Goal: Task Accomplishment & Management: Use online tool/utility

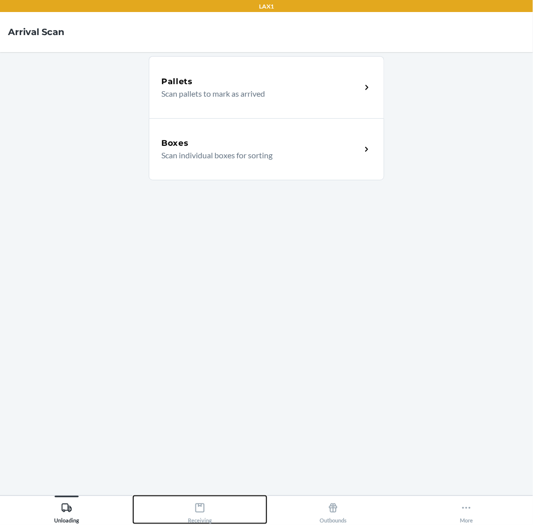
click at [204, 514] on div "Receiving" at bounding box center [200, 511] width 24 height 25
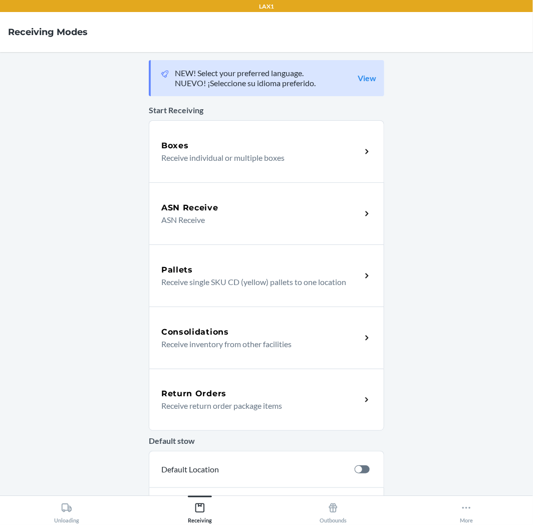
click at [256, 419] on div "Return Orders Receive return order package items" at bounding box center [266, 400] width 235 height 62
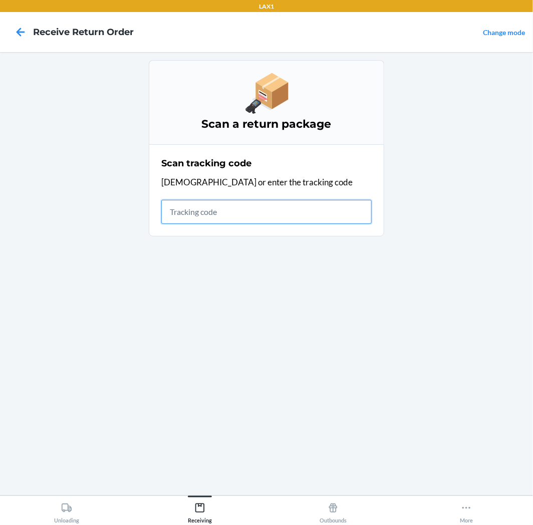
click at [260, 221] on input "text" at bounding box center [266, 212] width 210 height 24
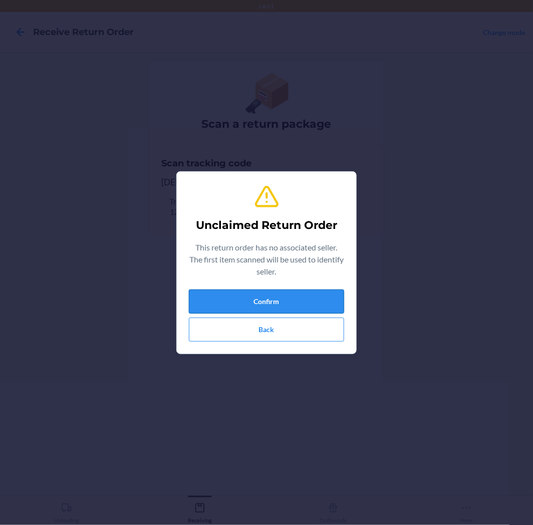
click at [291, 300] on button "Confirm" at bounding box center [266, 302] width 155 height 24
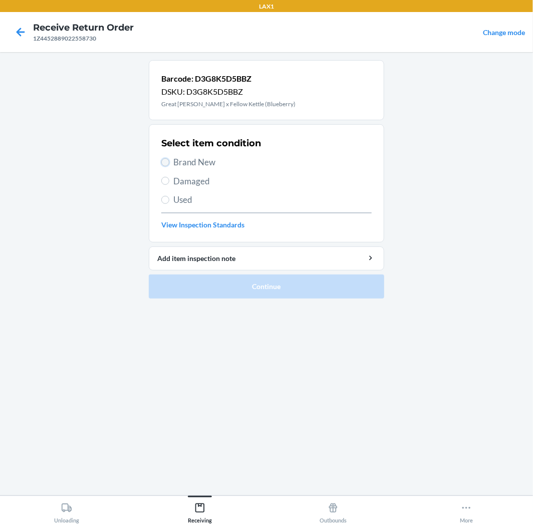
click at [162, 163] on input "Brand New" at bounding box center [165, 162] width 8 height 8
radio input "true"
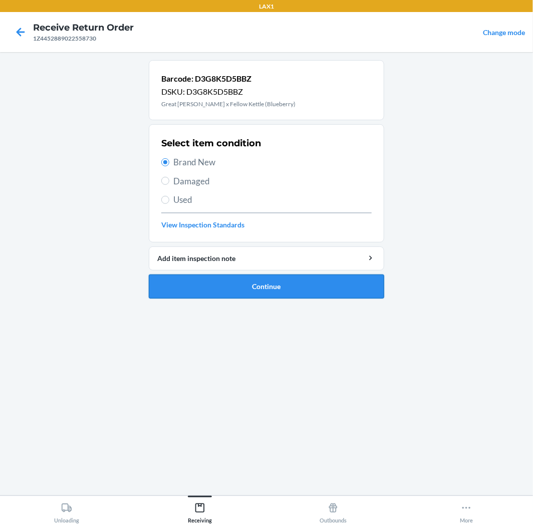
click at [304, 287] on button "Continue" at bounding box center [266, 287] width 235 height 24
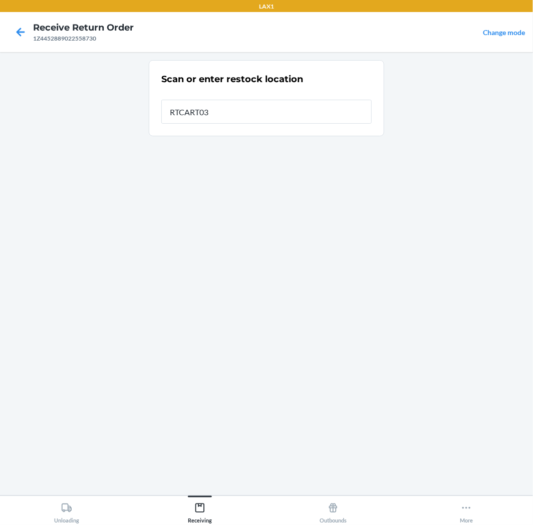
type input "RTCART035"
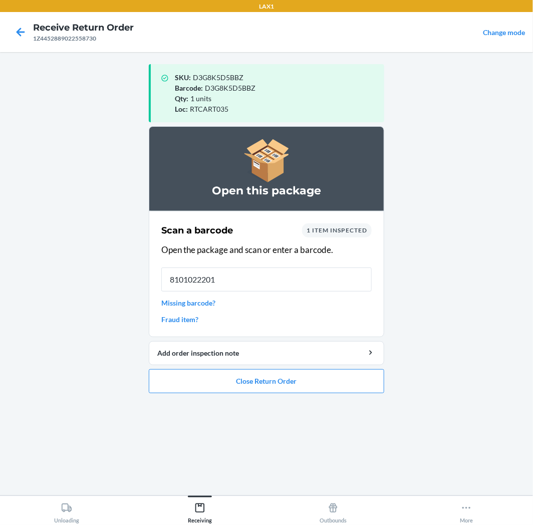
type input "81010222014"
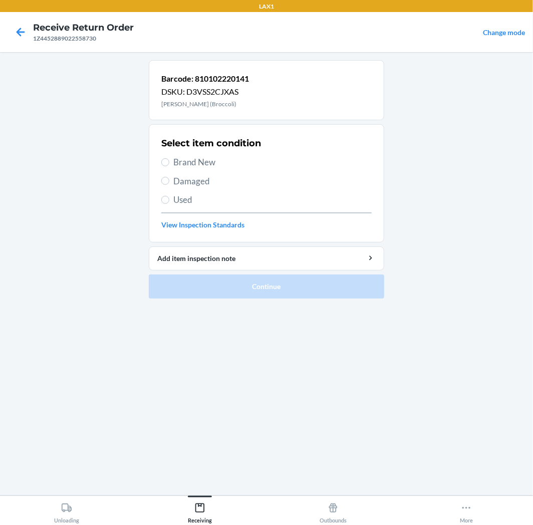
click at [171, 159] on label "Brand New" at bounding box center [266, 162] width 210 height 13
click at [169, 159] on input "Brand New" at bounding box center [165, 162] width 8 height 8
radio input "true"
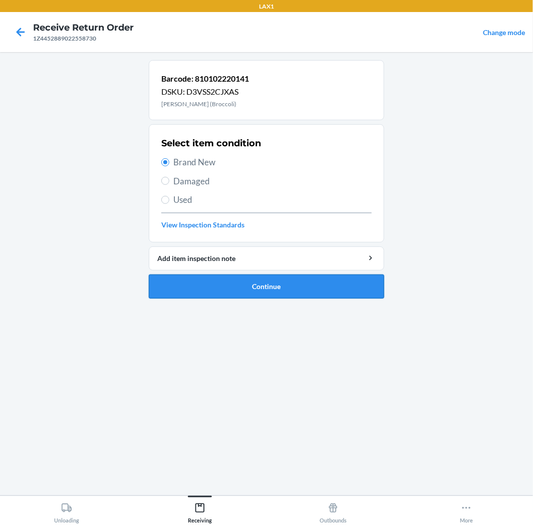
click at [332, 283] on button "Continue" at bounding box center [266, 287] width 235 height 24
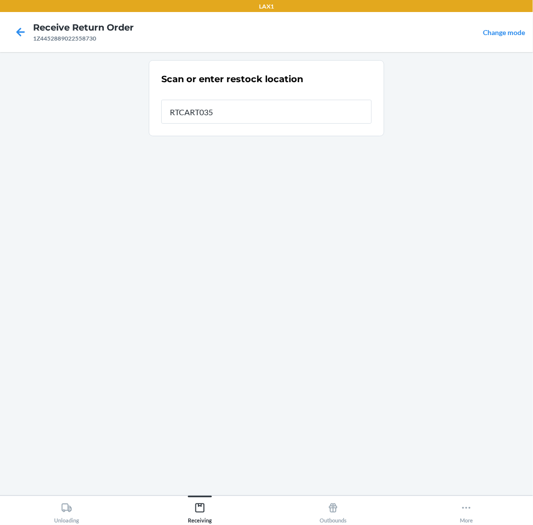
type input "RTCART035"
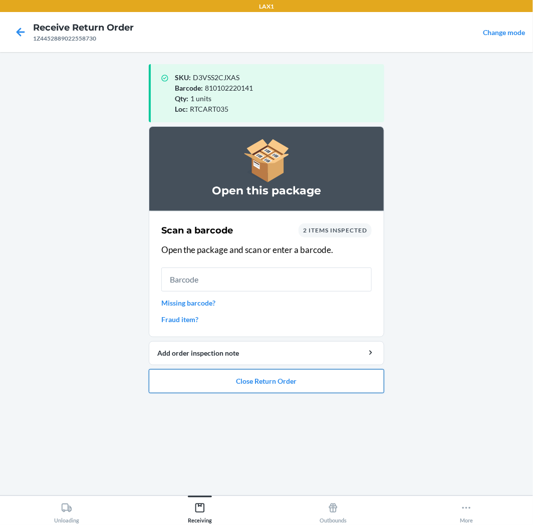
click at [269, 386] on button "Close Return Order" at bounding box center [266, 381] width 235 height 24
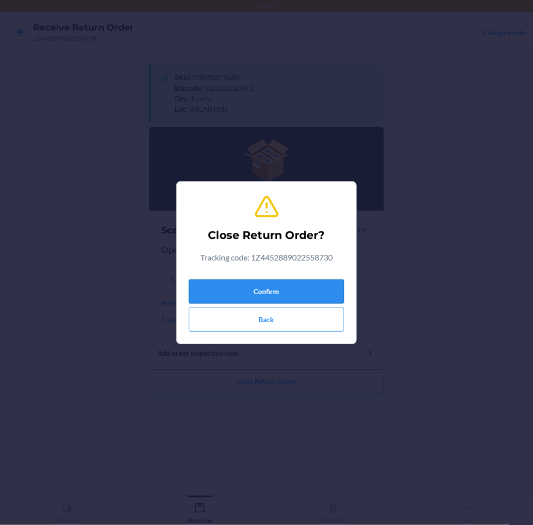
click at [284, 287] on button "Confirm" at bounding box center [266, 292] width 155 height 24
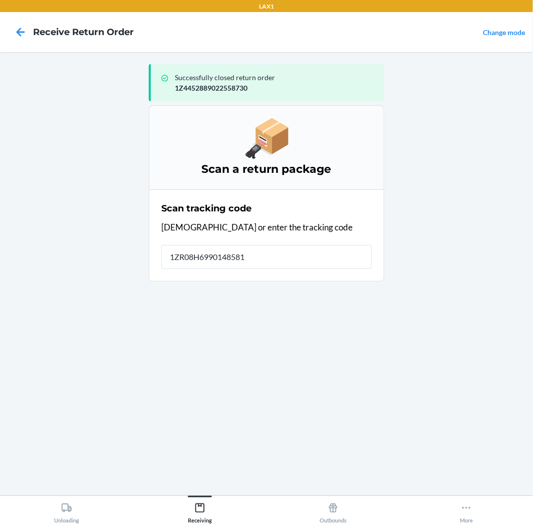
type input "[US_VEHICLE_IDENTIFICATION_NUMBER]"
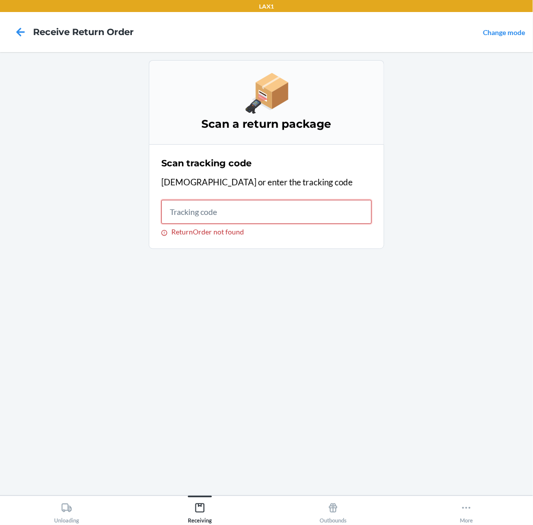
click at [281, 211] on input "ReturnOrder not found" at bounding box center [266, 212] width 210 height 24
type input "1ZR08H699014858114"
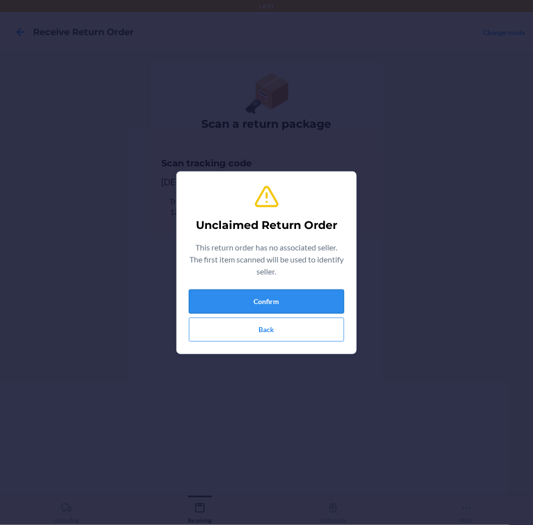
click at [283, 303] on button "Confirm" at bounding box center [266, 302] width 155 height 24
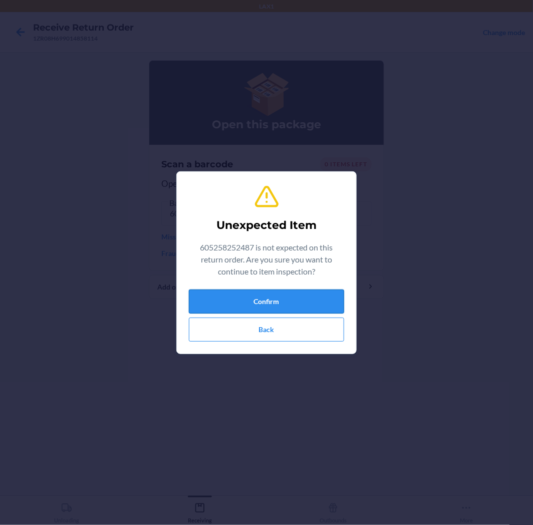
click at [278, 303] on button "Confirm" at bounding box center [266, 302] width 155 height 24
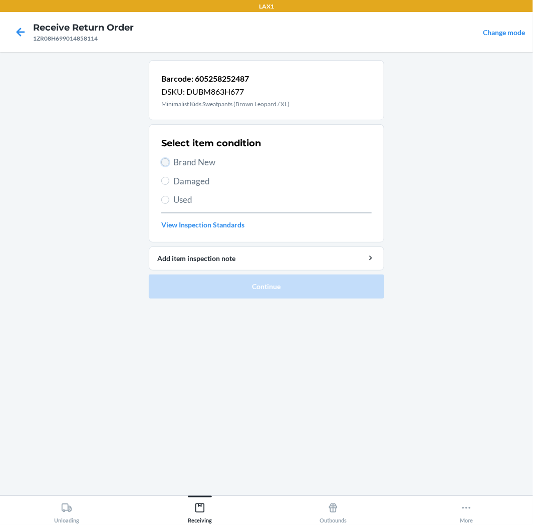
click at [166, 161] on input "Brand New" at bounding box center [165, 162] width 8 height 8
radio input "true"
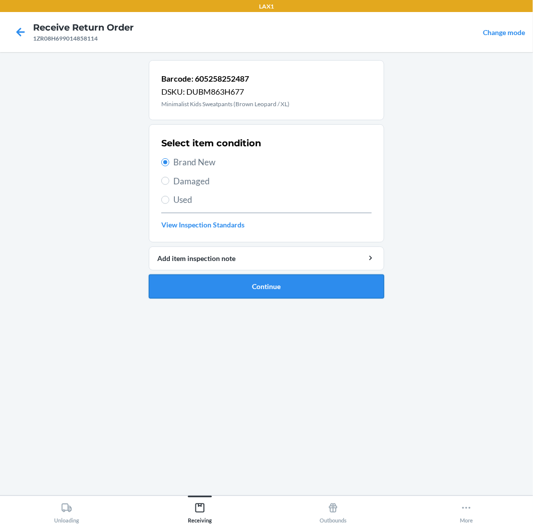
click at [329, 284] on button "Continue" at bounding box center [266, 287] width 235 height 24
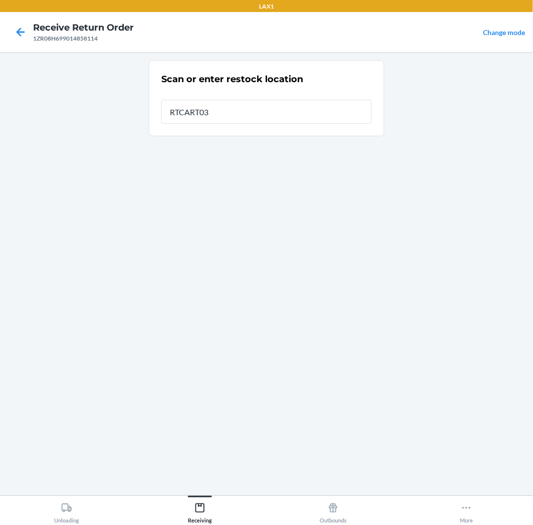
type input "RTCART035"
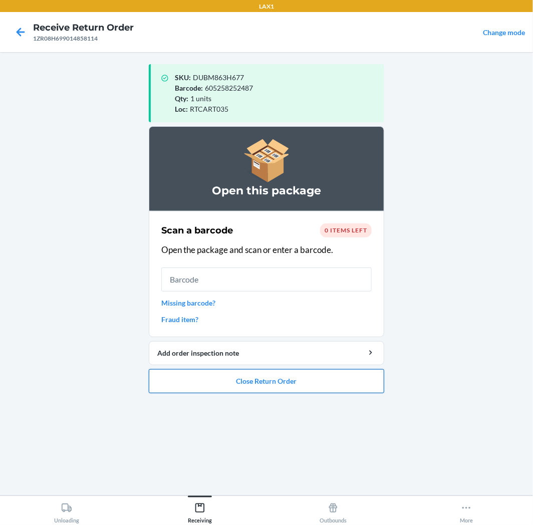
click at [302, 383] on button "Close Return Order" at bounding box center [266, 381] width 235 height 24
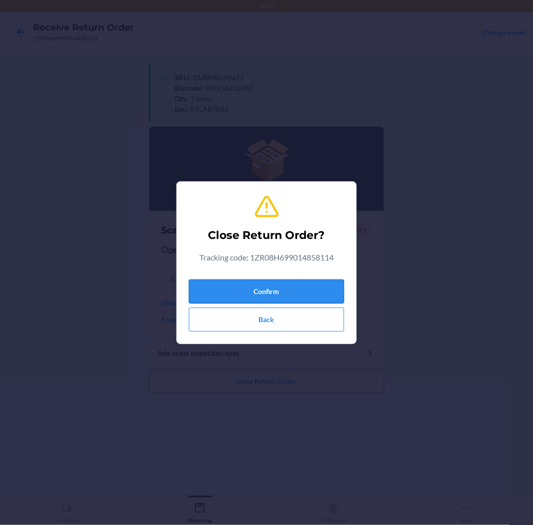
click at [304, 283] on button "Confirm" at bounding box center [266, 292] width 155 height 24
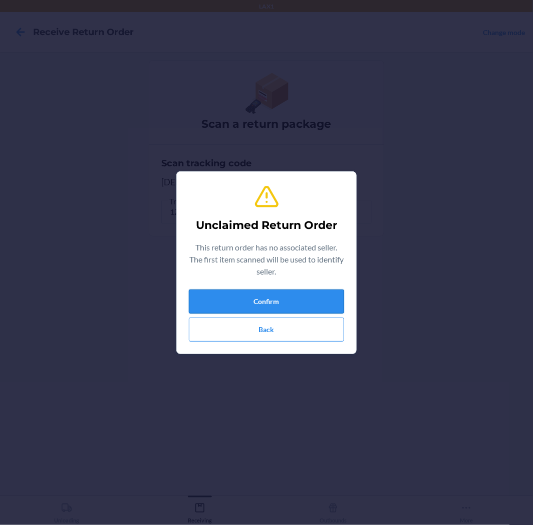
click at [262, 299] on button "Confirm" at bounding box center [266, 302] width 155 height 24
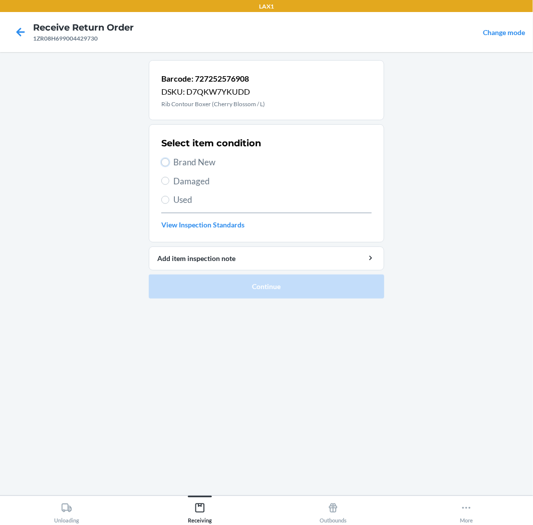
drag, startPoint x: 164, startPoint y: 162, endPoint x: 307, endPoint y: 309, distance: 205.2
click at [164, 163] on input "Brand New" at bounding box center [165, 162] width 8 height 8
radio input "true"
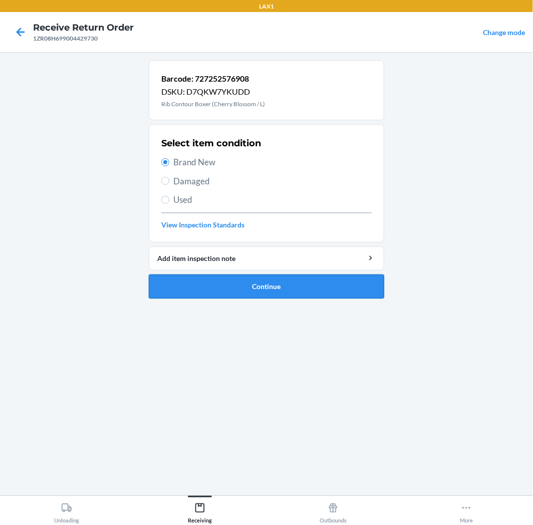
click at [346, 292] on button "Continue" at bounding box center [266, 287] width 235 height 24
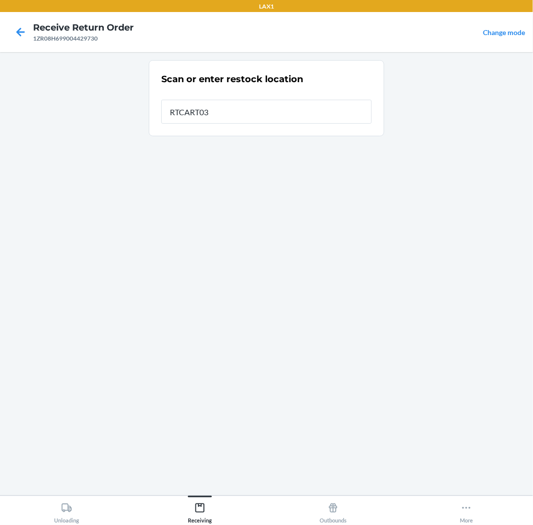
type input "RTCART035"
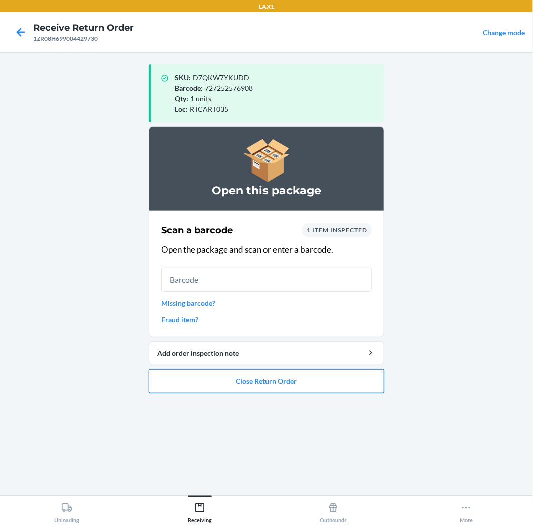
click at [331, 380] on button "Close Return Order" at bounding box center [266, 381] width 235 height 24
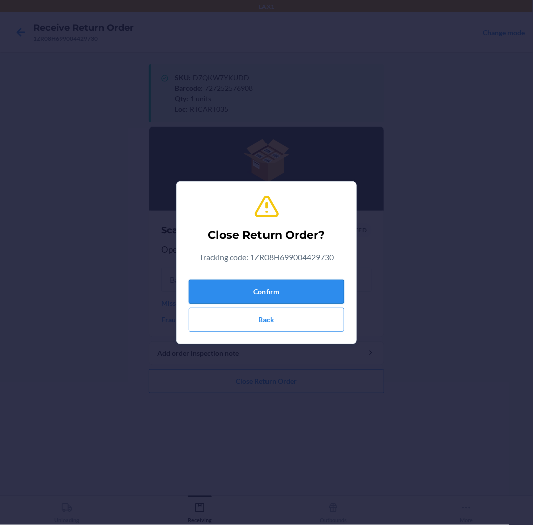
click at [309, 286] on button "Confirm" at bounding box center [266, 292] width 155 height 24
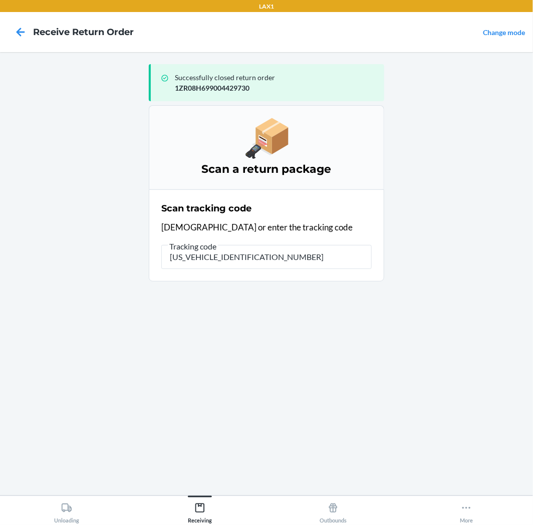
type input "1ZR08H699017728008"
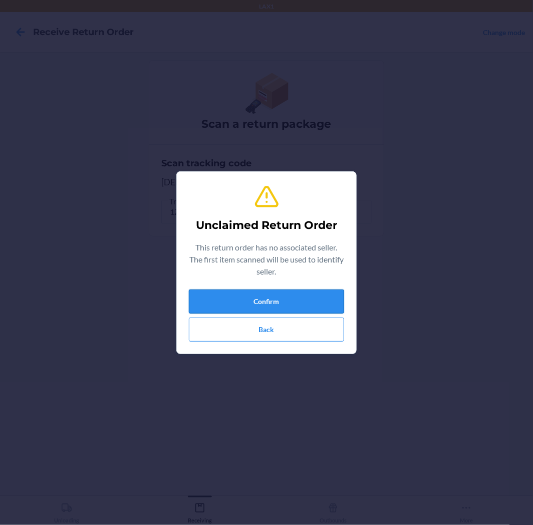
click at [308, 303] on button "Confirm" at bounding box center [266, 302] width 155 height 24
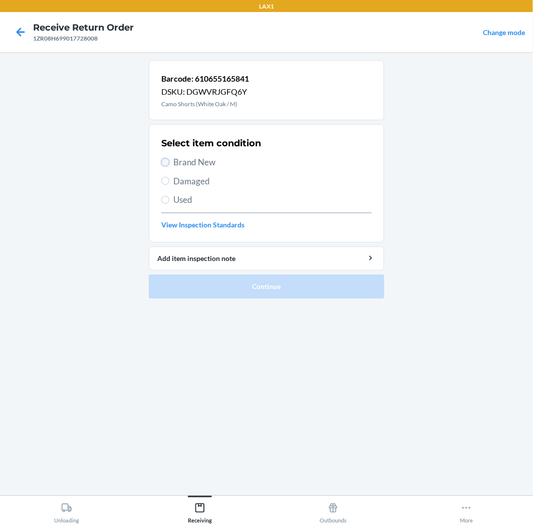
click at [163, 161] on input "Brand New" at bounding box center [165, 162] width 8 height 8
radio input "true"
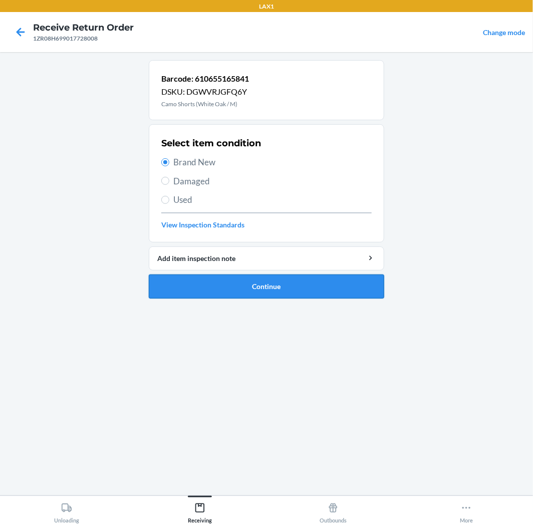
click at [246, 292] on button "Continue" at bounding box center [266, 287] width 235 height 24
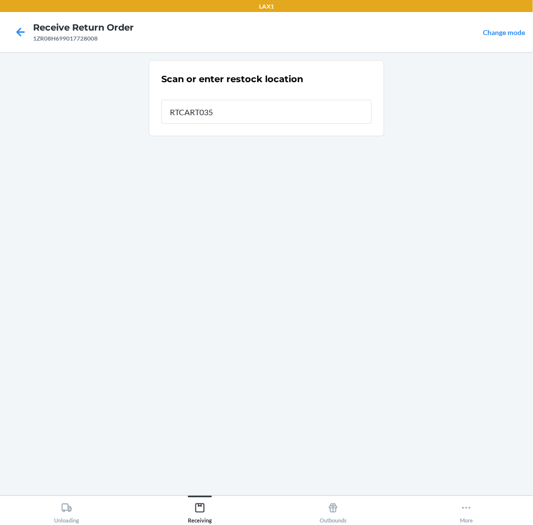
type input "RTCART035"
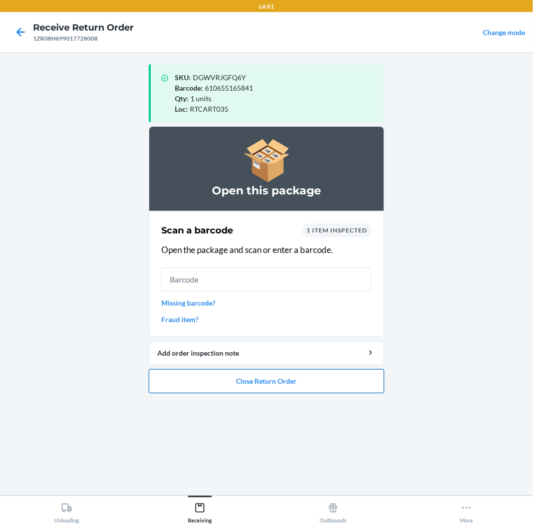
click at [284, 382] on button "Close Return Order" at bounding box center [266, 381] width 235 height 24
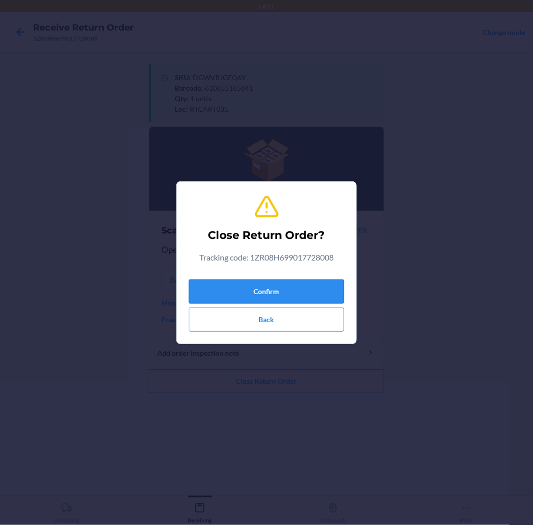
click at [305, 294] on button "Confirm" at bounding box center [266, 292] width 155 height 24
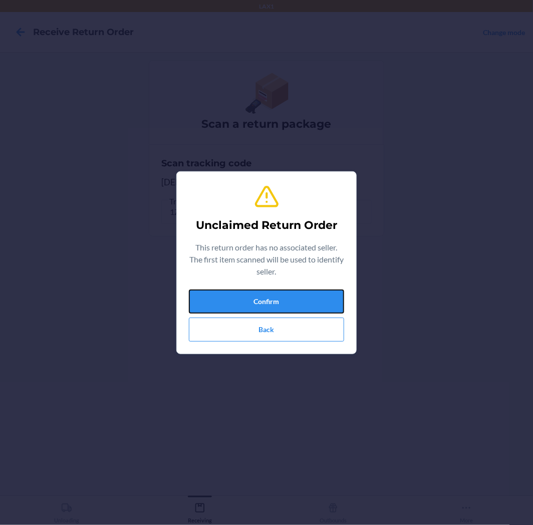
click at [305, 294] on button "Confirm" at bounding box center [266, 302] width 155 height 24
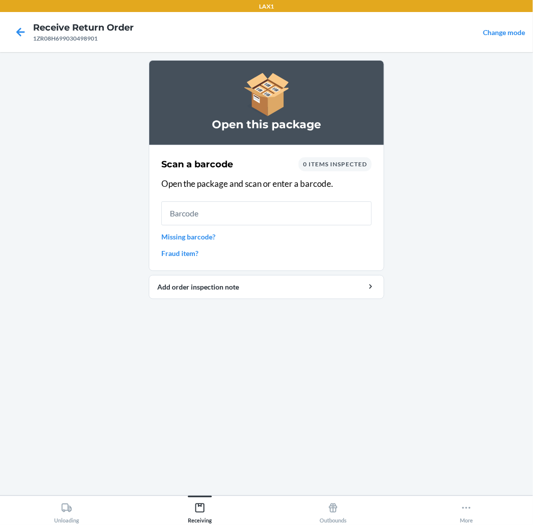
click at [191, 234] on link "Missing barcode?" at bounding box center [266, 236] width 210 height 11
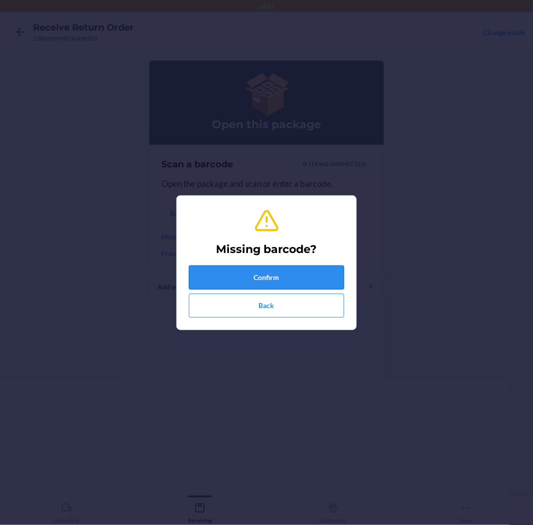
click at [291, 279] on button "Confirm" at bounding box center [266, 278] width 155 height 24
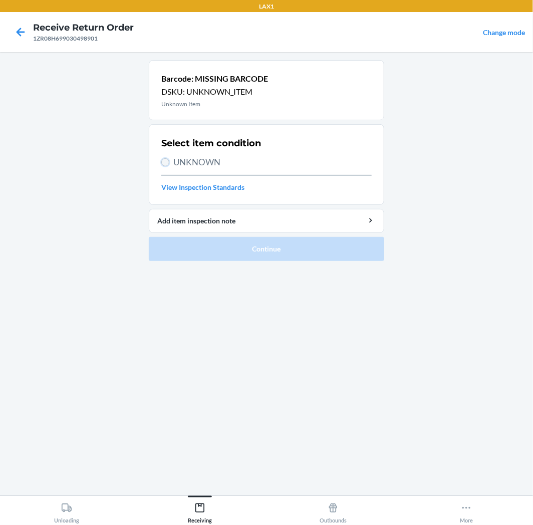
click at [163, 162] on input "UNKNOWN" at bounding box center [165, 162] width 8 height 8
radio input "true"
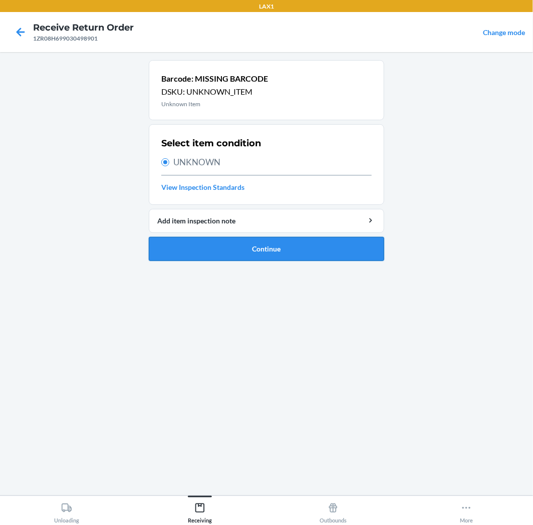
click at [270, 246] on button "Continue" at bounding box center [266, 249] width 235 height 24
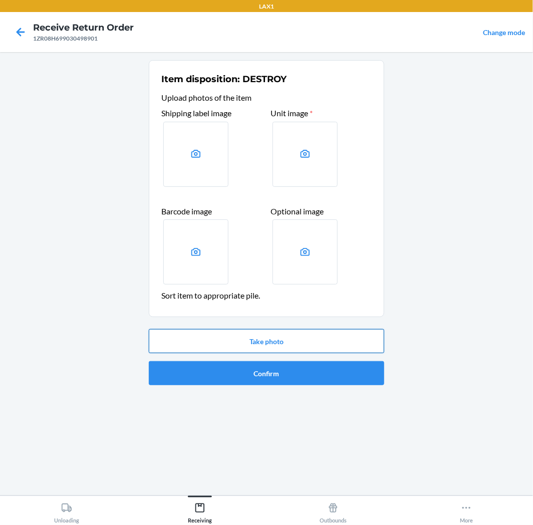
click at [315, 342] on button "Take photo" at bounding box center [266, 341] width 235 height 24
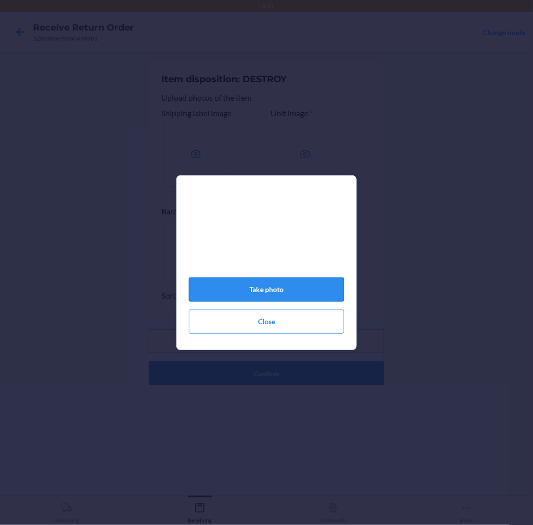
click at [270, 294] on button "Take photo" at bounding box center [266, 290] width 155 height 24
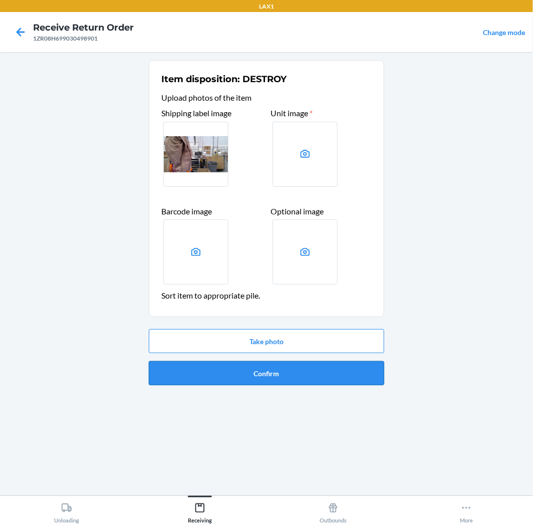
click at [324, 377] on button "Confirm" at bounding box center [266, 373] width 235 height 24
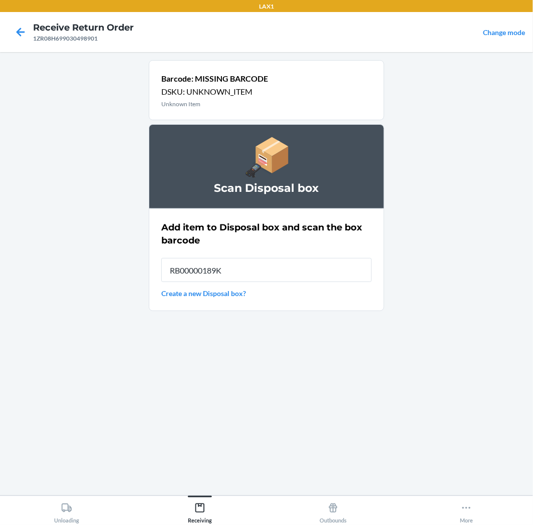
type input "RB00000189K"
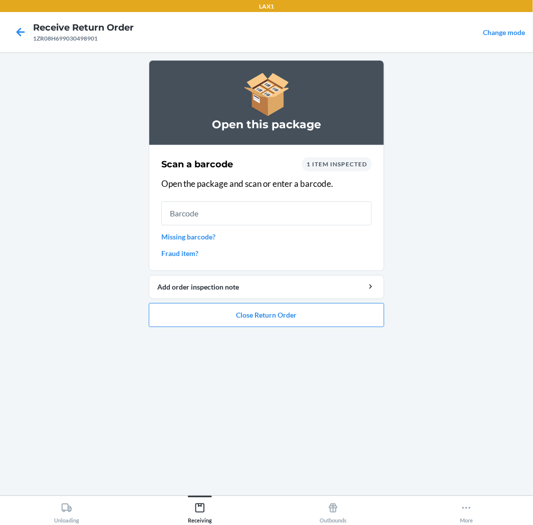
click at [204, 240] on link "Missing barcode?" at bounding box center [266, 236] width 210 height 11
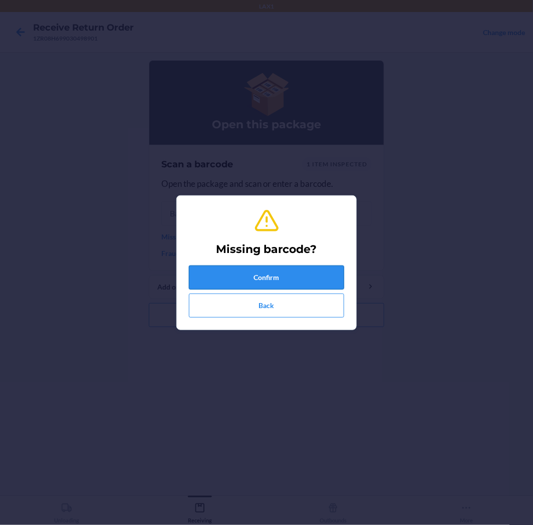
click at [294, 283] on button "Confirm" at bounding box center [266, 278] width 155 height 24
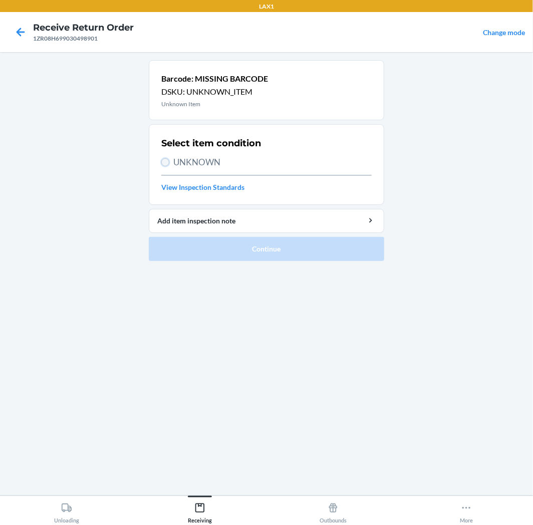
click at [162, 164] on input "UNKNOWN" at bounding box center [165, 162] width 8 height 8
radio input "true"
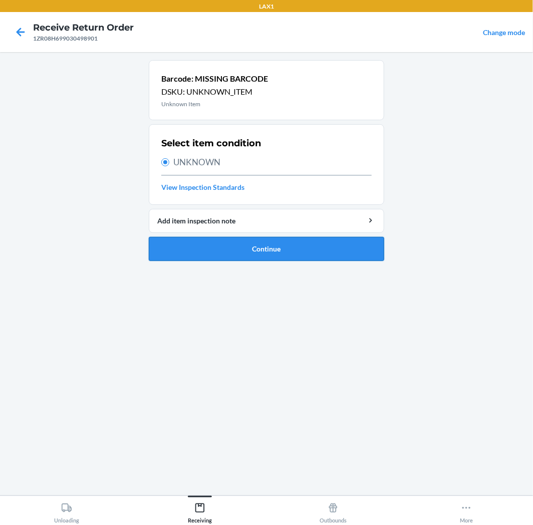
click at [296, 255] on button "Continue" at bounding box center [266, 249] width 235 height 24
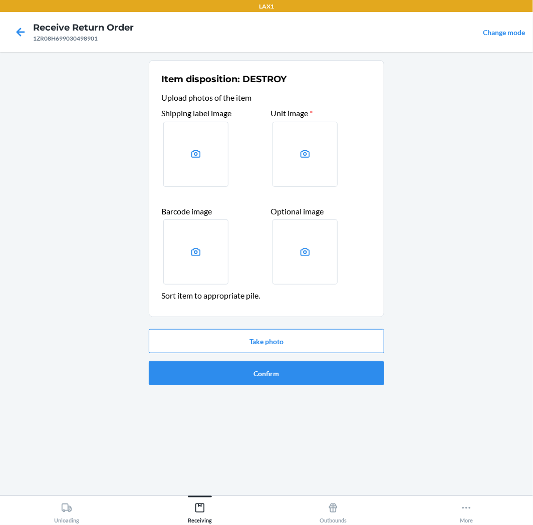
click at [308, 359] on div "Take photo Confirm" at bounding box center [266, 357] width 235 height 64
click at [293, 339] on button "Take photo" at bounding box center [266, 341] width 235 height 24
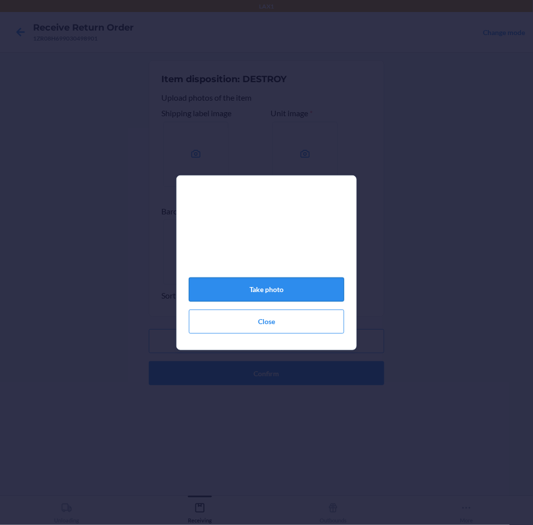
click at [277, 293] on button "Take photo" at bounding box center [266, 290] width 155 height 24
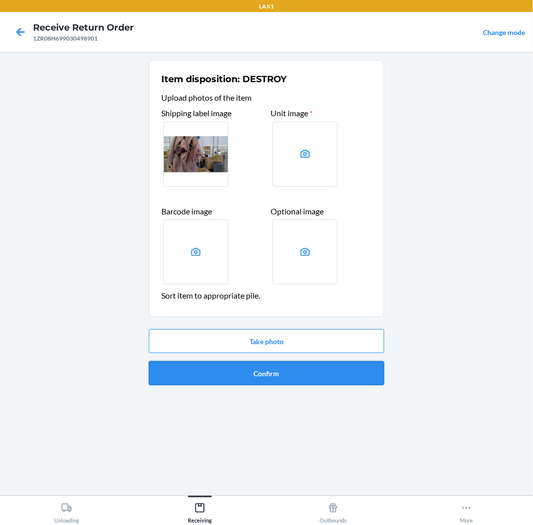
click at [291, 373] on button "Confirm" at bounding box center [266, 373] width 235 height 24
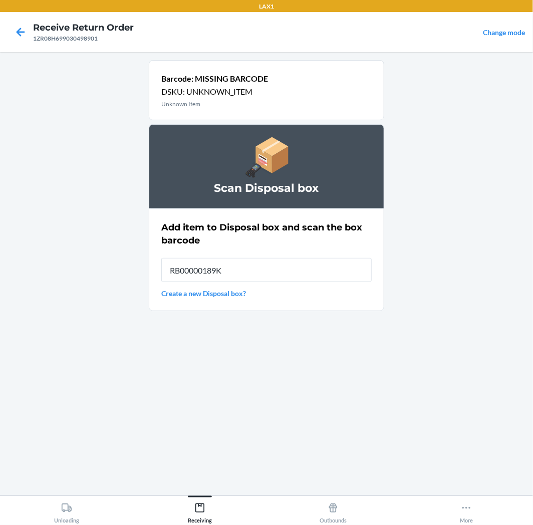
type input "RB00000189K"
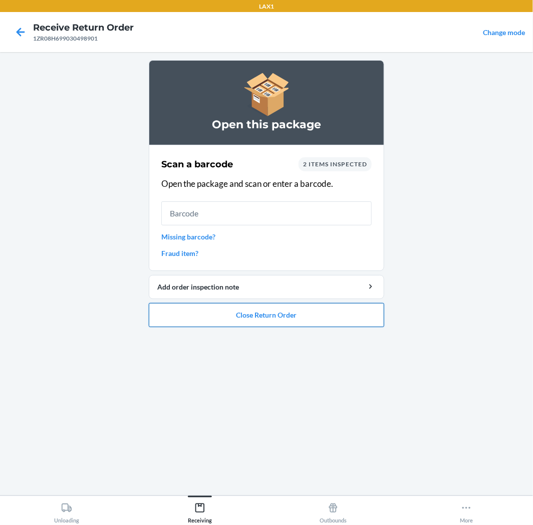
click at [339, 320] on button "Close Return Order" at bounding box center [266, 315] width 235 height 24
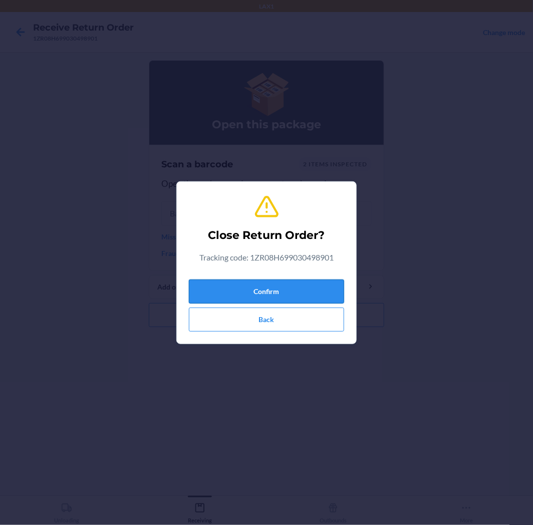
click at [330, 296] on button "Confirm" at bounding box center [266, 292] width 155 height 24
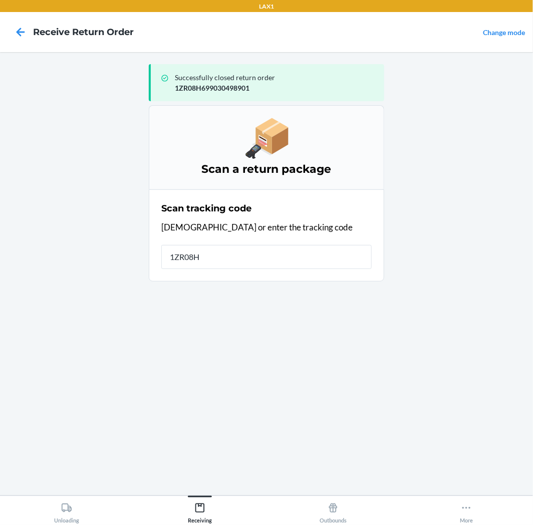
type input "1ZR08H6"
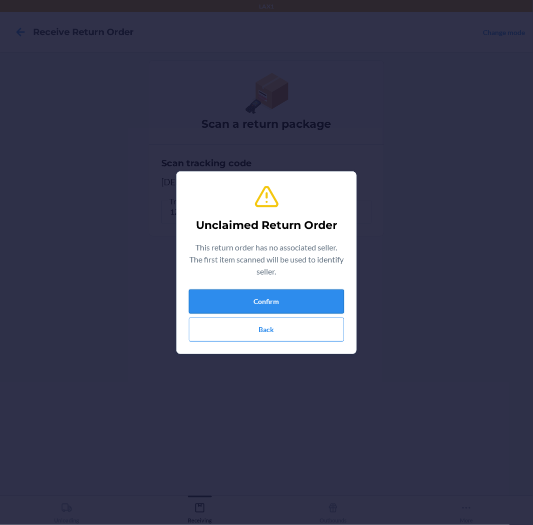
click at [317, 299] on button "Confirm" at bounding box center [266, 302] width 155 height 24
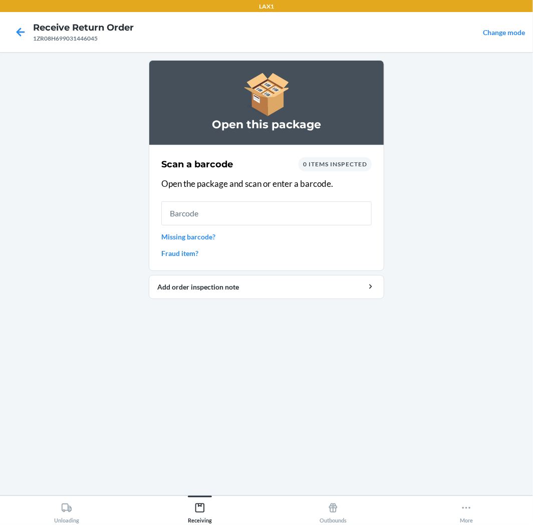
click at [390, 512] on div "LAX1 Receive Return Order 1ZR08H699031446045 Change mode Open this package Scan…" at bounding box center [266, 262] width 533 height 525
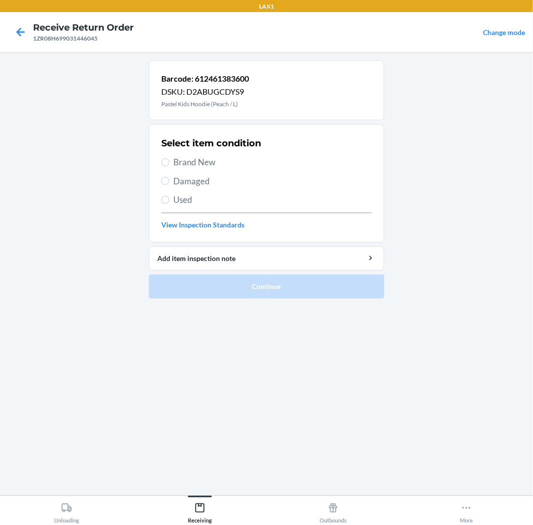
click at [397, 458] on main "Barcode: 612461383600 DSKU: D2ABUGCDYS9 Pastel Kids Hoodie (Peach / L) Select i…" at bounding box center [266, 273] width 533 height 443
click at [169, 161] on label "Brand New" at bounding box center [266, 162] width 210 height 13
click at [169, 161] on input "Brand New" at bounding box center [165, 162] width 8 height 8
radio input "true"
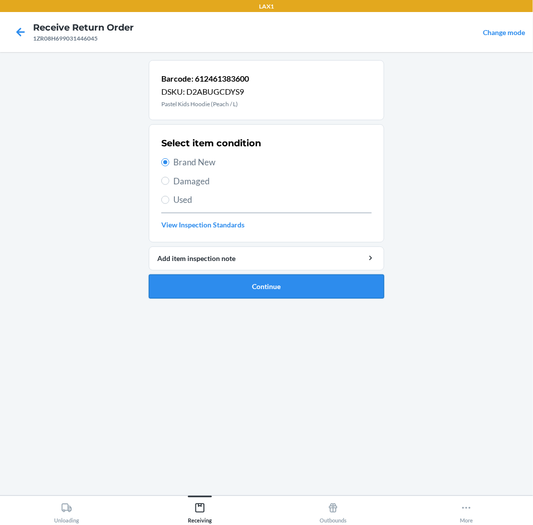
click at [326, 289] on button "Continue" at bounding box center [266, 287] width 235 height 24
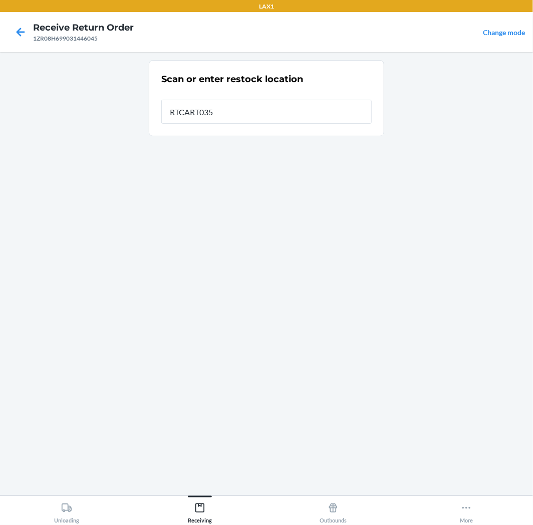
type input "RTCART035"
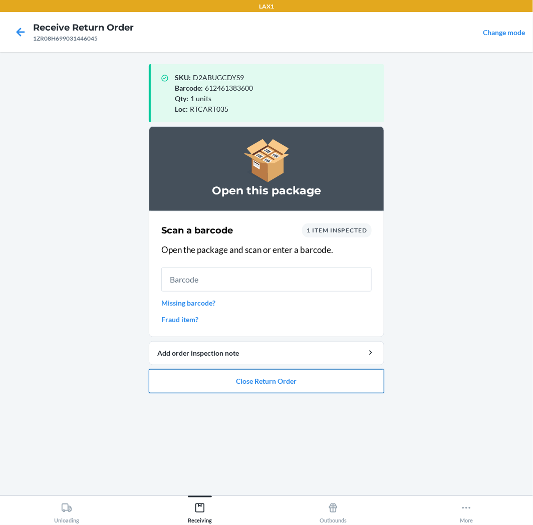
click at [307, 381] on button "Close Return Order" at bounding box center [266, 381] width 235 height 24
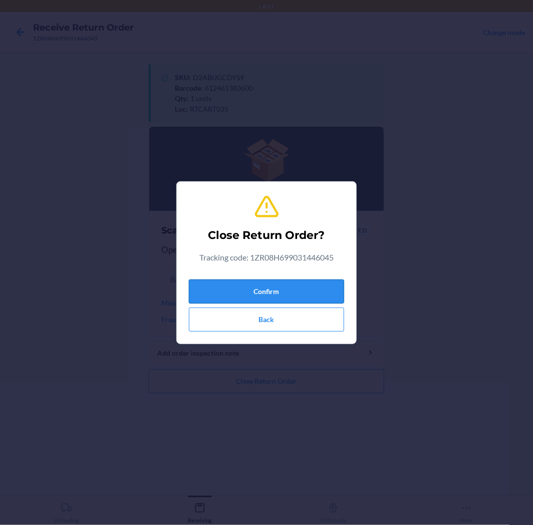
drag, startPoint x: 315, startPoint y: 292, endPoint x: 320, endPoint y: 284, distance: 9.0
click at [316, 290] on button "Confirm" at bounding box center [266, 292] width 155 height 24
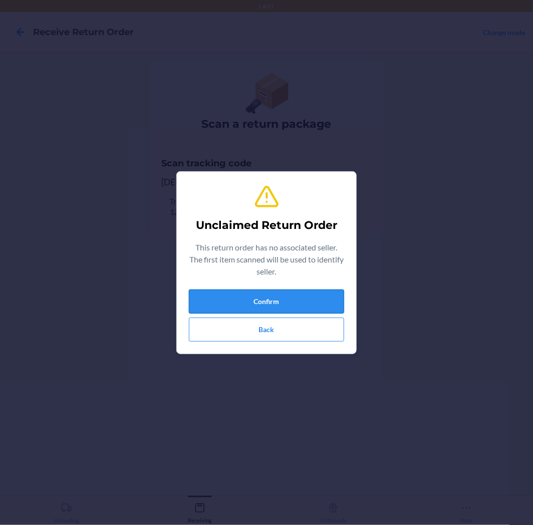
click at [260, 298] on button "Confirm" at bounding box center [266, 302] width 155 height 24
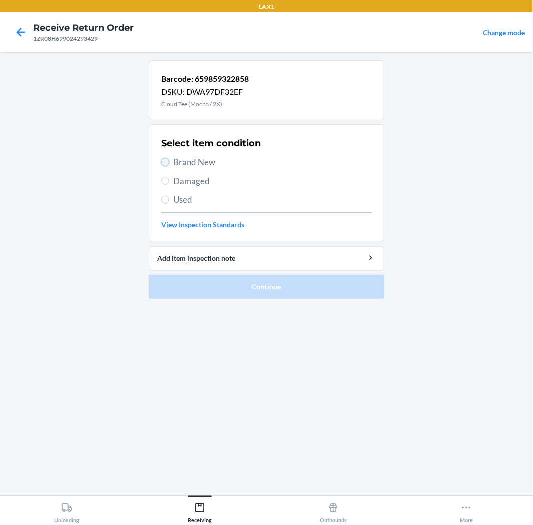
click at [161, 161] on input "Brand New" at bounding box center [165, 162] width 8 height 8
radio input "true"
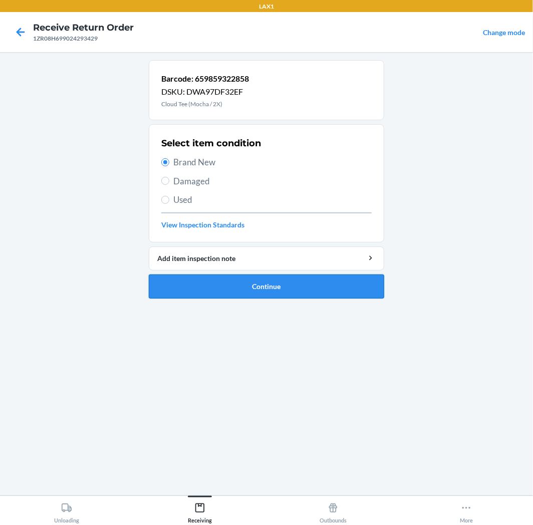
click at [291, 294] on button "Continue" at bounding box center [266, 287] width 235 height 24
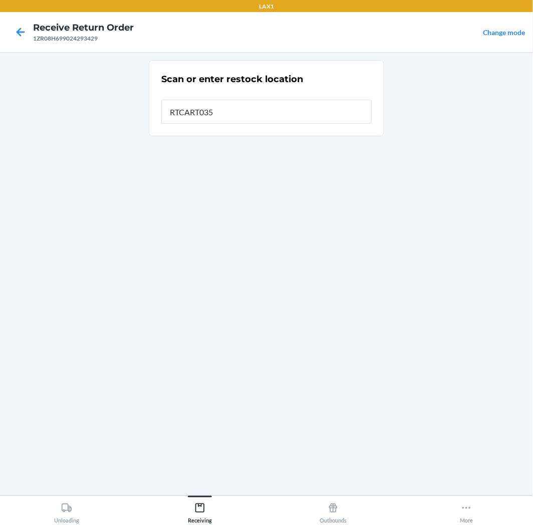
type input "RTCART035"
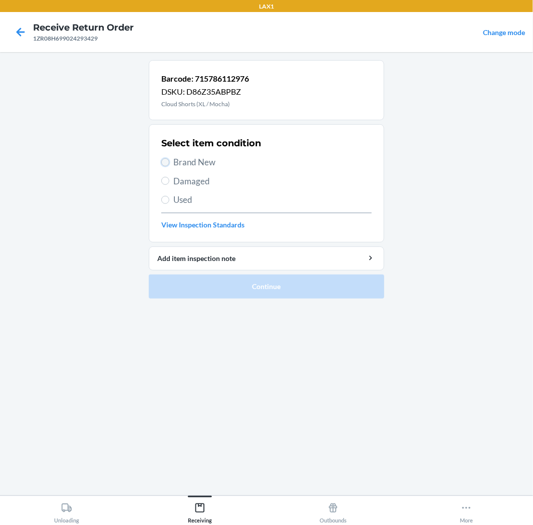
click at [163, 161] on input "Brand New" at bounding box center [165, 162] width 8 height 8
radio input "true"
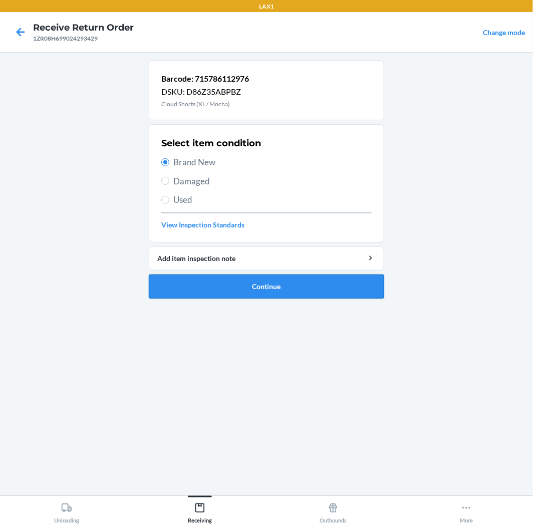
click at [328, 285] on button "Continue" at bounding box center [266, 287] width 235 height 24
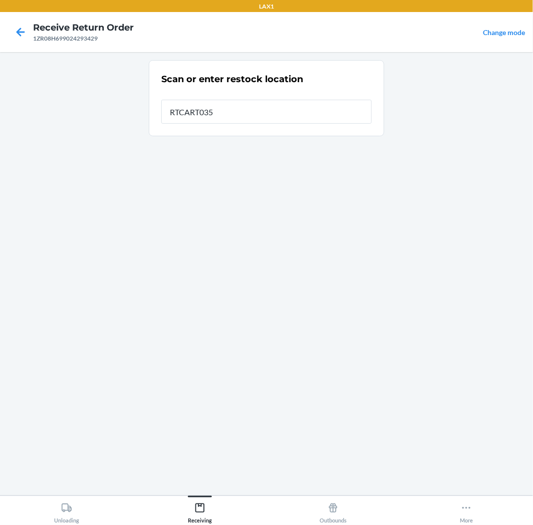
type input "RTCART035"
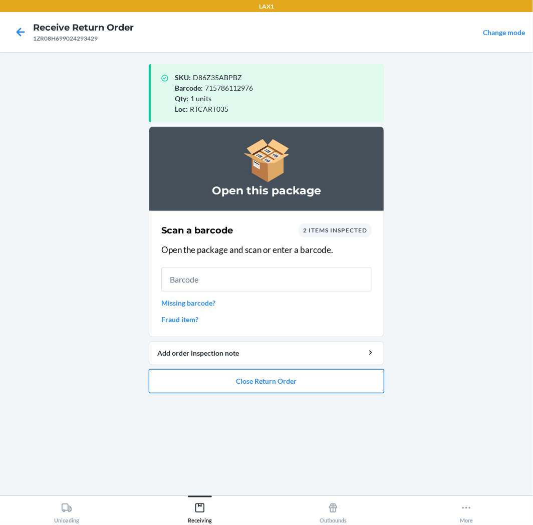
drag, startPoint x: 327, startPoint y: 379, endPoint x: 327, endPoint y: 373, distance: 6.0
click at [327, 373] on button "Close Return Order" at bounding box center [266, 381] width 235 height 24
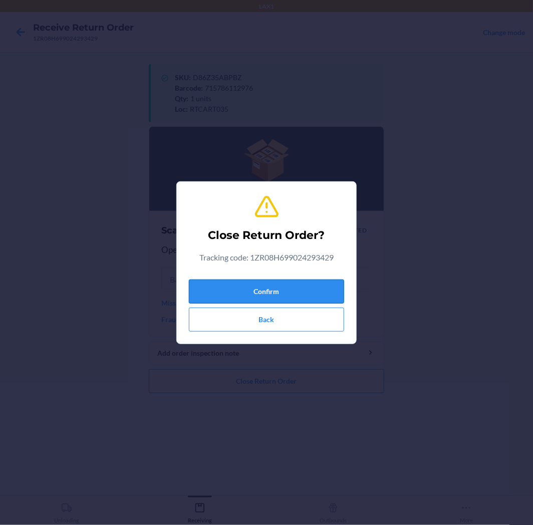
click at [304, 292] on button "Confirm" at bounding box center [266, 292] width 155 height 24
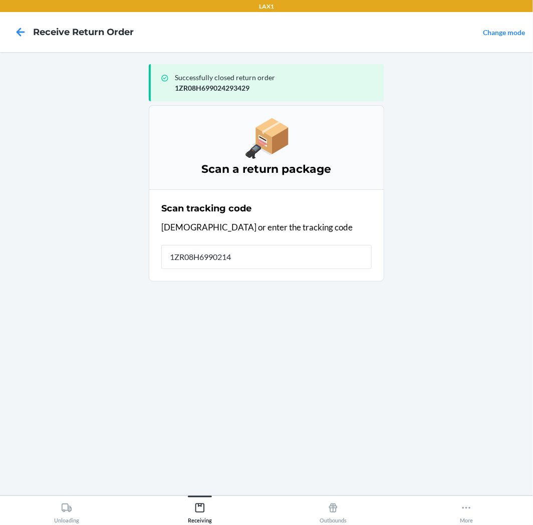
type input "1ZR08H69902147"
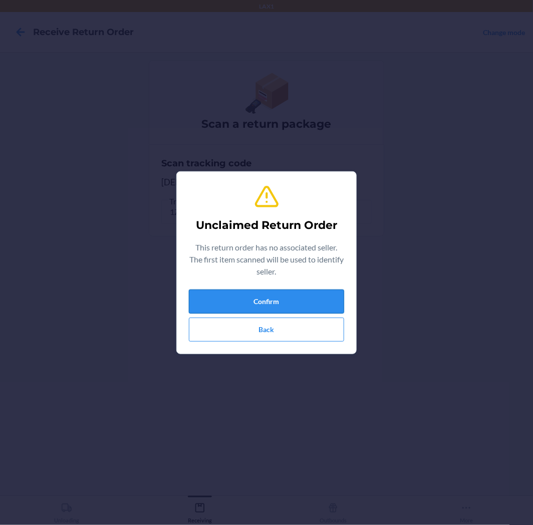
click at [297, 306] on button "Confirm" at bounding box center [266, 302] width 155 height 24
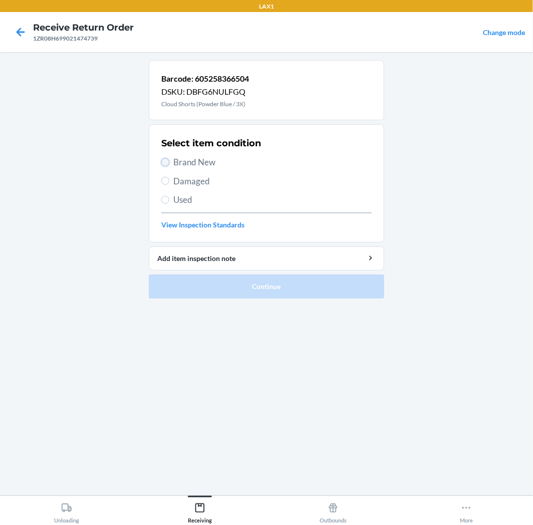
click at [166, 161] on input "Brand New" at bounding box center [165, 162] width 8 height 8
radio input "true"
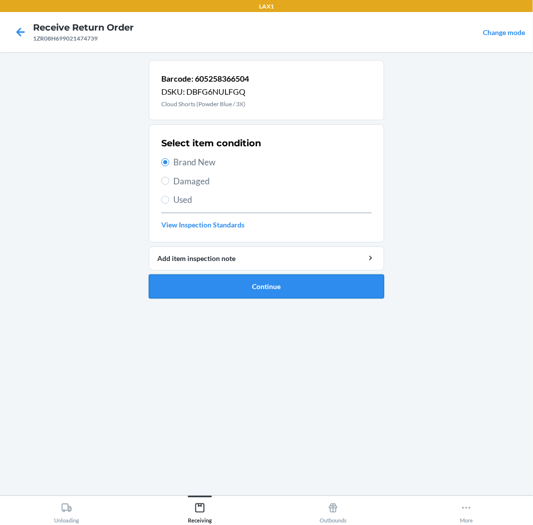
click at [347, 281] on button "Continue" at bounding box center [266, 287] width 235 height 24
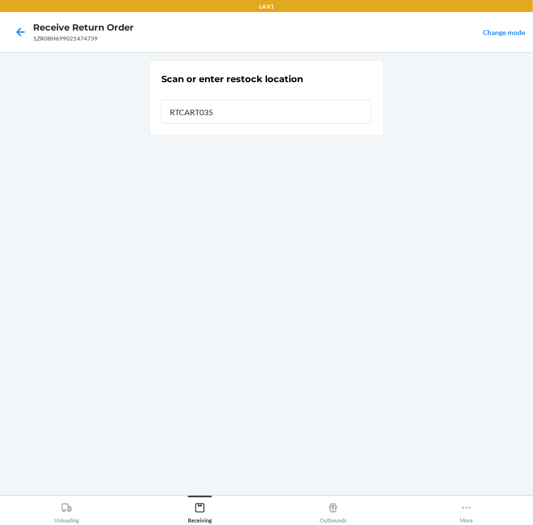
type input "RTCART035"
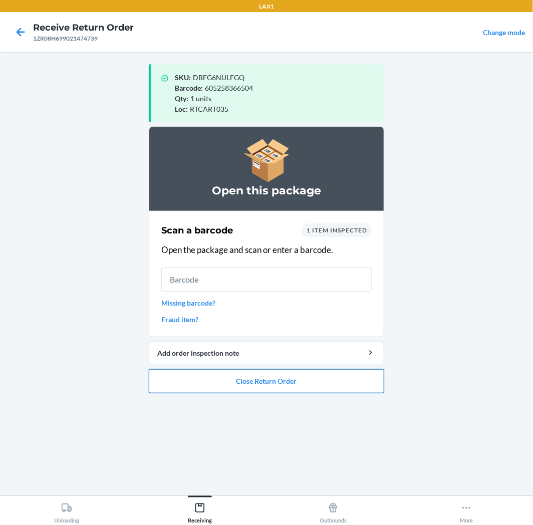
click at [333, 384] on button "Close Return Order" at bounding box center [266, 381] width 235 height 24
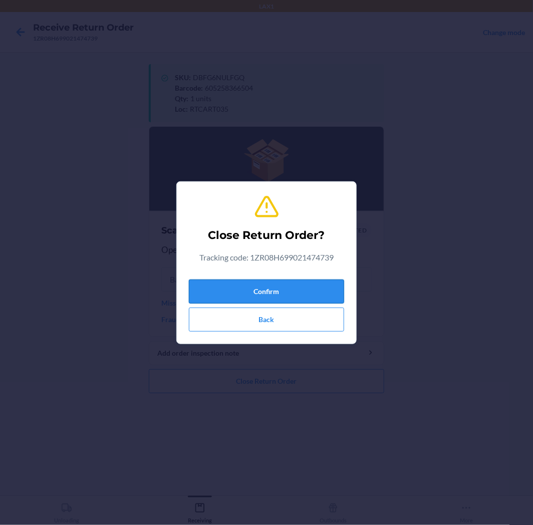
click at [306, 289] on button "Confirm" at bounding box center [266, 292] width 155 height 24
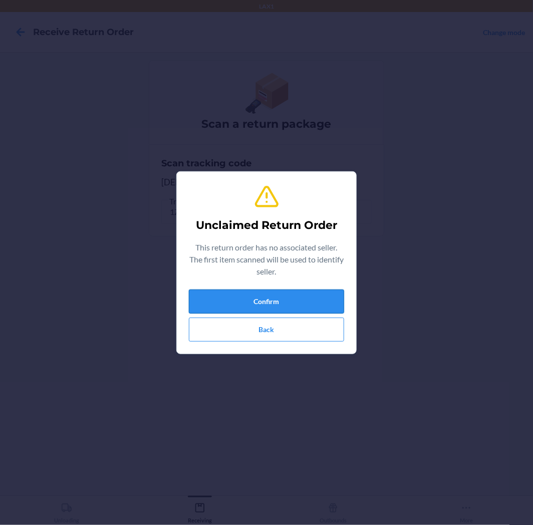
click at [302, 306] on button "Confirm" at bounding box center [266, 302] width 155 height 24
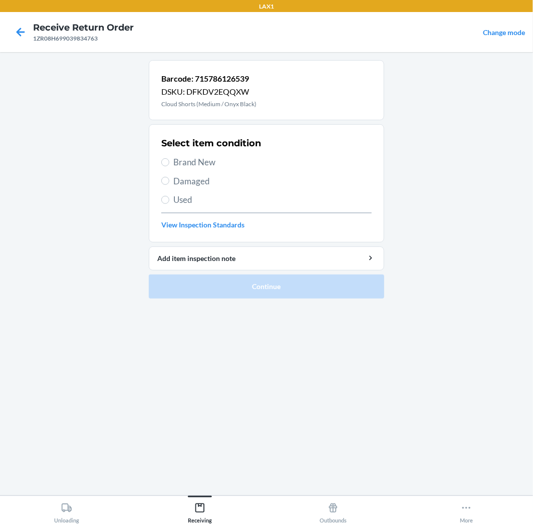
click at [169, 161] on label "Brand New" at bounding box center [266, 162] width 210 height 13
click at [169, 161] on input "Brand New" at bounding box center [165, 162] width 8 height 8
radio input "true"
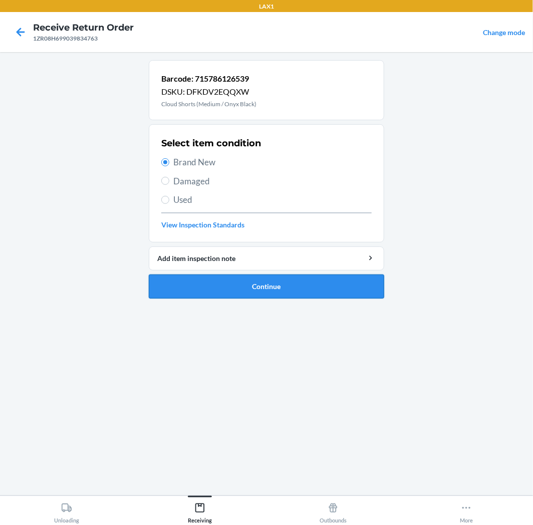
click at [329, 284] on button "Continue" at bounding box center [266, 287] width 235 height 24
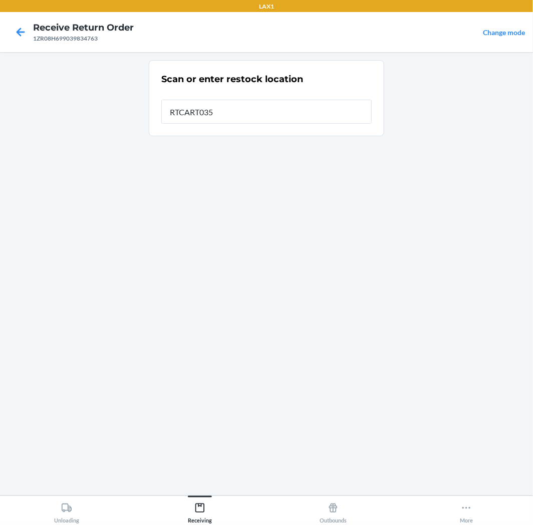
type input "RTCART035"
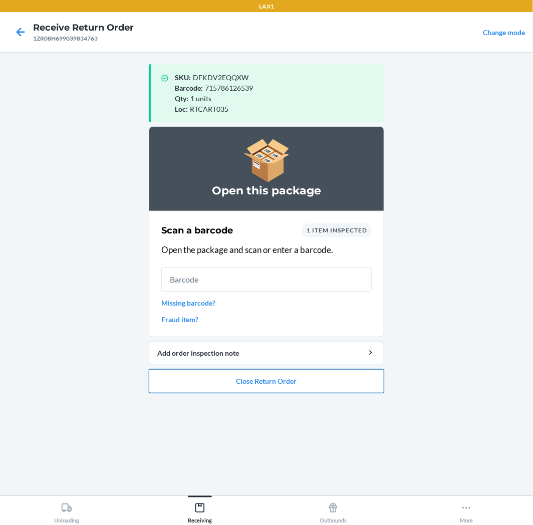
click at [281, 381] on button "Close Return Order" at bounding box center [266, 381] width 235 height 24
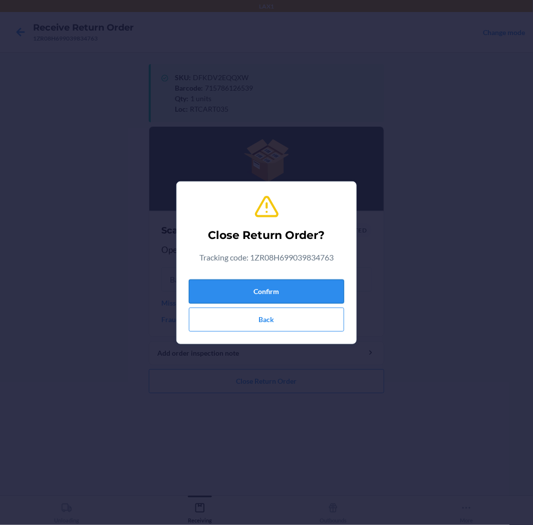
click at [323, 291] on button "Confirm" at bounding box center [266, 292] width 155 height 24
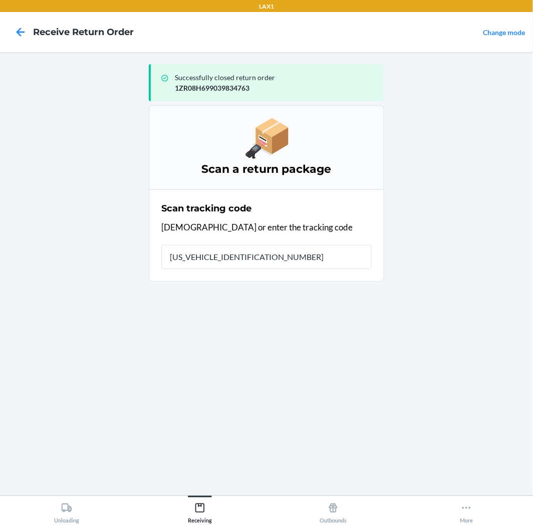
type input "1ZR08H699012603991"
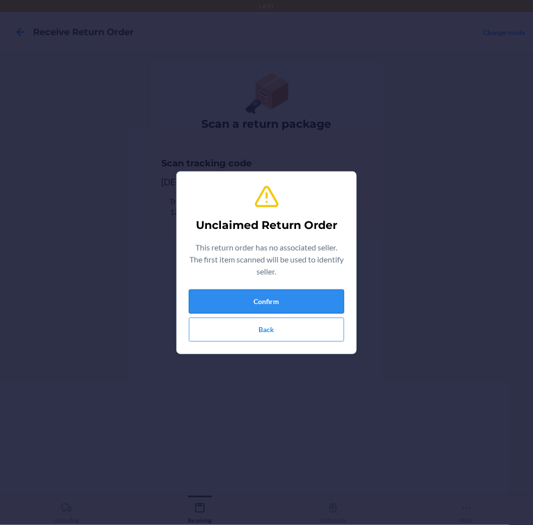
click at [302, 304] on button "Confirm" at bounding box center [266, 302] width 155 height 24
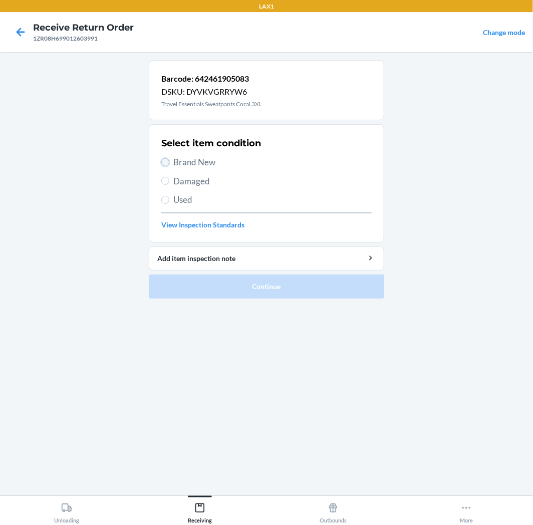
drag, startPoint x: 167, startPoint y: 161, endPoint x: 180, endPoint y: 204, distance: 44.7
click at [166, 162] on input "Brand New" at bounding box center [165, 162] width 8 height 8
radio input "true"
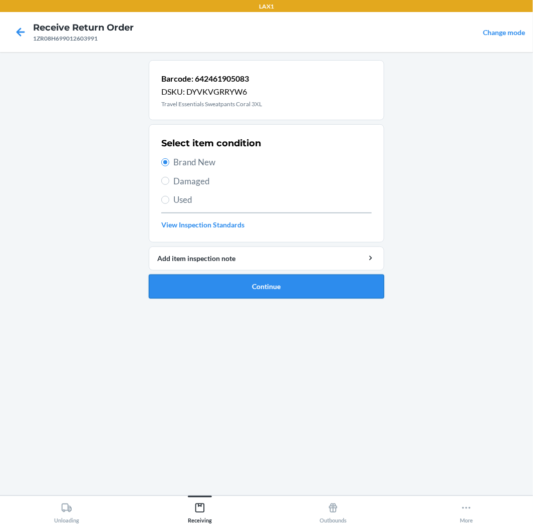
click at [296, 287] on button "Continue" at bounding box center [266, 287] width 235 height 24
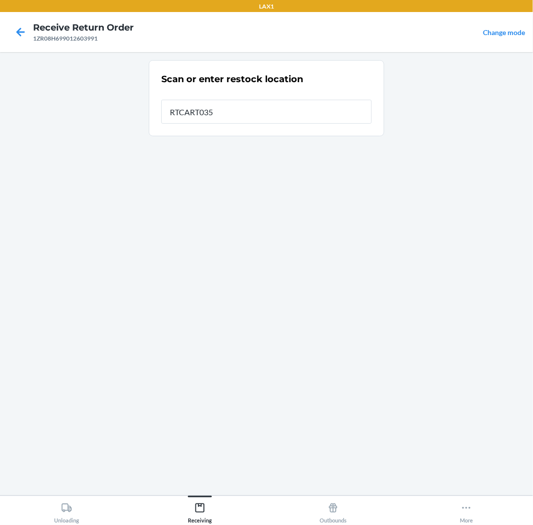
type input "RTCART035"
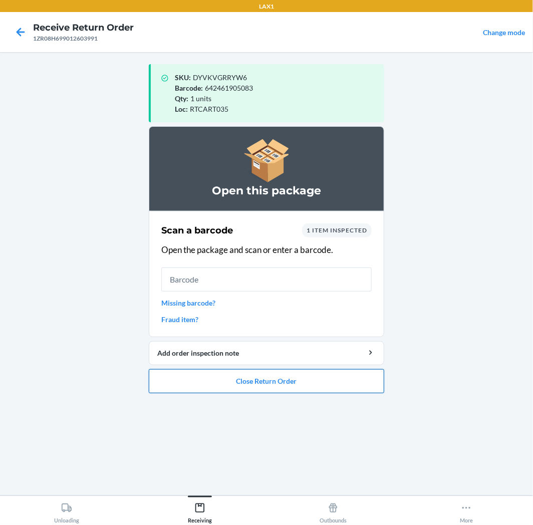
click at [275, 383] on button "Close Return Order" at bounding box center [266, 381] width 235 height 24
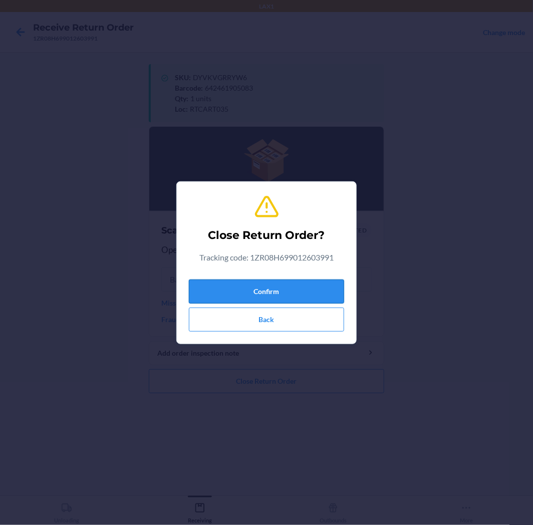
click at [289, 288] on button "Confirm" at bounding box center [266, 292] width 155 height 24
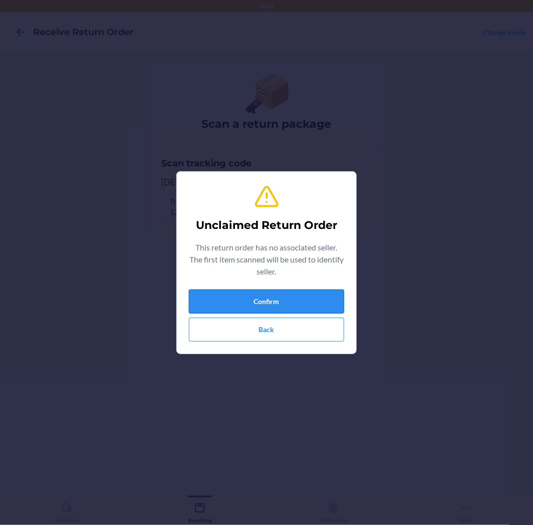
click at [287, 292] on button "Confirm" at bounding box center [266, 302] width 155 height 24
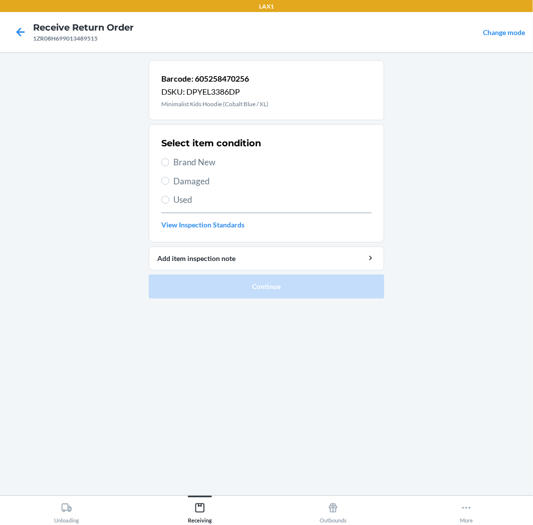
click at [167, 166] on label "Brand New" at bounding box center [266, 162] width 210 height 13
click at [167, 166] on input "Brand New" at bounding box center [165, 162] width 8 height 8
radio input "true"
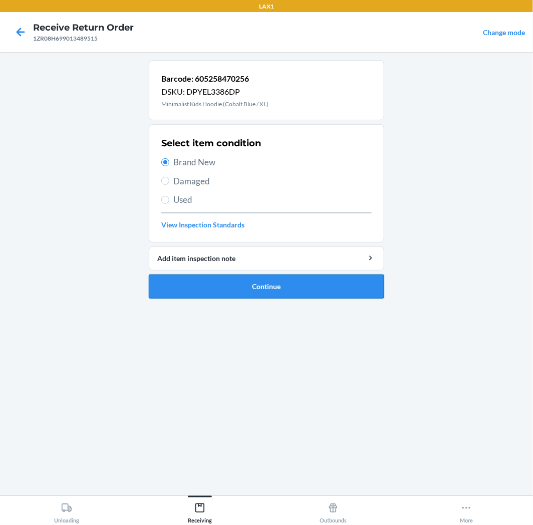
click at [278, 281] on button "Continue" at bounding box center [266, 287] width 235 height 24
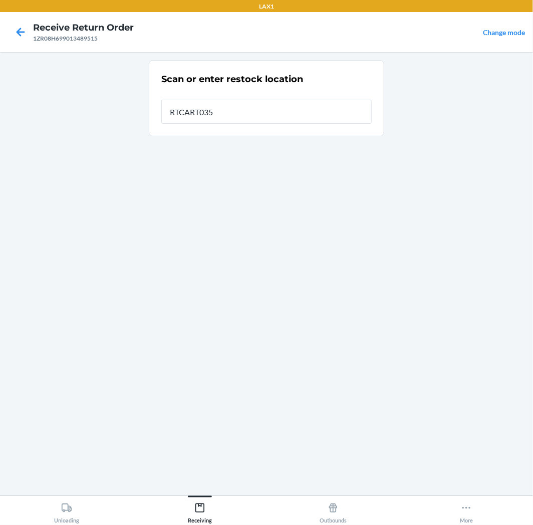
type input "RTCART035"
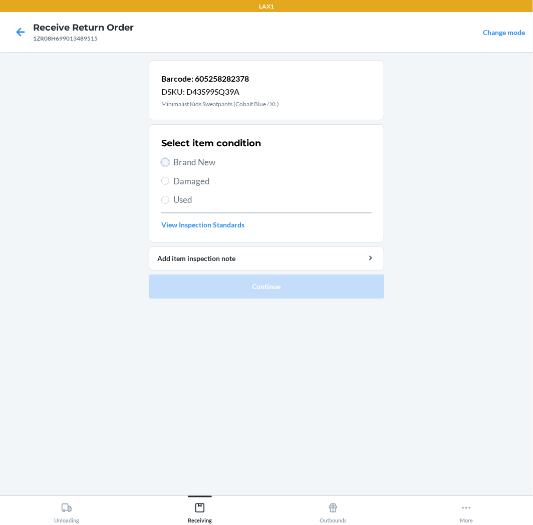
click at [168, 162] on input "Brand New" at bounding box center [165, 162] width 8 height 8
radio input "true"
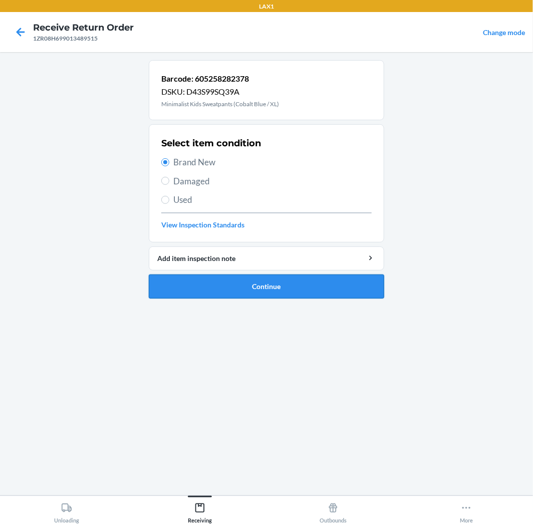
click at [336, 285] on button "Continue" at bounding box center [266, 287] width 235 height 24
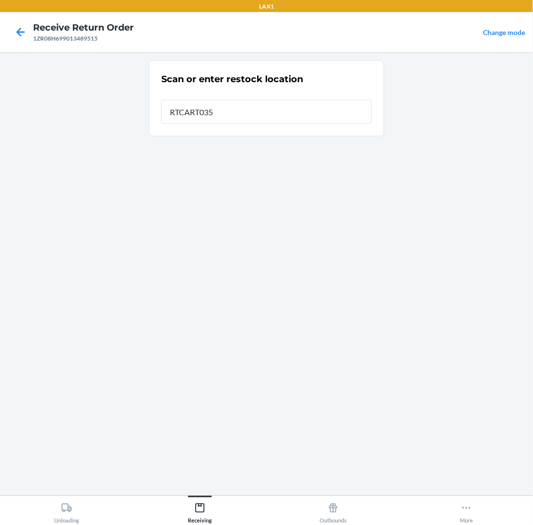
type input "RTCART035"
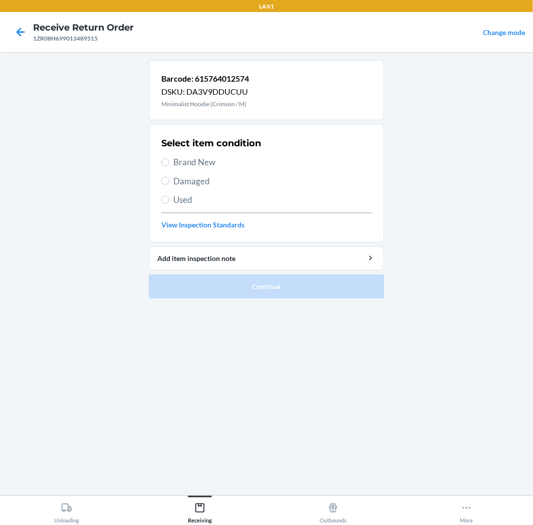
click at [167, 166] on label "Brand New" at bounding box center [266, 162] width 210 height 13
click at [167, 166] on input "Brand New" at bounding box center [165, 162] width 8 height 8
radio input "true"
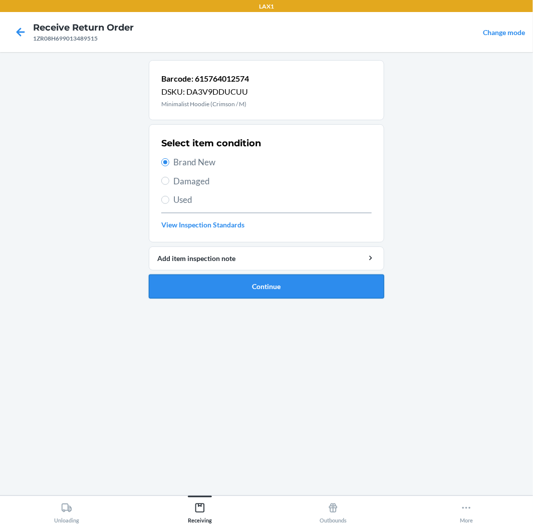
click at [311, 286] on button "Continue" at bounding box center [266, 287] width 235 height 24
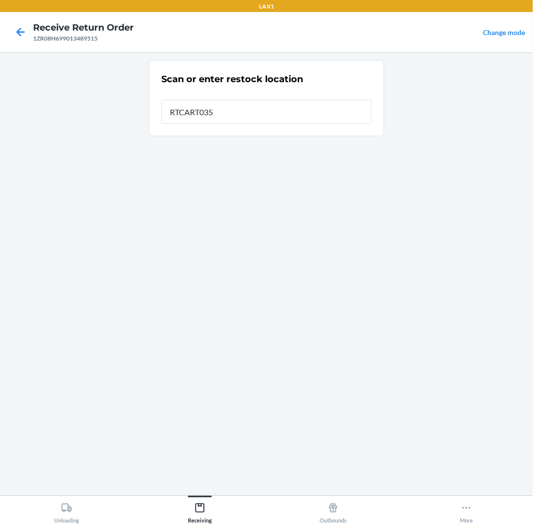
type input "RTCART035"
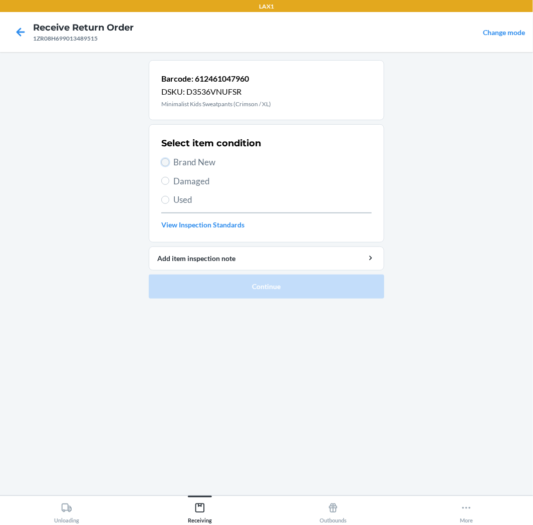
click at [167, 162] on input "Brand New" at bounding box center [165, 162] width 8 height 8
radio input "true"
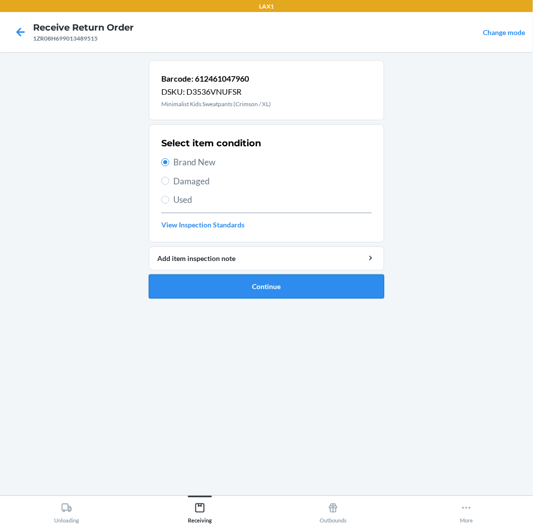
click at [304, 282] on button "Continue" at bounding box center [266, 287] width 235 height 24
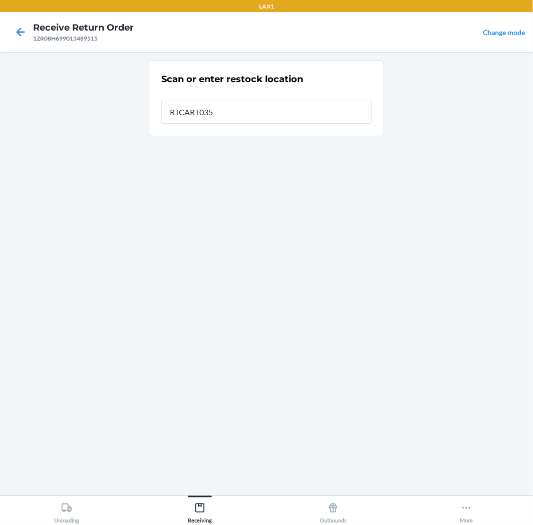
type input "RTCART035"
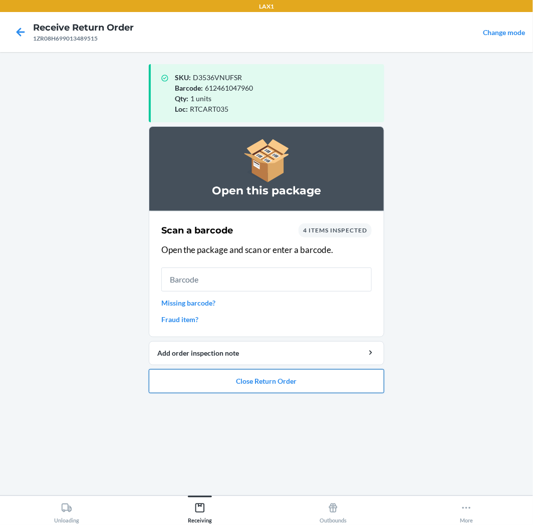
drag, startPoint x: 264, startPoint y: 383, endPoint x: 269, endPoint y: 376, distance: 9.0
click at [269, 376] on button "Close Return Order" at bounding box center [266, 381] width 235 height 24
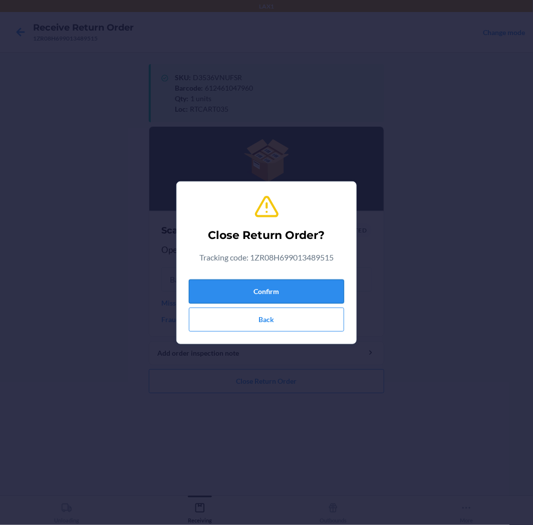
click at [297, 291] on button "Confirm" at bounding box center [266, 292] width 155 height 24
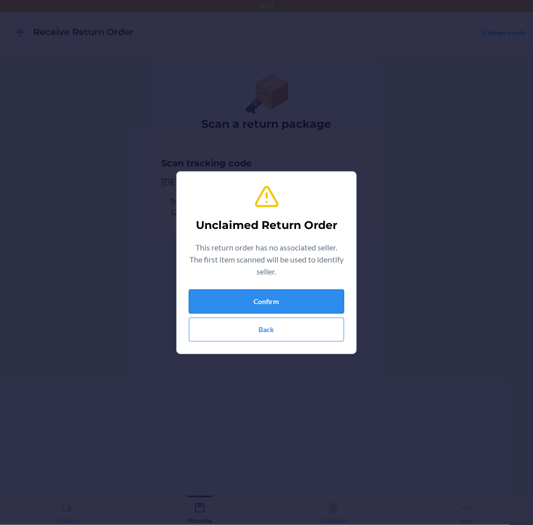
click at [290, 302] on button "Confirm" at bounding box center [266, 302] width 155 height 24
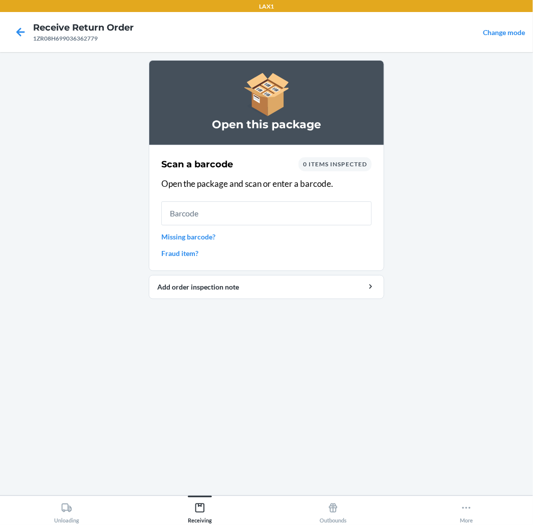
click at [184, 237] on link "Missing barcode?" at bounding box center [266, 236] width 210 height 11
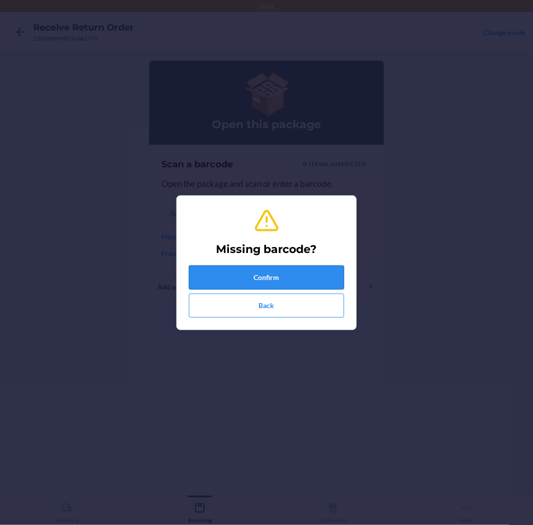
click at [299, 271] on button "Confirm" at bounding box center [266, 278] width 155 height 24
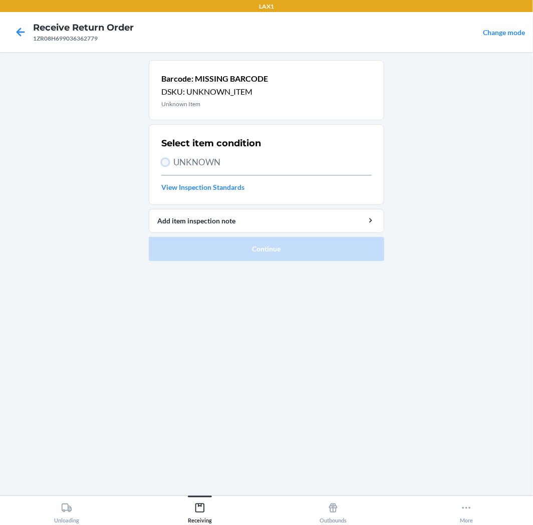
click at [167, 160] on input "UNKNOWN" at bounding box center [165, 162] width 8 height 8
radio input "true"
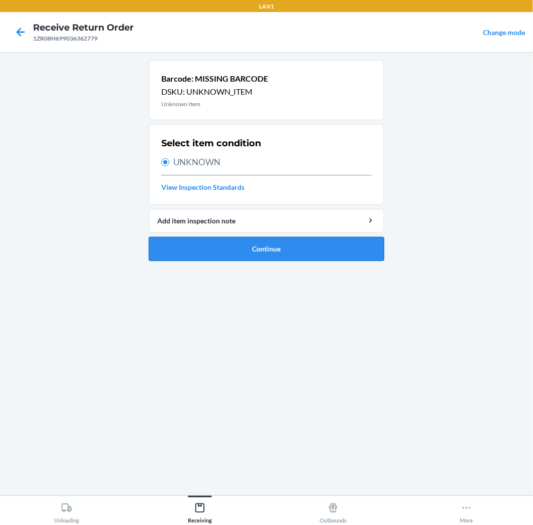
click at [295, 248] on button "Continue" at bounding box center [266, 249] width 235 height 24
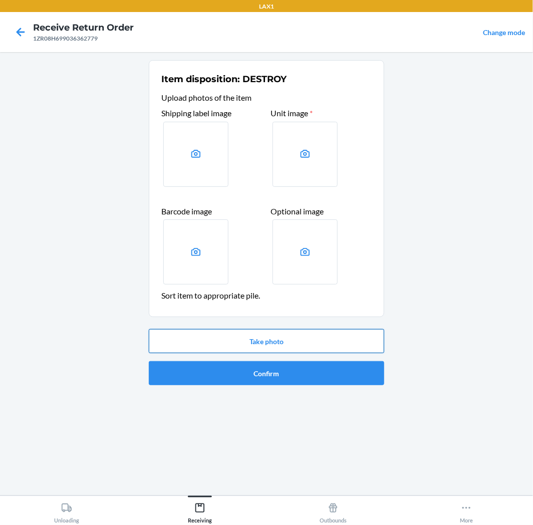
click at [296, 345] on button "Take photo" at bounding box center [266, 341] width 235 height 24
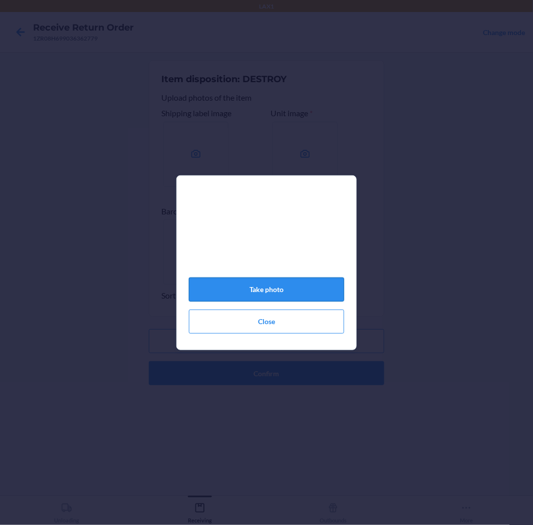
click at [274, 293] on button "Take photo" at bounding box center [266, 290] width 155 height 24
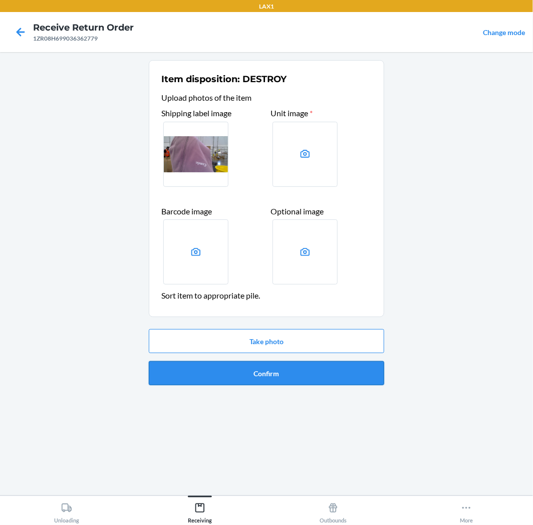
click at [324, 384] on button "Confirm" at bounding box center [266, 373] width 235 height 24
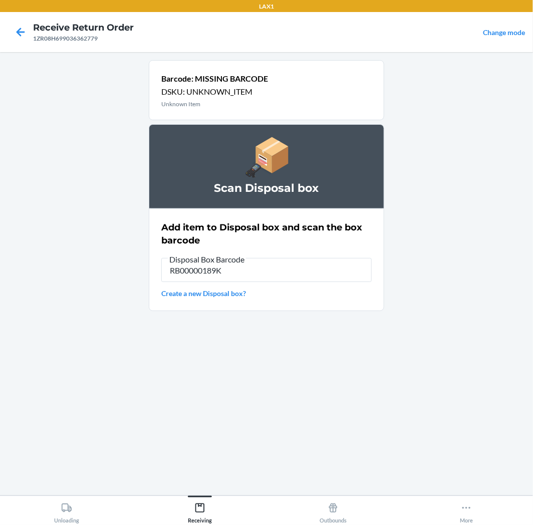
type input "RB00000189K"
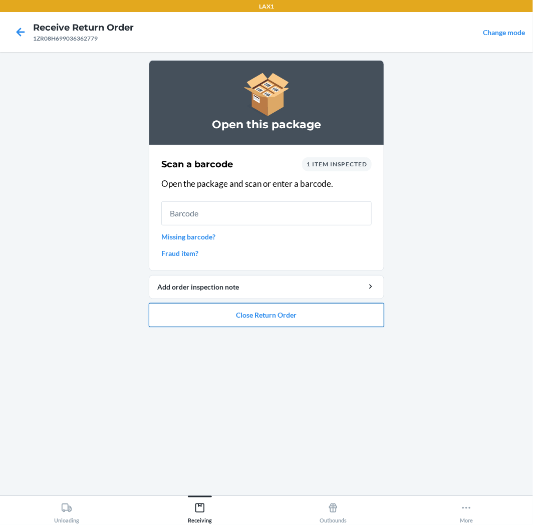
click at [311, 314] on button "Close Return Order" at bounding box center [266, 315] width 235 height 24
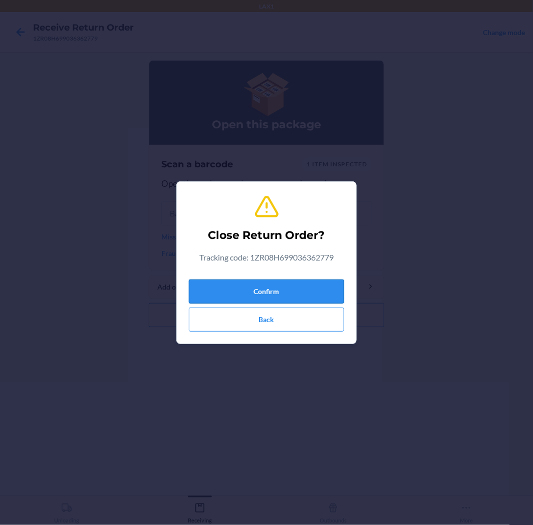
click at [299, 287] on button "Confirm" at bounding box center [266, 292] width 155 height 24
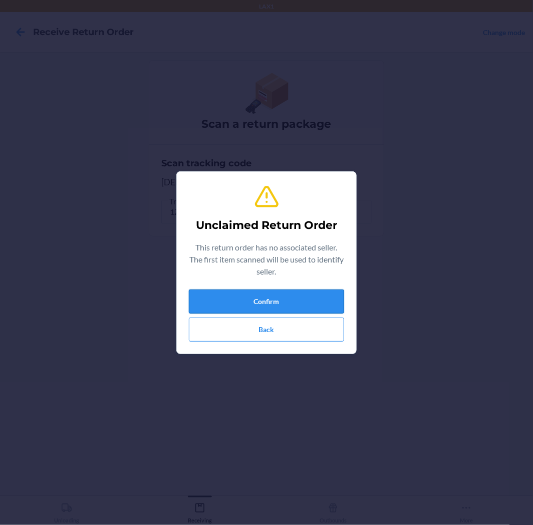
click at [267, 300] on button "Confirm" at bounding box center [266, 302] width 155 height 24
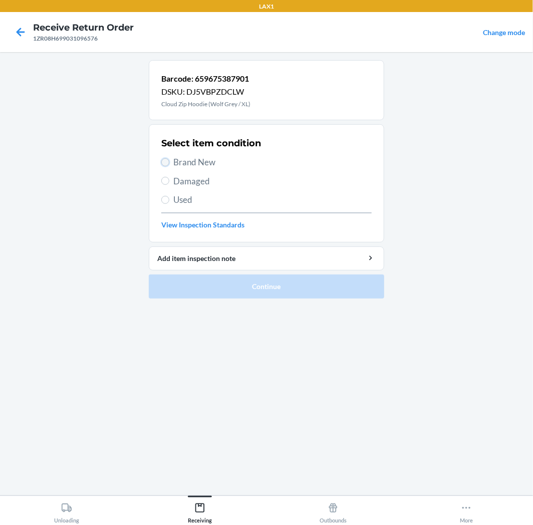
click at [166, 161] on input "Brand New" at bounding box center [165, 162] width 8 height 8
radio input "true"
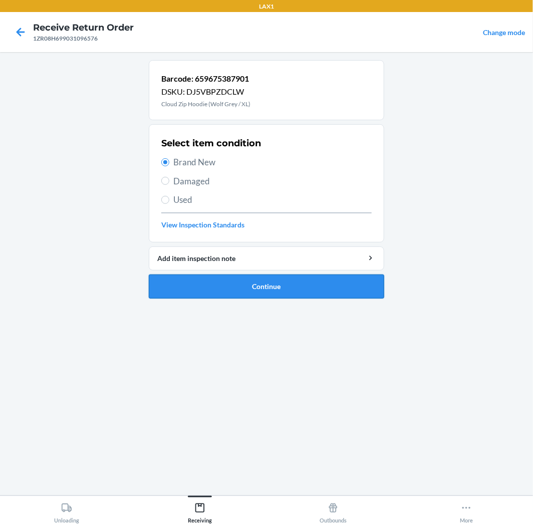
click at [294, 291] on button "Continue" at bounding box center [266, 287] width 235 height 24
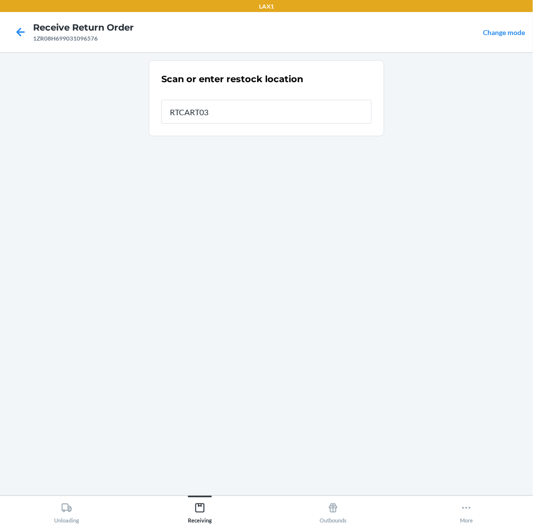
type input "RTCART035"
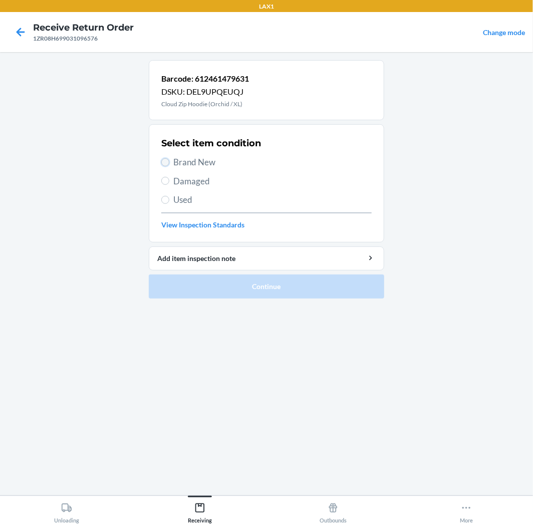
click at [167, 163] on input "Brand New" at bounding box center [165, 162] width 8 height 8
radio input "true"
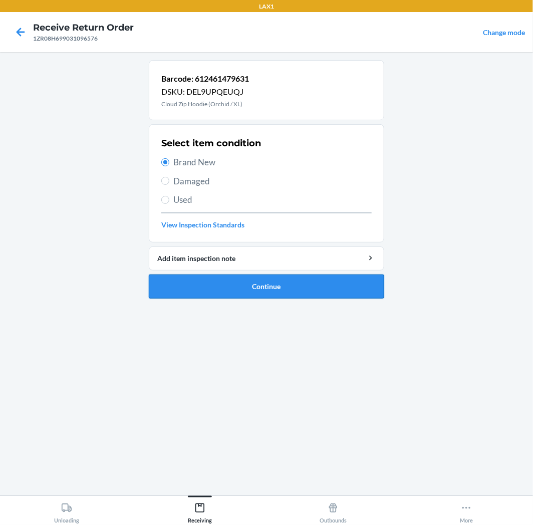
click at [319, 284] on button "Continue" at bounding box center [266, 287] width 235 height 24
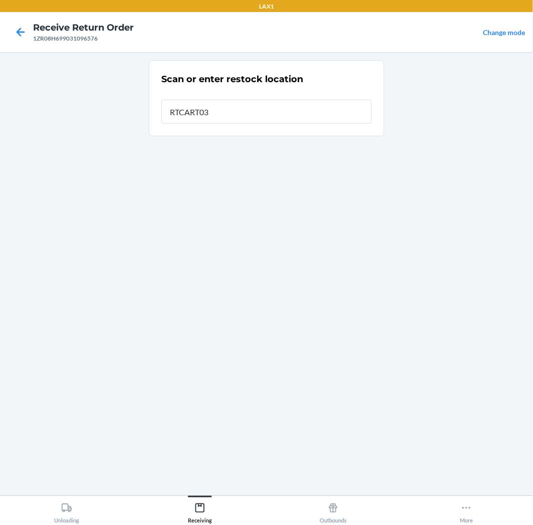
type input "RTCART035"
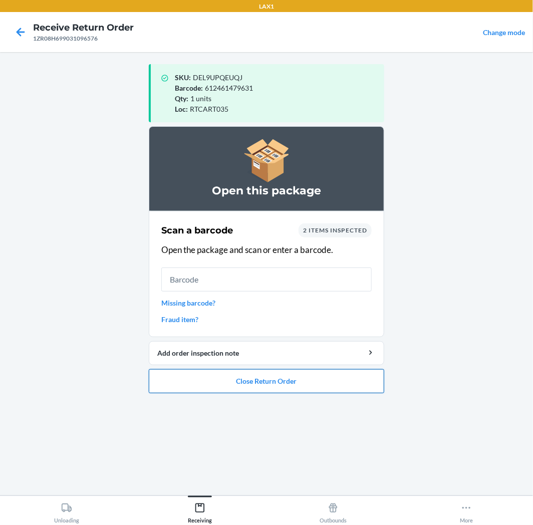
click at [279, 376] on button "Close Return Order" at bounding box center [266, 381] width 235 height 24
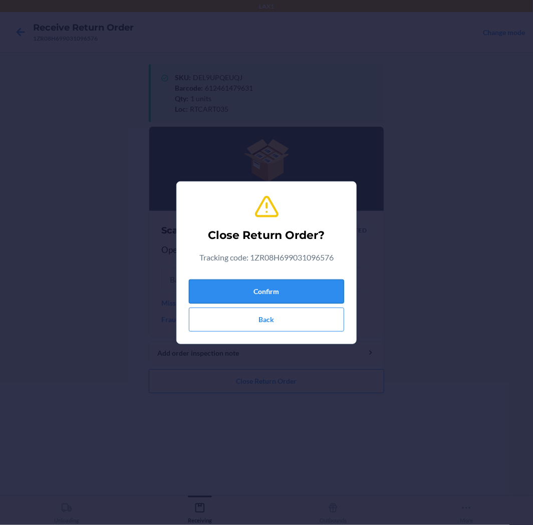
click at [291, 290] on button "Confirm" at bounding box center [266, 292] width 155 height 24
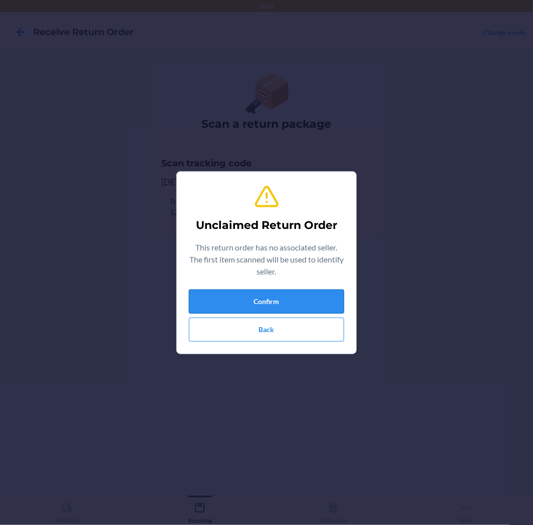
click at [278, 300] on button "Confirm" at bounding box center [266, 302] width 155 height 24
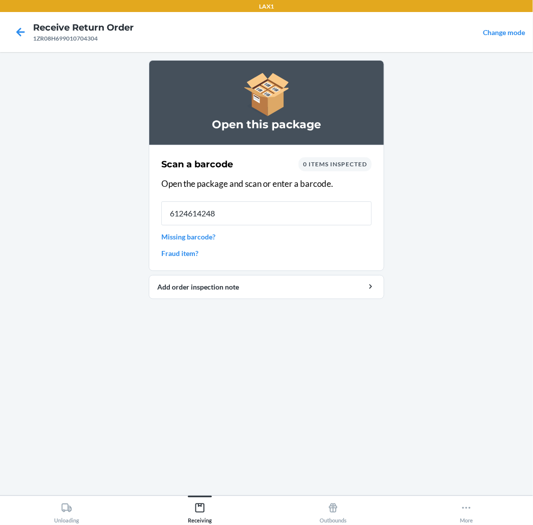
type input "61246142487"
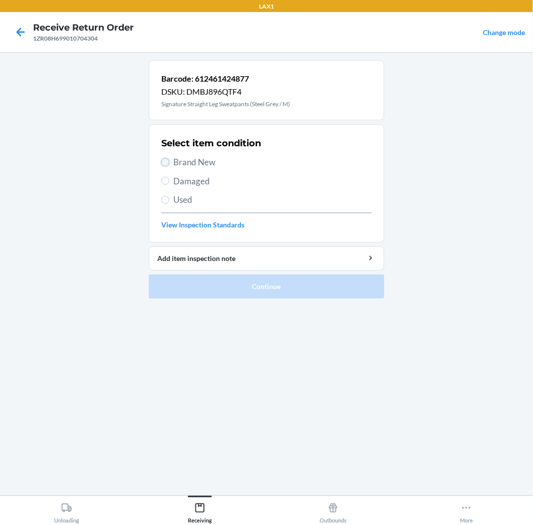
click at [168, 162] on input "Brand New" at bounding box center [165, 162] width 8 height 8
radio input "true"
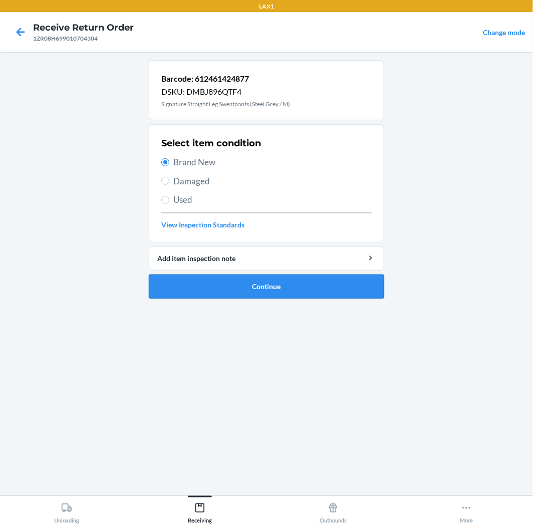
click at [292, 288] on button "Continue" at bounding box center [266, 287] width 235 height 24
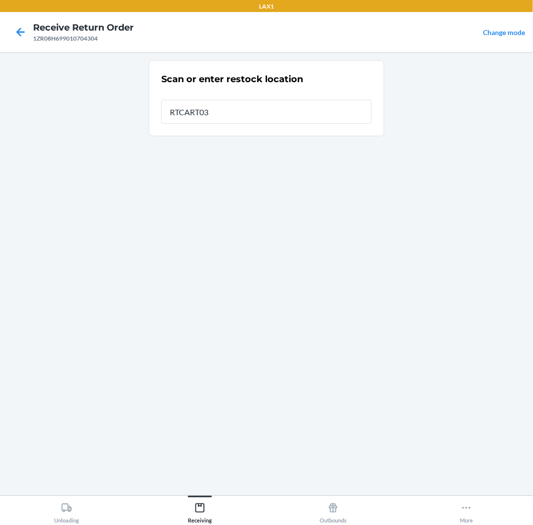
type input "RTCART035"
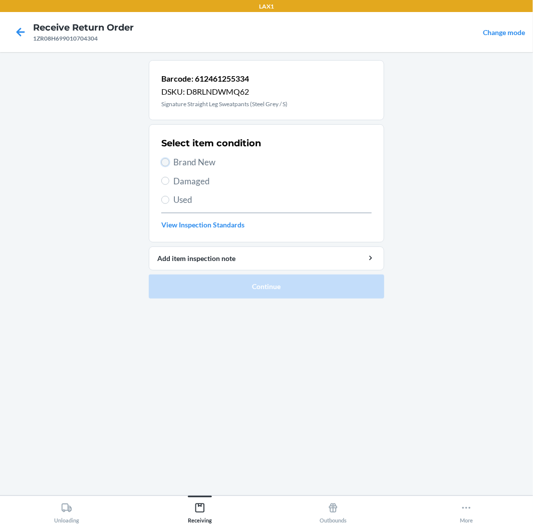
click at [167, 162] on input "Brand New" at bounding box center [165, 162] width 8 height 8
radio input "true"
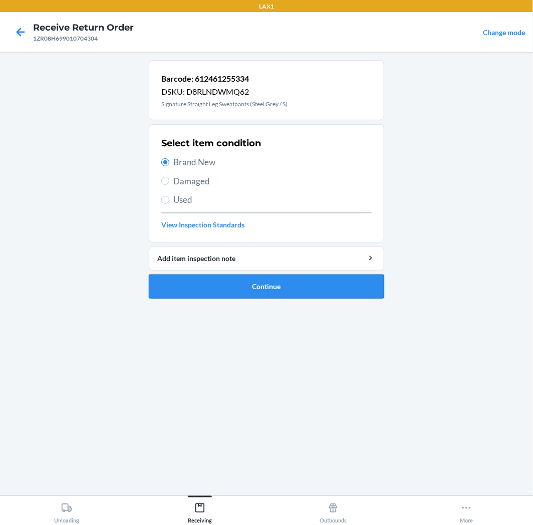
click at [271, 284] on button "Continue" at bounding box center [266, 287] width 235 height 24
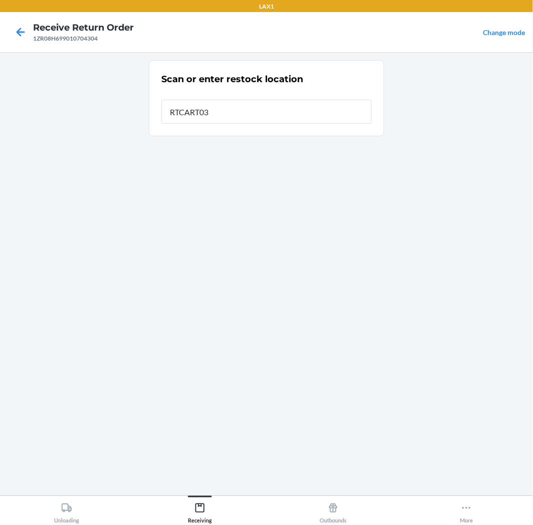
type input "RTCART035"
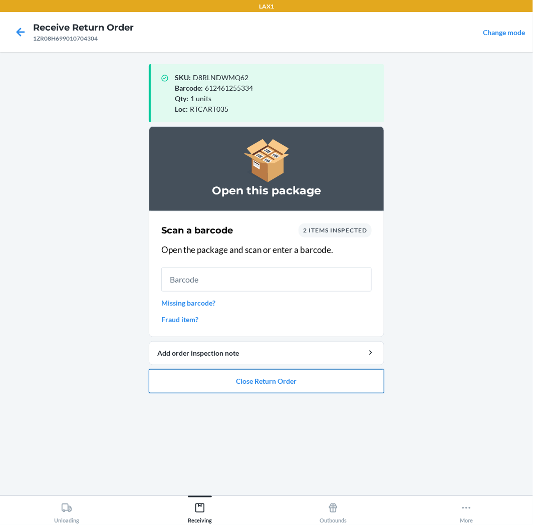
click at [263, 386] on button "Close Return Order" at bounding box center [266, 381] width 235 height 24
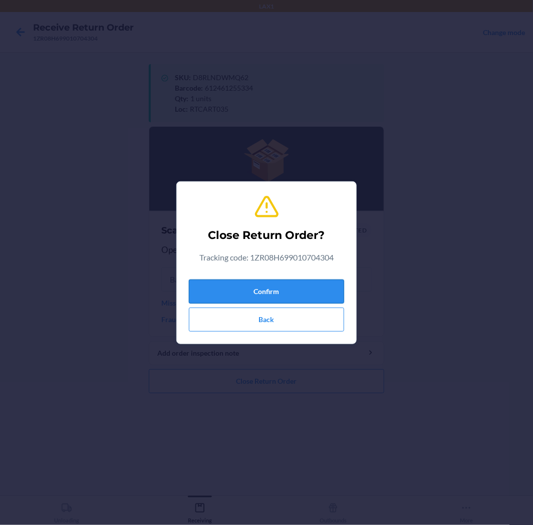
click at [274, 293] on button "Confirm" at bounding box center [266, 292] width 155 height 24
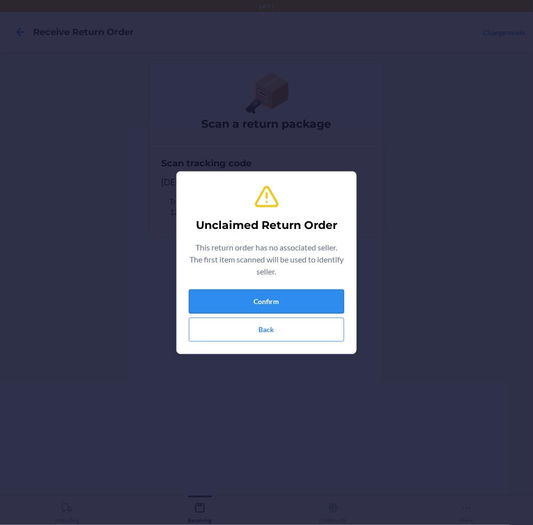
click at [266, 301] on button "Confirm" at bounding box center [266, 302] width 155 height 24
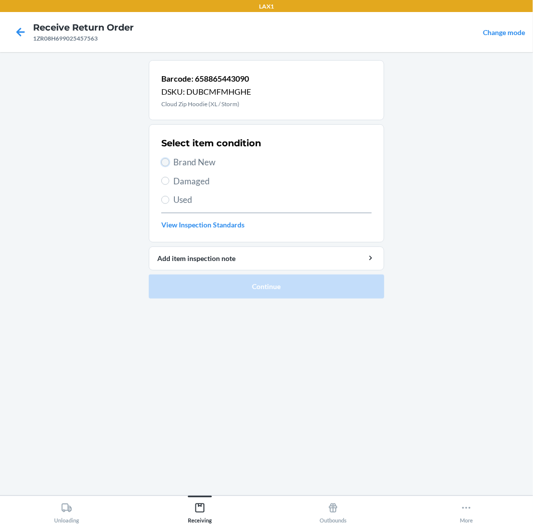
click at [161, 161] on input "Brand New" at bounding box center [165, 162] width 8 height 8
radio input "true"
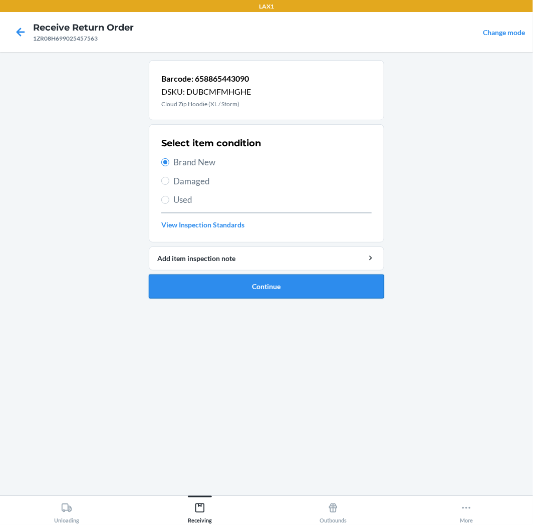
click at [282, 282] on button "Continue" at bounding box center [266, 287] width 235 height 24
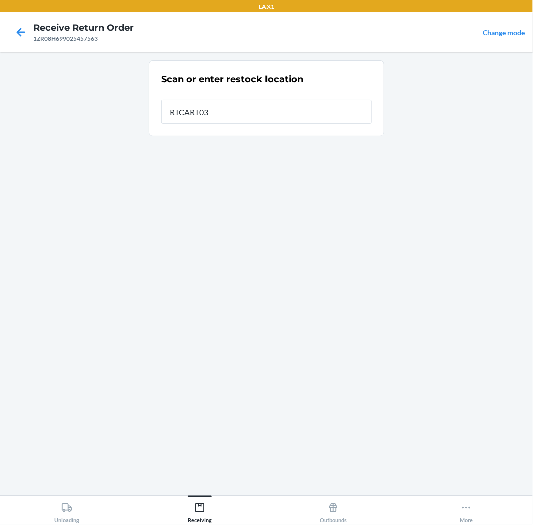
type input "RTCART035"
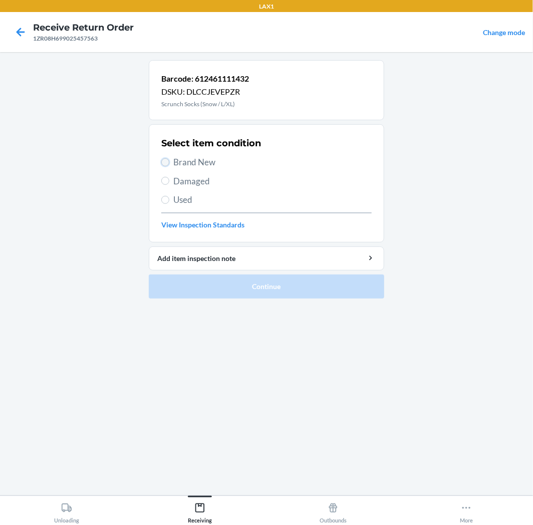
click at [164, 163] on input "Brand New" at bounding box center [165, 162] width 8 height 8
radio input "true"
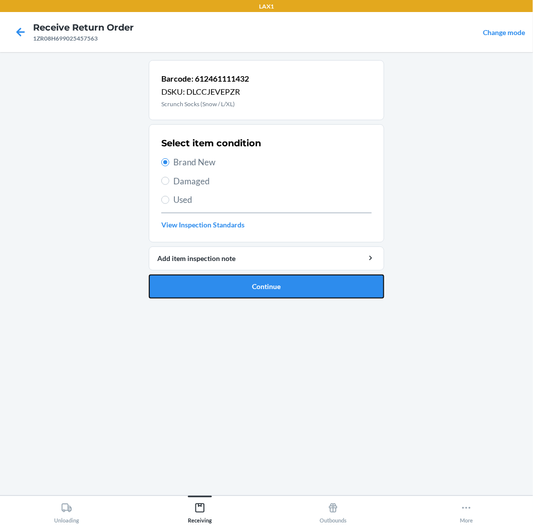
click at [327, 282] on button "Continue" at bounding box center [266, 287] width 235 height 24
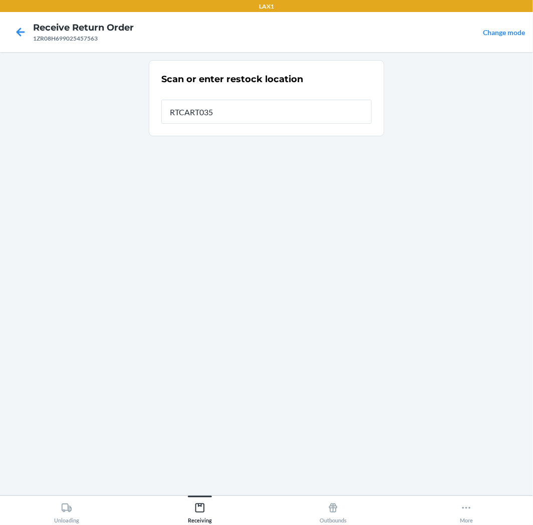
type input "RTCART035"
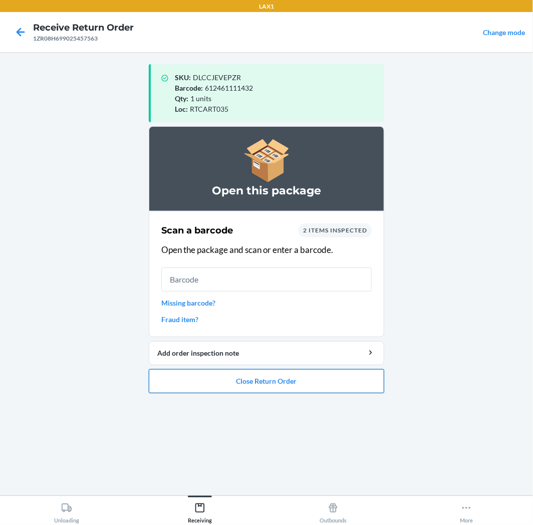
click at [236, 385] on button "Close Return Order" at bounding box center [266, 381] width 235 height 24
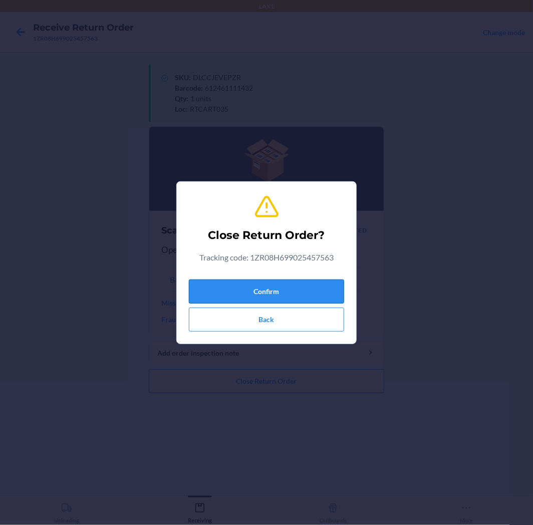
click at [269, 287] on button "Confirm" at bounding box center [266, 292] width 155 height 24
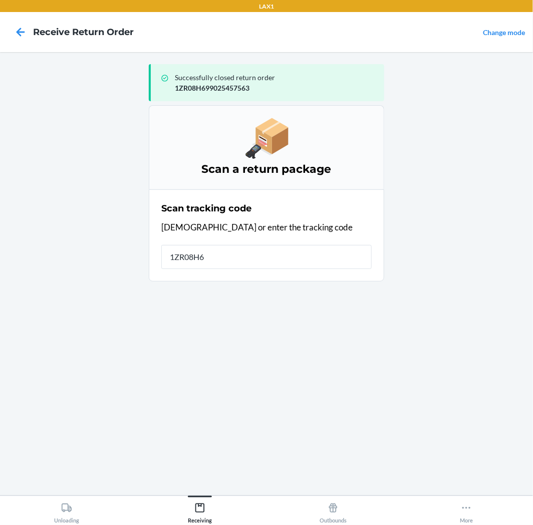
type input "1ZR08H69"
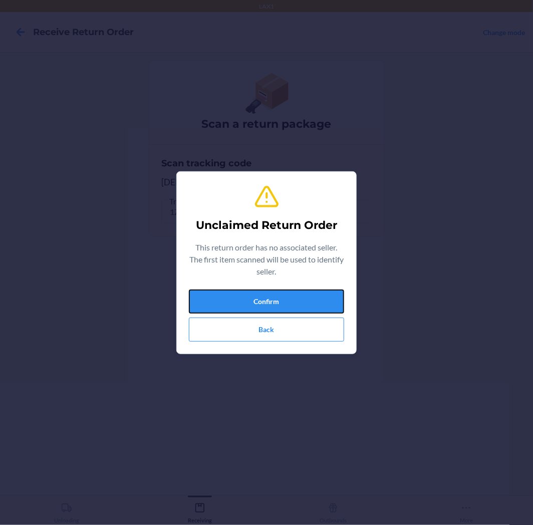
drag, startPoint x: 265, startPoint y: 303, endPoint x: 258, endPoint y: 306, distance: 7.6
click at [262, 303] on button "Confirm" at bounding box center [266, 302] width 155 height 24
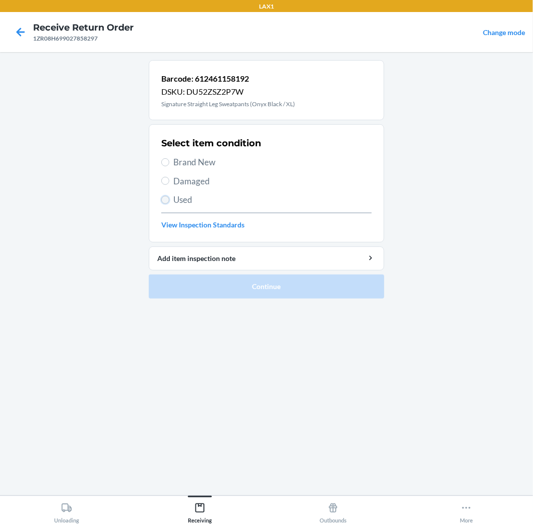
click at [166, 199] on input "Used" at bounding box center [165, 200] width 8 height 8
radio input "true"
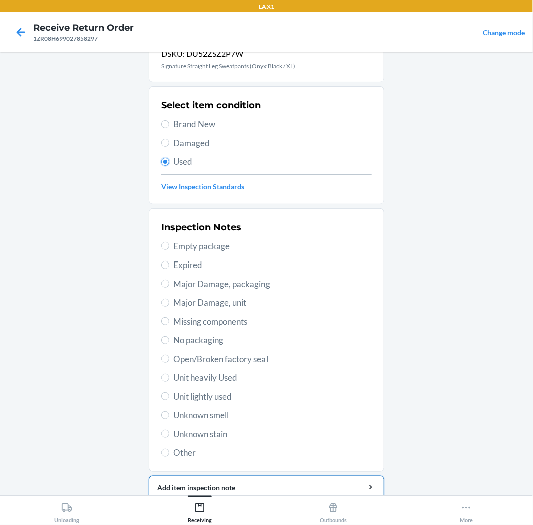
scroll to position [78, 0]
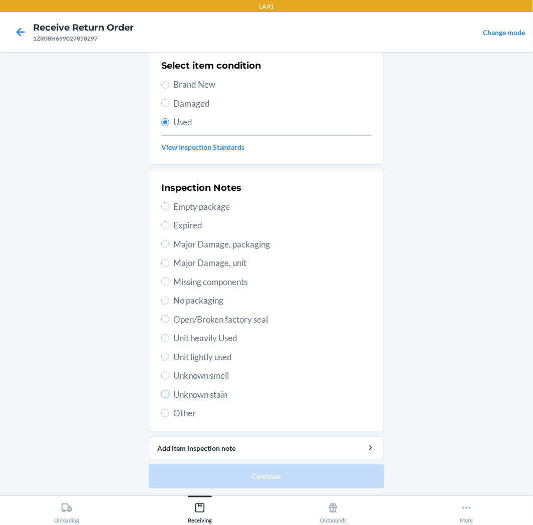
click at [164, 394] on input "Unknown stain" at bounding box center [165, 394] width 8 height 8
radio input "true"
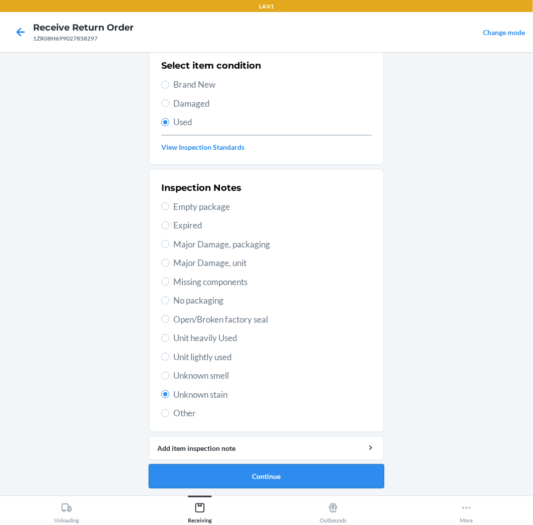
click at [264, 473] on button "Continue" at bounding box center [266, 476] width 235 height 24
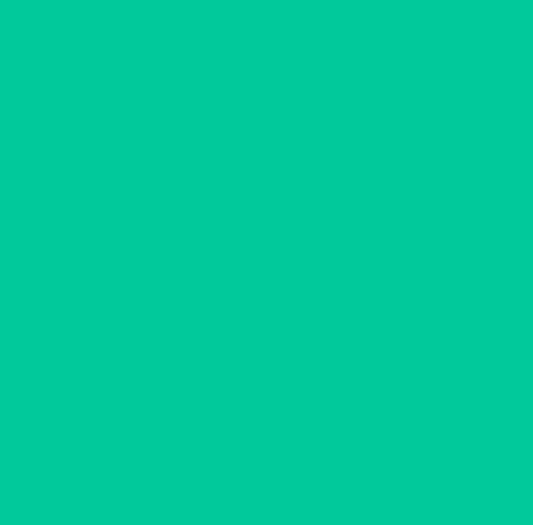
scroll to position [0, 0]
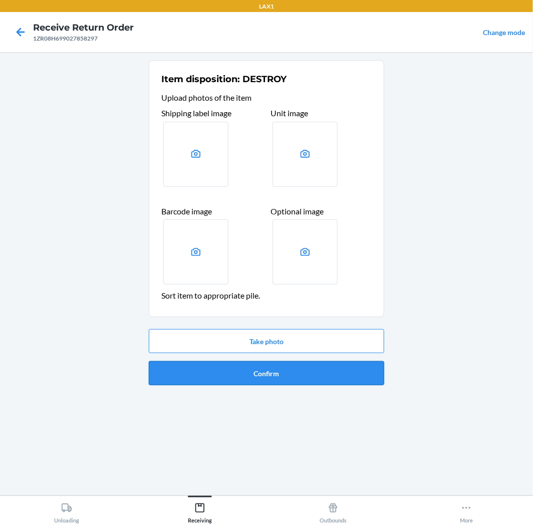
click at [290, 374] on button "Confirm" at bounding box center [266, 373] width 235 height 24
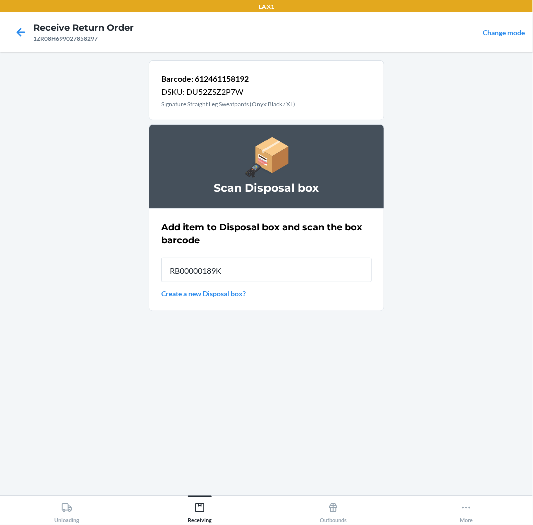
type input "RB00000189K"
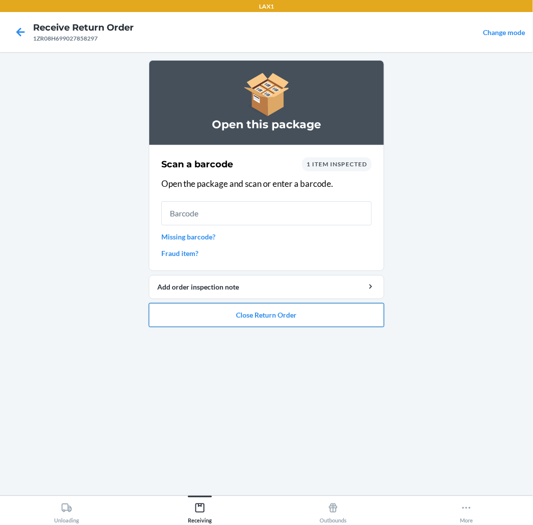
click at [270, 316] on button "Close Return Order" at bounding box center [266, 315] width 235 height 24
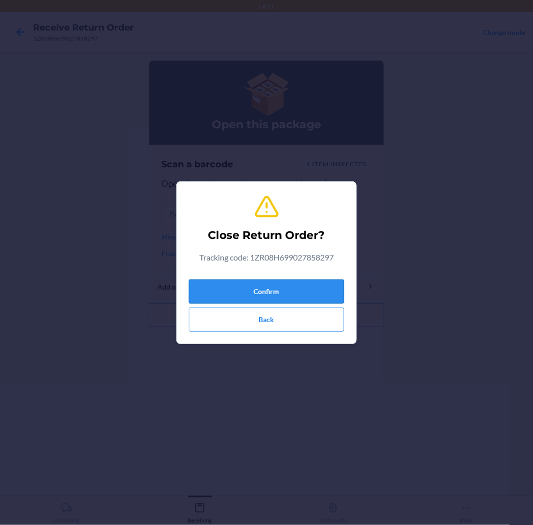
click at [289, 286] on button "Confirm" at bounding box center [266, 292] width 155 height 24
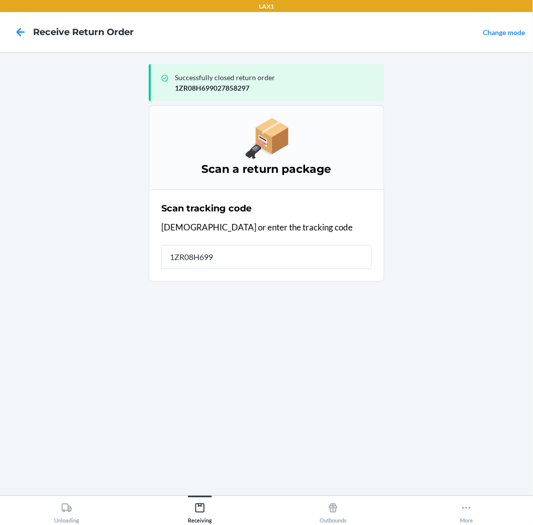
type input "1ZR08H6990"
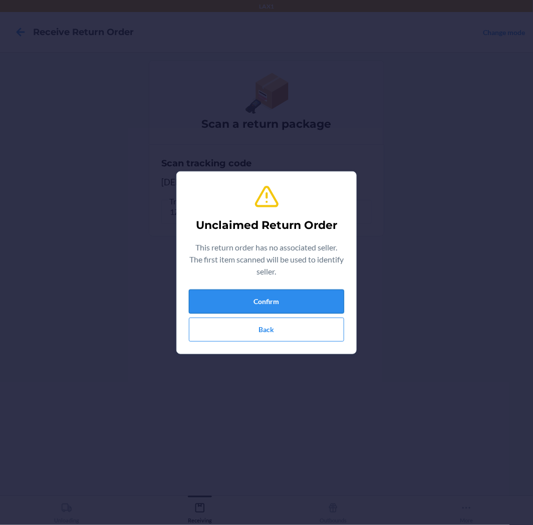
click at [268, 295] on button "Confirm" at bounding box center [266, 302] width 155 height 24
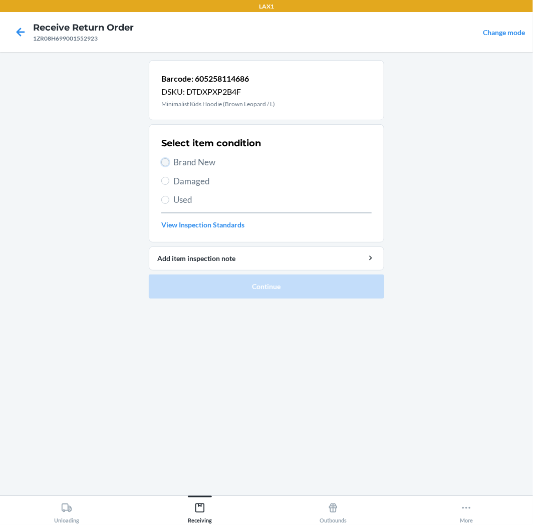
click at [161, 161] on input "Brand New" at bounding box center [165, 162] width 8 height 8
radio input "true"
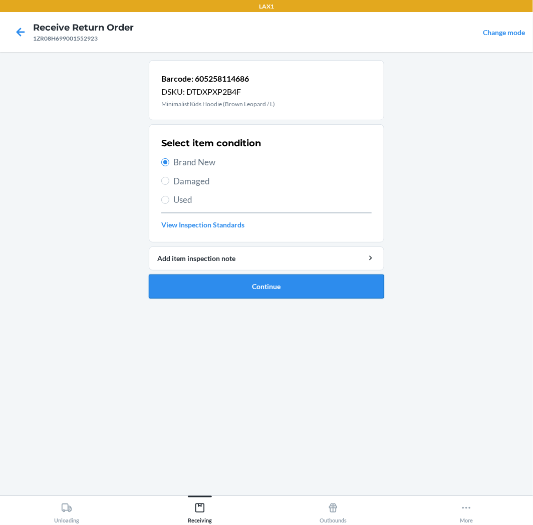
click at [308, 283] on button "Continue" at bounding box center [266, 287] width 235 height 24
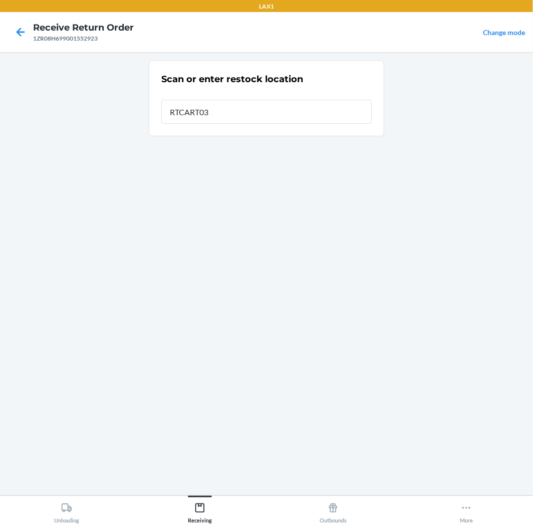
type input "RTCART035"
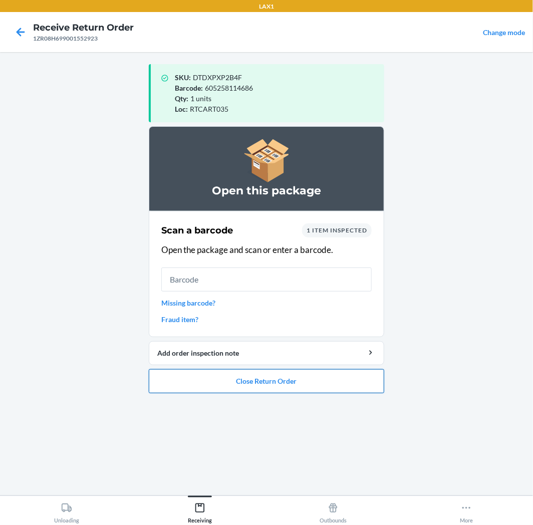
click at [306, 383] on button "Close Return Order" at bounding box center [266, 381] width 235 height 24
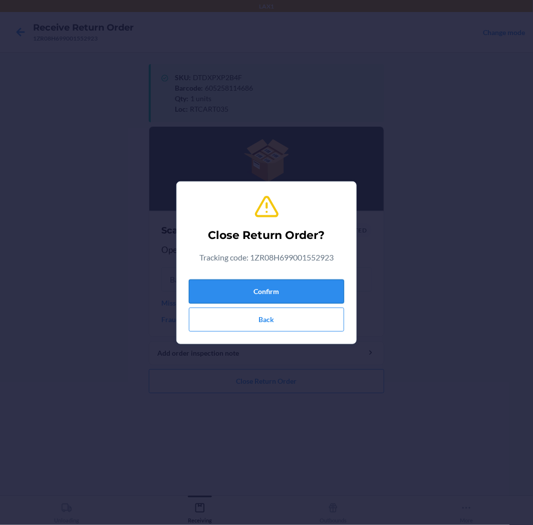
click at [311, 292] on button "Confirm" at bounding box center [266, 292] width 155 height 24
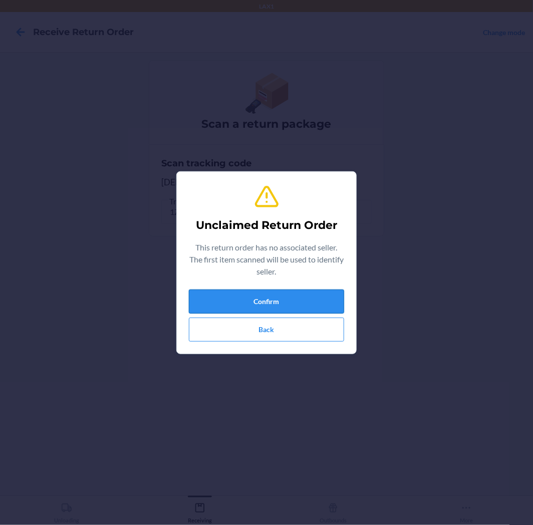
click at [303, 299] on button "Confirm" at bounding box center [266, 302] width 155 height 24
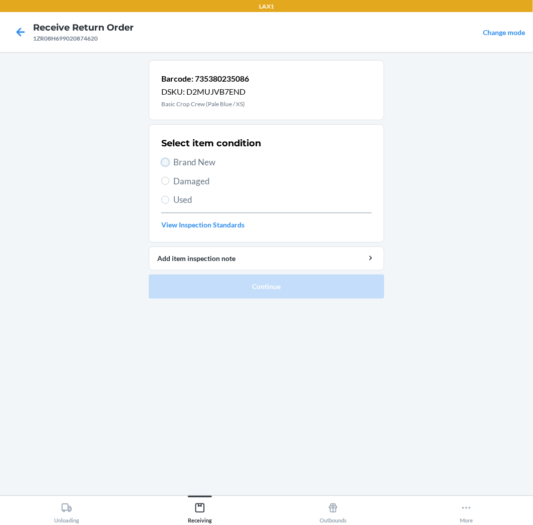
click at [166, 162] on input "Brand New" at bounding box center [165, 162] width 8 height 8
radio input "true"
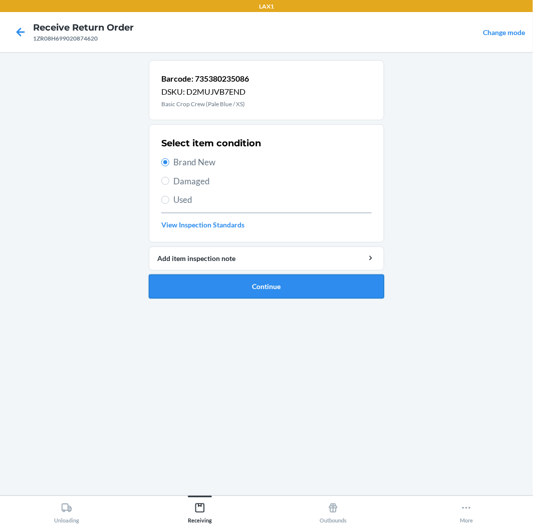
click at [291, 285] on button "Continue" at bounding box center [266, 287] width 235 height 24
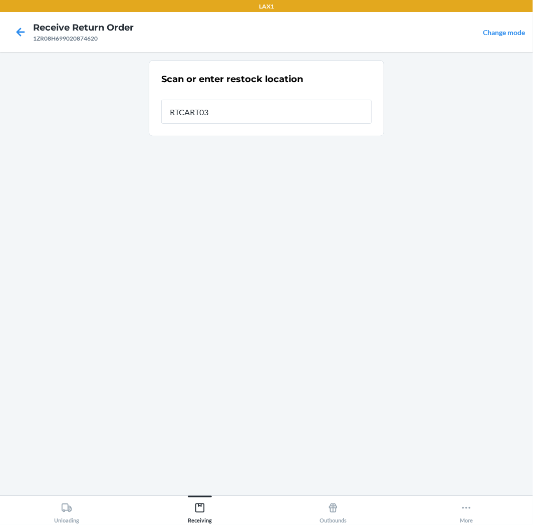
type input "RTCART035"
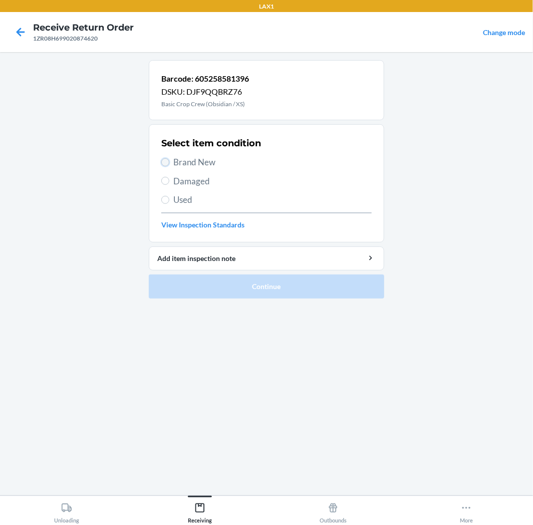
click at [165, 160] on input "Brand New" at bounding box center [165, 162] width 8 height 8
radio input "true"
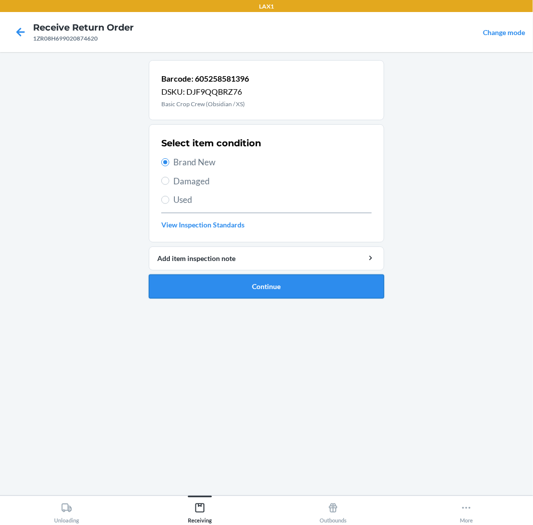
click at [313, 281] on button "Continue" at bounding box center [266, 287] width 235 height 24
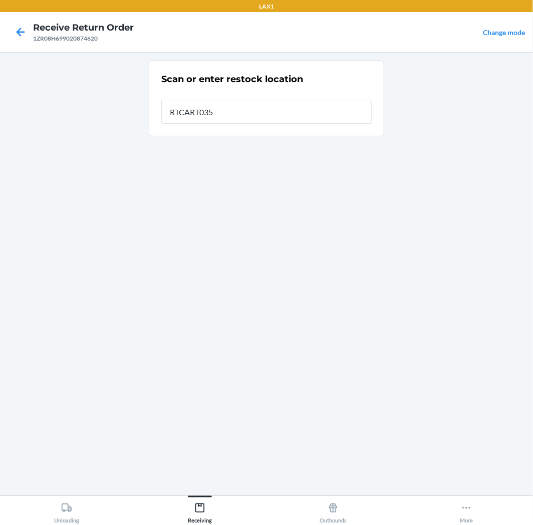
type input "RTCART035"
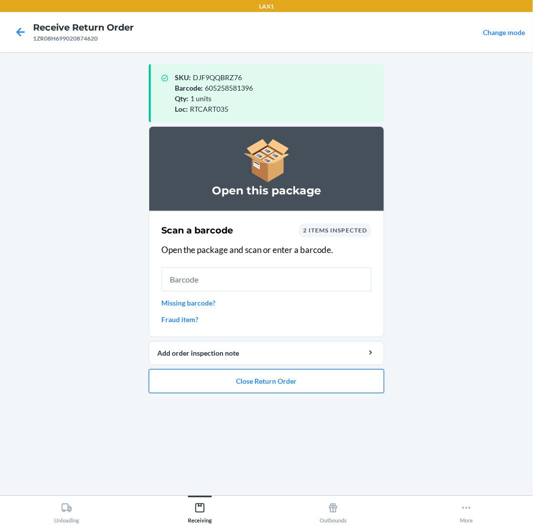
click at [259, 383] on button "Close Return Order" at bounding box center [266, 381] width 235 height 24
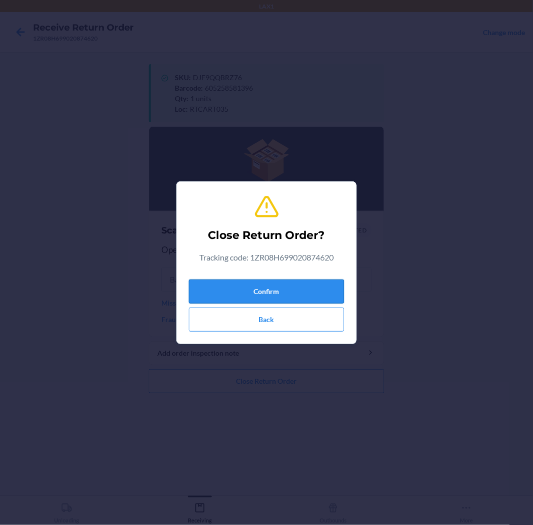
click at [277, 282] on button "Confirm" at bounding box center [266, 292] width 155 height 24
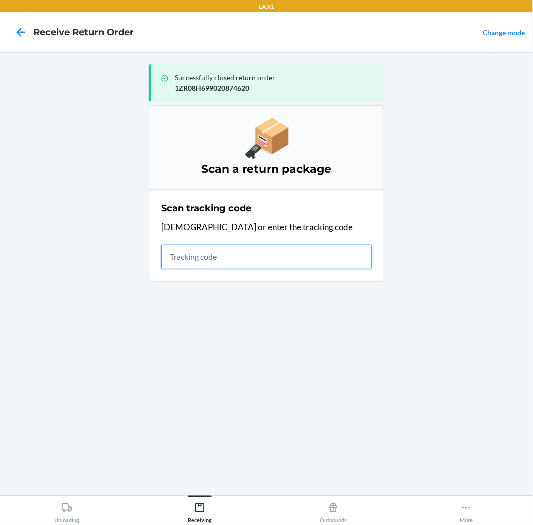
click at [281, 249] on input "text" at bounding box center [266, 257] width 210 height 24
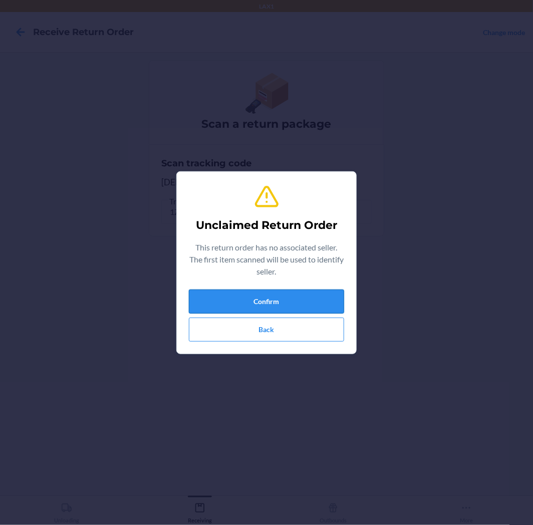
click at [278, 296] on button "Confirm" at bounding box center [266, 302] width 155 height 24
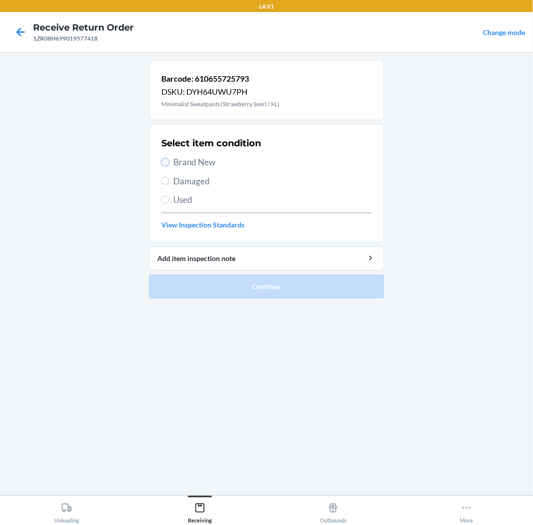
click at [162, 162] on input "Brand New" at bounding box center [165, 162] width 8 height 8
radio input "true"
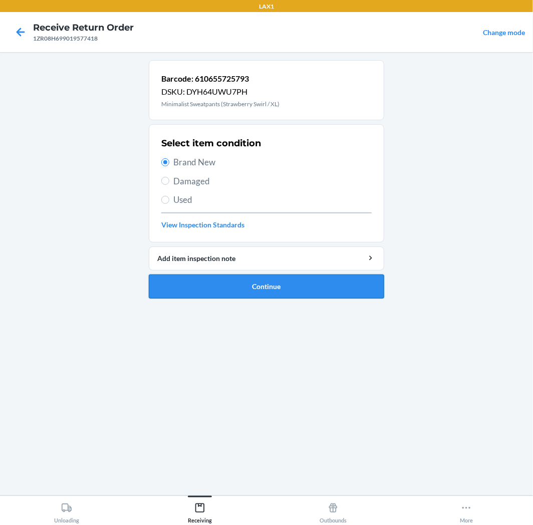
click at [306, 282] on button "Continue" at bounding box center [266, 287] width 235 height 24
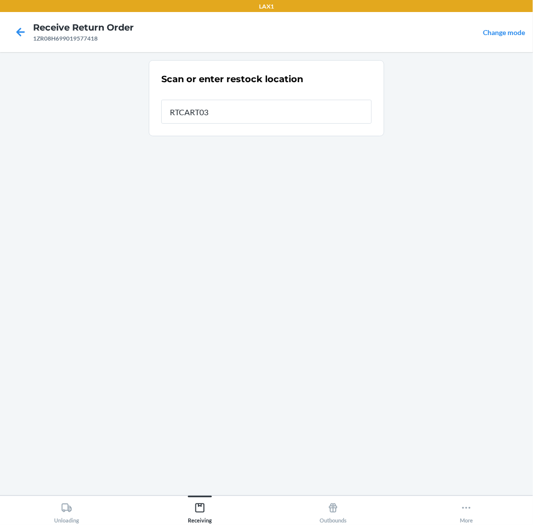
type input "RTCART035"
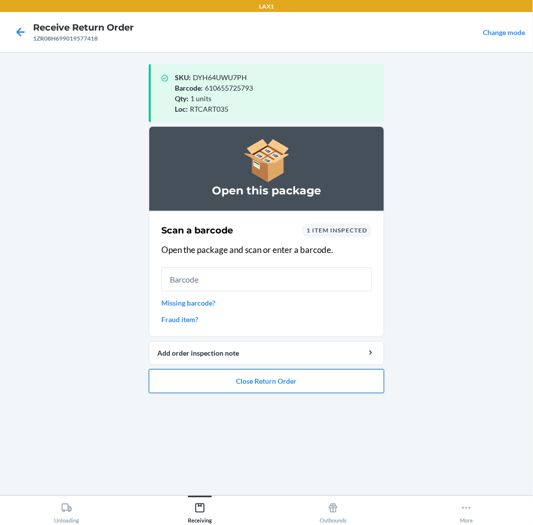
click at [307, 380] on button "Close Return Order" at bounding box center [266, 381] width 235 height 24
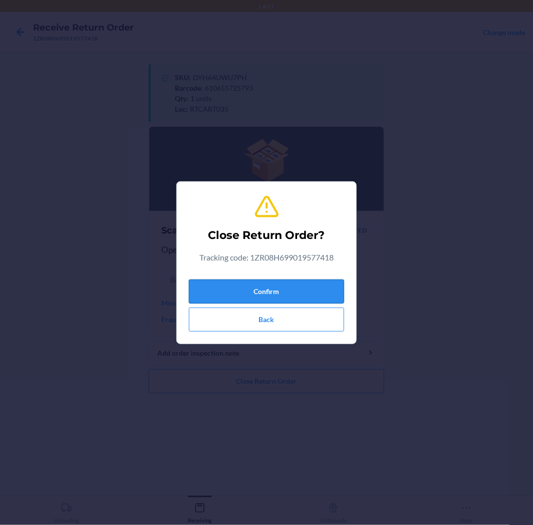
click at [292, 287] on button "Confirm" at bounding box center [266, 292] width 155 height 24
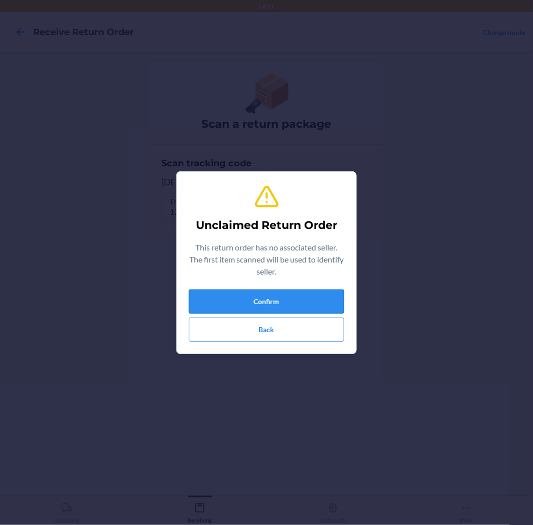
click at [314, 302] on button "Confirm" at bounding box center [266, 302] width 155 height 24
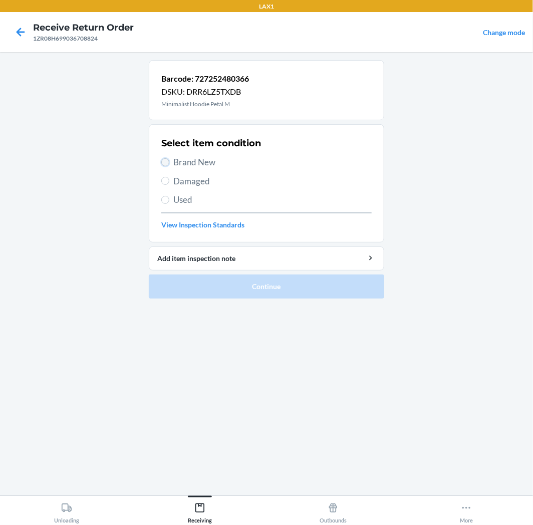
click at [166, 166] on input "Brand New" at bounding box center [165, 162] width 8 height 8
radio input "true"
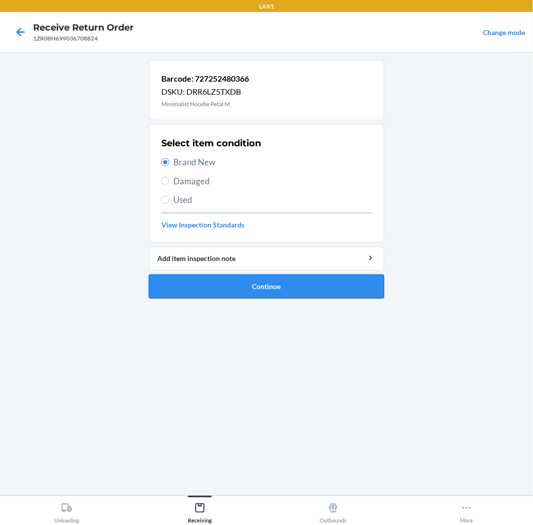
click at [329, 290] on button "Continue" at bounding box center [266, 287] width 235 height 24
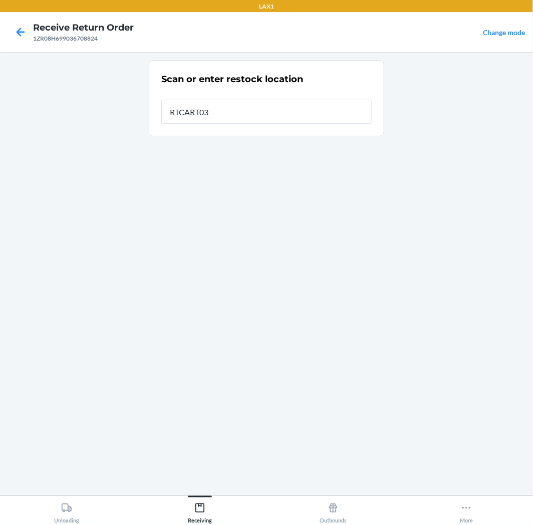
type input "RTCART035"
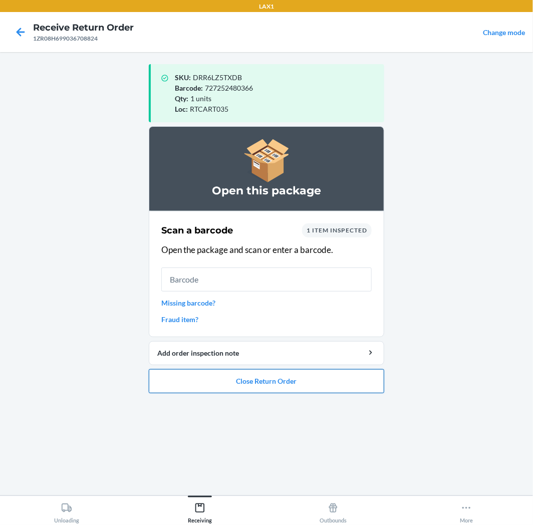
click at [353, 382] on button "Close Return Order" at bounding box center [266, 381] width 235 height 24
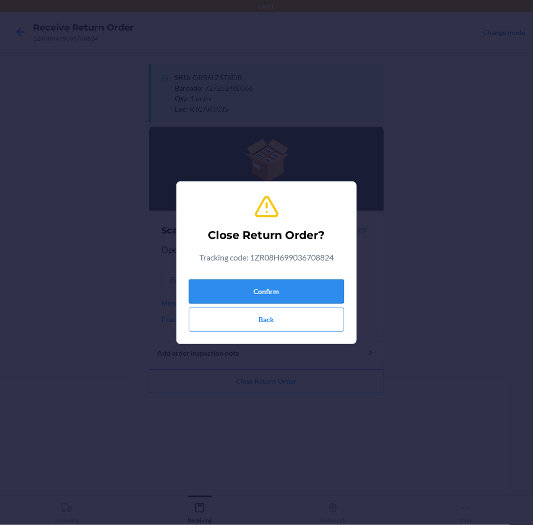
click at [302, 291] on button "Confirm" at bounding box center [266, 292] width 155 height 24
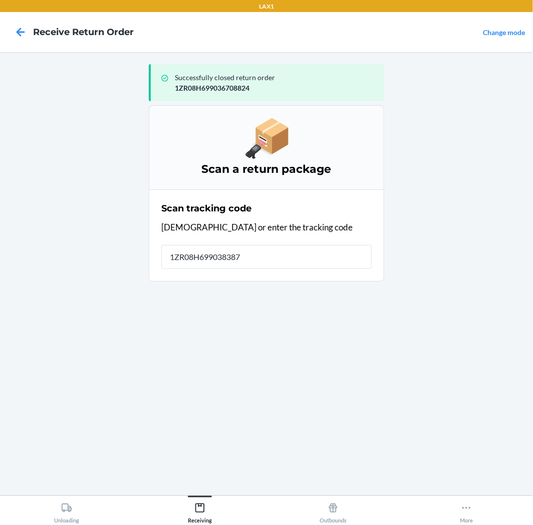
type input "1ZR08H6990383870"
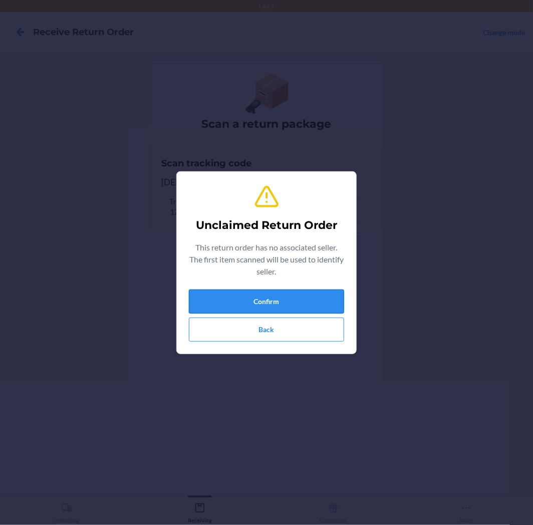
click at [296, 299] on button "Confirm" at bounding box center [266, 302] width 155 height 24
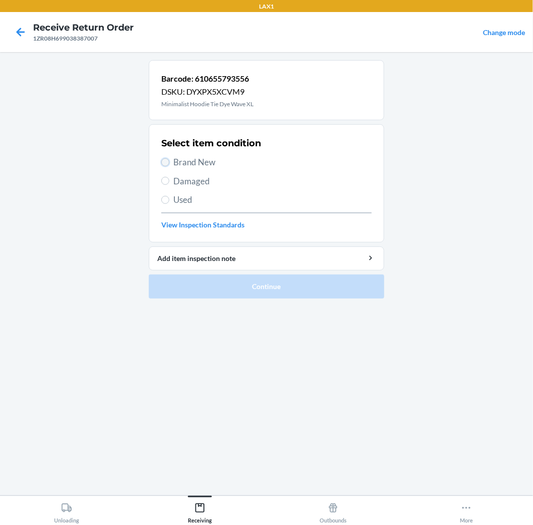
click at [168, 162] on input "Brand New" at bounding box center [165, 162] width 8 height 8
radio input "true"
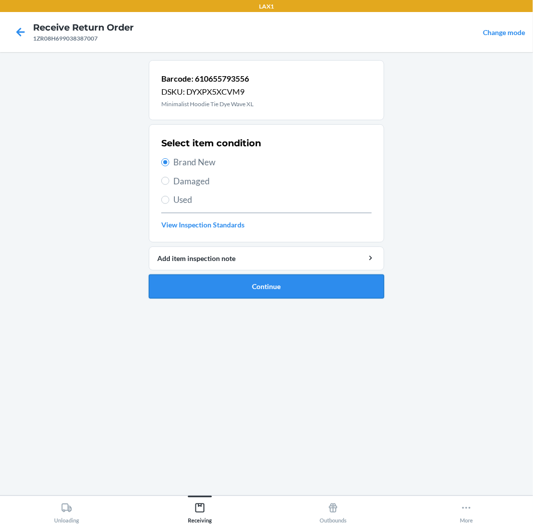
click at [321, 287] on button "Continue" at bounding box center [266, 287] width 235 height 24
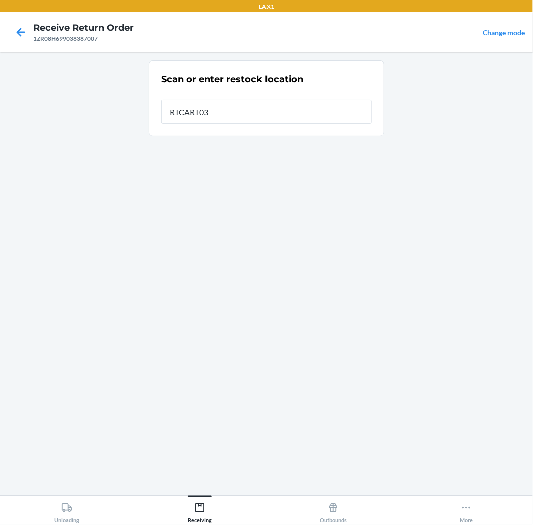
type input "RTCART035"
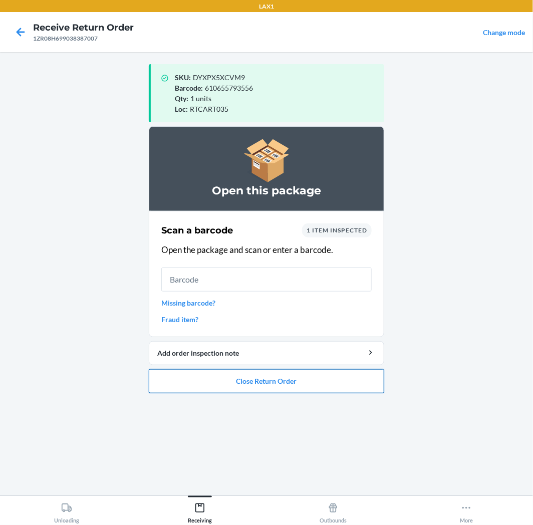
click at [317, 386] on button "Close Return Order" at bounding box center [266, 381] width 235 height 24
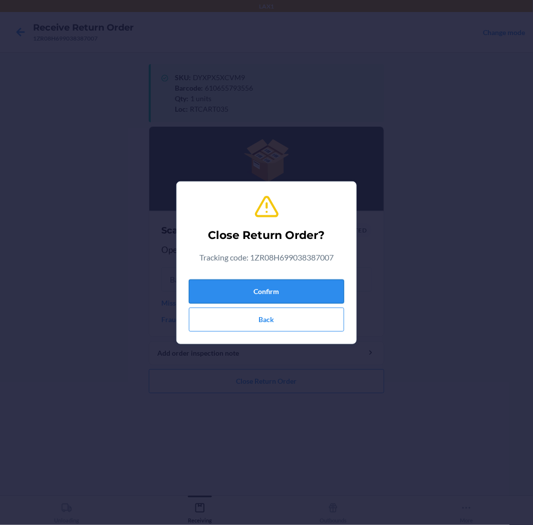
click at [318, 282] on button "Confirm" at bounding box center [266, 292] width 155 height 24
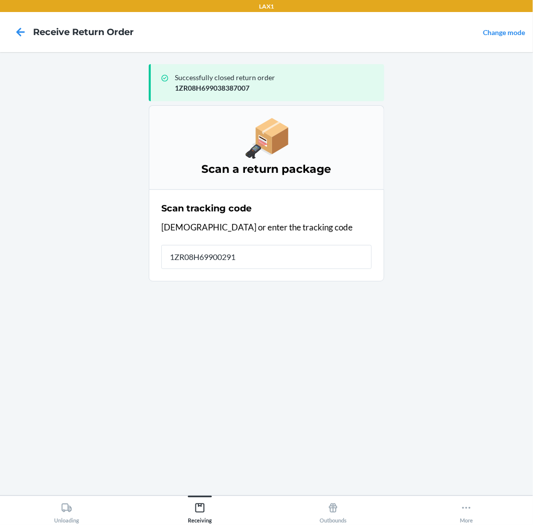
type input "1ZR08H699002911"
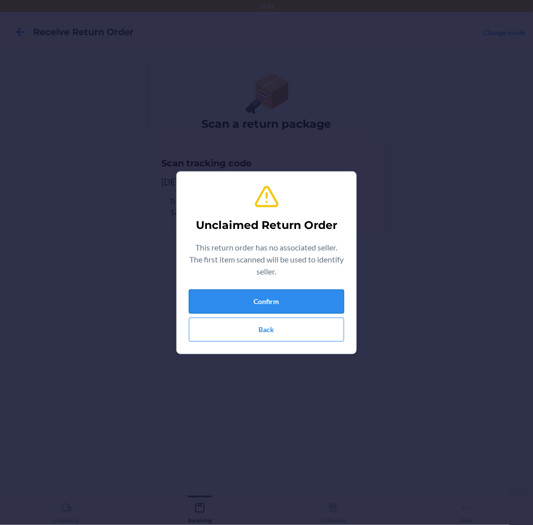
click at [292, 297] on button "Confirm" at bounding box center [266, 302] width 155 height 24
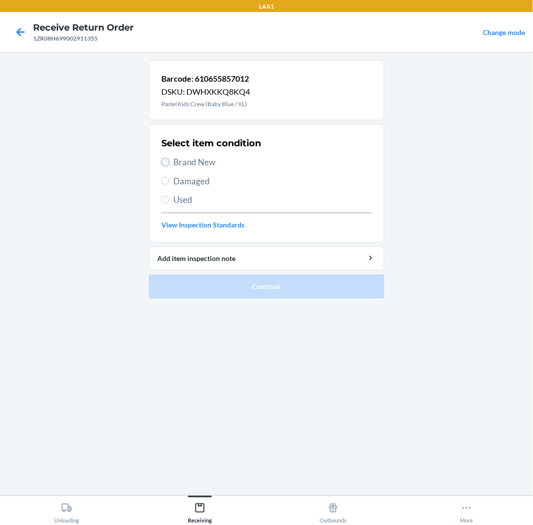
click at [167, 160] on input "Brand New" at bounding box center [165, 162] width 8 height 8
radio input "true"
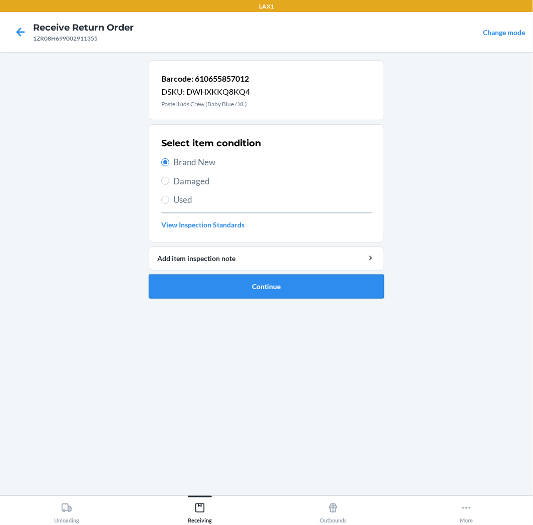
click at [296, 280] on button "Continue" at bounding box center [266, 287] width 235 height 24
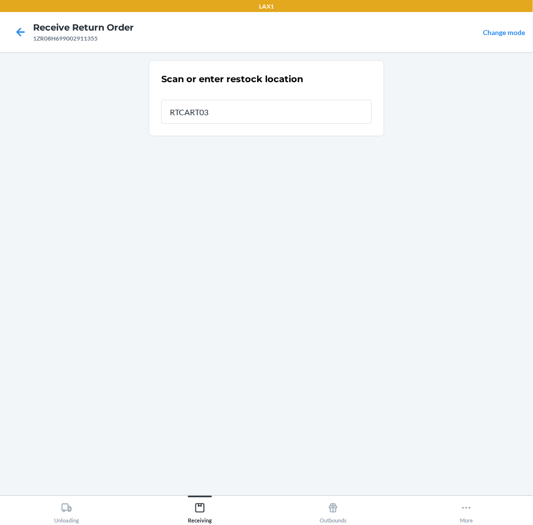
type input "RTCART035"
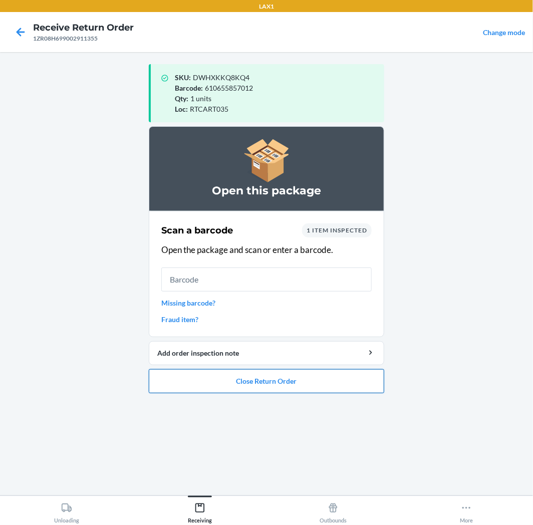
click at [296, 379] on button "Close Return Order" at bounding box center [266, 381] width 235 height 24
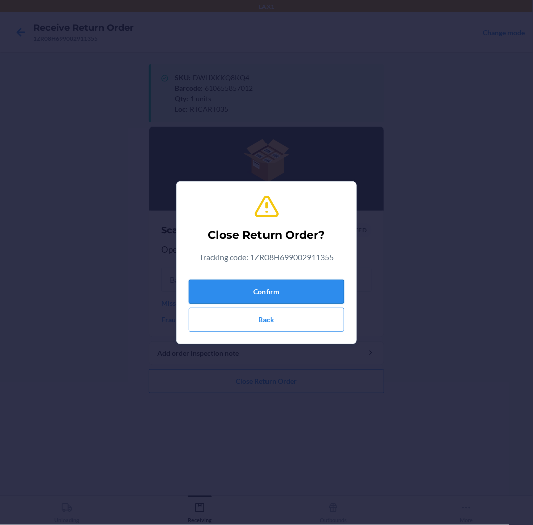
click at [307, 286] on button "Confirm" at bounding box center [266, 292] width 155 height 24
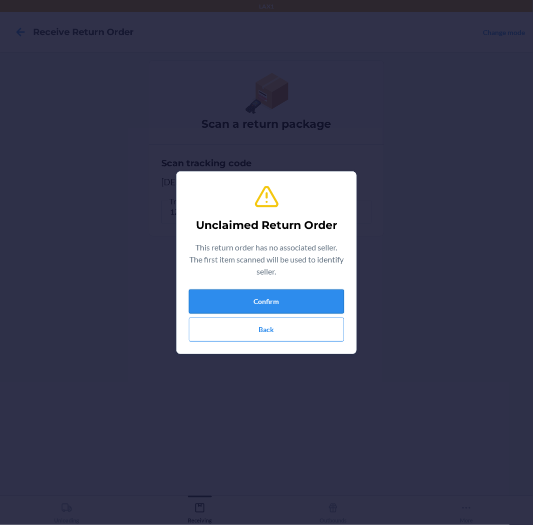
click at [298, 303] on button "Confirm" at bounding box center [266, 302] width 155 height 24
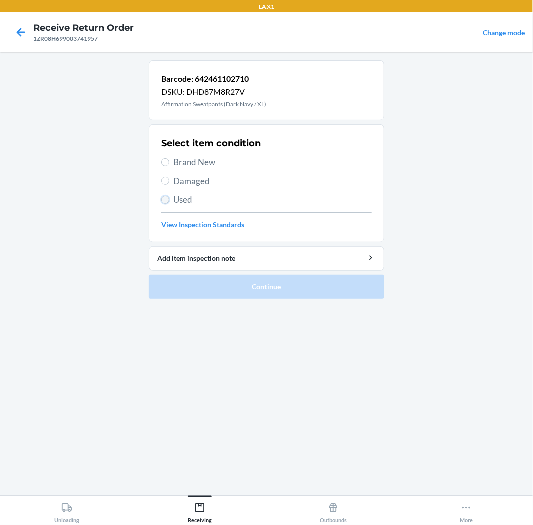
click at [168, 201] on input "Used" at bounding box center [165, 200] width 8 height 8
radio input "true"
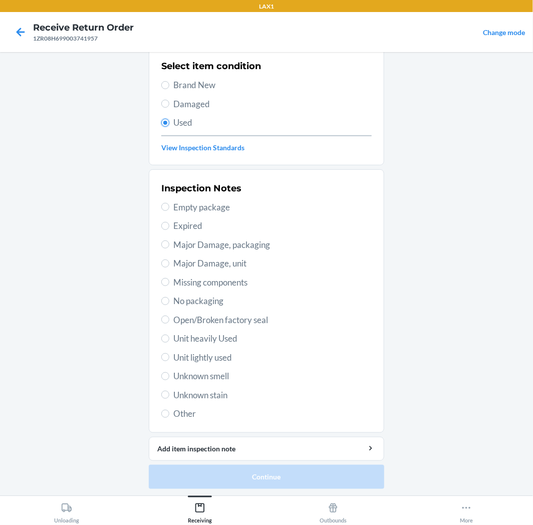
scroll to position [78, 0]
click at [161, 339] on input "Unit heavily Used" at bounding box center [165, 338] width 8 height 8
radio input "true"
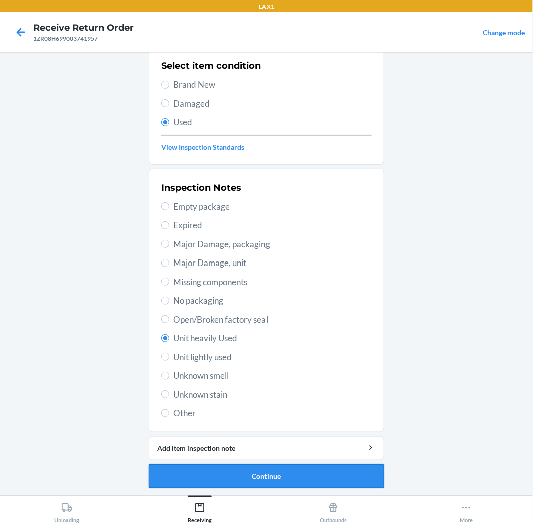
click at [322, 473] on button "Continue" at bounding box center [266, 476] width 235 height 24
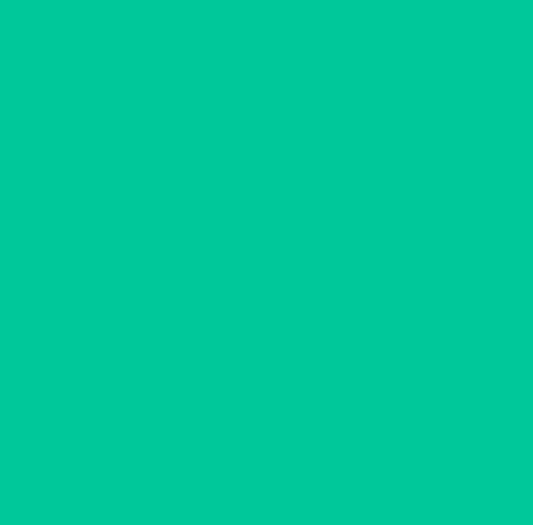
scroll to position [0, 0]
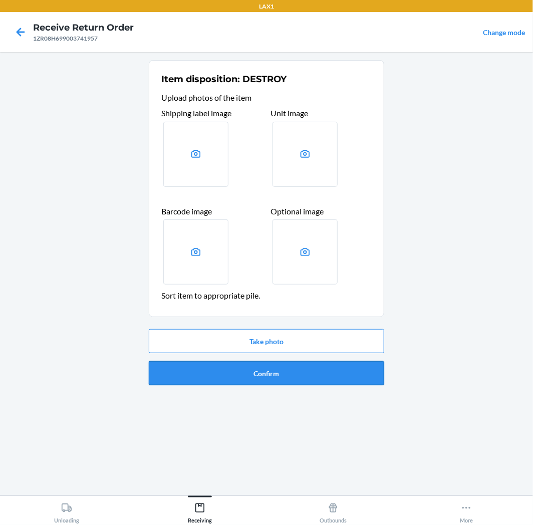
click at [297, 373] on button "Confirm" at bounding box center [266, 373] width 235 height 24
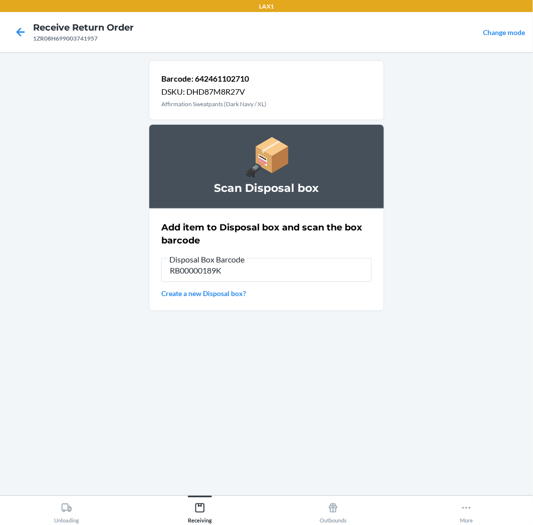
type input "RB00000189K"
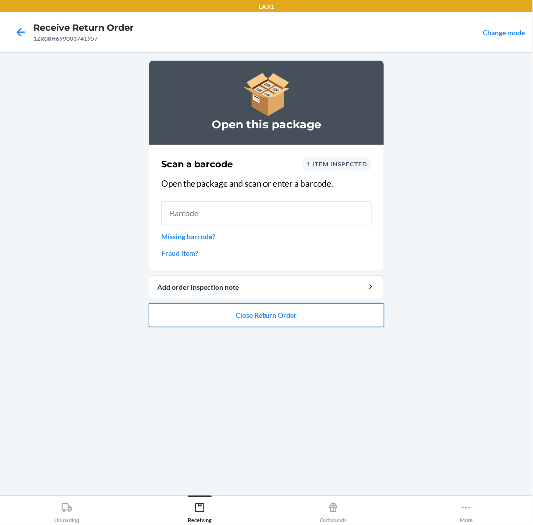
click at [295, 317] on button "Close Return Order" at bounding box center [266, 315] width 235 height 24
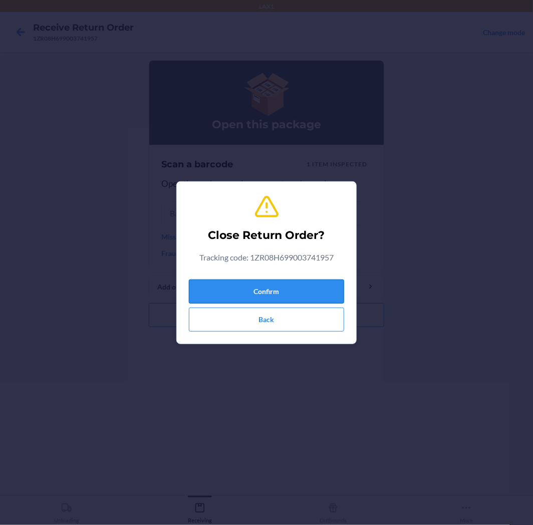
click at [291, 289] on button "Confirm" at bounding box center [266, 292] width 155 height 24
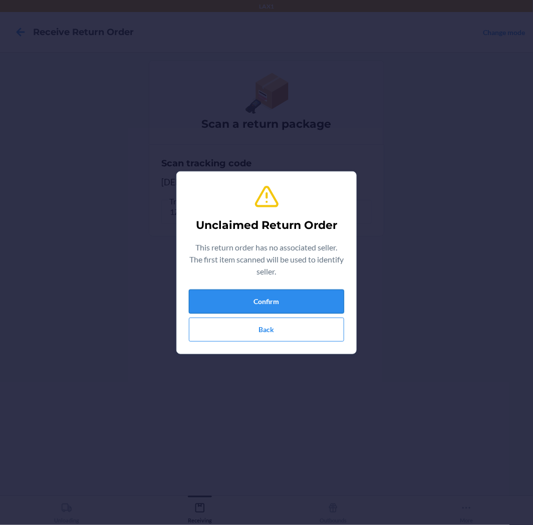
click at [288, 299] on button "Confirm" at bounding box center [266, 302] width 155 height 24
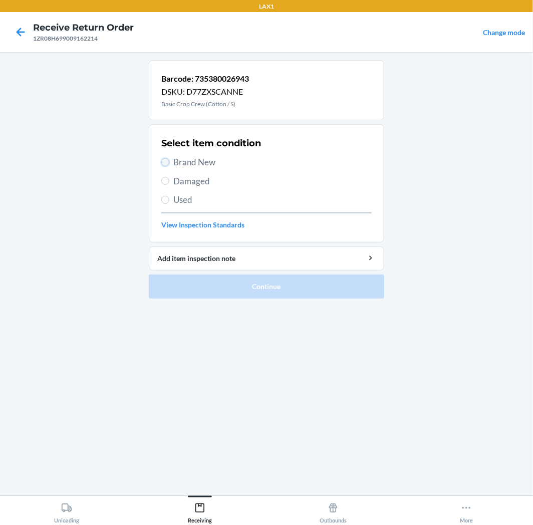
click at [165, 162] on input "Brand New" at bounding box center [165, 162] width 8 height 8
radio input "true"
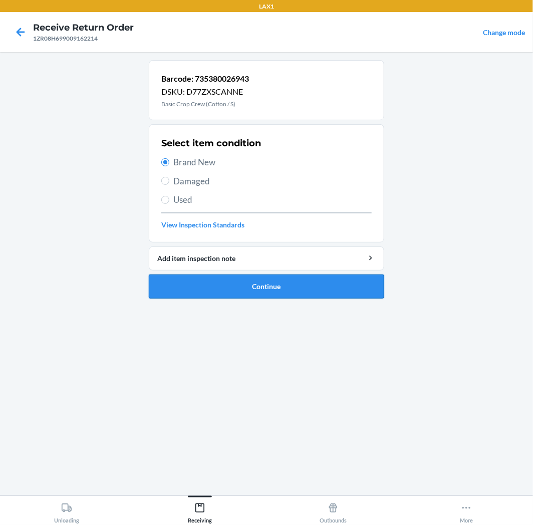
click at [323, 294] on button "Continue" at bounding box center [266, 287] width 235 height 24
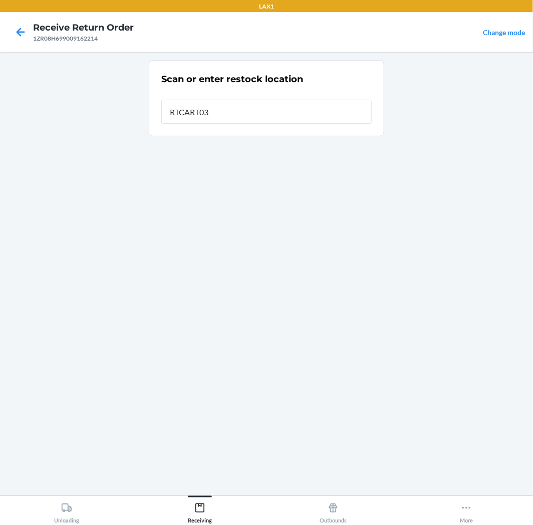
type input "RTCART035"
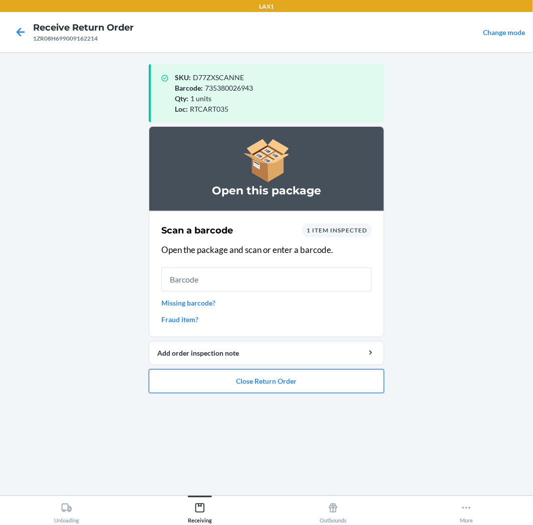
click at [297, 383] on button "Close Return Order" at bounding box center [266, 381] width 235 height 24
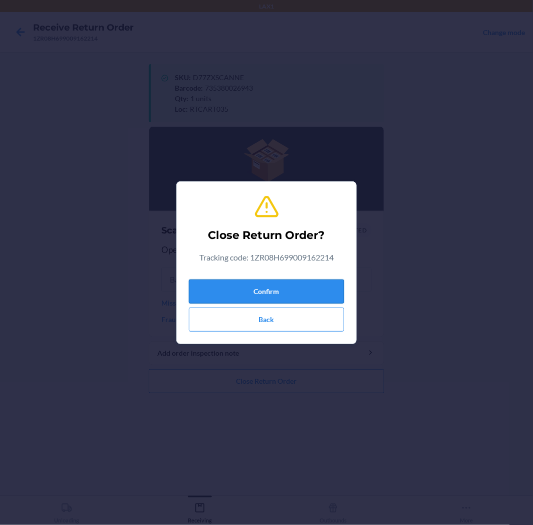
click at [286, 293] on button "Confirm" at bounding box center [266, 292] width 155 height 24
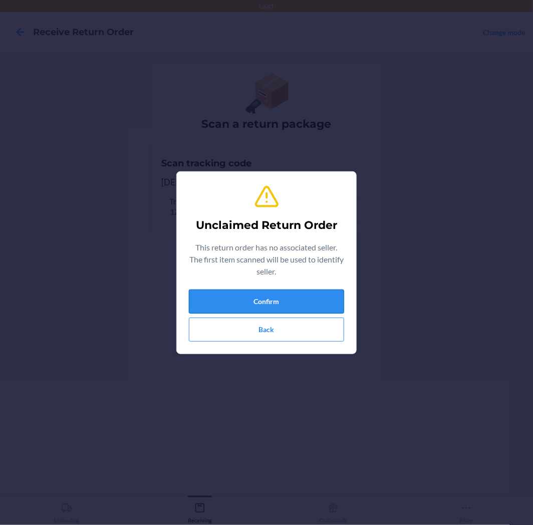
click at [298, 307] on button "Confirm" at bounding box center [266, 302] width 155 height 24
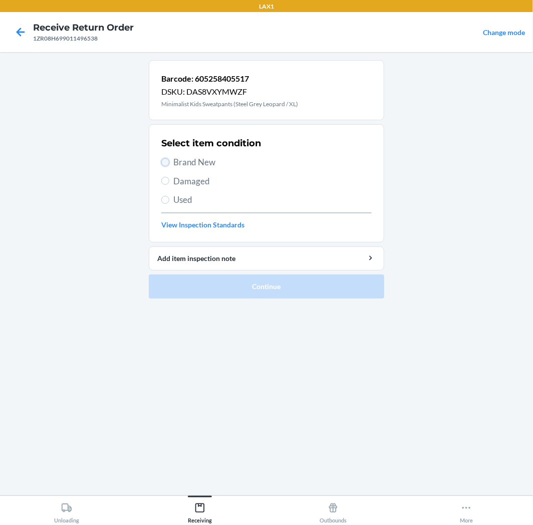
click at [166, 162] on input "Brand New" at bounding box center [165, 162] width 8 height 8
radio input "true"
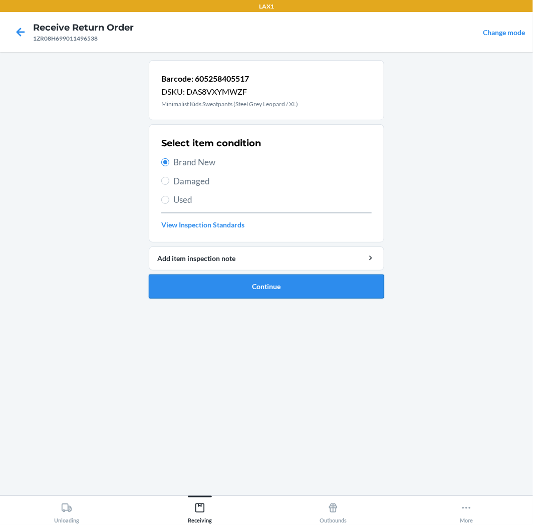
click at [306, 284] on button "Continue" at bounding box center [266, 287] width 235 height 24
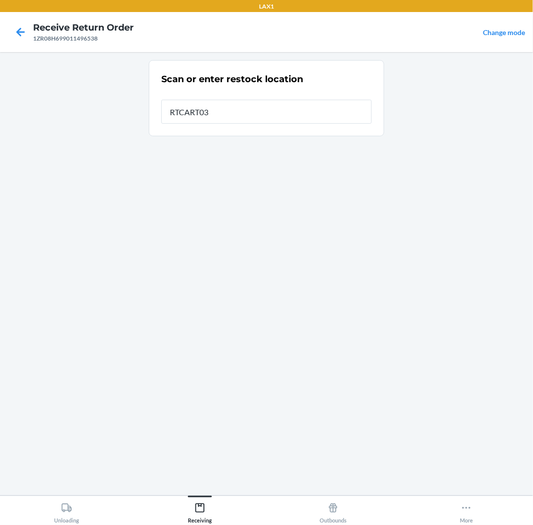
type input "RTCART035"
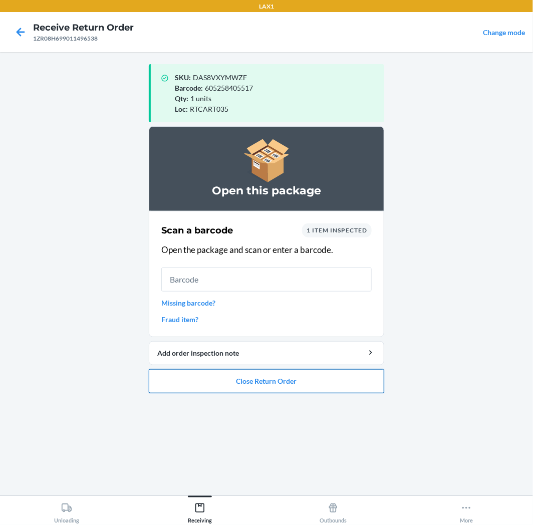
click at [313, 381] on button "Close Return Order" at bounding box center [266, 381] width 235 height 24
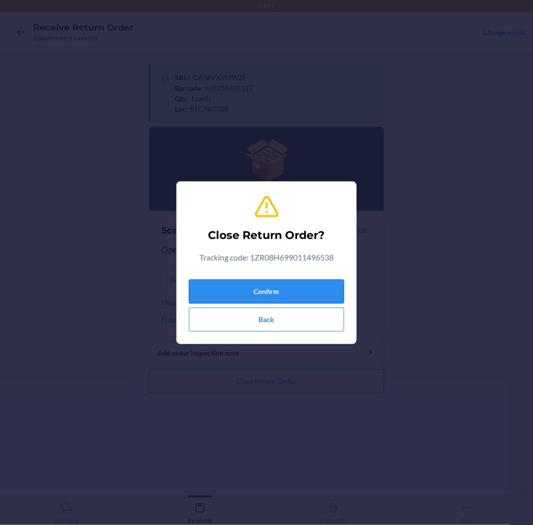
click at [311, 282] on button "Confirm" at bounding box center [266, 292] width 155 height 24
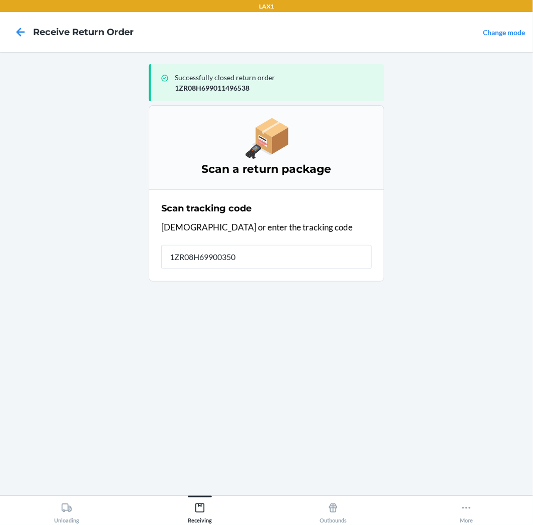
type input "1ZR08H699003503"
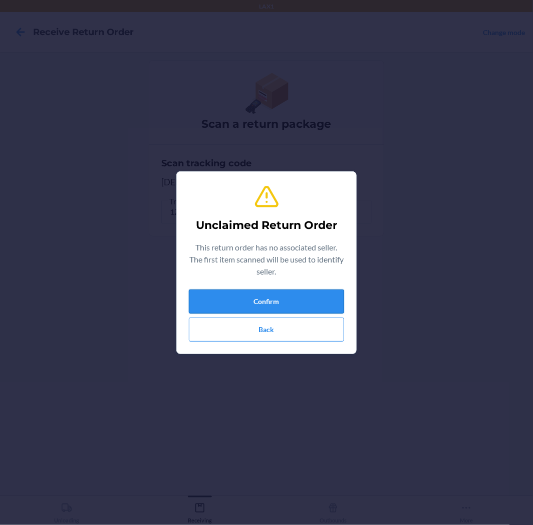
click at [299, 304] on button "Confirm" at bounding box center [266, 302] width 155 height 24
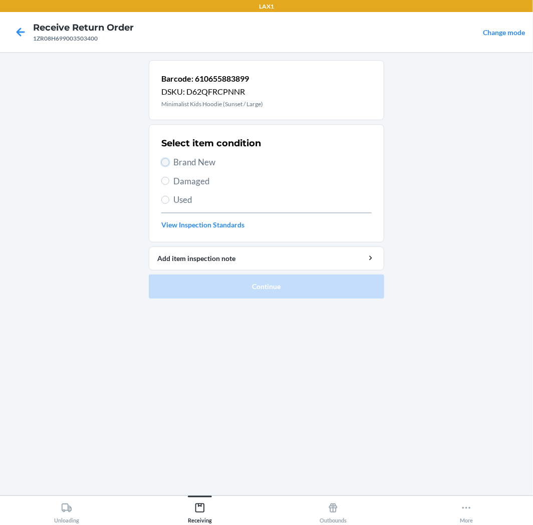
click at [162, 159] on input "Brand New" at bounding box center [165, 162] width 8 height 8
radio input "true"
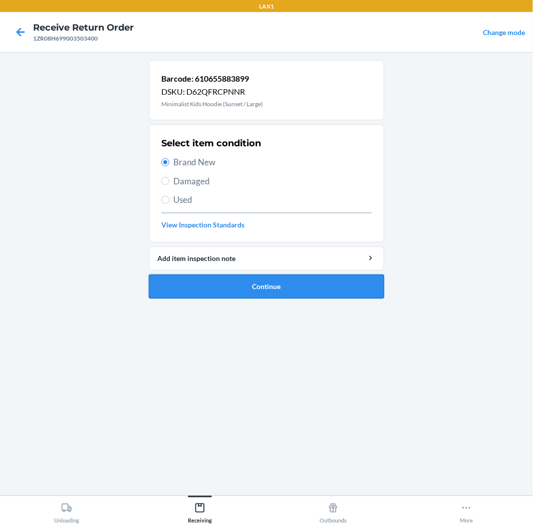
click at [289, 293] on button "Continue" at bounding box center [266, 287] width 235 height 24
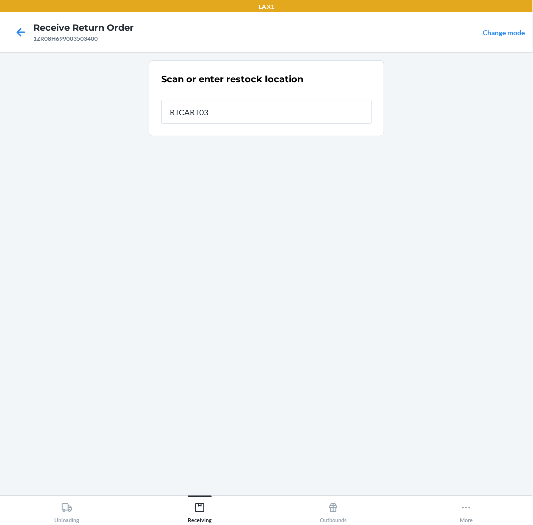
type input "RTCART035"
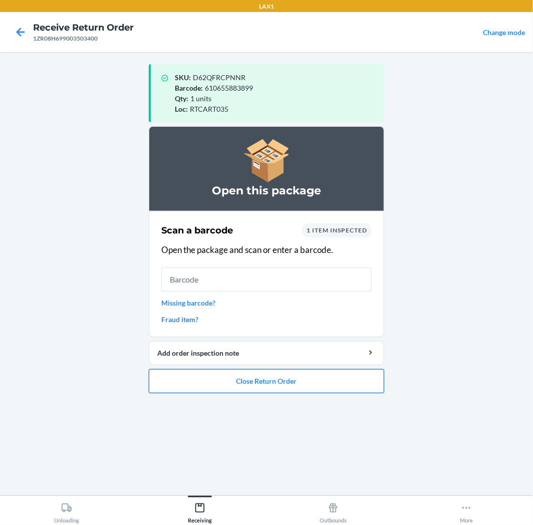
click at [350, 386] on button "Close Return Order" at bounding box center [266, 381] width 235 height 24
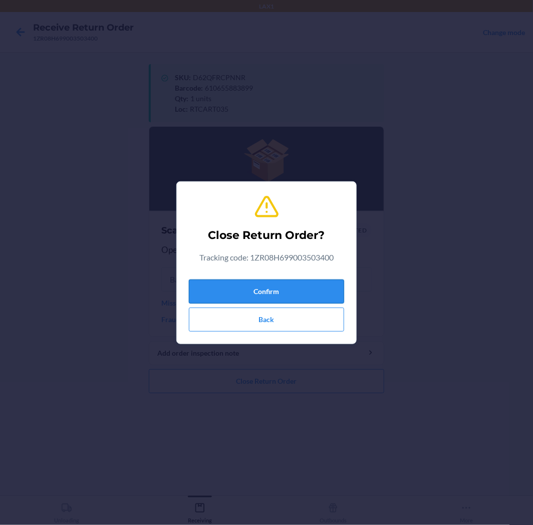
click at [305, 293] on button "Confirm" at bounding box center [266, 292] width 155 height 24
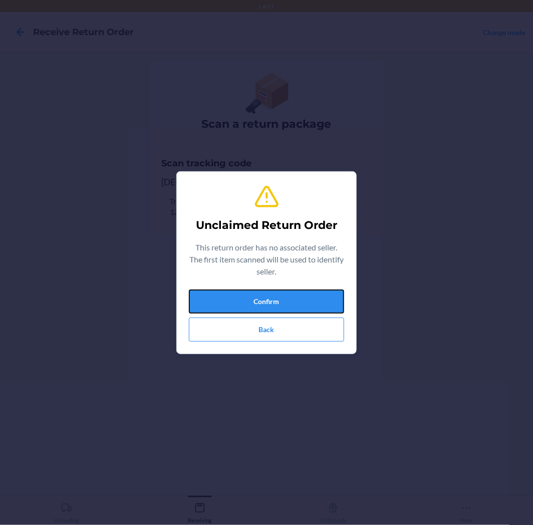
click at [305, 293] on button "Confirm" at bounding box center [266, 302] width 155 height 24
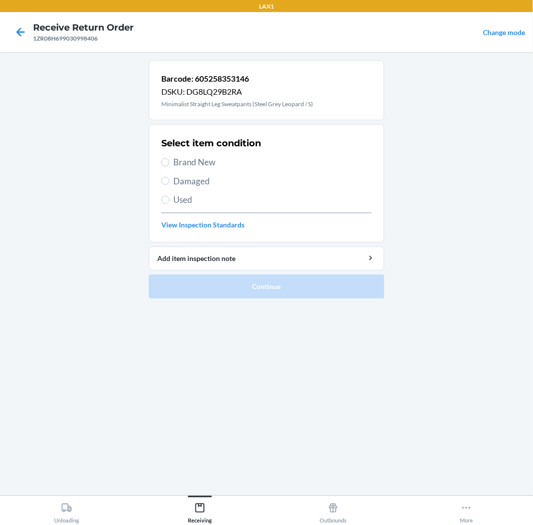
click at [168, 165] on label "Brand New" at bounding box center [266, 162] width 210 height 13
click at [168, 165] on input "Brand New" at bounding box center [165, 162] width 8 height 8
radio input "true"
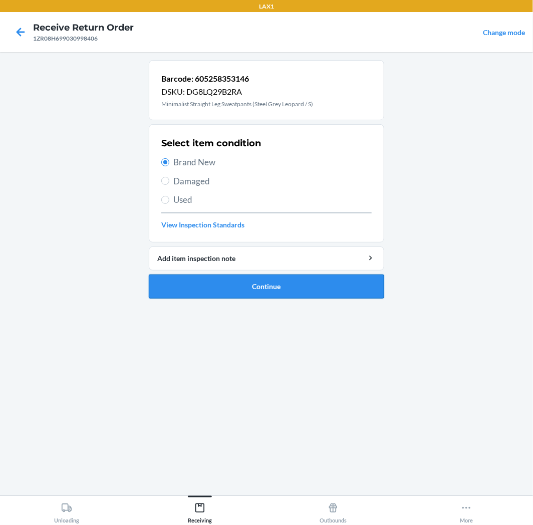
click at [333, 283] on button "Continue" at bounding box center [266, 287] width 235 height 24
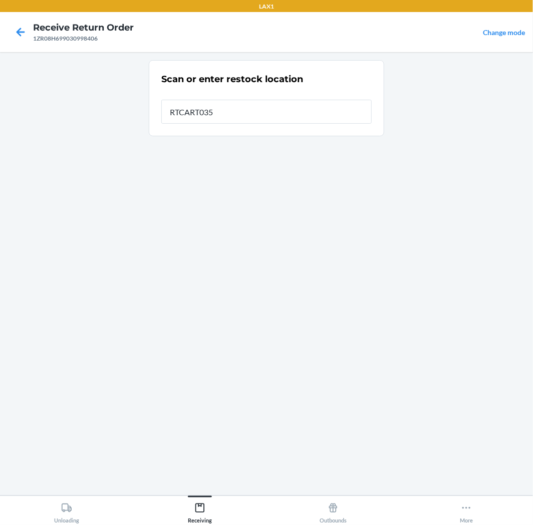
type input "RTCART035"
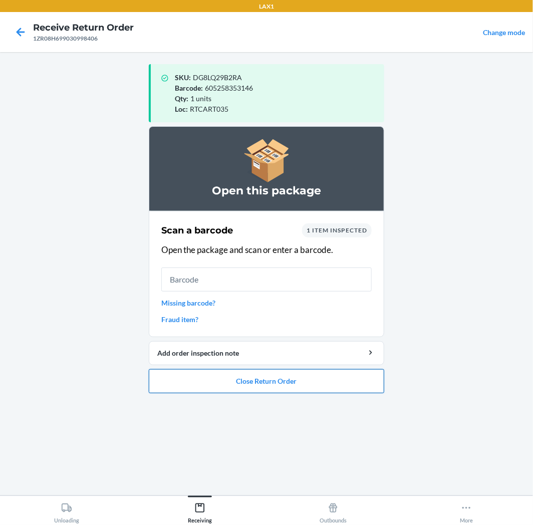
click at [333, 383] on button "Close Return Order" at bounding box center [266, 381] width 235 height 24
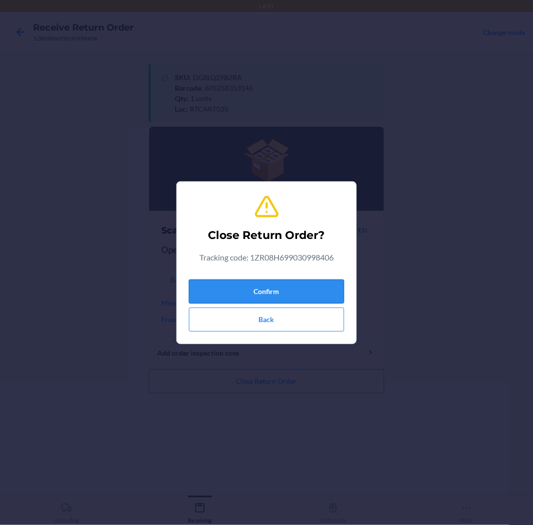
click at [303, 291] on button "Confirm" at bounding box center [266, 292] width 155 height 24
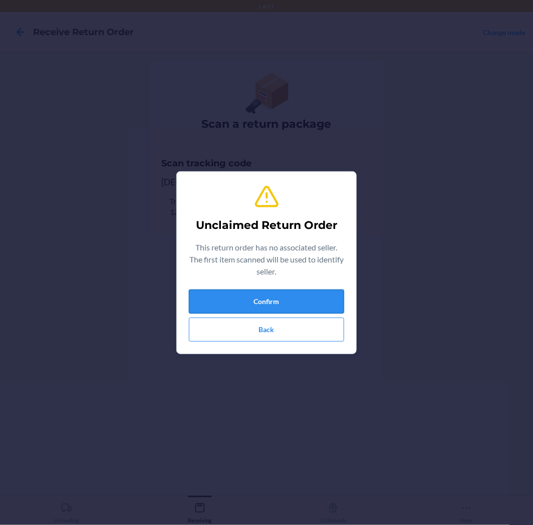
click at [309, 303] on button "Confirm" at bounding box center [266, 302] width 155 height 24
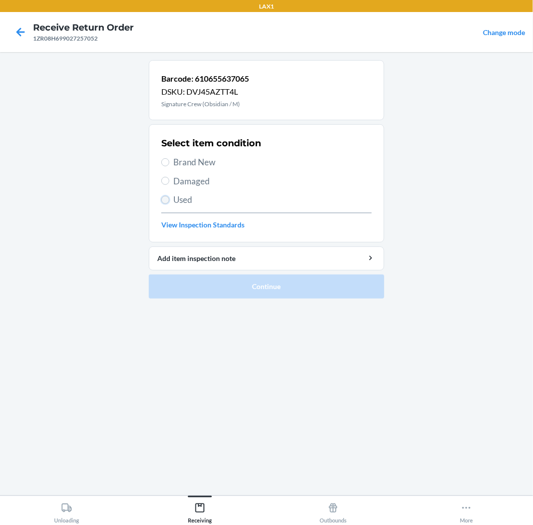
click at [168, 199] on input "Used" at bounding box center [165, 200] width 8 height 8
radio input "true"
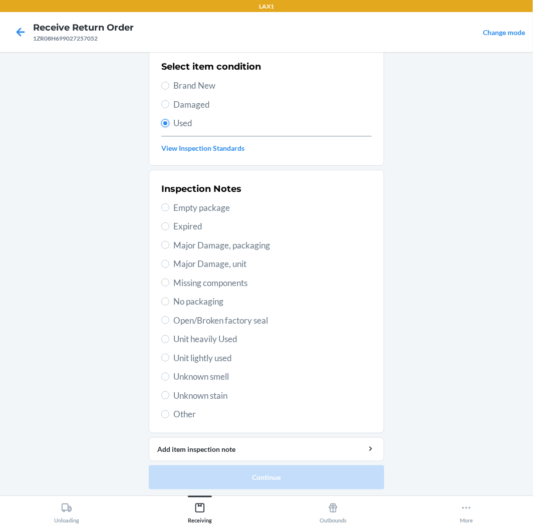
scroll to position [78, 0]
click at [161, 393] on input "Unknown stain" at bounding box center [165, 394] width 8 height 8
radio input "true"
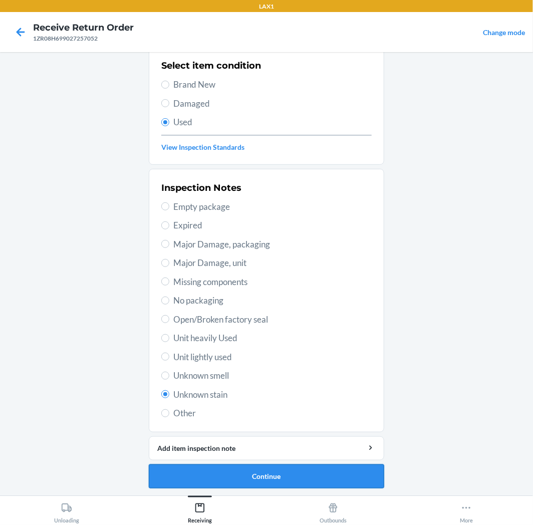
click at [298, 475] on button "Continue" at bounding box center [266, 476] width 235 height 24
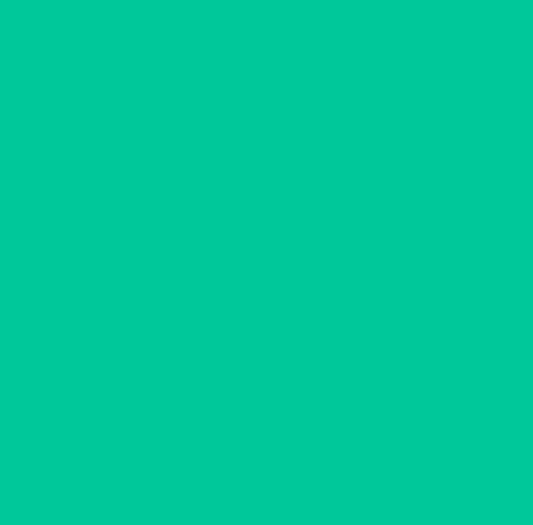
scroll to position [0, 0]
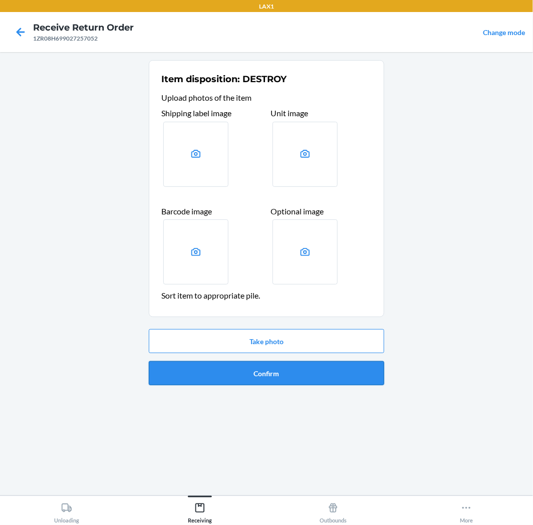
click at [316, 376] on button "Confirm" at bounding box center [266, 373] width 235 height 24
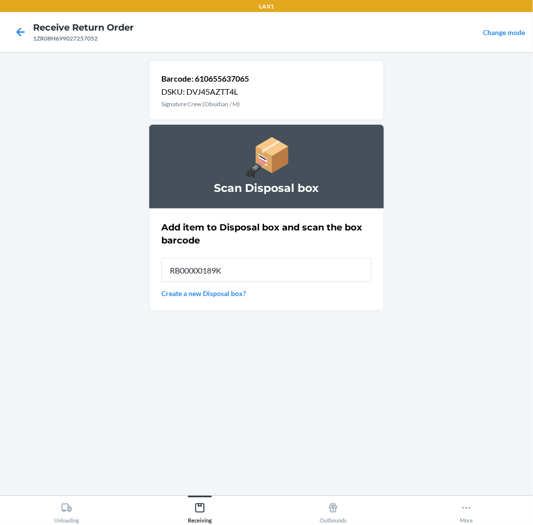
type input "RB00000189K"
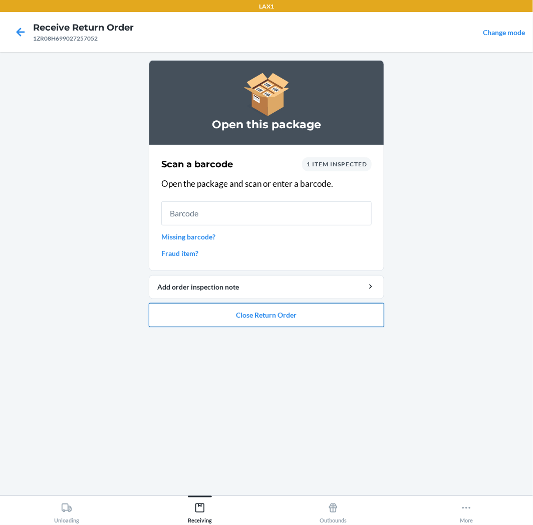
click at [292, 315] on button "Close Return Order" at bounding box center [266, 315] width 235 height 24
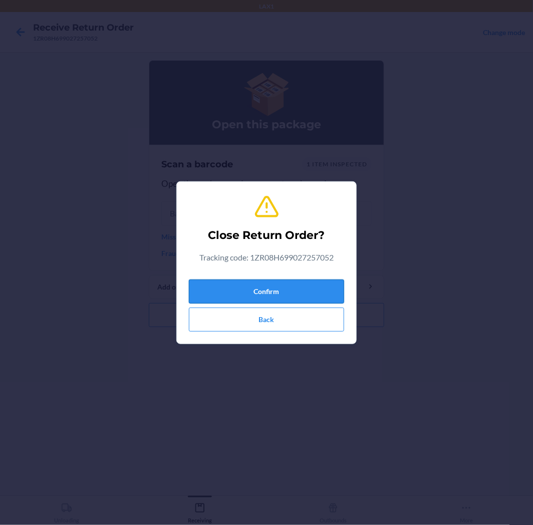
click at [291, 289] on button "Confirm" at bounding box center [266, 292] width 155 height 24
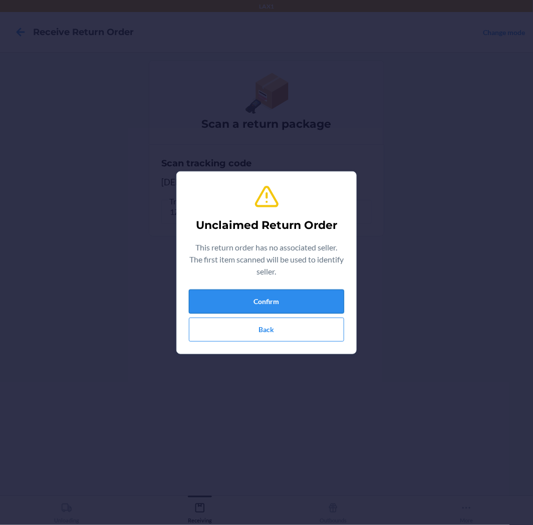
click at [275, 298] on button "Confirm" at bounding box center [266, 302] width 155 height 24
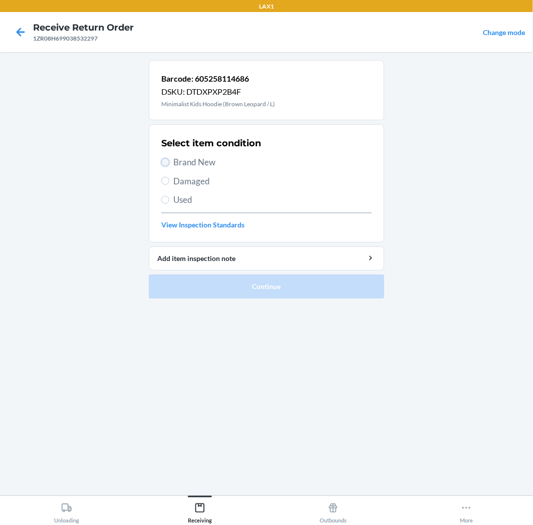
click at [165, 163] on input "Brand New" at bounding box center [165, 162] width 8 height 8
radio input "true"
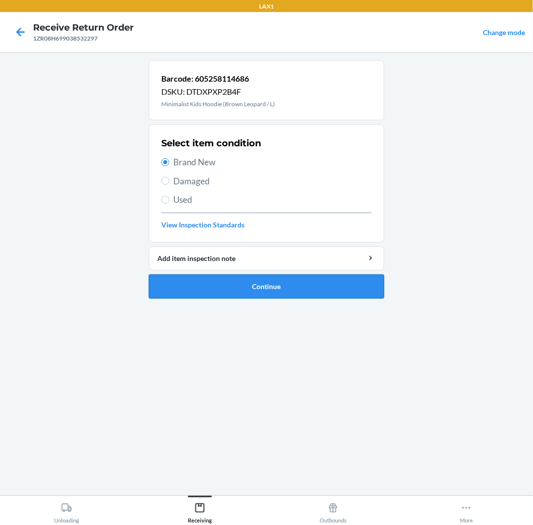
click at [298, 287] on button "Continue" at bounding box center [266, 287] width 235 height 24
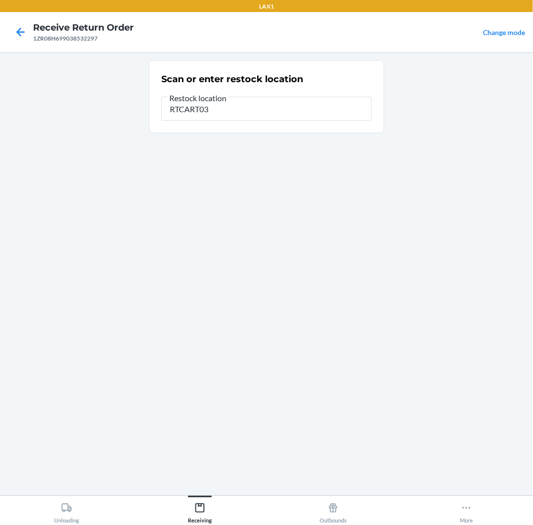
type input "RTCART035"
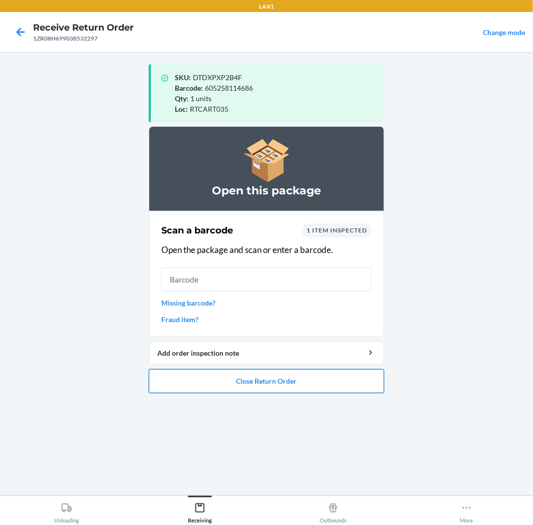
click at [297, 375] on button "Close Return Order" at bounding box center [266, 381] width 235 height 24
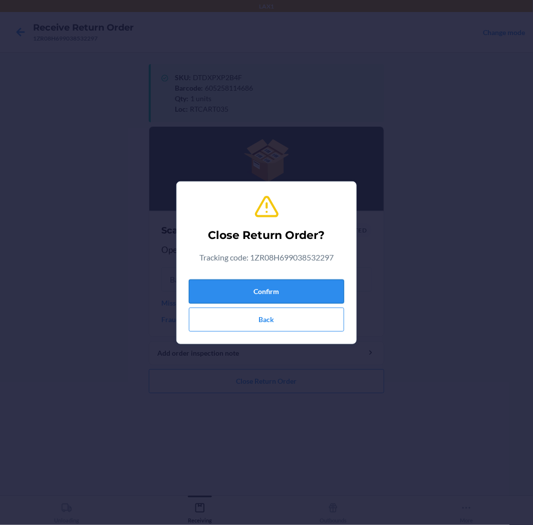
click at [300, 294] on button "Confirm" at bounding box center [266, 292] width 155 height 24
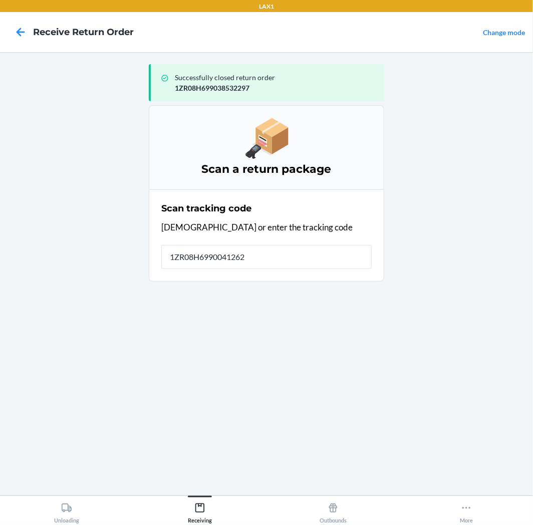
type input "[US_VEHICLE_IDENTIFICATION_NUMBER]"
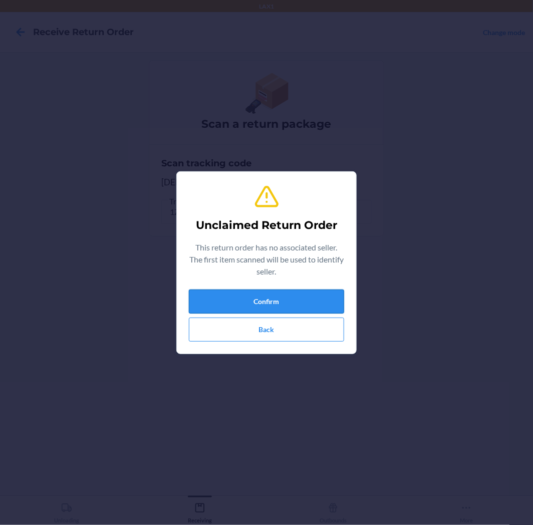
click at [296, 301] on button "Confirm" at bounding box center [266, 302] width 155 height 24
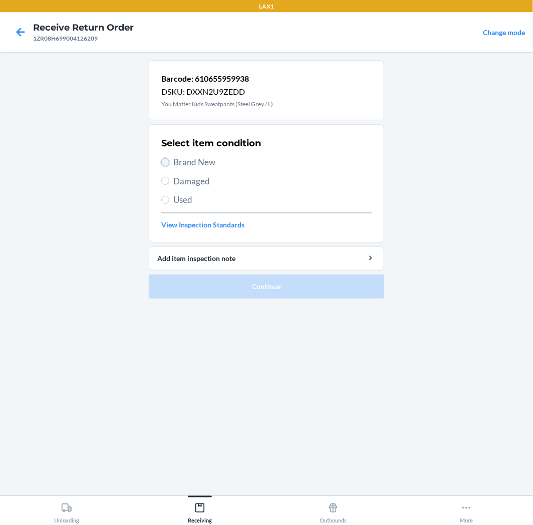
click at [163, 161] on input "Brand New" at bounding box center [165, 162] width 8 height 8
radio input "true"
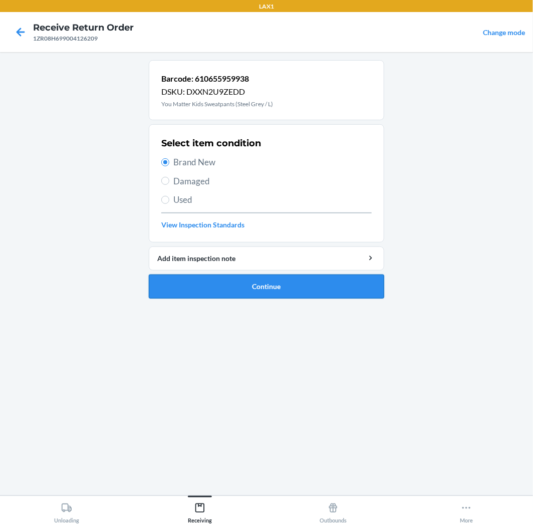
click at [303, 281] on button "Continue" at bounding box center [266, 287] width 235 height 24
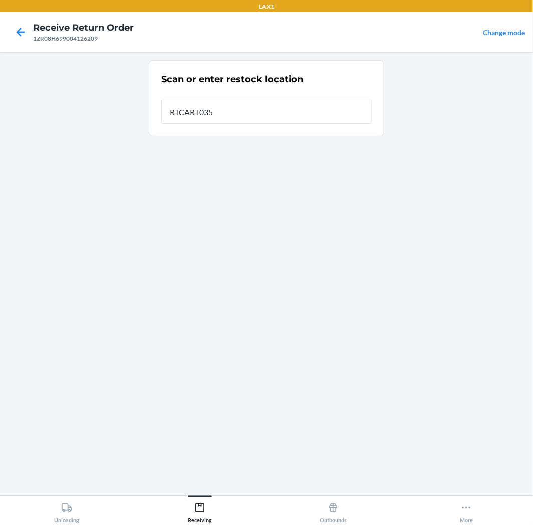
type input "RTCART035"
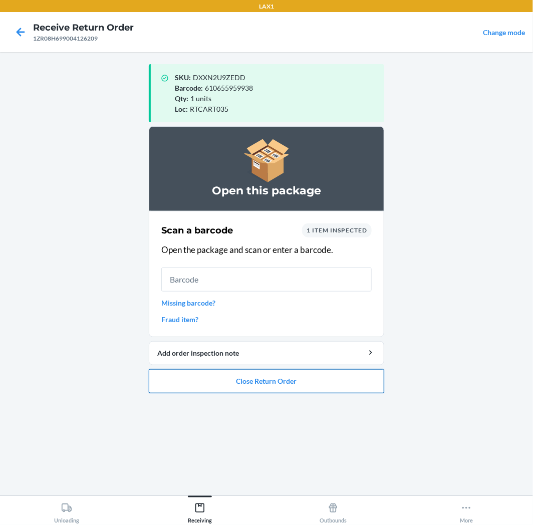
click at [301, 384] on button "Close Return Order" at bounding box center [266, 381] width 235 height 24
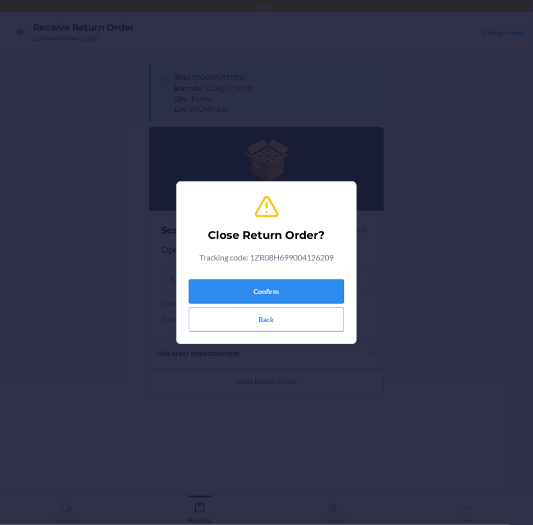
click at [301, 286] on button "Confirm" at bounding box center [266, 292] width 155 height 24
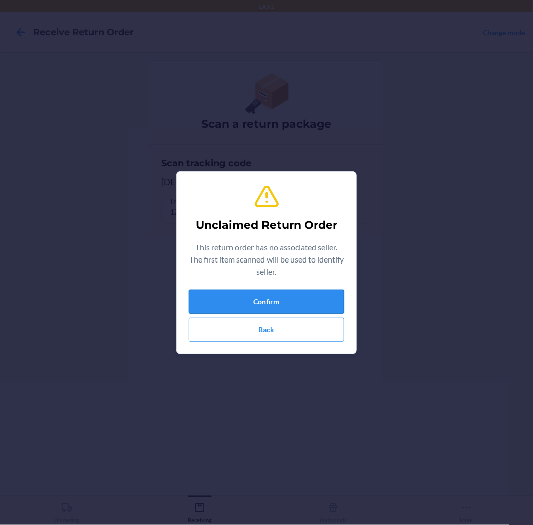
click at [297, 296] on button "Confirm" at bounding box center [266, 302] width 155 height 24
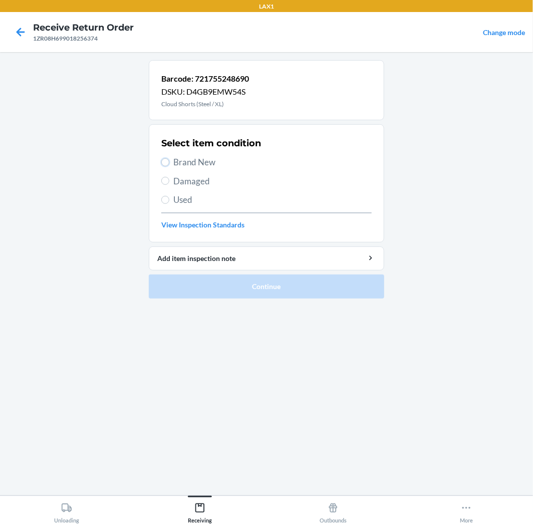
drag, startPoint x: 163, startPoint y: 162, endPoint x: 182, endPoint y: 236, distance: 77.2
click at [163, 167] on label "Brand New" at bounding box center [266, 162] width 210 height 13
click at [163, 166] on input "Brand New" at bounding box center [165, 162] width 8 height 8
radio input "true"
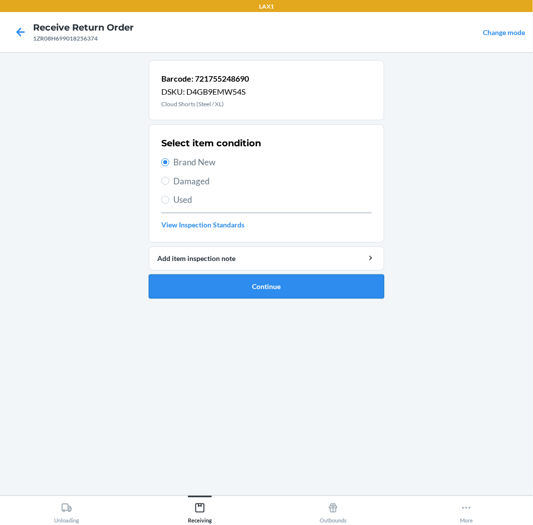
click at [242, 279] on button "Continue" at bounding box center [266, 287] width 235 height 24
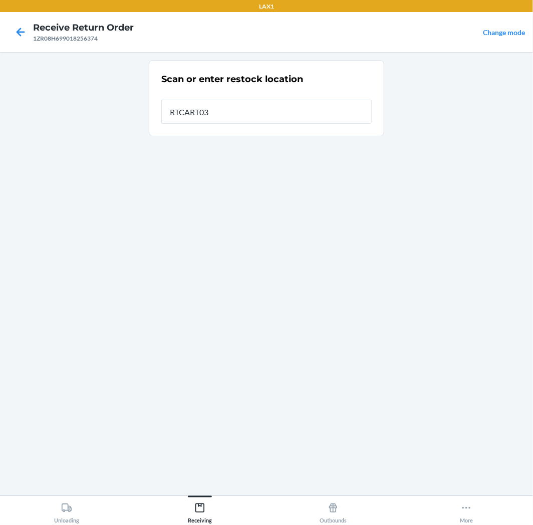
type input "RTCART035"
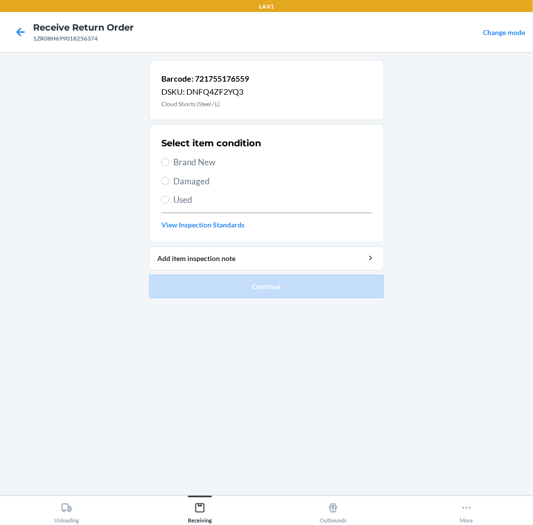
click at [259, 239] on section "Select item condition Brand New Damaged Used View Inspection Standards" at bounding box center [266, 183] width 235 height 118
click at [169, 164] on label "Brand New" at bounding box center [266, 162] width 210 height 13
click at [169, 164] on input "Brand New" at bounding box center [165, 162] width 8 height 8
radio input "true"
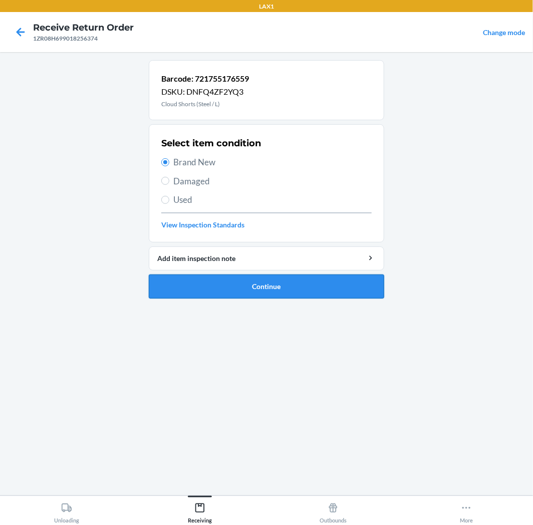
click at [320, 283] on button "Continue" at bounding box center [266, 287] width 235 height 24
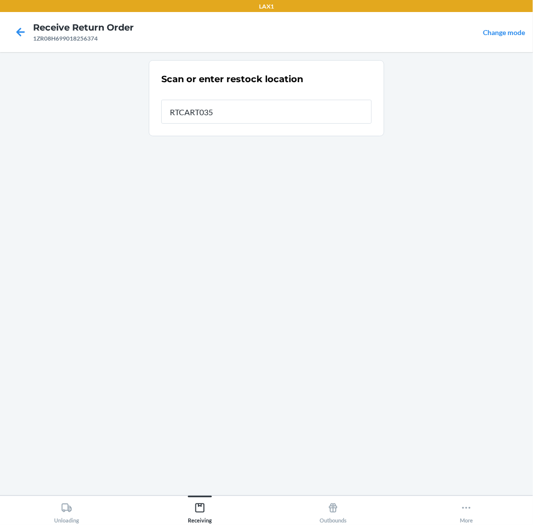
type input "RTCART035"
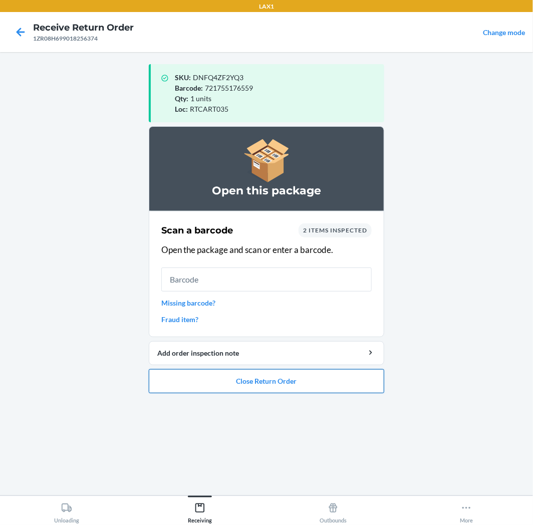
click at [322, 381] on button "Close Return Order" at bounding box center [266, 381] width 235 height 24
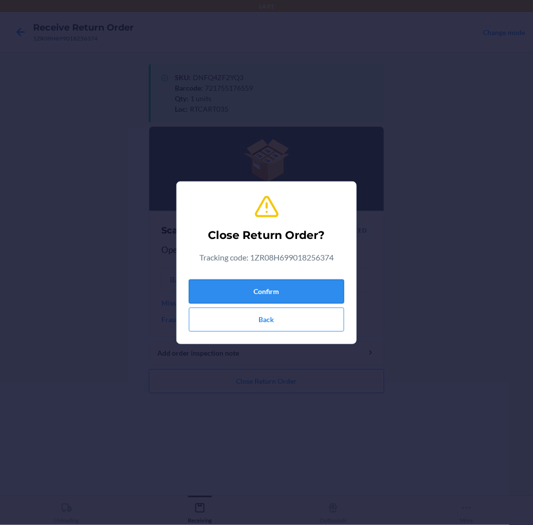
click at [303, 281] on button "Confirm" at bounding box center [266, 292] width 155 height 24
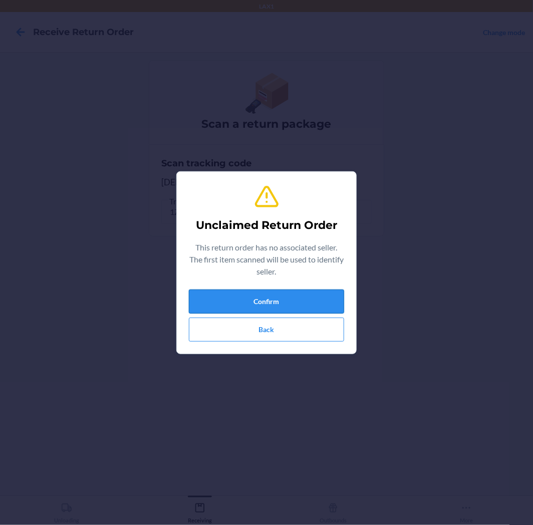
click at [296, 304] on button "Confirm" at bounding box center [266, 302] width 155 height 24
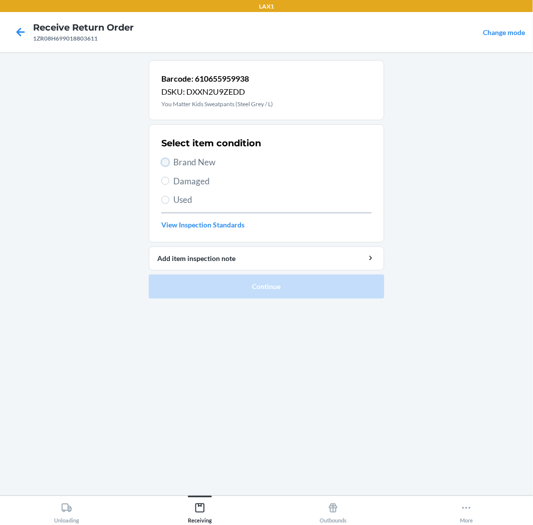
click at [165, 162] on input "Brand New" at bounding box center [165, 162] width 8 height 8
radio input "true"
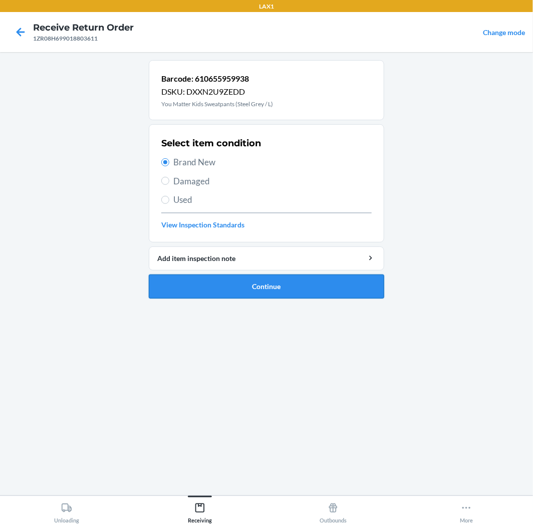
click at [293, 287] on button "Continue" at bounding box center [266, 287] width 235 height 24
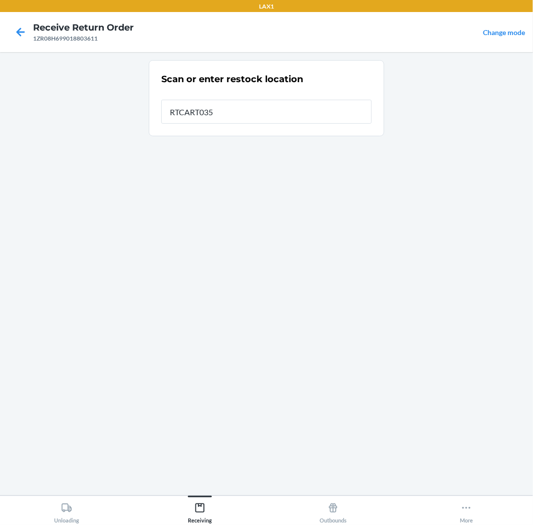
type input "RTCART035"
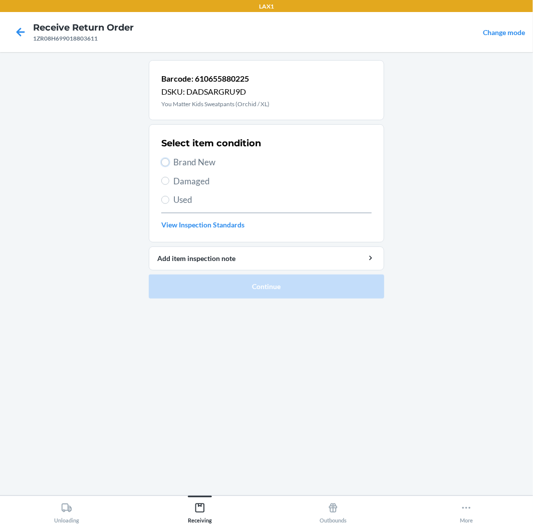
drag, startPoint x: 164, startPoint y: 159, endPoint x: 172, endPoint y: 160, distance: 7.6
click at [166, 159] on input "Brand New" at bounding box center [165, 162] width 8 height 8
radio input "true"
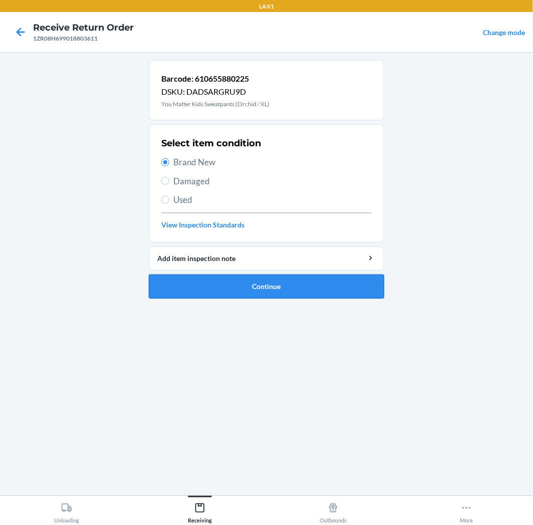
click at [316, 281] on button "Continue" at bounding box center [266, 287] width 235 height 24
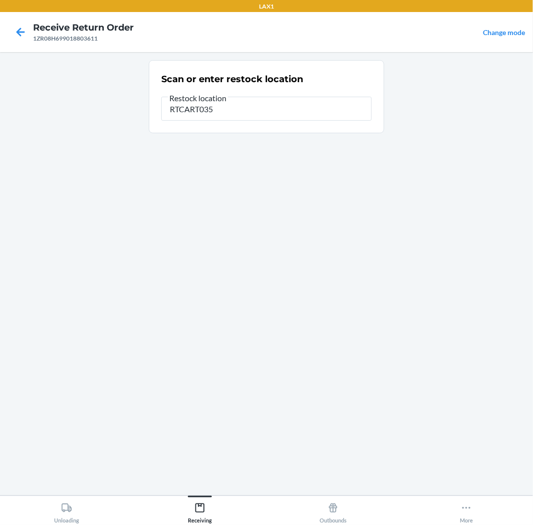
type input "RTCART035"
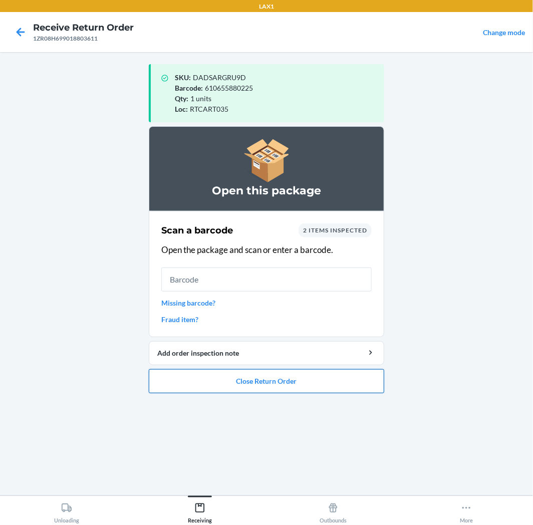
click at [309, 377] on button "Close Return Order" at bounding box center [266, 381] width 235 height 24
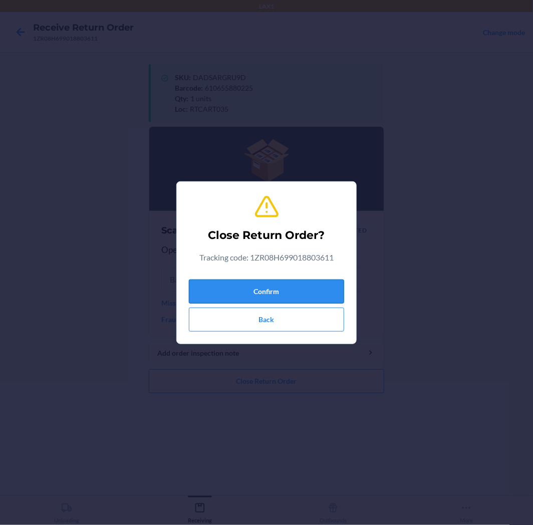
click at [314, 287] on button "Confirm" at bounding box center [266, 292] width 155 height 24
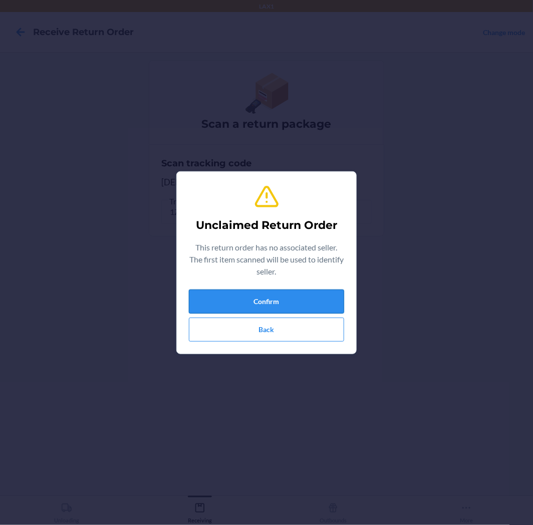
click at [299, 298] on button "Confirm" at bounding box center [266, 302] width 155 height 24
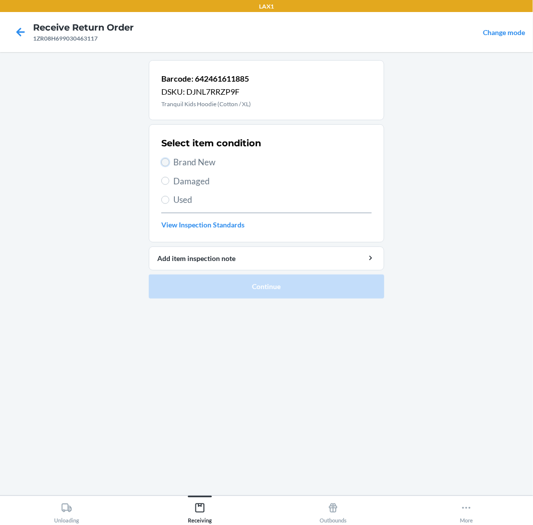
click at [162, 159] on input "Brand New" at bounding box center [165, 162] width 8 height 8
radio input "true"
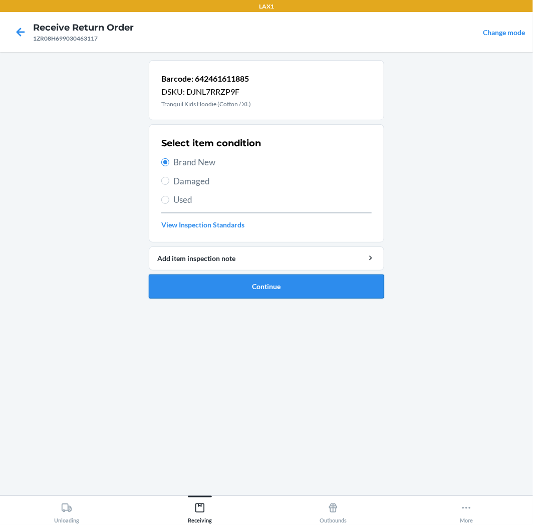
click at [278, 284] on button "Continue" at bounding box center [266, 287] width 235 height 24
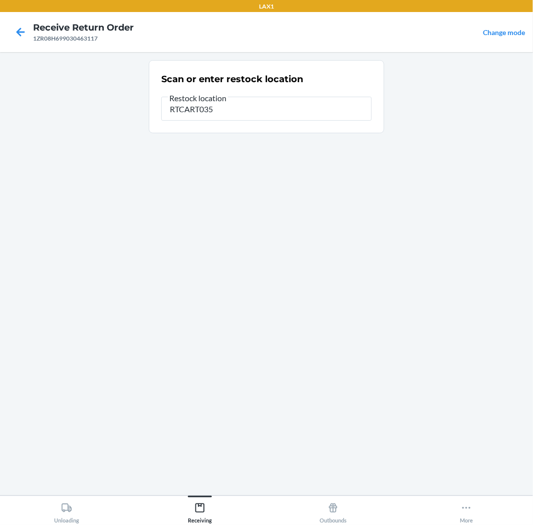
type input "RTCART035"
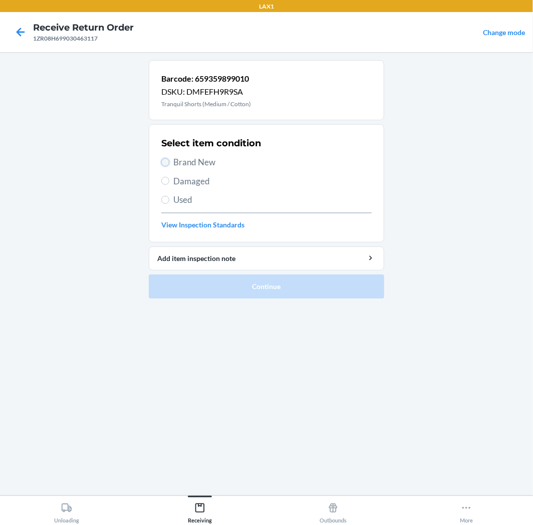
click at [166, 161] on input "Brand New" at bounding box center [165, 162] width 8 height 8
radio input "true"
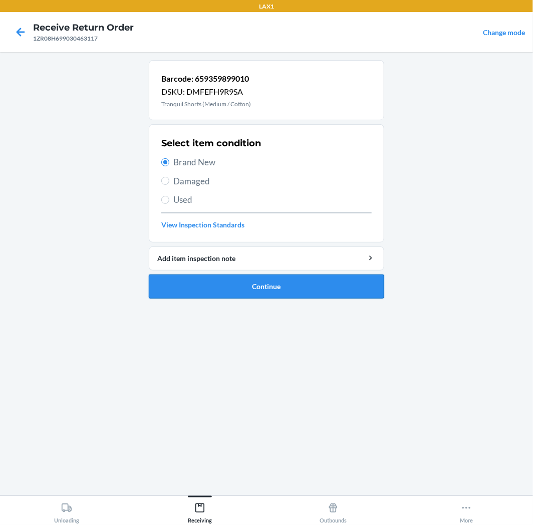
click at [293, 282] on button "Continue" at bounding box center [266, 287] width 235 height 24
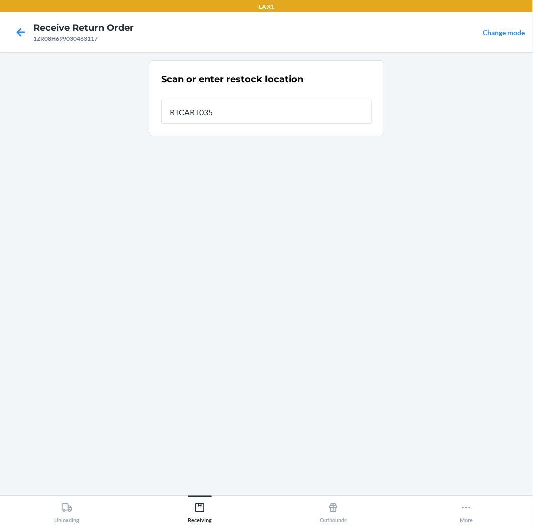
type input "RTCART035"
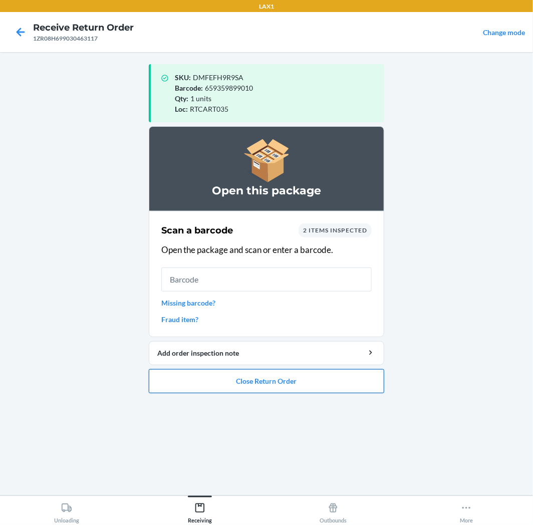
click at [292, 378] on button "Close Return Order" at bounding box center [266, 381] width 235 height 24
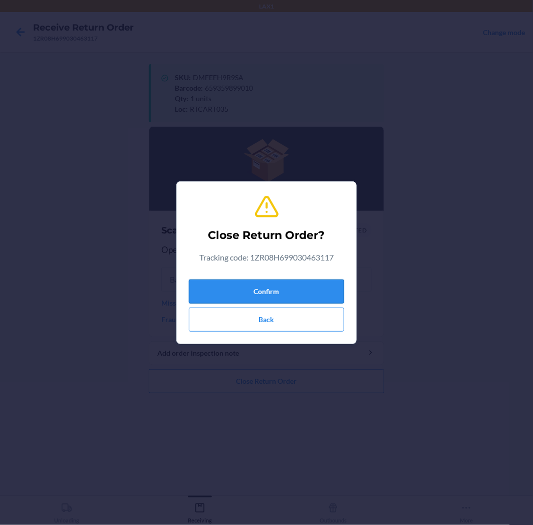
click at [290, 284] on button "Confirm" at bounding box center [266, 292] width 155 height 24
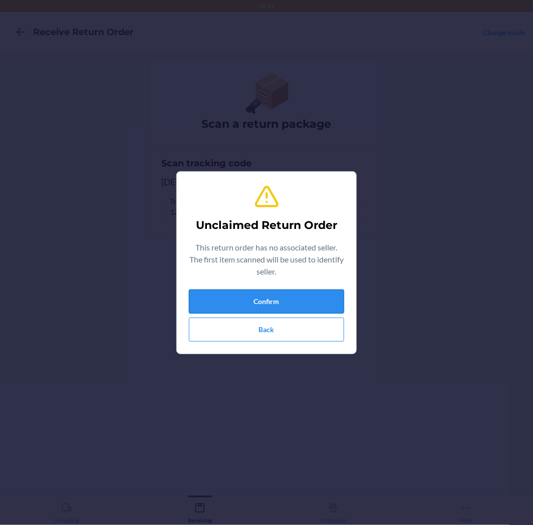
click at [285, 300] on button "Confirm" at bounding box center [266, 302] width 155 height 24
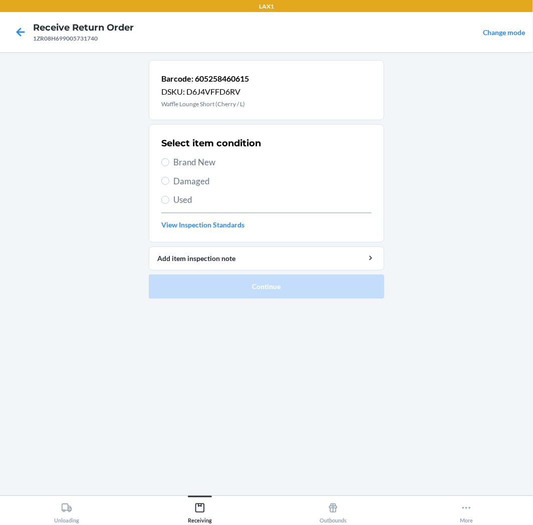
click at [169, 166] on label "Brand New" at bounding box center [266, 162] width 210 height 13
click at [169, 166] on input "Brand New" at bounding box center [165, 162] width 8 height 8
radio input "true"
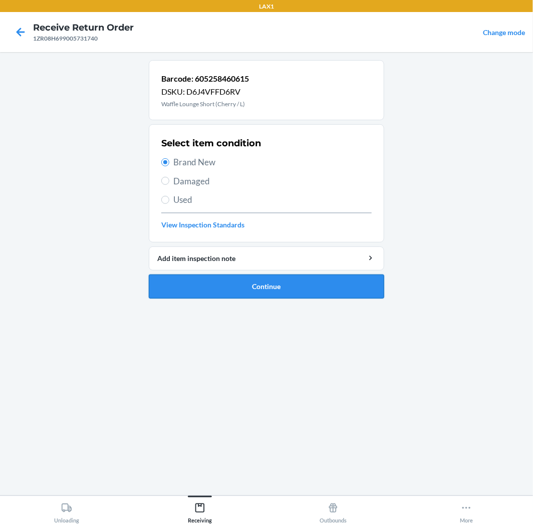
click at [294, 279] on button "Continue" at bounding box center [266, 287] width 235 height 24
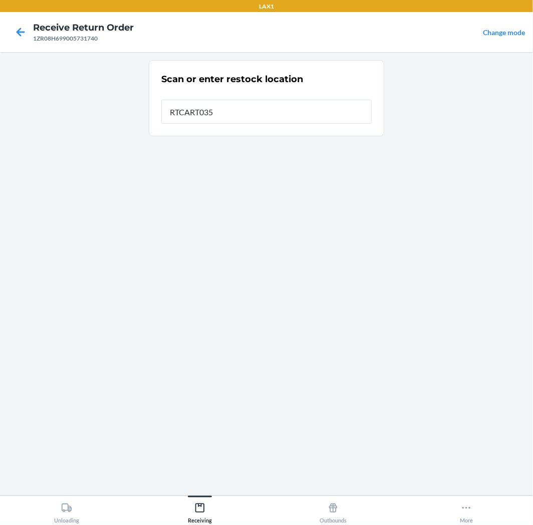
type input "RTCART035"
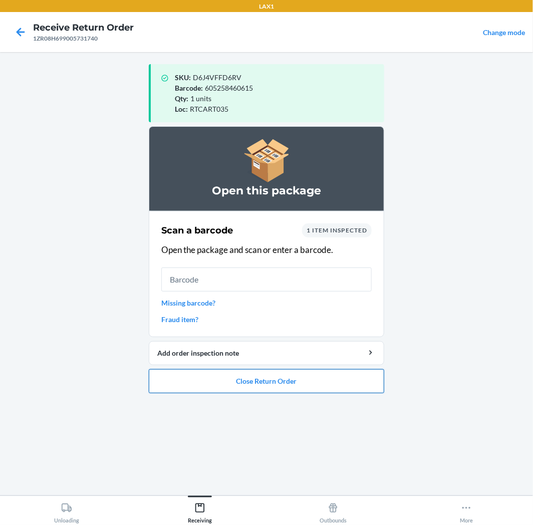
click at [301, 381] on button "Close Return Order" at bounding box center [266, 381] width 235 height 24
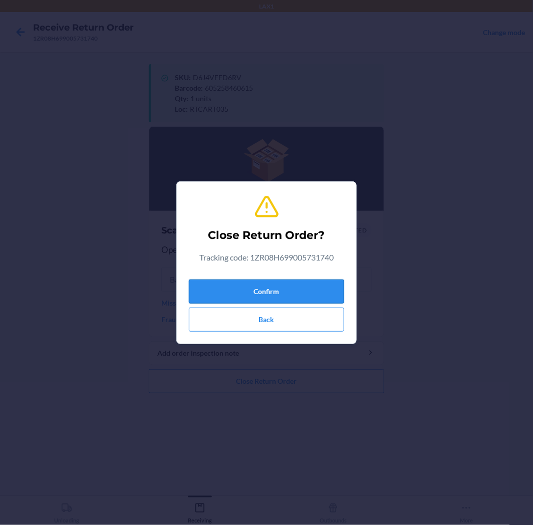
click at [270, 282] on button "Confirm" at bounding box center [266, 292] width 155 height 24
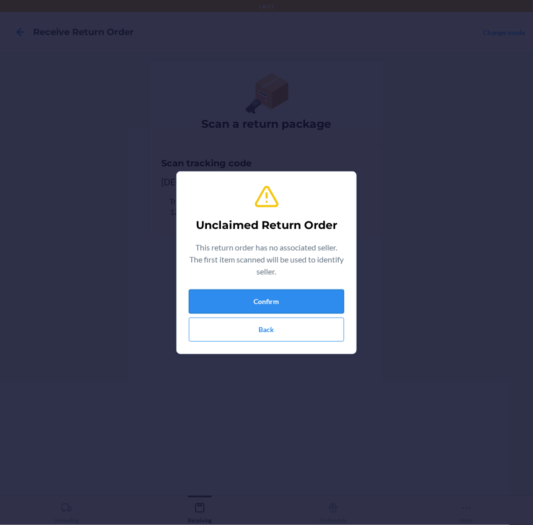
click at [271, 299] on button "Confirm" at bounding box center [266, 302] width 155 height 24
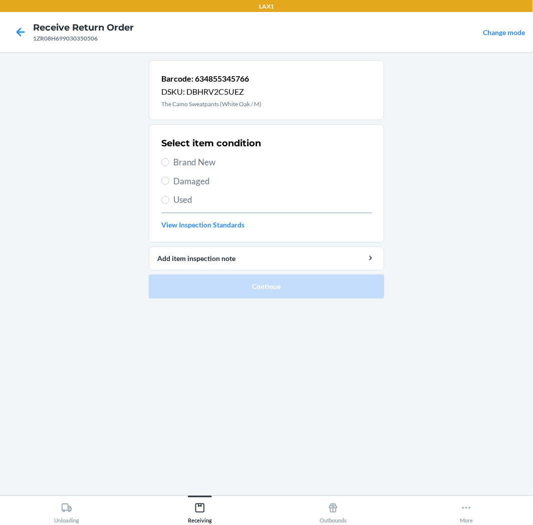
click at [168, 165] on label "Brand New" at bounding box center [266, 162] width 210 height 13
click at [168, 165] on input "Brand New" at bounding box center [165, 162] width 8 height 8
radio input "true"
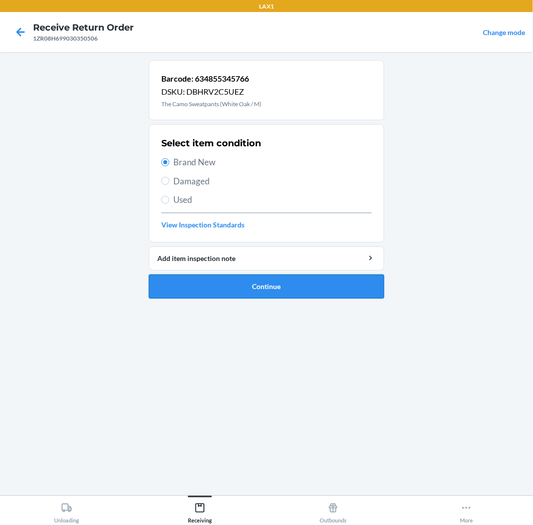
click at [308, 284] on button "Continue" at bounding box center [266, 287] width 235 height 24
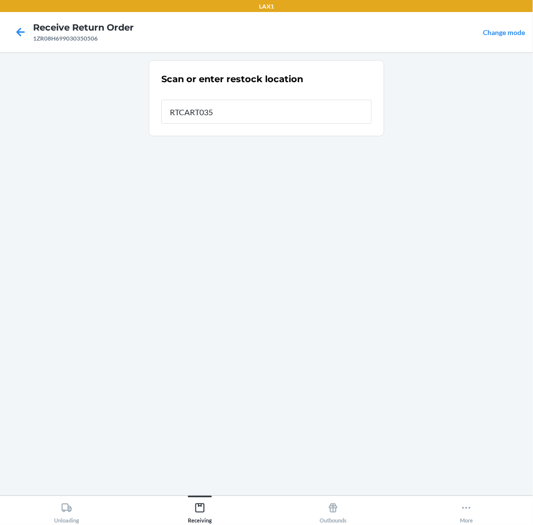
type input "RTCART035"
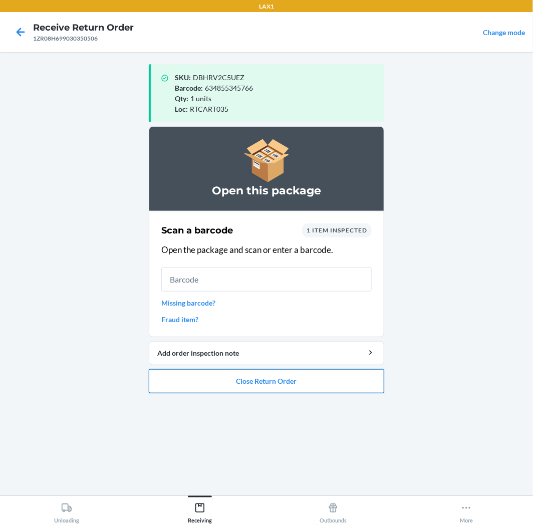
click at [314, 388] on button "Close Return Order" at bounding box center [266, 381] width 235 height 24
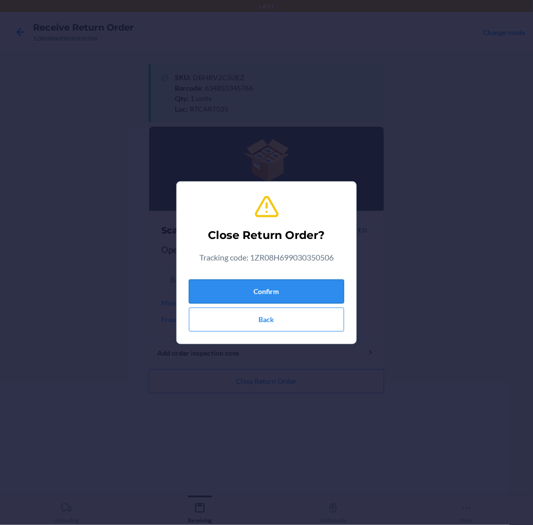
click at [309, 292] on button "Confirm" at bounding box center [266, 292] width 155 height 24
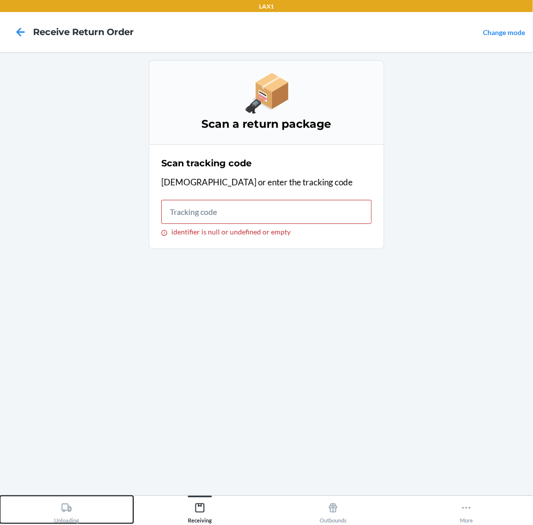
click at [66, 509] on icon at bounding box center [66, 508] width 11 height 11
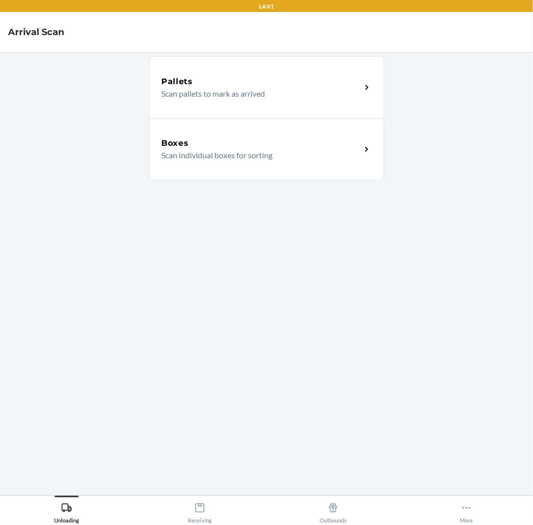
click at [272, 140] on div "Boxes" at bounding box center [261, 143] width 200 height 12
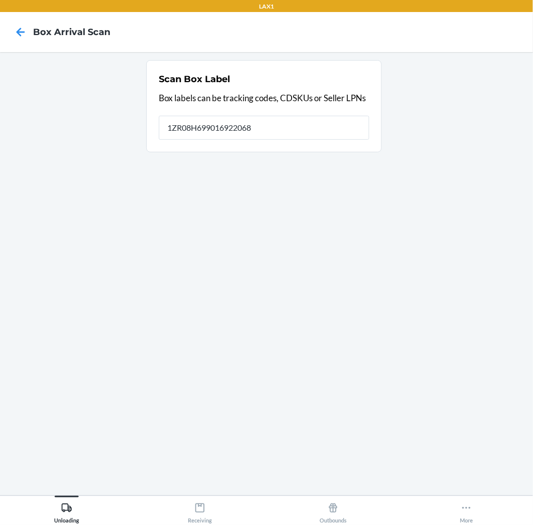
type input "1ZR08H699016922068"
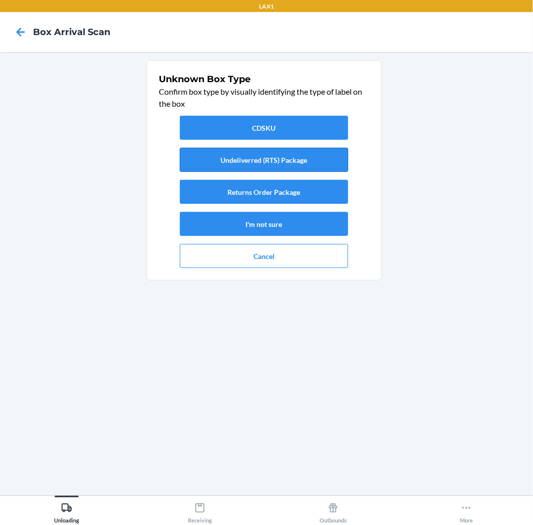
click at [277, 161] on button "Undeliverred (RTS) Package" at bounding box center [264, 160] width 168 height 24
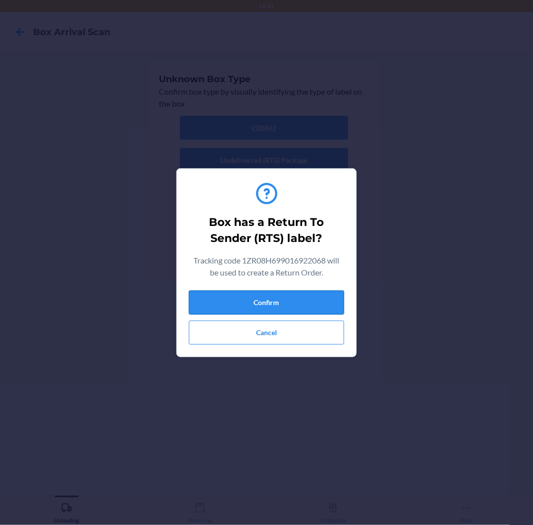
click at [322, 304] on button "Confirm" at bounding box center [266, 303] width 155 height 24
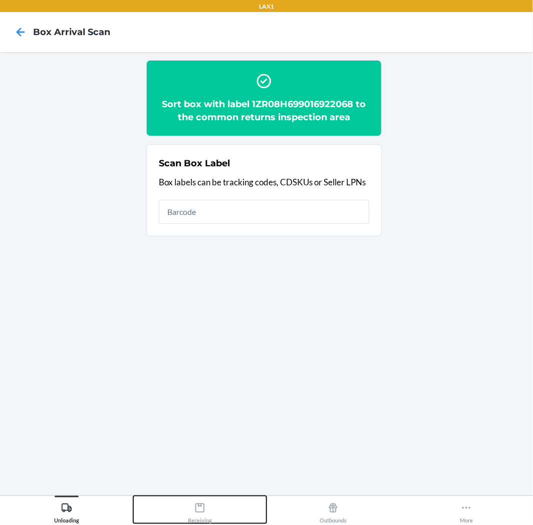
click at [202, 516] on div "Receiving" at bounding box center [200, 511] width 24 height 25
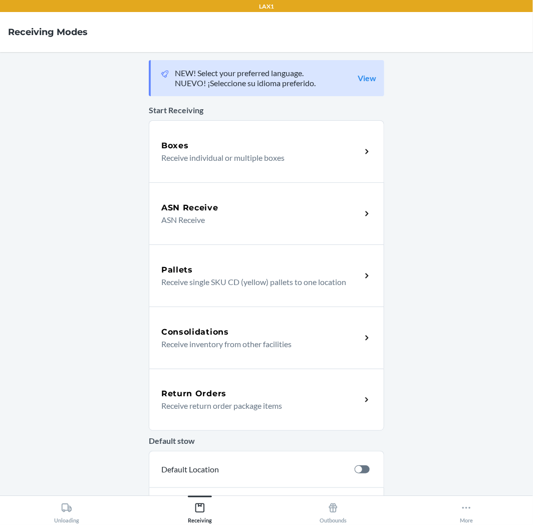
click at [288, 397] on div "Return Orders" at bounding box center [261, 394] width 200 height 12
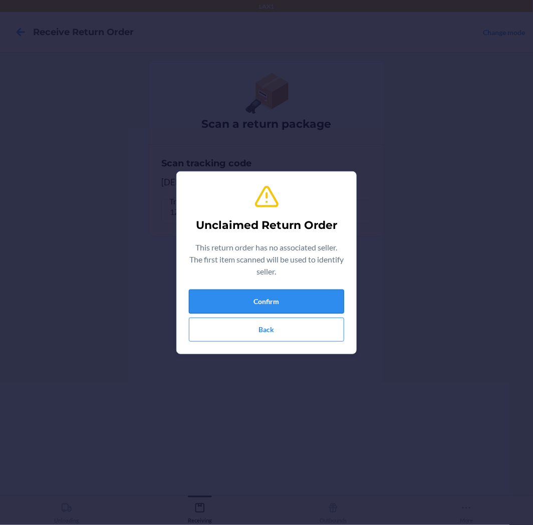
click at [267, 306] on button "Confirm" at bounding box center [266, 302] width 155 height 24
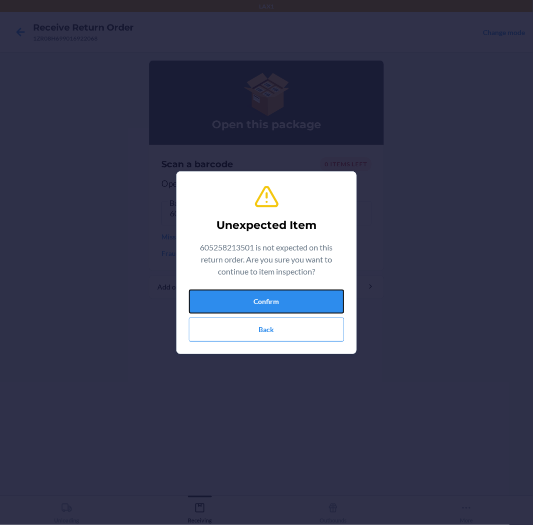
click at [267, 306] on button "Confirm" at bounding box center [266, 302] width 155 height 24
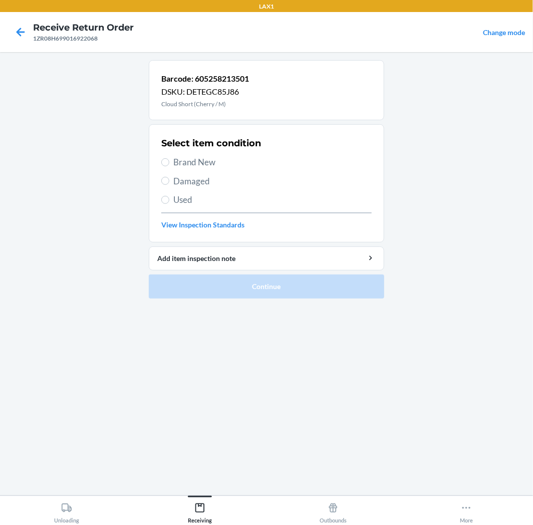
click at [171, 163] on label "Brand New" at bounding box center [266, 162] width 210 height 13
click at [169, 163] on input "Brand New" at bounding box center [165, 162] width 8 height 8
radio input "true"
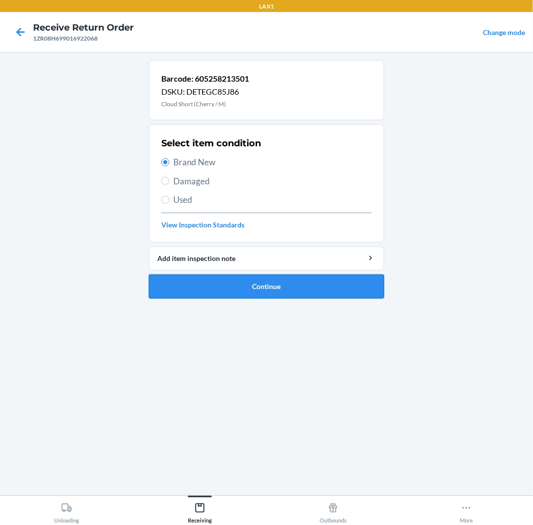
click at [265, 289] on button "Continue" at bounding box center [266, 287] width 235 height 24
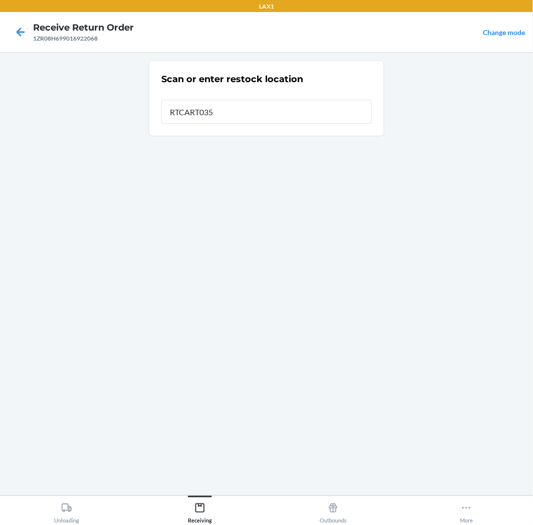
type input "RTCART035"
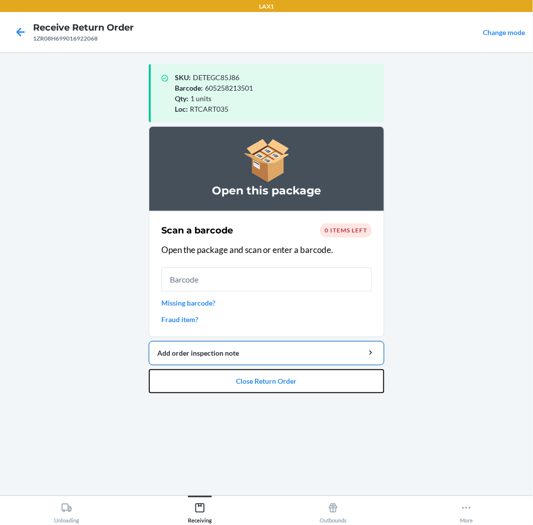
drag, startPoint x: 272, startPoint y: 379, endPoint x: 279, endPoint y: 364, distance: 15.9
click at [274, 375] on button "Close Return Order" at bounding box center [266, 381] width 235 height 24
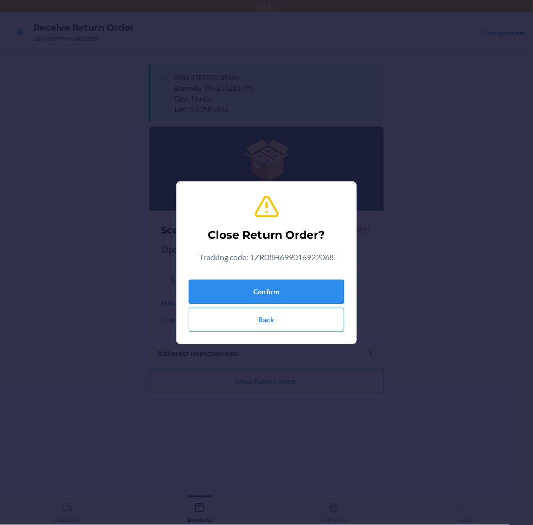
click at [322, 286] on button "Confirm" at bounding box center [266, 292] width 155 height 24
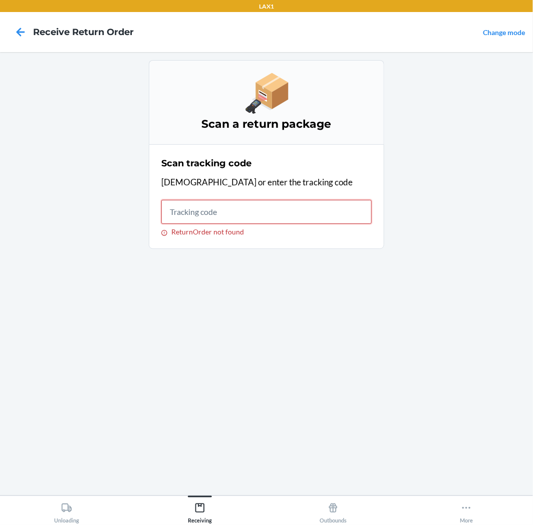
click at [202, 214] on input "ReturnOrder not found" at bounding box center [266, 212] width 210 height 24
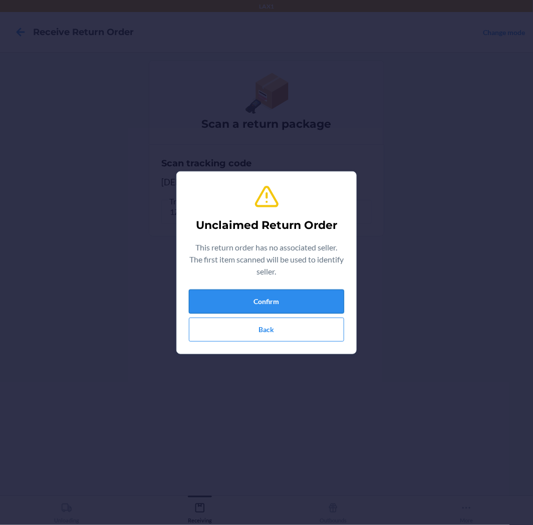
click at [233, 291] on button "Confirm" at bounding box center [266, 302] width 155 height 24
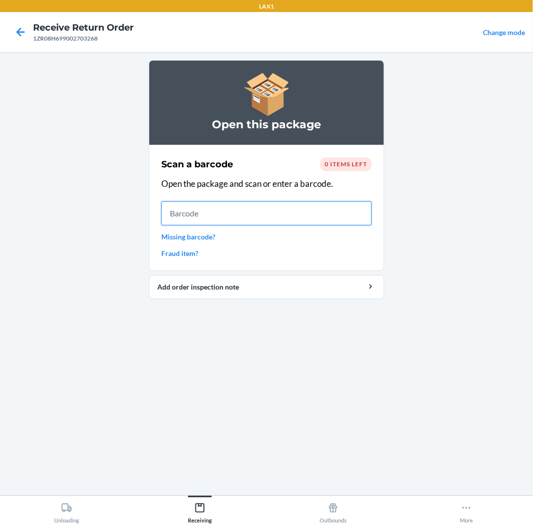
click at [279, 214] on input "text" at bounding box center [266, 213] width 210 height 24
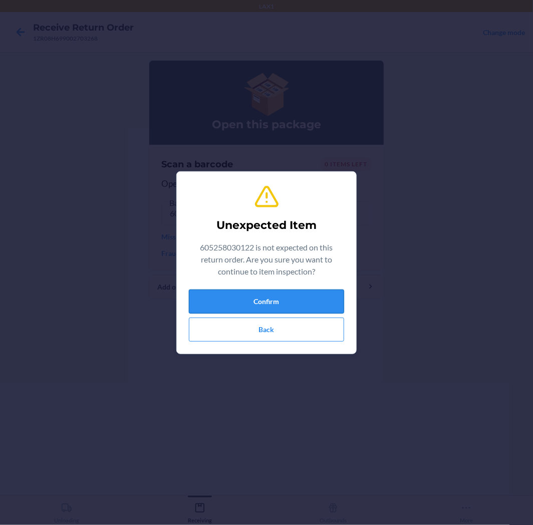
click at [302, 297] on button "Confirm" at bounding box center [266, 302] width 155 height 24
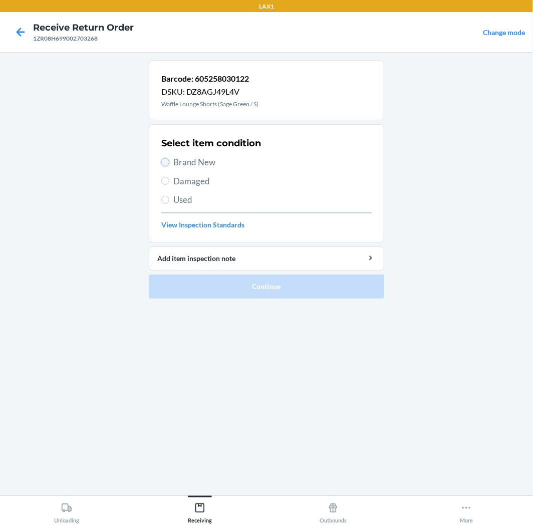
click at [167, 164] on input "Brand New" at bounding box center [165, 162] width 8 height 8
radio input "true"
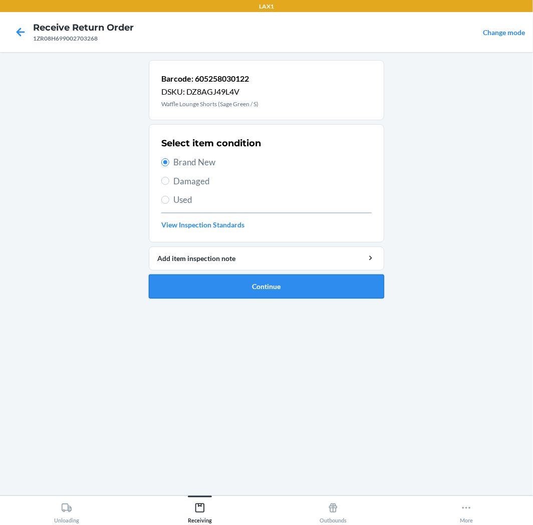
click at [304, 287] on button "Continue" at bounding box center [266, 287] width 235 height 24
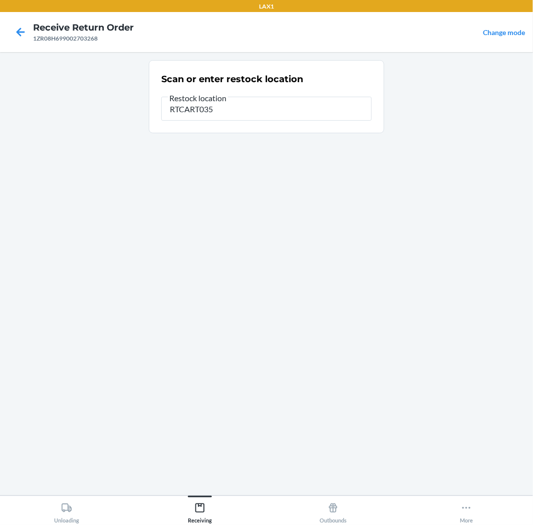
type input "RTCART035"
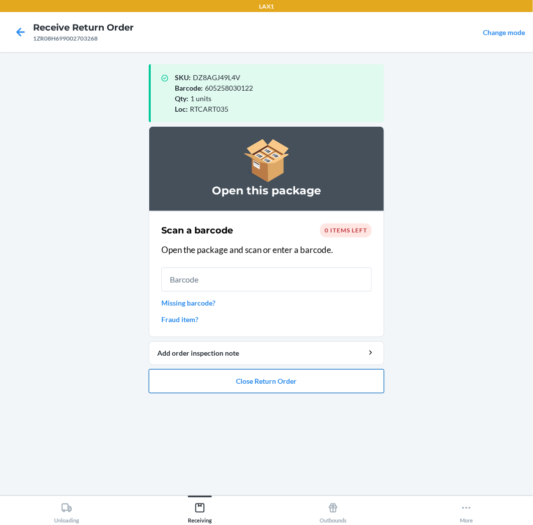
click at [327, 382] on button "Close Return Order" at bounding box center [266, 381] width 235 height 24
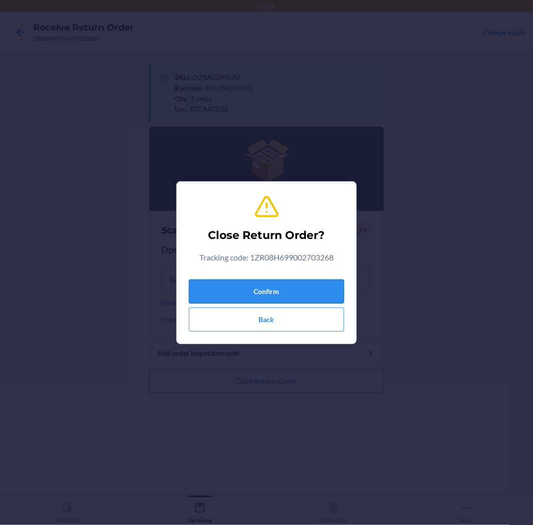
click at [334, 298] on button "Confirm" at bounding box center [266, 292] width 155 height 24
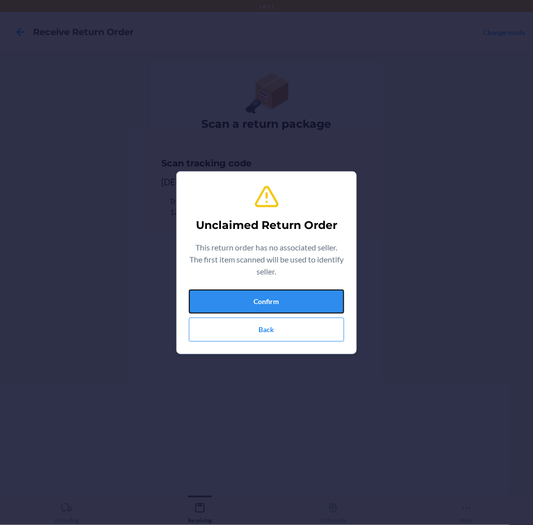
click at [334, 298] on button "Confirm" at bounding box center [266, 302] width 155 height 24
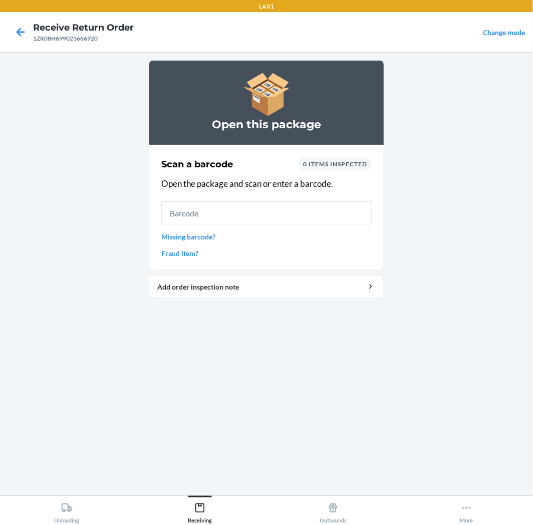
click at [208, 235] on link "Missing barcode?" at bounding box center [266, 236] width 210 height 11
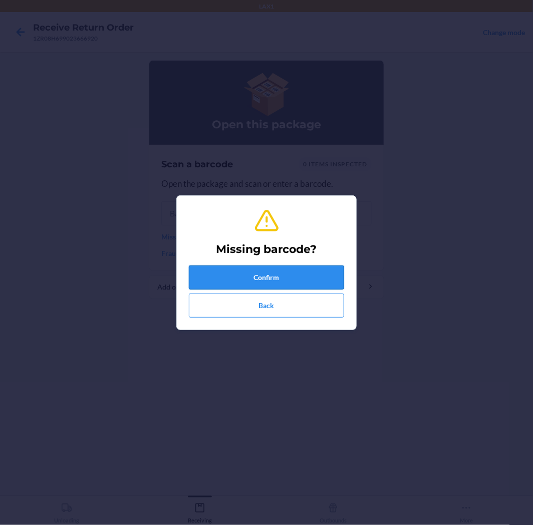
click at [300, 277] on button "Confirm" at bounding box center [266, 278] width 155 height 24
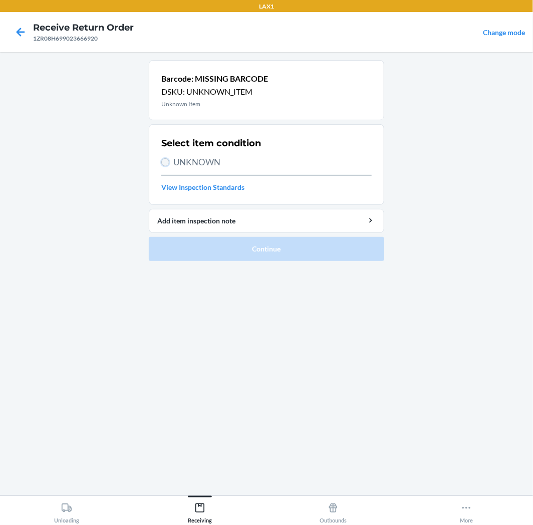
click at [167, 162] on input "UNKNOWN" at bounding box center [165, 162] width 8 height 8
radio input "true"
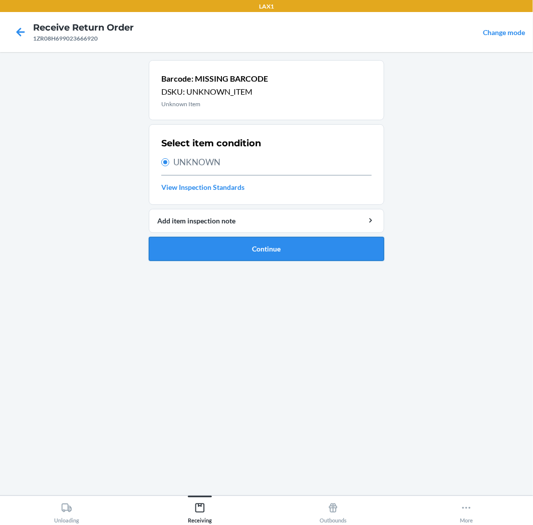
click at [308, 248] on button "Continue" at bounding box center [266, 249] width 235 height 24
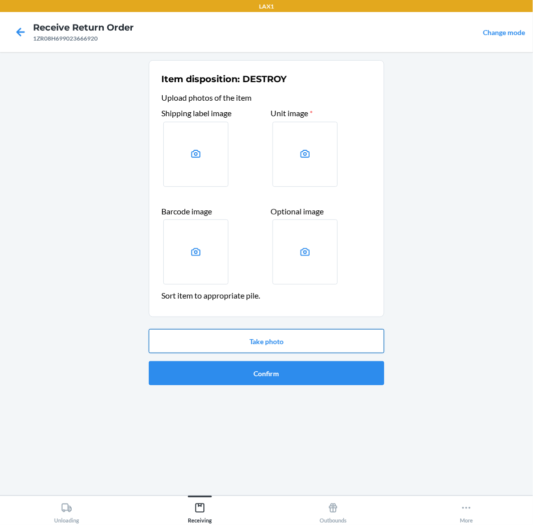
click at [309, 342] on button "Take photo" at bounding box center [266, 341] width 235 height 24
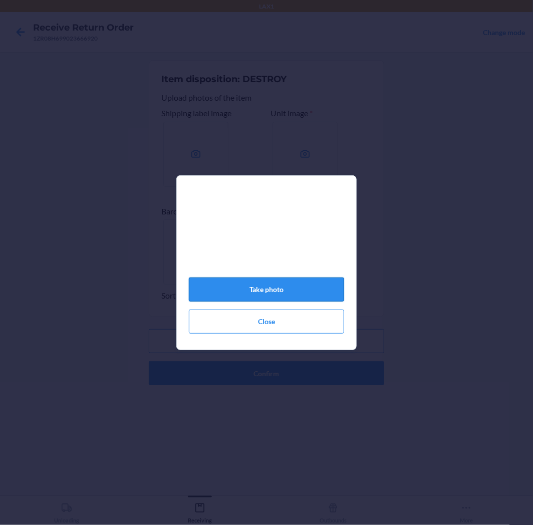
click at [281, 298] on button "Take photo" at bounding box center [266, 290] width 155 height 24
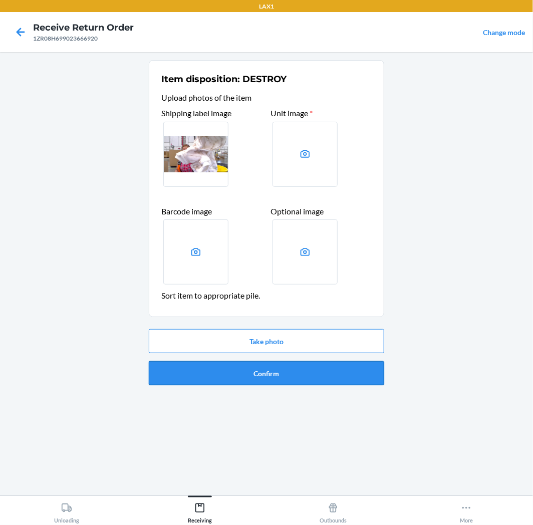
click at [328, 368] on button "Confirm" at bounding box center [266, 373] width 235 height 24
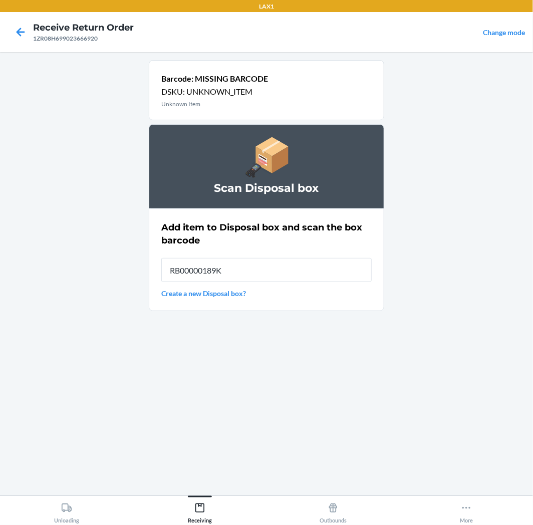
type input "RB00000189K"
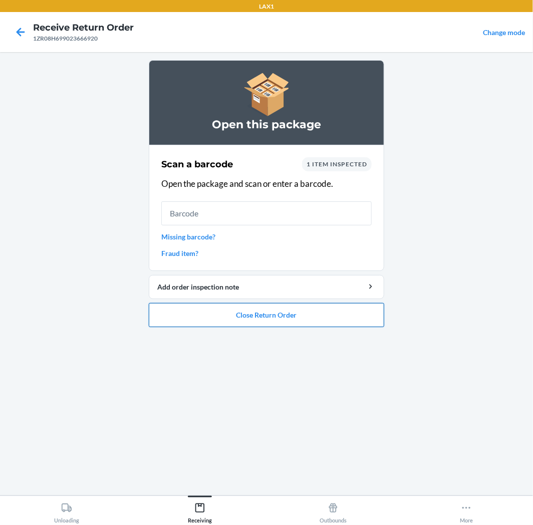
click at [353, 315] on button "Close Return Order" at bounding box center [266, 315] width 235 height 24
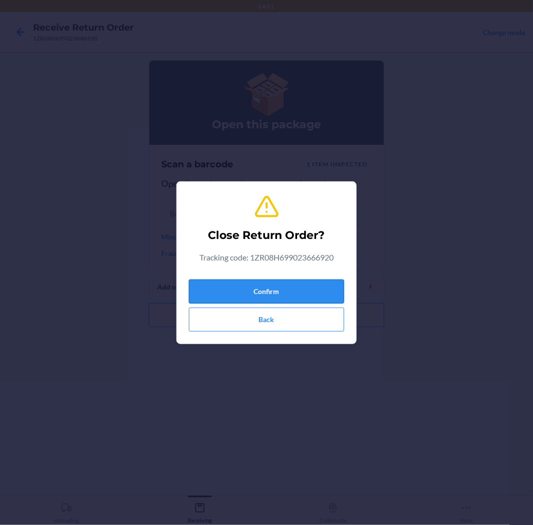
click at [314, 288] on button "Confirm" at bounding box center [266, 292] width 155 height 24
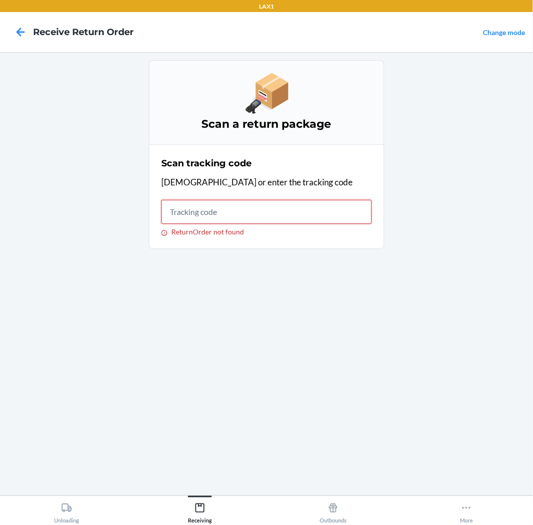
click at [328, 216] on input "ReturnOrder not found" at bounding box center [266, 212] width 210 height 24
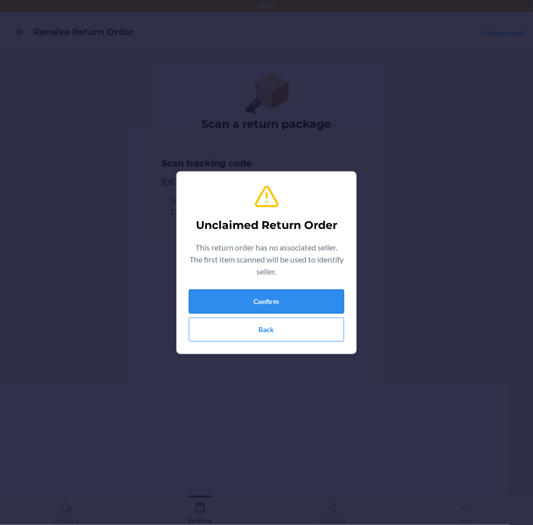
click at [276, 302] on button "Confirm" at bounding box center [266, 302] width 155 height 24
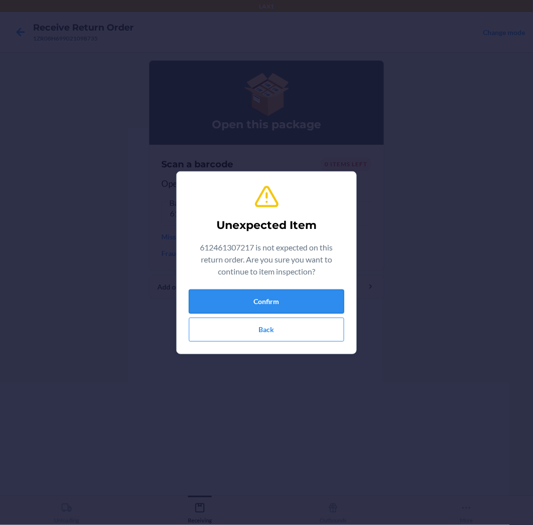
click at [266, 304] on button "Confirm" at bounding box center [266, 302] width 155 height 24
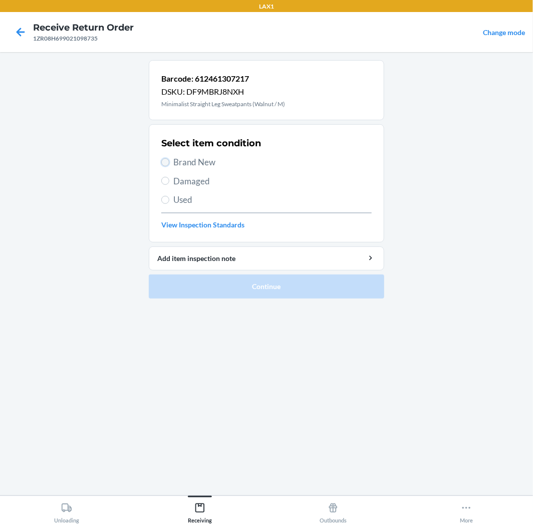
click at [164, 159] on input "Brand New" at bounding box center [165, 162] width 8 height 8
radio input "true"
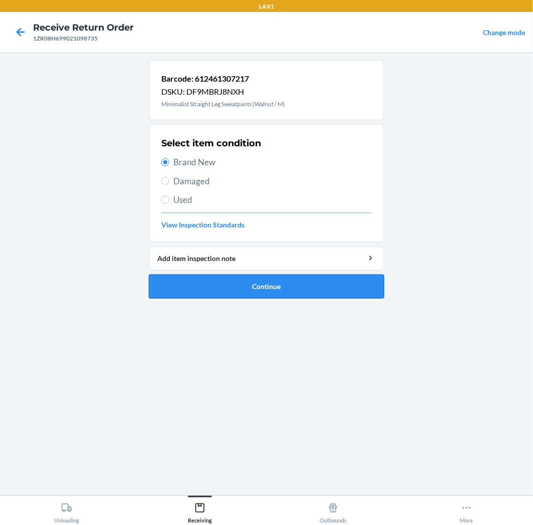
click at [282, 282] on button "Continue" at bounding box center [266, 287] width 235 height 24
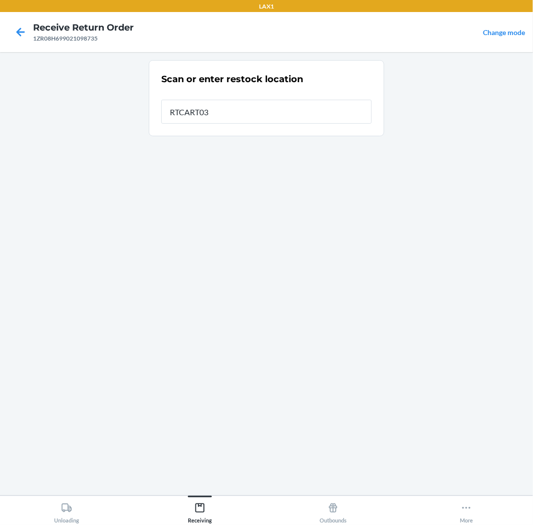
type input "RTCART035"
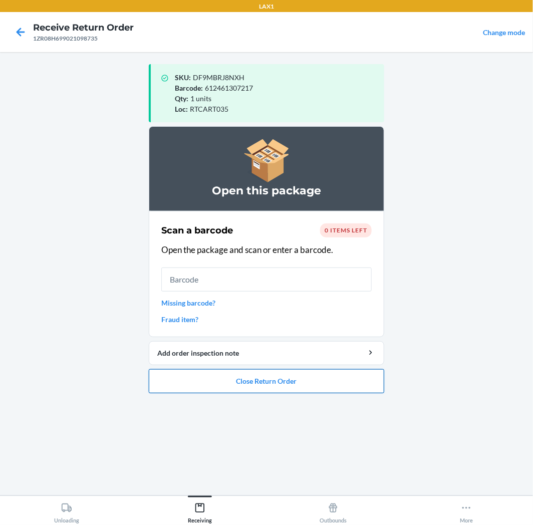
click at [295, 381] on button "Close Return Order" at bounding box center [266, 381] width 235 height 24
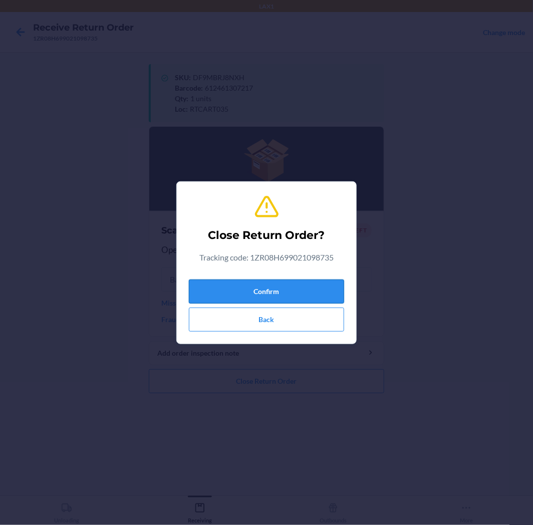
click at [268, 292] on button "Confirm" at bounding box center [266, 292] width 155 height 24
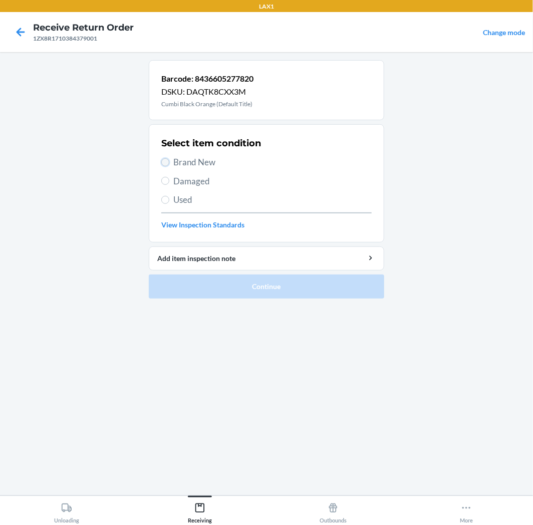
click at [164, 165] on input "Brand New" at bounding box center [165, 162] width 8 height 8
radio input "true"
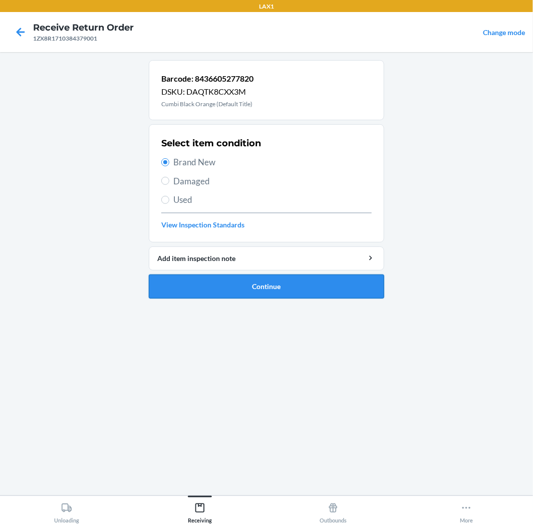
click at [285, 286] on button "Continue" at bounding box center [266, 287] width 235 height 24
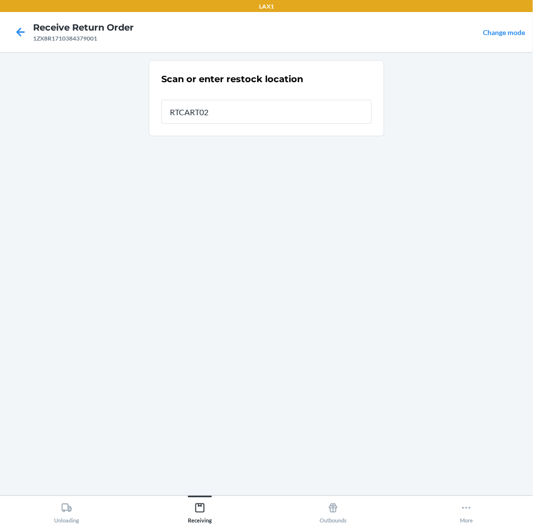
type input "RTCART020"
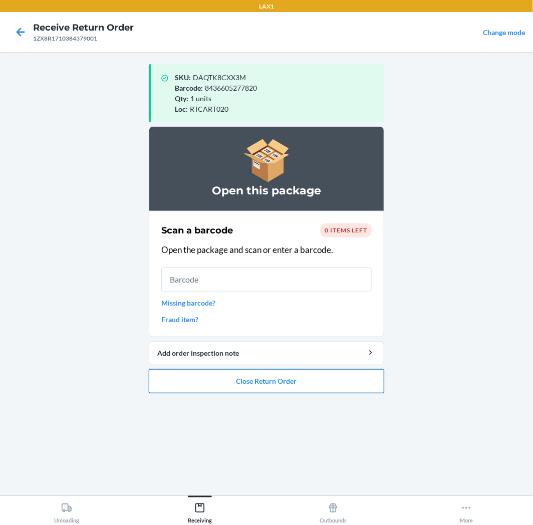
click at [264, 376] on button "Close Return Order" at bounding box center [266, 381] width 235 height 24
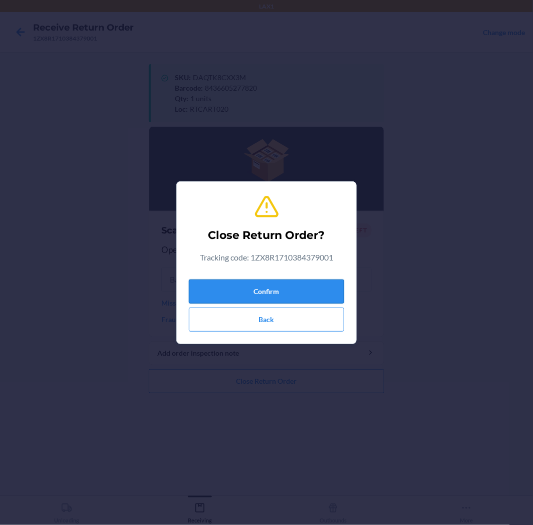
click at [288, 296] on button "Confirm" at bounding box center [266, 292] width 155 height 24
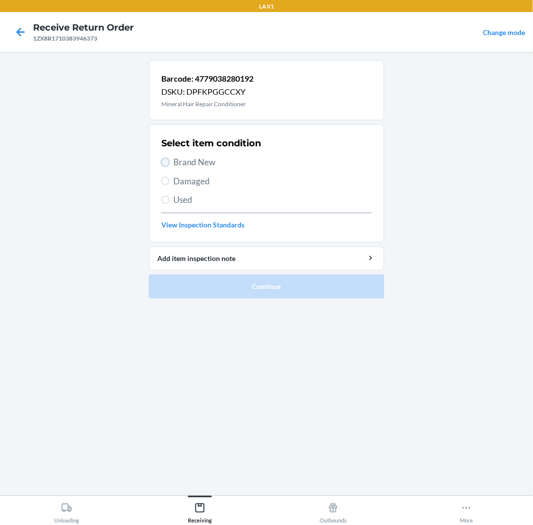
click at [164, 162] on input "Brand New" at bounding box center [165, 162] width 8 height 8
radio input "true"
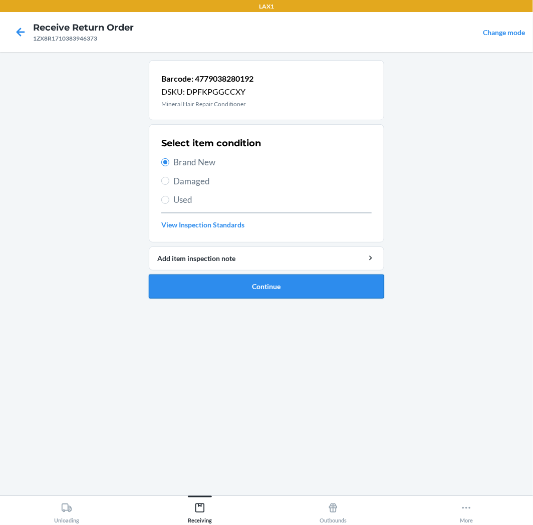
click at [308, 291] on button "Continue" at bounding box center [266, 287] width 235 height 24
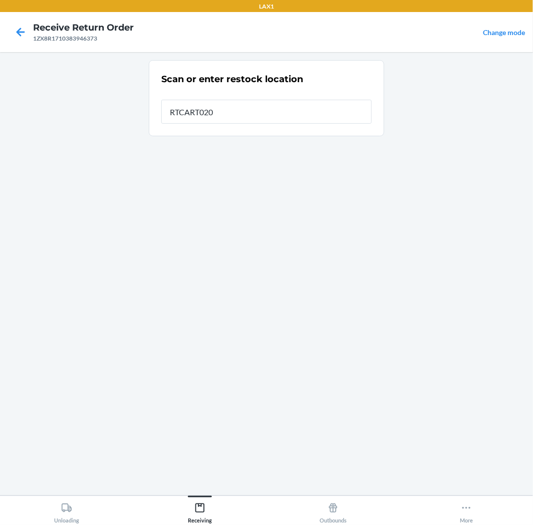
type input "RTCART020"
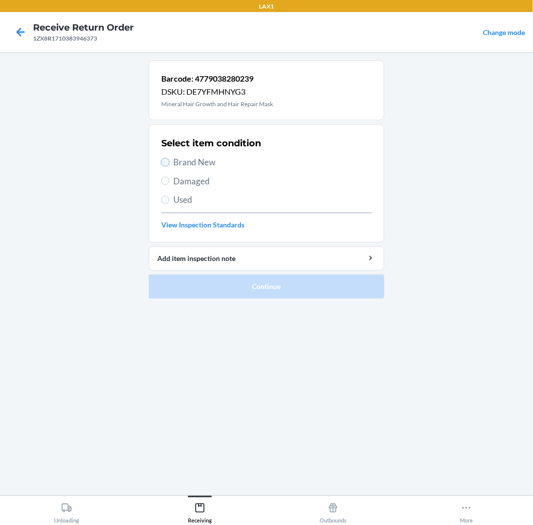
click at [167, 163] on input "Brand New" at bounding box center [165, 162] width 8 height 8
radio input "true"
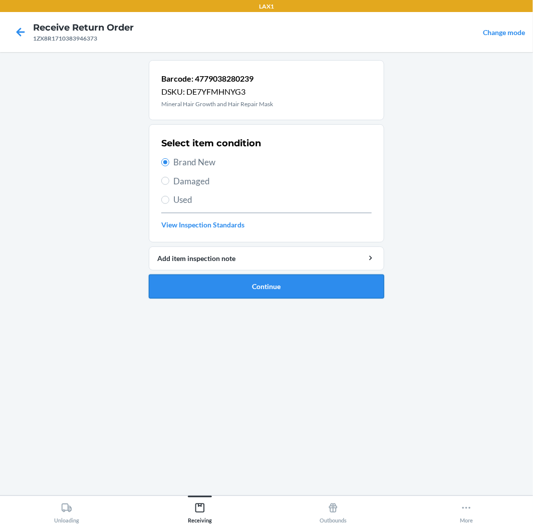
click at [344, 293] on button "Continue" at bounding box center [266, 287] width 235 height 24
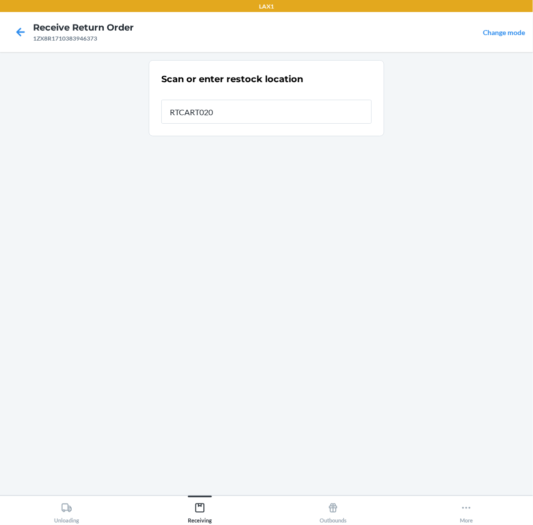
type input "RTCART020"
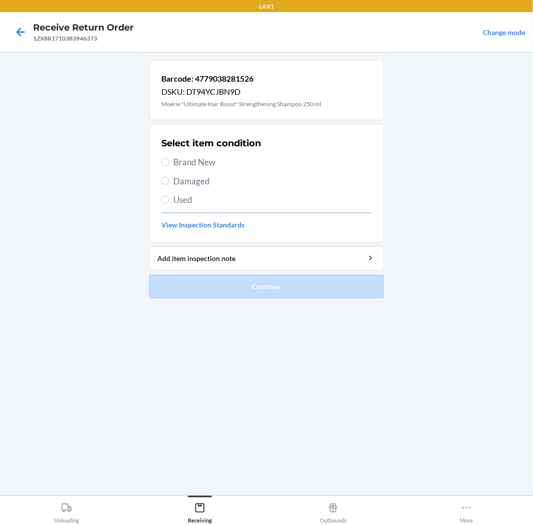
drag, startPoint x: 169, startPoint y: 164, endPoint x: 236, endPoint y: 206, distance: 79.2
click at [173, 164] on label "Brand New" at bounding box center [266, 162] width 210 height 13
click at [166, 161] on input "Brand New" at bounding box center [165, 162] width 8 height 8
radio input "true"
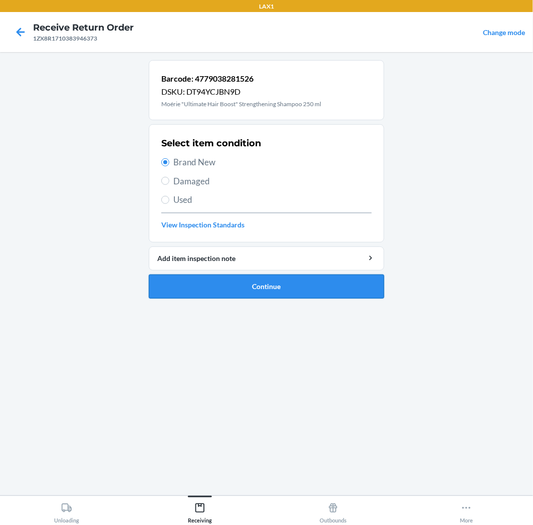
click at [345, 288] on button "Continue" at bounding box center [266, 287] width 235 height 24
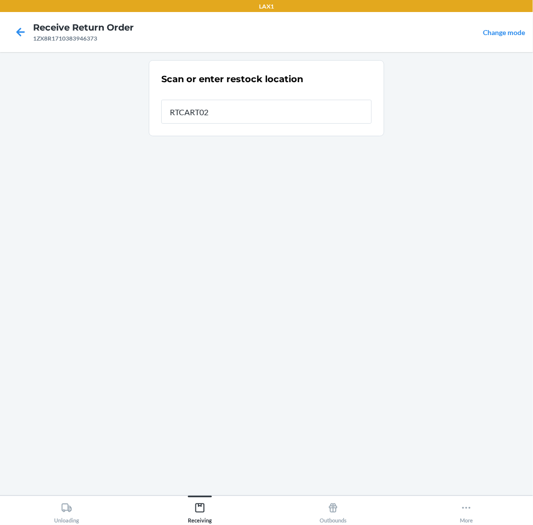
type input "RTCART020"
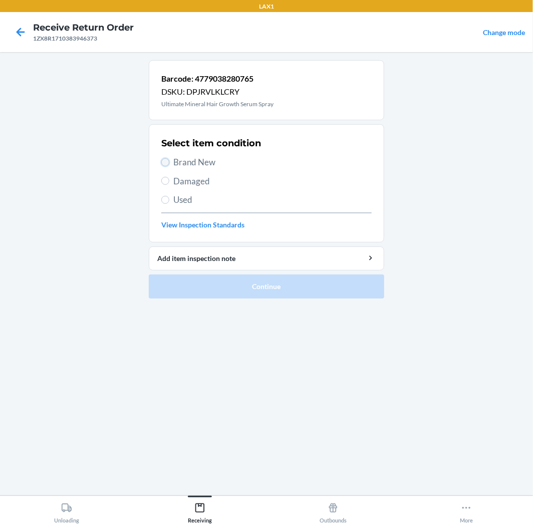
click at [164, 160] on input "Brand New" at bounding box center [165, 162] width 8 height 8
radio input "true"
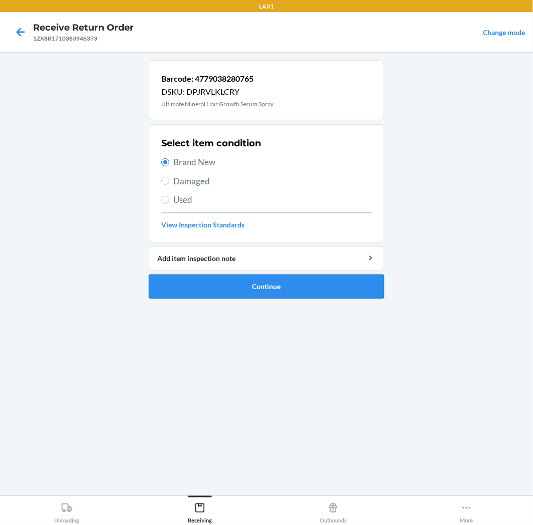
click at [342, 283] on button "Continue" at bounding box center [266, 287] width 235 height 24
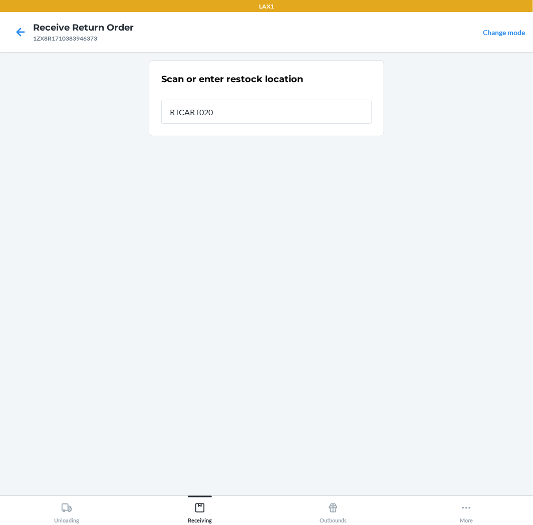
type input "RTCART020"
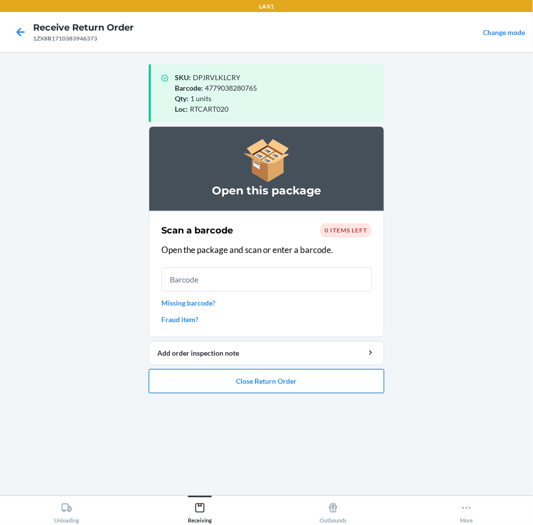
click at [333, 382] on button "Close Return Order" at bounding box center [266, 381] width 235 height 24
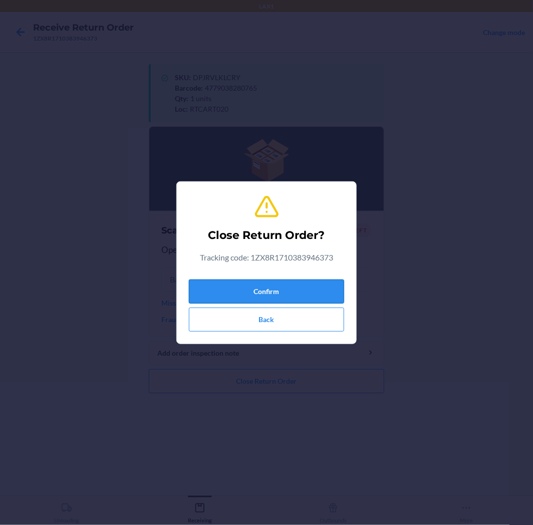
click at [326, 285] on button "Confirm" at bounding box center [266, 292] width 155 height 24
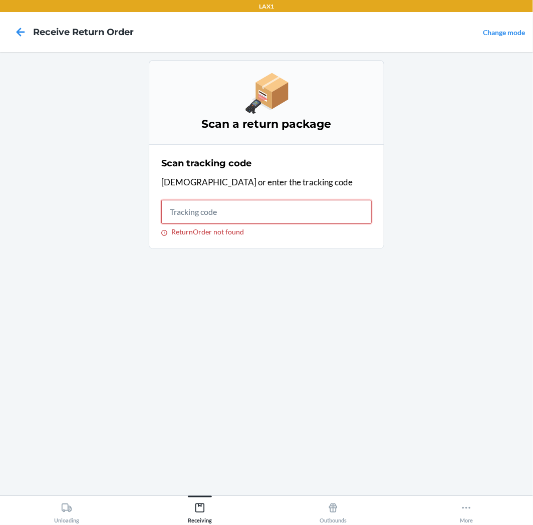
click at [264, 218] on input "ReturnOrder not found" at bounding box center [266, 212] width 210 height 24
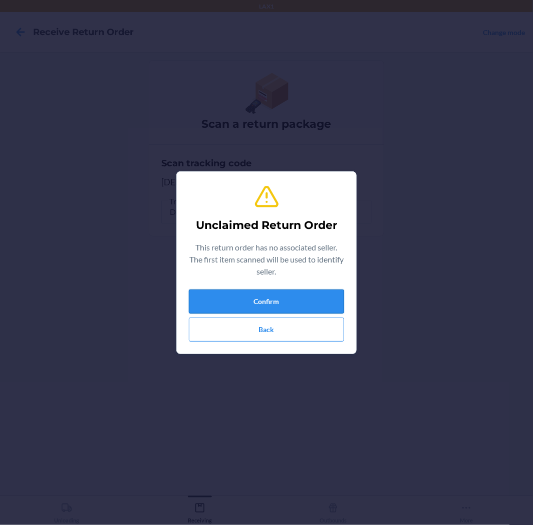
click at [241, 304] on button "Confirm" at bounding box center [266, 302] width 155 height 24
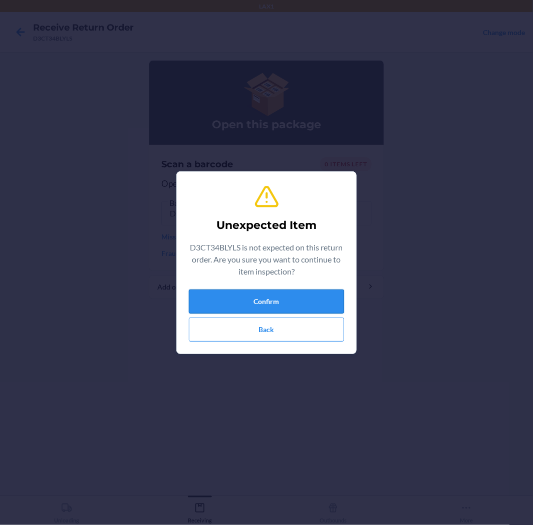
click at [259, 306] on button "Confirm" at bounding box center [266, 302] width 155 height 24
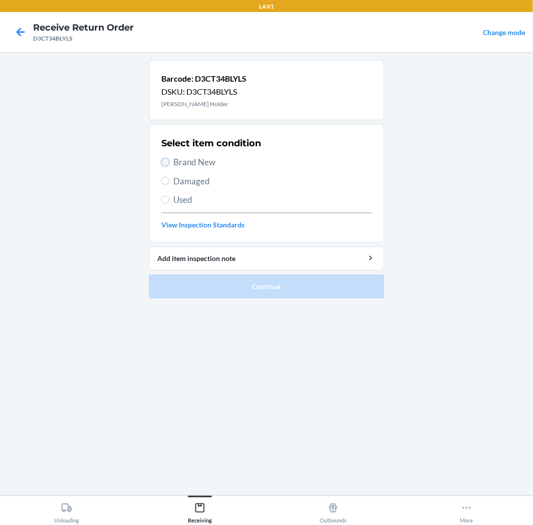
click at [166, 166] on input "Brand New" at bounding box center [165, 162] width 8 height 8
radio input "true"
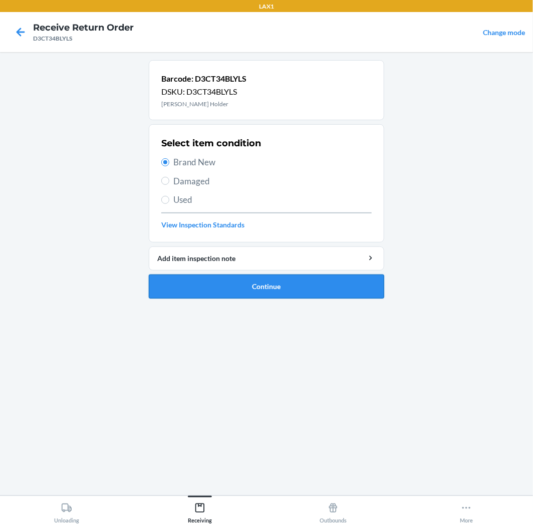
click at [314, 280] on button "Continue" at bounding box center [266, 287] width 235 height 24
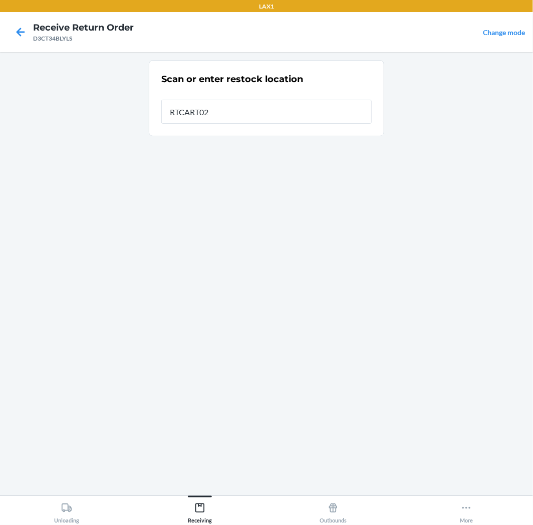
type input "RTCART020"
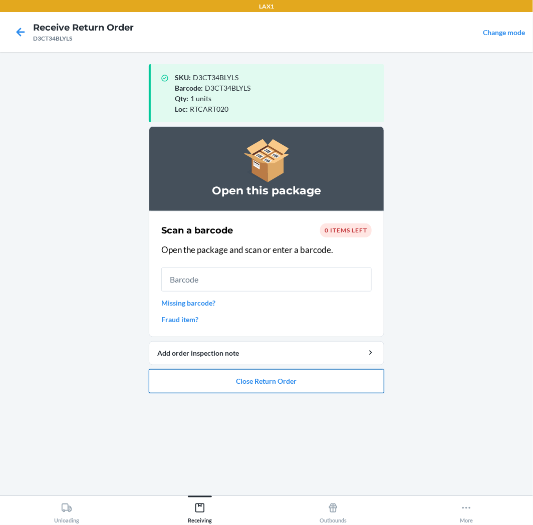
click at [328, 381] on button "Close Return Order" at bounding box center [266, 381] width 235 height 24
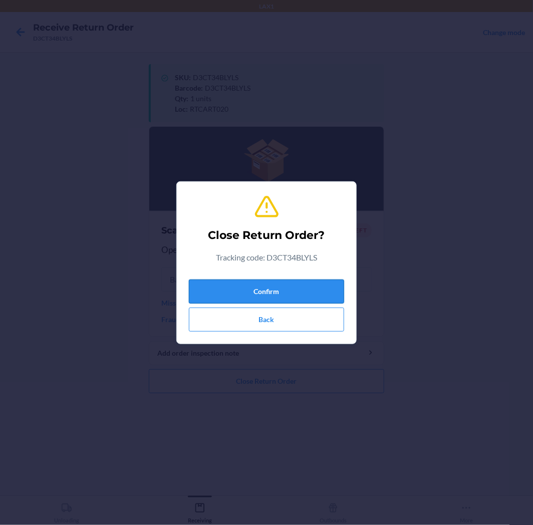
click at [316, 291] on button "Confirm" at bounding box center [266, 292] width 155 height 24
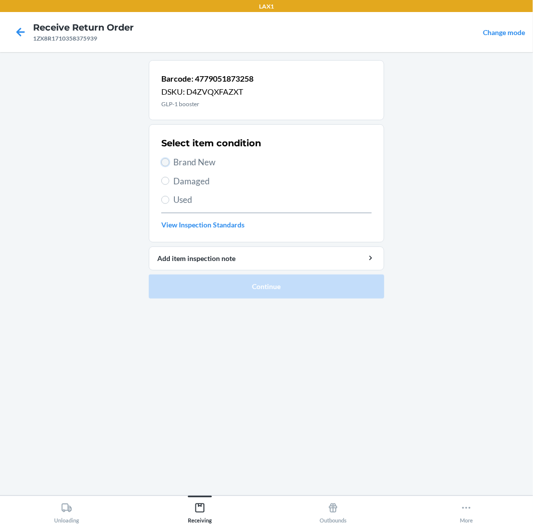
click at [167, 163] on input "Brand New" at bounding box center [165, 162] width 8 height 8
radio input "true"
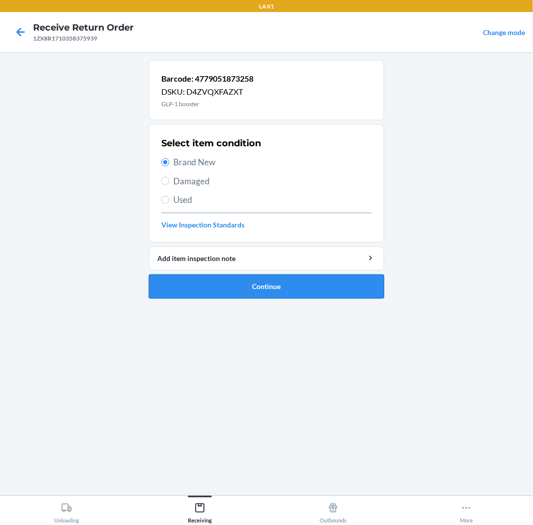
click at [314, 284] on button "Continue" at bounding box center [266, 287] width 235 height 24
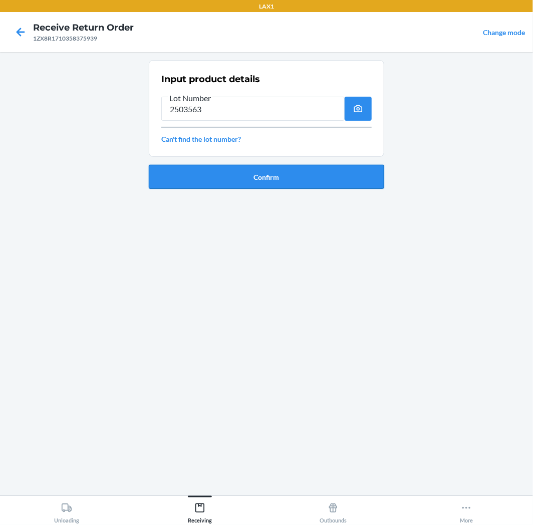
type input "2503563"
click at [305, 179] on button "Confirm" at bounding box center [266, 177] width 235 height 24
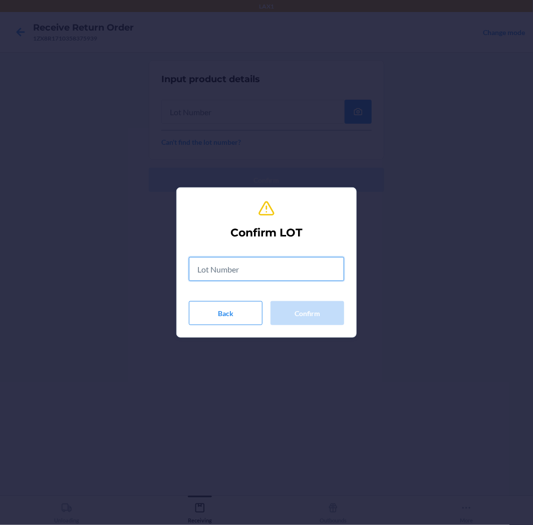
click at [271, 263] on input "text" at bounding box center [266, 269] width 155 height 24
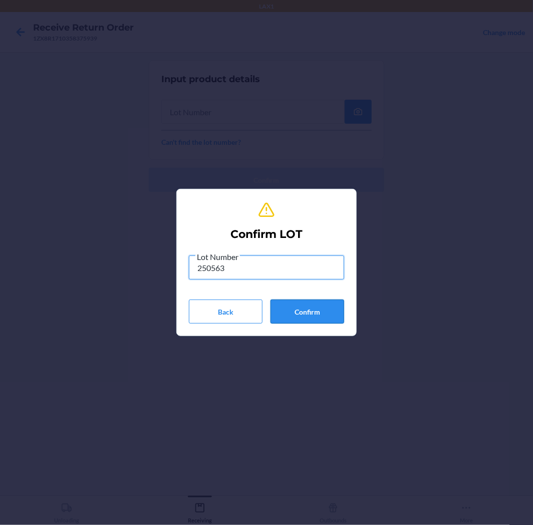
type input "250563"
click at [303, 312] on button "Confirm" at bounding box center [308, 312] width 74 height 24
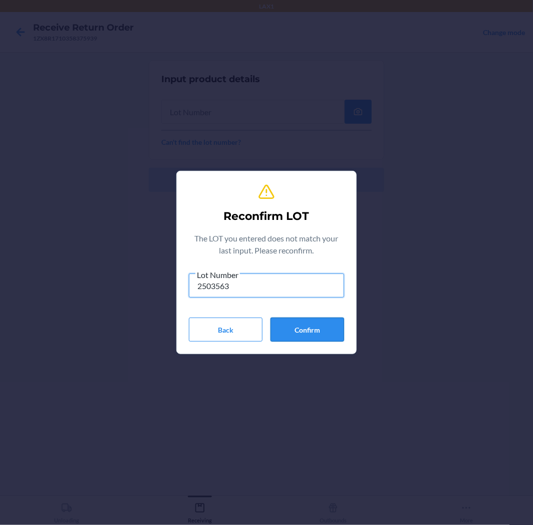
type input "2503563"
click at [305, 333] on button "Confirm" at bounding box center [308, 330] width 74 height 24
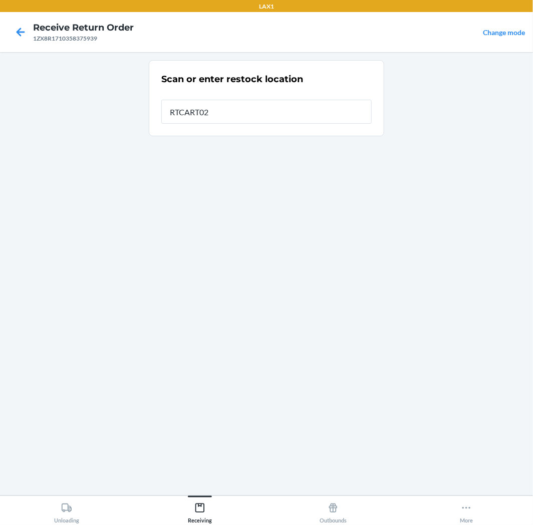
type input "RTCART020"
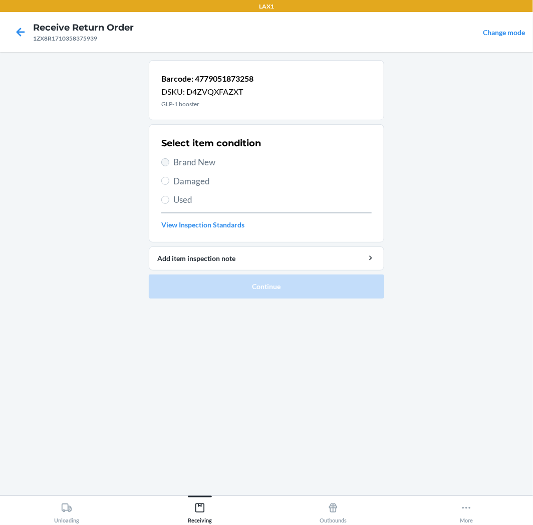
drag, startPoint x: 161, startPoint y: 162, endPoint x: 167, endPoint y: 161, distance: 6.1
click at [167, 161] on section "Select item condition Brand New Damaged Used View Inspection Standards" at bounding box center [266, 183] width 235 height 118
click at [167, 161] on input "Brand New" at bounding box center [165, 162] width 8 height 8
radio input "true"
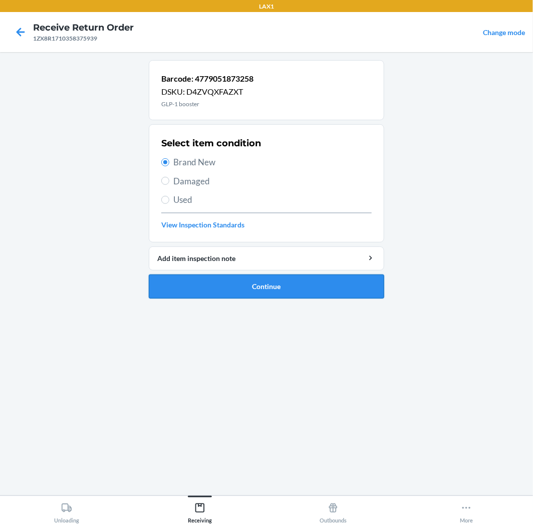
click at [316, 289] on button "Continue" at bounding box center [266, 287] width 235 height 24
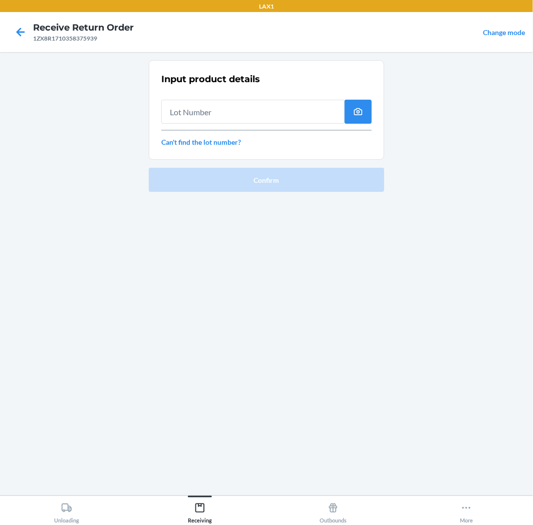
click at [293, 112] on input "text" at bounding box center [252, 112] width 183 height 24
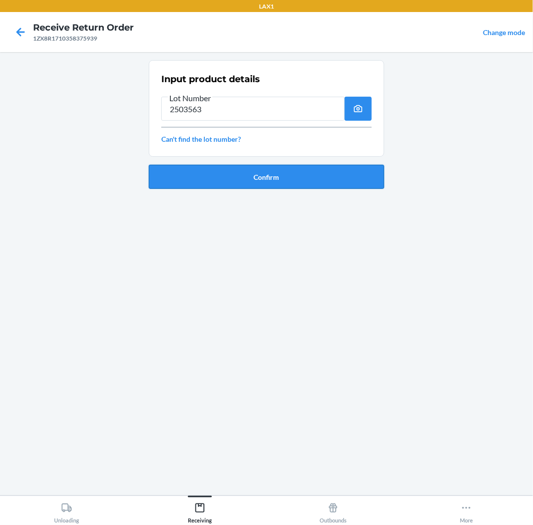
type input "2503563"
click at [276, 173] on button "Confirm" at bounding box center [266, 177] width 235 height 24
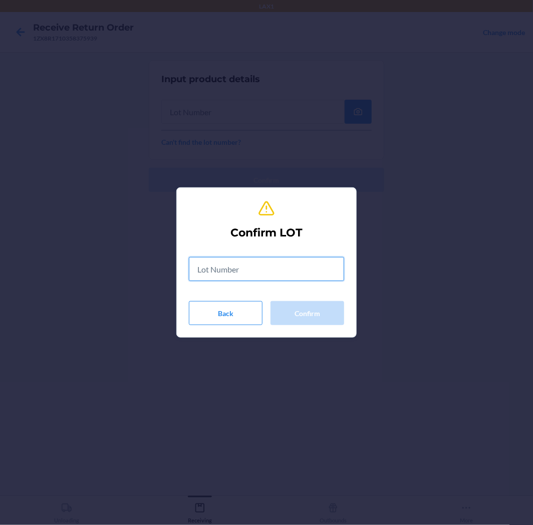
click at [268, 274] on input "text" at bounding box center [266, 269] width 155 height 24
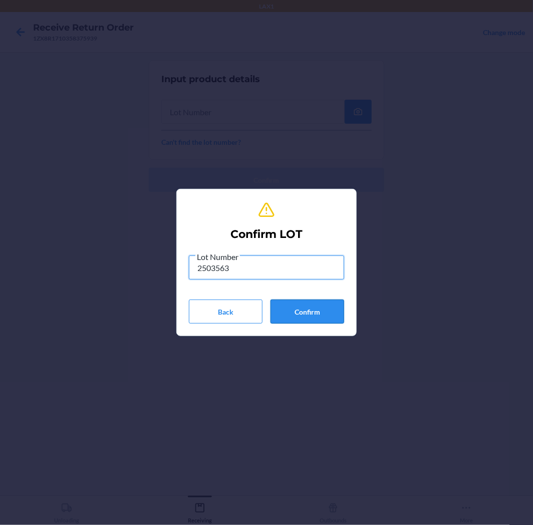
type input "2503563"
click at [310, 309] on button "Confirm" at bounding box center [308, 312] width 74 height 24
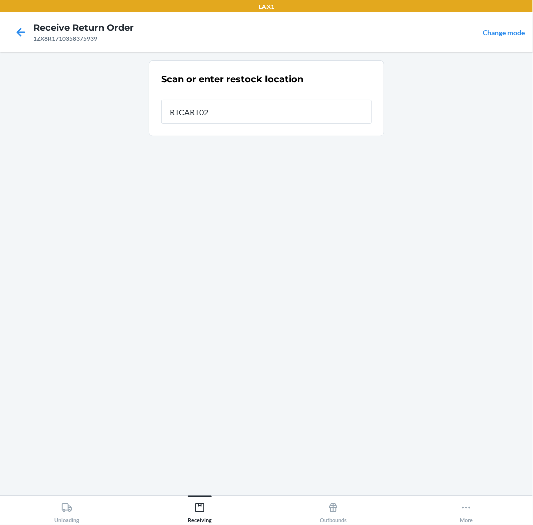
type input "RTCART020"
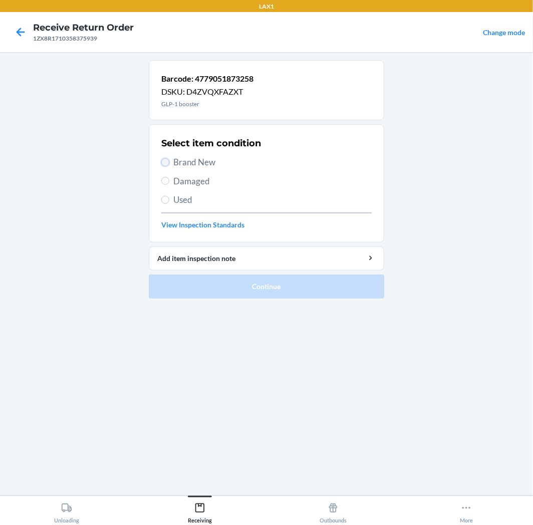
click at [163, 163] on input "Brand New" at bounding box center [165, 162] width 8 height 8
radio input "true"
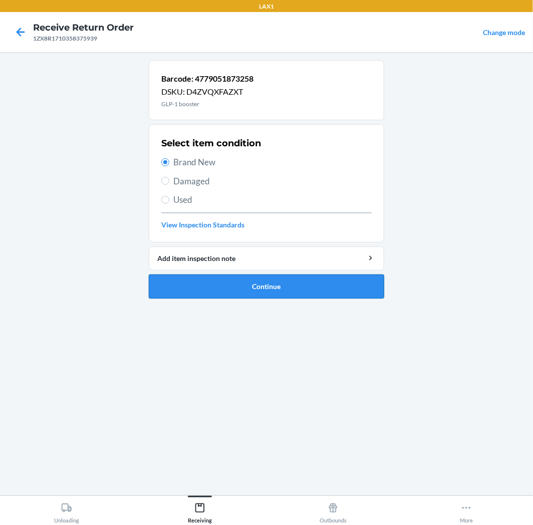
click at [345, 291] on button "Continue" at bounding box center [266, 287] width 235 height 24
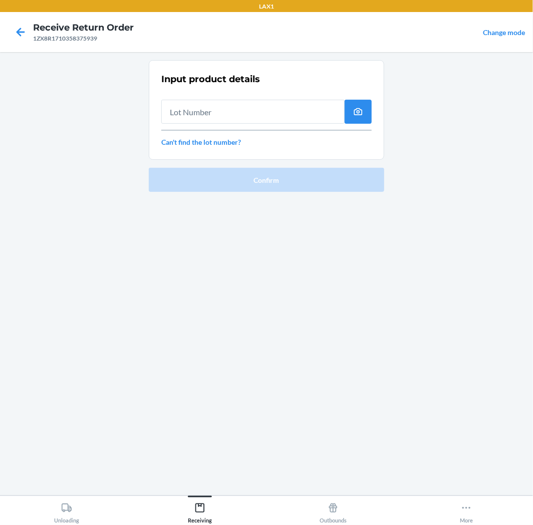
click at [294, 103] on input "text" at bounding box center [252, 112] width 183 height 24
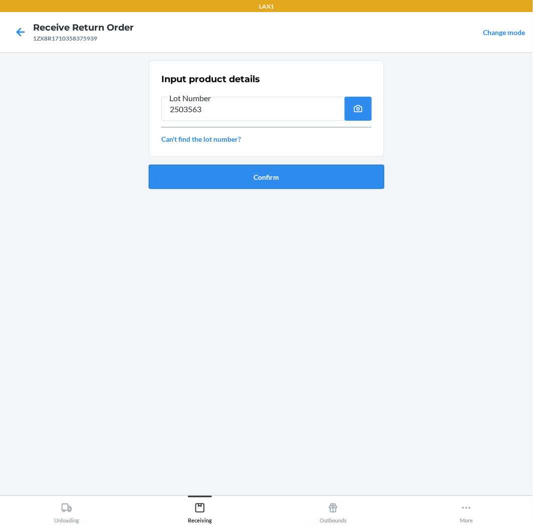
type input "2503563"
click at [286, 182] on button "Confirm" at bounding box center [266, 177] width 235 height 24
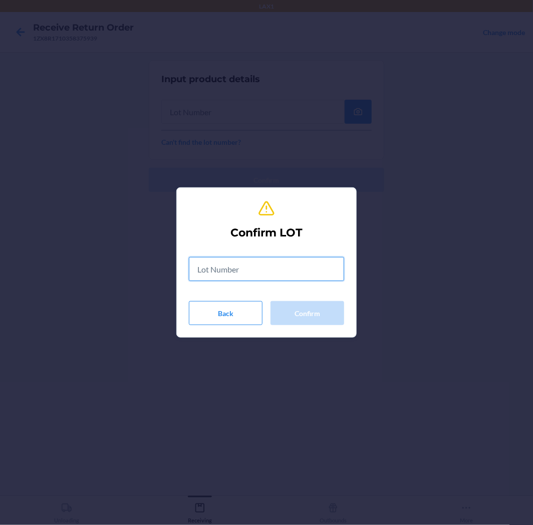
click at [278, 264] on input "text" at bounding box center [266, 269] width 155 height 24
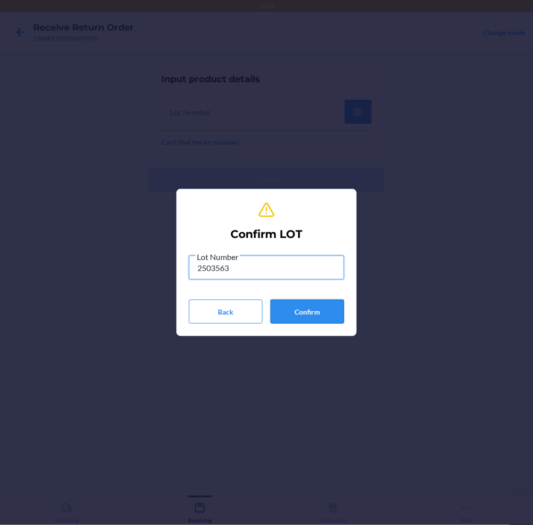
type input "2503563"
click at [291, 316] on button "Confirm" at bounding box center [308, 312] width 74 height 24
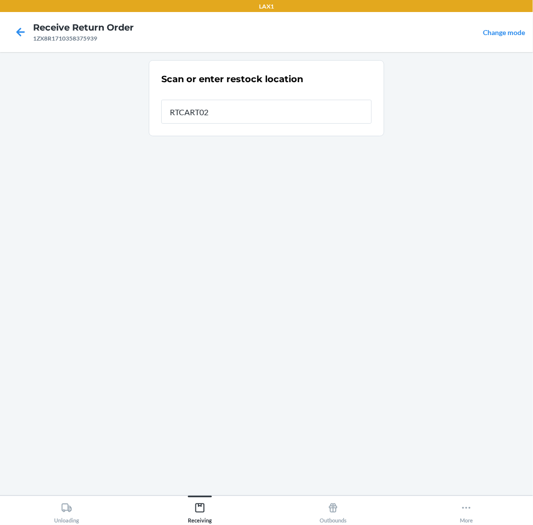
type input "RTCART020"
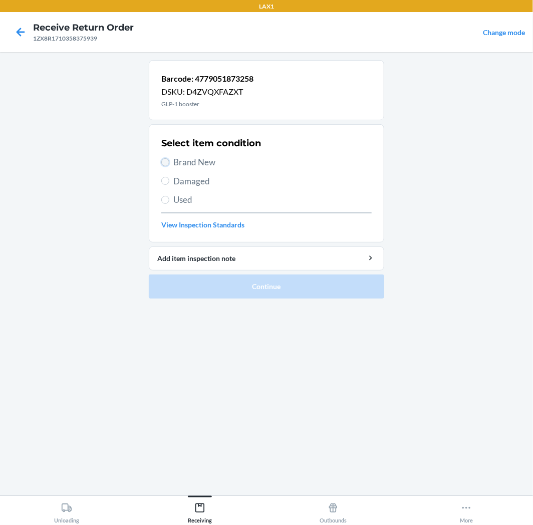
click at [162, 161] on input "Brand New" at bounding box center [165, 162] width 8 height 8
radio input "true"
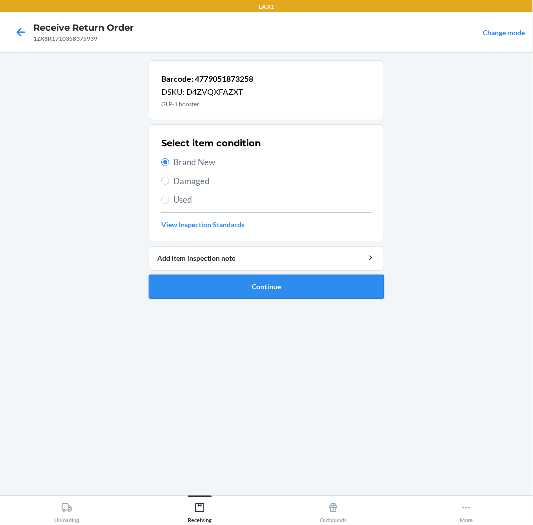
click at [318, 283] on button "Continue" at bounding box center [266, 287] width 235 height 24
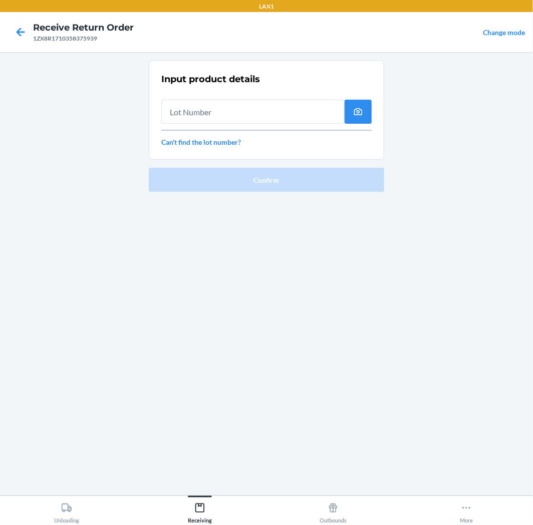
click at [283, 115] on input "text" at bounding box center [252, 112] width 183 height 24
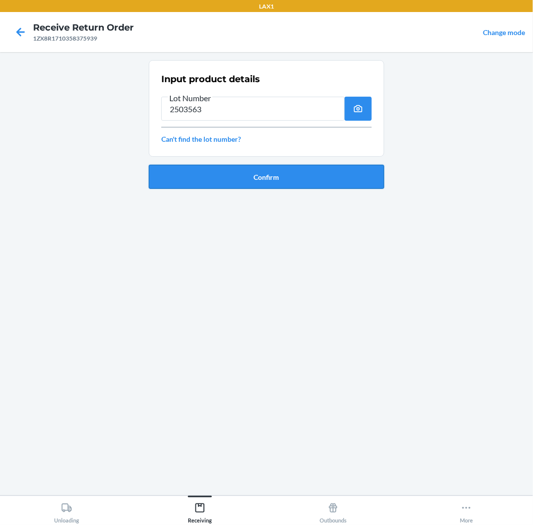
type input "2503563"
click at [292, 177] on button "Confirm" at bounding box center [266, 177] width 235 height 24
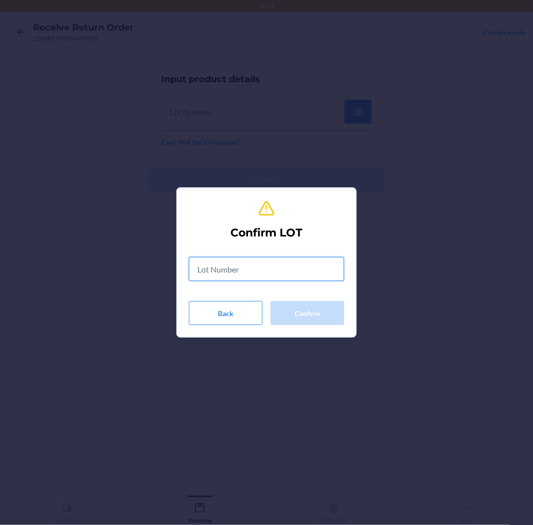
click at [275, 263] on input "text" at bounding box center [266, 269] width 155 height 24
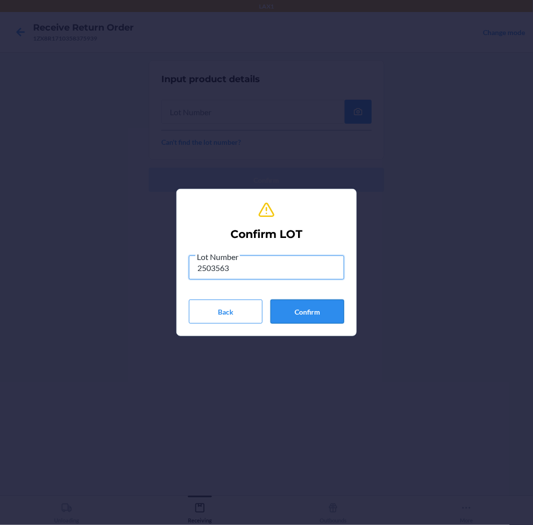
type input "2503563"
click at [304, 313] on button "Confirm" at bounding box center [308, 312] width 74 height 24
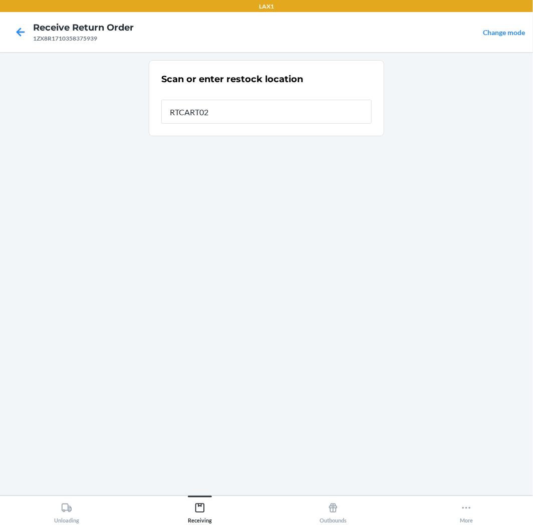
type input "RTCART020"
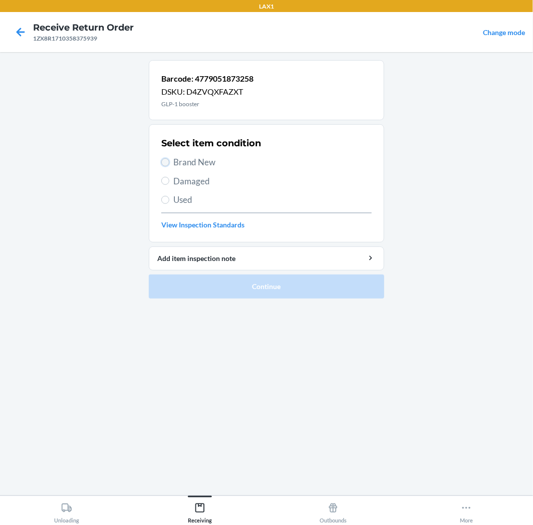
click at [167, 161] on input "Brand New" at bounding box center [165, 162] width 8 height 8
radio input "true"
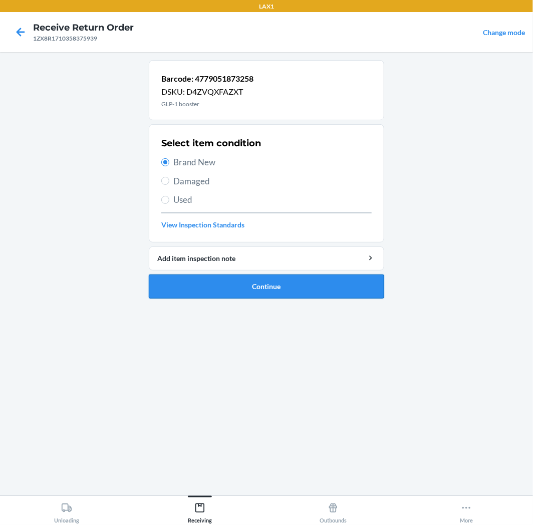
click at [302, 281] on button "Continue" at bounding box center [266, 287] width 235 height 24
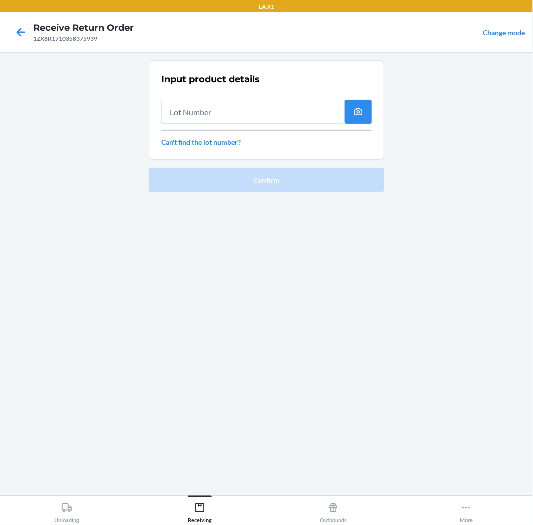
click at [267, 119] on input "text" at bounding box center [252, 112] width 183 height 24
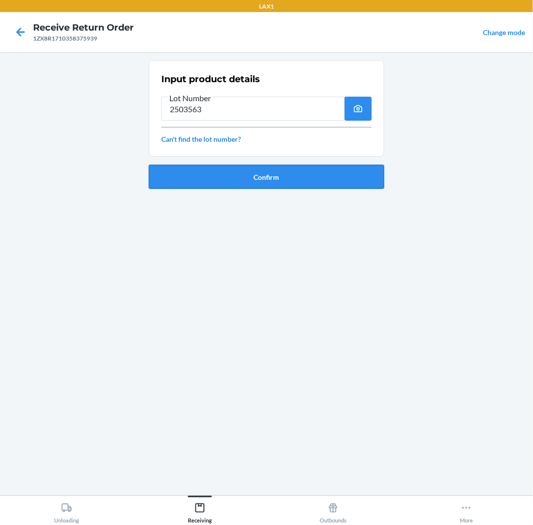
type input "2503563"
click at [279, 174] on button "Confirm" at bounding box center [266, 177] width 235 height 24
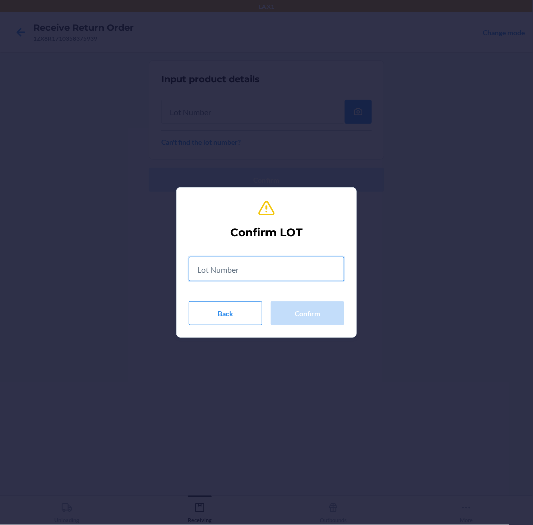
click at [292, 262] on input "text" at bounding box center [266, 269] width 155 height 24
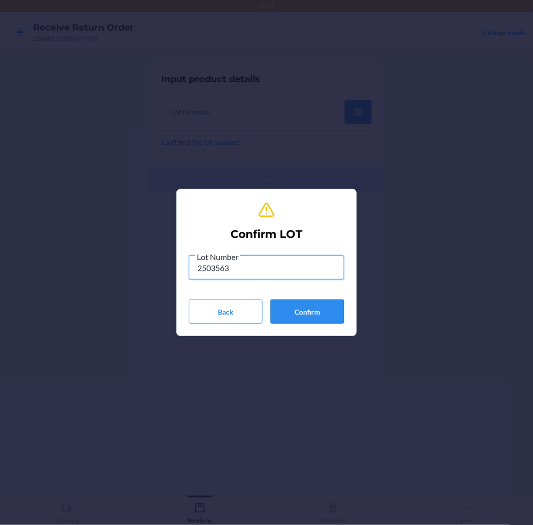
type input "2503563"
click at [312, 316] on button "Confirm" at bounding box center [308, 312] width 74 height 24
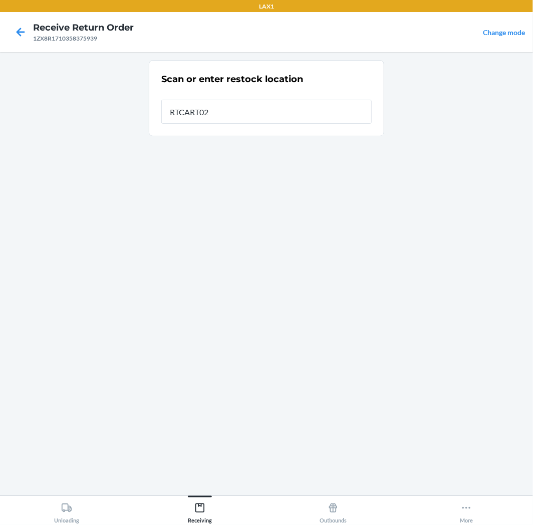
type input "RTCART020"
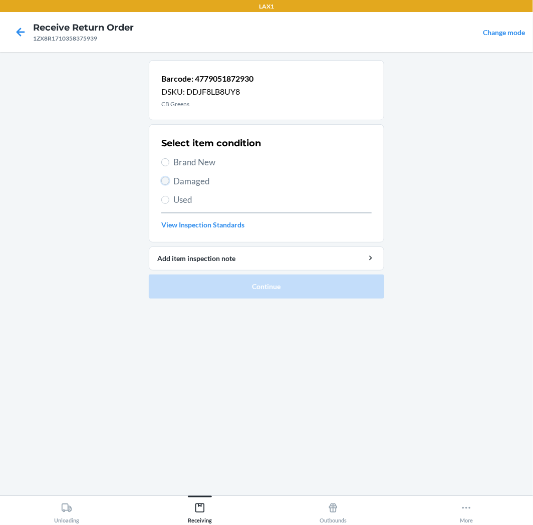
click at [168, 180] on input "Damaged" at bounding box center [165, 181] width 8 height 8
radio input "true"
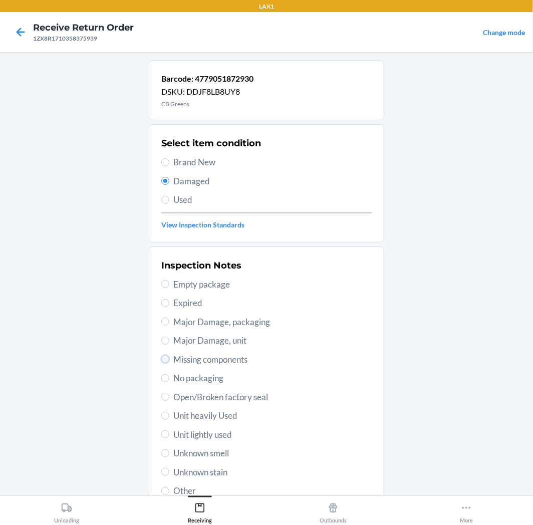
click at [162, 362] on input "Missing components" at bounding box center [165, 359] width 8 height 8
radio input "true"
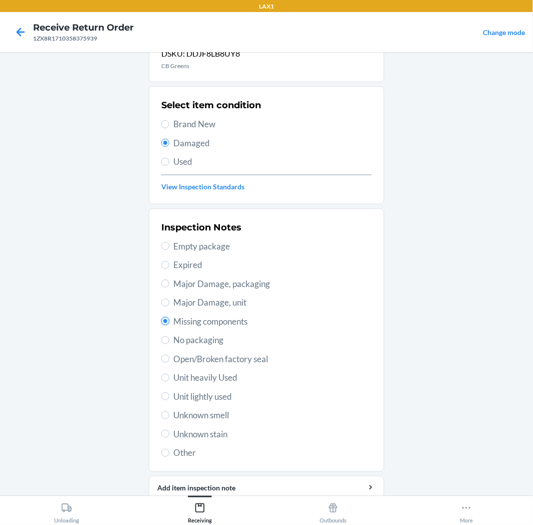
scroll to position [78, 0]
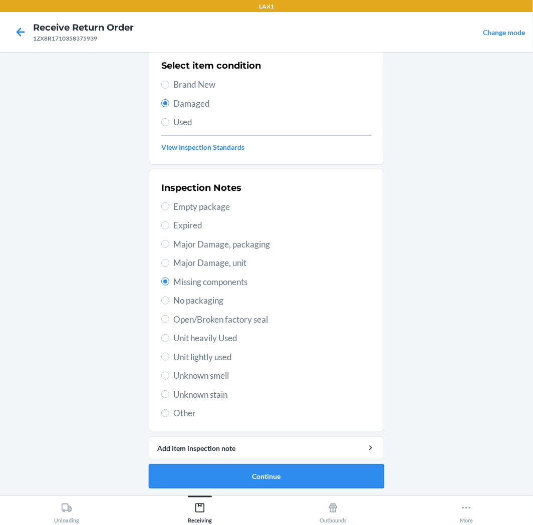
click at [310, 478] on button "Continue" at bounding box center [266, 476] width 235 height 24
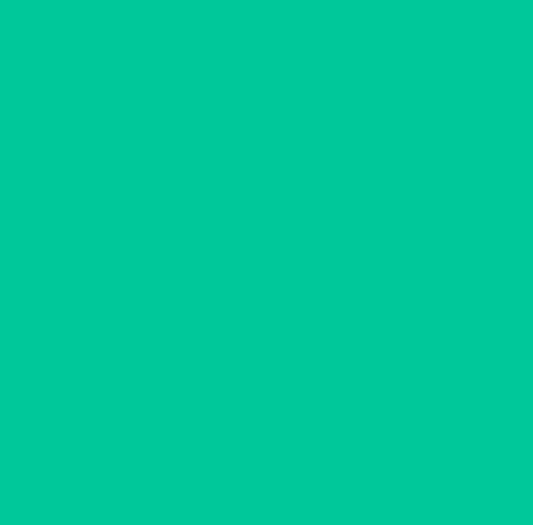
scroll to position [0, 0]
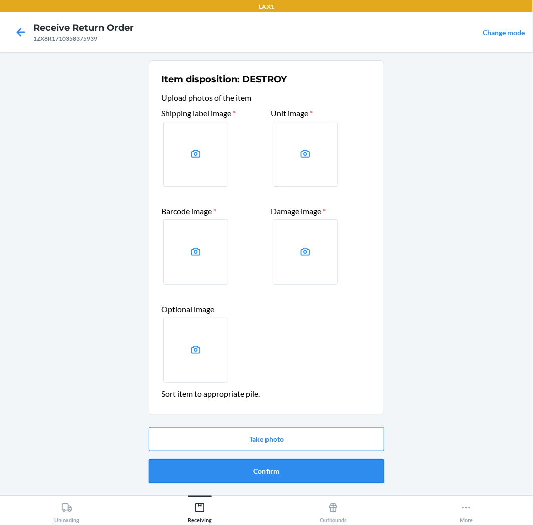
click at [313, 471] on button "Confirm" at bounding box center [266, 471] width 235 height 24
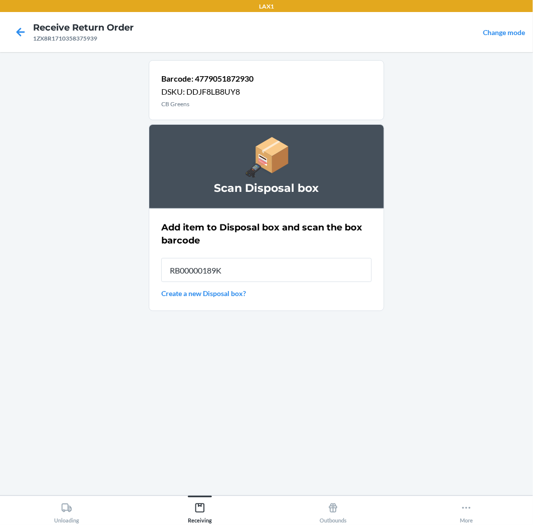
type input "RB00000189K"
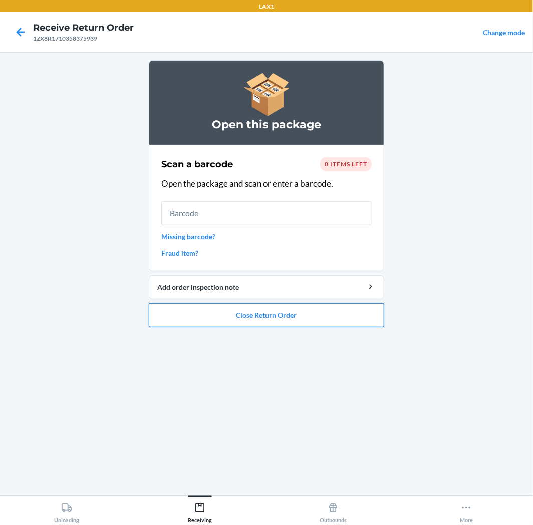
click at [353, 320] on button "Close Return Order" at bounding box center [266, 315] width 235 height 24
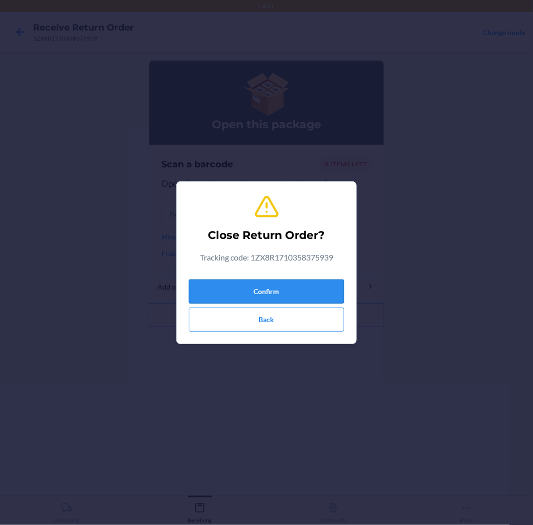
click at [304, 288] on button "Confirm" at bounding box center [266, 292] width 155 height 24
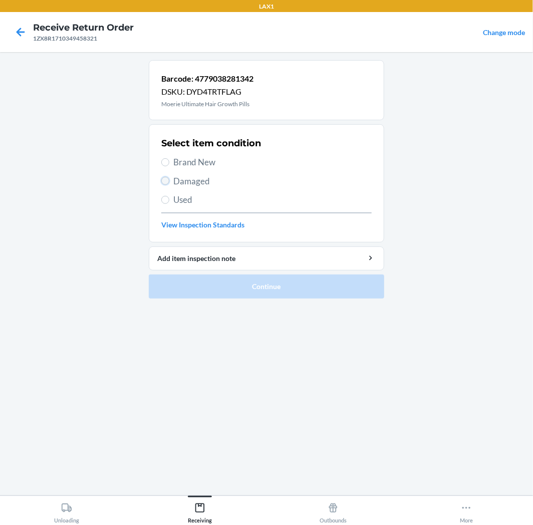
click at [163, 182] on input "Damaged" at bounding box center [165, 181] width 8 height 8
radio input "true"
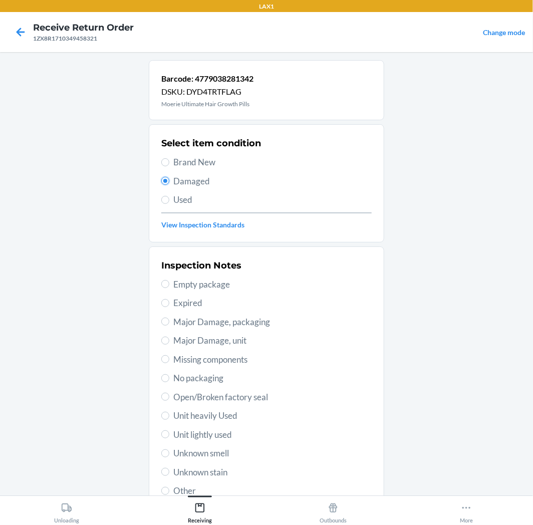
scroll to position [56, 0]
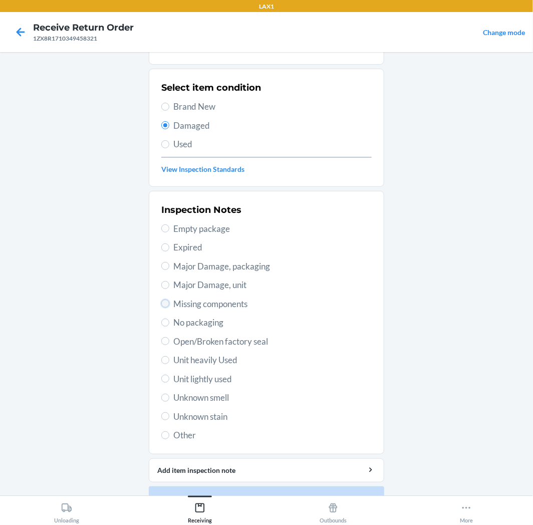
click at [162, 304] on input "Missing components" at bounding box center [165, 304] width 8 height 8
radio input "true"
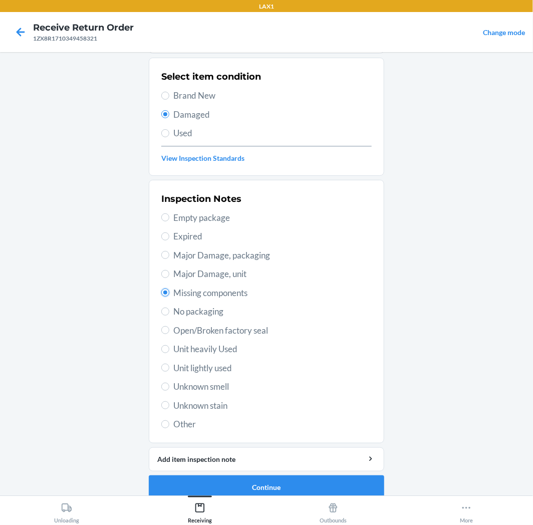
scroll to position [78, 0]
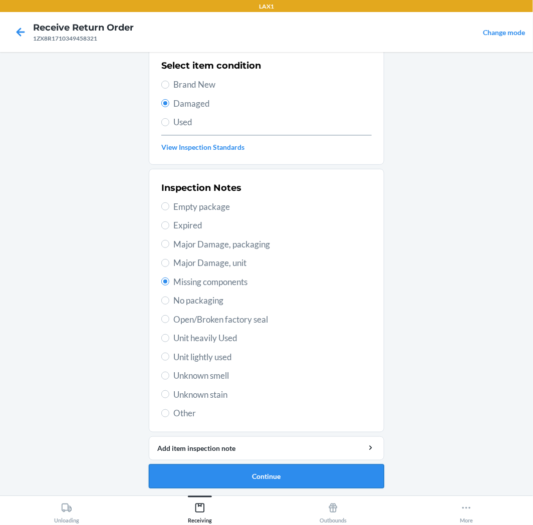
click at [325, 480] on button "Continue" at bounding box center [266, 476] width 235 height 24
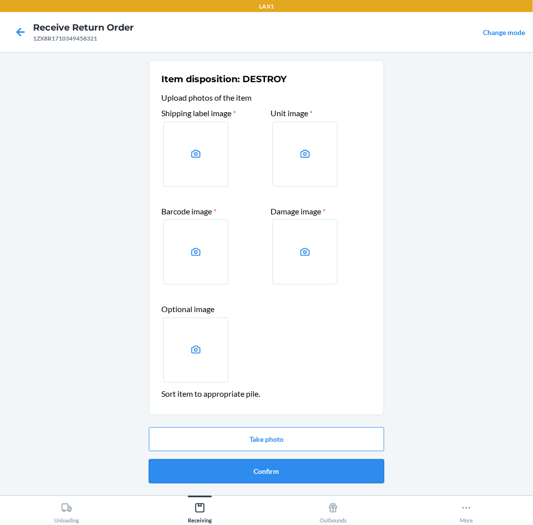
click at [326, 469] on button "Confirm" at bounding box center [266, 471] width 235 height 24
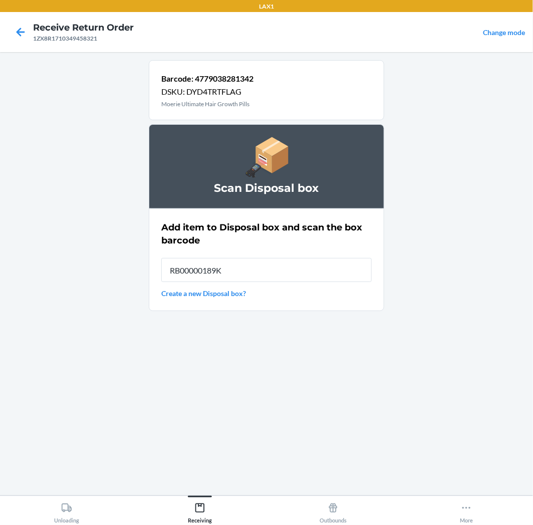
type input "RB00000189K"
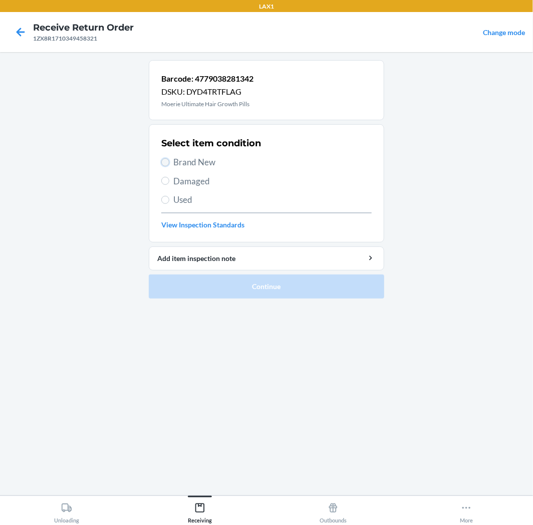
click at [164, 164] on input "Brand New" at bounding box center [165, 162] width 8 height 8
radio input "true"
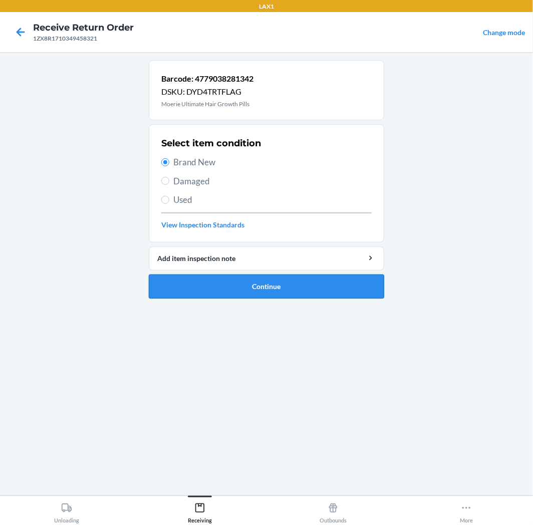
click at [287, 278] on button "Continue" at bounding box center [266, 287] width 235 height 24
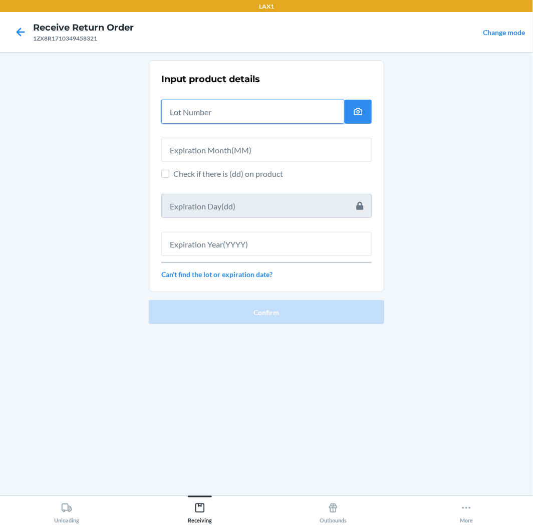
click at [273, 121] on input "text" at bounding box center [252, 112] width 183 height 24
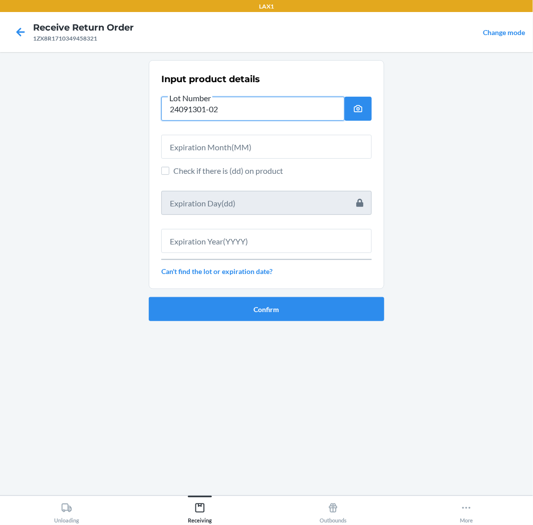
type input "24091301-02"
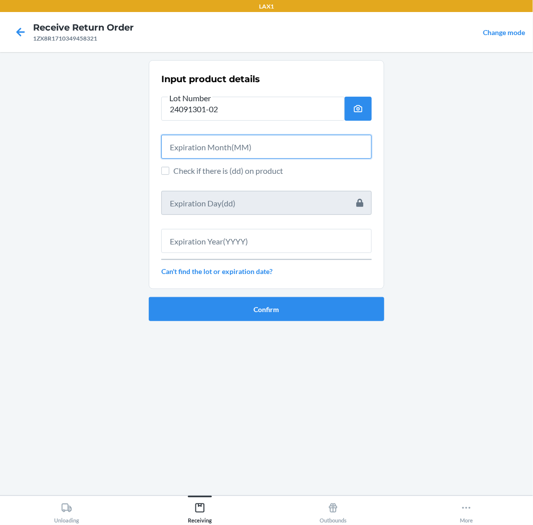
click at [251, 148] on input "text" at bounding box center [266, 147] width 210 height 24
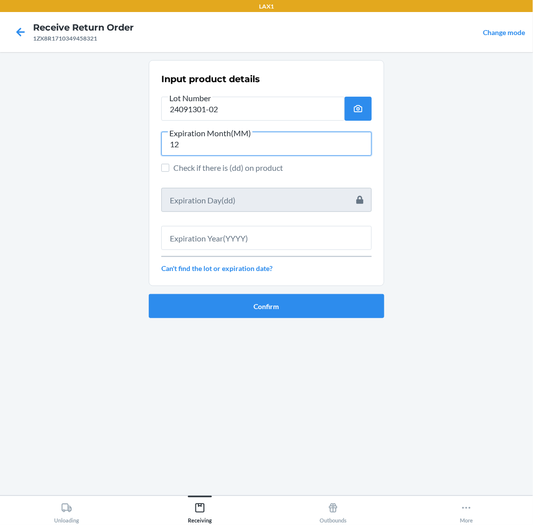
type input "12"
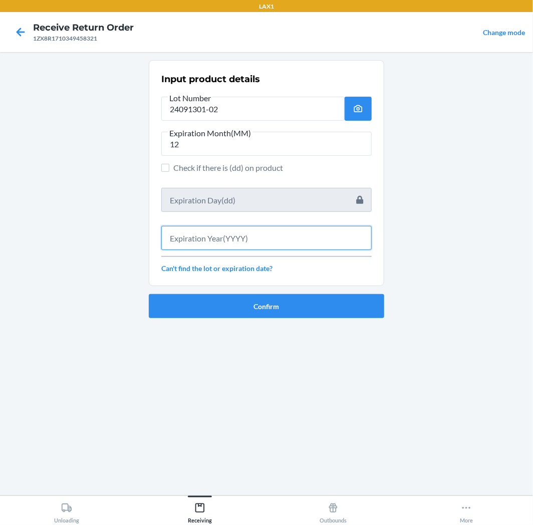
click at [247, 239] on input "text" at bounding box center [266, 238] width 210 height 24
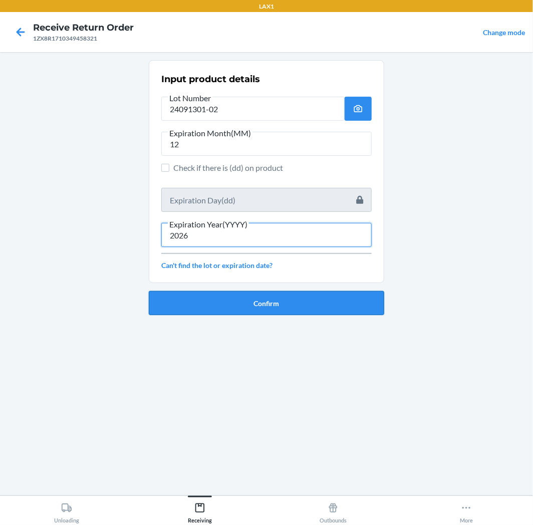
type input "2026"
click at [271, 298] on button "Confirm" at bounding box center [266, 303] width 235 height 24
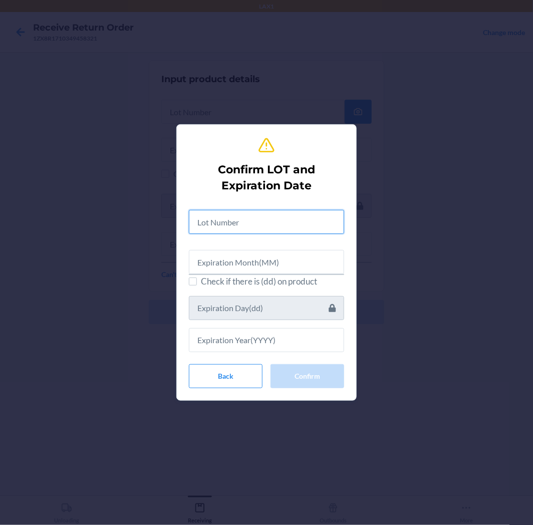
click at [298, 225] on input "text" at bounding box center [266, 222] width 155 height 24
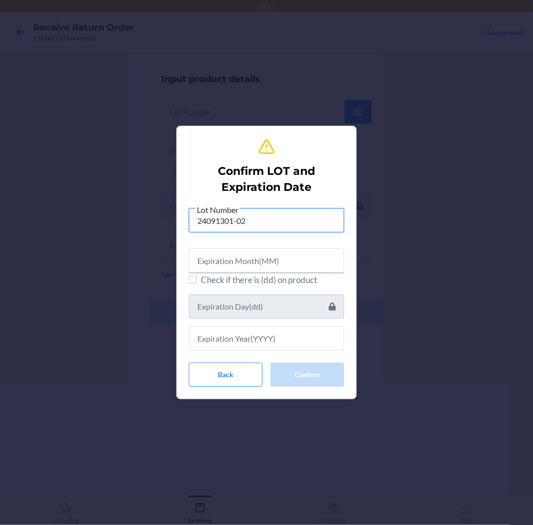
type input "24091301-02"
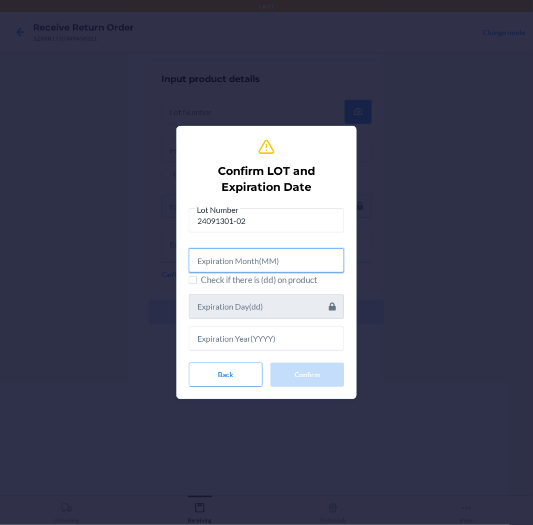
click at [294, 257] on input "text" at bounding box center [266, 261] width 155 height 24
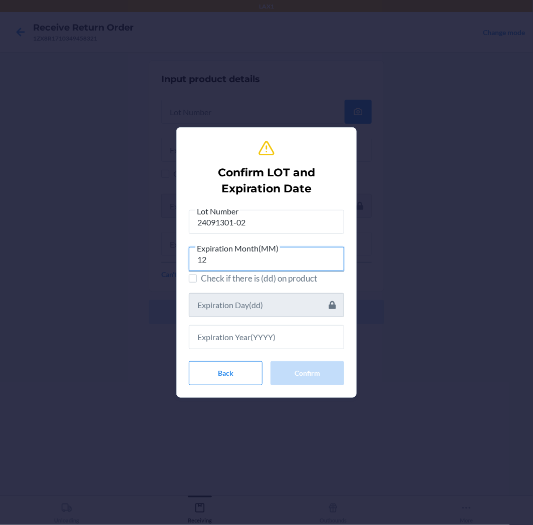
type input "12"
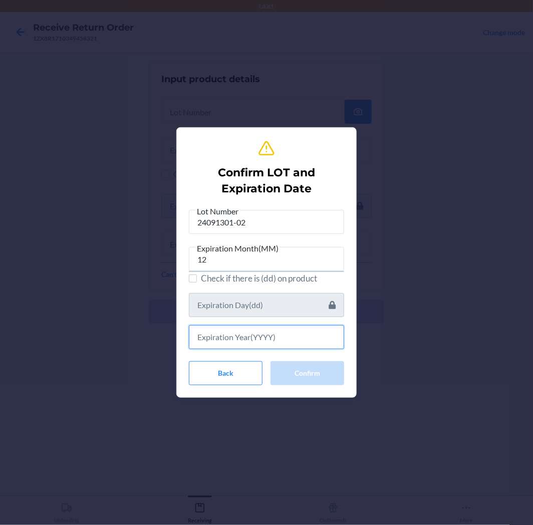
click at [286, 336] on input "text" at bounding box center [266, 337] width 155 height 24
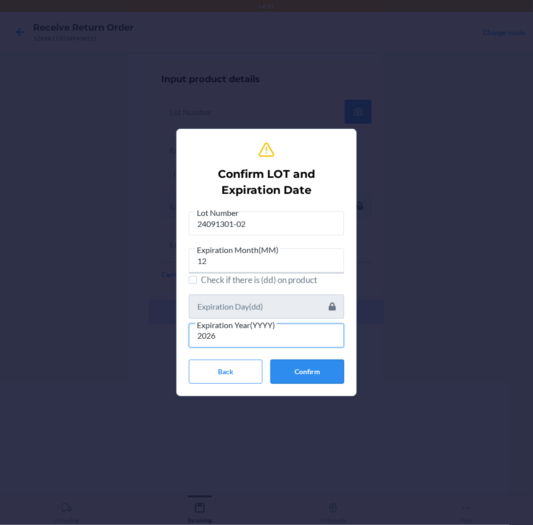
type input "2026"
click at [309, 382] on button "Confirm" at bounding box center [308, 372] width 74 height 24
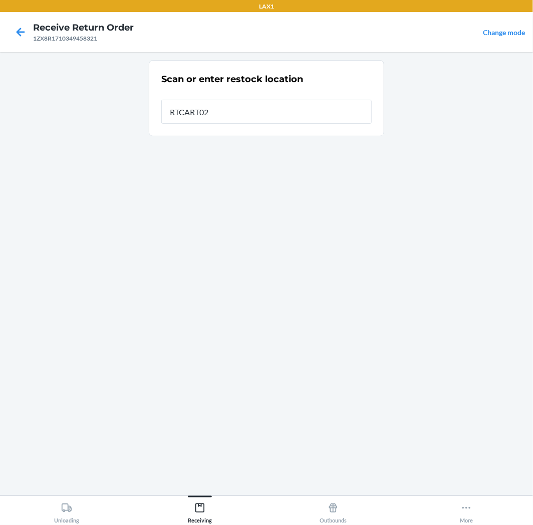
type input "RTCART020"
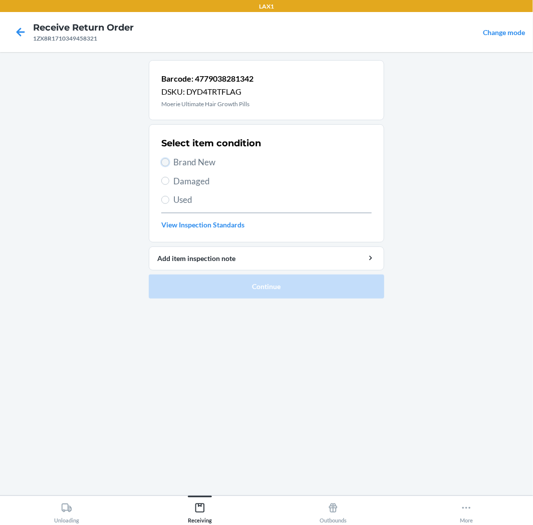
click at [163, 159] on input "Brand New" at bounding box center [165, 162] width 8 height 8
radio input "true"
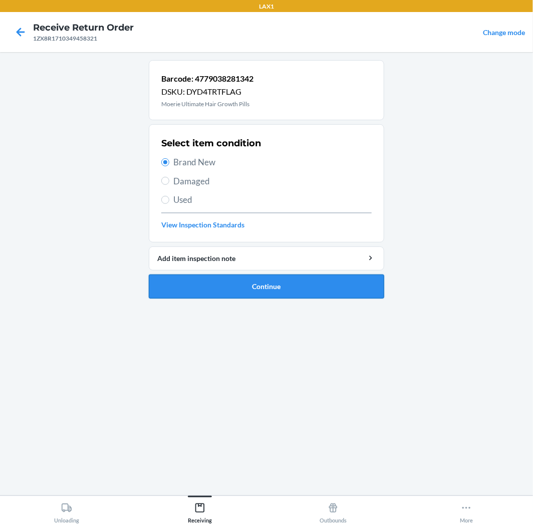
click at [290, 282] on button "Continue" at bounding box center [266, 287] width 235 height 24
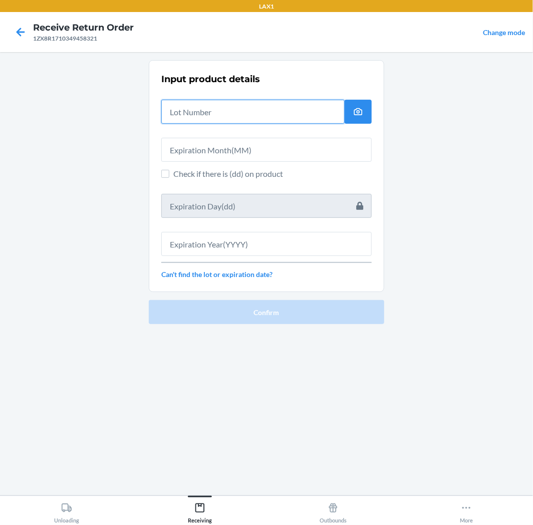
click at [269, 114] on input "text" at bounding box center [252, 112] width 183 height 24
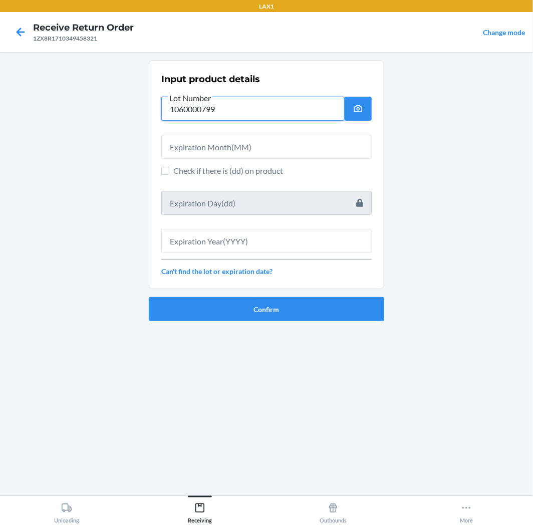
type input "1060000799"
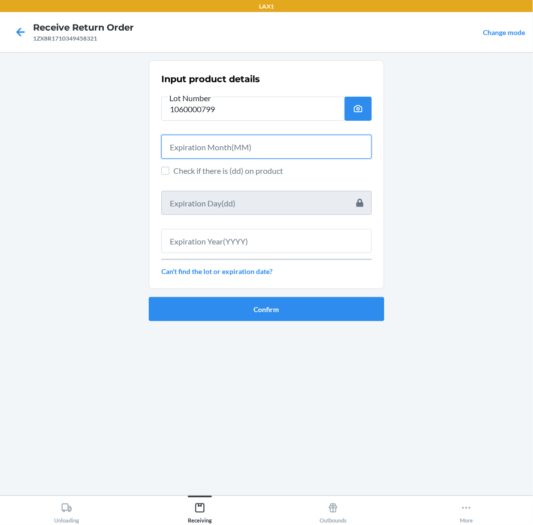
click at [270, 151] on input "text" at bounding box center [266, 147] width 210 height 24
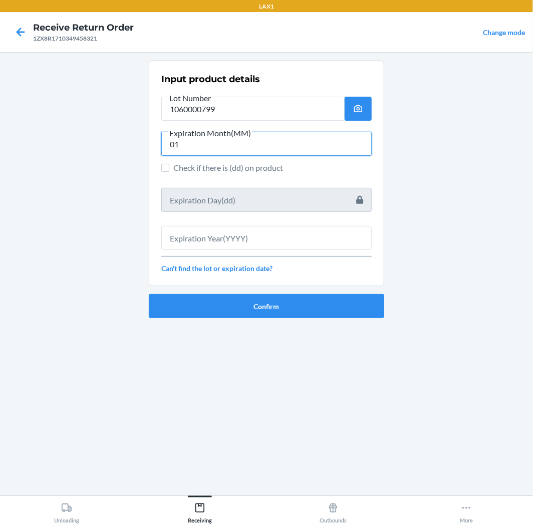
type input "01"
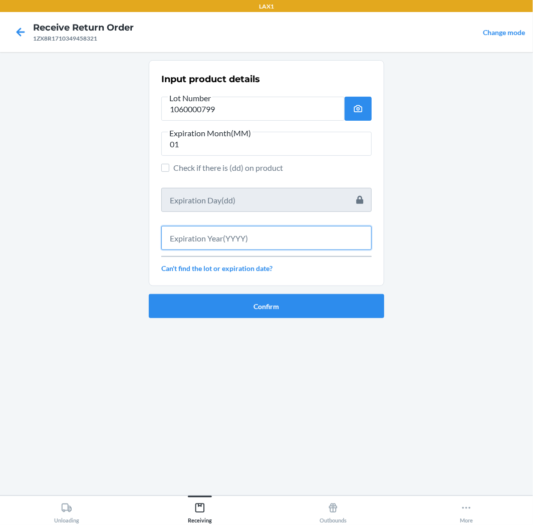
click at [278, 243] on input "text" at bounding box center [266, 238] width 210 height 24
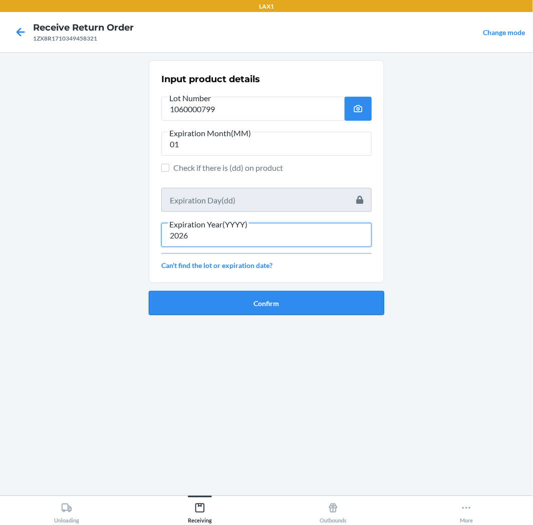
type input "2026"
click at [278, 301] on button "Confirm" at bounding box center [266, 303] width 235 height 24
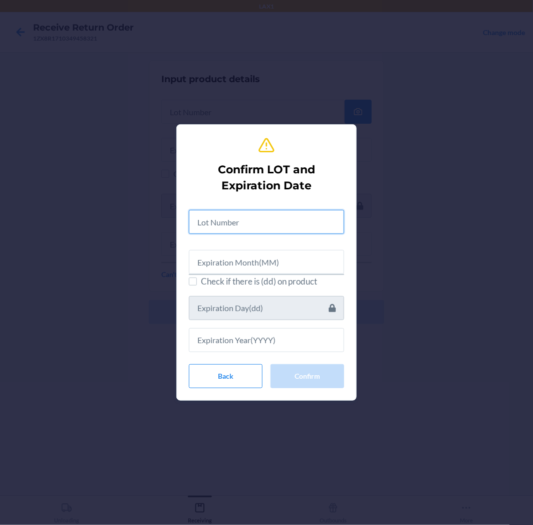
click at [292, 216] on input "text" at bounding box center [266, 222] width 155 height 24
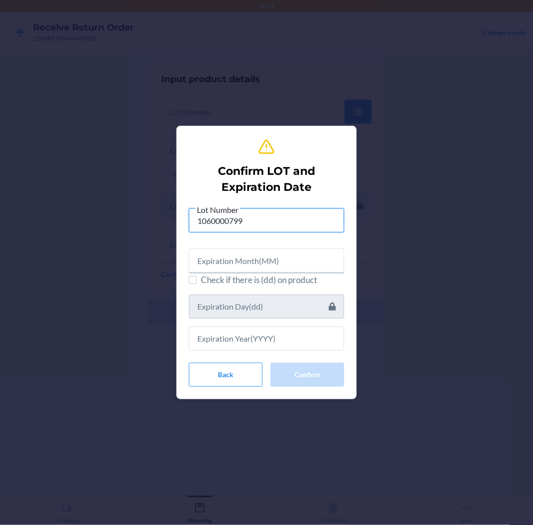
type input "1060000799"
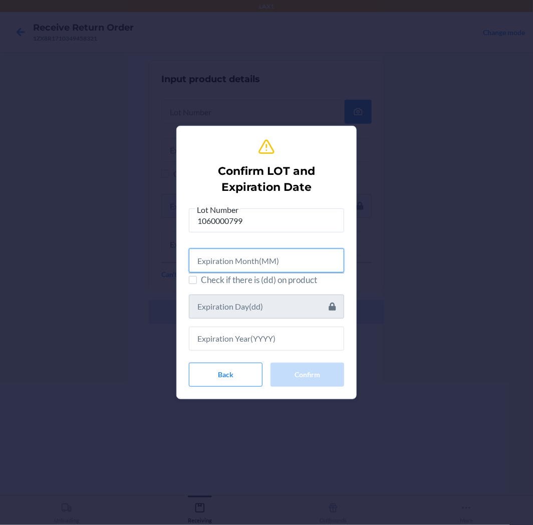
click at [287, 261] on input "text" at bounding box center [266, 261] width 155 height 24
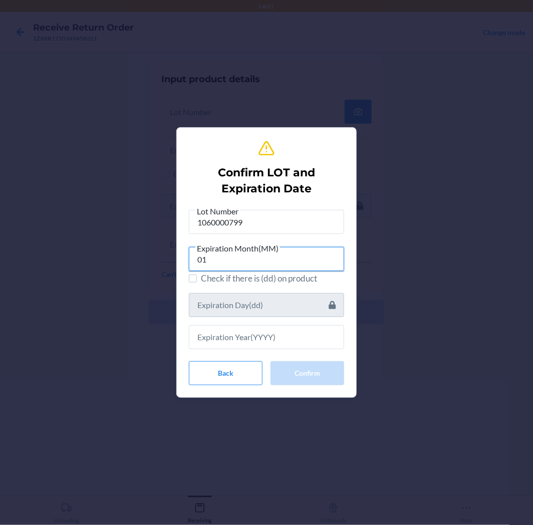
type input "01"
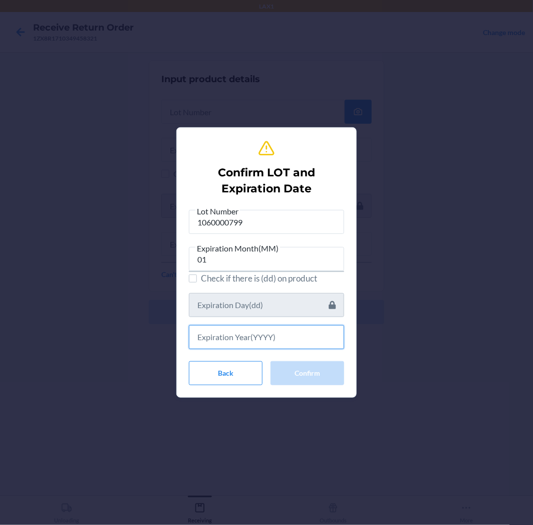
click at [277, 340] on input "text" at bounding box center [266, 337] width 155 height 24
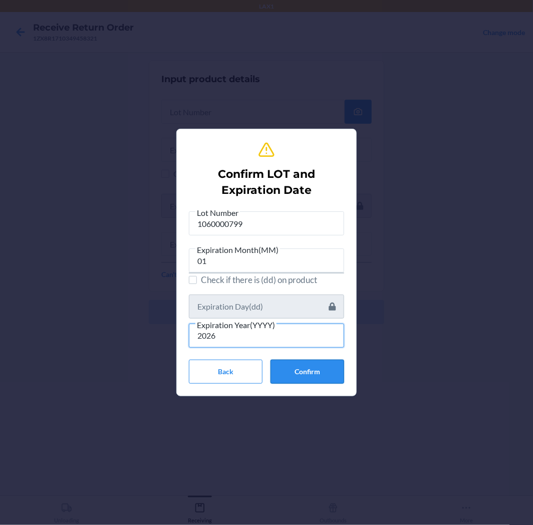
type input "2026"
click at [309, 369] on button "Confirm" at bounding box center [308, 372] width 74 height 24
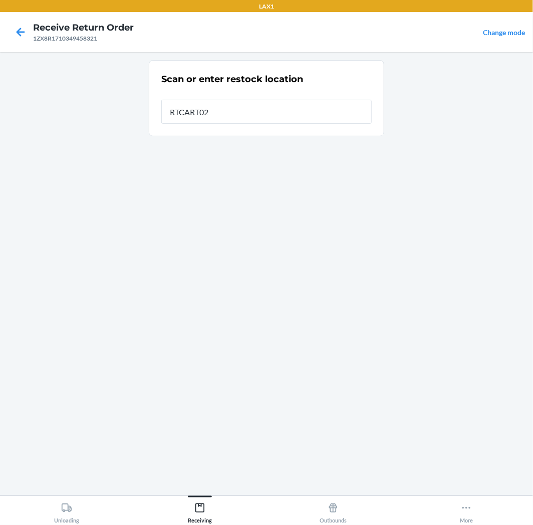
type input "RTCART020"
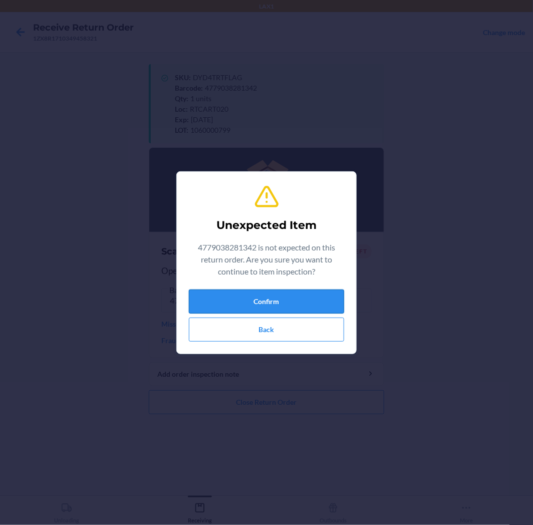
click at [304, 305] on button "Confirm" at bounding box center [266, 302] width 155 height 24
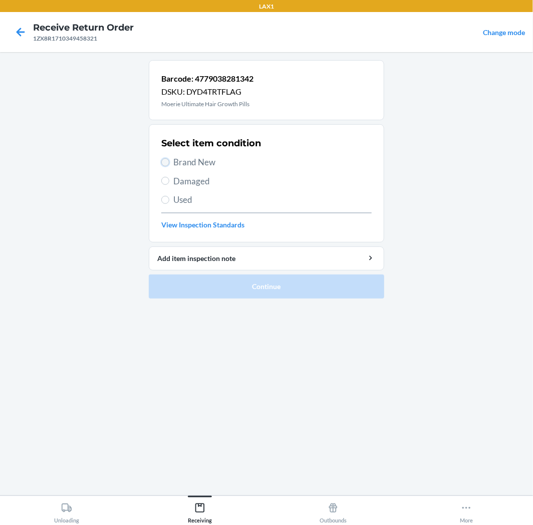
click at [168, 163] on input "Brand New" at bounding box center [165, 162] width 8 height 8
radio input "true"
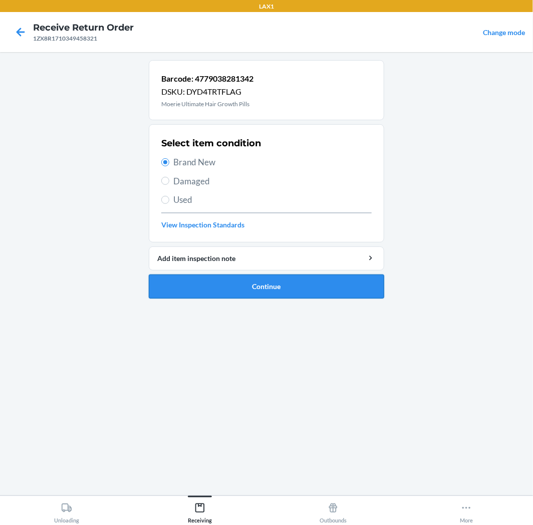
click at [325, 293] on button "Continue" at bounding box center [266, 287] width 235 height 24
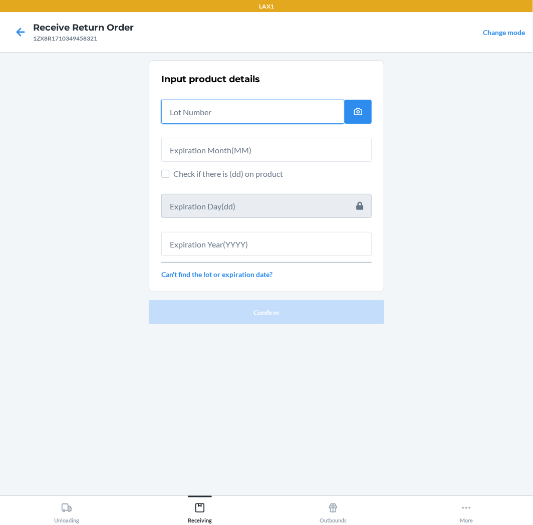
click at [275, 114] on input "text" at bounding box center [252, 112] width 183 height 24
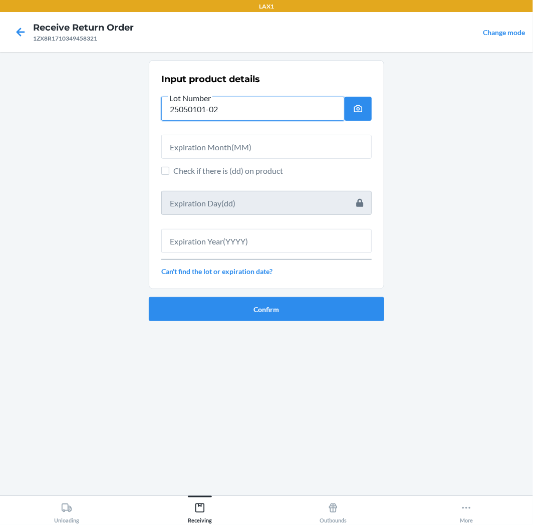
type input "25050101-02"
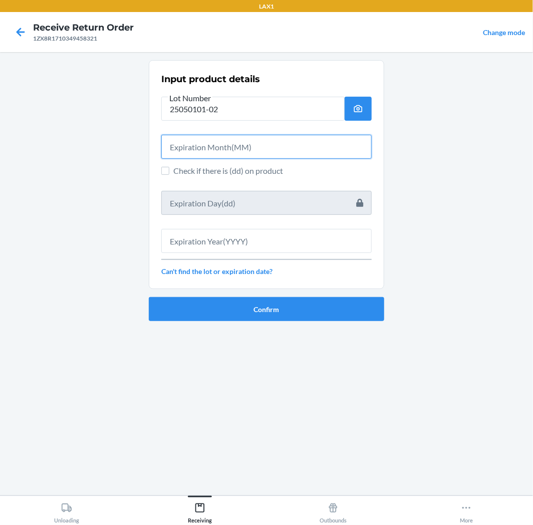
click at [252, 147] on input "text" at bounding box center [266, 147] width 210 height 24
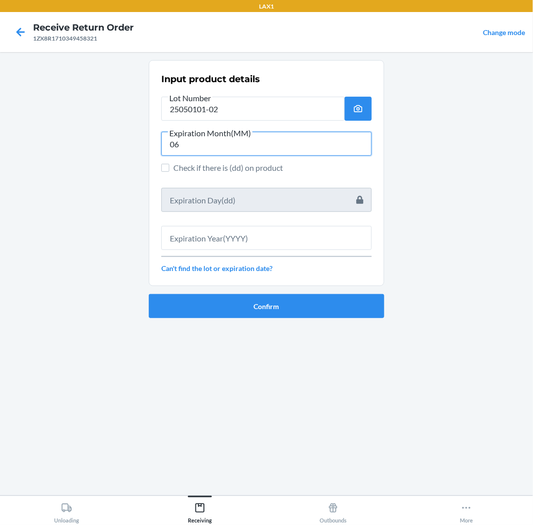
type input "06"
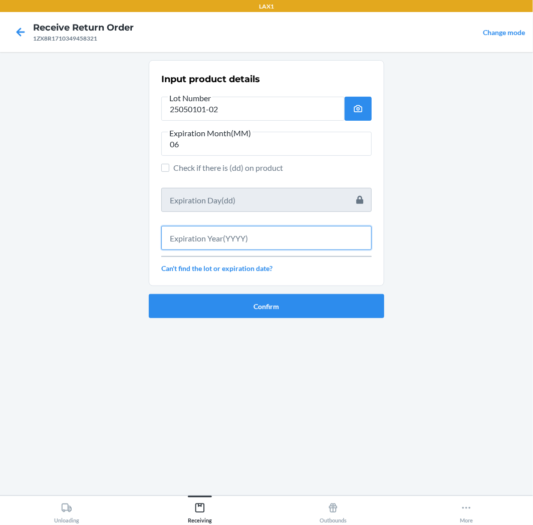
click at [243, 237] on input "text" at bounding box center [266, 238] width 210 height 24
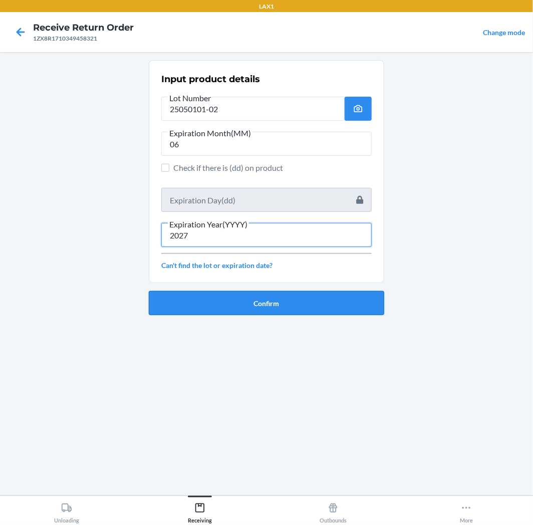
type input "2027"
click at [268, 297] on button "Confirm" at bounding box center [266, 303] width 235 height 24
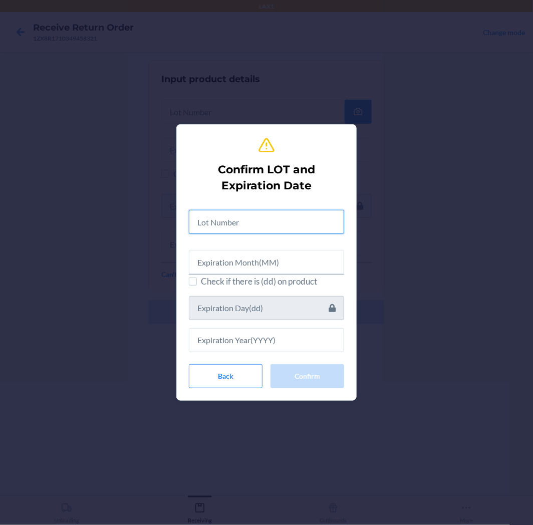
click at [285, 221] on input "text" at bounding box center [266, 222] width 155 height 24
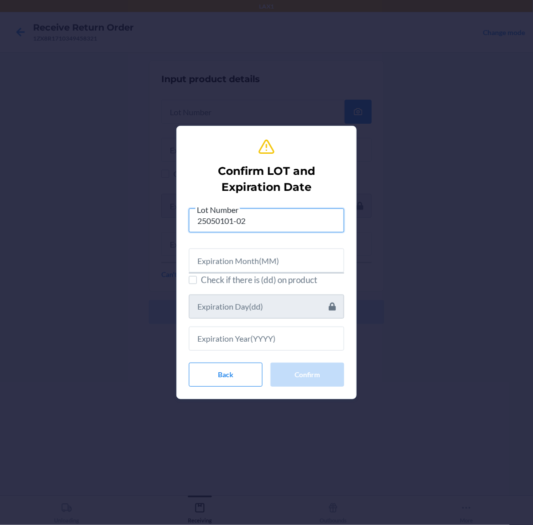
type input "25050101-02"
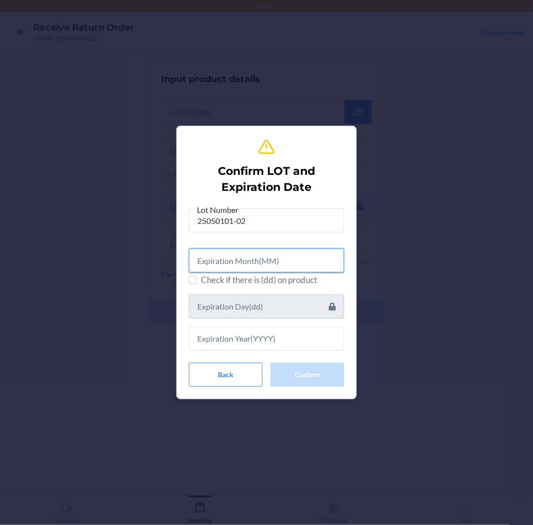
click at [289, 252] on input "text" at bounding box center [266, 261] width 155 height 24
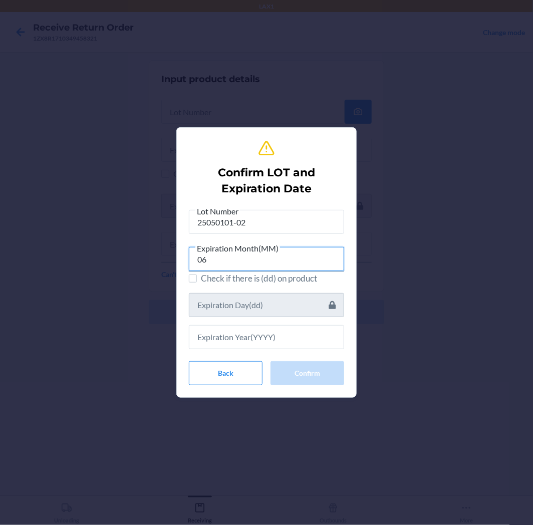
type input "06"
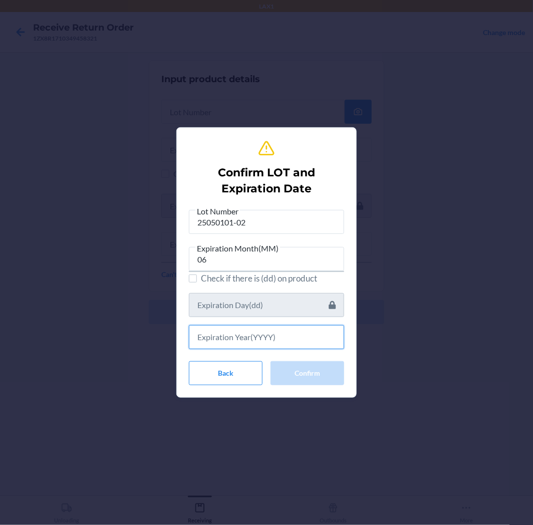
click at [262, 336] on input "text" at bounding box center [266, 337] width 155 height 24
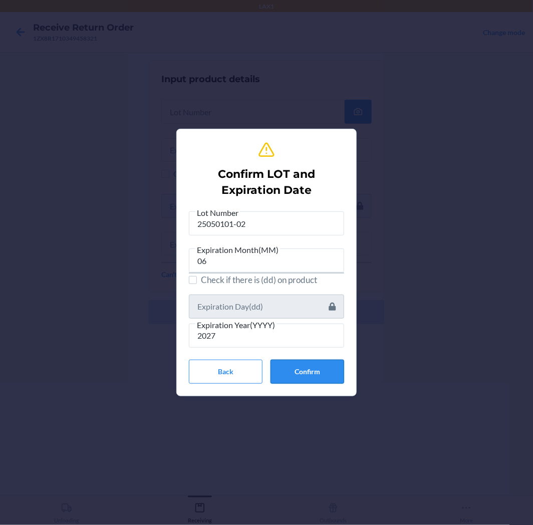
click at [308, 373] on button "Confirm" at bounding box center [308, 372] width 74 height 24
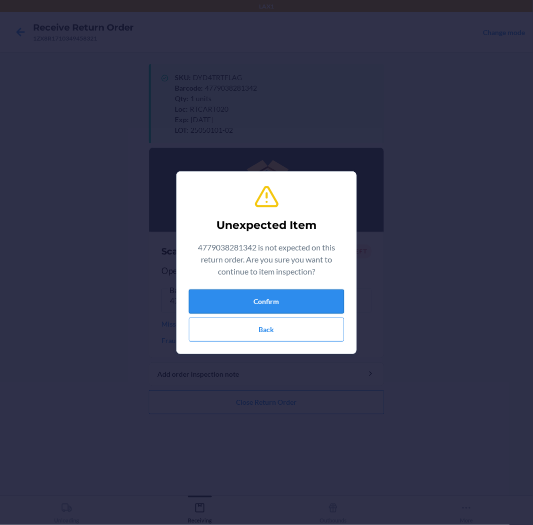
click at [291, 307] on button "Confirm" at bounding box center [266, 302] width 155 height 24
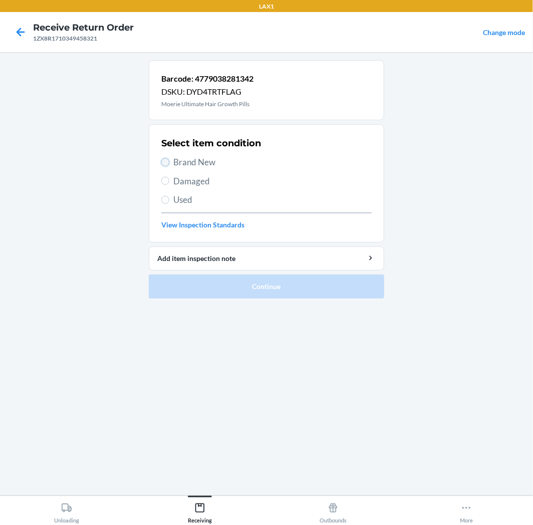
click at [168, 162] on input "Brand New" at bounding box center [165, 162] width 8 height 8
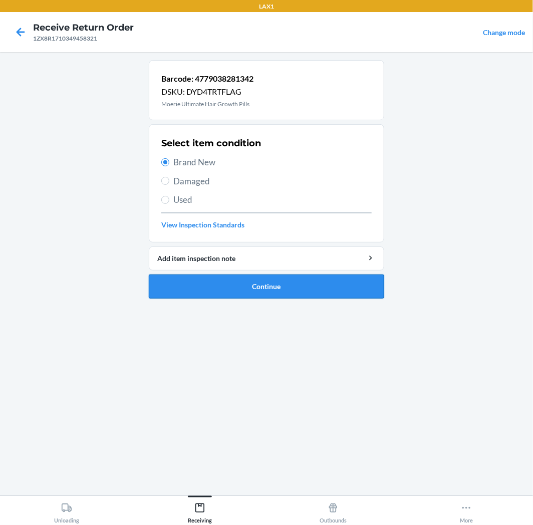
click at [316, 282] on button "Continue" at bounding box center [266, 287] width 235 height 24
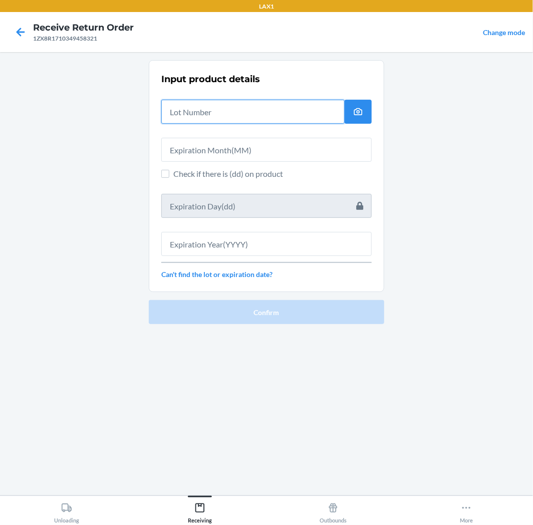
click at [271, 116] on input "text" at bounding box center [252, 112] width 183 height 24
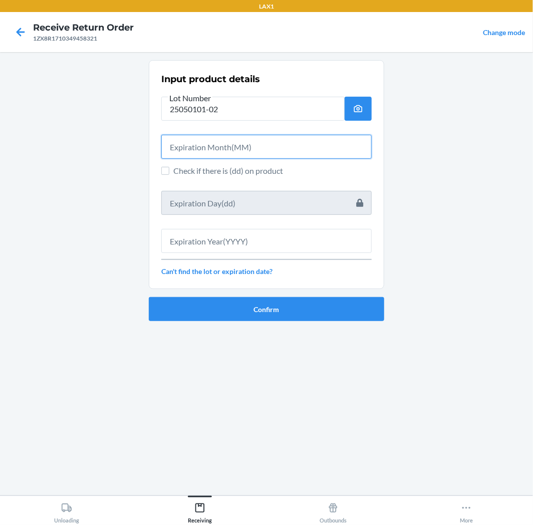
click at [241, 148] on input "text" at bounding box center [266, 147] width 210 height 24
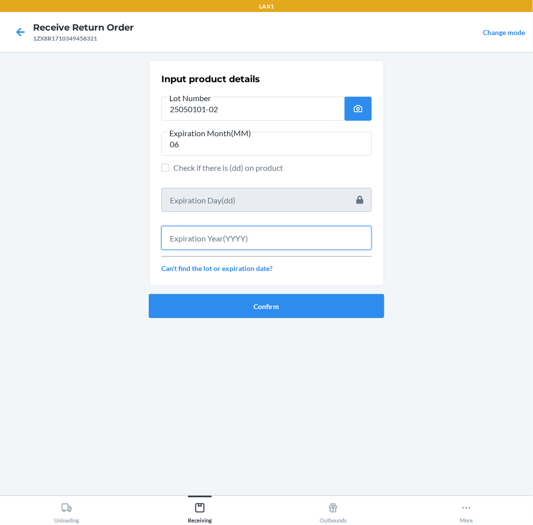
click at [259, 243] on input "text" at bounding box center [266, 238] width 210 height 24
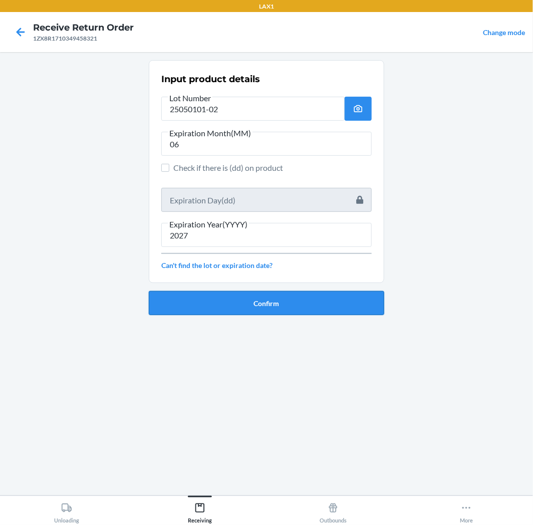
click at [276, 297] on button "Confirm" at bounding box center [266, 303] width 235 height 24
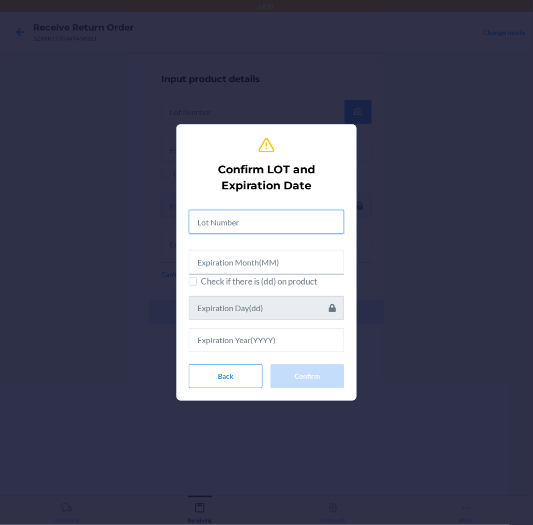
click at [273, 219] on input "text" at bounding box center [266, 222] width 155 height 24
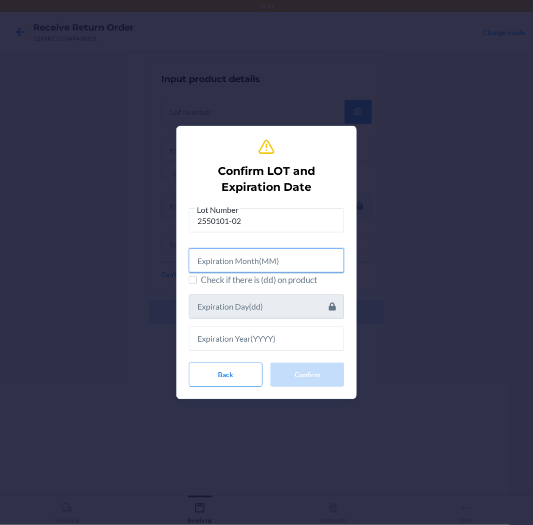
click at [267, 257] on input "text" at bounding box center [266, 261] width 155 height 24
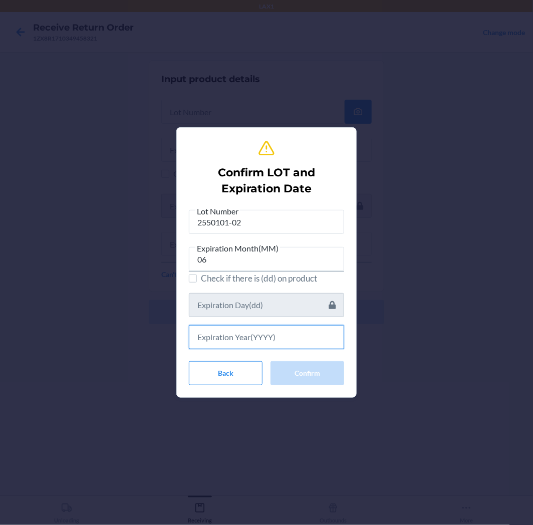
click at [258, 332] on input "text" at bounding box center [266, 337] width 155 height 24
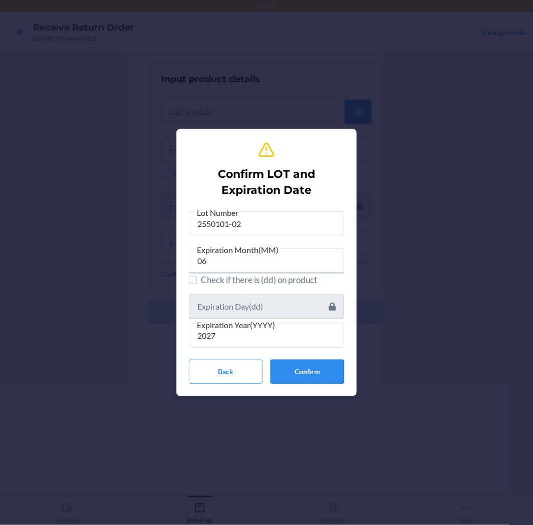
click at [310, 368] on button "Confirm" at bounding box center [308, 372] width 74 height 24
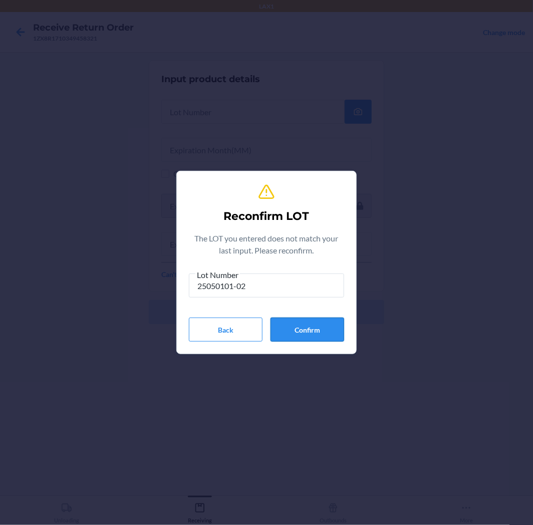
click at [329, 332] on button "Confirm" at bounding box center [308, 330] width 74 height 24
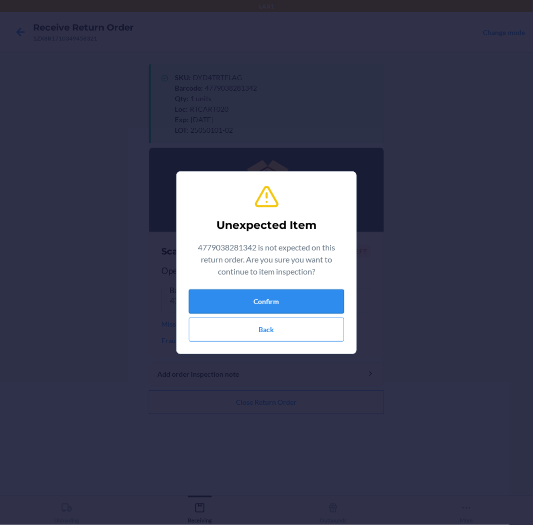
click at [298, 305] on button "Confirm" at bounding box center [266, 302] width 155 height 24
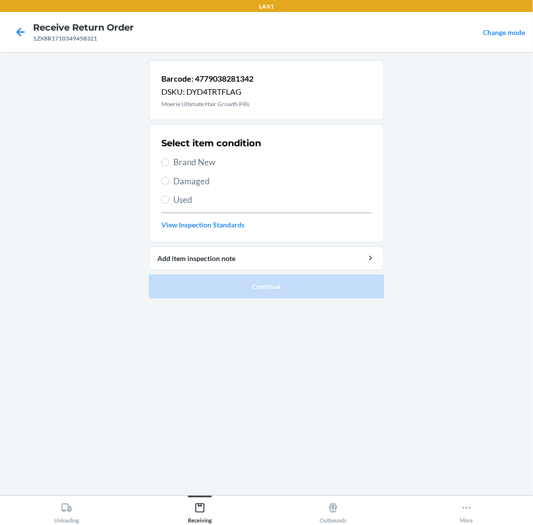
drag, startPoint x: 163, startPoint y: 156, endPoint x: 192, endPoint y: 206, distance: 58.2
click at [163, 157] on label "Brand New" at bounding box center [266, 162] width 210 height 13
click at [163, 158] on input "Brand New" at bounding box center [165, 162] width 8 height 8
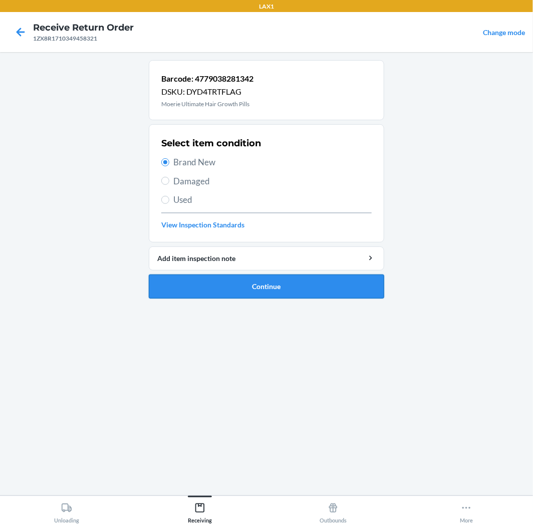
drag, startPoint x: 290, startPoint y: 286, endPoint x: 291, endPoint y: 276, distance: 10.1
click at [291, 278] on button "Continue" at bounding box center [266, 287] width 235 height 24
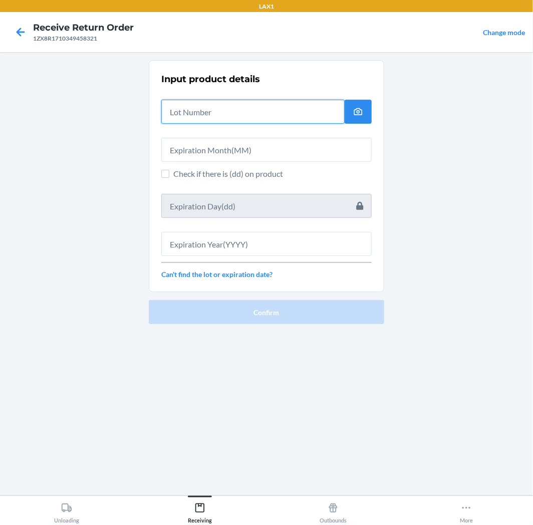
click at [272, 110] on input "text" at bounding box center [252, 112] width 183 height 24
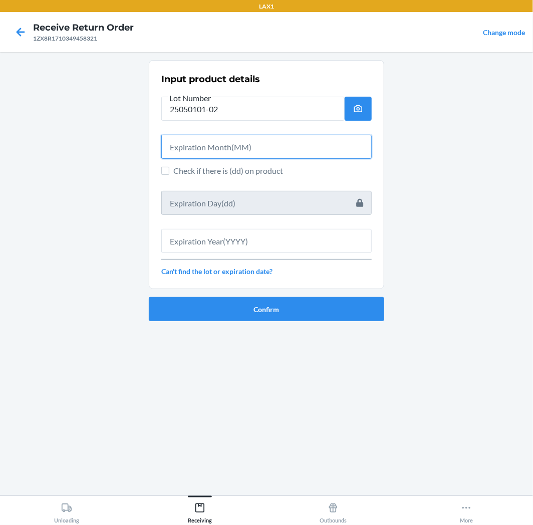
click at [261, 139] on input "text" at bounding box center [266, 147] width 210 height 24
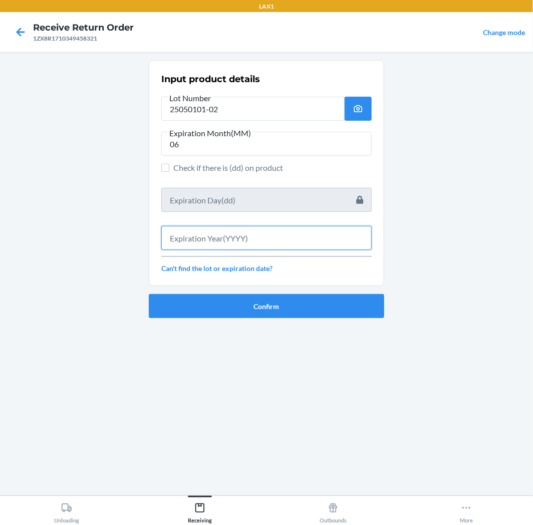
click at [281, 233] on input "text" at bounding box center [266, 238] width 210 height 24
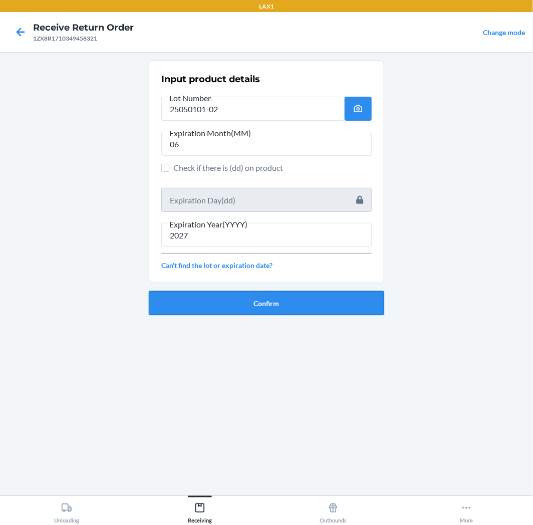
click at [281, 302] on button "Confirm" at bounding box center [266, 303] width 235 height 24
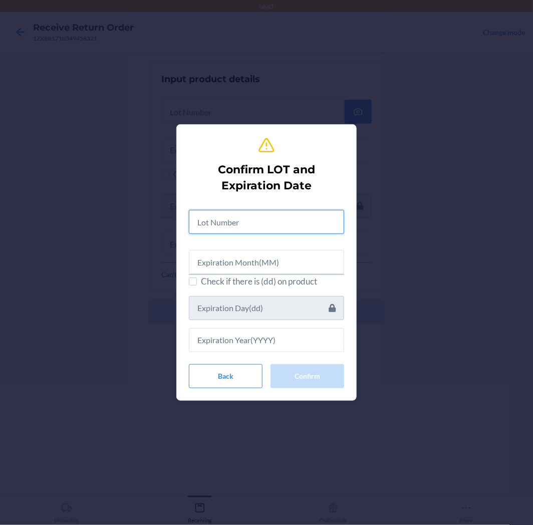
click at [267, 226] on input "text" at bounding box center [266, 222] width 155 height 24
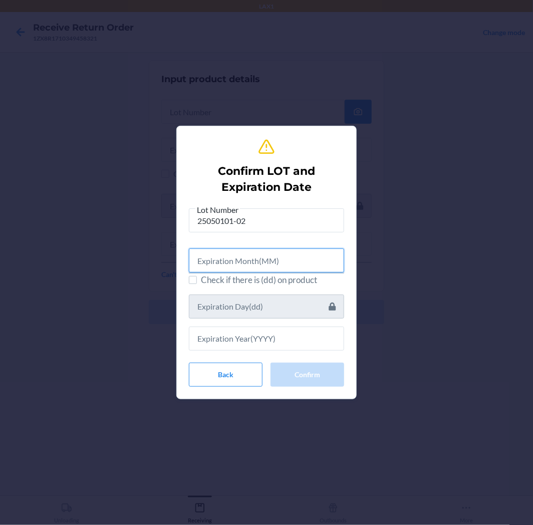
click at [277, 259] on input "text" at bounding box center [266, 261] width 155 height 24
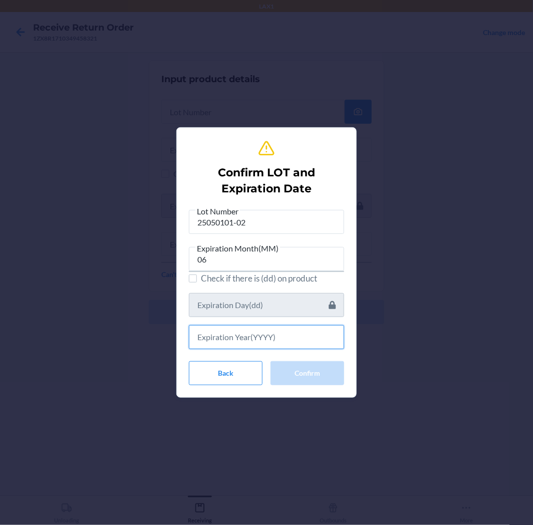
click at [293, 335] on input "text" at bounding box center [266, 337] width 155 height 24
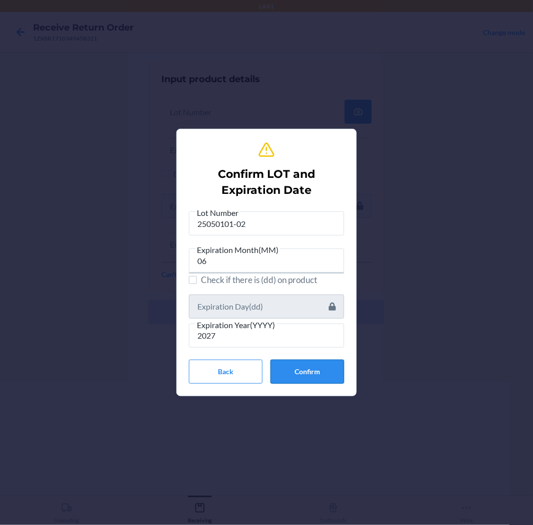
click at [299, 365] on button "Confirm" at bounding box center [308, 372] width 74 height 24
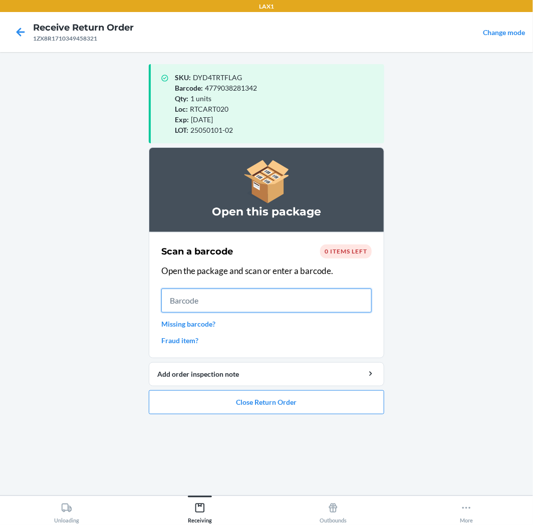
click at [193, 302] on input "text" at bounding box center [266, 301] width 210 height 24
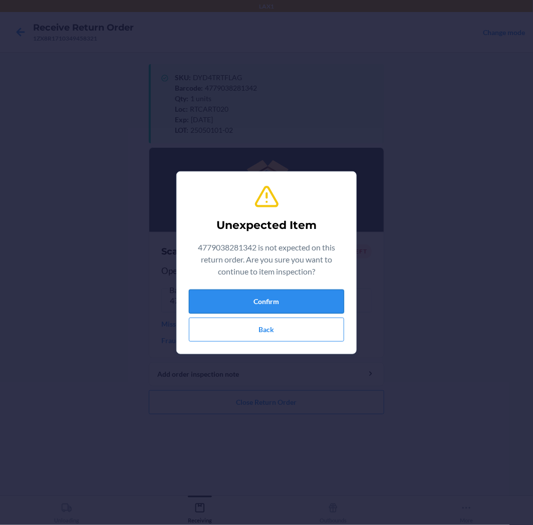
click at [291, 307] on button "Confirm" at bounding box center [266, 302] width 155 height 24
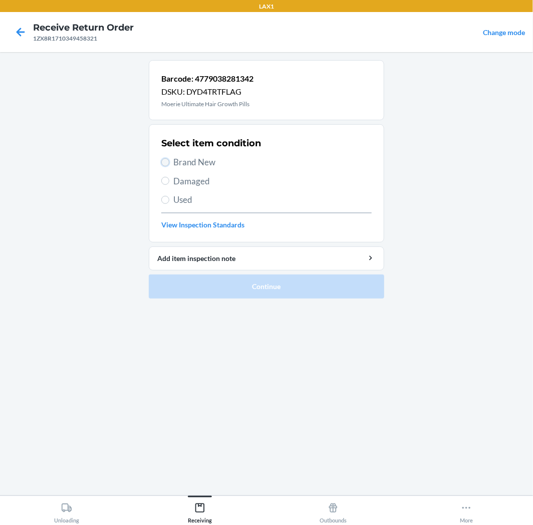
click at [166, 161] on input "Brand New" at bounding box center [165, 162] width 8 height 8
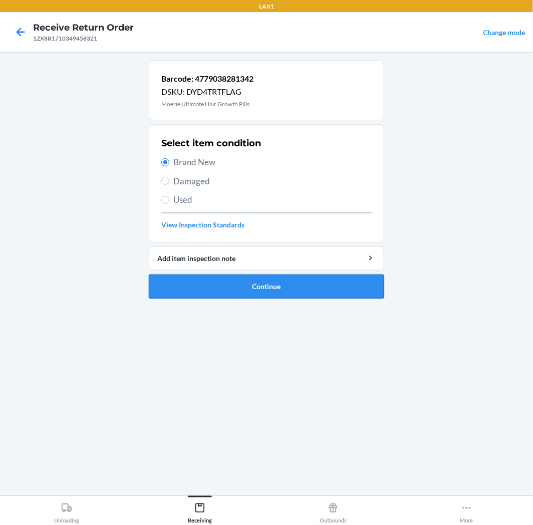
click at [303, 283] on button "Continue" at bounding box center [266, 287] width 235 height 24
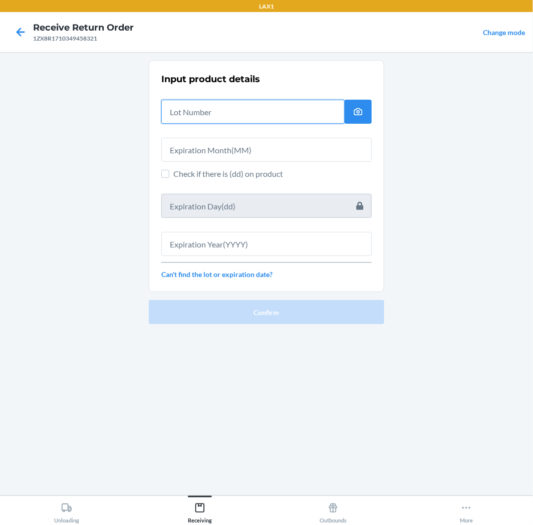
click at [287, 113] on input "text" at bounding box center [252, 112] width 183 height 24
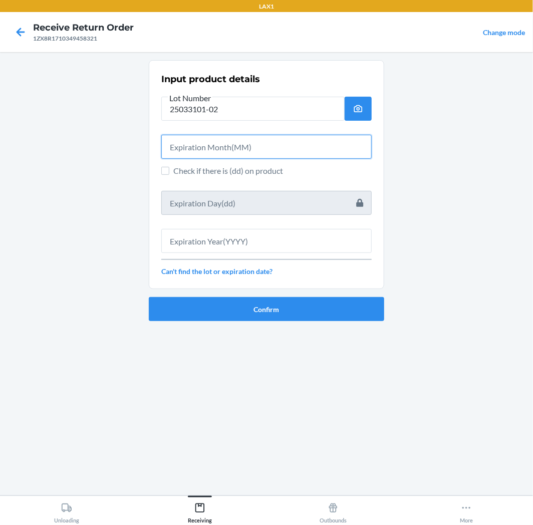
click at [263, 150] on input "text" at bounding box center [266, 147] width 210 height 24
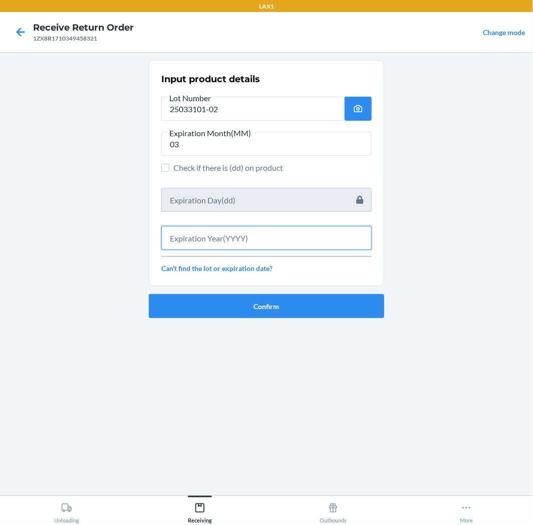
click at [244, 248] on input "text" at bounding box center [266, 238] width 210 height 24
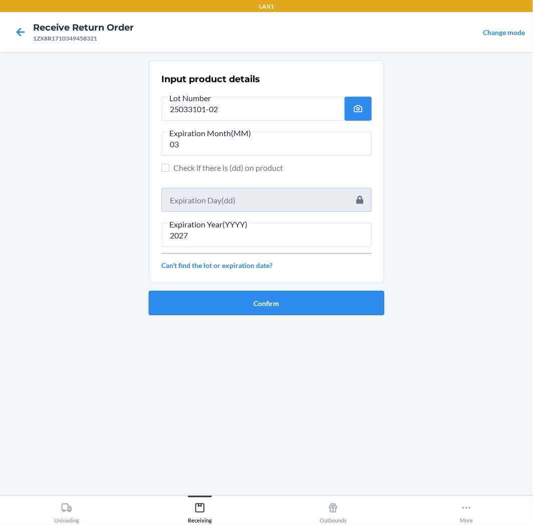
click at [277, 307] on button "Confirm" at bounding box center [266, 303] width 235 height 24
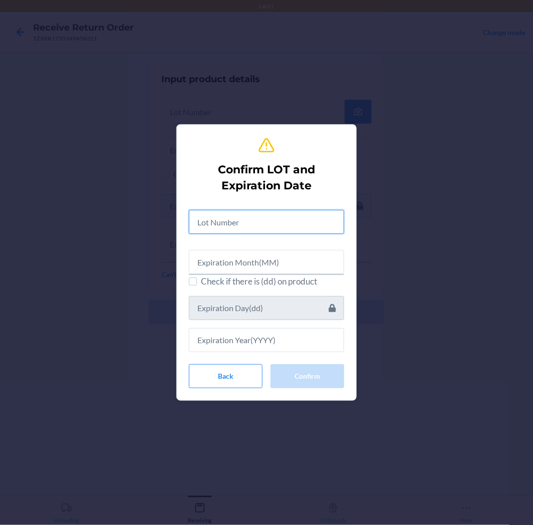
click at [285, 220] on input "text" at bounding box center [266, 222] width 155 height 24
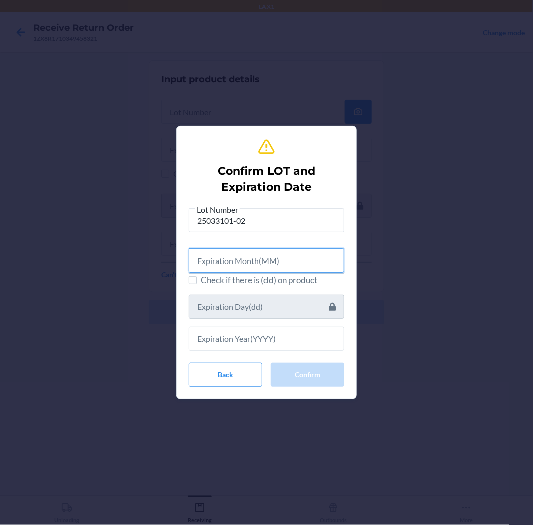
click at [298, 259] on input "text" at bounding box center [266, 261] width 155 height 24
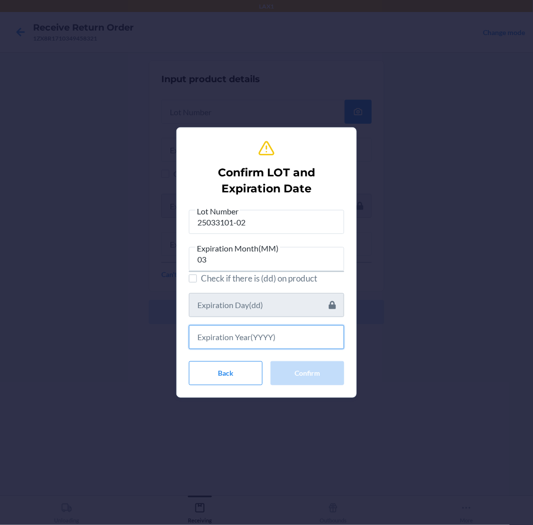
click at [279, 338] on input "text" at bounding box center [266, 337] width 155 height 24
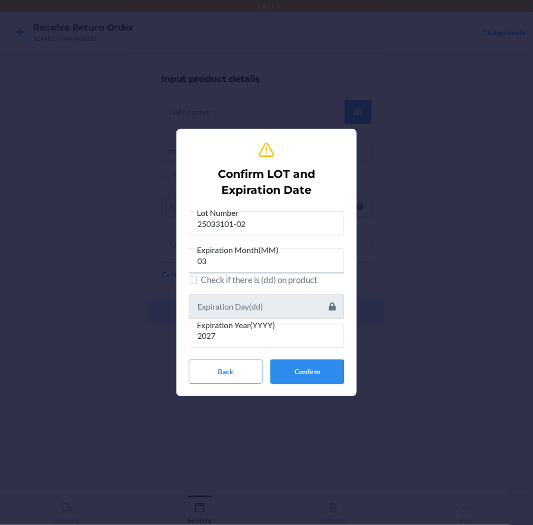
click at [288, 366] on button "Confirm" at bounding box center [308, 372] width 74 height 24
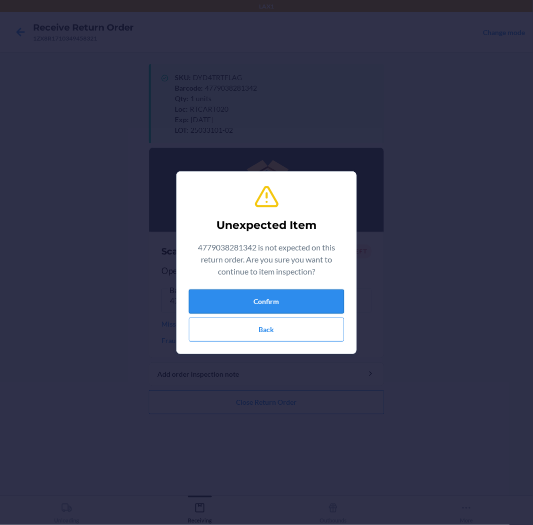
click at [274, 302] on button "Confirm" at bounding box center [266, 302] width 155 height 24
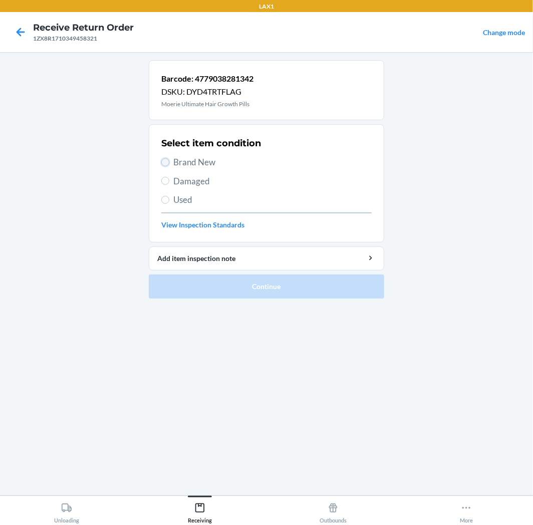
click at [163, 163] on input "Brand New" at bounding box center [165, 162] width 8 height 8
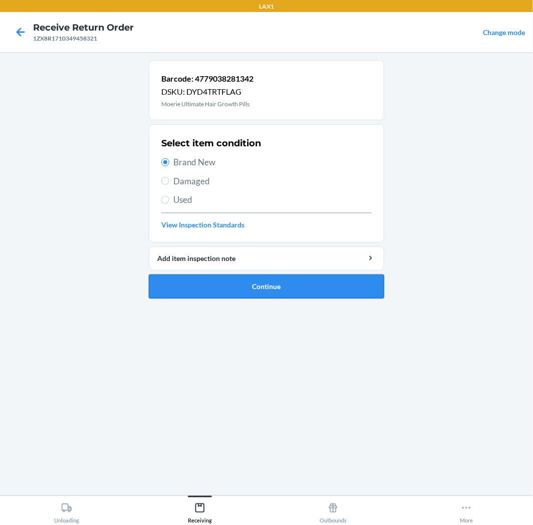
click at [304, 290] on button "Continue" at bounding box center [266, 287] width 235 height 24
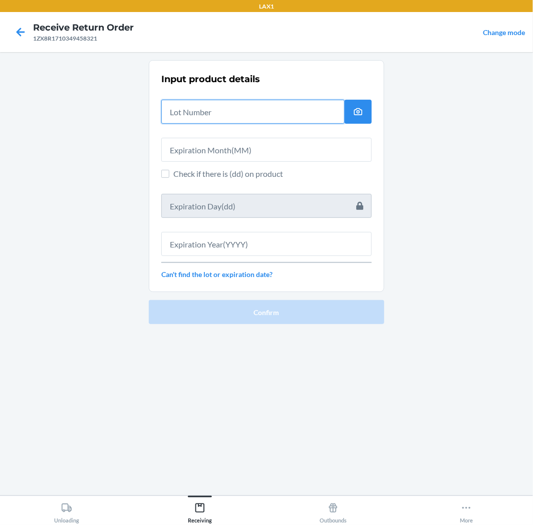
click at [302, 113] on input "text" at bounding box center [252, 112] width 183 height 24
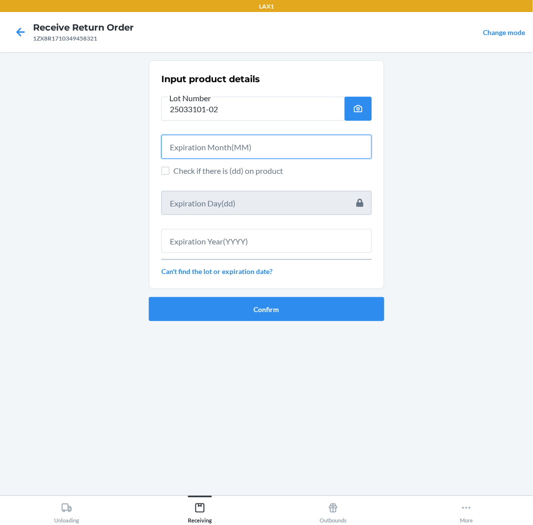
click at [299, 143] on input "text" at bounding box center [266, 147] width 210 height 24
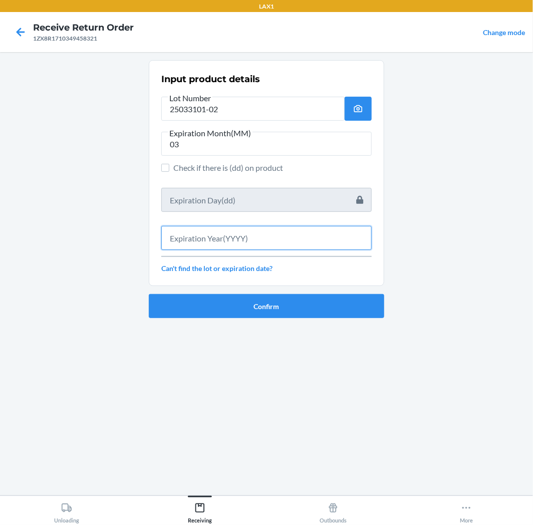
click at [281, 243] on input "text" at bounding box center [266, 238] width 210 height 24
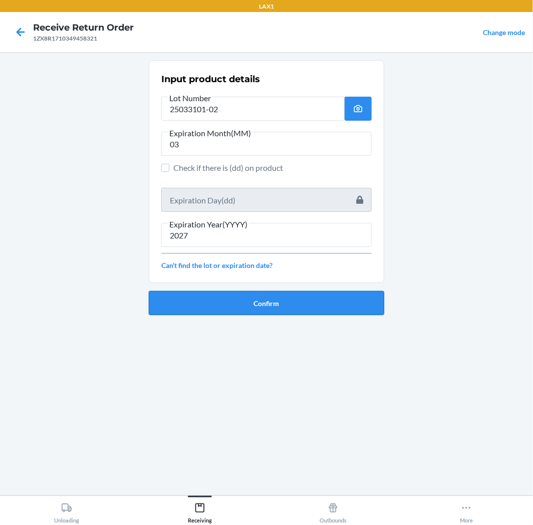
click at [281, 304] on button "Confirm" at bounding box center [266, 303] width 235 height 24
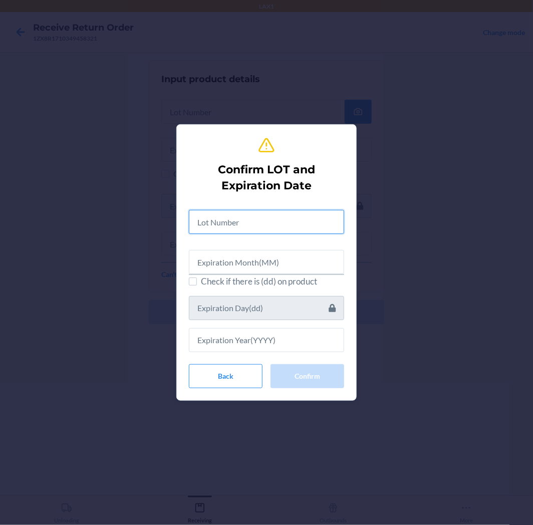
click at [278, 216] on input "text" at bounding box center [266, 222] width 155 height 24
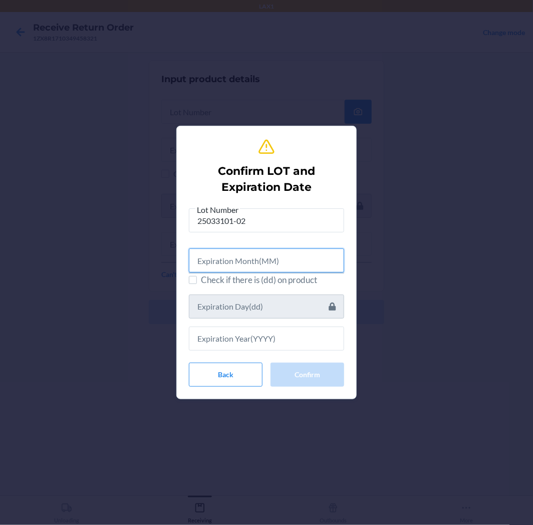
click at [308, 261] on input "text" at bounding box center [266, 261] width 155 height 24
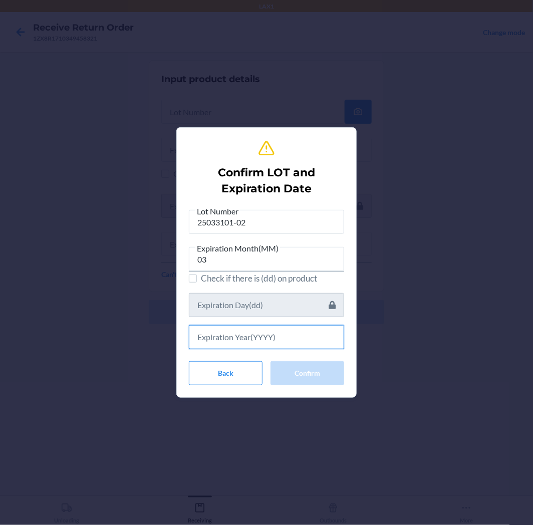
click at [293, 344] on input "text" at bounding box center [266, 337] width 155 height 24
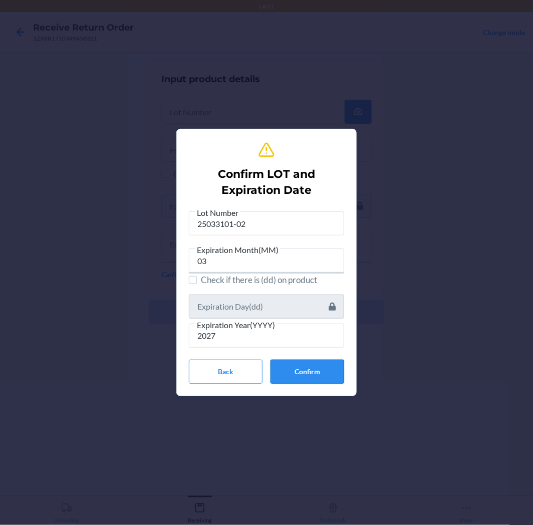
click at [311, 368] on button "Confirm" at bounding box center [308, 372] width 74 height 24
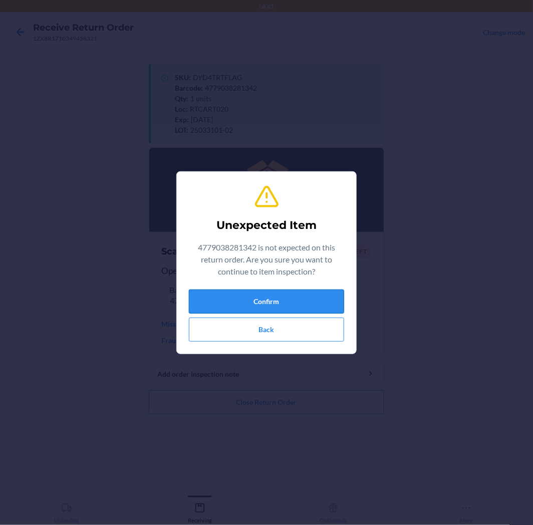
click at [291, 302] on button "Confirm" at bounding box center [266, 302] width 155 height 24
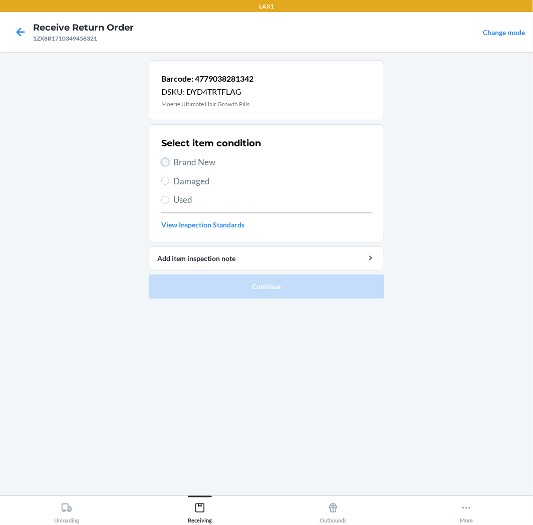
drag, startPoint x: 162, startPoint y: 159, endPoint x: 164, endPoint y: 165, distance: 6.5
click at [163, 161] on input "Brand New" at bounding box center [165, 162] width 8 height 8
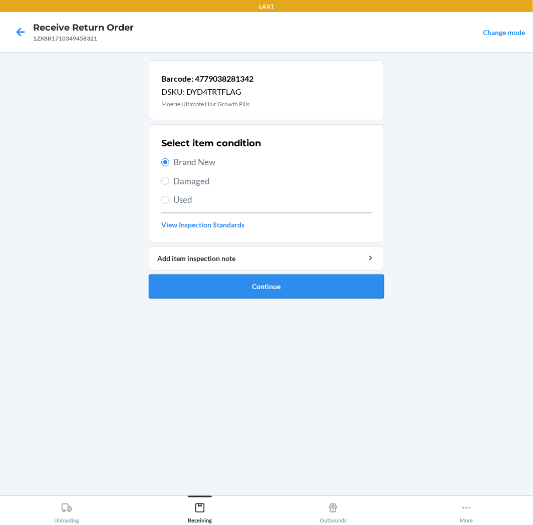
click at [323, 281] on button "Continue" at bounding box center [266, 287] width 235 height 24
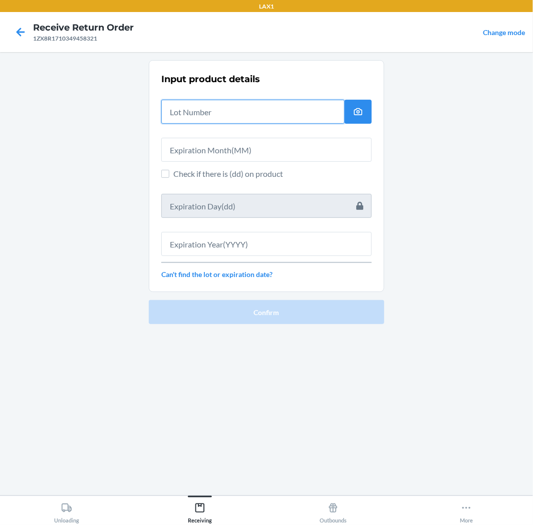
click at [271, 102] on input "text" at bounding box center [252, 112] width 183 height 24
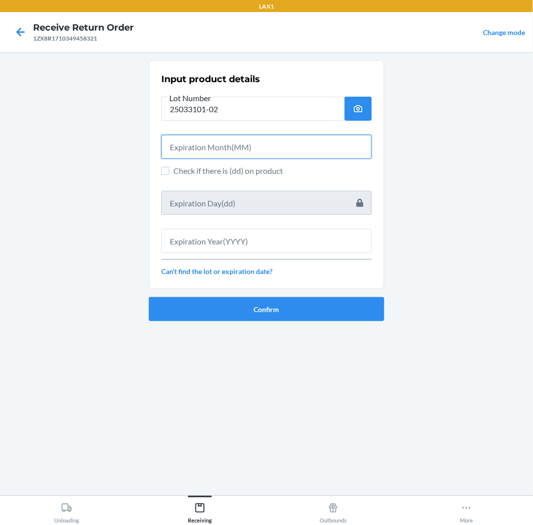
click at [271, 151] on input "text" at bounding box center [266, 147] width 210 height 24
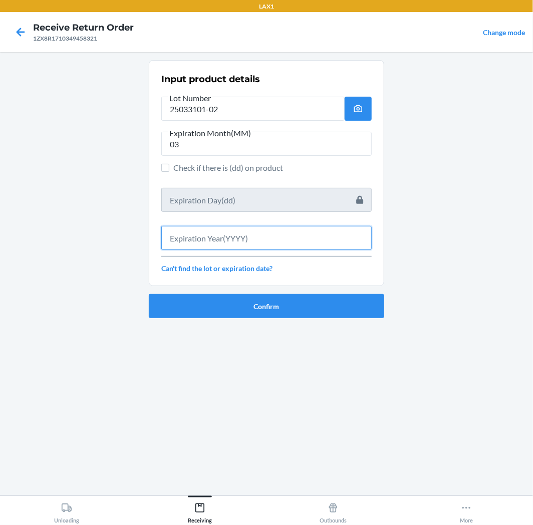
click at [243, 239] on input "text" at bounding box center [266, 238] width 210 height 24
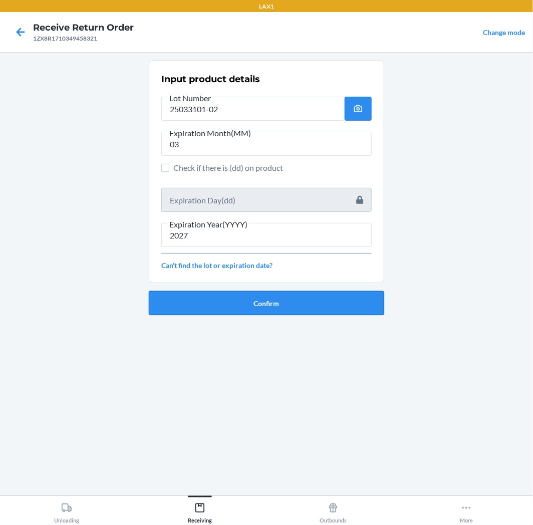
click at [274, 302] on button "Confirm" at bounding box center [266, 303] width 235 height 24
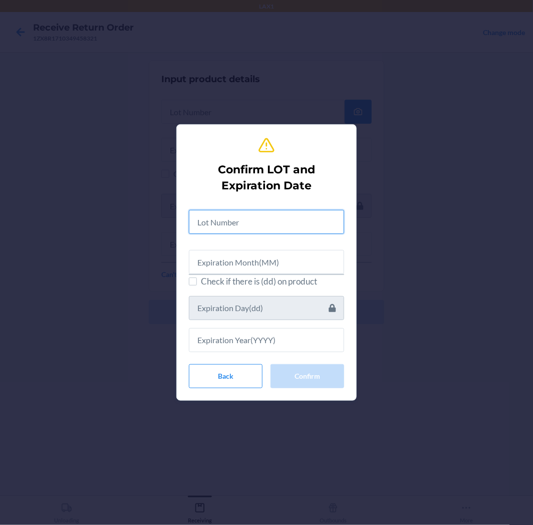
click at [262, 221] on input "text" at bounding box center [266, 222] width 155 height 24
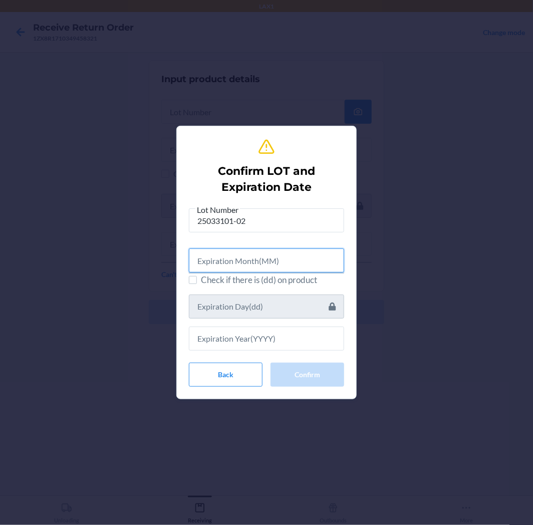
click at [263, 255] on input "text" at bounding box center [266, 261] width 155 height 24
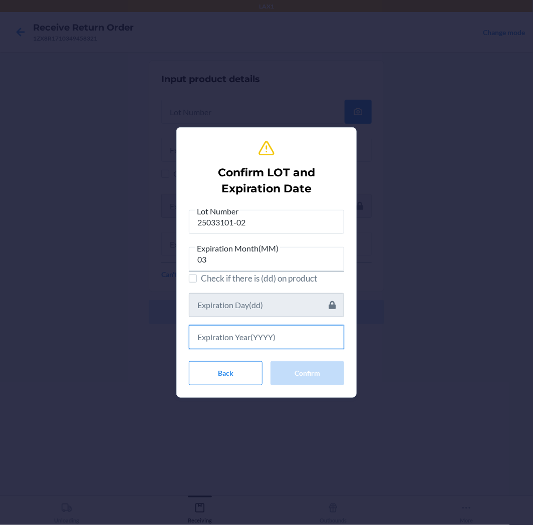
click at [281, 336] on input "text" at bounding box center [266, 337] width 155 height 24
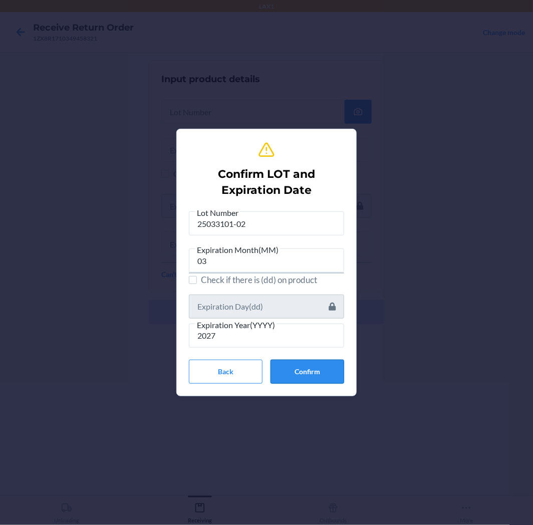
click at [317, 377] on button "Confirm" at bounding box center [308, 372] width 74 height 24
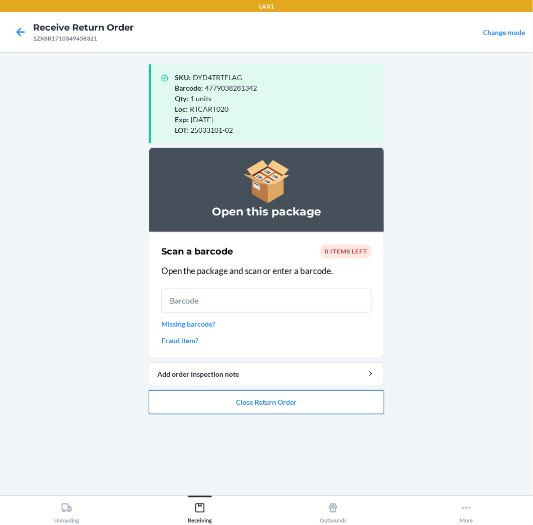
click at [314, 390] on button "Close Return Order" at bounding box center [266, 402] width 235 height 24
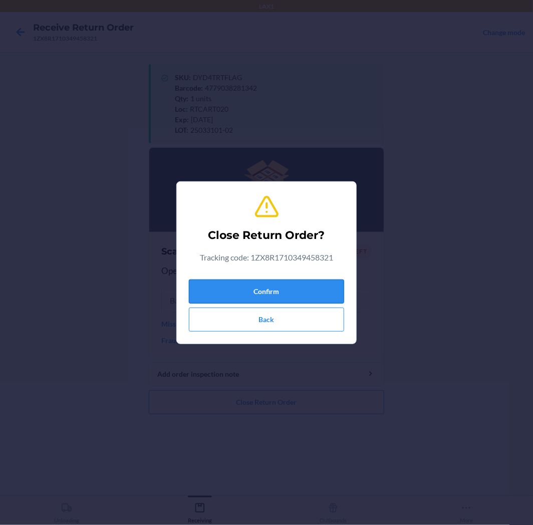
click at [312, 296] on button "Confirm" at bounding box center [266, 292] width 155 height 24
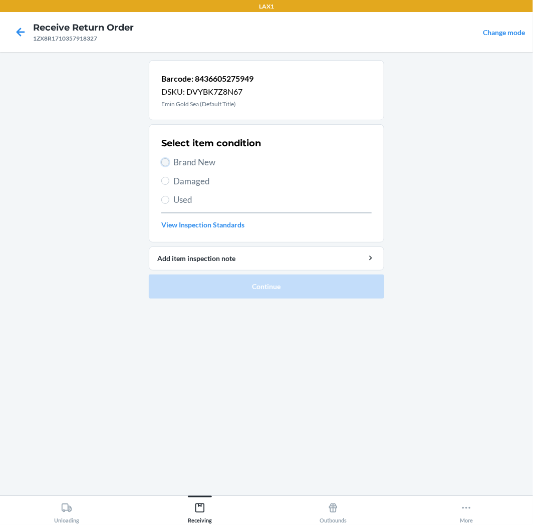
click at [165, 165] on input "Brand New" at bounding box center [165, 162] width 8 height 8
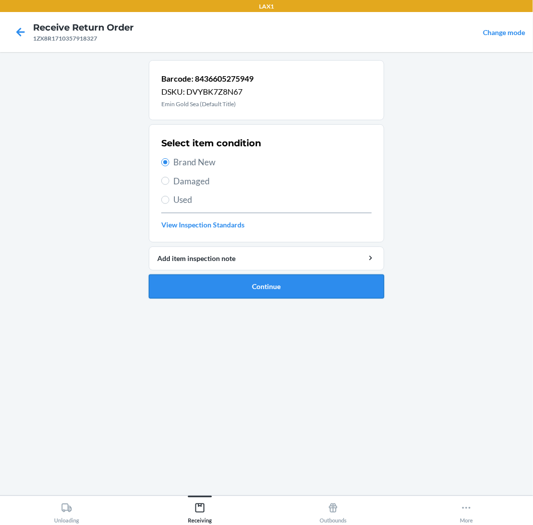
click at [323, 279] on button "Continue" at bounding box center [266, 287] width 235 height 24
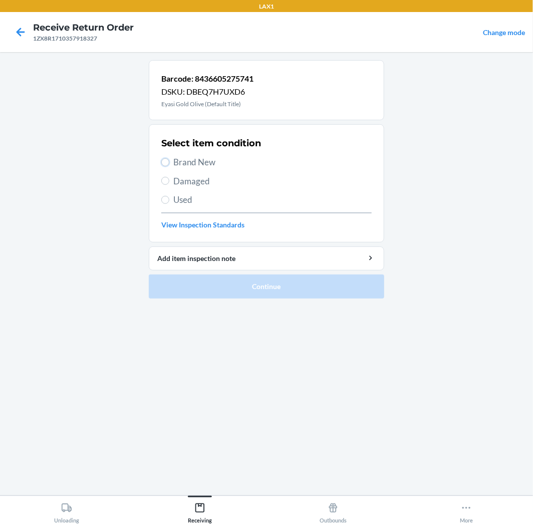
drag, startPoint x: 166, startPoint y: 161, endPoint x: 283, endPoint y: 274, distance: 162.7
click at [172, 169] on div "Select item condition Brand New Damaged Used View Inspection Standards" at bounding box center [266, 183] width 210 height 99
click at [163, 161] on input "Brand New" at bounding box center [165, 162] width 8 height 8
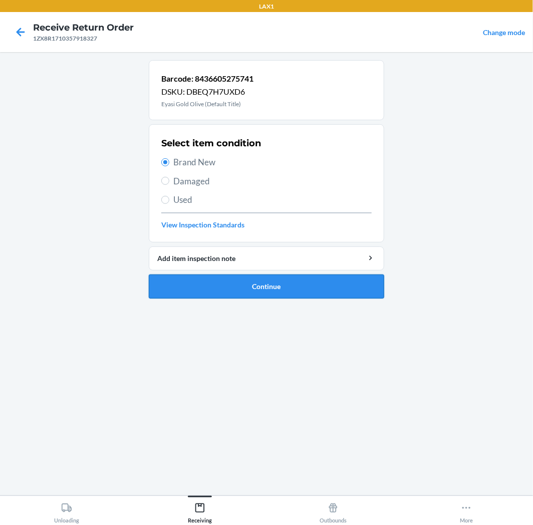
click at [319, 279] on button "Continue" at bounding box center [266, 287] width 235 height 24
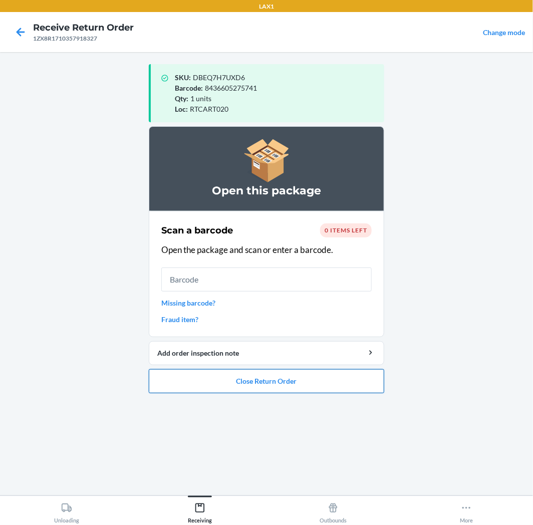
click at [326, 380] on button "Close Return Order" at bounding box center [266, 381] width 235 height 24
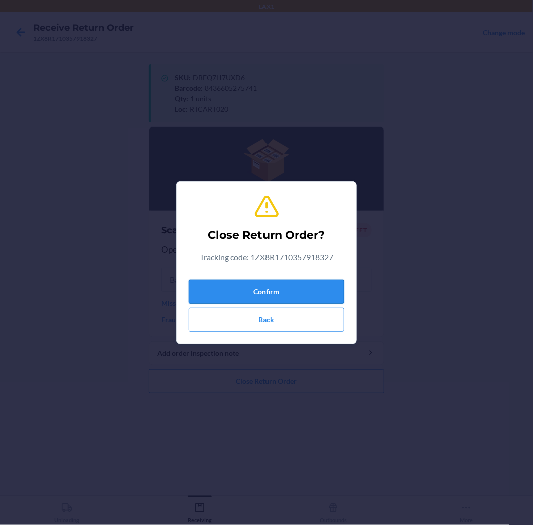
click at [314, 292] on button "Confirm" at bounding box center [266, 292] width 155 height 24
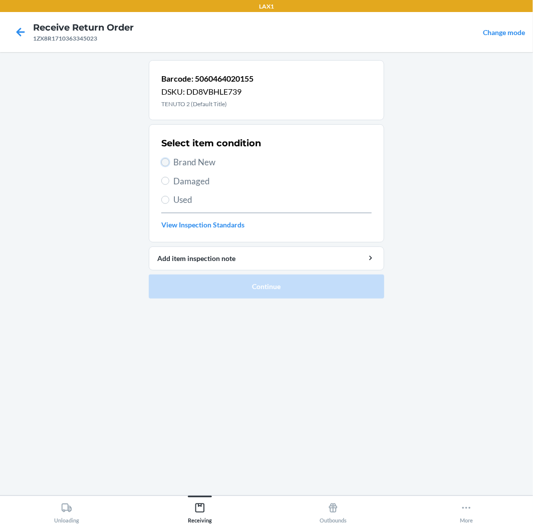
drag, startPoint x: 167, startPoint y: 163, endPoint x: 214, endPoint y: 201, distance: 60.9
click at [168, 162] on input "Brand New" at bounding box center [165, 162] width 8 height 8
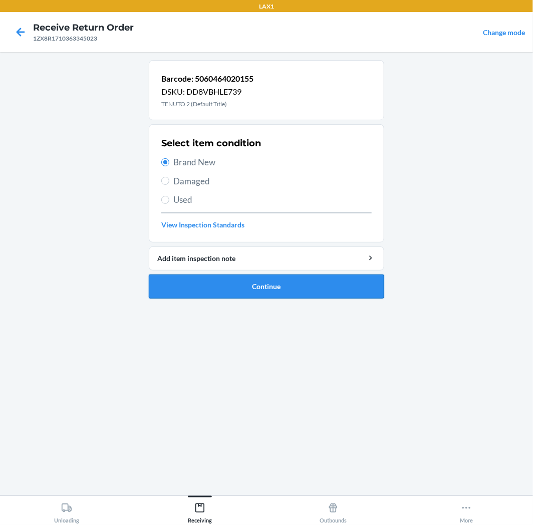
click at [296, 287] on button "Continue" at bounding box center [266, 287] width 235 height 24
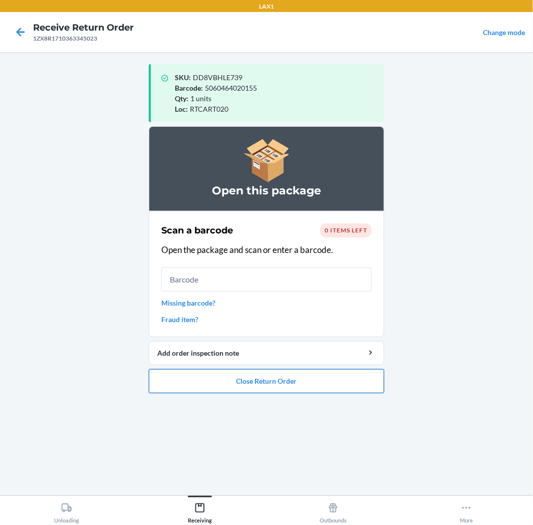
click at [324, 378] on button "Close Return Order" at bounding box center [266, 381] width 235 height 24
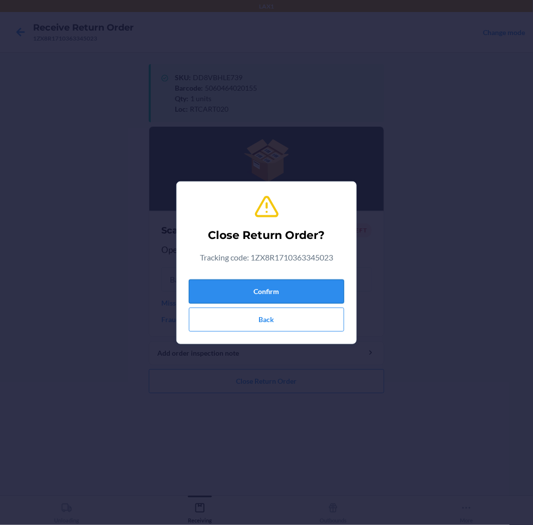
click at [332, 300] on button "Confirm" at bounding box center [266, 292] width 155 height 24
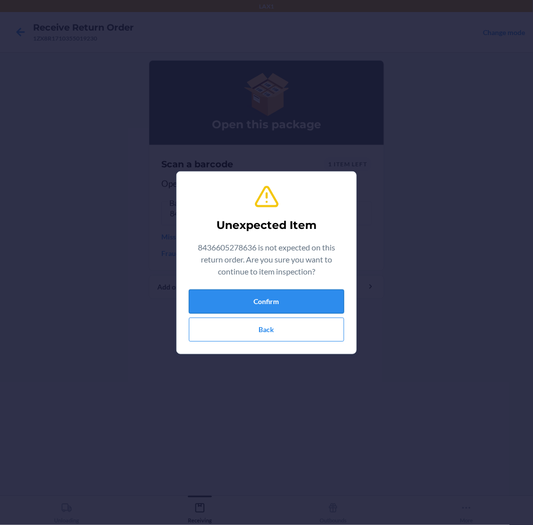
click at [304, 296] on button "Confirm" at bounding box center [266, 302] width 155 height 24
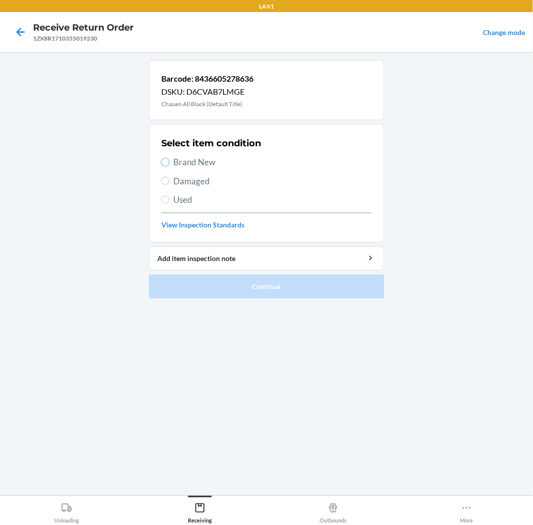
drag, startPoint x: 163, startPoint y: 162, endPoint x: 192, endPoint y: 216, distance: 61.0
click at [171, 176] on div "Select item condition Brand New Damaged Used View Inspection Standards" at bounding box center [266, 183] width 210 height 99
drag, startPoint x: 161, startPoint y: 164, endPoint x: 176, endPoint y: 169, distance: 15.8
click at [168, 166] on section "Select item condition Brand New Damaged Used View Inspection Standards" at bounding box center [266, 183] width 235 height 118
click at [168, 164] on input "Brand New" at bounding box center [165, 162] width 8 height 8
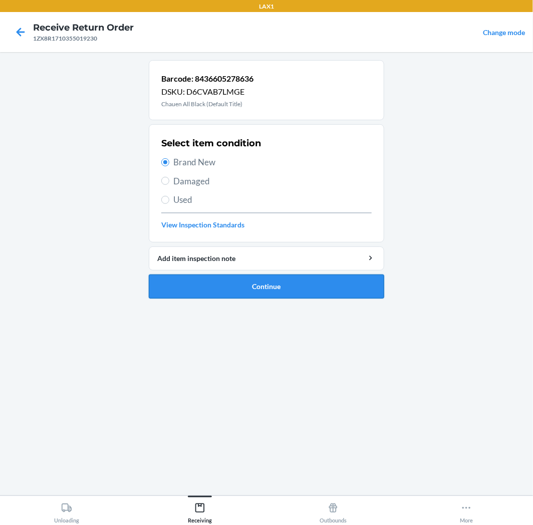
click at [306, 286] on button "Continue" at bounding box center [266, 287] width 235 height 24
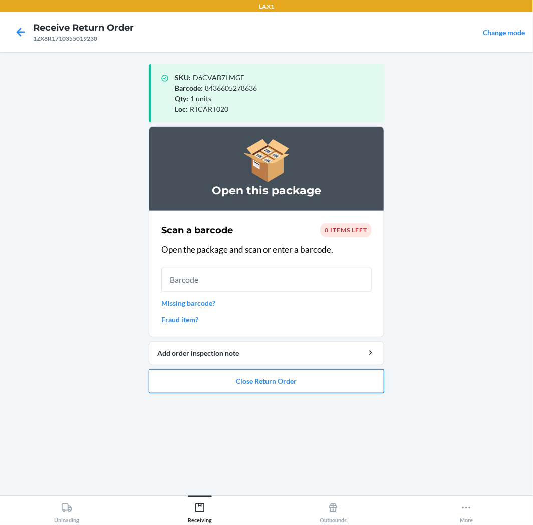
click at [329, 390] on button "Close Return Order" at bounding box center [266, 381] width 235 height 24
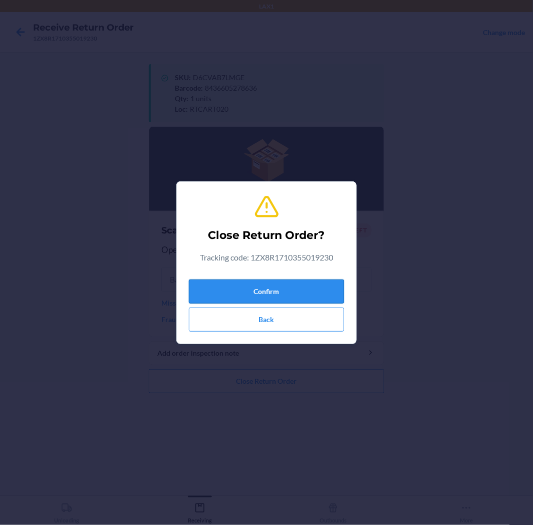
click at [316, 294] on button "Confirm" at bounding box center [266, 292] width 155 height 24
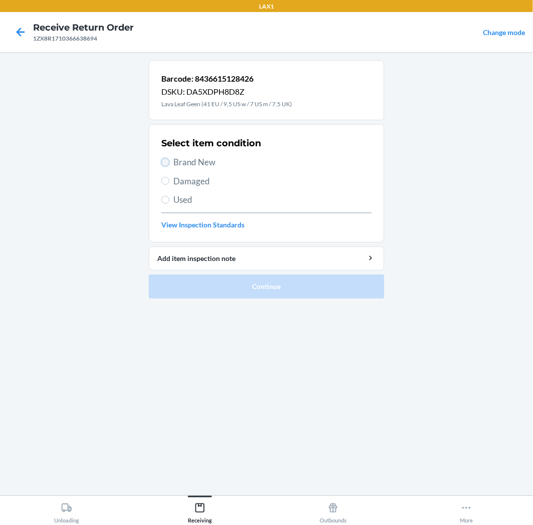
click at [163, 162] on input "Brand New" at bounding box center [165, 162] width 8 height 8
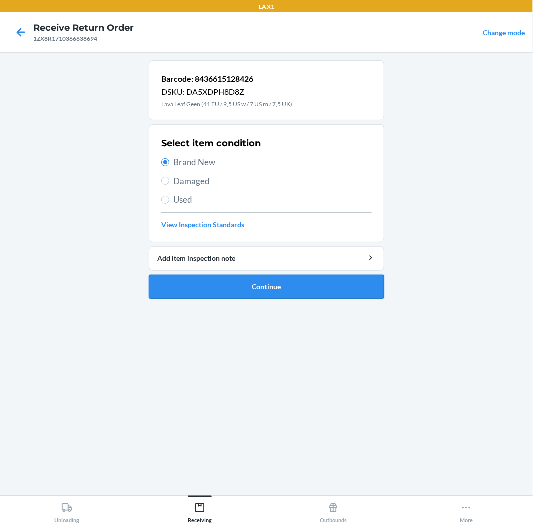
click at [266, 278] on button "Continue" at bounding box center [266, 287] width 235 height 24
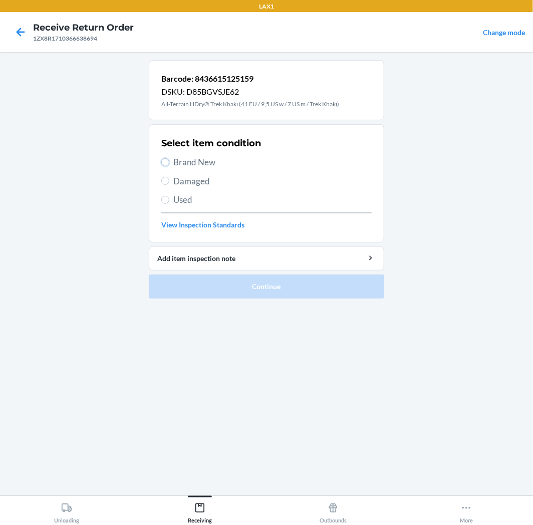
drag, startPoint x: 164, startPoint y: 161, endPoint x: 189, endPoint y: 230, distance: 73.4
click at [164, 162] on input "Brand New" at bounding box center [165, 162] width 8 height 8
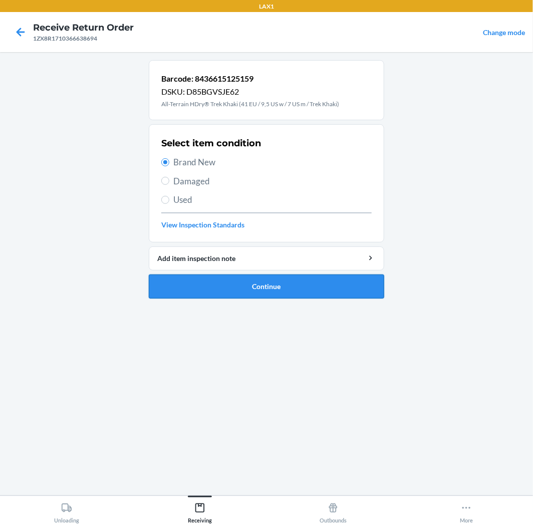
click at [283, 290] on button "Continue" at bounding box center [266, 287] width 235 height 24
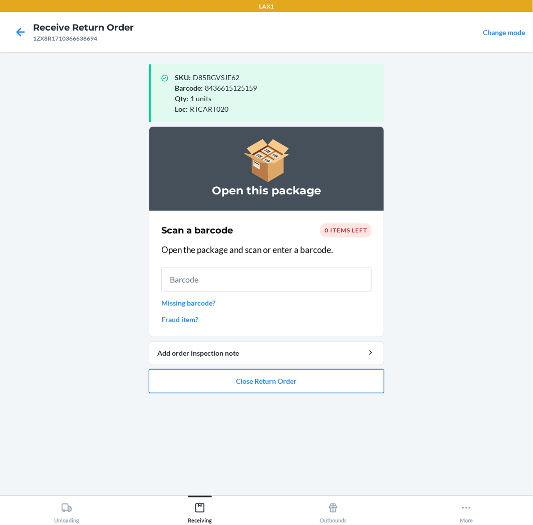
click at [269, 379] on button "Close Return Order" at bounding box center [266, 381] width 235 height 24
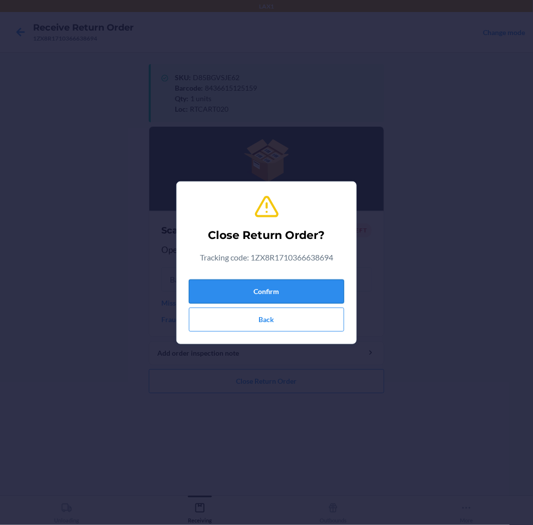
click at [261, 296] on button "Confirm" at bounding box center [266, 292] width 155 height 24
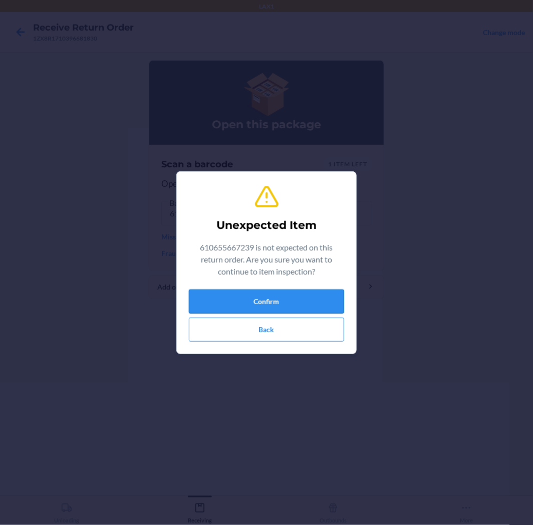
click at [271, 302] on button "Confirm" at bounding box center [266, 302] width 155 height 24
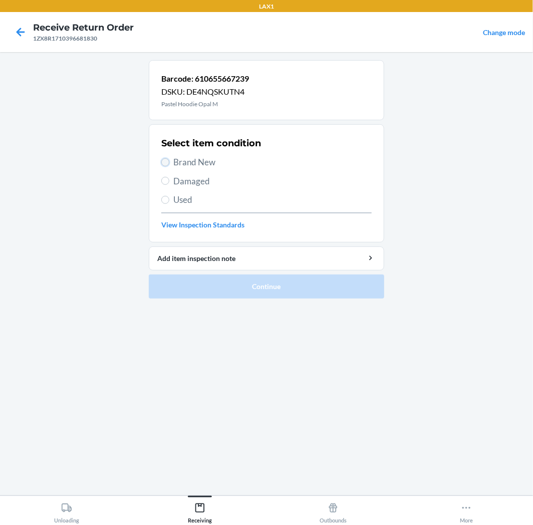
click at [167, 164] on input "Brand New" at bounding box center [165, 162] width 8 height 8
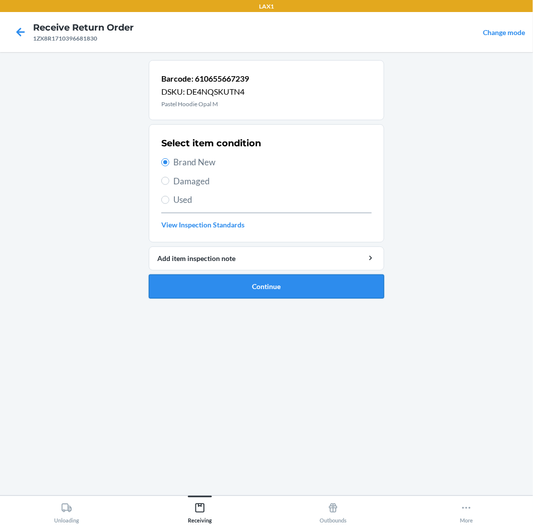
click at [322, 294] on button "Continue" at bounding box center [266, 287] width 235 height 24
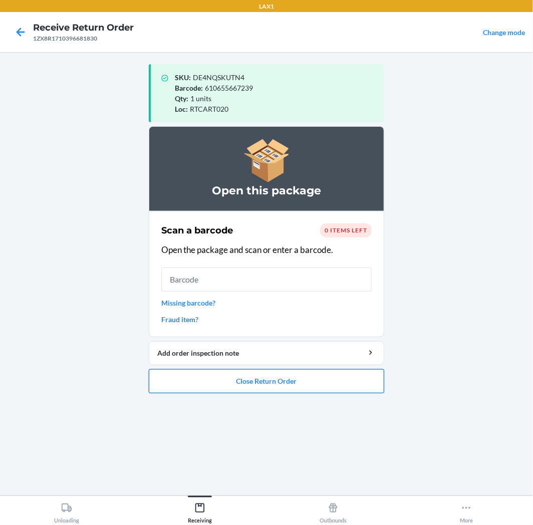
click at [302, 386] on button "Close Return Order" at bounding box center [266, 381] width 235 height 24
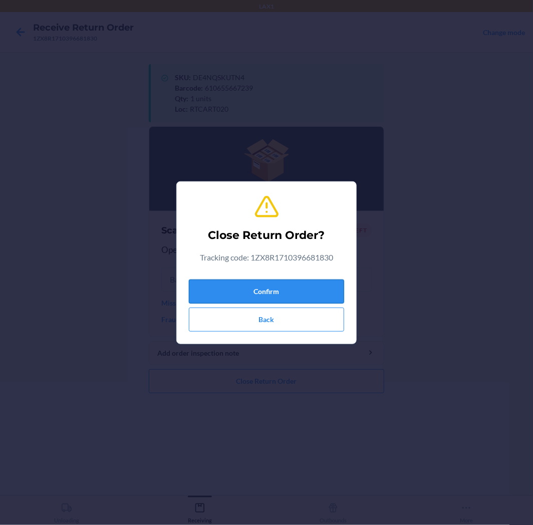
click at [307, 292] on button "Confirm" at bounding box center [266, 292] width 155 height 24
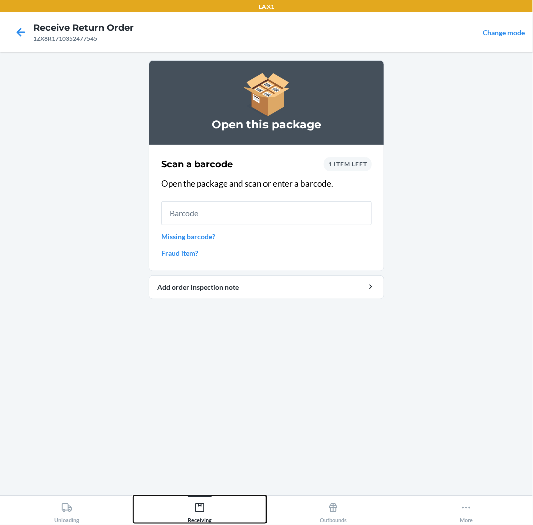
click at [209, 517] on div "Receiving" at bounding box center [200, 511] width 24 height 25
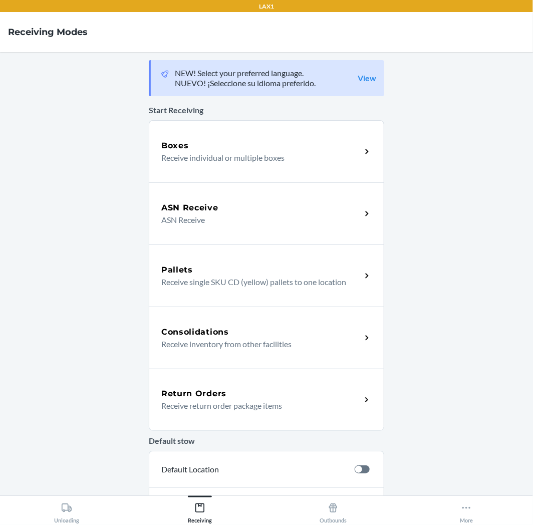
click at [291, 409] on p "Receive return order package items" at bounding box center [257, 406] width 192 height 12
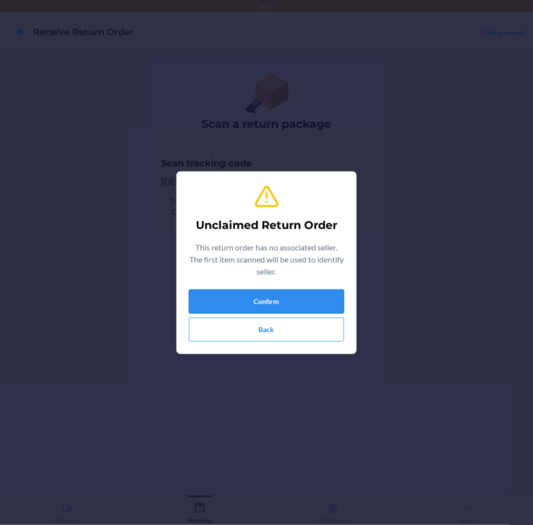
click at [314, 290] on button "Confirm" at bounding box center [266, 302] width 155 height 24
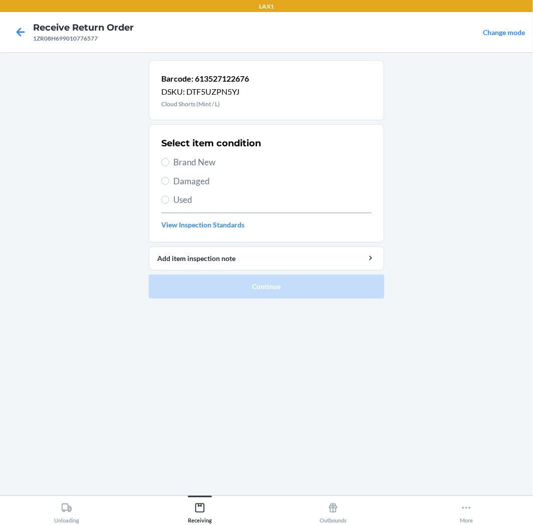
click at [161, 167] on label "Brand New" at bounding box center [266, 162] width 210 height 13
click at [161, 166] on input "Brand New" at bounding box center [165, 162] width 8 height 8
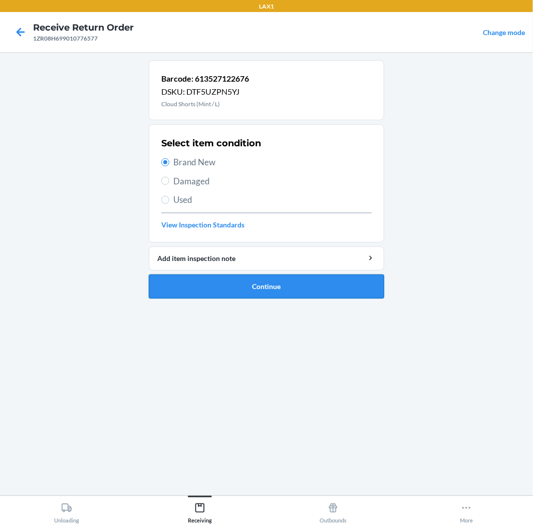
click at [277, 292] on button "Continue" at bounding box center [266, 287] width 235 height 24
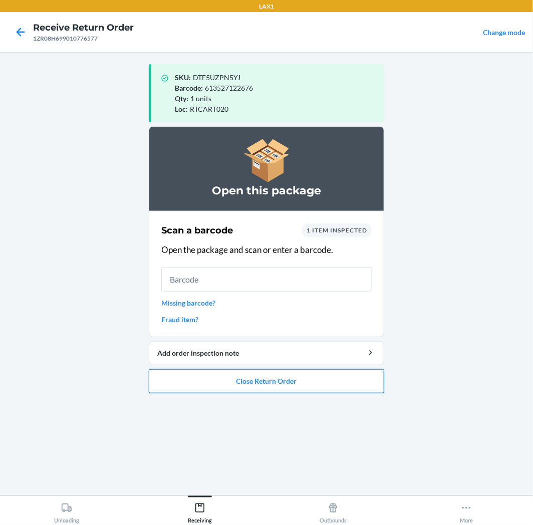
click at [257, 382] on button "Close Return Order" at bounding box center [266, 381] width 235 height 24
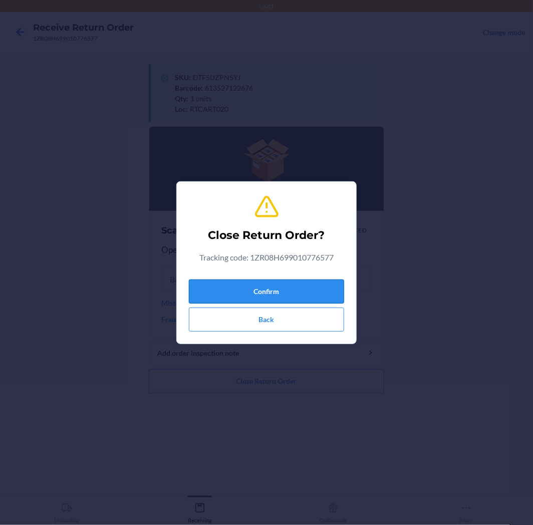
click at [274, 284] on button "Confirm" at bounding box center [266, 292] width 155 height 24
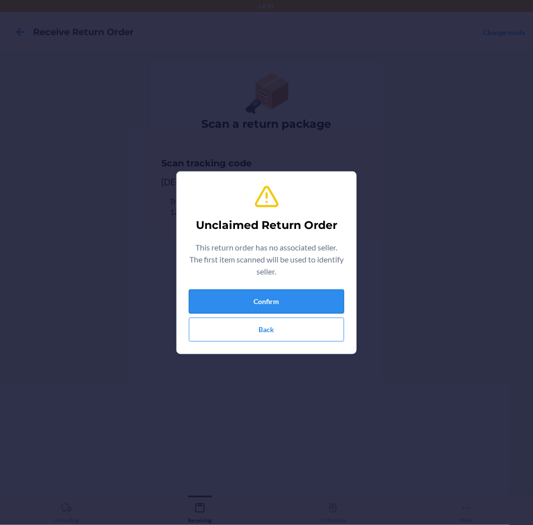
click at [271, 296] on button "Confirm" at bounding box center [266, 302] width 155 height 24
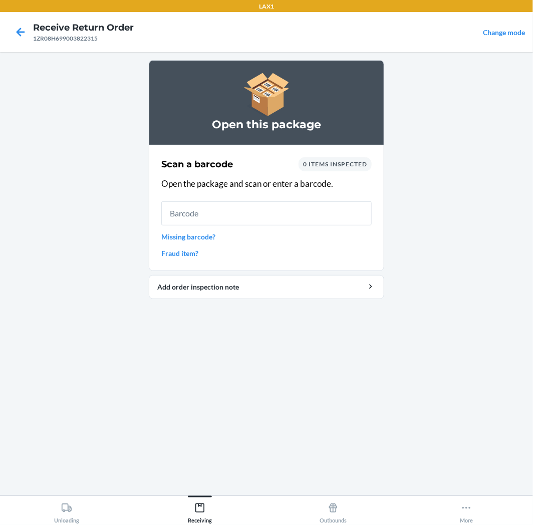
click at [205, 233] on link "Missing barcode?" at bounding box center [266, 236] width 210 height 11
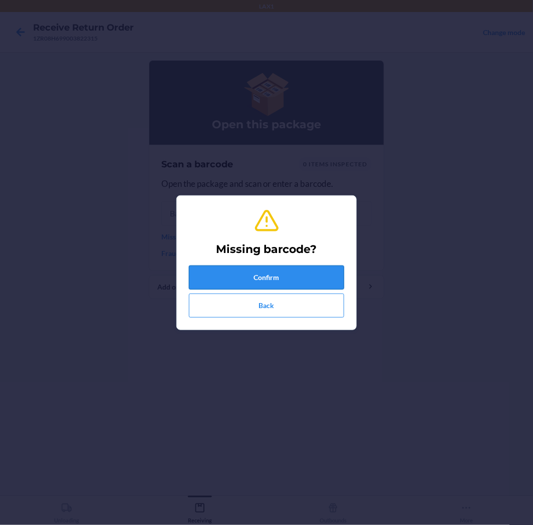
click at [309, 277] on button "Confirm" at bounding box center [266, 278] width 155 height 24
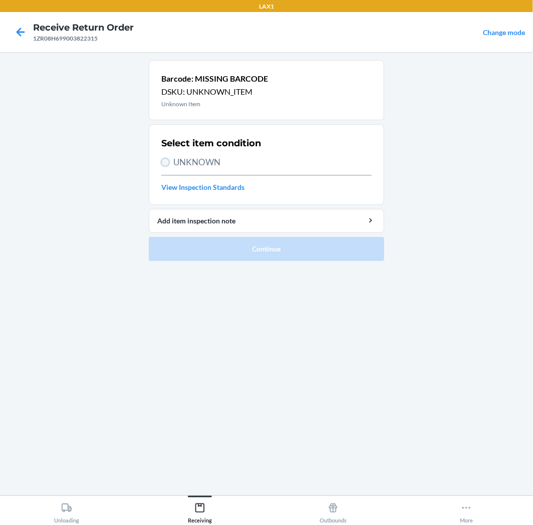
click at [163, 159] on input "UNKNOWN" at bounding box center [165, 162] width 8 height 8
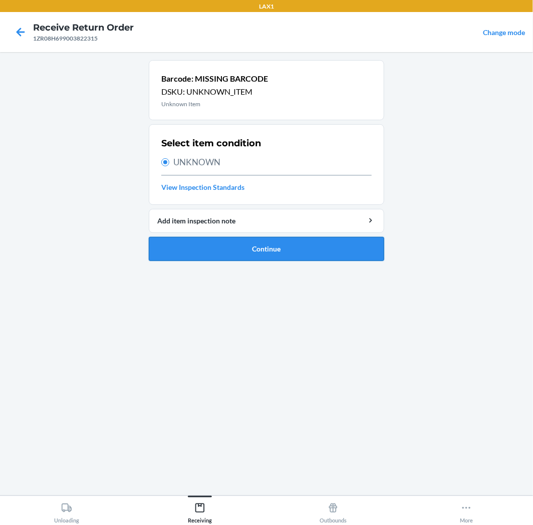
click at [261, 250] on button "Continue" at bounding box center [266, 249] width 235 height 24
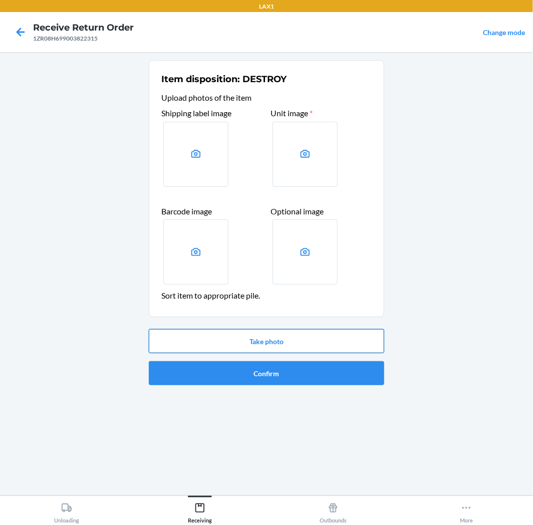
click at [301, 341] on button "Take photo" at bounding box center [266, 341] width 235 height 24
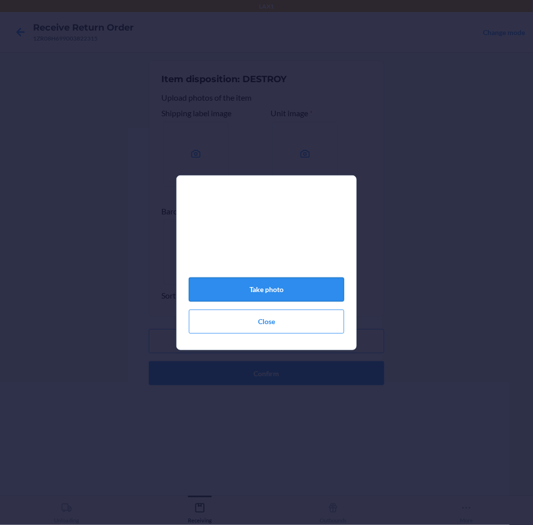
click at [284, 294] on button "Take photo" at bounding box center [266, 290] width 155 height 24
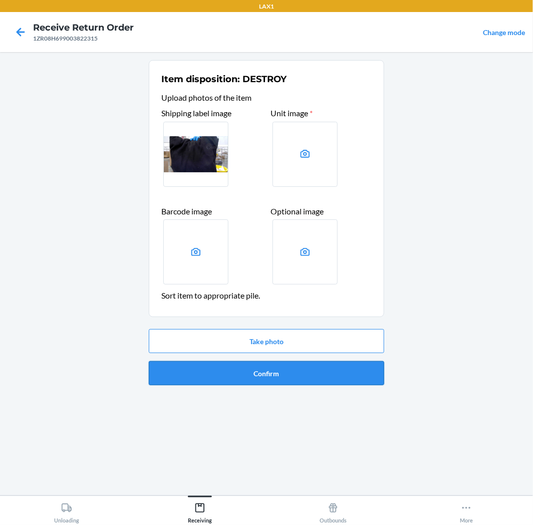
click at [338, 378] on button "Confirm" at bounding box center [266, 373] width 235 height 24
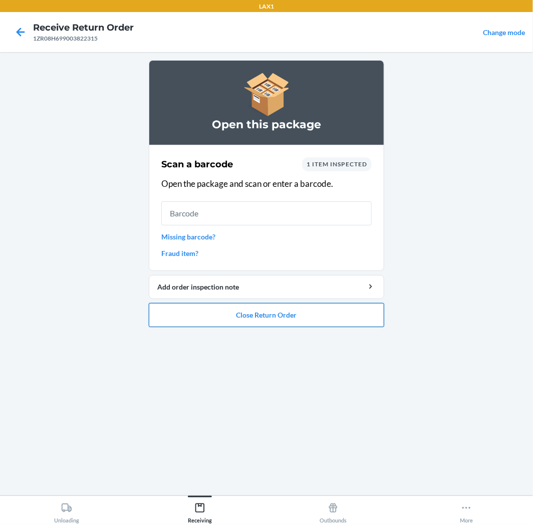
click at [331, 319] on button "Close Return Order" at bounding box center [266, 315] width 235 height 24
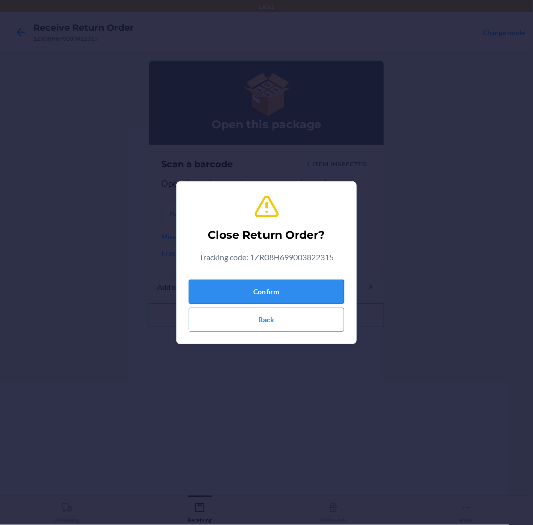
click at [317, 299] on button "Confirm" at bounding box center [266, 292] width 155 height 24
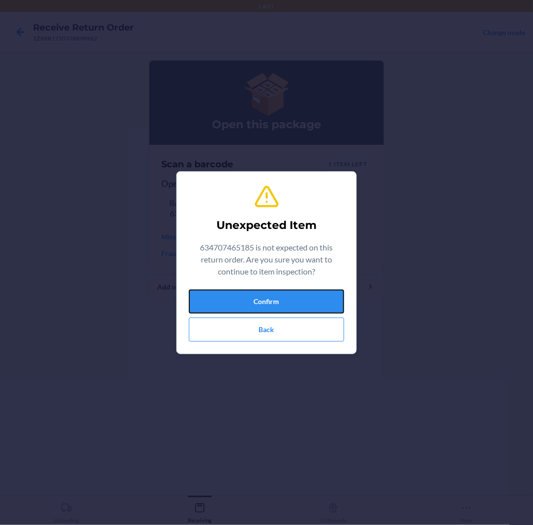
click at [317, 299] on button "Confirm" at bounding box center [266, 302] width 155 height 24
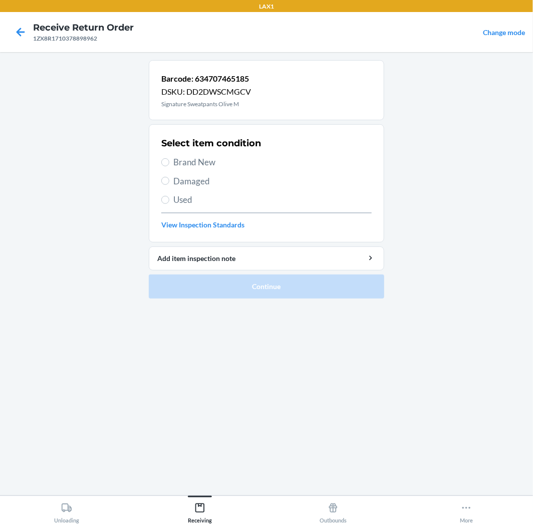
drag, startPoint x: 161, startPoint y: 158, endPoint x: 171, endPoint y: 177, distance: 20.8
click at [163, 165] on label "Brand New" at bounding box center [266, 162] width 210 height 13
click at [163, 165] on input "Brand New" at bounding box center [165, 162] width 8 height 8
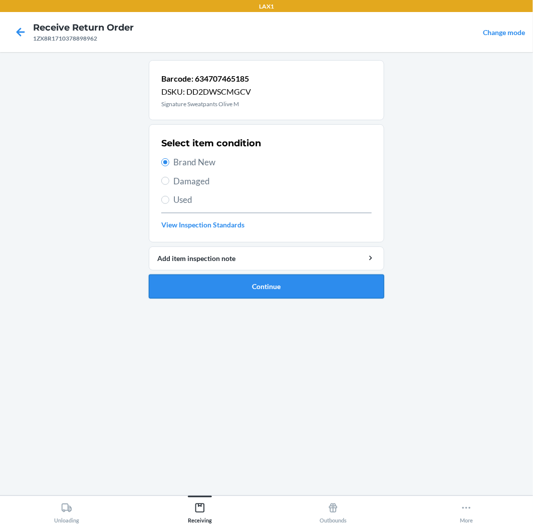
click at [286, 278] on button "Continue" at bounding box center [266, 287] width 235 height 24
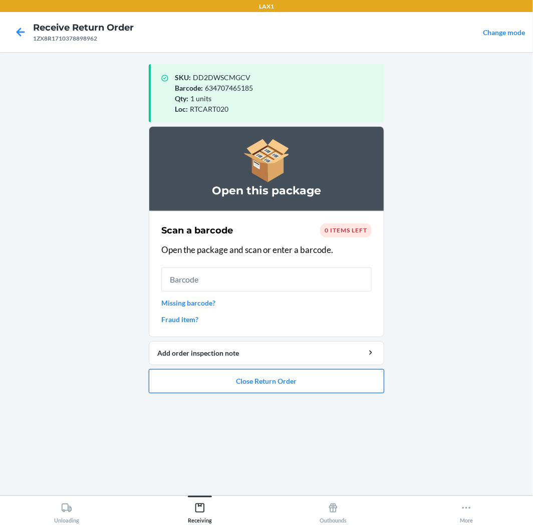
click at [308, 381] on button "Close Return Order" at bounding box center [266, 381] width 235 height 24
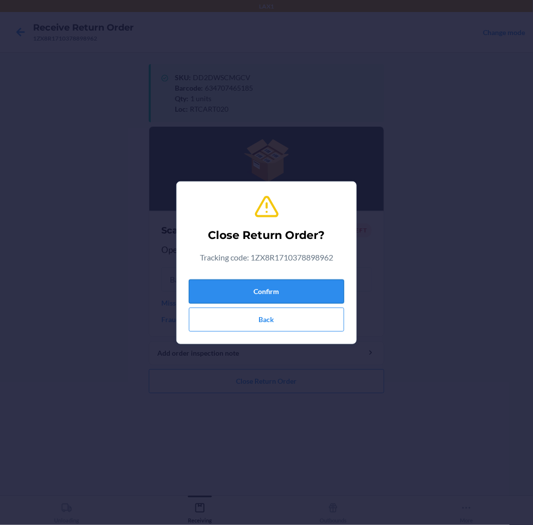
drag, startPoint x: 298, startPoint y: 290, endPoint x: 306, endPoint y: 288, distance: 8.6
click at [301, 289] on button "Confirm" at bounding box center [266, 292] width 155 height 24
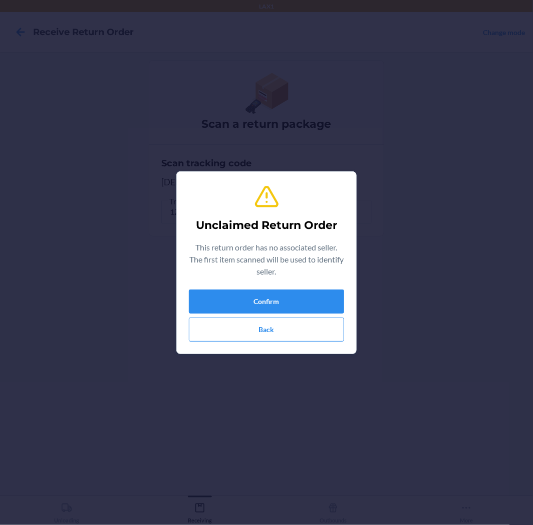
click at [306, 288] on div "Unclaimed Return Order This return order has no associated seller. The first it…" at bounding box center [266, 263] width 155 height 166
click at [293, 298] on button "Confirm" at bounding box center [266, 302] width 155 height 24
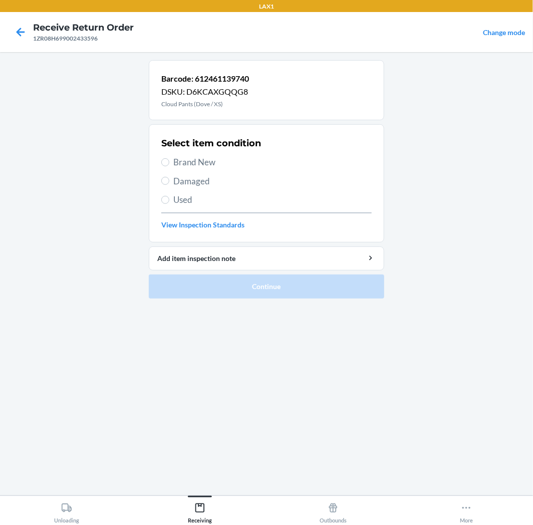
click at [160, 161] on section "Select item condition Brand New Damaged Used View Inspection Standards" at bounding box center [266, 183] width 235 height 118
click at [168, 166] on label "Brand New" at bounding box center [266, 162] width 210 height 13
click at [168, 166] on input "Brand New" at bounding box center [165, 162] width 8 height 8
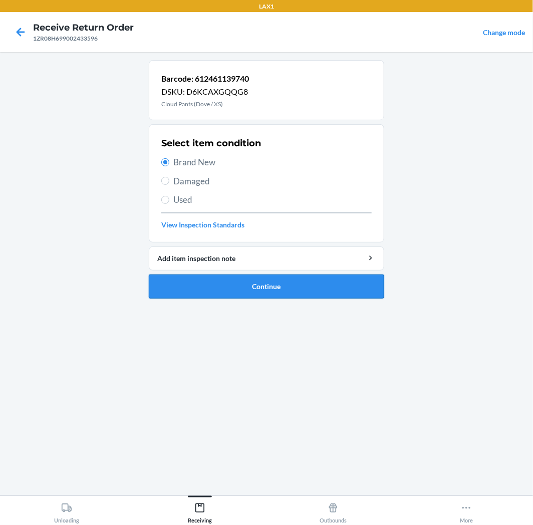
click at [327, 283] on button "Continue" at bounding box center [266, 287] width 235 height 24
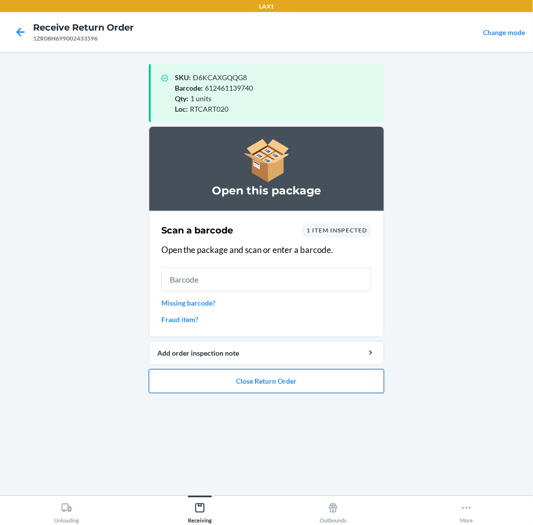
click at [299, 386] on button "Close Return Order" at bounding box center [266, 381] width 235 height 24
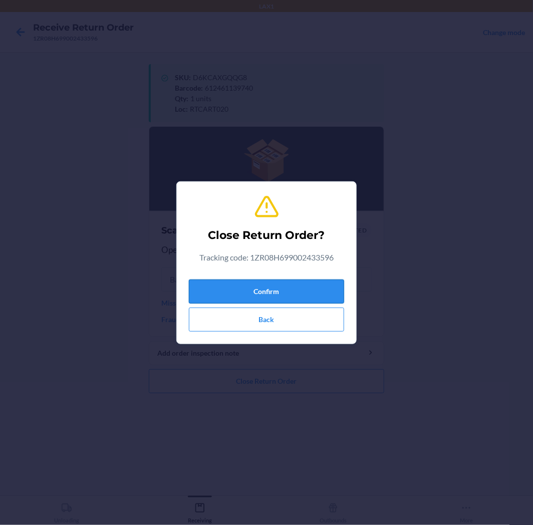
click at [306, 289] on button "Confirm" at bounding box center [266, 292] width 155 height 24
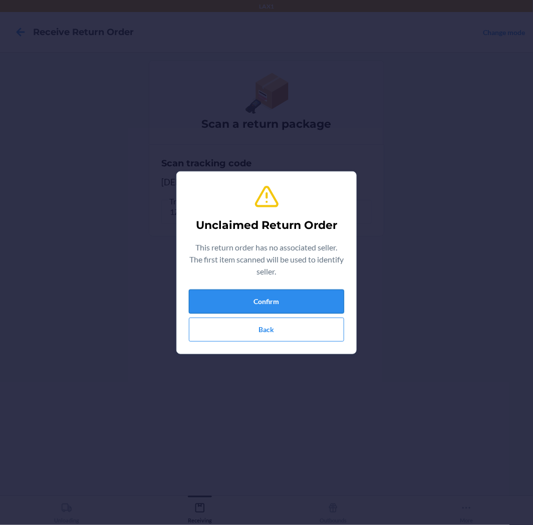
click at [297, 299] on button "Confirm" at bounding box center [266, 302] width 155 height 24
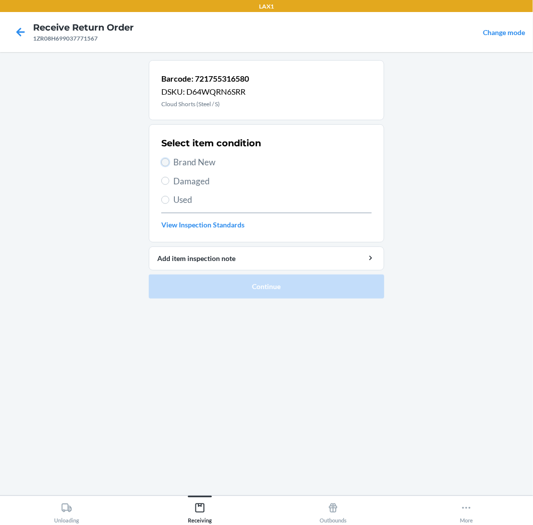
click at [166, 159] on input "Brand New" at bounding box center [165, 162] width 8 height 8
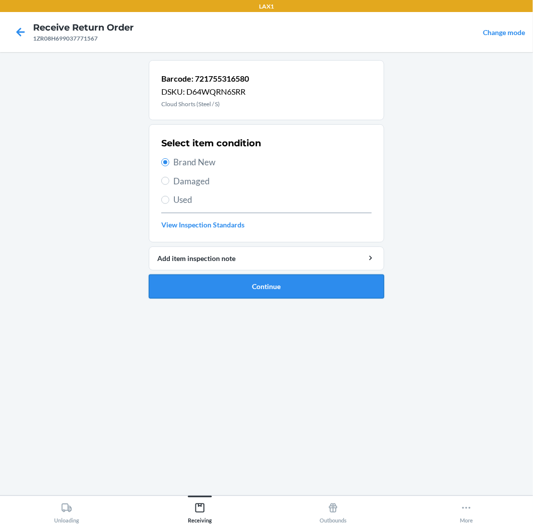
click at [301, 283] on button "Continue" at bounding box center [266, 287] width 235 height 24
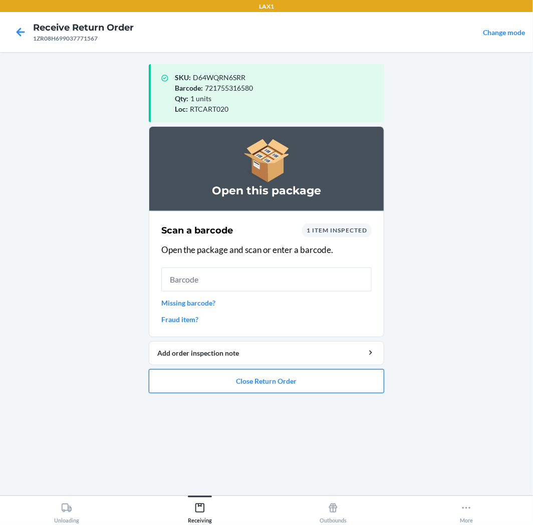
drag, startPoint x: 288, startPoint y: 386, endPoint x: 288, endPoint y: 376, distance: 9.5
click at [288, 380] on button "Close Return Order" at bounding box center [266, 381] width 235 height 24
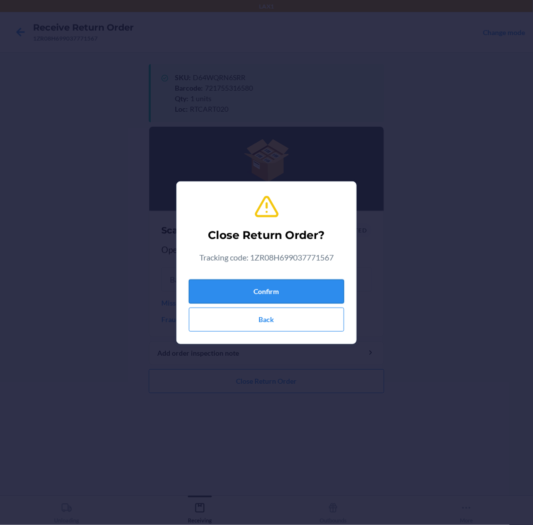
click at [295, 288] on button "Confirm" at bounding box center [266, 292] width 155 height 24
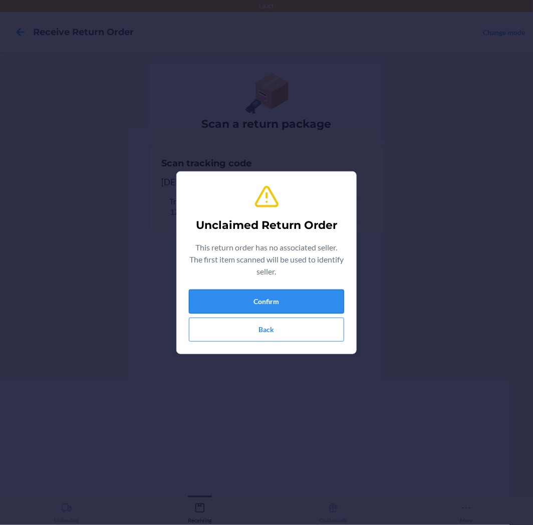
click at [292, 296] on button "Confirm" at bounding box center [266, 302] width 155 height 24
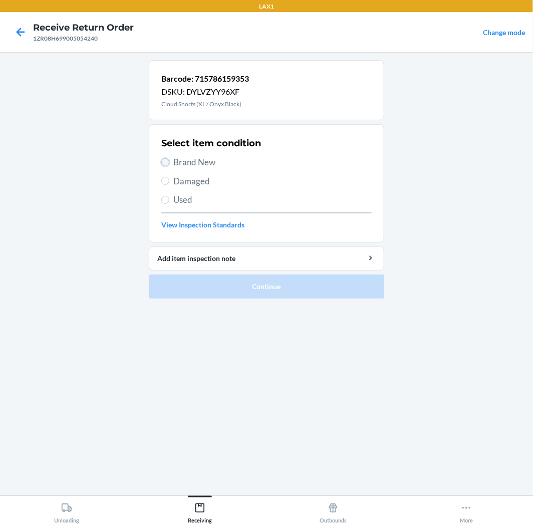
drag, startPoint x: 166, startPoint y: 161, endPoint x: 173, endPoint y: 194, distance: 34.2
click at [166, 163] on input "Brand New" at bounding box center [165, 162] width 8 height 8
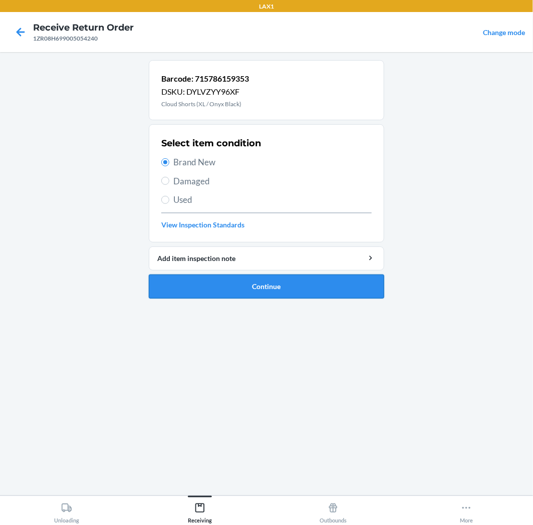
click at [304, 286] on button "Continue" at bounding box center [266, 287] width 235 height 24
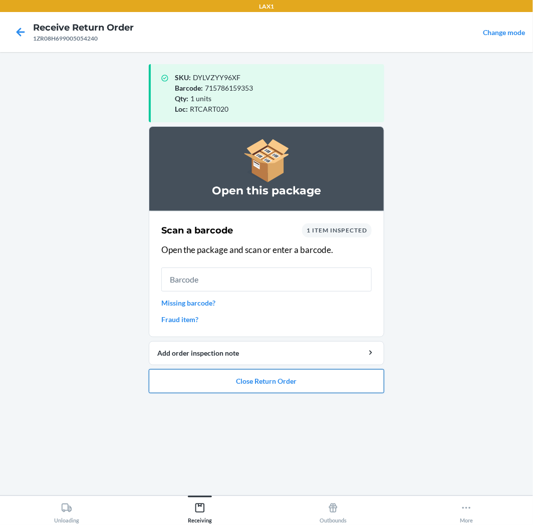
click at [287, 377] on button "Close Return Order" at bounding box center [266, 381] width 235 height 24
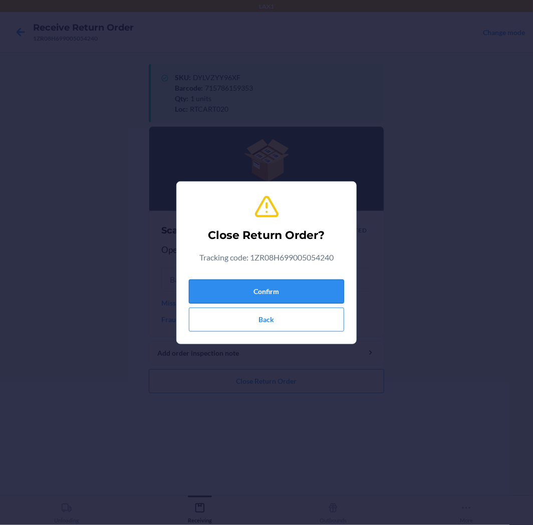
click at [293, 284] on button "Confirm" at bounding box center [266, 292] width 155 height 24
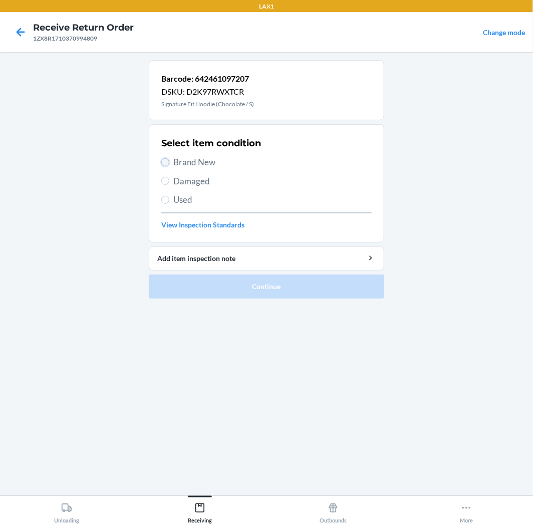
click at [168, 162] on input "Brand New" at bounding box center [165, 162] width 8 height 8
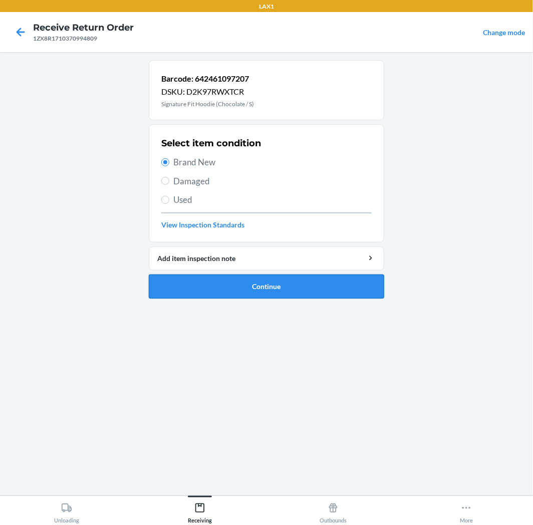
click at [340, 288] on button "Continue" at bounding box center [266, 287] width 235 height 24
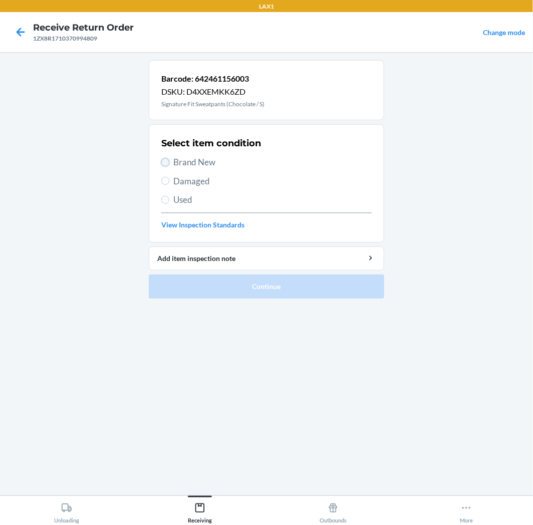
click at [164, 160] on input "Brand New" at bounding box center [165, 162] width 8 height 8
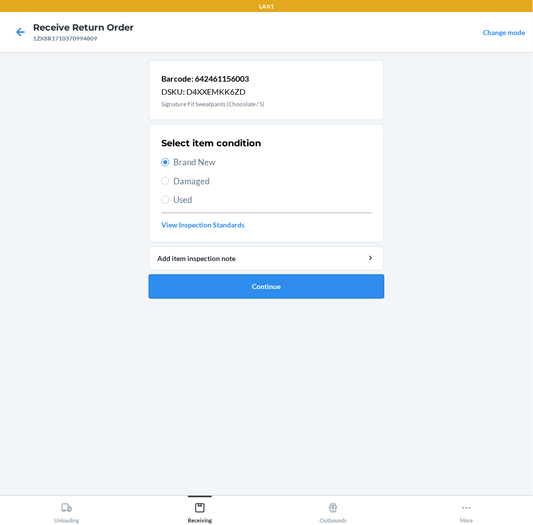
click at [352, 288] on button "Continue" at bounding box center [266, 287] width 235 height 24
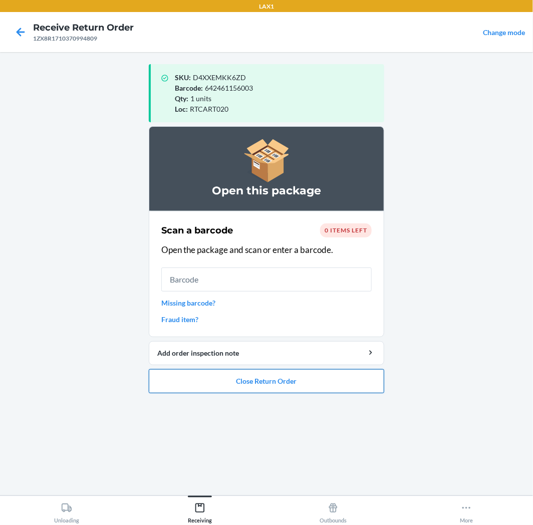
click at [329, 383] on button "Close Return Order" at bounding box center [266, 381] width 235 height 24
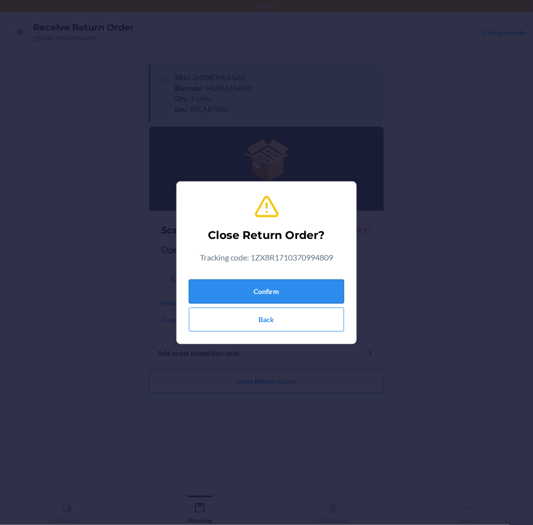
click at [328, 289] on button "Confirm" at bounding box center [266, 292] width 155 height 24
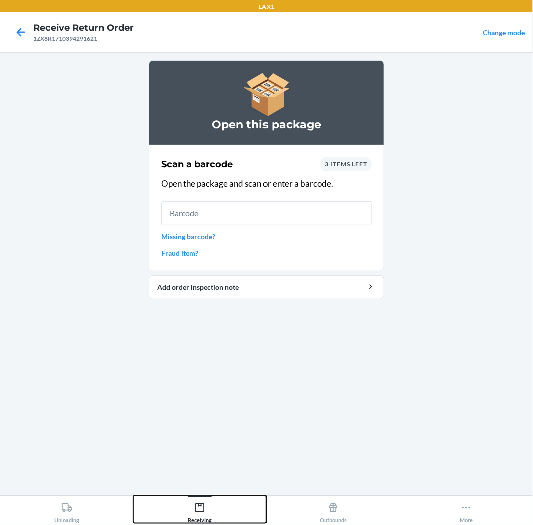
click at [197, 502] on div "Receiving" at bounding box center [200, 511] width 24 height 25
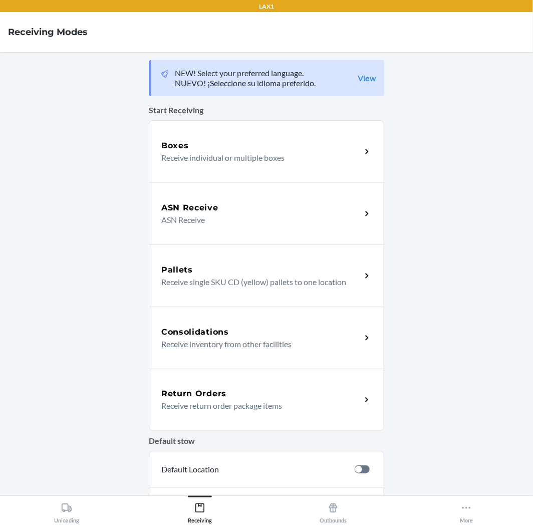
click at [277, 391] on div "Return Orders" at bounding box center [261, 394] width 200 height 12
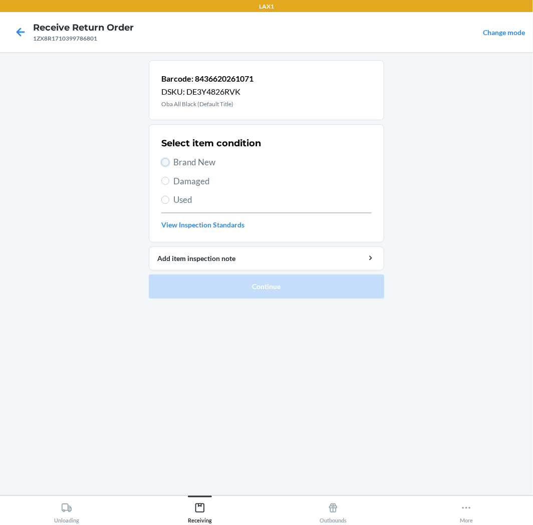
click at [168, 162] on input "Brand New" at bounding box center [165, 162] width 8 height 8
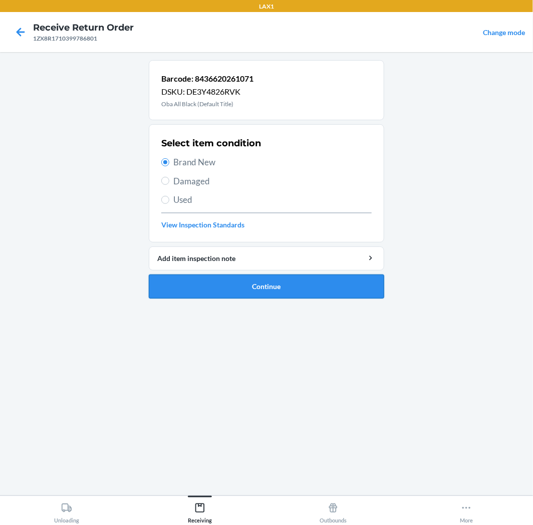
click at [289, 287] on button "Continue" at bounding box center [266, 287] width 235 height 24
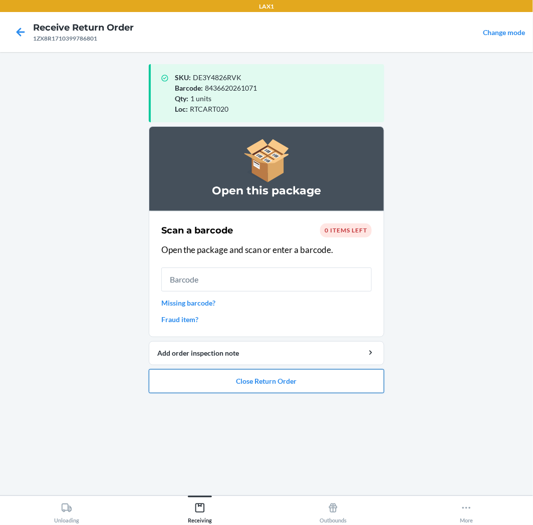
click at [287, 371] on button "Close Return Order" at bounding box center [266, 381] width 235 height 24
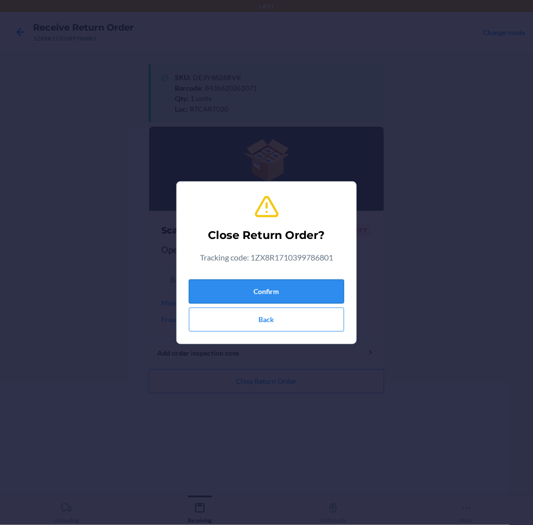
click at [313, 284] on button "Confirm" at bounding box center [266, 292] width 155 height 24
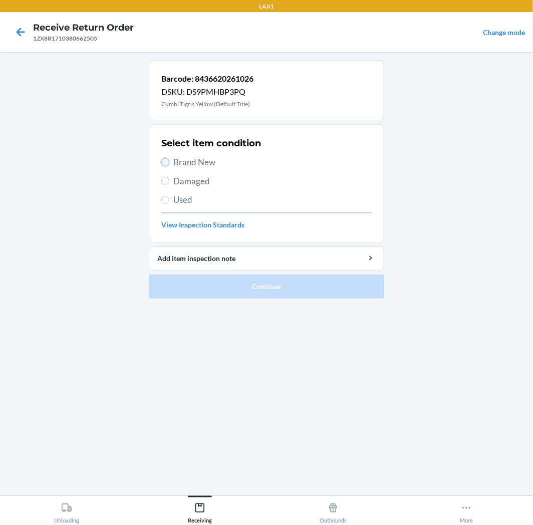
click at [164, 163] on input "Brand New" at bounding box center [165, 162] width 8 height 8
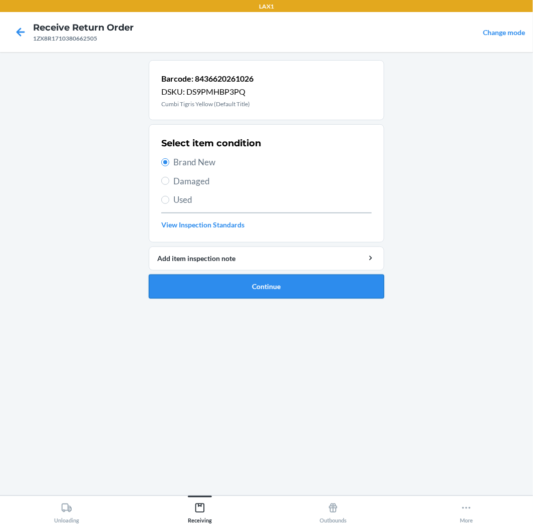
click at [287, 285] on button "Continue" at bounding box center [266, 287] width 235 height 24
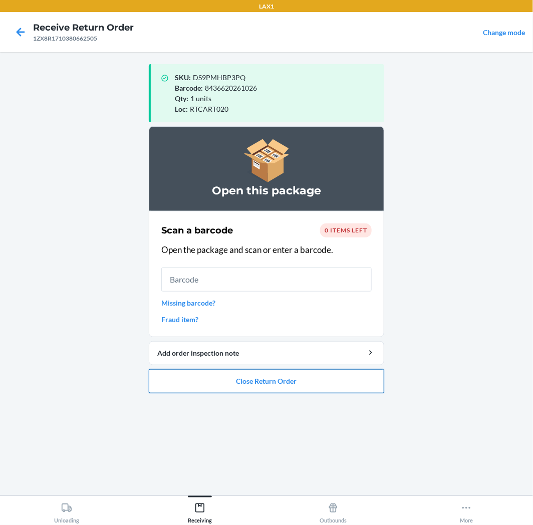
click at [271, 380] on button "Close Return Order" at bounding box center [266, 381] width 235 height 24
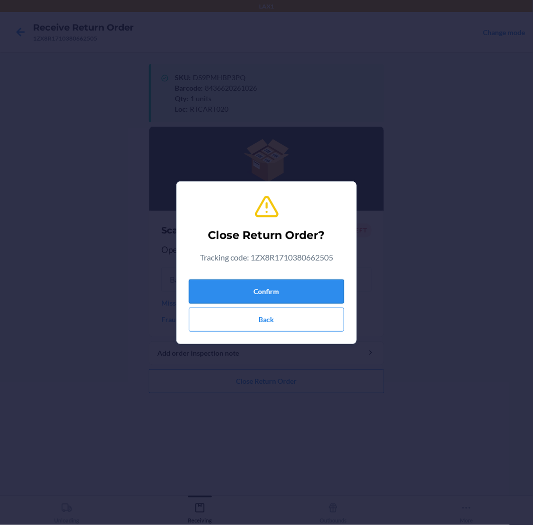
click at [287, 295] on button "Confirm" at bounding box center [266, 292] width 155 height 24
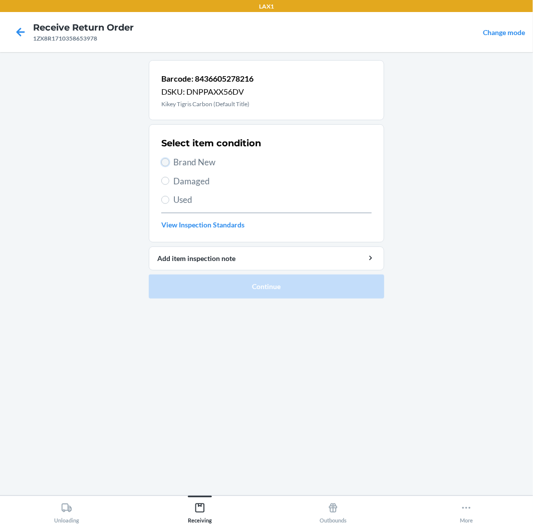
click at [168, 164] on input "Brand New" at bounding box center [165, 162] width 8 height 8
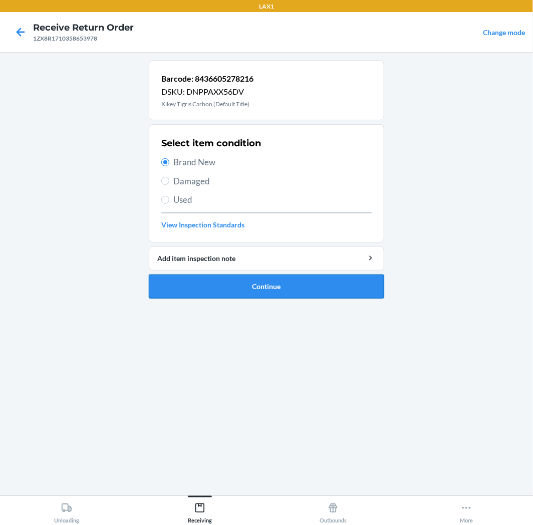
click at [322, 283] on button "Continue" at bounding box center [266, 287] width 235 height 24
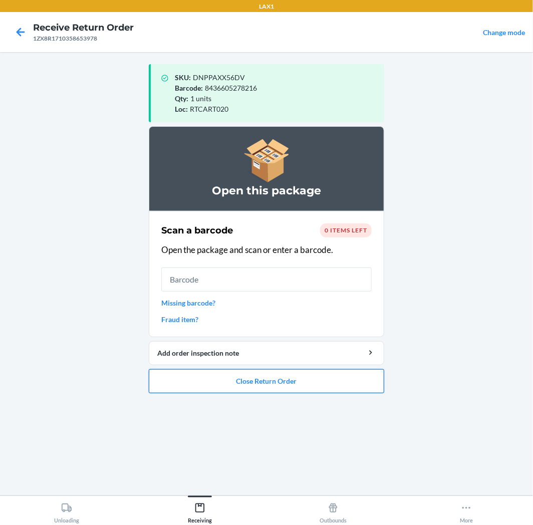
click at [299, 377] on button "Close Return Order" at bounding box center [266, 381] width 235 height 24
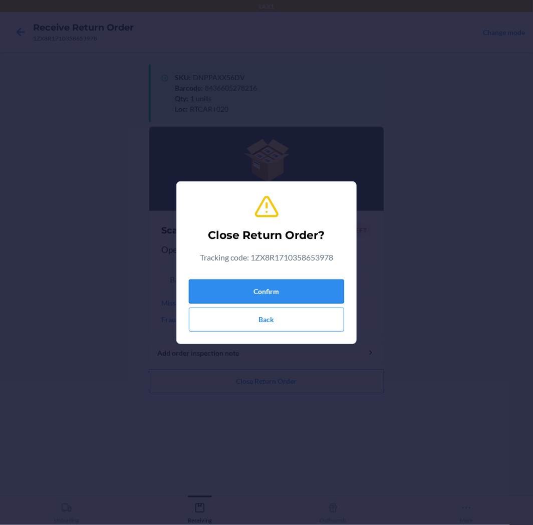
click at [289, 291] on button "Confirm" at bounding box center [266, 292] width 155 height 24
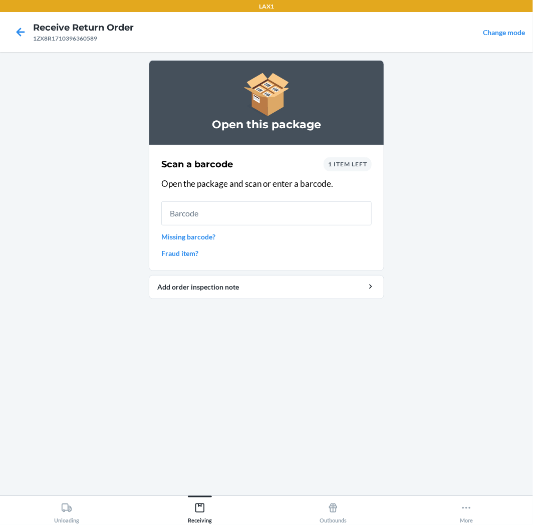
click at [215, 237] on link "Missing barcode?" at bounding box center [266, 236] width 210 height 11
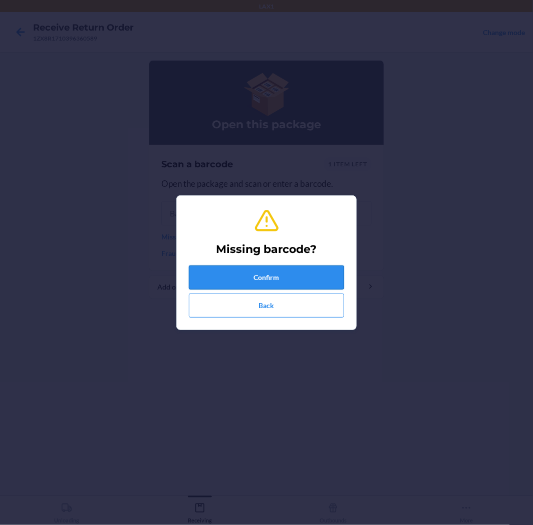
click at [310, 279] on button "Confirm" at bounding box center [266, 278] width 155 height 24
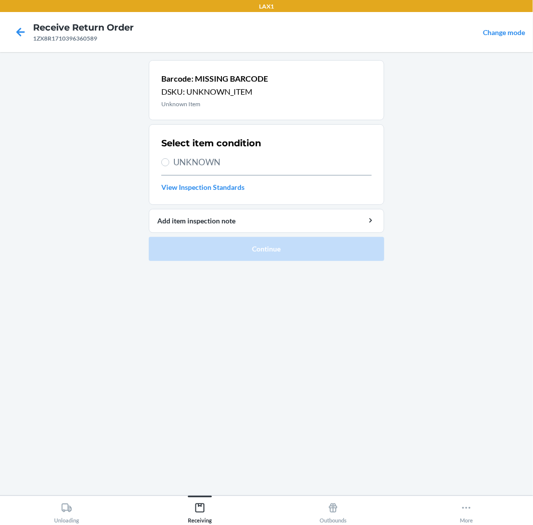
click at [171, 162] on label "UNKNOWN" at bounding box center [266, 162] width 210 height 13
click at [169, 162] on input "UNKNOWN" at bounding box center [165, 162] width 8 height 8
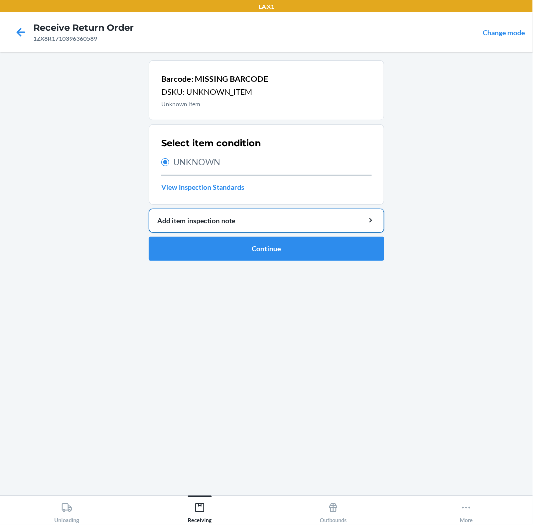
click at [316, 225] on div "Add item inspection note" at bounding box center [266, 220] width 218 height 11
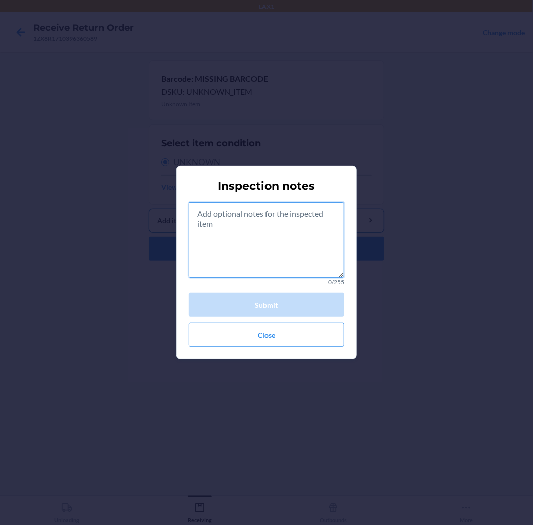
click at [316, 225] on textarea at bounding box center [266, 239] width 155 height 75
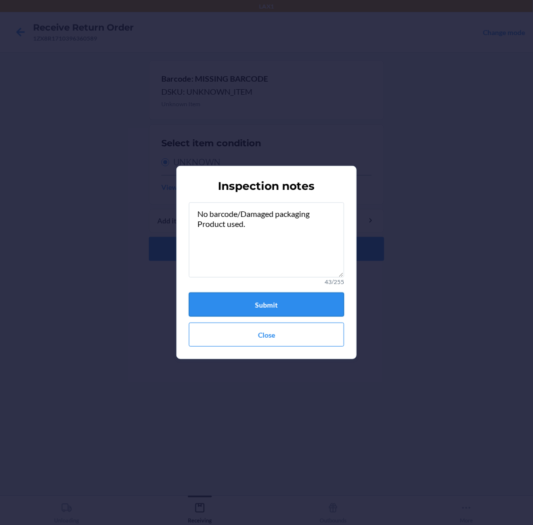
click at [311, 304] on button "Submit" at bounding box center [266, 305] width 155 height 24
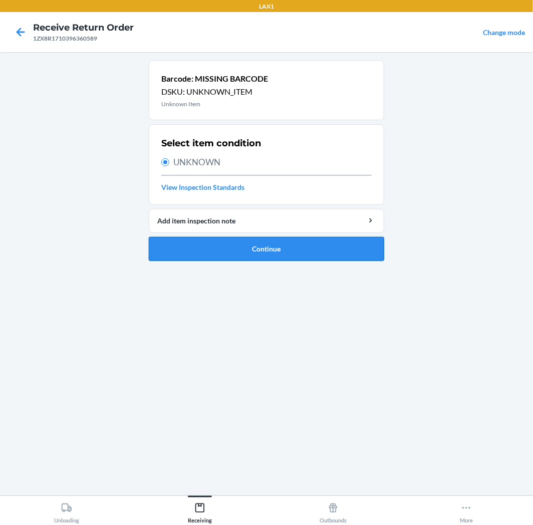
click at [319, 250] on button "Continue" at bounding box center [266, 249] width 235 height 24
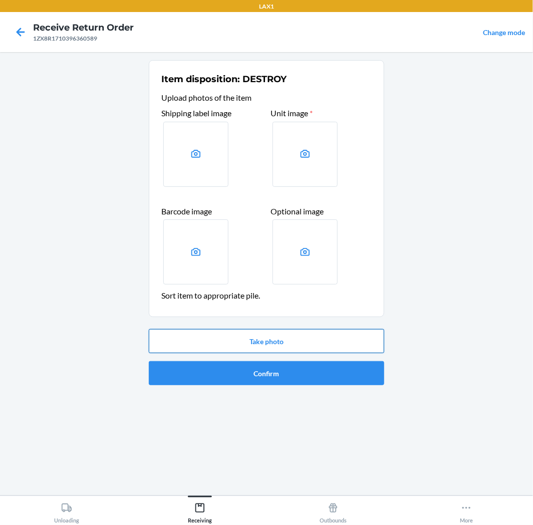
click at [321, 329] on button "Take photo" at bounding box center [266, 341] width 235 height 24
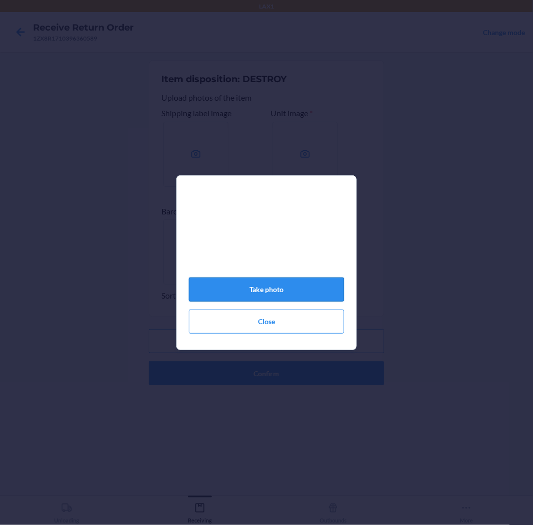
click at [271, 287] on button "Take photo" at bounding box center [266, 290] width 155 height 24
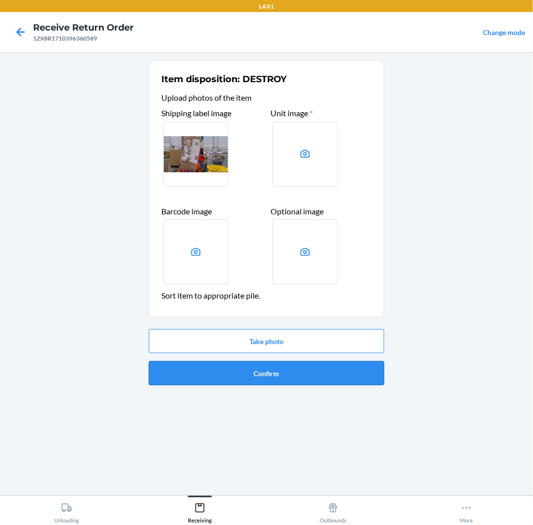
click at [295, 370] on button "Confirm" at bounding box center [266, 373] width 235 height 24
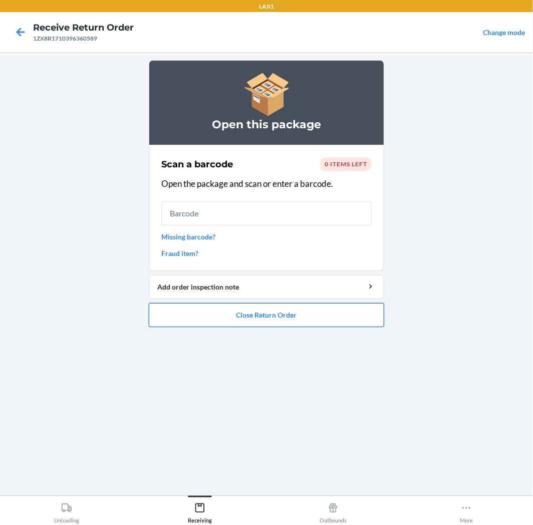
click at [302, 314] on button "Close Return Order" at bounding box center [266, 315] width 235 height 24
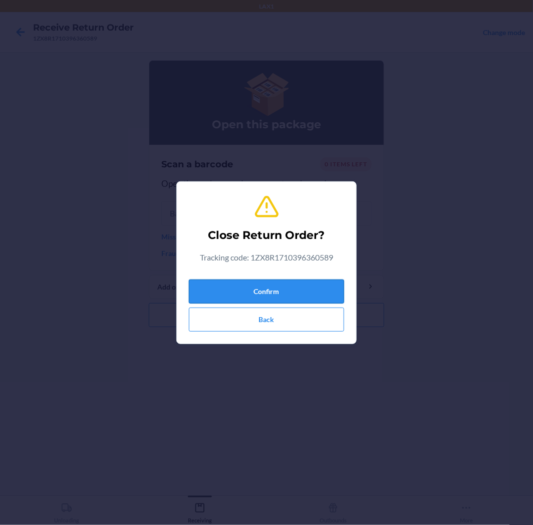
click at [307, 283] on button "Confirm" at bounding box center [266, 292] width 155 height 24
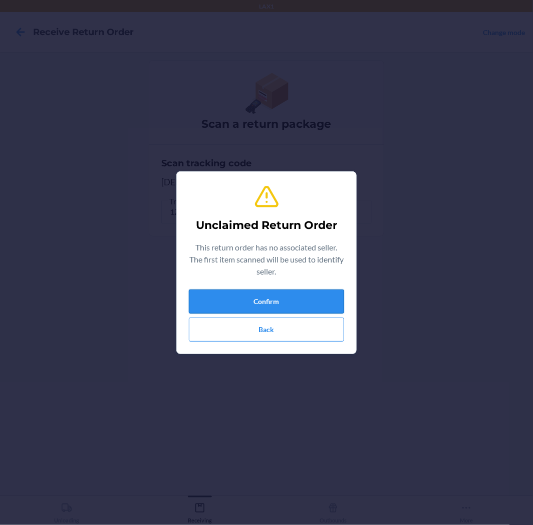
click at [309, 295] on button "Confirm" at bounding box center [266, 302] width 155 height 24
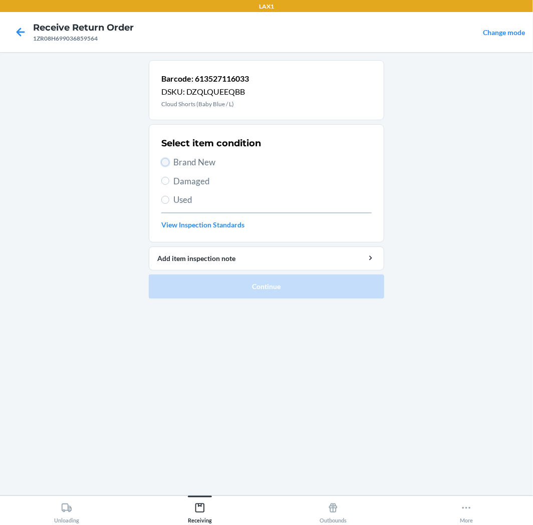
click at [164, 161] on input "Brand New" at bounding box center [165, 162] width 8 height 8
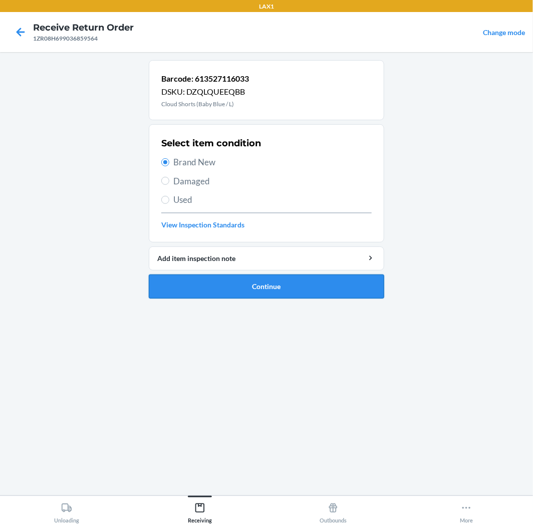
click at [331, 278] on button "Continue" at bounding box center [266, 287] width 235 height 24
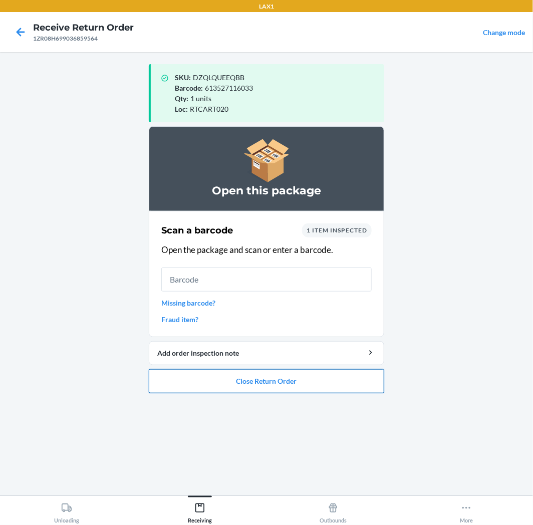
click at [326, 381] on button "Close Return Order" at bounding box center [266, 381] width 235 height 24
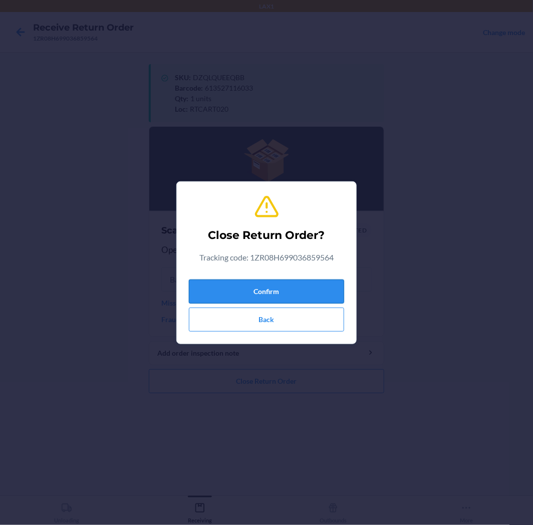
click at [327, 297] on button "Confirm" at bounding box center [266, 292] width 155 height 24
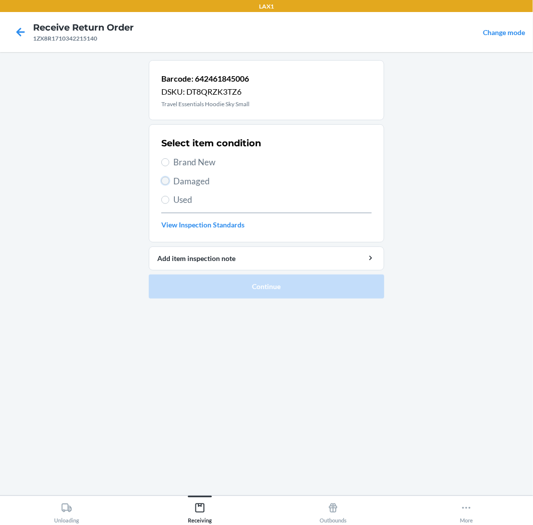
click at [167, 179] on input "Damaged" at bounding box center [165, 181] width 8 height 8
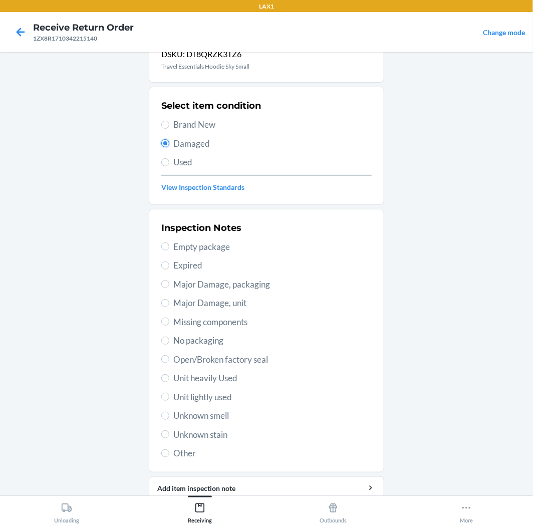
scroll to position [78, 0]
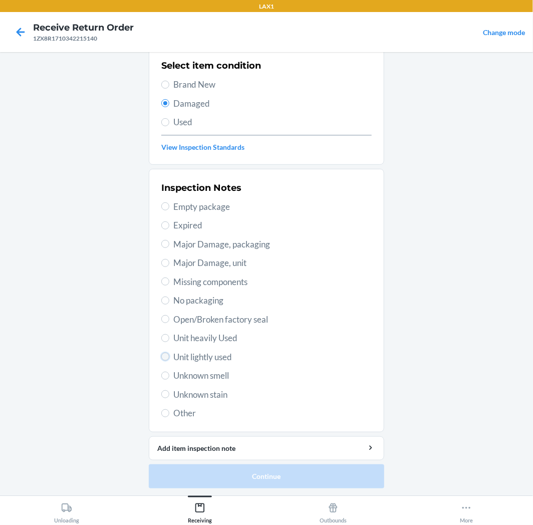
click at [161, 356] on input "Unit lightly used" at bounding box center [165, 357] width 8 height 8
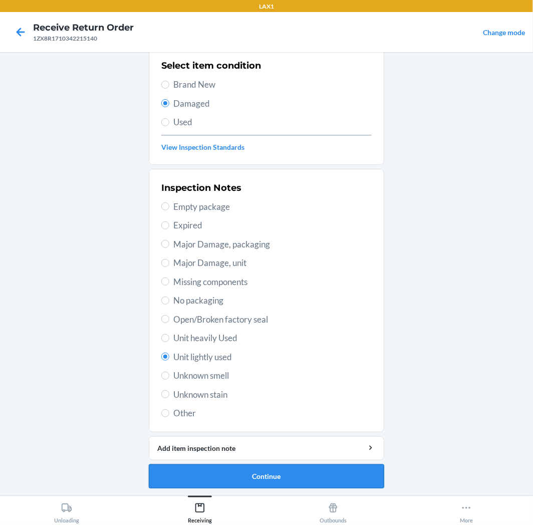
click at [303, 479] on button "Continue" at bounding box center [266, 476] width 235 height 24
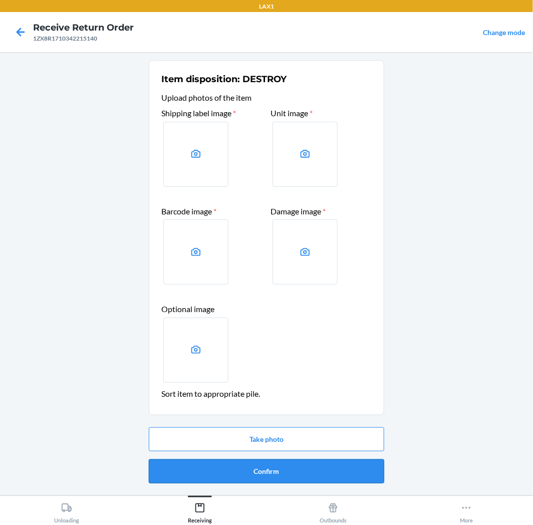
click at [281, 472] on button "Confirm" at bounding box center [266, 471] width 235 height 24
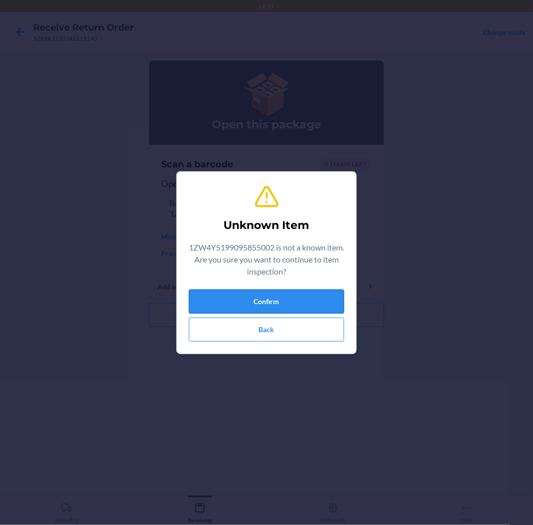
click at [249, 302] on button "Confirm" at bounding box center [266, 302] width 155 height 24
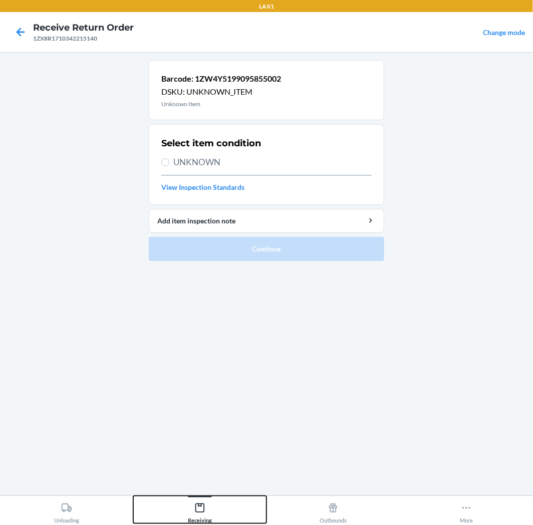
drag, startPoint x: 197, startPoint y: 506, endPoint x: 199, endPoint y: 499, distance: 7.8
click at [198, 505] on icon at bounding box center [199, 508] width 11 height 11
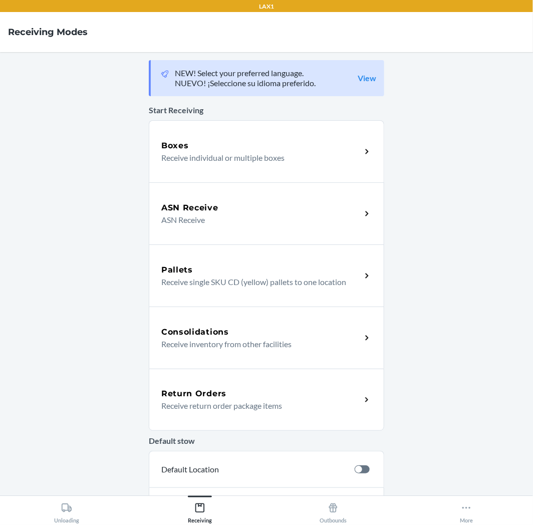
click at [269, 393] on div "Return Orders" at bounding box center [261, 394] width 200 height 12
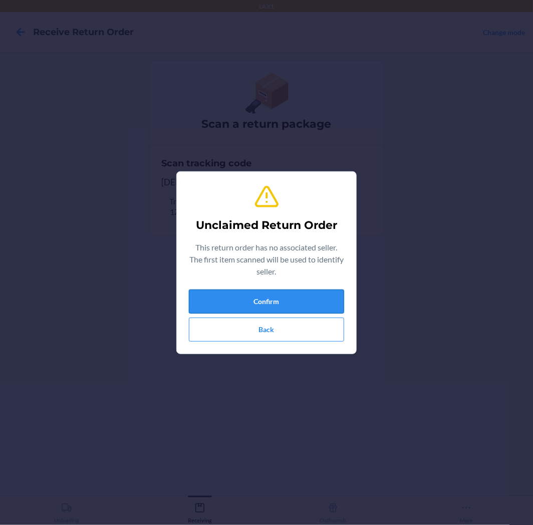
click at [280, 308] on button "Confirm" at bounding box center [266, 302] width 155 height 24
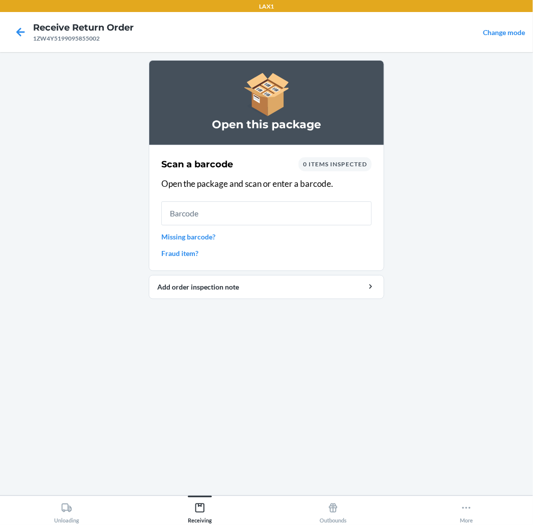
click at [187, 252] on link "Fraud item?" at bounding box center [266, 253] width 210 height 11
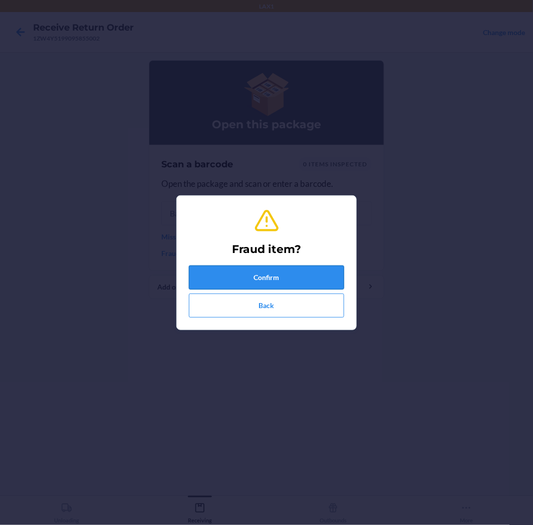
click at [296, 277] on button "Confirm" at bounding box center [266, 278] width 155 height 24
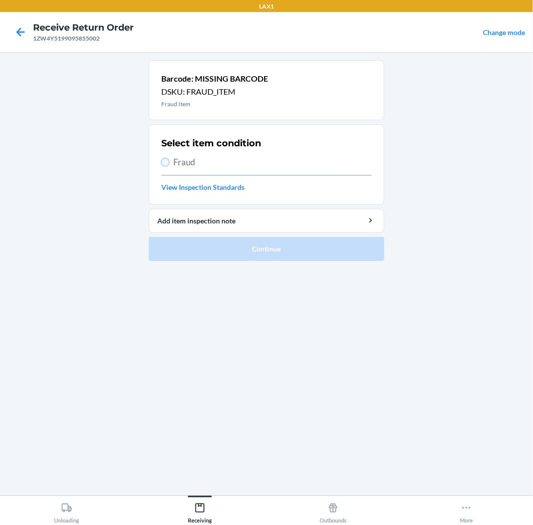
click at [167, 159] on input "Fraud" at bounding box center [165, 162] width 8 height 8
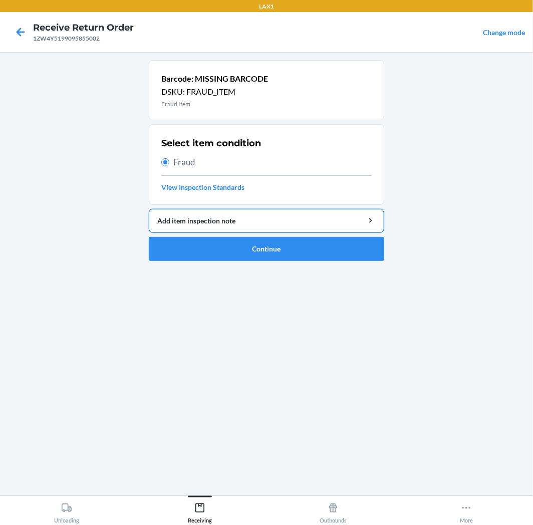
click at [271, 224] on div "Add item inspection note" at bounding box center [266, 220] width 218 height 11
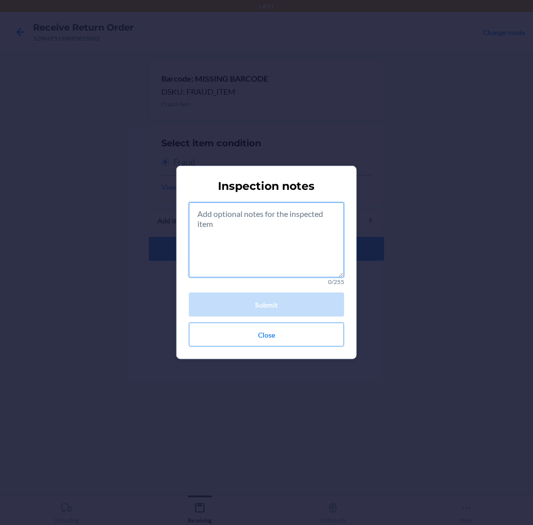
click at [273, 229] on textarea at bounding box center [266, 239] width 155 height 75
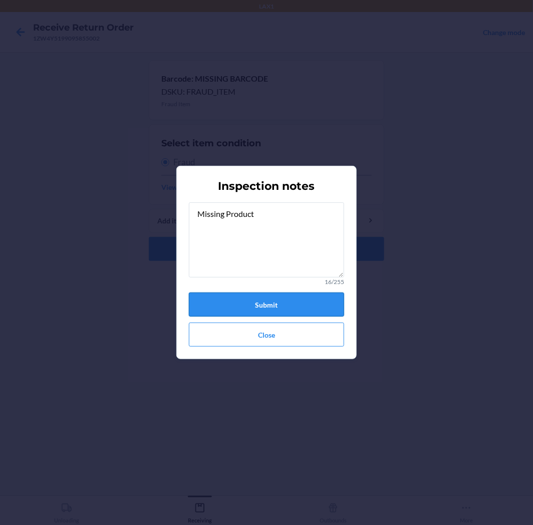
click at [299, 307] on button "Submit" at bounding box center [266, 305] width 155 height 24
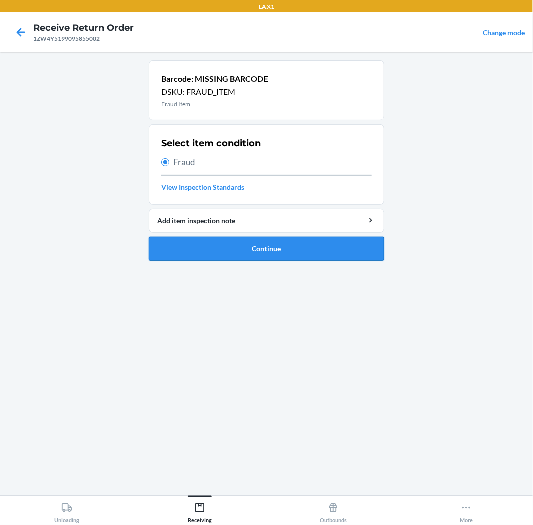
click at [301, 247] on button "Continue" at bounding box center [266, 249] width 235 height 24
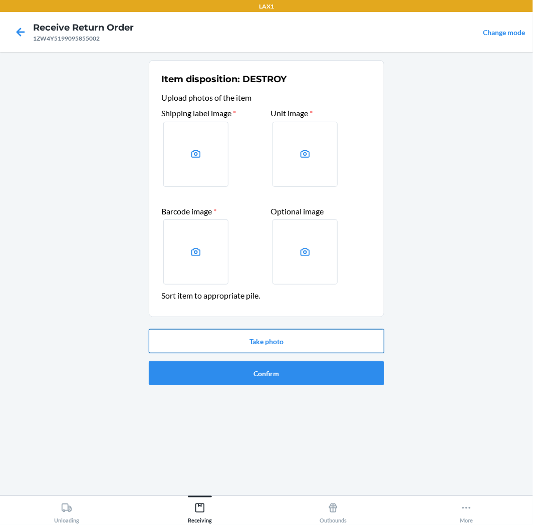
click at [318, 343] on button "Take photo" at bounding box center [266, 341] width 235 height 24
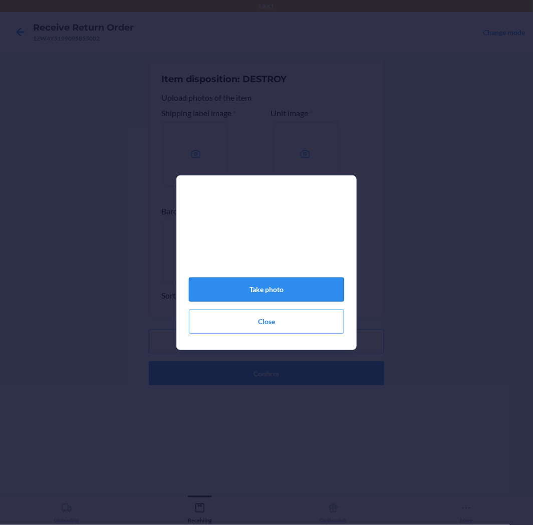
click at [279, 292] on button "Take photo" at bounding box center [266, 290] width 155 height 24
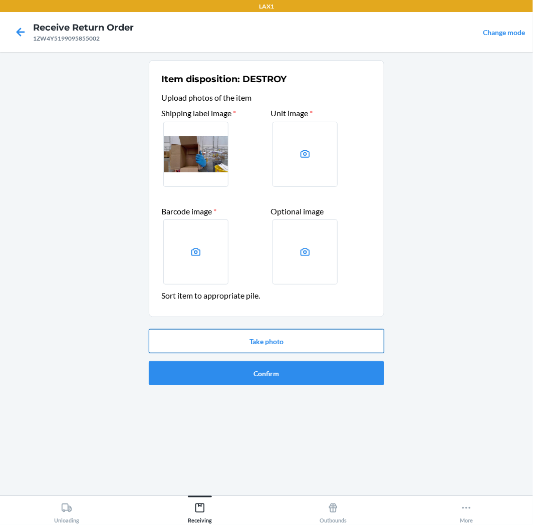
click at [298, 342] on button "Take photo" at bounding box center [266, 341] width 235 height 24
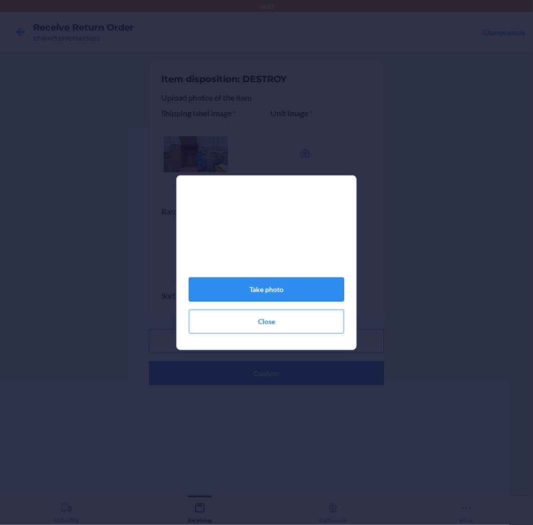
click at [276, 290] on button "Take photo" at bounding box center [266, 290] width 155 height 24
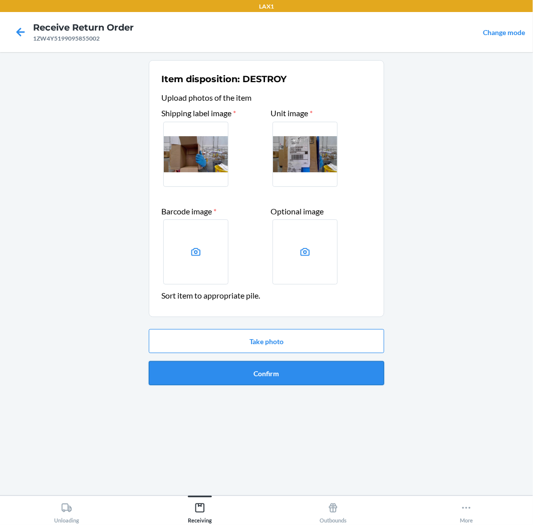
click at [280, 366] on button "Confirm" at bounding box center [266, 373] width 235 height 24
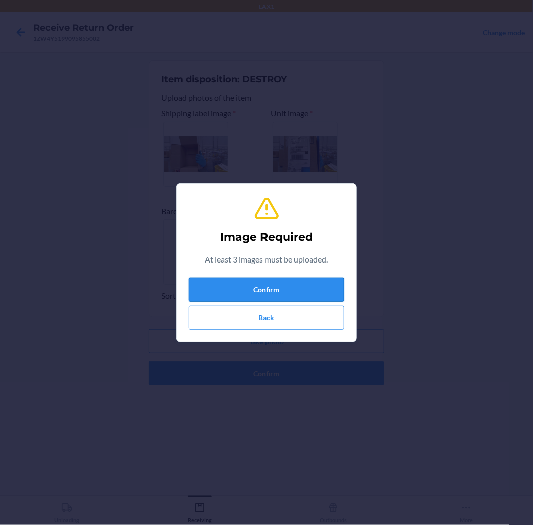
click at [282, 291] on button "Confirm" at bounding box center [266, 290] width 155 height 24
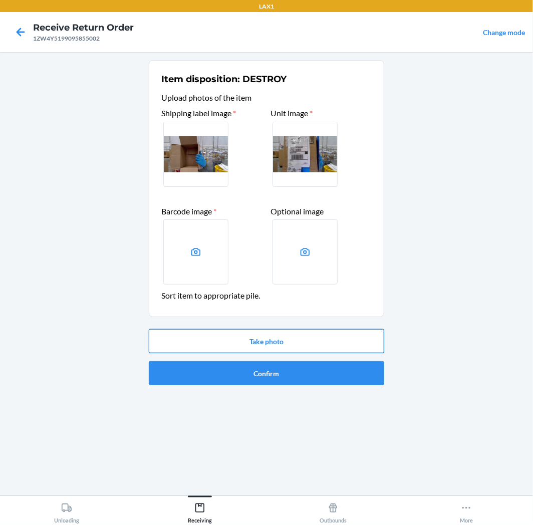
click at [288, 343] on button "Take photo" at bounding box center [266, 341] width 235 height 24
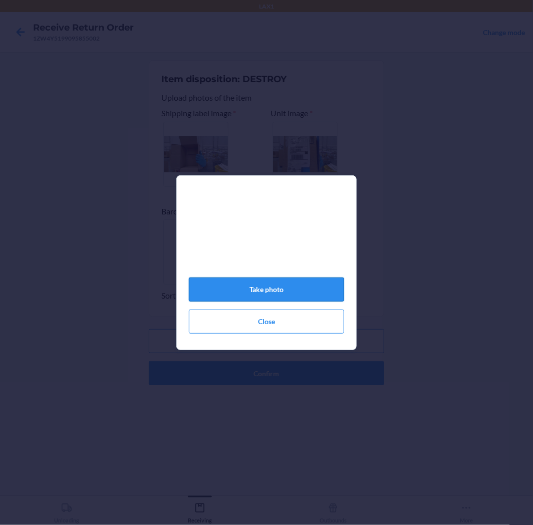
click at [269, 291] on button "Take photo" at bounding box center [266, 290] width 155 height 24
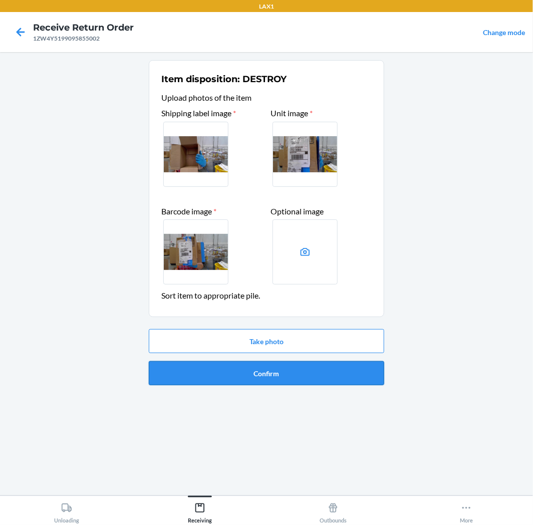
click at [301, 372] on button "Confirm" at bounding box center [266, 373] width 235 height 24
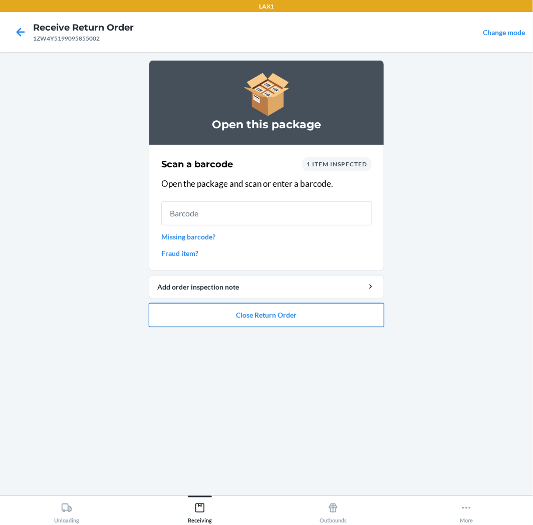
click at [333, 318] on button "Close Return Order" at bounding box center [266, 315] width 235 height 24
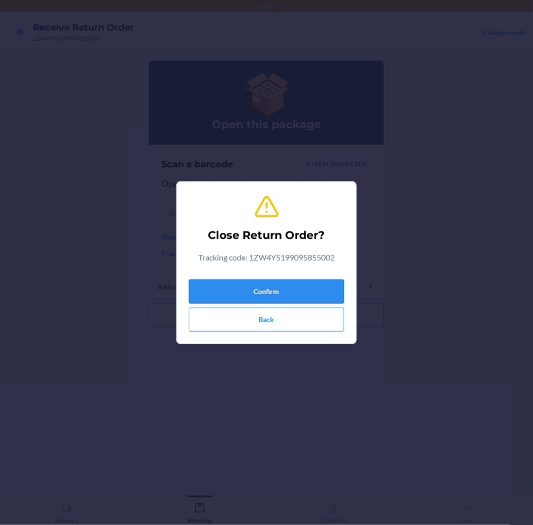
click at [334, 284] on button "Confirm" at bounding box center [266, 292] width 155 height 24
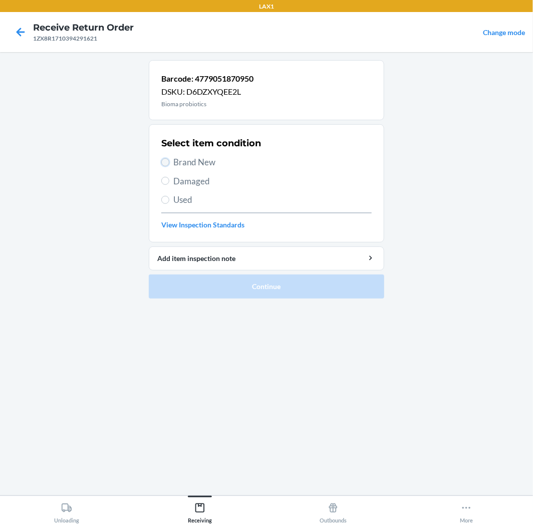
click at [166, 163] on input "Brand New" at bounding box center [165, 162] width 8 height 8
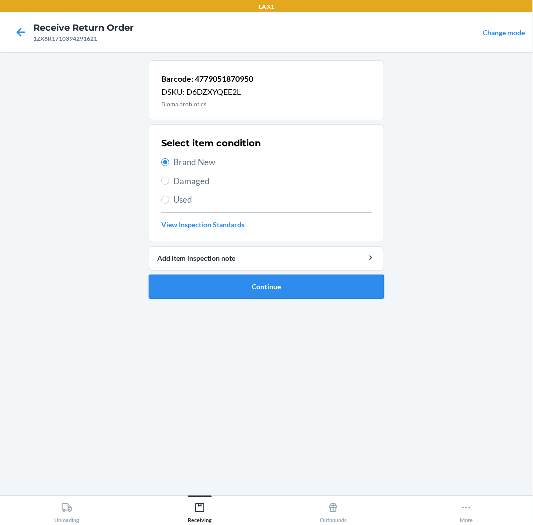
click at [294, 283] on button "Continue" at bounding box center [266, 287] width 235 height 24
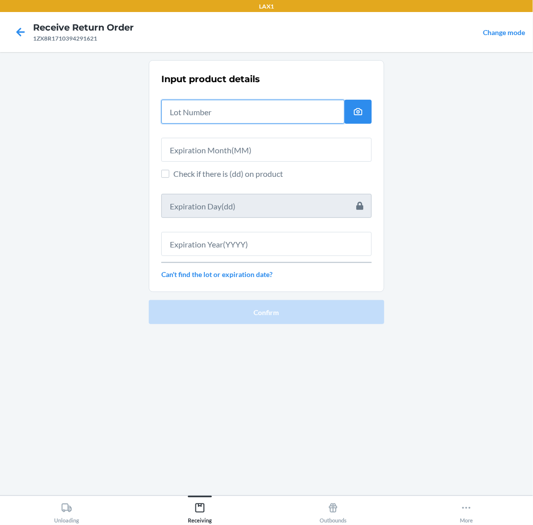
click at [299, 121] on input "text" at bounding box center [252, 112] width 183 height 24
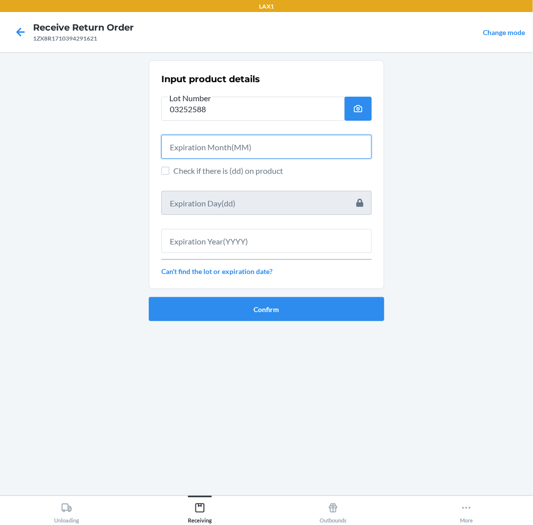
click at [269, 144] on input "text" at bounding box center [266, 147] width 210 height 24
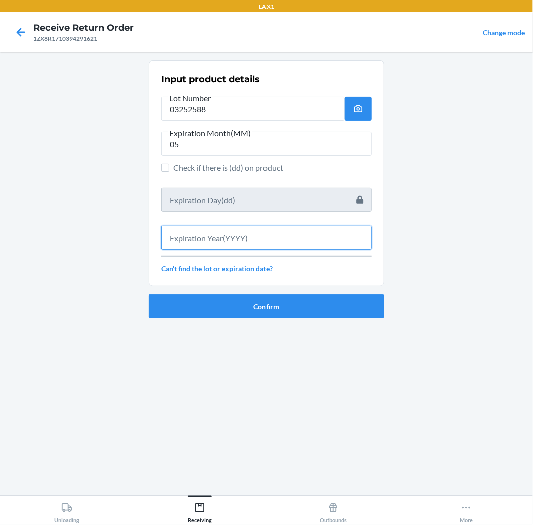
click at [255, 243] on input "text" at bounding box center [266, 238] width 210 height 24
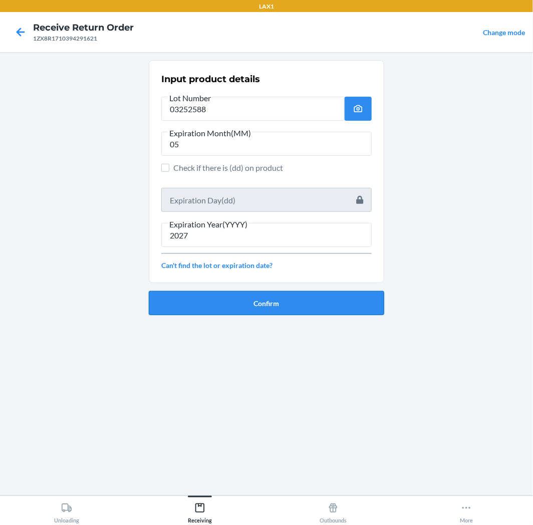
click at [251, 302] on button "Confirm" at bounding box center [266, 303] width 235 height 24
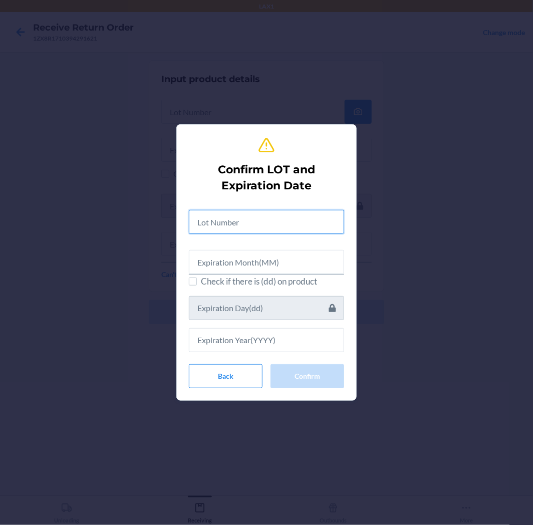
click at [257, 227] on input "text" at bounding box center [266, 222] width 155 height 24
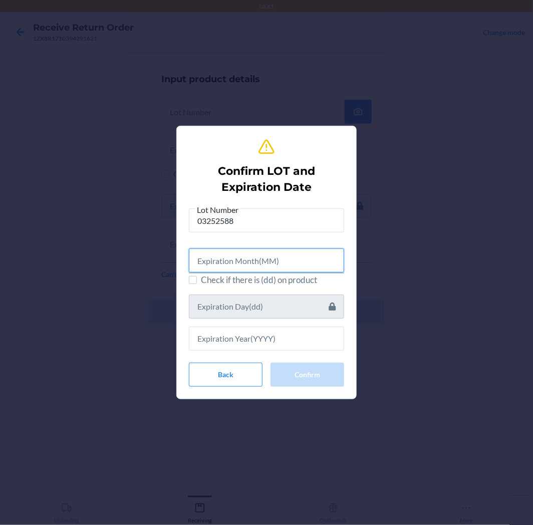
click at [255, 257] on input "text" at bounding box center [266, 261] width 155 height 24
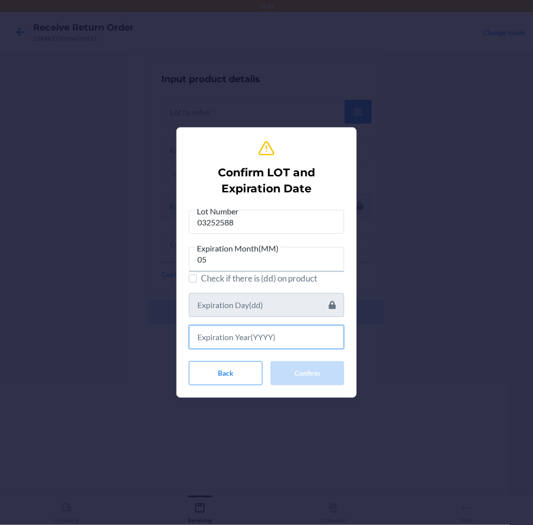
click at [260, 341] on input "text" at bounding box center [266, 337] width 155 height 24
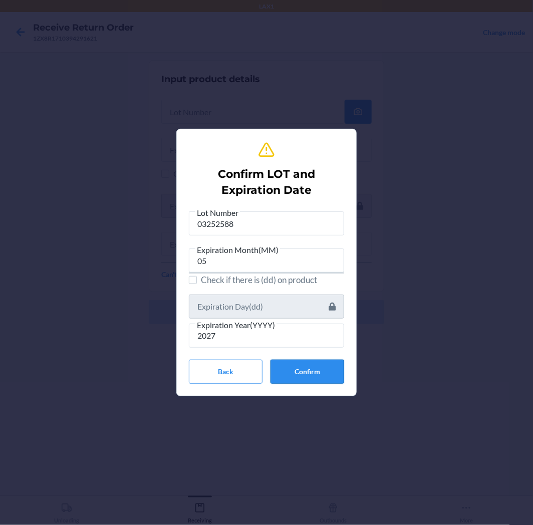
click at [297, 367] on button "Confirm" at bounding box center [308, 372] width 74 height 24
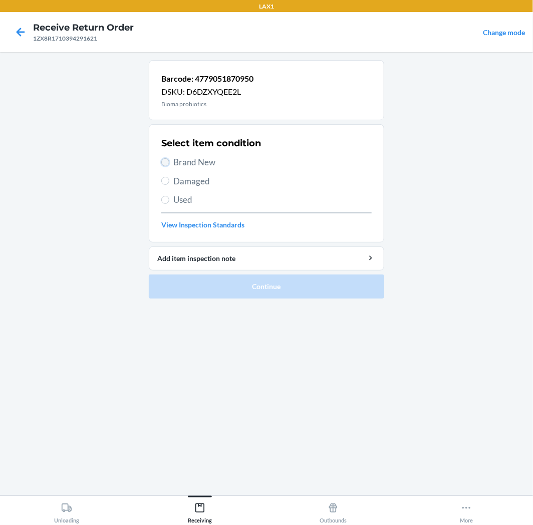
click at [163, 163] on input "Brand New" at bounding box center [165, 162] width 8 height 8
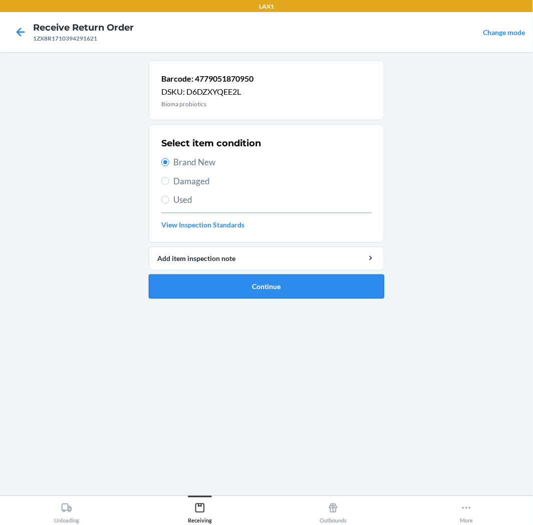
click at [317, 281] on button "Continue" at bounding box center [266, 287] width 235 height 24
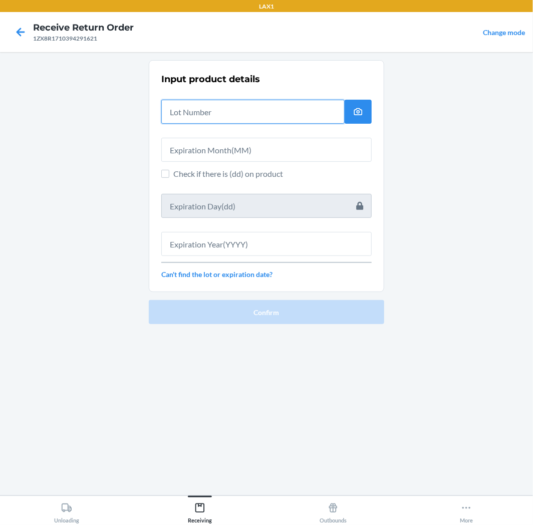
click at [282, 106] on input "text" at bounding box center [252, 112] width 183 height 24
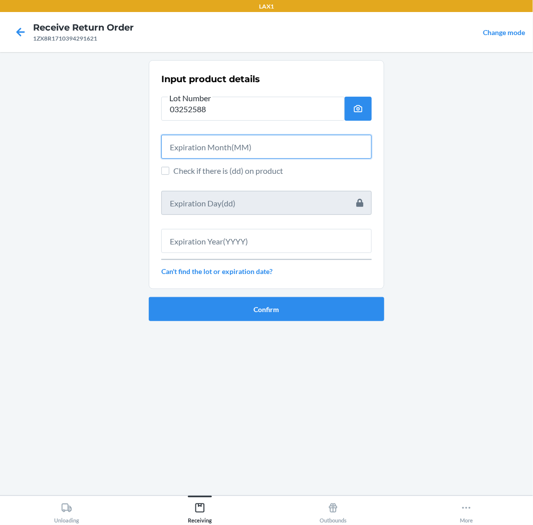
click at [271, 147] on input "text" at bounding box center [266, 147] width 210 height 24
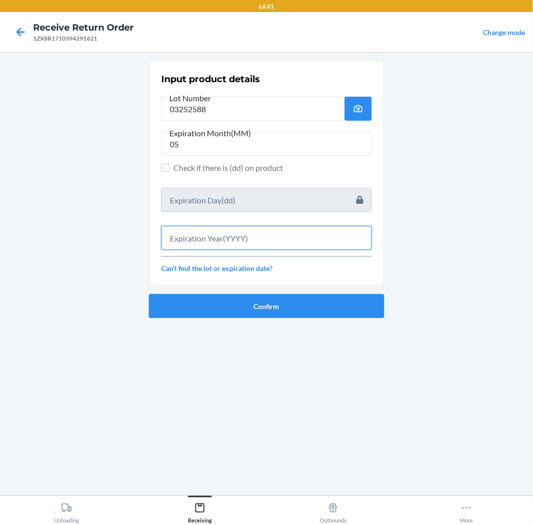
click at [300, 238] on input "text" at bounding box center [266, 238] width 210 height 24
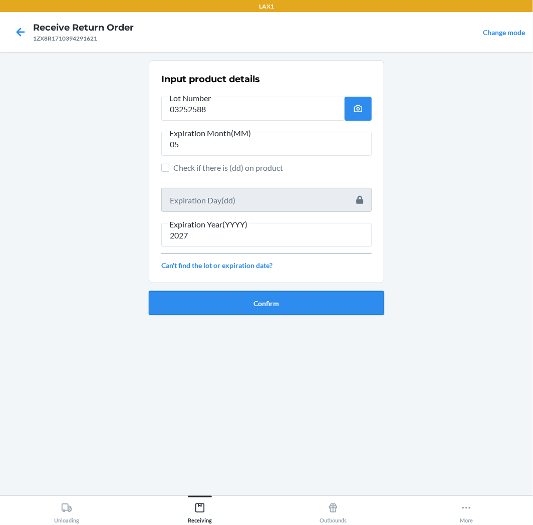
click at [305, 297] on button "Confirm" at bounding box center [266, 303] width 235 height 24
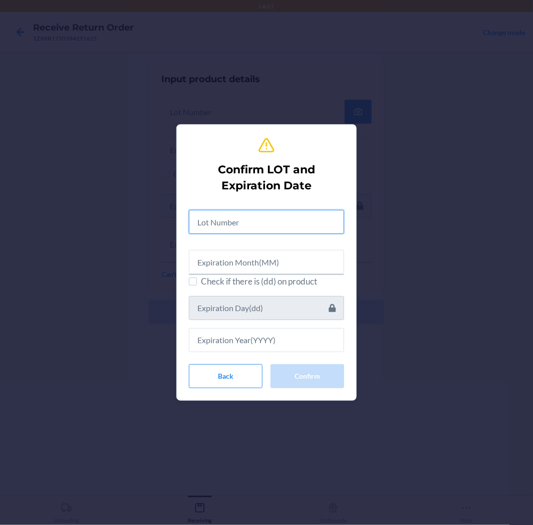
click at [317, 221] on input "text" at bounding box center [266, 222] width 155 height 24
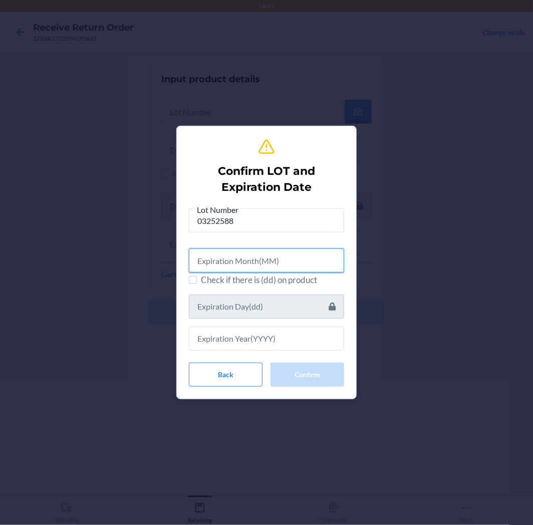
click at [274, 259] on input "text" at bounding box center [266, 261] width 155 height 24
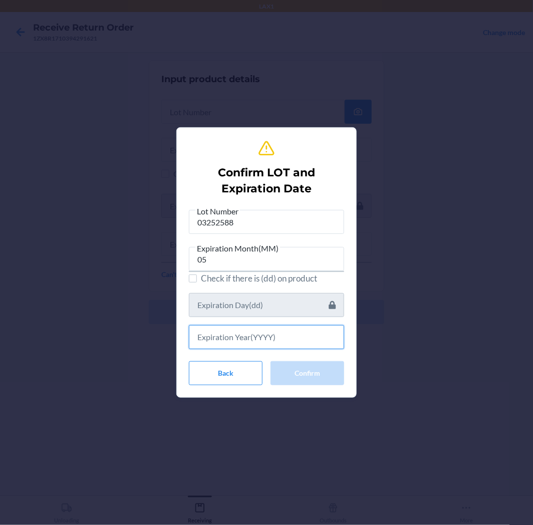
click at [245, 338] on input "text" at bounding box center [266, 337] width 155 height 24
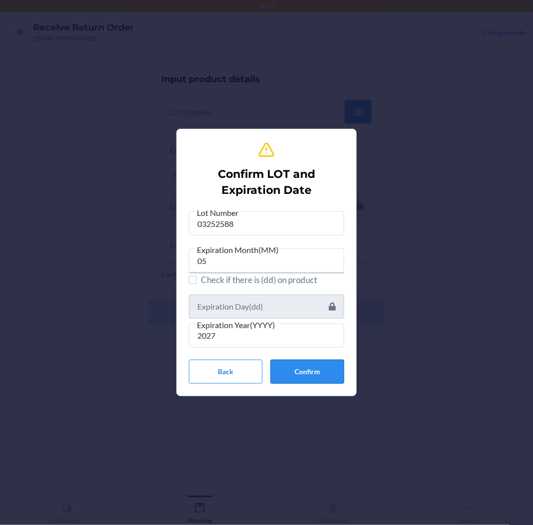
click at [326, 370] on button "Confirm" at bounding box center [308, 372] width 74 height 24
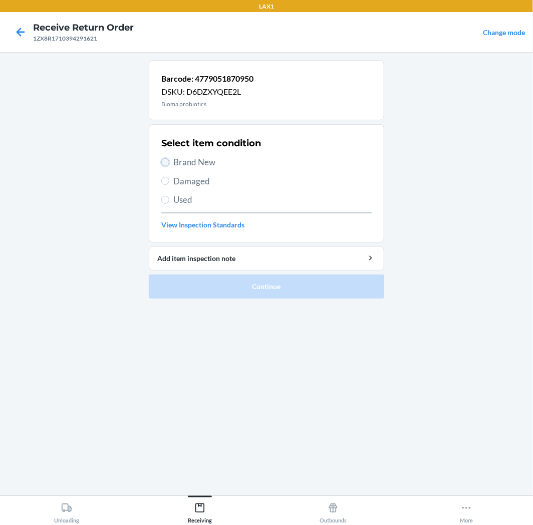
click at [167, 163] on input "Brand New" at bounding box center [165, 162] width 8 height 8
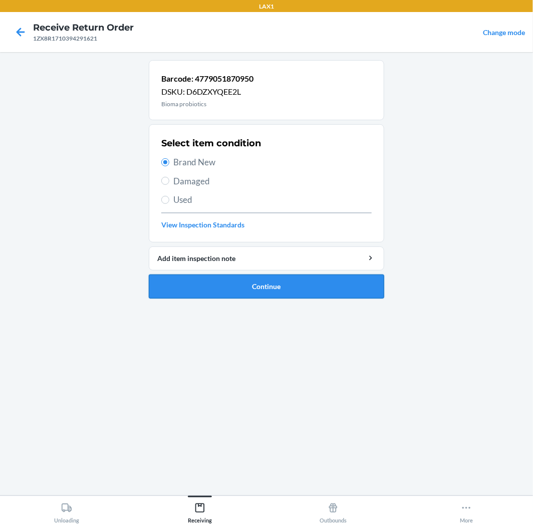
click at [362, 288] on button "Continue" at bounding box center [266, 287] width 235 height 24
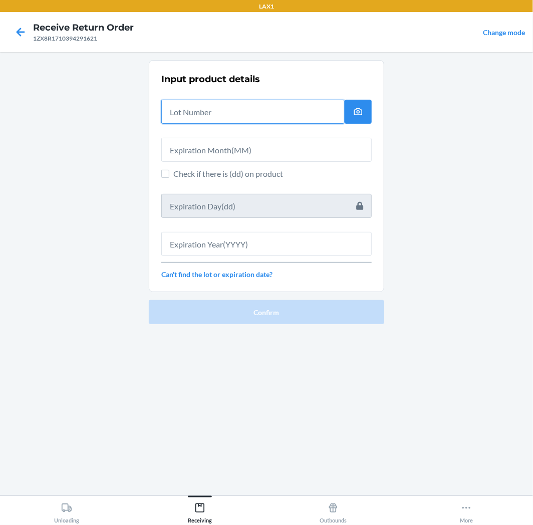
click at [311, 107] on input "text" at bounding box center [252, 112] width 183 height 24
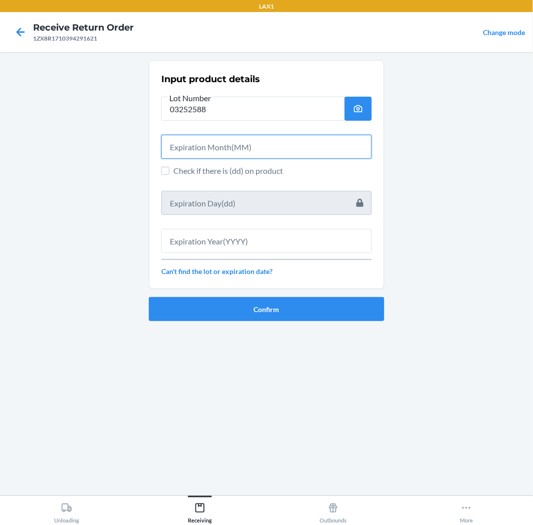
click at [307, 140] on input "text" at bounding box center [266, 147] width 210 height 24
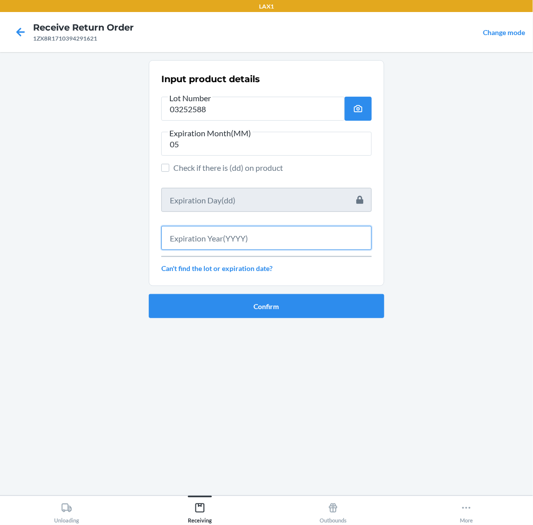
click at [269, 241] on input "text" at bounding box center [266, 238] width 210 height 24
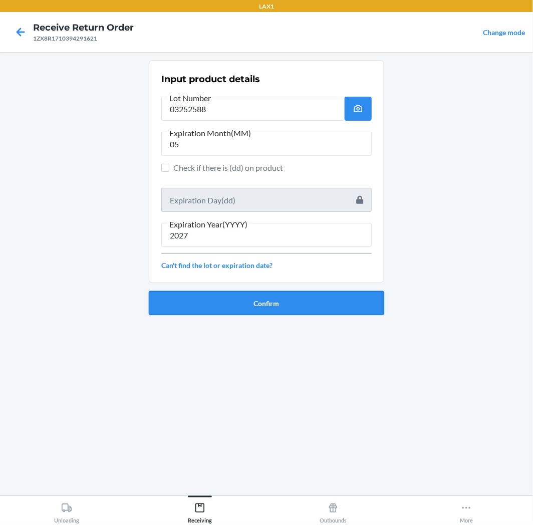
click at [271, 307] on button "Confirm" at bounding box center [266, 303] width 235 height 24
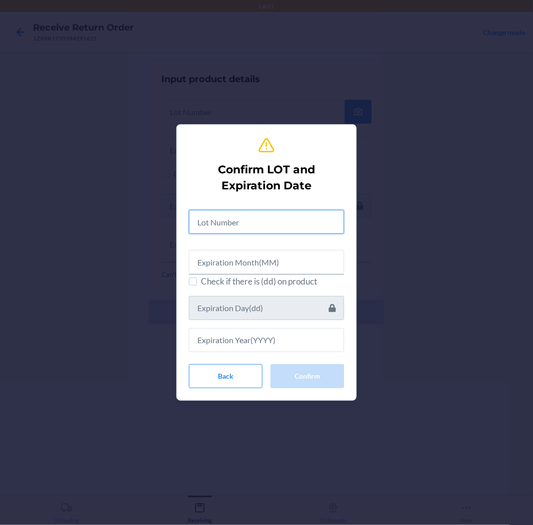
click at [262, 222] on input "text" at bounding box center [266, 222] width 155 height 24
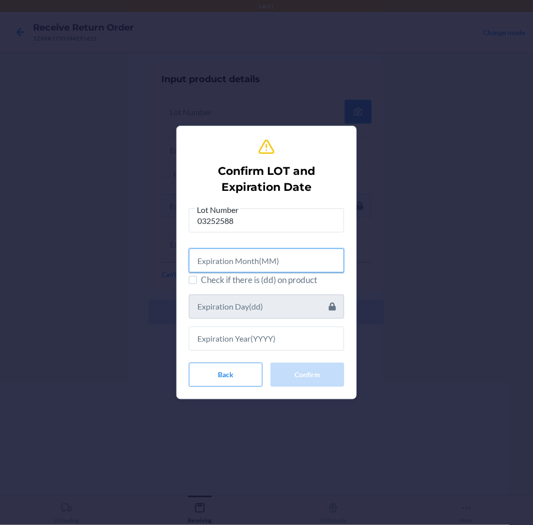
click at [294, 259] on input "text" at bounding box center [266, 261] width 155 height 24
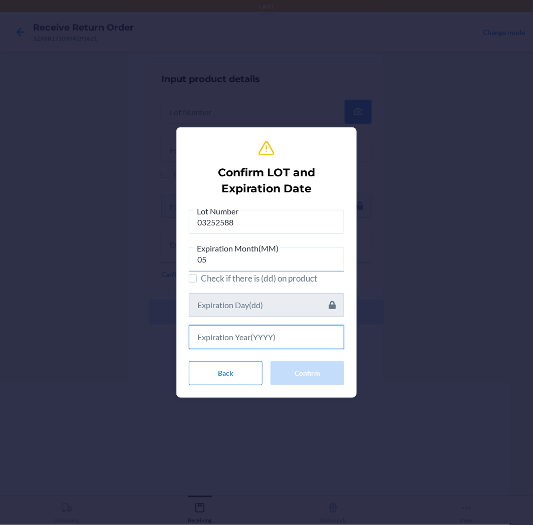
click at [245, 346] on input "text" at bounding box center [266, 337] width 155 height 24
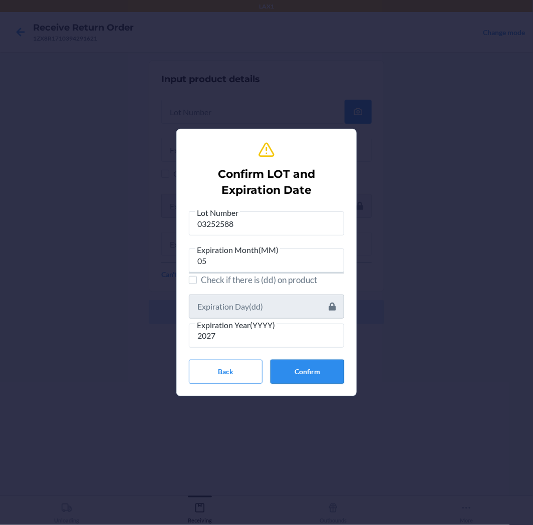
click at [317, 374] on button "Confirm" at bounding box center [308, 372] width 74 height 24
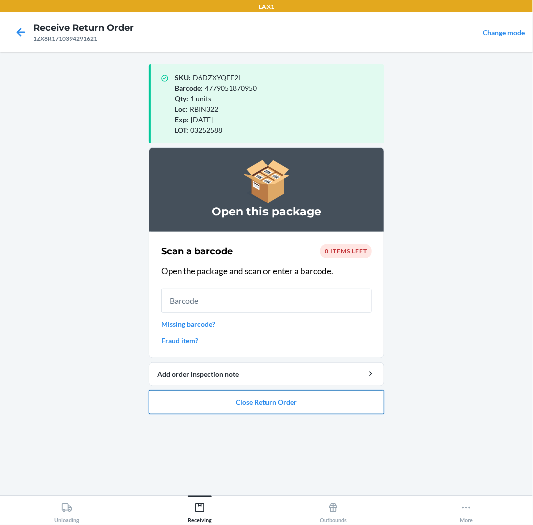
click at [338, 401] on button "Close Return Order" at bounding box center [266, 402] width 235 height 24
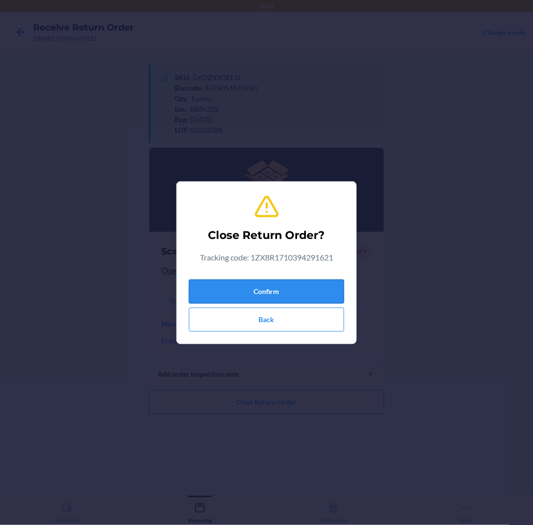
click at [309, 289] on button "Confirm" at bounding box center [266, 292] width 155 height 24
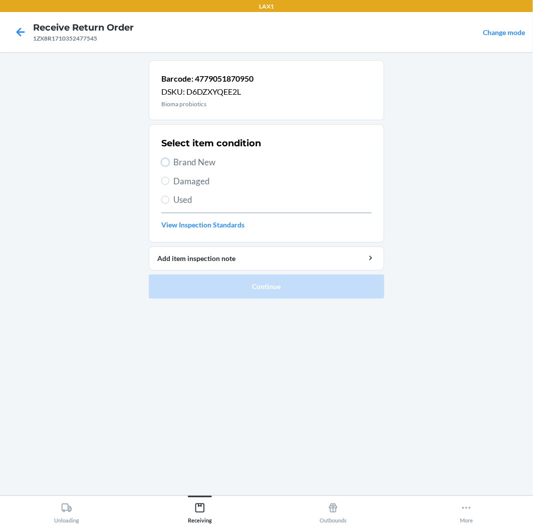
drag, startPoint x: 166, startPoint y: 158, endPoint x: 198, endPoint y: 230, distance: 79.2
click at [168, 167] on label "Brand New" at bounding box center [266, 162] width 210 height 13
click at [168, 166] on input "Brand New" at bounding box center [165, 162] width 8 height 8
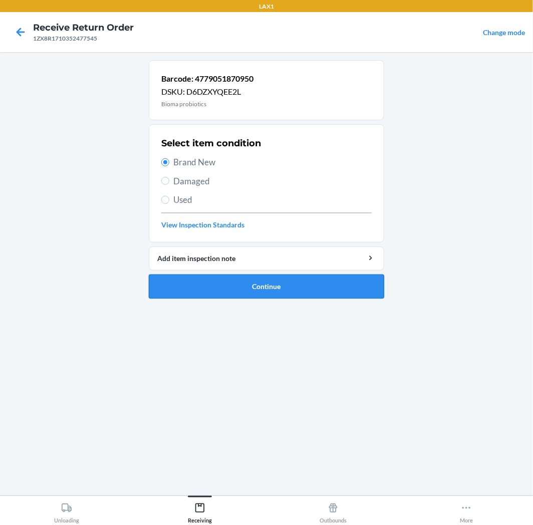
click at [327, 285] on button "Continue" at bounding box center [266, 287] width 235 height 24
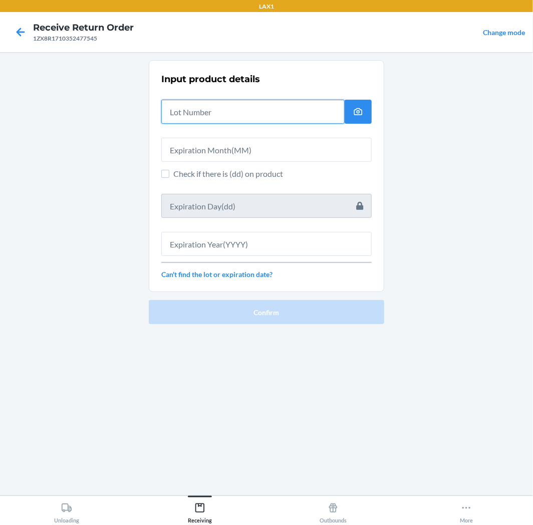
click at [301, 114] on input "text" at bounding box center [252, 112] width 183 height 24
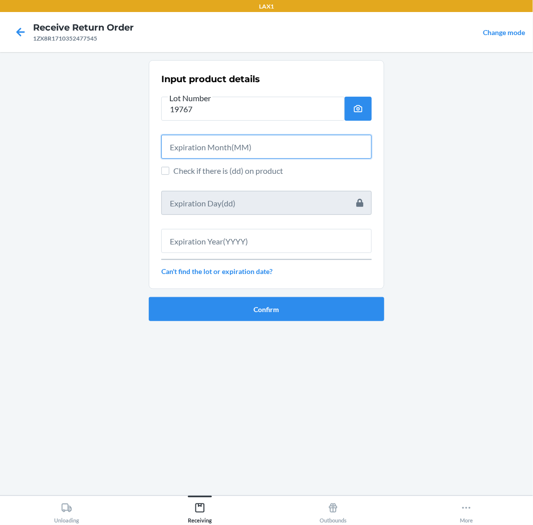
click at [285, 147] on input "text" at bounding box center [266, 147] width 210 height 24
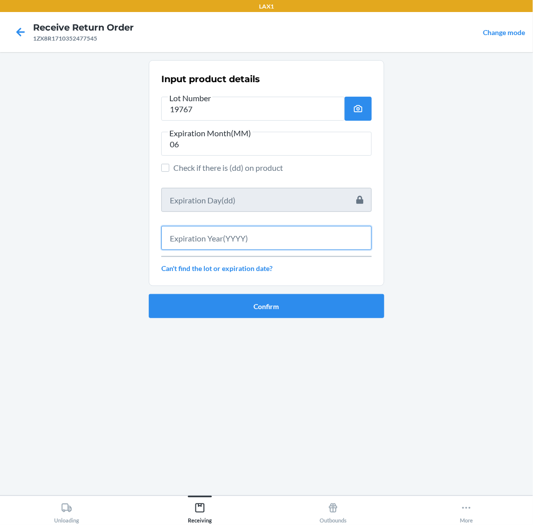
click at [281, 238] on input "text" at bounding box center [266, 238] width 210 height 24
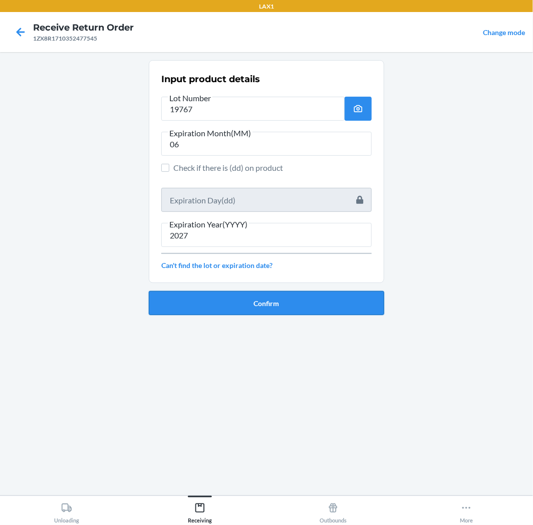
click at [275, 299] on button "Confirm" at bounding box center [266, 303] width 235 height 24
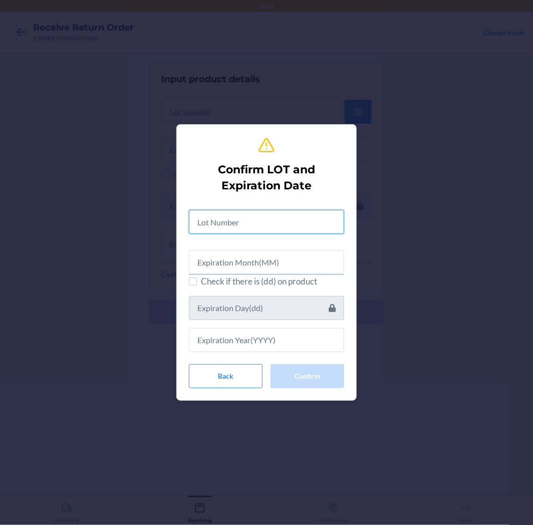
click at [299, 220] on input "text" at bounding box center [266, 222] width 155 height 24
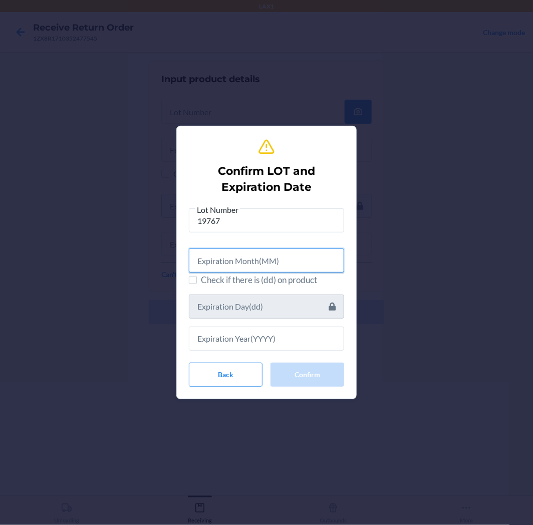
click at [299, 263] on input "text" at bounding box center [266, 261] width 155 height 24
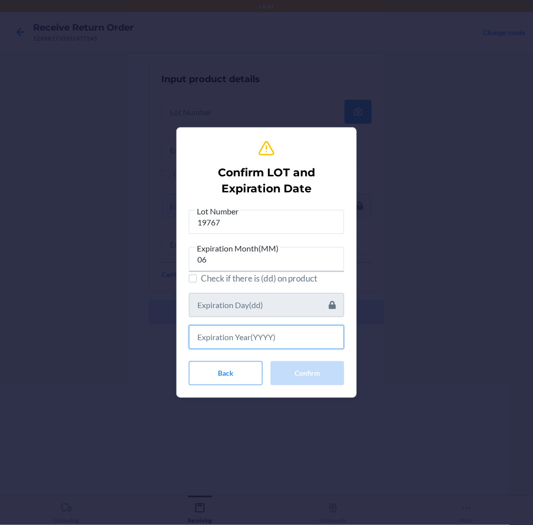
click at [323, 335] on input "text" at bounding box center [266, 337] width 155 height 24
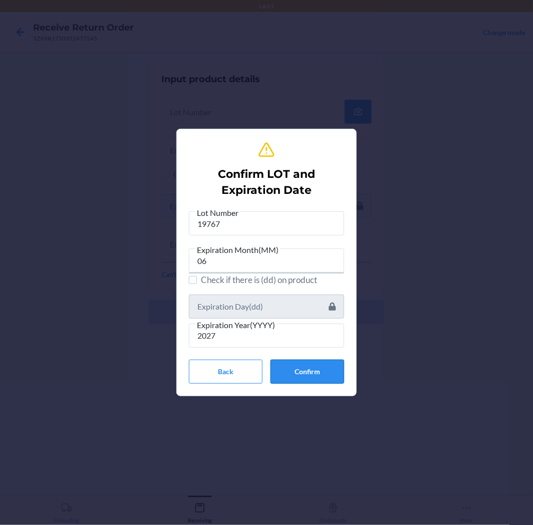
click at [331, 374] on button "Confirm" at bounding box center [308, 372] width 74 height 24
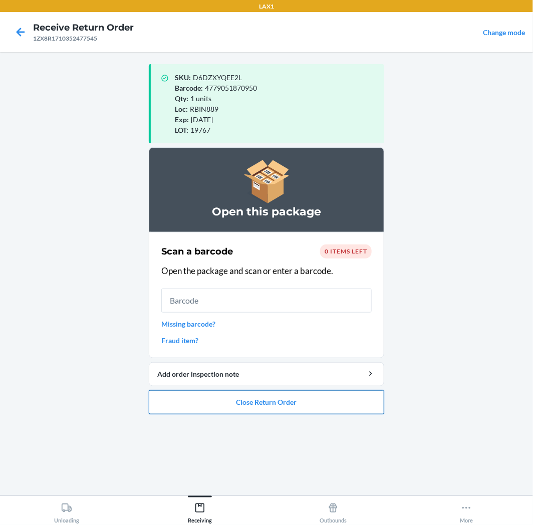
click at [312, 398] on button "Close Return Order" at bounding box center [266, 402] width 235 height 24
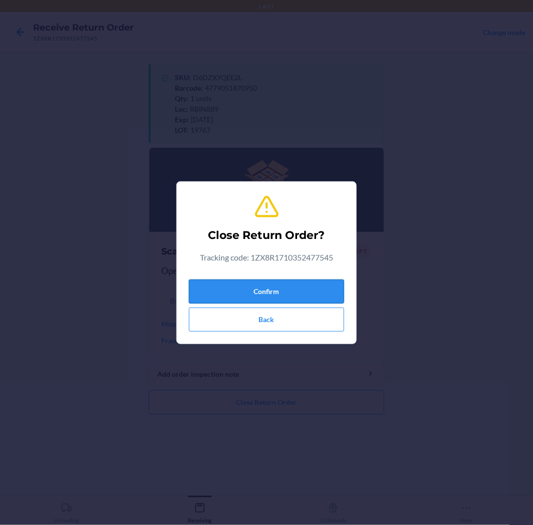
click at [304, 301] on button "Confirm" at bounding box center [266, 292] width 155 height 24
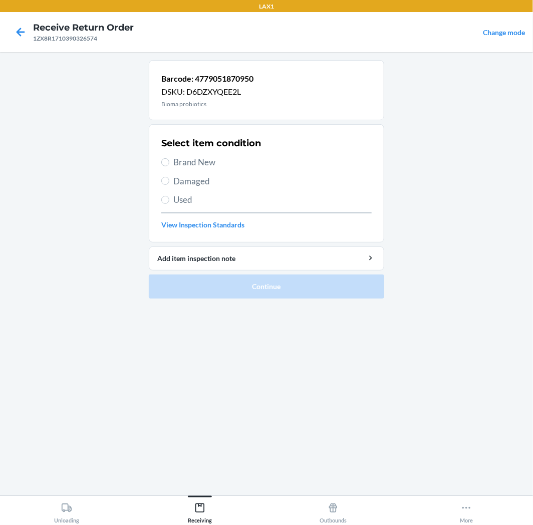
click at [163, 155] on div "Select item condition Brand New Damaged Used View Inspection Standards" at bounding box center [266, 183] width 210 height 99
click at [166, 160] on input "Brand New" at bounding box center [165, 162] width 8 height 8
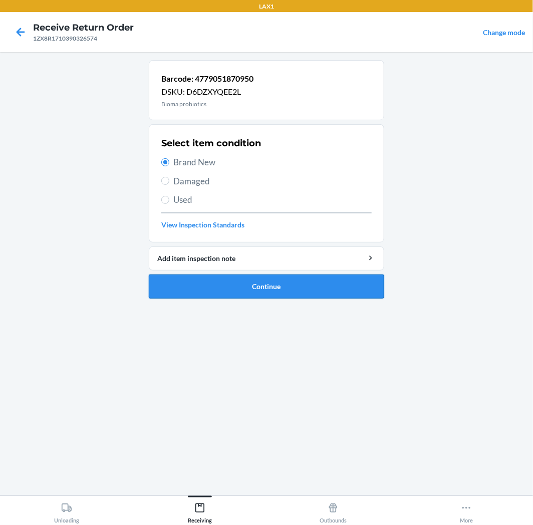
click at [309, 286] on button "Continue" at bounding box center [266, 287] width 235 height 24
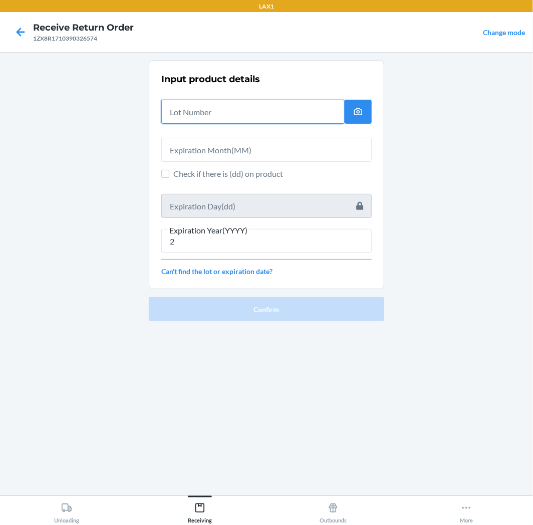
click at [252, 117] on input "text" at bounding box center [252, 112] width 183 height 24
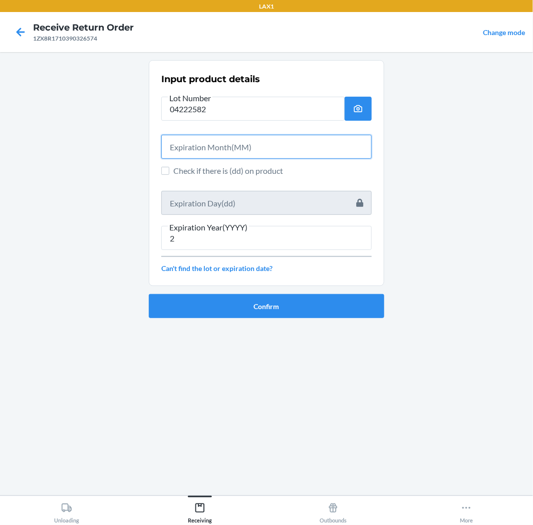
click at [267, 150] on input "text" at bounding box center [266, 147] width 210 height 24
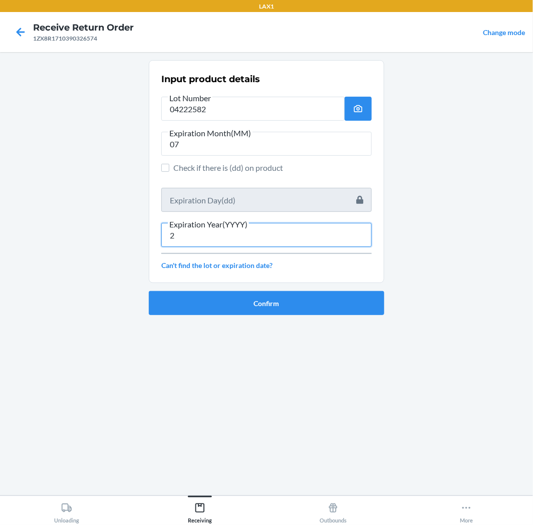
click at [244, 238] on input "2" at bounding box center [266, 235] width 210 height 24
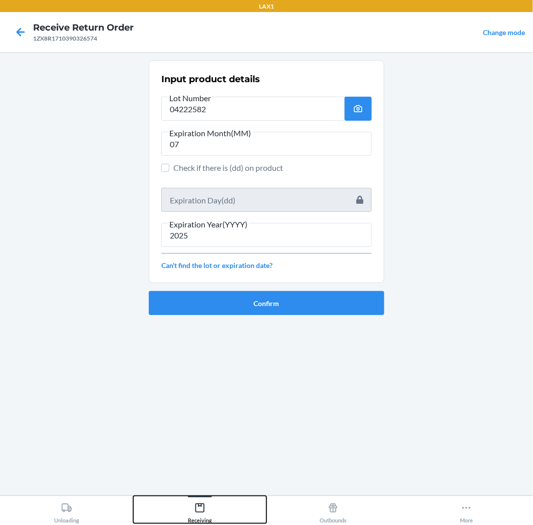
click at [198, 511] on icon at bounding box center [199, 508] width 11 height 11
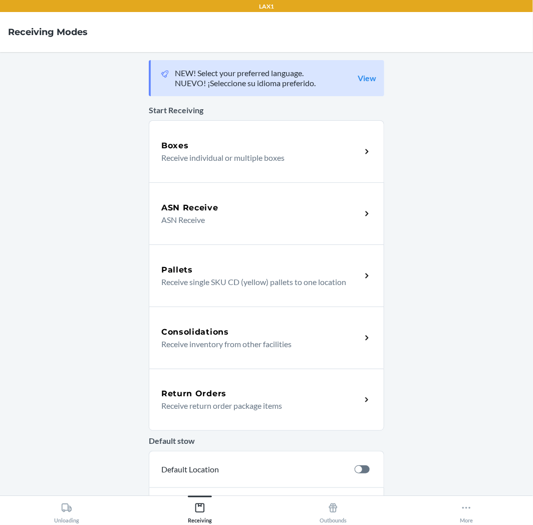
click at [275, 398] on div "Return Orders" at bounding box center [261, 394] width 200 height 12
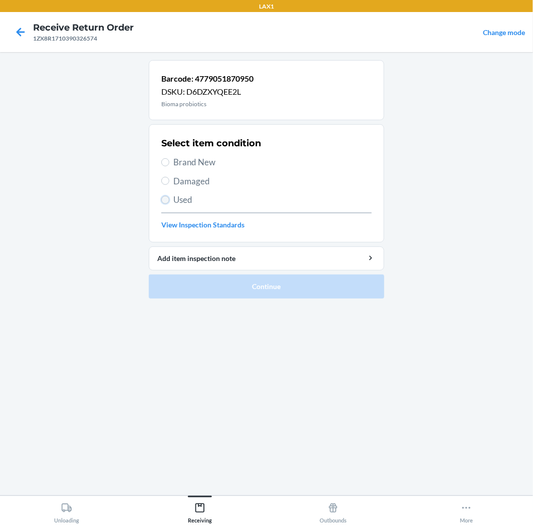
click at [166, 202] on input "Used" at bounding box center [165, 200] width 8 height 8
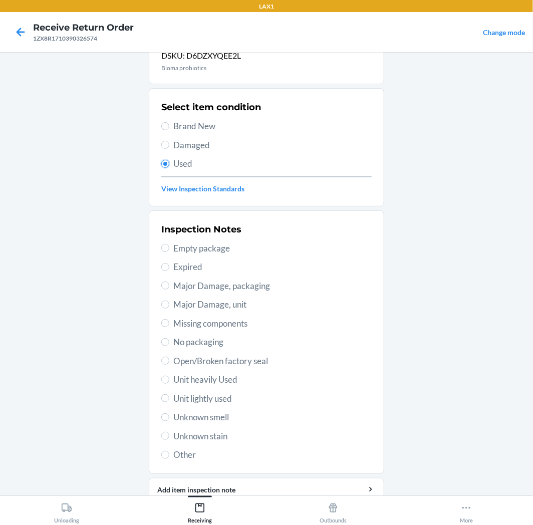
scroll to position [56, 0]
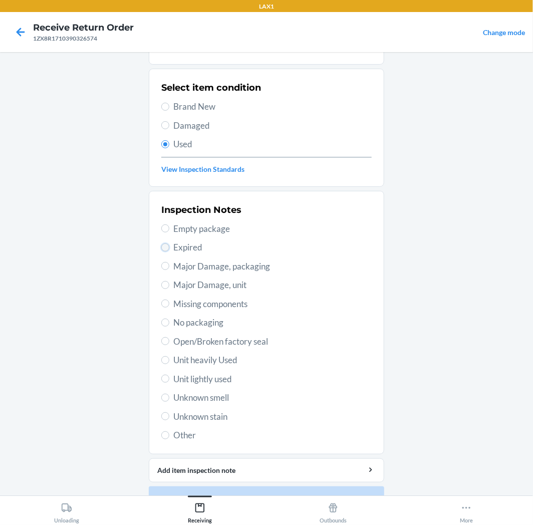
click at [161, 249] on input "Expired" at bounding box center [165, 248] width 8 height 8
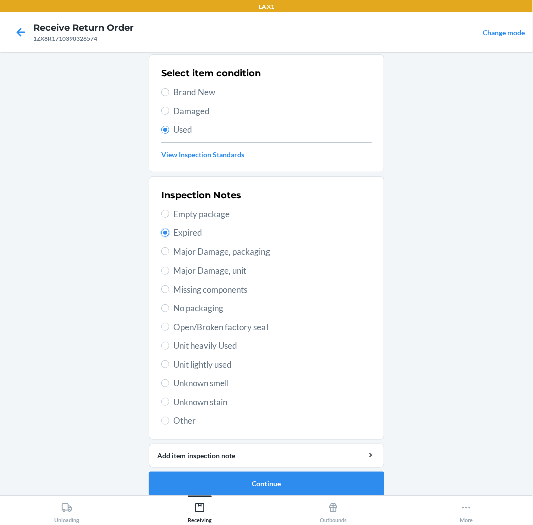
scroll to position [78, 0]
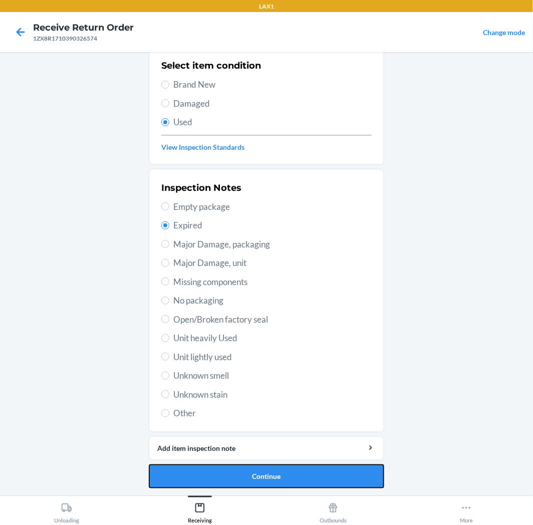
click at [278, 483] on button "Continue" at bounding box center [266, 476] width 235 height 24
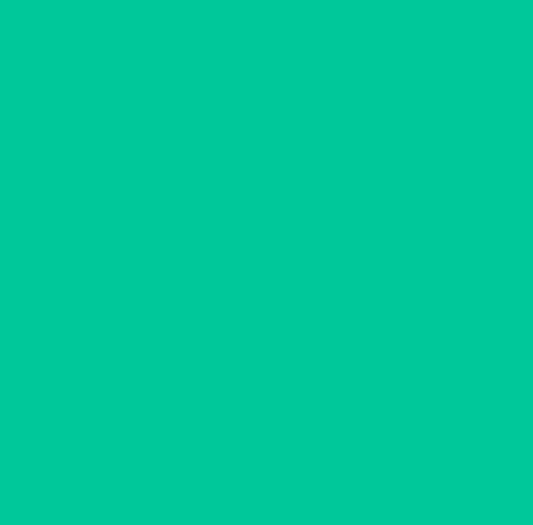
scroll to position [0, 0]
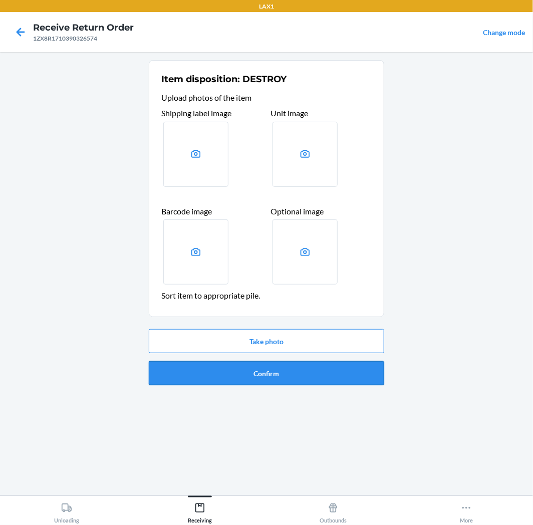
click at [306, 377] on button "Confirm" at bounding box center [266, 373] width 235 height 24
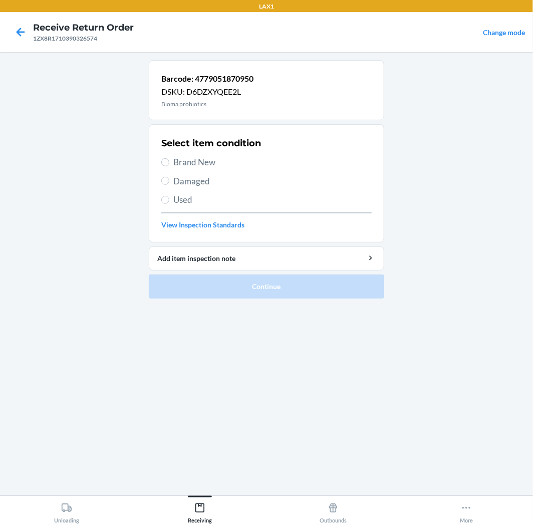
click at [165, 176] on label "Damaged" at bounding box center [266, 181] width 210 height 13
click at [165, 177] on input "Damaged" at bounding box center [165, 181] width 8 height 8
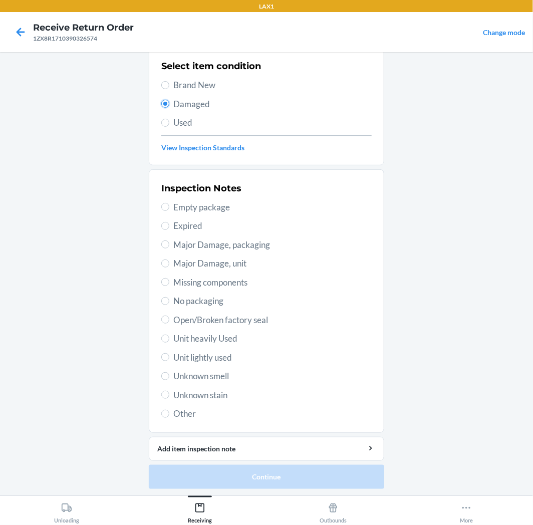
scroll to position [78, 0]
click at [166, 228] on label "Expired" at bounding box center [266, 225] width 210 height 13
click at [166, 228] on input "Expired" at bounding box center [165, 225] width 8 height 8
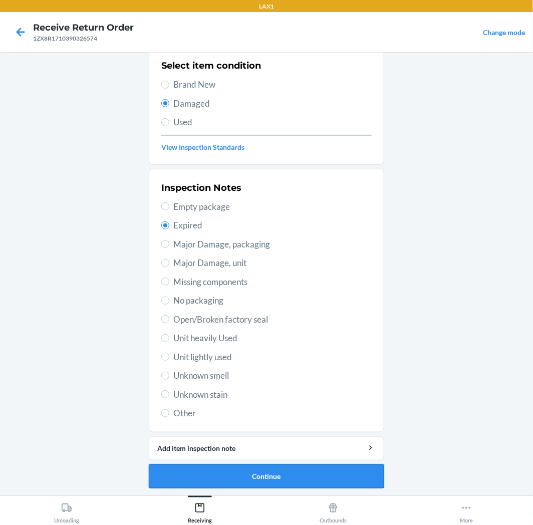
click at [354, 480] on button "Continue" at bounding box center [266, 476] width 235 height 24
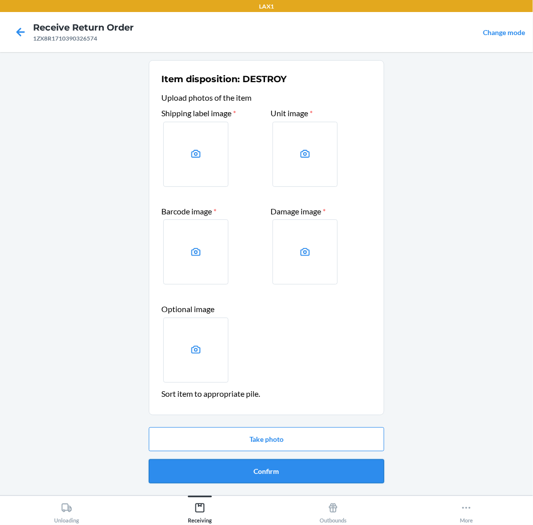
click at [356, 480] on button "Confirm" at bounding box center [266, 471] width 235 height 24
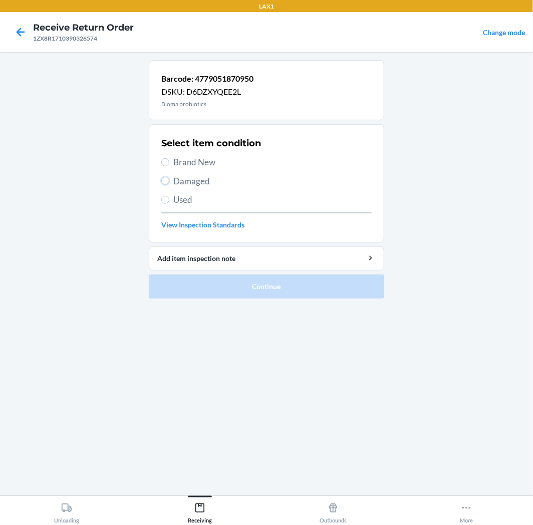
drag, startPoint x: 163, startPoint y: 178, endPoint x: 168, endPoint y: 190, distance: 13.3
click at [164, 178] on input "Damaged" at bounding box center [165, 181] width 8 height 8
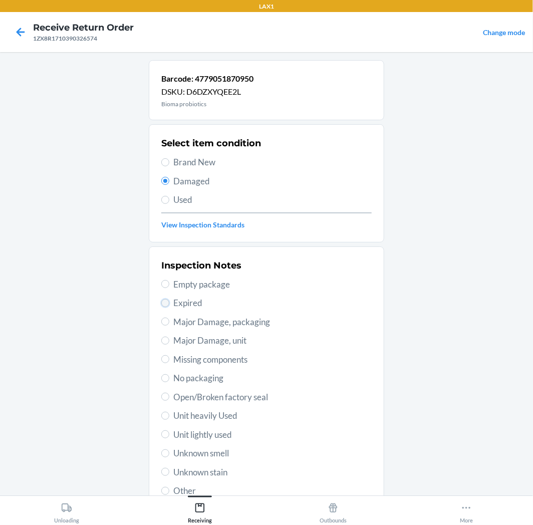
click at [164, 304] on input "Expired" at bounding box center [165, 303] width 8 height 8
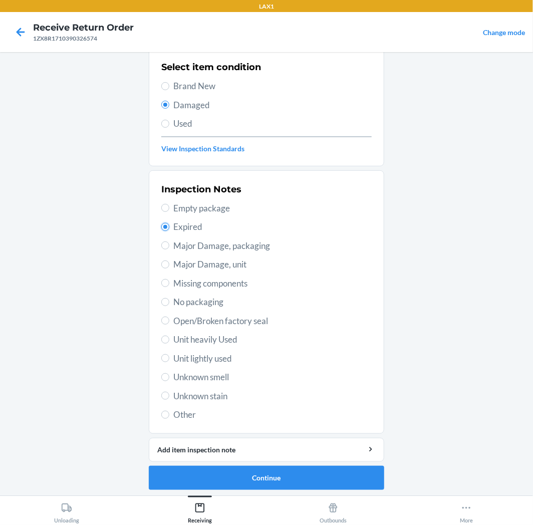
scroll to position [78, 0]
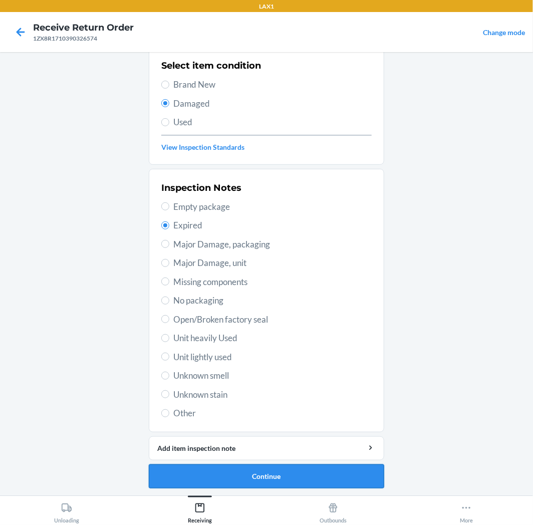
click at [364, 474] on button "Continue" at bounding box center [266, 476] width 235 height 24
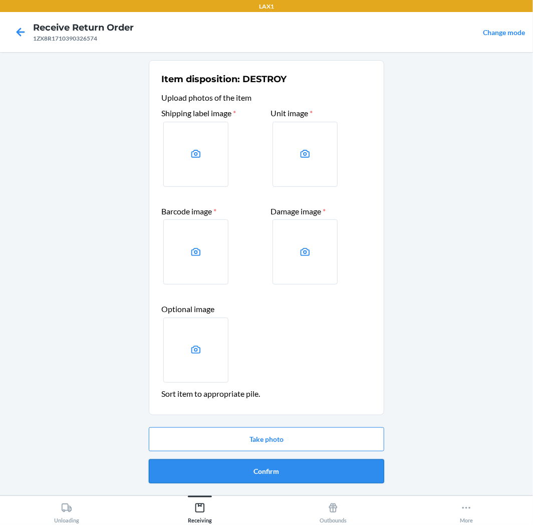
click at [363, 472] on button "Confirm" at bounding box center [266, 471] width 235 height 24
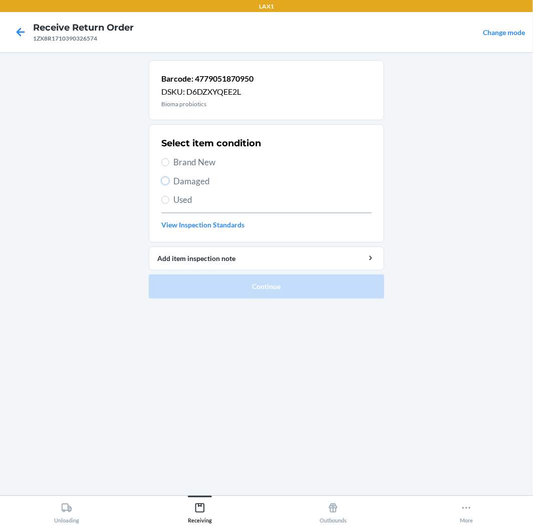
drag, startPoint x: 167, startPoint y: 182, endPoint x: 173, endPoint y: 209, distance: 27.7
click at [167, 185] on label "Damaged" at bounding box center [266, 181] width 210 height 13
click at [167, 185] on input "Damaged" at bounding box center [165, 181] width 8 height 8
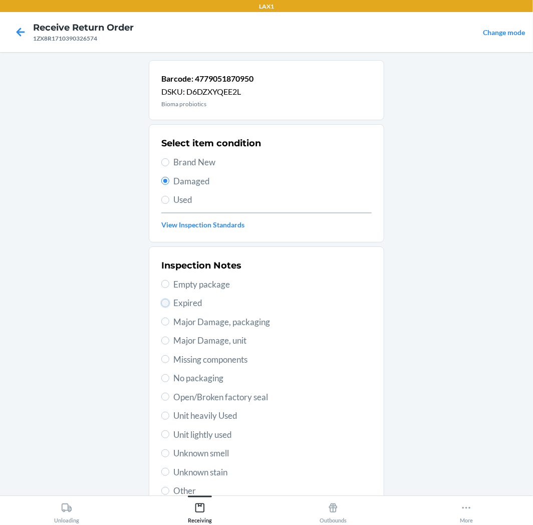
drag, startPoint x: 158, startPoint y: 303, endPoint x: 207, endPoint y: 393, distance: 102.5
click at [161, 303] on input "Expired" at bounding box center [165, 303] width 8 height 8
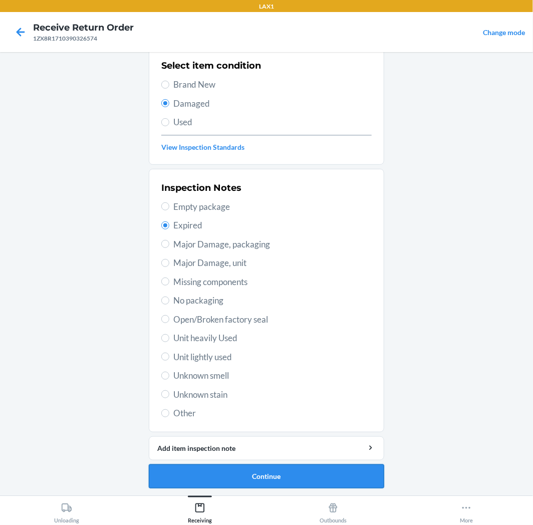
click at [318, 478] on button "Continue" at bounding box center [266, 476] width 235 height 24
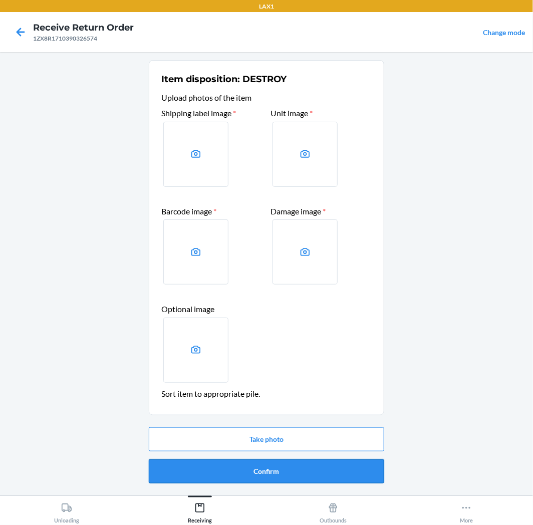
click at [319, 477] on button "Confirm" at bounding box center [266, 471] width 235 height 24
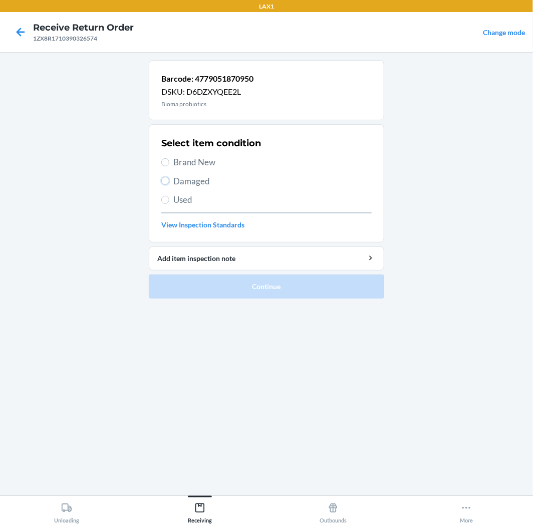
drag, startPoint x: 166, startPoint y: 179, endPoint x: 186, endPoint y: 238, distance: 62.6
click at [166, 185] on label "Damaged" at bounding box center [266, 181] width 210 height 13
click at [166, 185] on input "Damaged" at bounding box center [165, 181] width 8 height 8
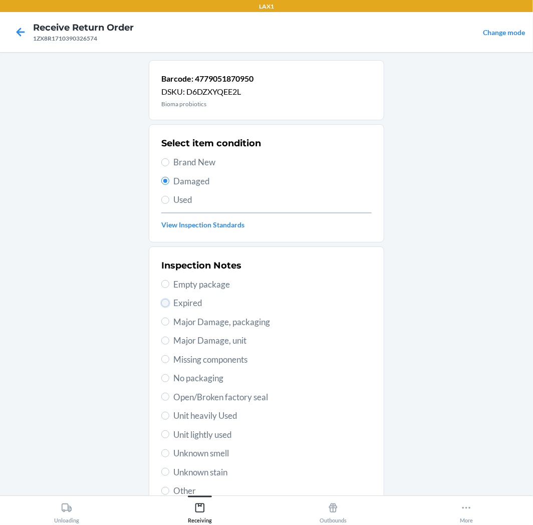
click at [161, 303] on input "Expired" at bounding box center [165, 303] width 8 height 8
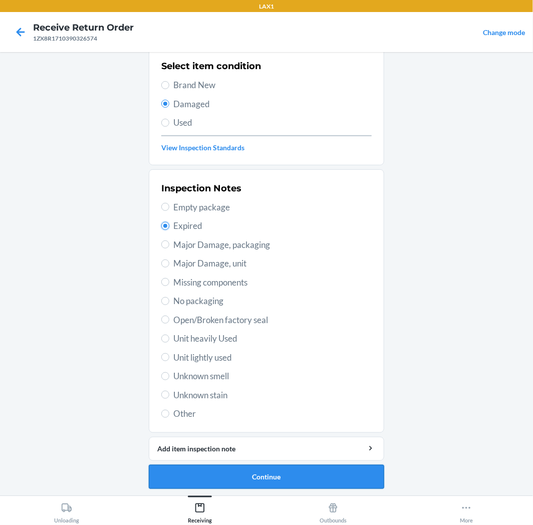
scroll to position [78, 0]
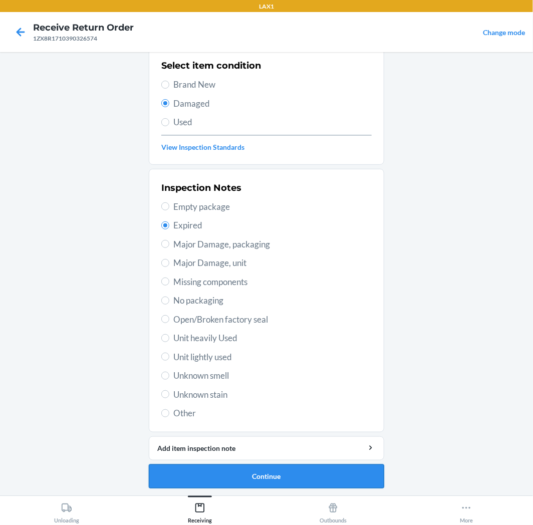
click at [290, 482] on button "Continue" at bounding box center [266, 476] width 235 height 24
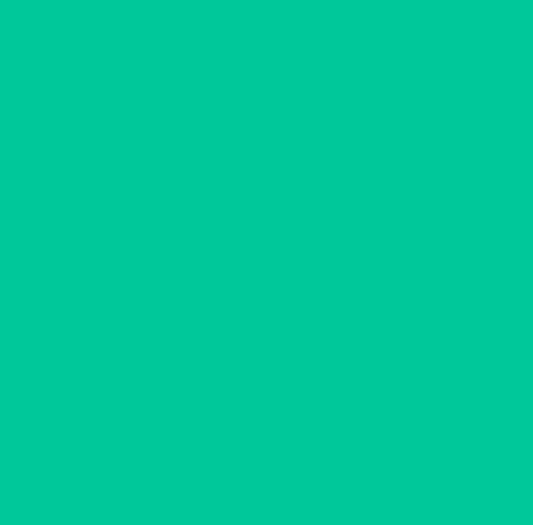
scroll to position [0, 0]
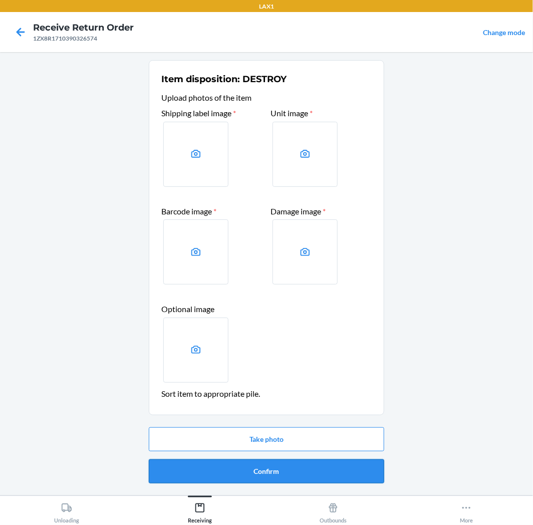
click at [285, 465] on button "Confirm" at bounding box center [266, 471] width 235 height 24
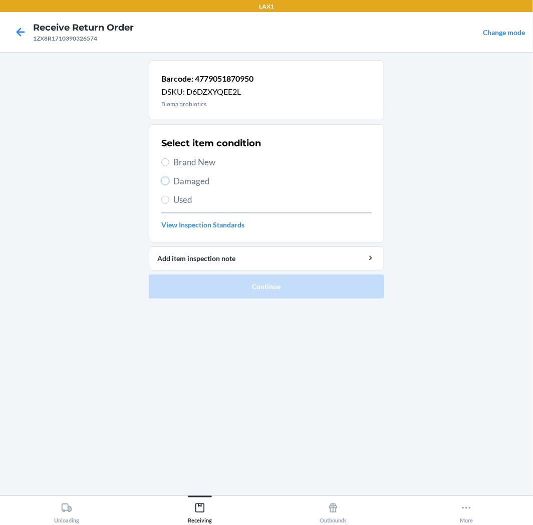
click at [167, 182] on input "Damaged" at bounding box center [165, 181] width 8 height 8
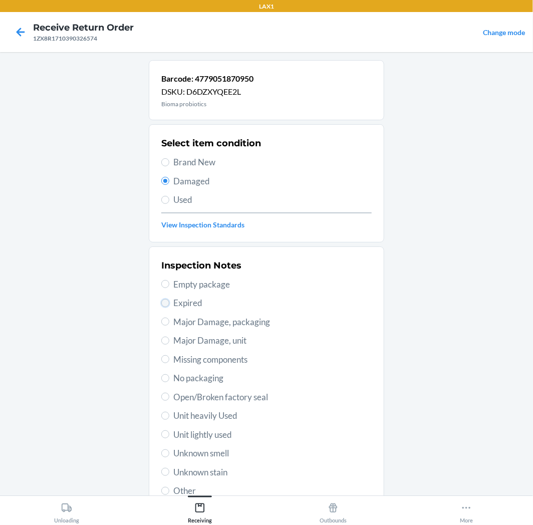
click at [164, 304] on input "Expired" at bounding box center [165, 303] width 8 height 8
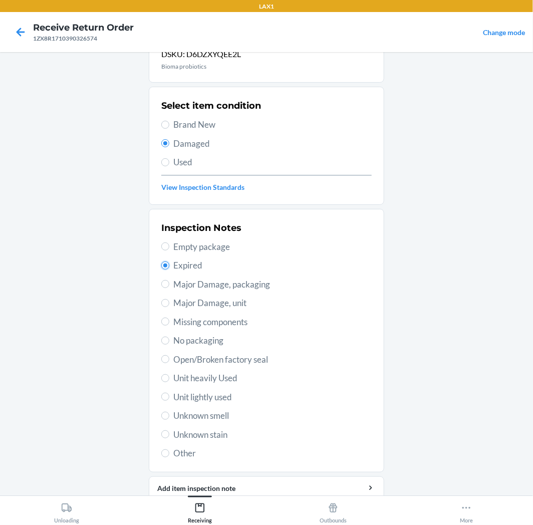
scroll to position [78, 0]
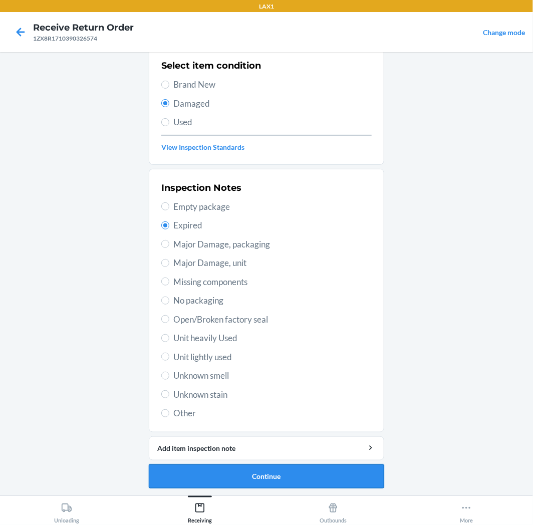
click at [329, 476] on button "Continue" at bounding box center [266, 476] width 235 height 24
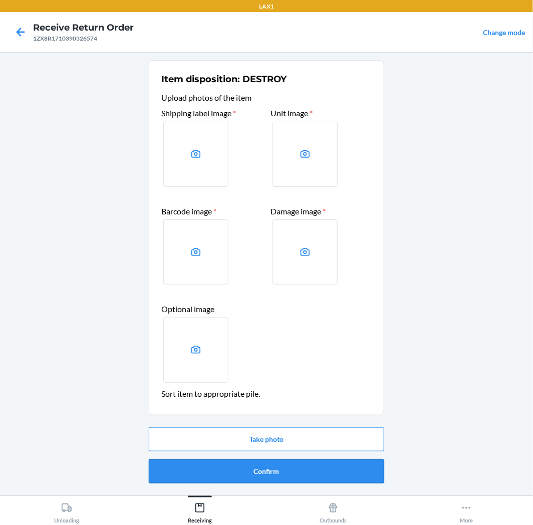
click at [330, 473] on button "Confirm" at bounding box center [266, 471] width 235 height 24
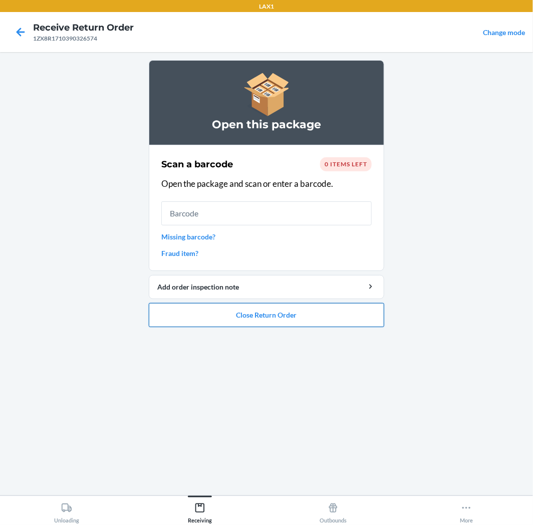
click at [296, 316] on button "Close Return Order" at bounding box center [266, 315] width 235 height 24
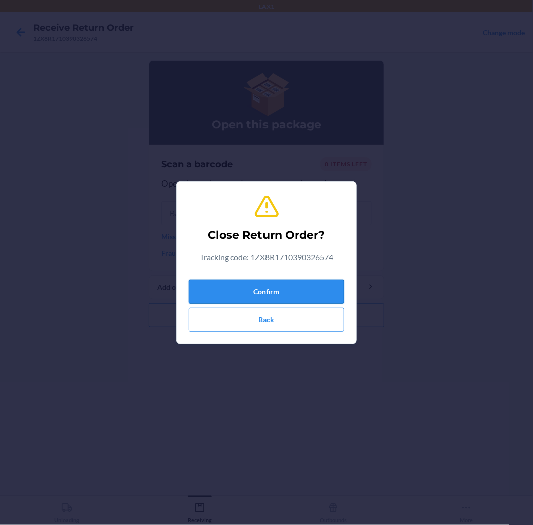
click at [303, 294] on button "Confirm" at bounding box center [266, 292] width 155 height 24
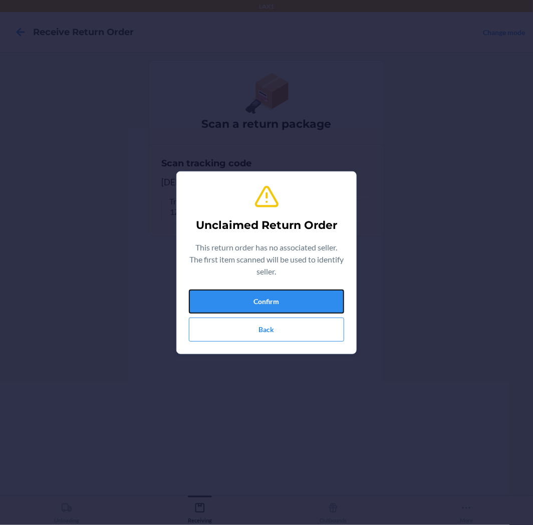
click at [303, 294] on button "Confirm" at bounding box center [266, 302] width 155 height 24
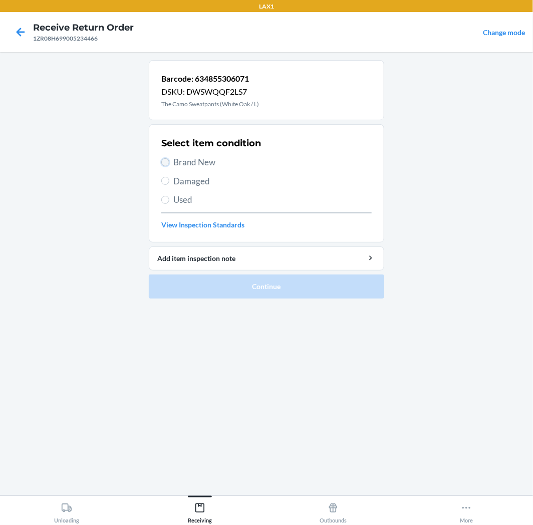
click at [164, 162] on input "Brand New" at bounding box center [165, 162] width 8 height 8
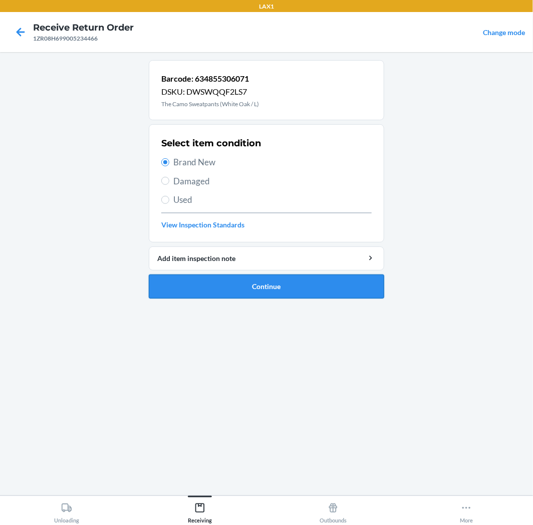
click at [298, 286] on button "Continue" at bounding box center [266, 287] width 235 height 24
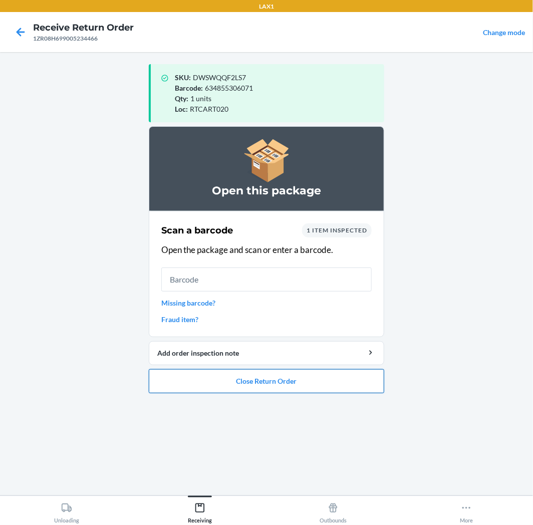
click at [328, 381] on button "Close Return Order" at bounding box center [266, 381] width 235 height 24
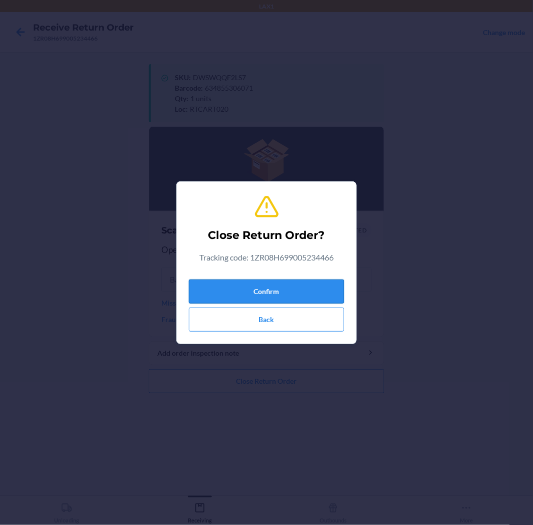
click at [316, 291] on button "Confirm" at bounding box center [266, 292] width 155 height 24
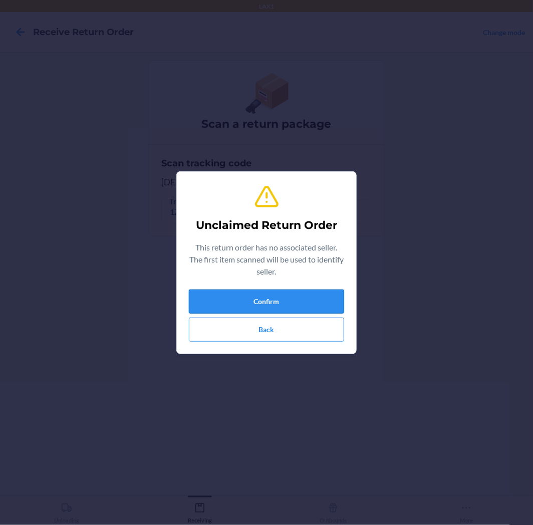
click at [304, 303] on button "Confirm" at bounding box center [266, 302] width 155 height 24
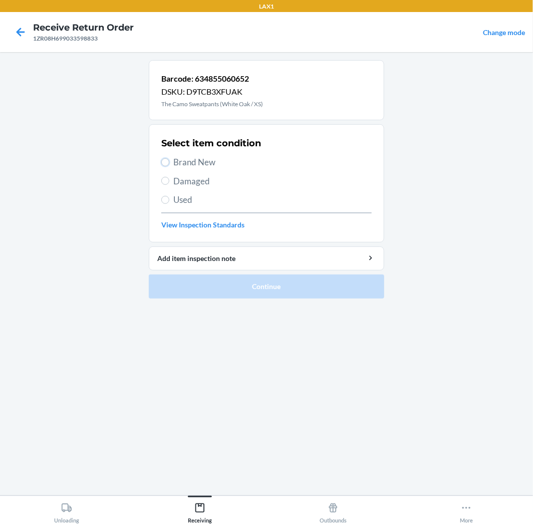
drag, startPoint x: 166, startPoint y: 161, endPoint x: 199, endPoint y: 216, distance: 63.8
click at [166, 162] on input "Brand New" at bounding box center [165, 162] width 8 height 8
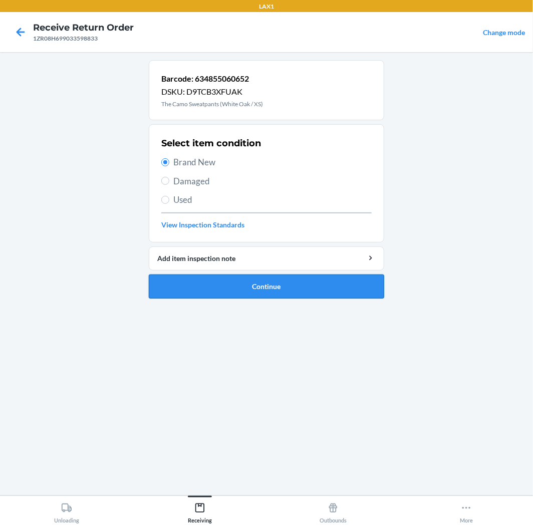
click at [317, 291] on button "Continue" at bounding box center [266, 287] width 235 height 24
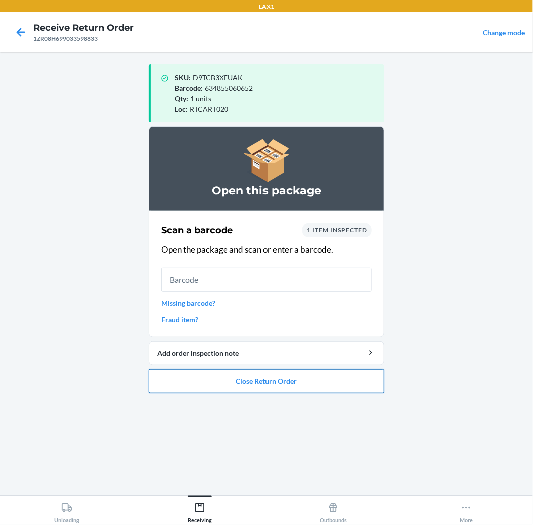
click at [316, 378] on button "Close Return Order" at bounding box center [266, 381] width 235 height 24
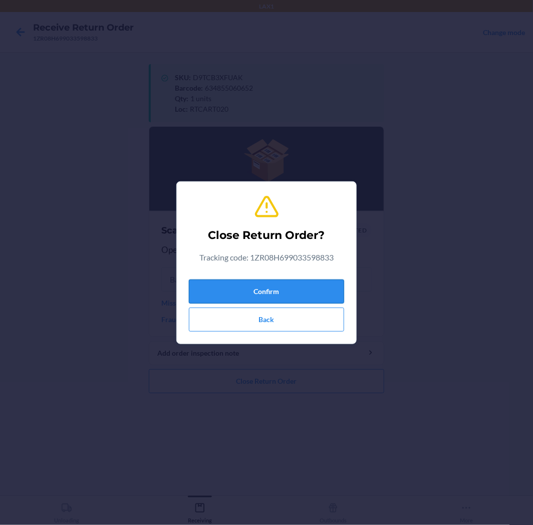
click at [298, 293] on button "Confirm" at bounding box center [266, 292] width 155 height 24
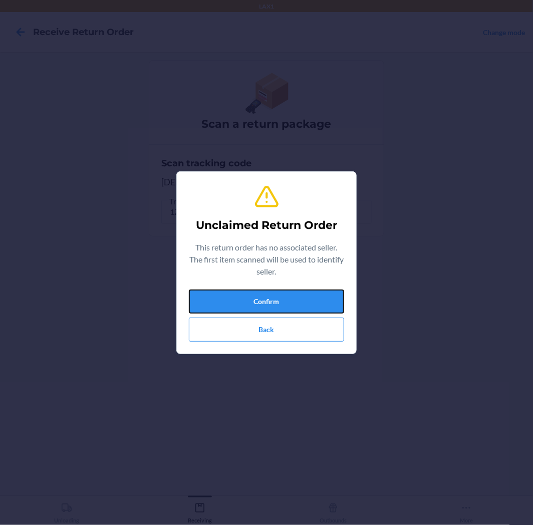
click at [298, 293] on button "Confirm" at bounding box center [266, 302] width 155 height 24
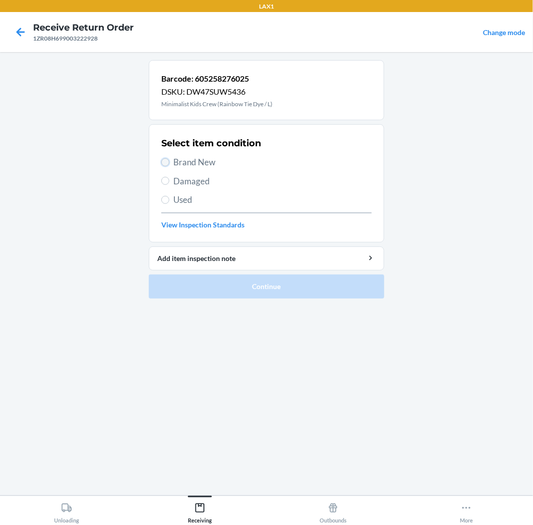
drag, startPoint x: 162, startPoint y: 159, endPoint x: 198, endPoint y: 214, distance: 65.9
click at [164, 163] on input "Brand New" at bounding box center [165, 162] width 8 height 8
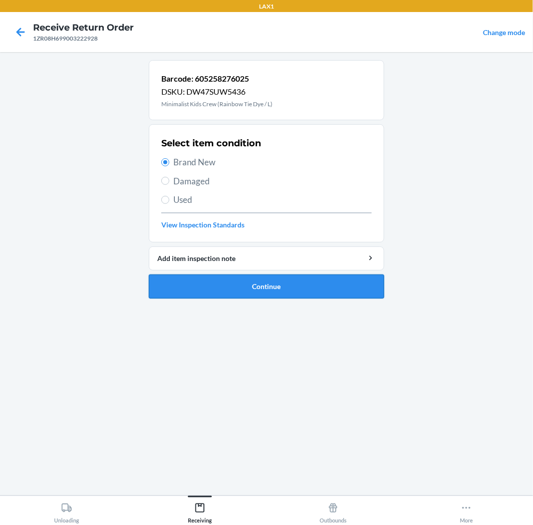
click at [349, 285] on button "Continue" at bounding box center [266, 287] width 235 height 24
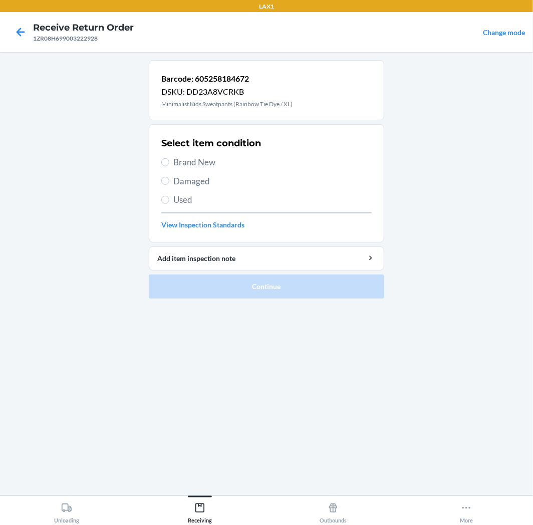
click at [169, 161] on label "Brand New" at bounding box center [266, 162] width 210 height 13
click at [169, 161] on input "Brand New" at bounding box center [165, 162] width 8 height 8
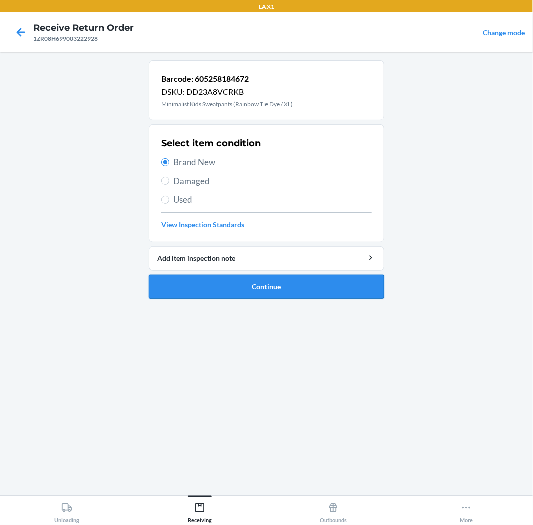
click at [322, 286] on button "Continue" at bounding box center [266, 287] width 235 height 24
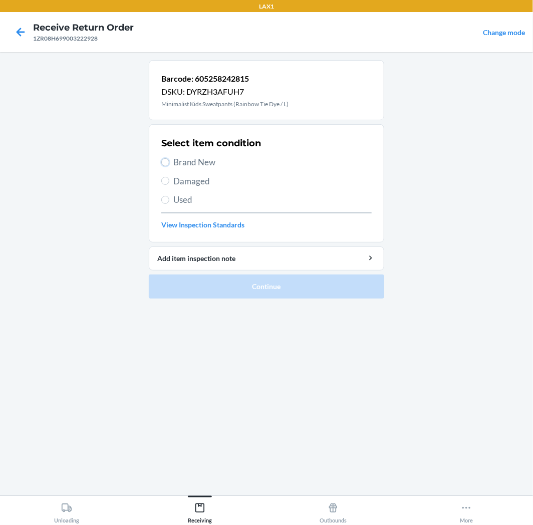
drag, startPoint x: 162, startPoint y: 163, endPoint x: 171, endPoint y: 176, distance: 16.1
click at [168, 172] on div "Select item condition Brand New Damaged Used View Inspection Standards" at bounding box center [266, 183] width 210 height 99
click at [168, 163] on input "Brand New" at bounding box center [165, 162] width 8 height 8
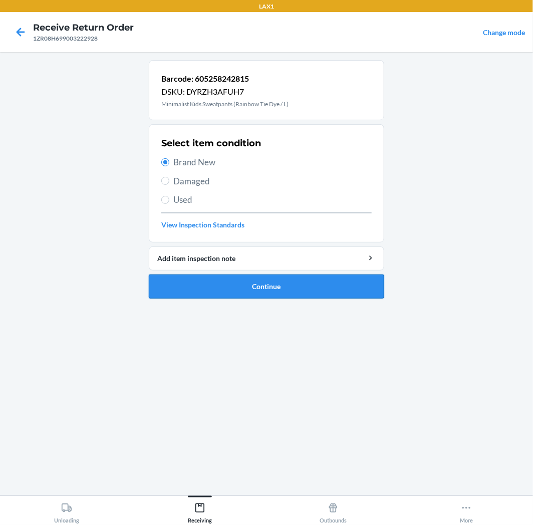
click at [359, 282] on button "Continue" at bounding box center [266, 287] width 235 height 24
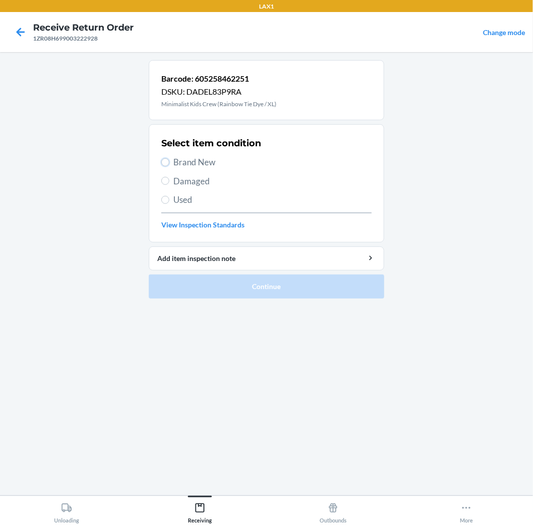
drag, startPoint x: 168, startPoint y: 162, endPoint x: 183, endPoint y: 182, distance: 25.1
click at [170, 166] on label "Brand New" at bounding box center [266, 162] width 210 height 13
click at [169, 166] on input "Brand New" at bounding box center [165, 162] width 8 height 8
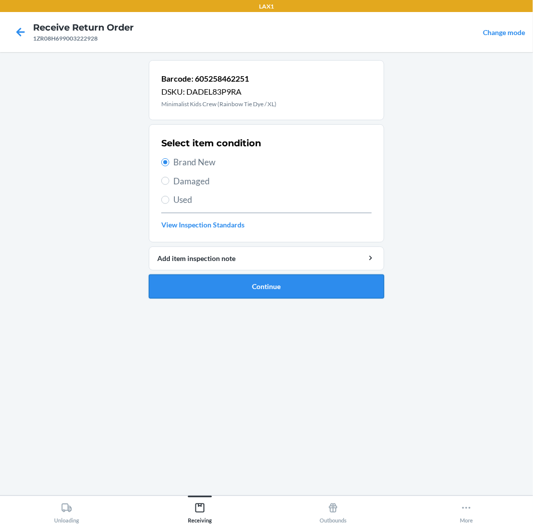
click at [358, 288] on button "Continue" at bounding box center [266, 287] width 235 height 24
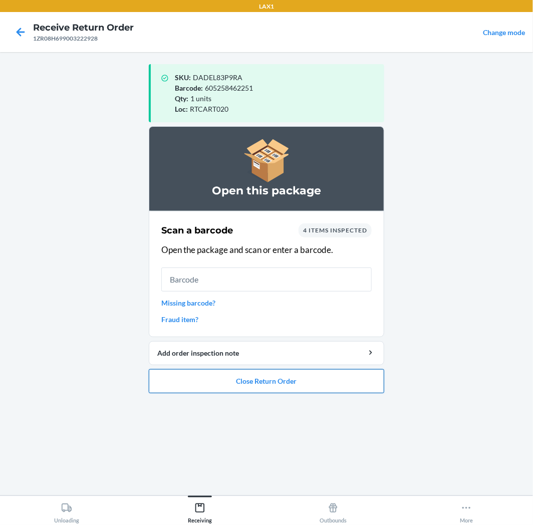
click at [314, 382] on button "Close Return Order" at bounding box center [266, 381] width 235 height 24
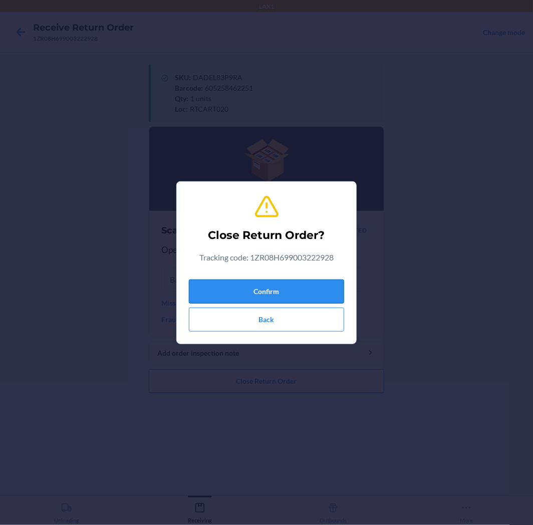
click at [311, 292] on button "Confirm" at bounding box center [266, 292] width 155 height 24
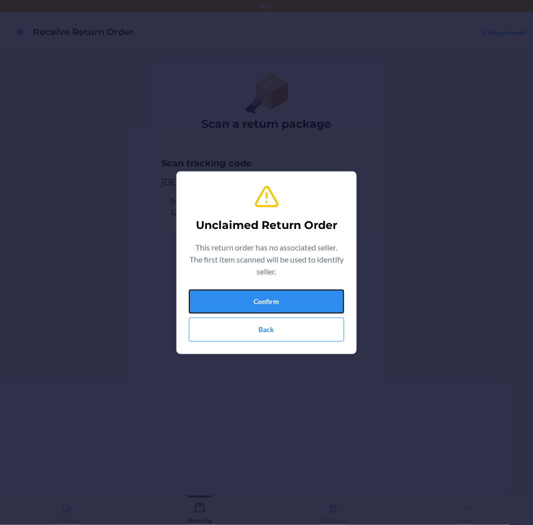
click at [311, 292] on button "Confirm" at bounding box center [266, 302] width 155 height 24
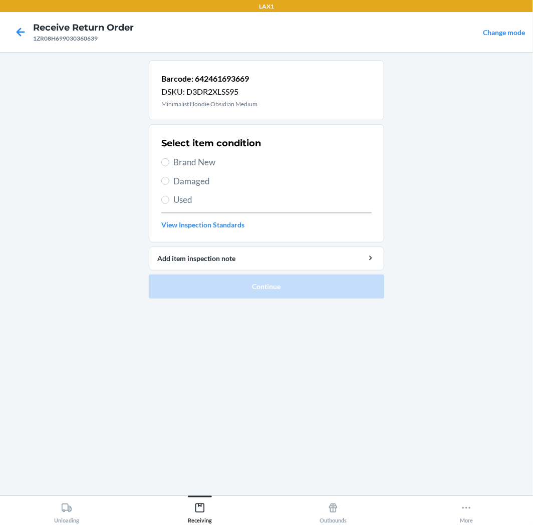
click at [157, 157] on section "Select item condition Brand New Damaged Used View Inspection Standards" at bounding box center [266, 183] width 235 height 118
drag, startPoint x: 162, startPoint y: 158, endPoint x: 193, endPoint y: 199, distance: 51.8
click at [163, 160] on label "Brand New" at bounding box center [266, 162] width 210 height 13
click at [163, 160] on input "Brand New" at bounding box center [165, 162] width 8 height 8
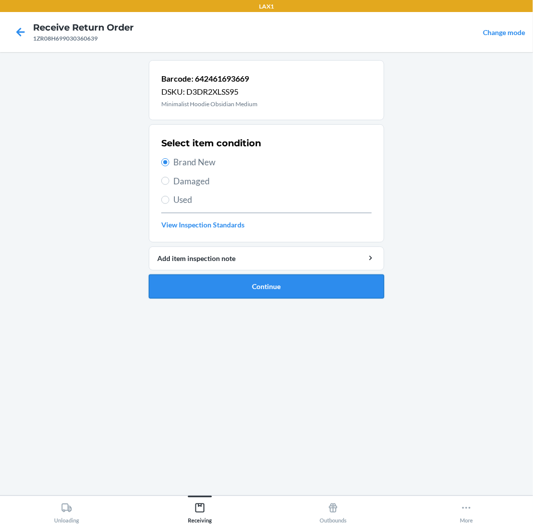
click at [332, 291] on button "Continue" at bounding box center [266, 287] width 235 height 24
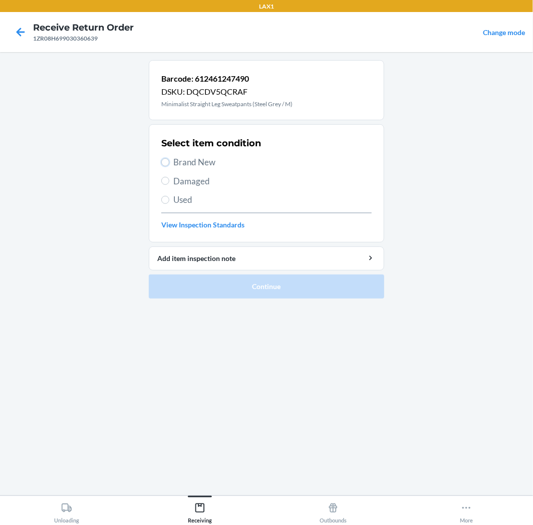
drag, startPoint x: 165, startPoint y: 161, endPoint x: 181, endPoint y: 193, distance: 36.3
click at [166, 164] on input "Brand New" at bounding box center [165, 162] width 8 height 8
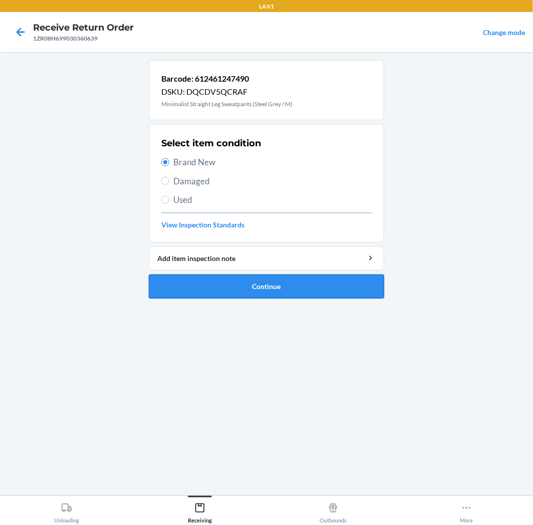
click at [346, 283] on button "Continue" at bounding box center [266, 287] width 235 height 24
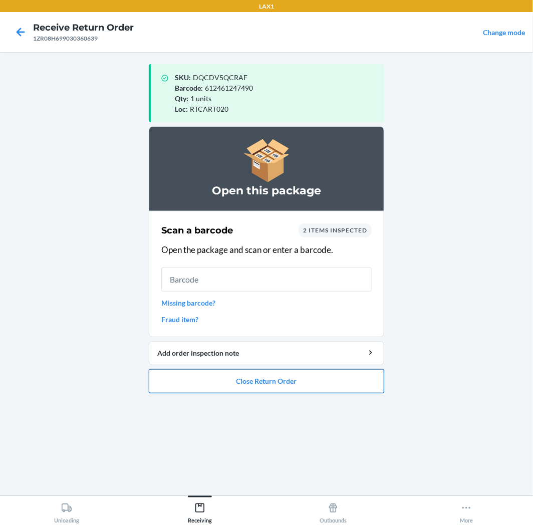
click at [279, 388] on button "Close Return Order" at bounding box center [266, 381] width 235 height 24
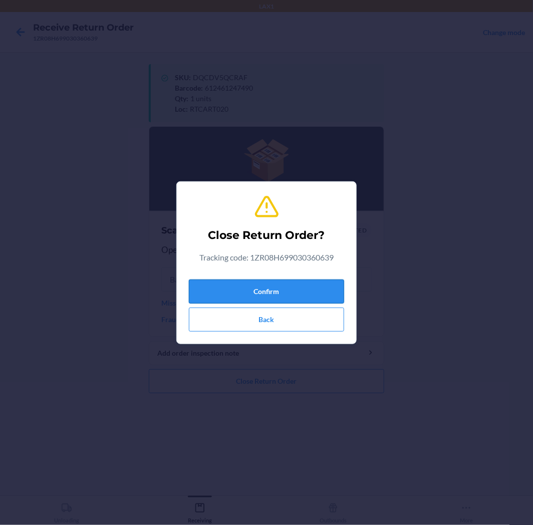
click at [294, 299] on button "Confirm" at bounding box center [266, 292] width 155 height 24
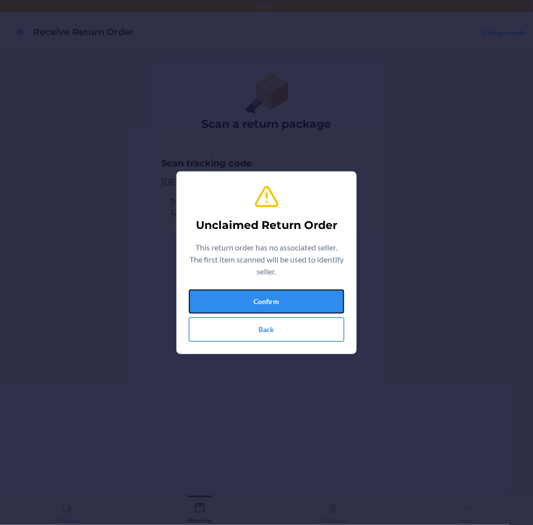
drag, startPoint x: 294, startPoint y: 299, endPoint x: 296, endPoint y: 332, distance: 33.1
click at [296, 328] on div "Confirm Back" at bounding box center [266, 316] width 155 height 52
click at [287, 302] on button "Confirm" at bounding box center [266, 302] width 155 height 24
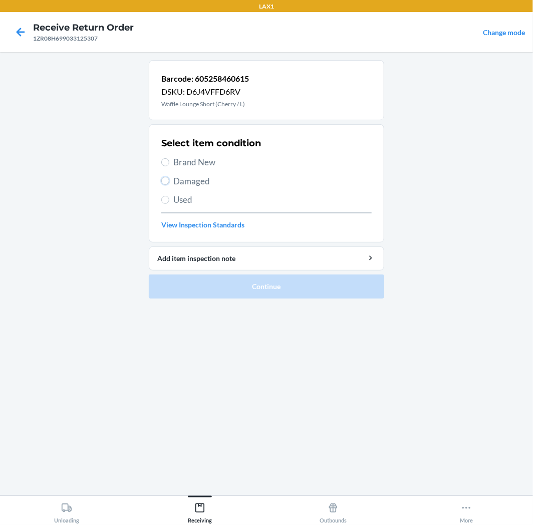
drag, startPoint x: 169, startPoint y: 181, endPoint x: 177, endPoint y: 194, distance: 15.6
click at [169, 183] on label "Damaged" at bounding box center [266, 181] width 210 height 13
click at [169, 183] on input "Damaged" at bounding box center [165, 181] width 8 height 8
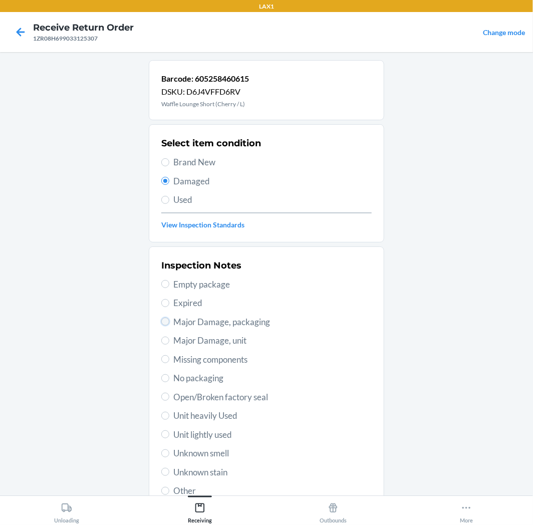
click at [164, 324] on input "Major Damage, packaging" at bounding box center [165, 322] width 8 height 8
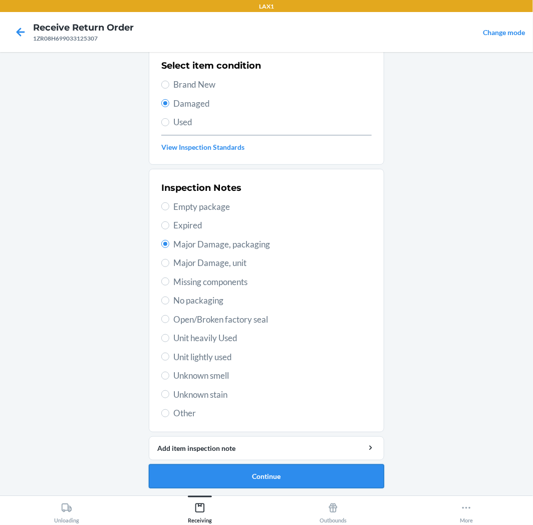
click at [320, 469] on button "Continue" at bounding box center [266, 476] width 235 height 24
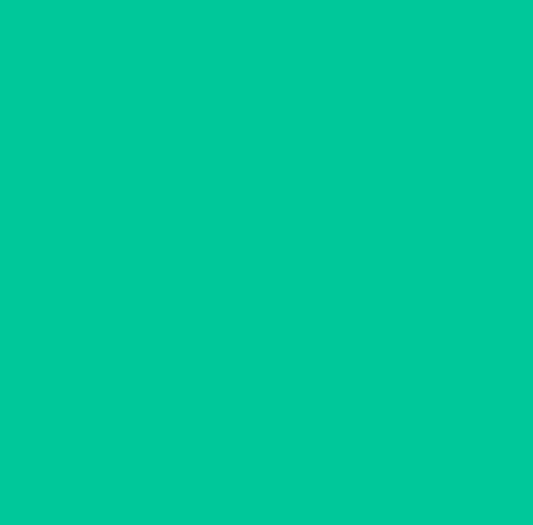
scroll to position [0, 0]
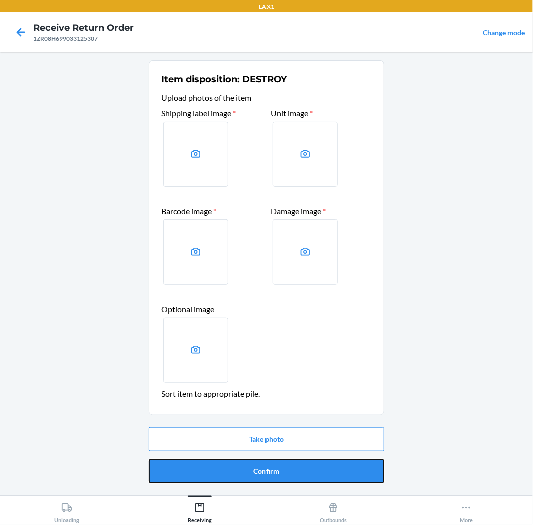
click at [320, 469] on button "Confirm" at bounding box center [266, 471] width 235 height 24
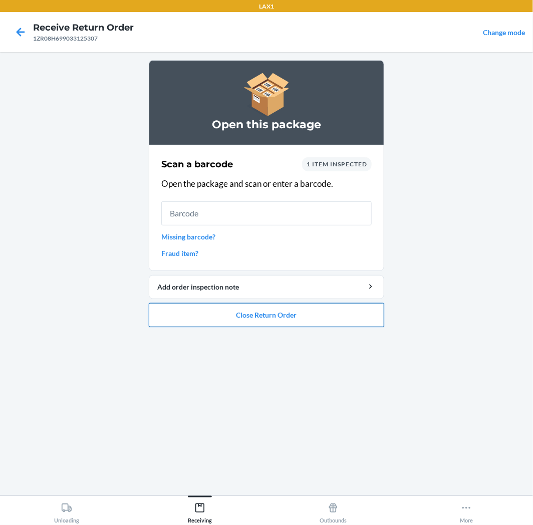
click at [288, 317] on button "Close Return Order" at bounding box center [266, 315] width 235 height 24
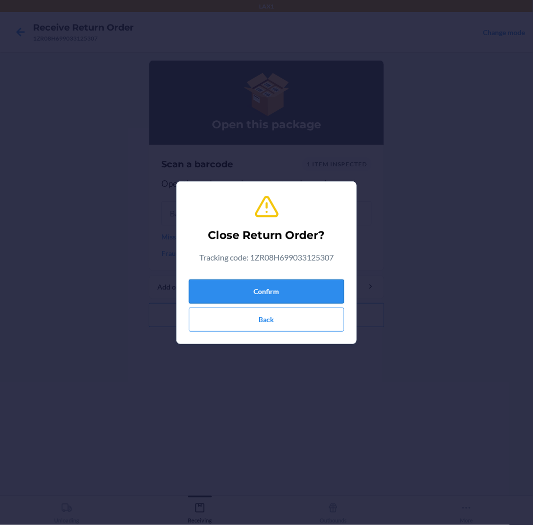
click at [286, 289] on button "Confirm" at bounding box center [266, 292] width 155 height 24
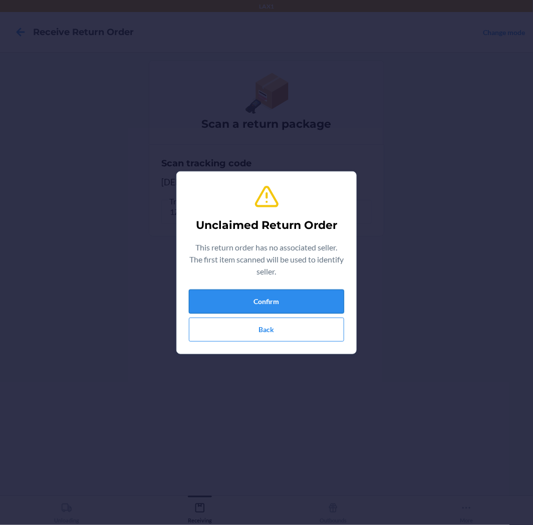
click at [276, 304] on button "Confirm" at bounding box center [266, 302] width 155 height 24
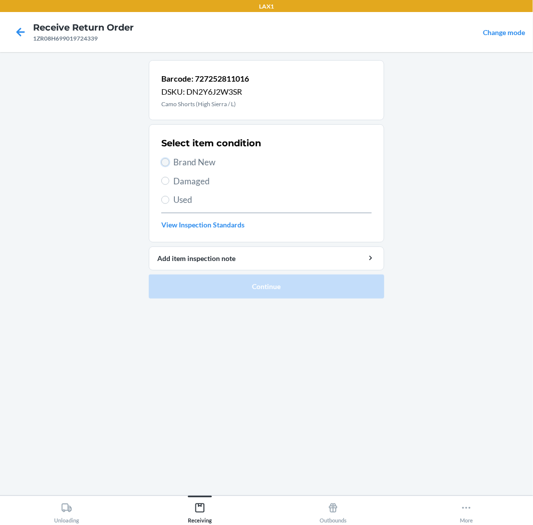
click at [166, 162] on input "Brand New" at bounding box center [165, 162] width 8 height 8
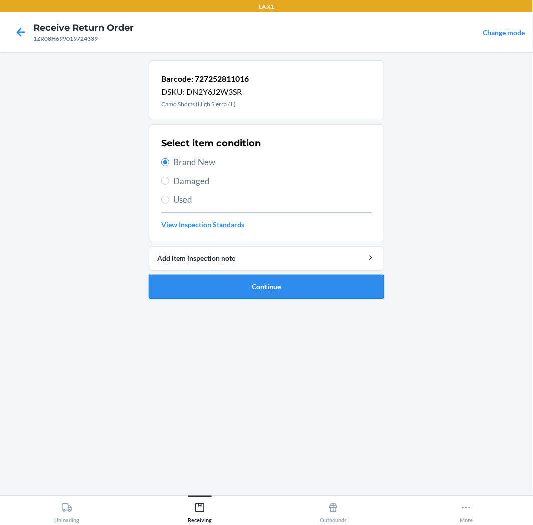
click at [321, 285] on button "Continue" at bounding box center [266, 287] width 235 height 24
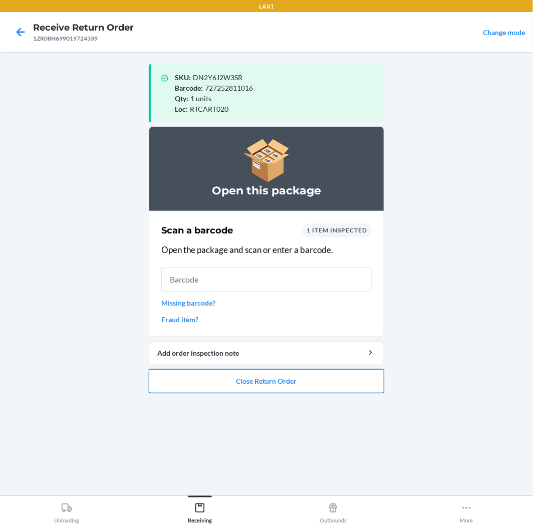
click at [317, 379] on button "Close Return Order" at bounding box center [266, 381] width 235 height 24
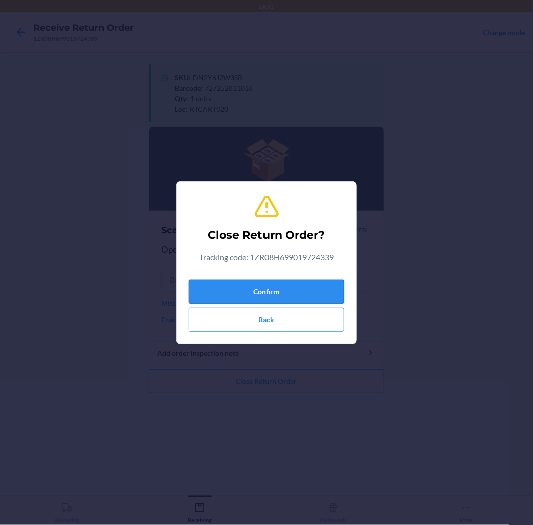
click at [329, 288] on button "Confirm" at bounding box center [266, 292] width 155 height 24
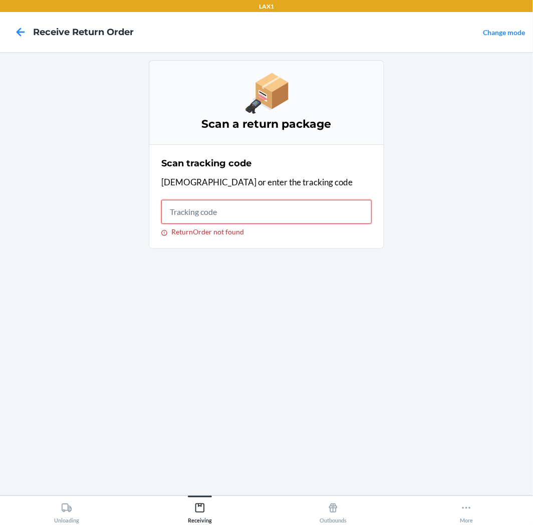
click at [232, 218] on input "ReturnOrder not found" at bounding box center [266, 212] width 210 height 24
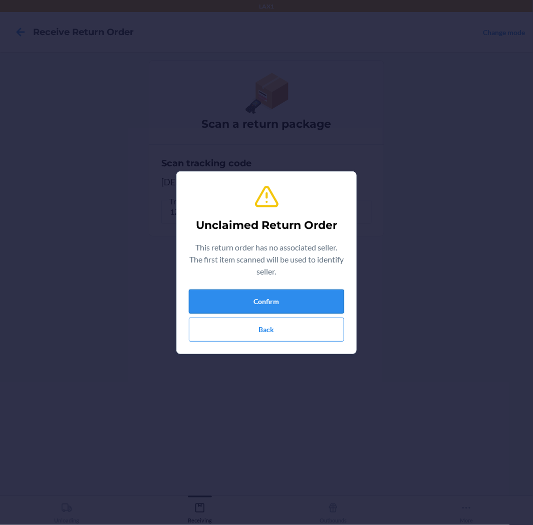
click at [313, 292] on button "Confirm" at bounding box center [266, 302] width 155 height 24
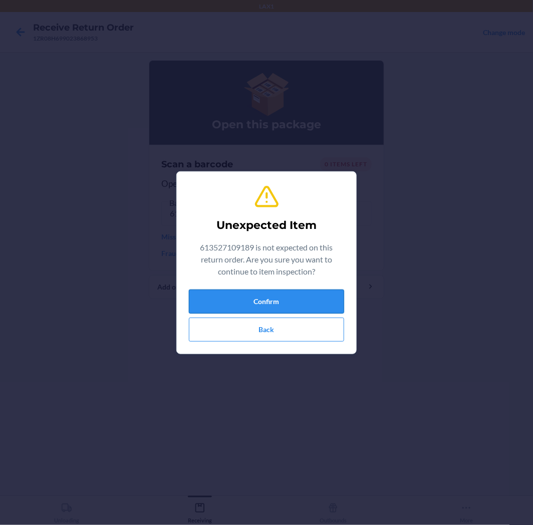
click at [281, 307] on button "Confirm" at bounding box center [266, 302] width 155 height 24
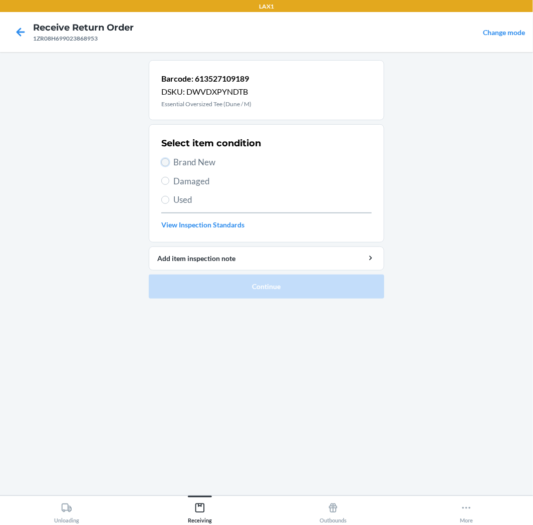
click at [166, 163] on input "Brand New" at bounding box center [165, 162] width 8 height 8
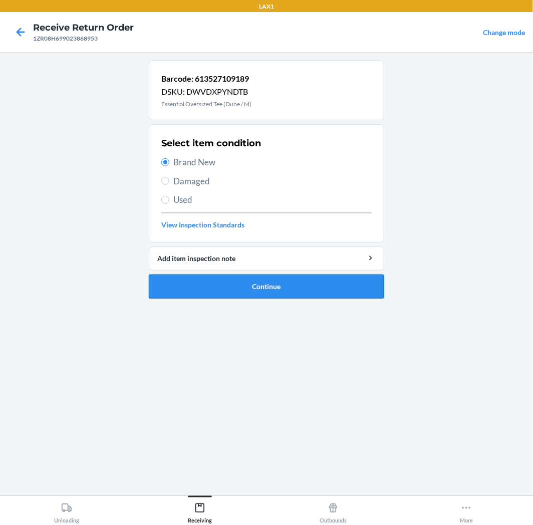
click at [310, 283] on button "Continue" at bounding box center [266, 287] width 235 height 24
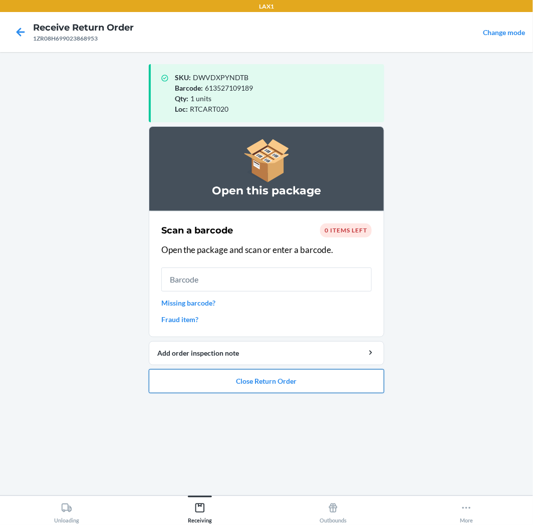
click at [318, 381] on button "Close Return Order" at bounding box center [266, 381] width 235 height 24
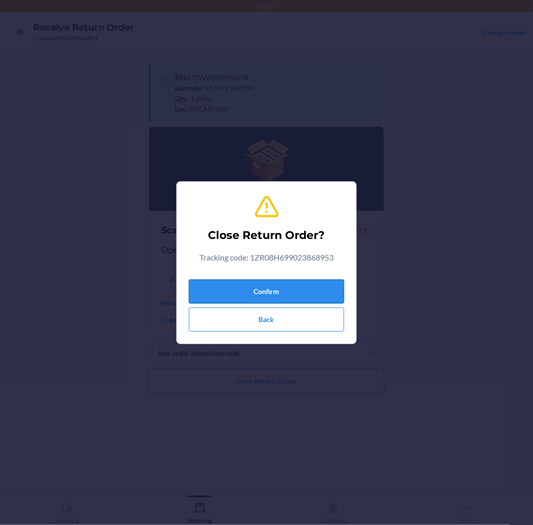
click at [304, 288] on button "Confirm" at bounding box center [266, 292] width 155 height 24
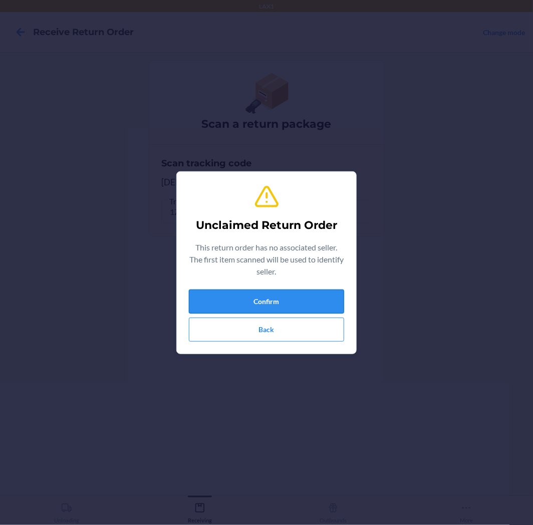
click at [293, 298] on button "Confirm" at bounding box center [266, 302] width 155 height 24
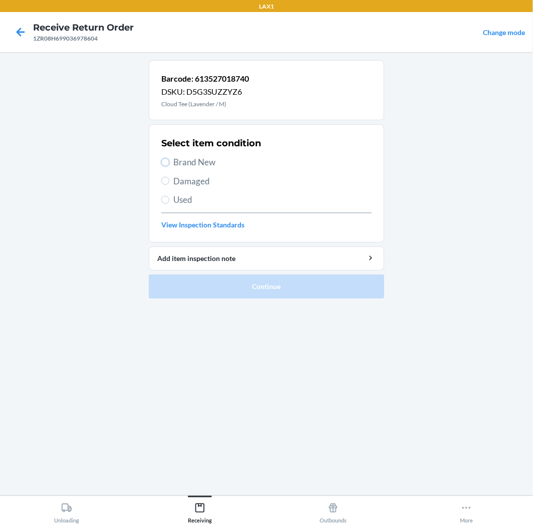
drag, startPoint x: 164, startPoint y: 161, endPoint x: 211, endPoint y: 239, distance: 90.6
click at [165, 162] on input "Brand New" at bounding box center [165, 162] width 8 height 8
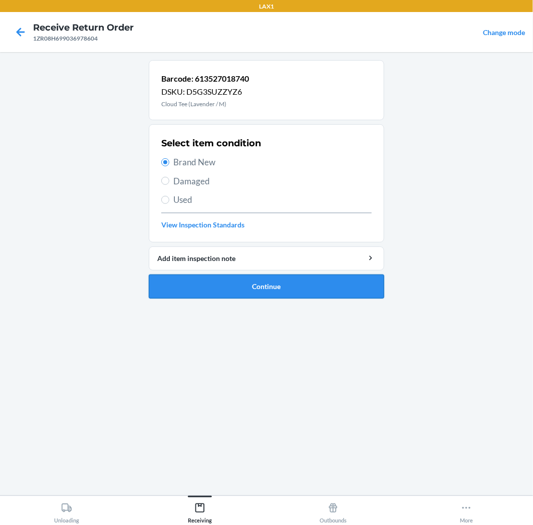
click at [303, 284] on button "Continue" at bounding box center [266, 287] width 235 height 24
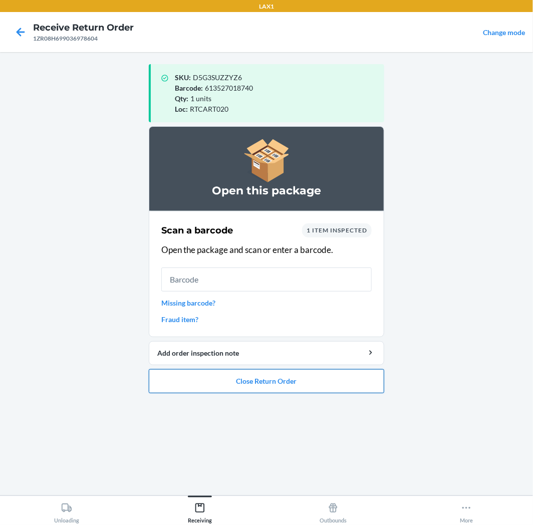
click at [313, 383] on button "Close Return Order" at bounding box center [266, 381] width 235 height 24
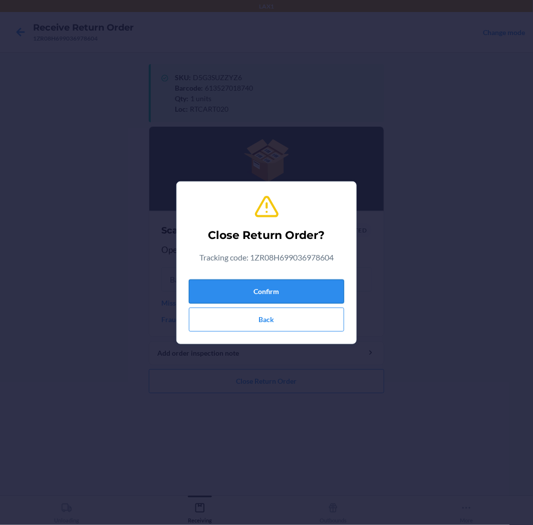
click at [303, 287] on button "Confirm" at bounding box center [266, 292] width 155 height 24
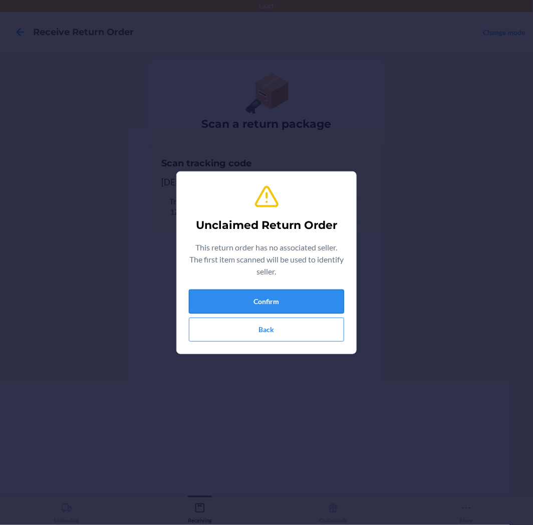
click at [289, 298] on button "Confirm" at bounding box center [266, 302] width 155 height 24
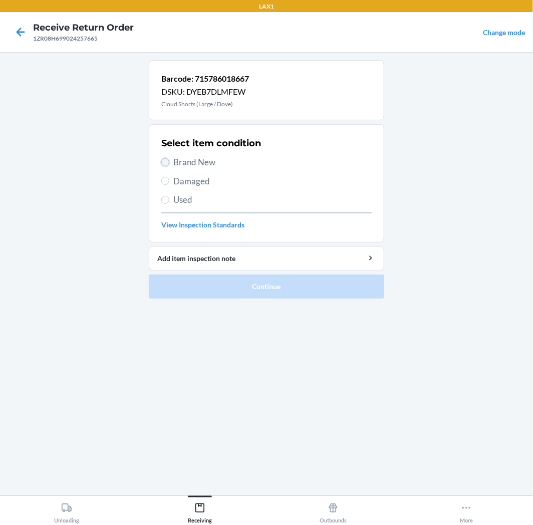
click at [166, 160] on input "Brand New" at bounding box center [165, 162] width 8 height 8
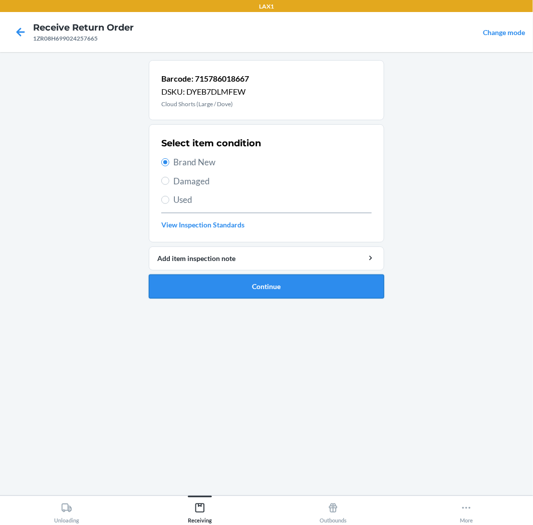
click at [329, 277] on button "Continue" at bounding box center [266, 287] width 235 height 24
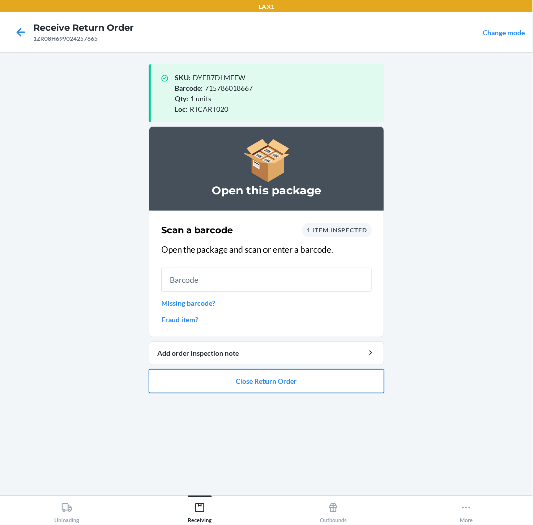
click at [340, 372] on button "Close Return Order" at bounding box center [266, 381] width 235 height 24
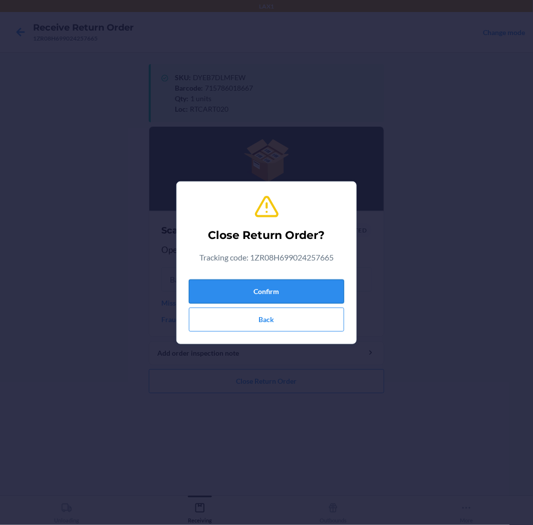
click at [315, 293] on button "Confirm" at bounding box center [266, 292] width 155 height 24
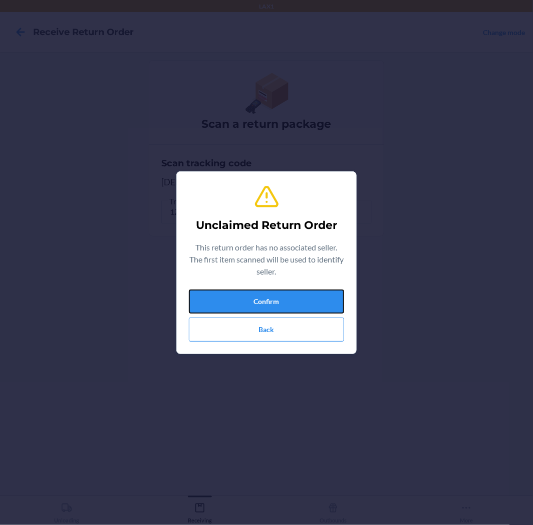
click at [315, 293] on button "Confirm" at bounding box center [266, 302] width 155 height 24
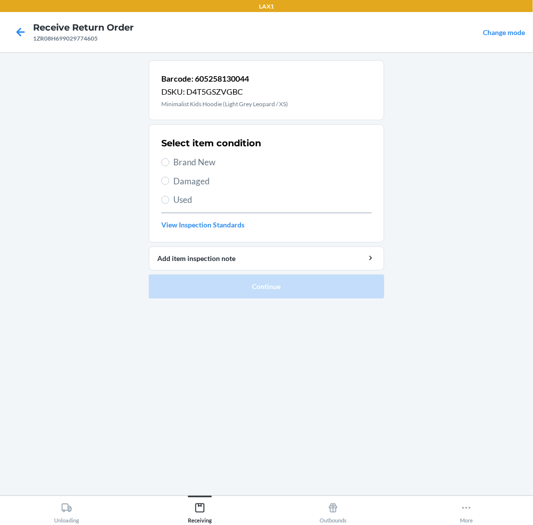
click at [169, 184] on label "Damaged" at bounding box center [266, 181] width 210 height 13
click at [169, 184] on input "Damaged" at bounding box center [165, 181] width 8 height 8
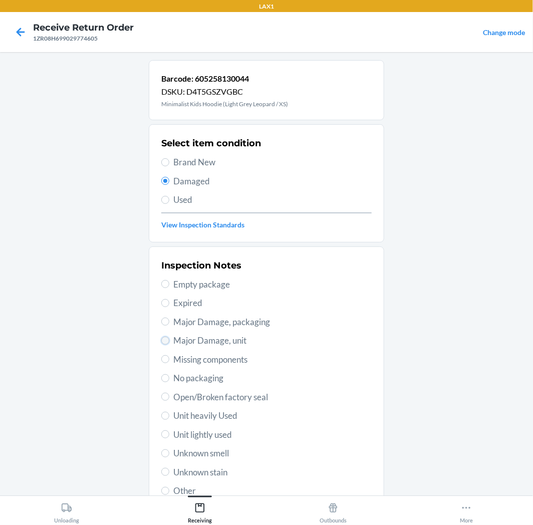
click at [163, 341] on input "Major Damage, unit" at bounding box center [165, 341] width 8 height 8
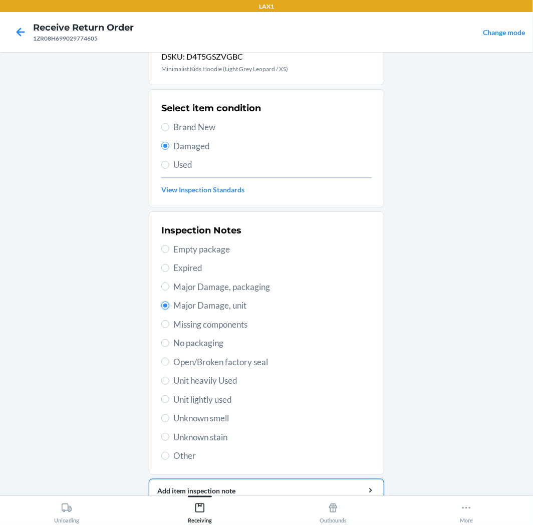
scroll to position [78, 0]
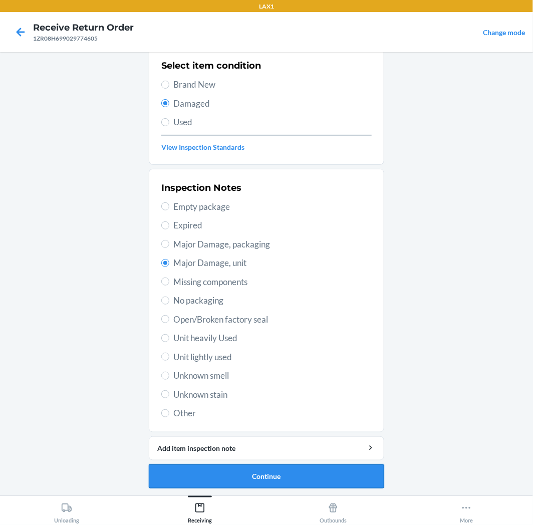
click at [312, 476] on button "Continue" at bounding box center [266, 476] width 235 height 24
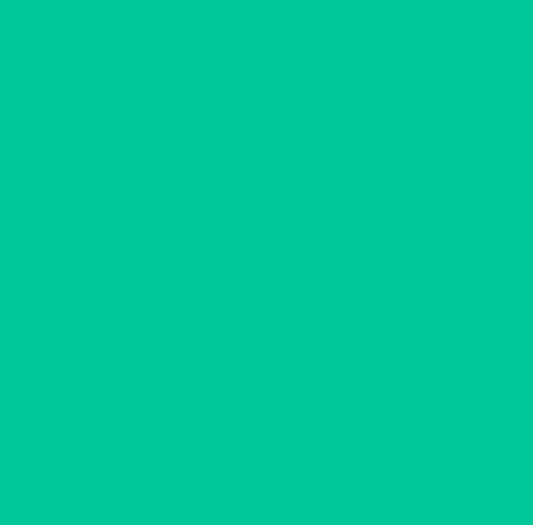
scroll to position [0, 0]
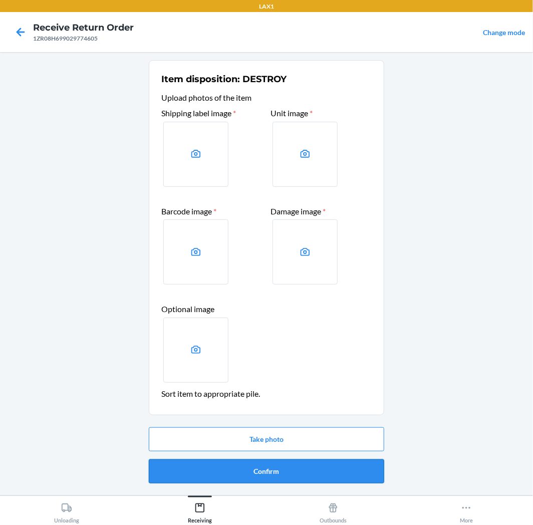
click at [313, 476] on button "Confirm" at bounding box center [266, 471] width 235 height 24
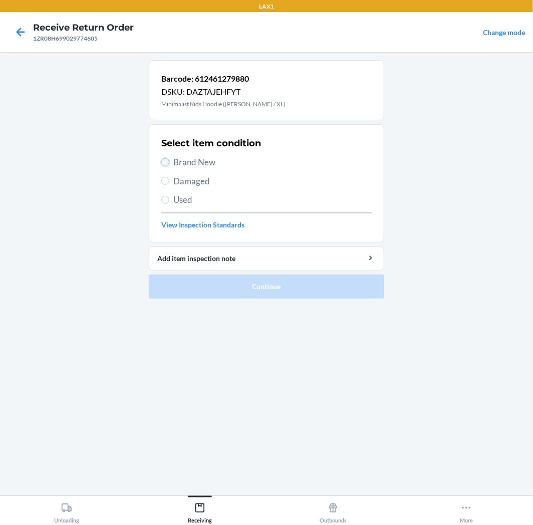
click at [166, 162] on input "Brand New" at bounding box center [165, 162] width 8 height 8
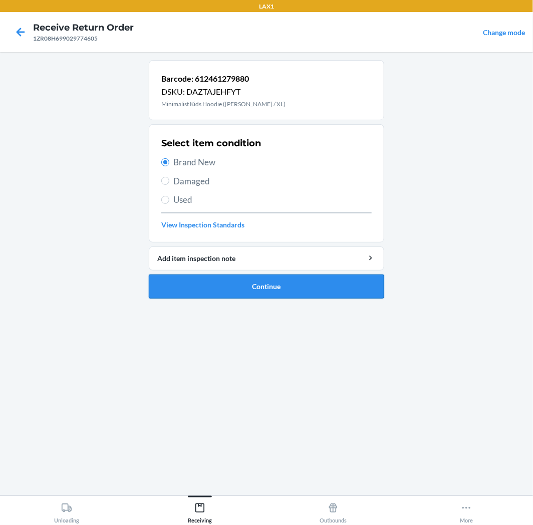
click at [346, 283] on button "Continue" at bounding box center [266, 287] width 235 height 24
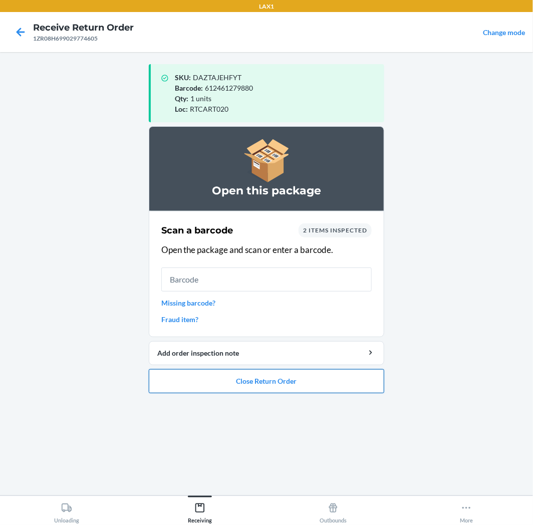
click at [345, 381] on button "Close Return Order" at bounding box center [266, 381] width 235 height 24
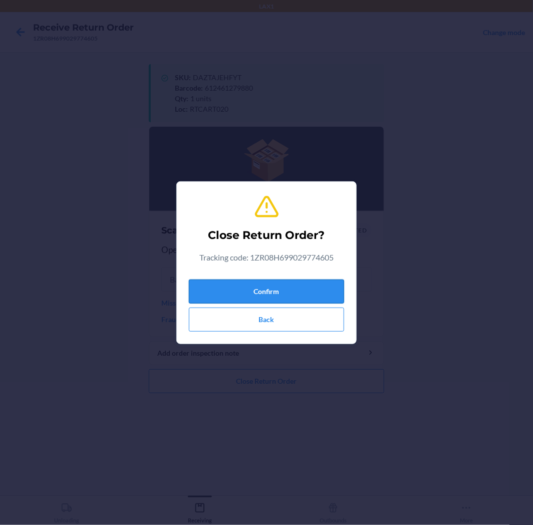
click at [333, 285] on button "Confirm" at bounding box center [266, 292] width 155 height 24
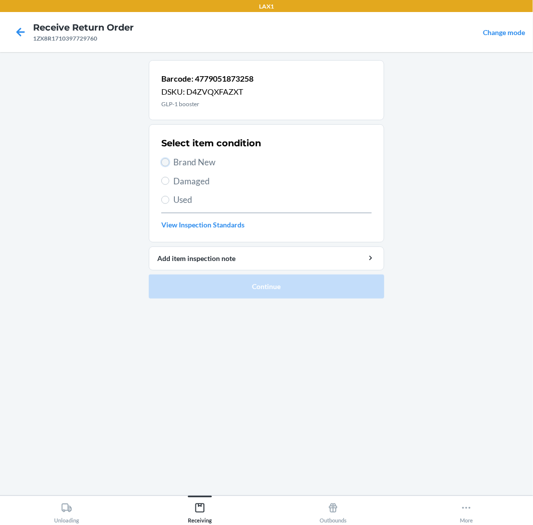
click at [166, 162] on input "Brand New" at bounding box center [165, 162] width 8 height 8
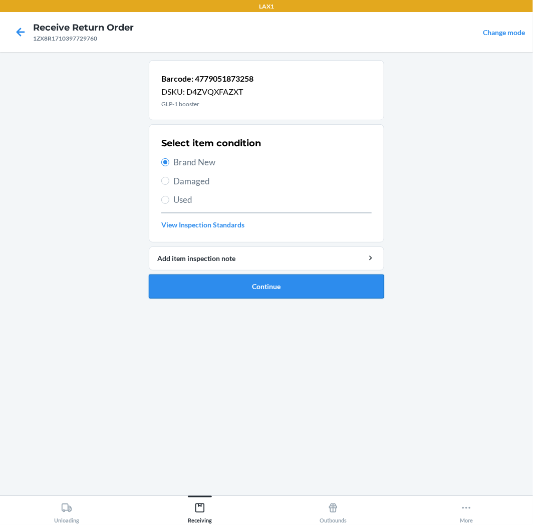
click at [296, 278] on button "Continue" at bounding box center [266, 287] width 235 height 24
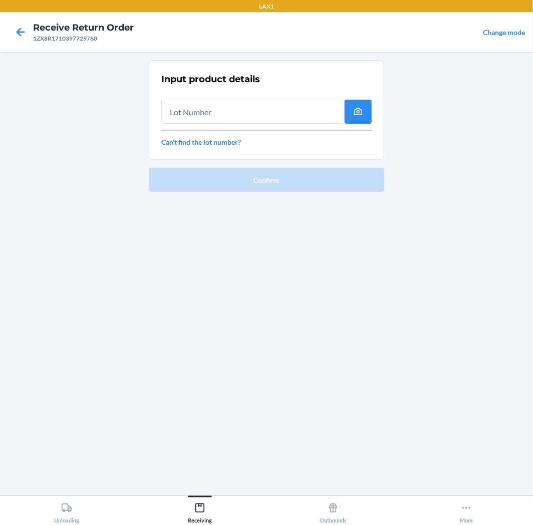
click at [266, 115] on input "text" at bounding box center [252, 112] width 183 height 24
click at [222, 111] on input "text" at bounding box center [252, 112] width 183 height 24
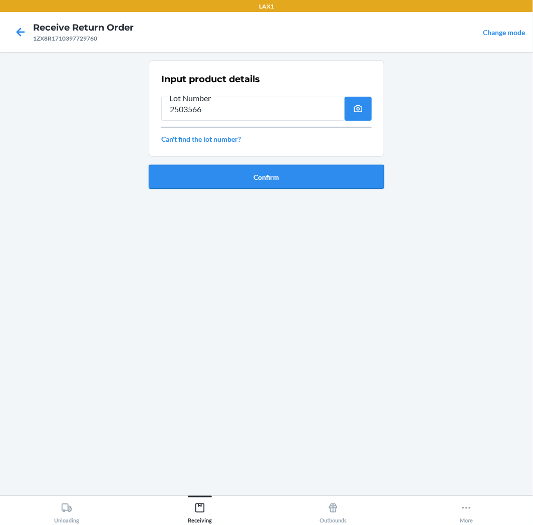
click at [252, 175] on button "Confirm" at bounding box center [266, 177] width 235 height 24
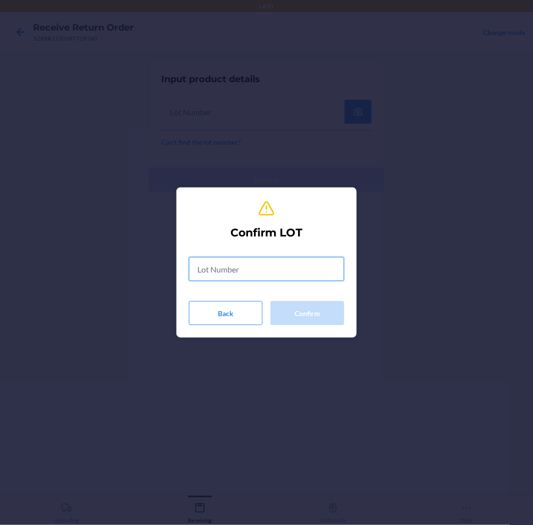
click at [260, 269] on input "text" at bounding box center [266, 269] width 155 height 24
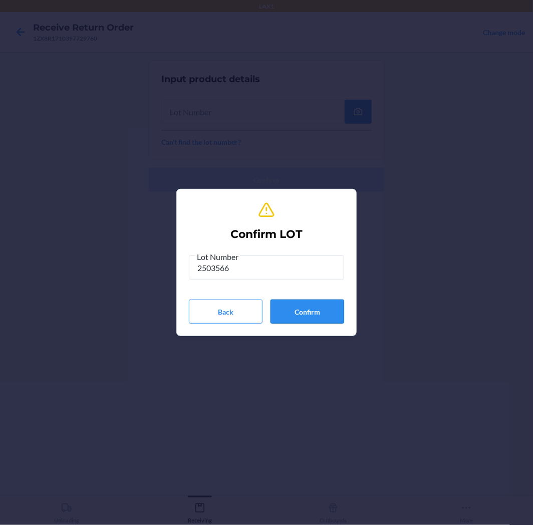
click at [302, 307] on button "Confirm" at bounding box center [308, 312] width 74 height 24
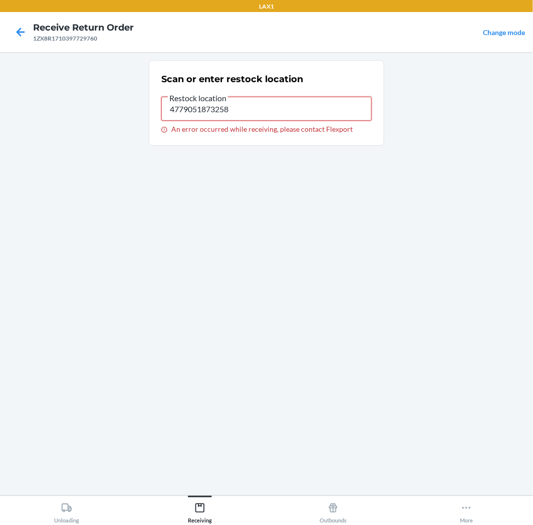
click at [252, 108] on input "4779051873258" at bounding box center [266, 109] width 210 height 24
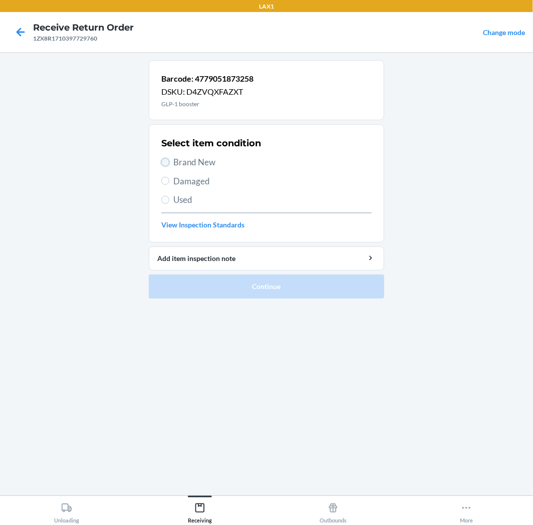
click at [162, 162] on input "Brand New" at bounding box center [165, 162] width 8 height 8
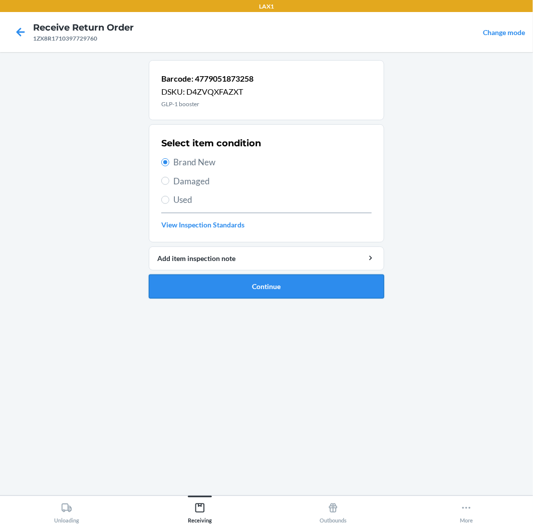
click at [331, 282] on button "Continue" at bounding box center [266, 287] width 235 height 24
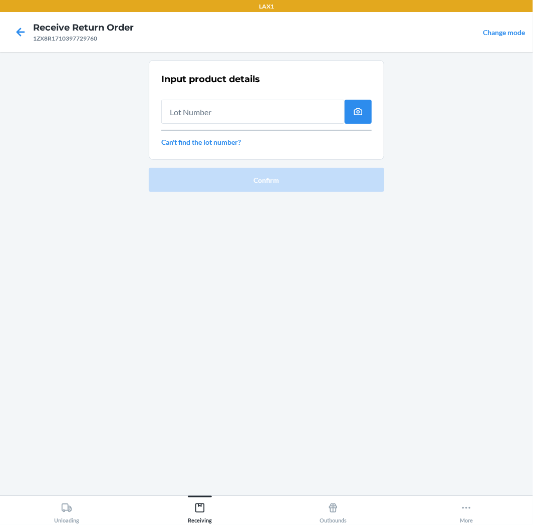
click at [260, 109] on input "text" at bounding box center [252, 112] width 183 height 24
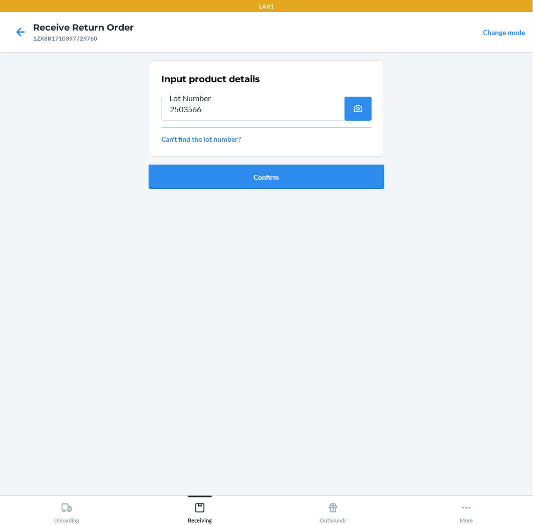
click at [265, 181] on button "Confirm" at bounding box center [266, 177] width 235 height 24
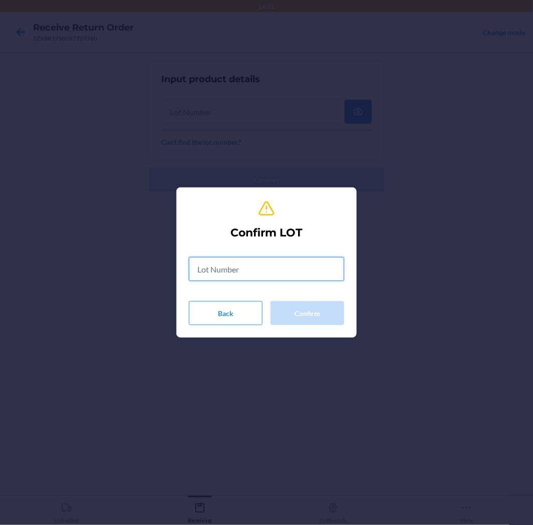
click at [287, 269] on input "text" at bounding box center [266, 269] width 155 height 24
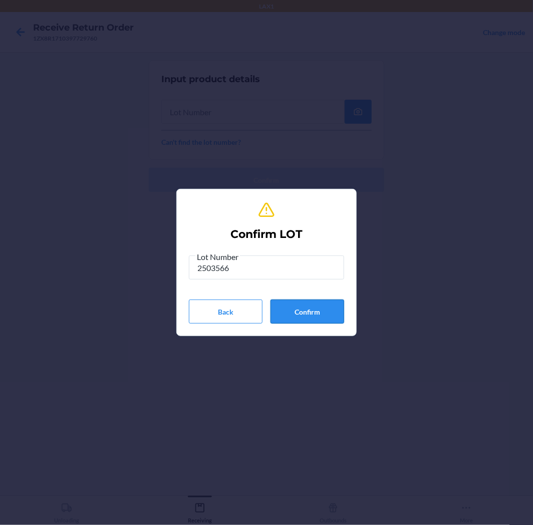
click at [309, 314] on button "Confirm" at bounding box center [308, 312] width 74 height 24
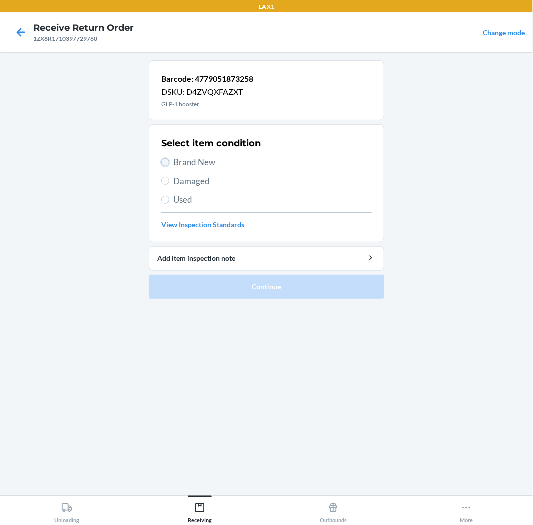
click at [164, 165] on input "Brand New" at bounding box center [165, 162] width 8 height 8
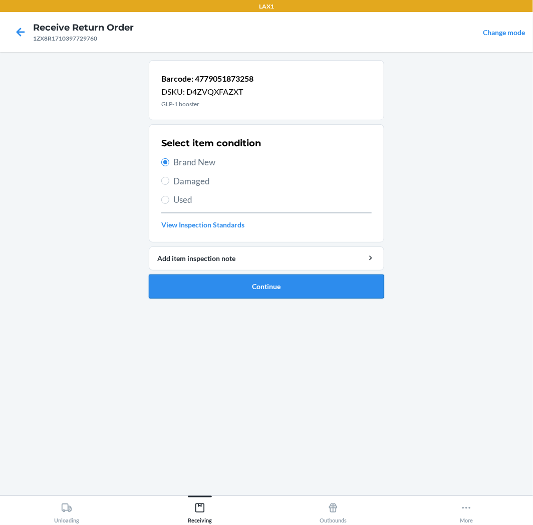
click at [335, 282] on button "Continue" at bounding box center [266, 287] width 235 height 24
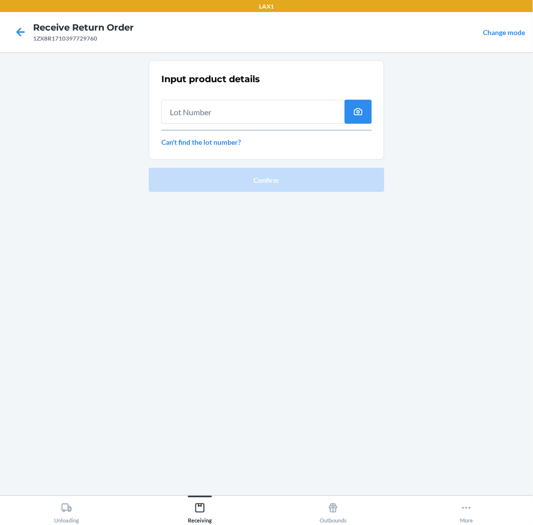
click at [296, 116] on input "text" at bounding box center [252, 112] width 183 height 24
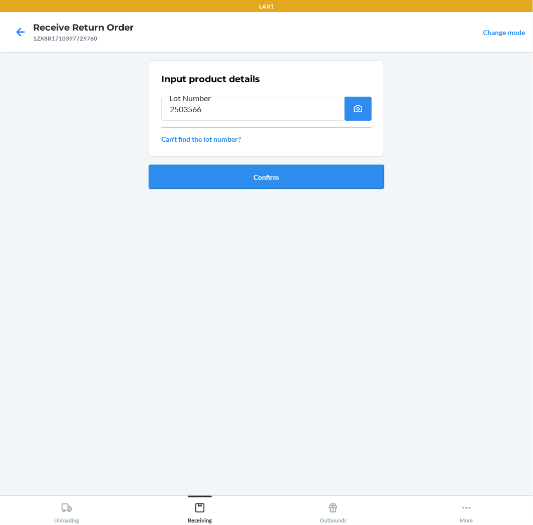
click at [278, 176] on button "Confirm" at bounding box center [266, 177] width 235 height 24
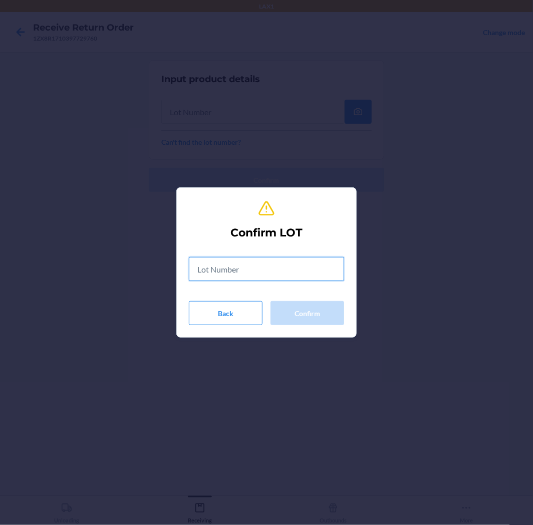
click at [285, 262] on input "text" at bounding box center [266, 269] width 155 height 24
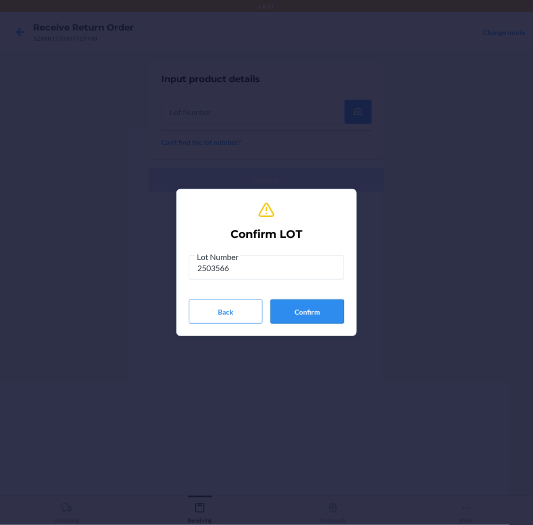
click at [326, 309] on button "Confirm" at bounding box center [308, 312] width 74 height 24
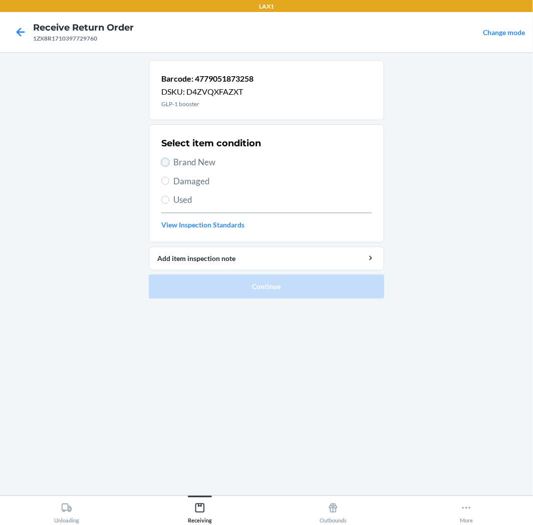
click at [163, 162] on input "Brand New" at bounding box center [165, 162] width 8 height 8
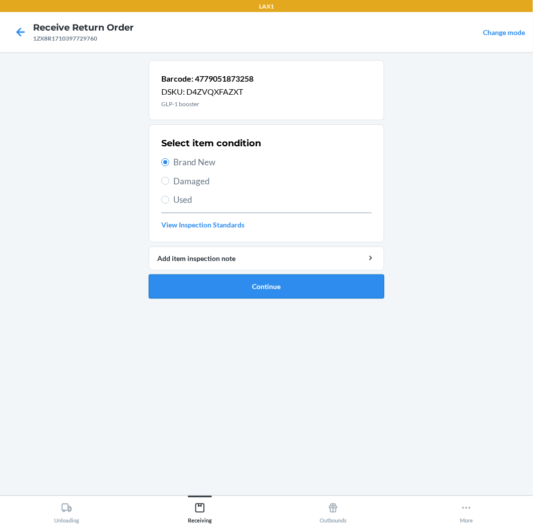
click at [337, 290] on button "Continue" at bounding box center [266, 287] width 235 height 24
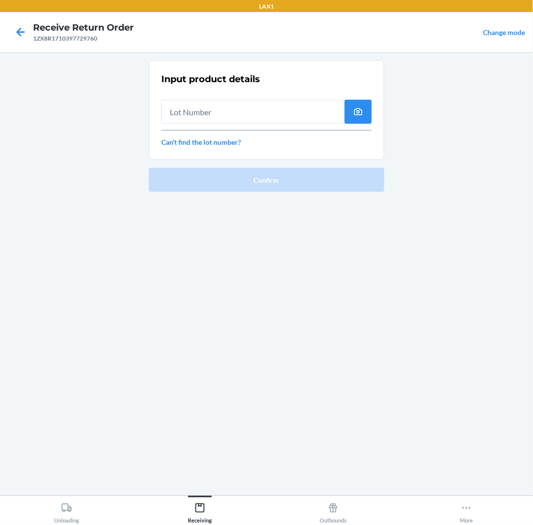
click at [287, 111] on input "text" at bounding box center [252, 112] width 183 height 24
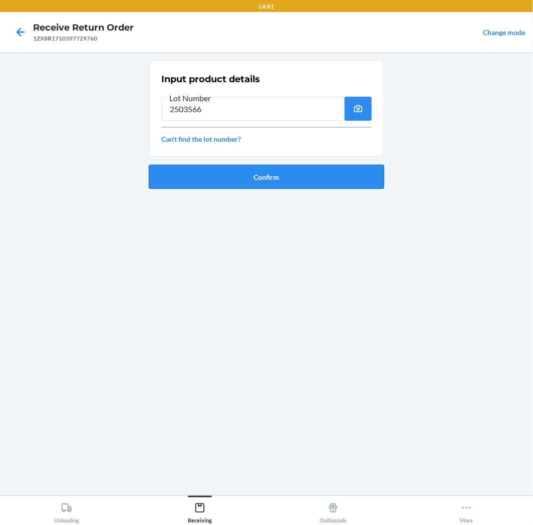
click at [294, 173] on button "Confirm" at bounding box center [266, 177] width 235 height 24
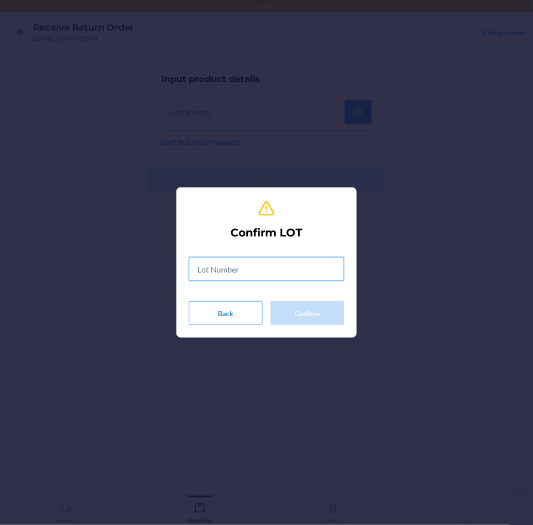
click at [275, 269] on input "text" at bounding box center [266, 269] width 155 height 24
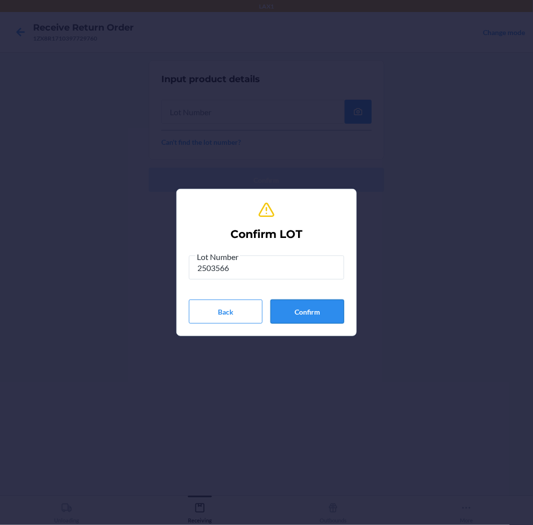
click at [327, 312] on button "Confirm" at bounding box center [308, 312] width 74 height 24
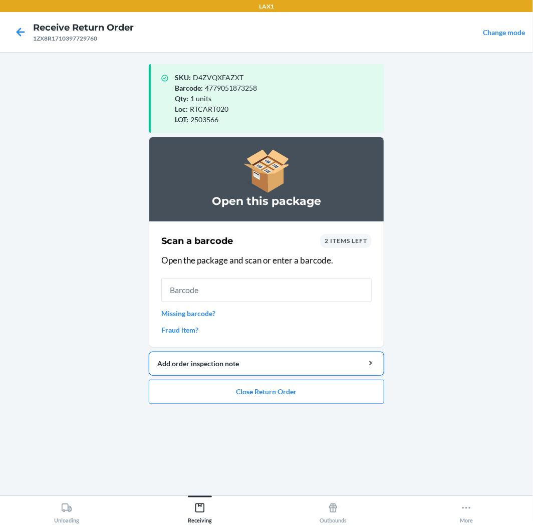
click at [304, 363] on div "Add order inspection note" at bounding box center [266, 363] width 218 height 11
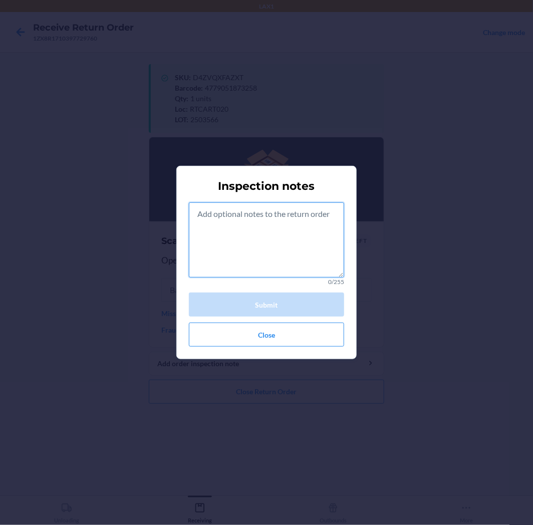
click at [249, 230] on textarea at bounding box center [266, 239] width 155 height 75
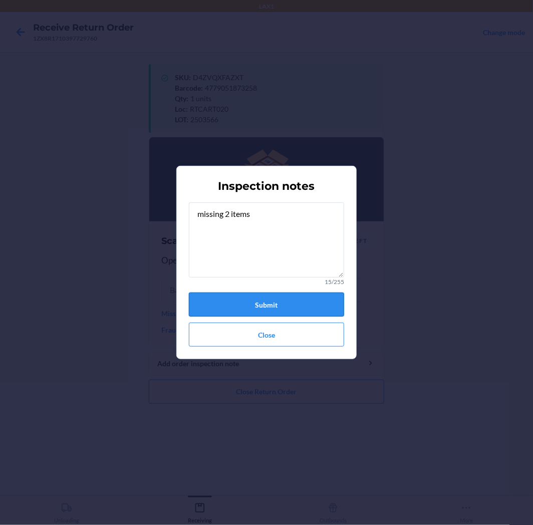
click at [301, 305] on button "Submit" at bounding box center [266, 305] width 155 height 24
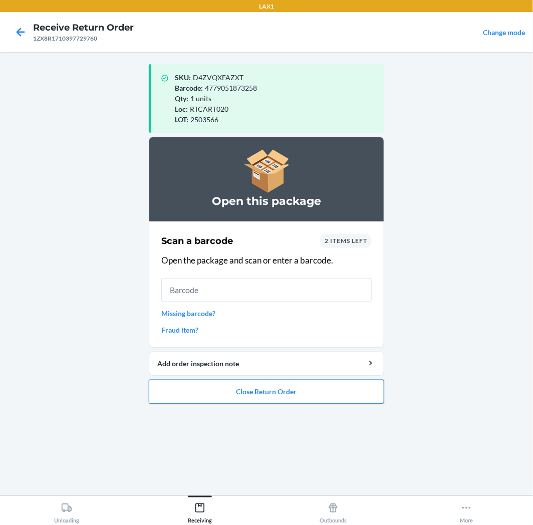
click at [313, 387] on button "Close Return Order" at bounding box center [266, 392] width 235 height 24
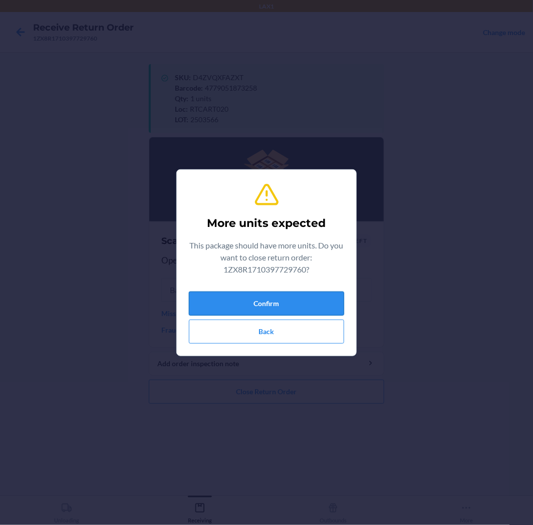
click at [302, 307] on button "Confirm" at bounding box center [266, 304] width 155 height 24
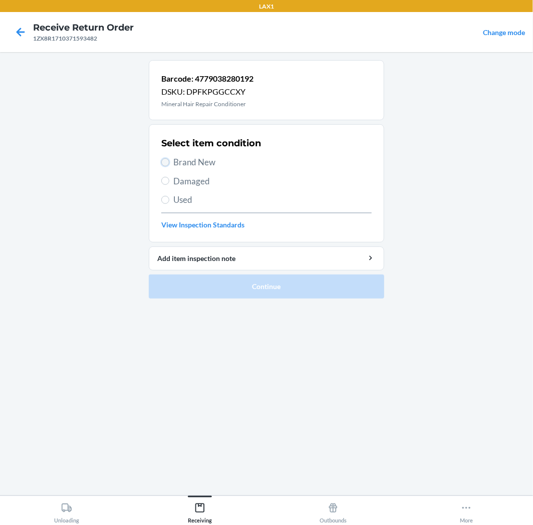
click at [168, 159] on input "Brand New" at bounding box center [165, 162] width 8 height 8
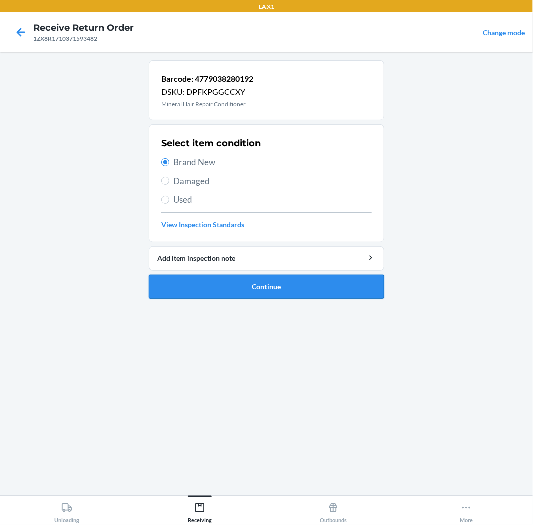
click at [354, 291] on button "Continue" at bounding box center [266, 287] width 235 height 24
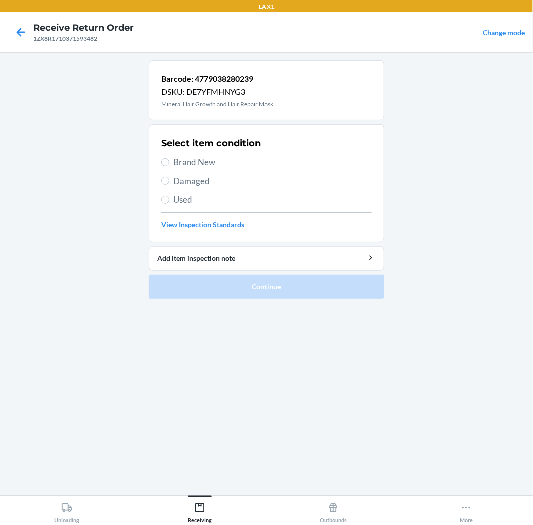
click at [167, 158] on label "Brand New" at bounding box center [266, 162] width 210 height 13
click at [167, 158] on input "Brand New" at bounding box center [165, 162] width 8 height 8
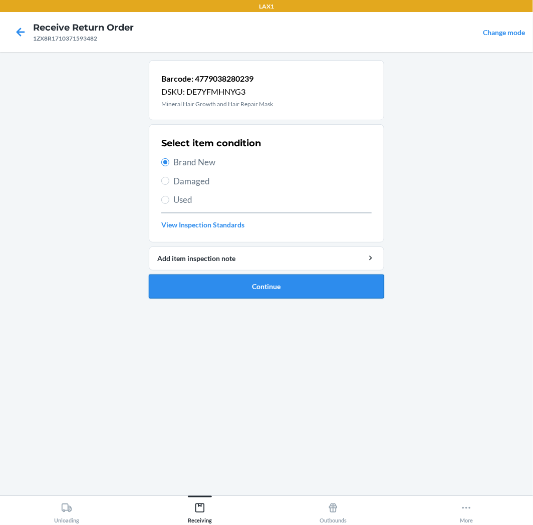
click at [331, 280] on button "Continue" at bounding box center [266, 287] width 235 height 24
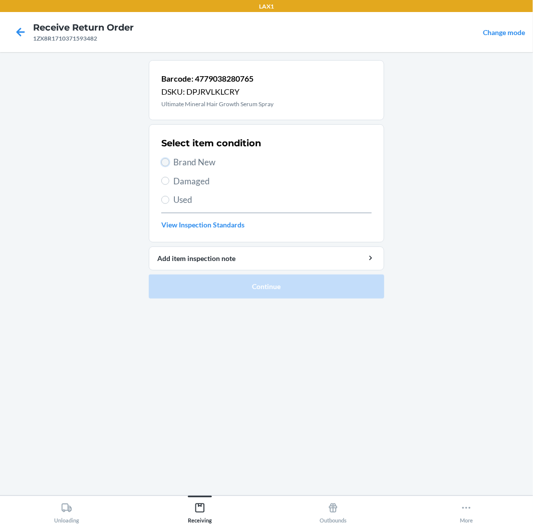
click at [169, 162] on input "Brand New" at bounding box center [165, 162] width 8 height 8
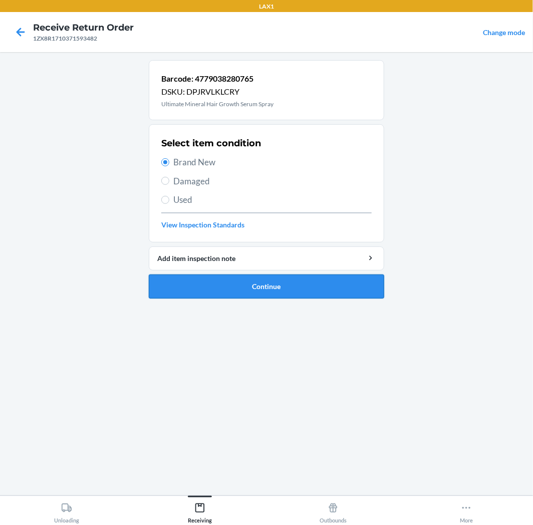
click at [360, 291] on button "Continue" at bounding box center [266, 287] width 235 height 24
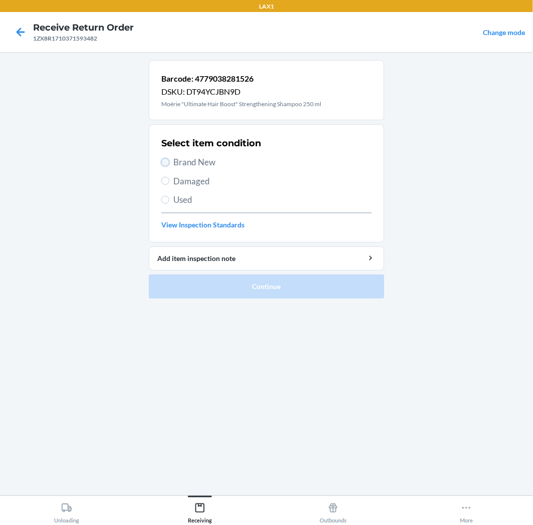
drag, startPoint x: 163, startPoint y: 161, endPoint x: 167, endPoint y: 166, distance: 6.1
click at [163, 160] on input "Brand New" at bounding box center [165, 162] width 8 height 8
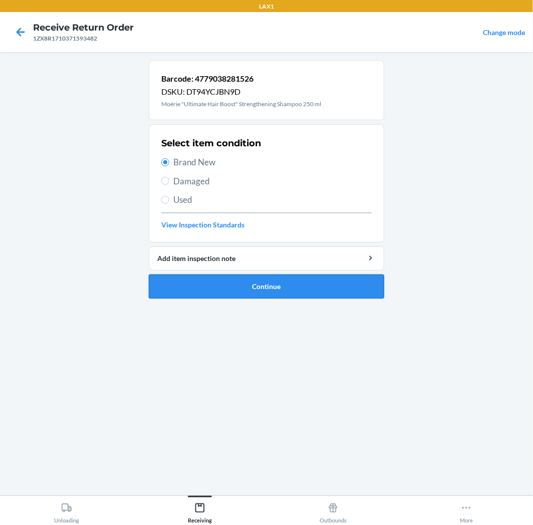
click at [375, 287] on button "Continue" at bounding box center [266, 287] width 235 height 24
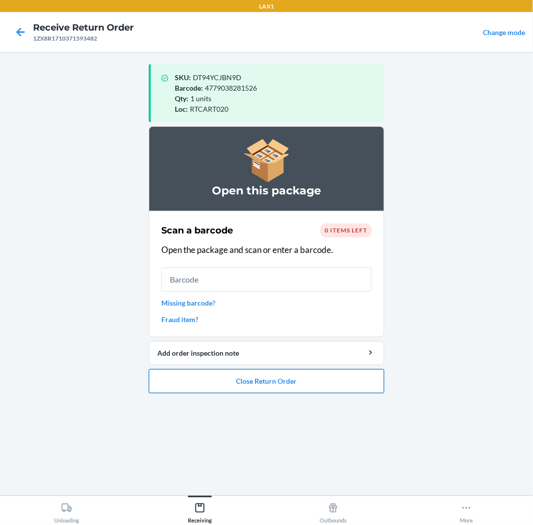
click at [328, 384] on button "Close Return Order" at bounding box center [266, 381] width 235 height 24
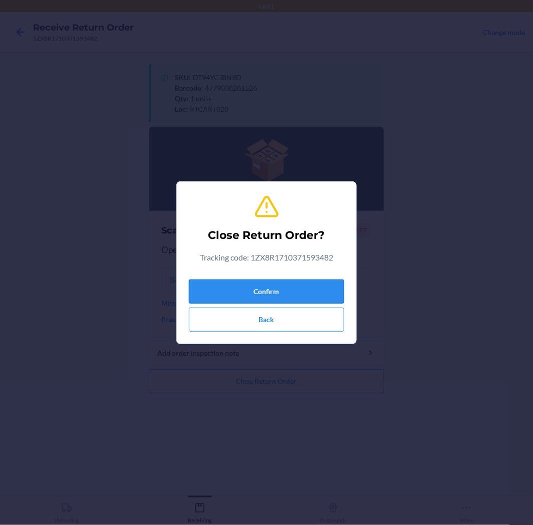
click at [314, 289] on button "Confirm" at bounding box center [266, 292] width 155 height 24
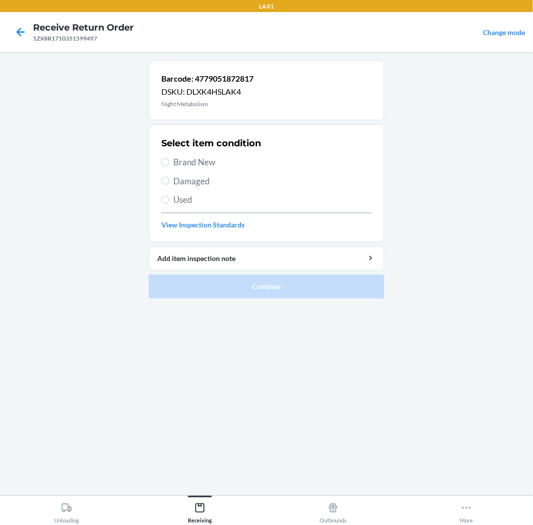
click at [167, 166] on label "Brand New" at bounding box center [266, 162] width 210 height 13
click at [167, 166] on input "Brand New" at bounding box center [165, 162] width 8 height 8
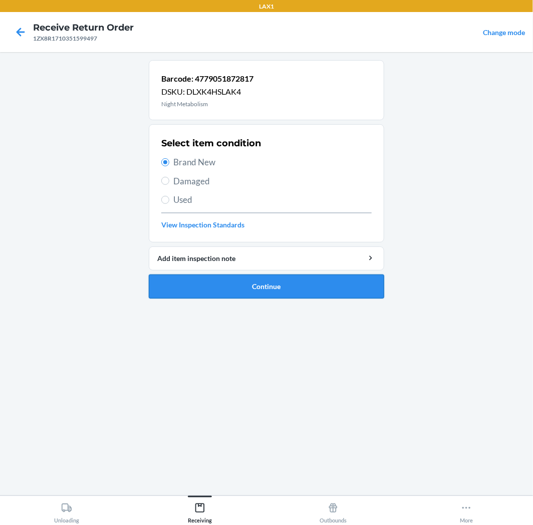
click at [333, 287] on button "Continue" at bounding box center [266, 287] width 235 height 24
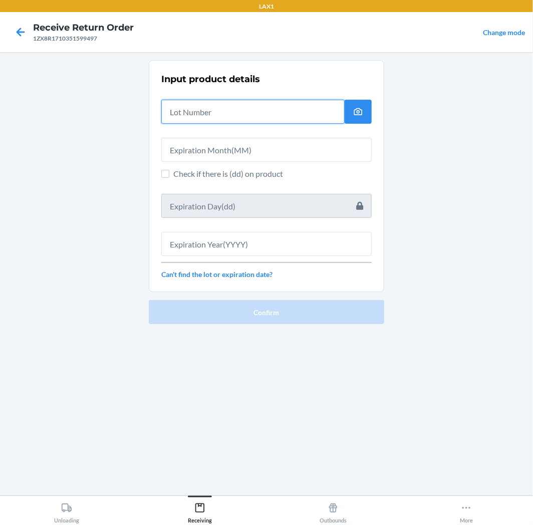
click at [258, 112] on input "text" at bounding box center [252, 112] width 183 height 24
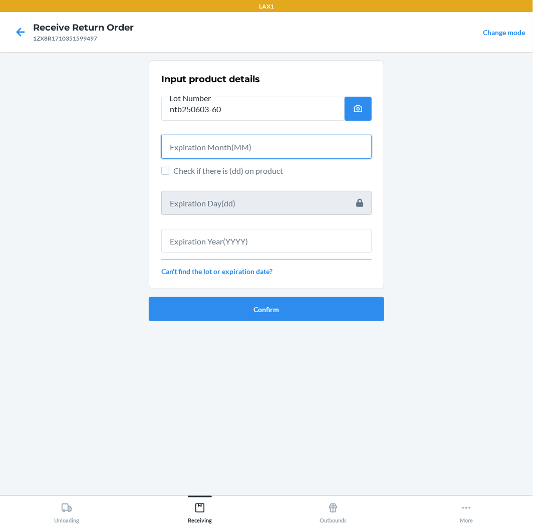
click at [264, 148] on input "text" at bounding box center [266, 147] width 210 height 24
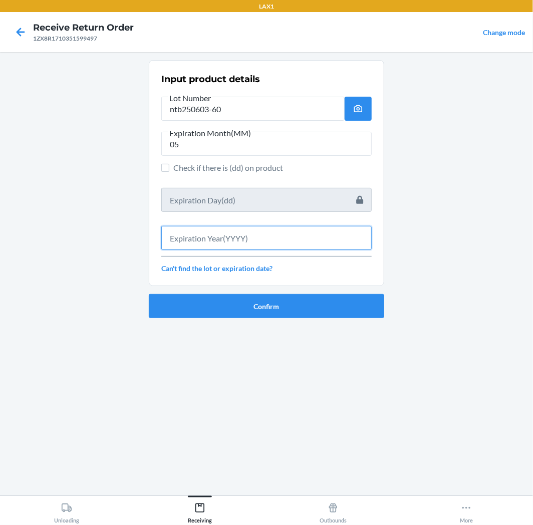
click at [284, 242] on input "text" at bounding box center [266, 238] width 210 height 24
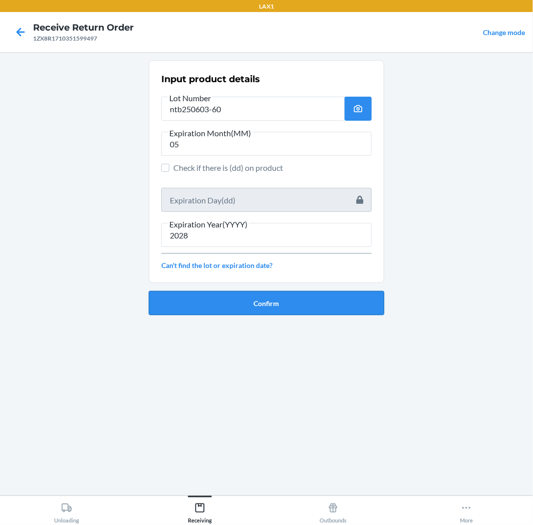
click at [289, 298] on button "Confirm" at bounding box center [266, 303] width 235 height 24
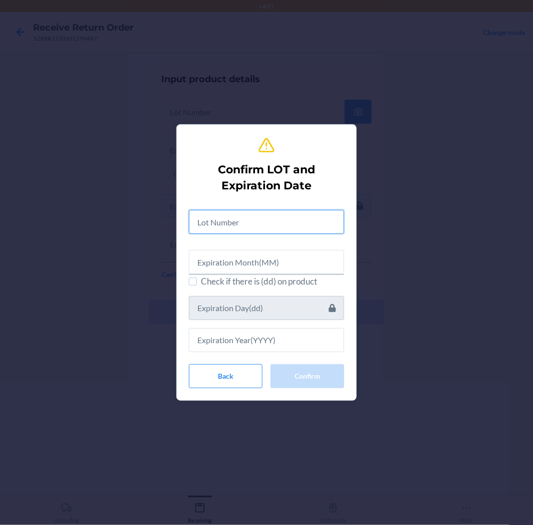
click at [287, 222] on input "text" at bounding box center [266, 222] width 155 height 24
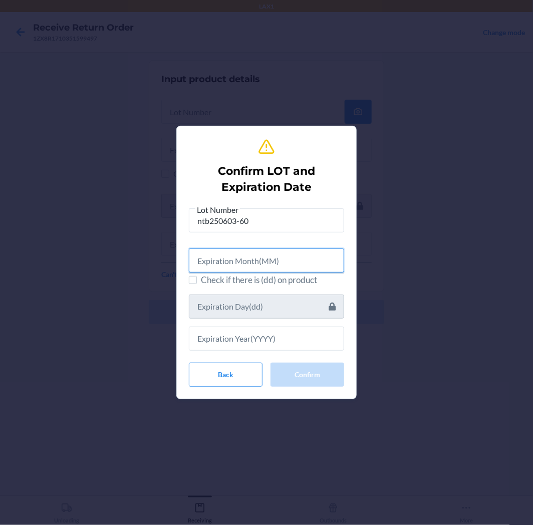
click at [289, 263] on input "text" at bounding box center [266, 261] width 155 height 24
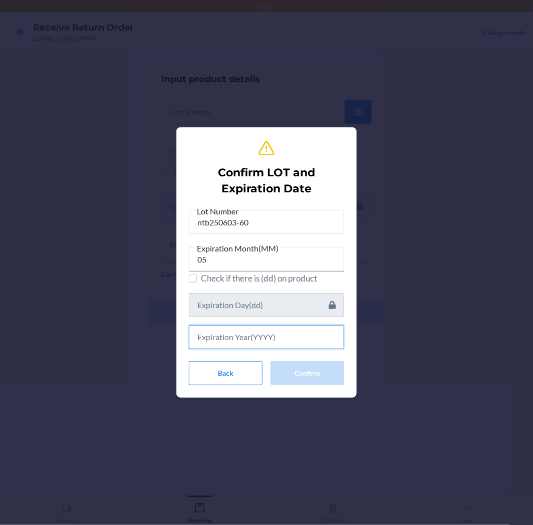
click at [276, 332] on input "text" at bounding box center [266, 337] width 155 height 24
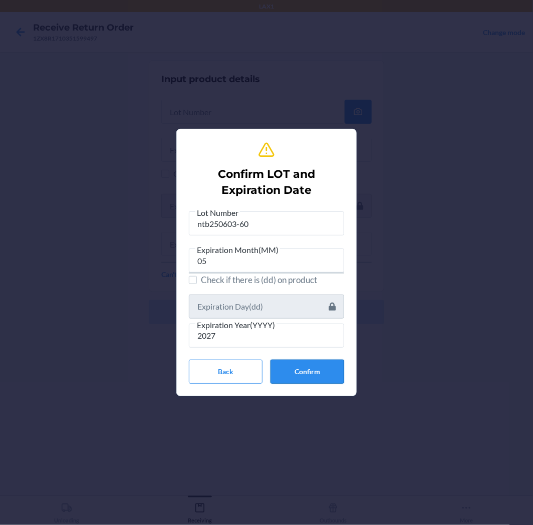
click at [306, 369] on button "Confirm" at bounding box center [308, 372] width 74 height 24
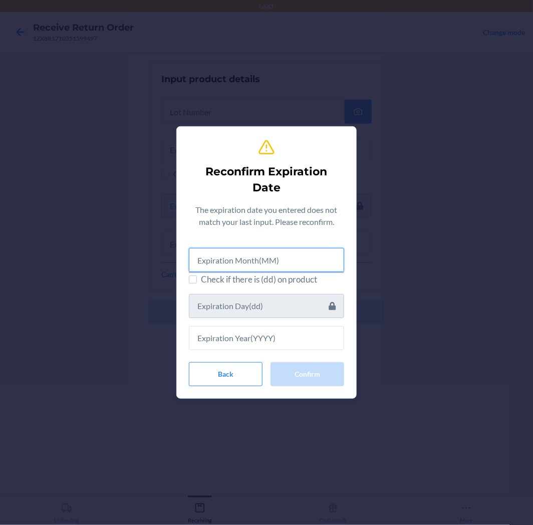
click at [298, 254] on input "text" at bounding box center [266, 260] width 155 height 24
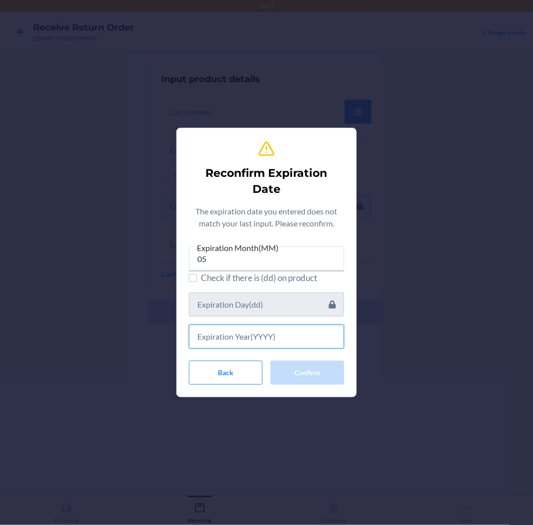
click at [271, 339] on input "text" at bounding box center [266, 337] width 155 height 24
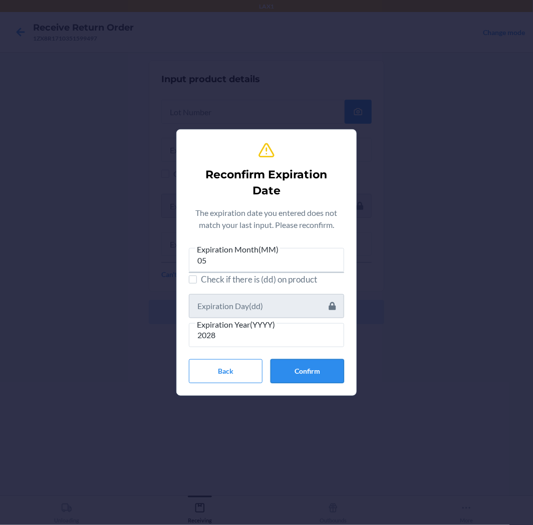
click at [302, 371] on button "Confirm" at bounding box center [308, 371] width 74 height 24
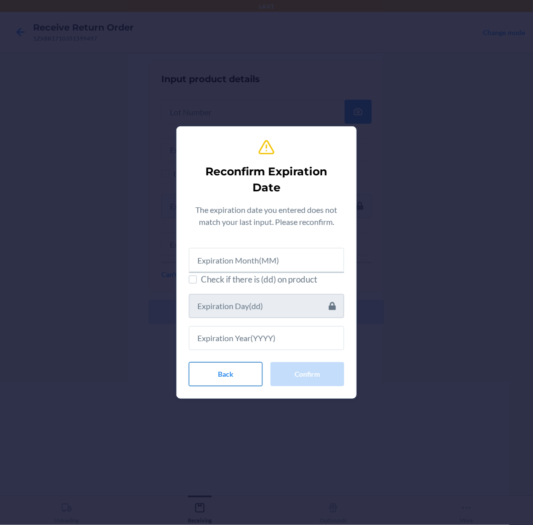
click at [236, 376] on button "Back" at bounding box center [226, 374] width 74 height 24
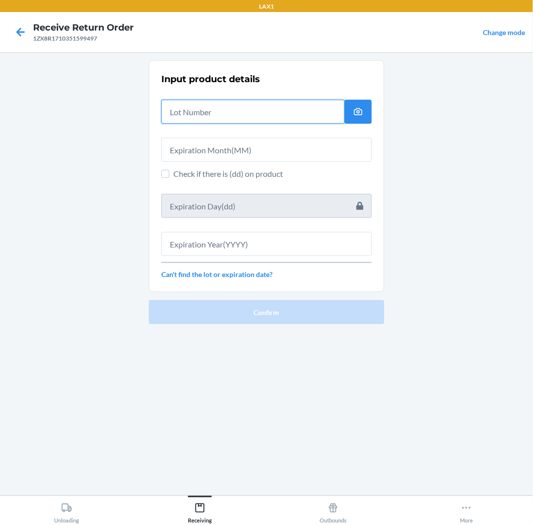
click at [295, 107] on input "text" at bounding box center [252, 112] width 183 height 24
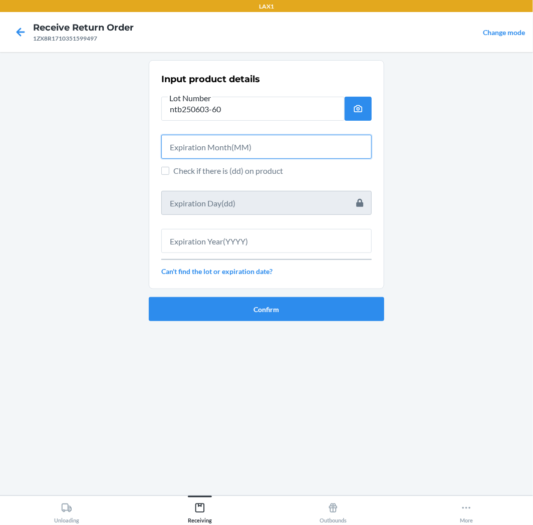
click at [263, 148] on input "text" at bounding box center [266, 147] width 210 height 24
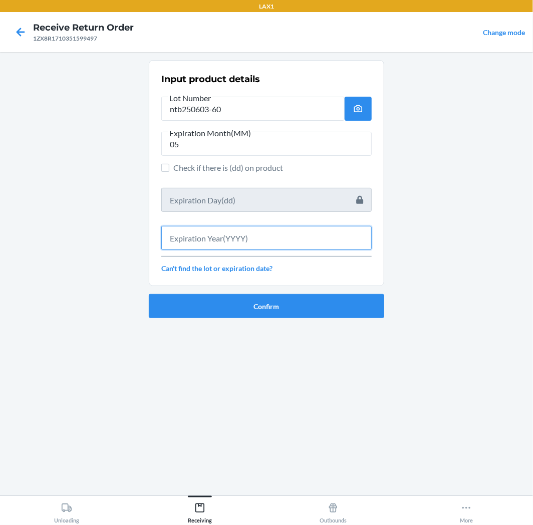
click at [244, 237] on input "text" at bounding box center [266, 238] width 210 height 24
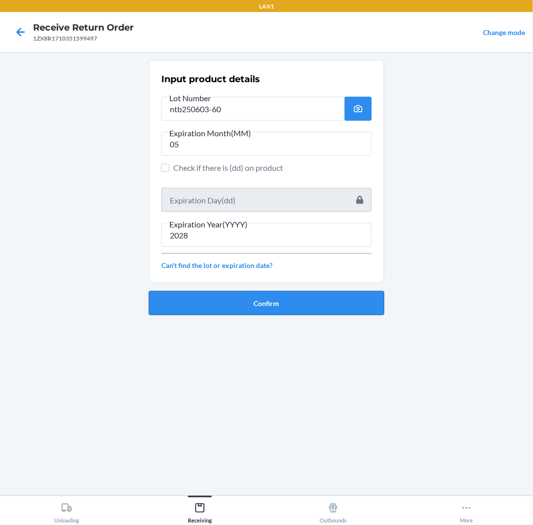
click at [268, 304] on button "Confirm" at bounding box center [266, 303] width 235 height 24
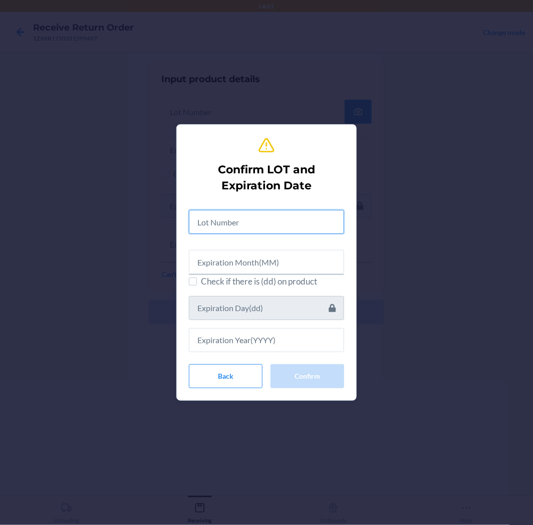
click at [269, 215] on input "text" at bounding box center [266, 222] width 155 height 24
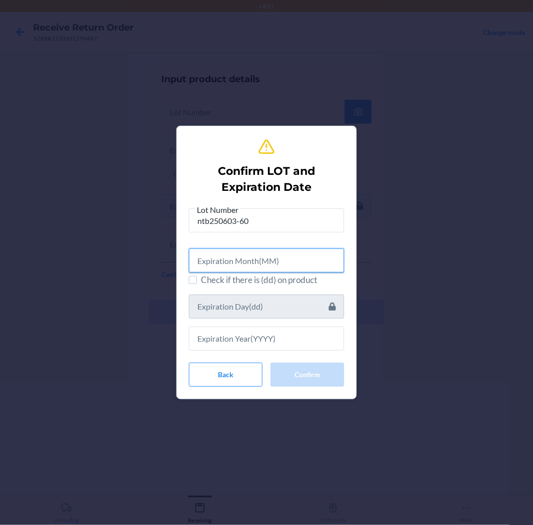
click at [247, 261] on input "text" at bounding box center [266, 261] width 155 height 24
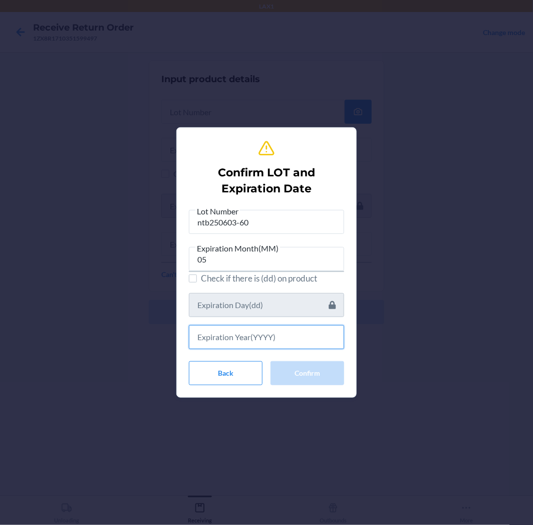
click at [253, 336] on input "text" at bounding box center [266, 337] width 155 height 24
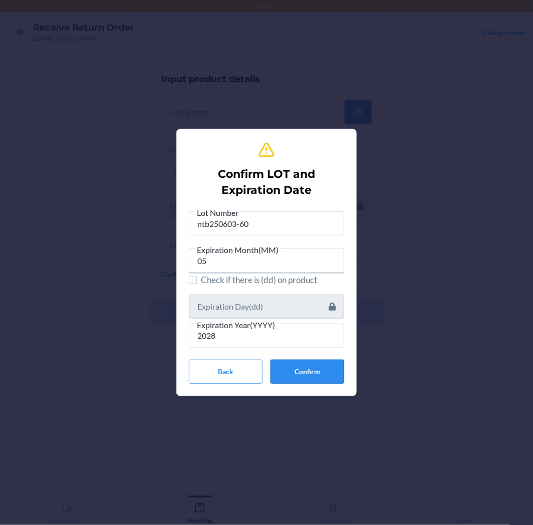
click at [308, 368] on button "Confirm" at bounding box center [308, 372] width 74 height 24
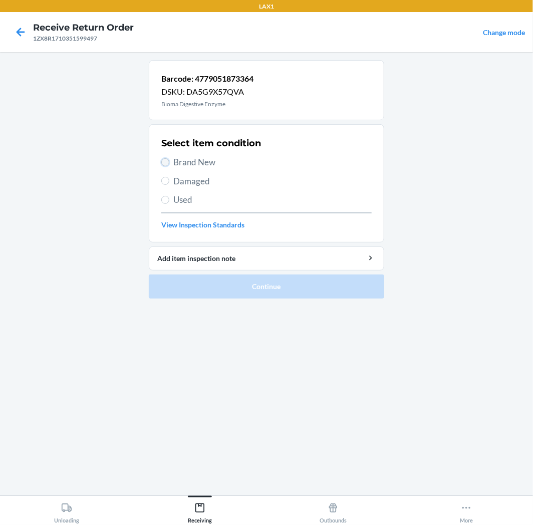
click at [168, 162] on input "Brand New" at bounding box center [165, 162] width 8 height 8
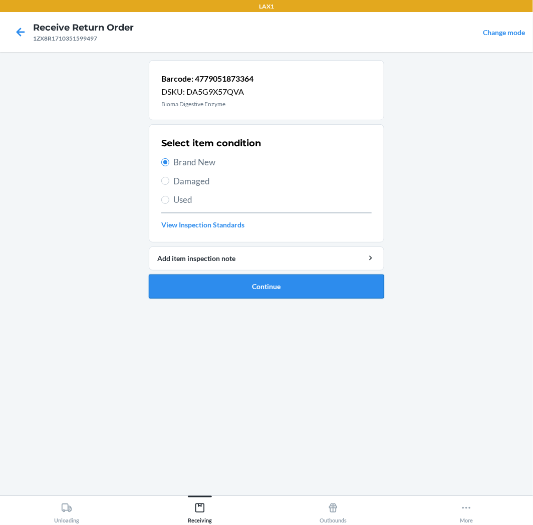
click at [344, 281] on button "Continue" at bounding box center [266, 287] width 235 height 24
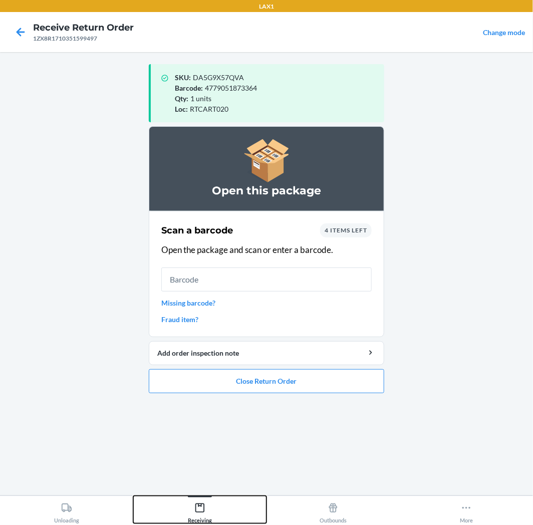
drag, startPoint x: 202, startPoint y: 510, endPoint x: 212, endPoint y: 496, distance: 17.0
click at [208, 503] on div "Receiving" at bounding box center [200, 511] width 24 height 25
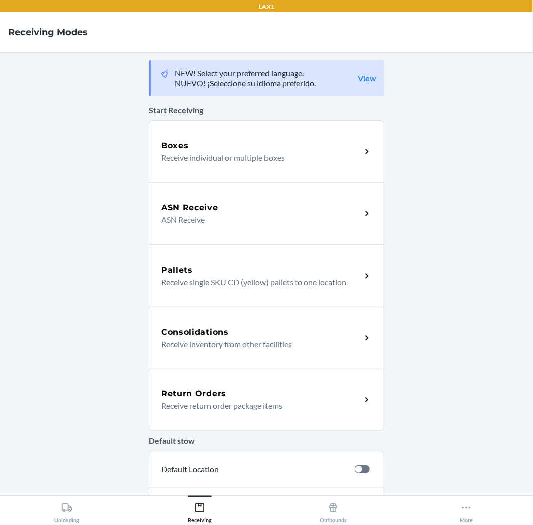
click at [271, 403] on p "Receive return order package items" at bounding box center [257, 406] width 192 height 12
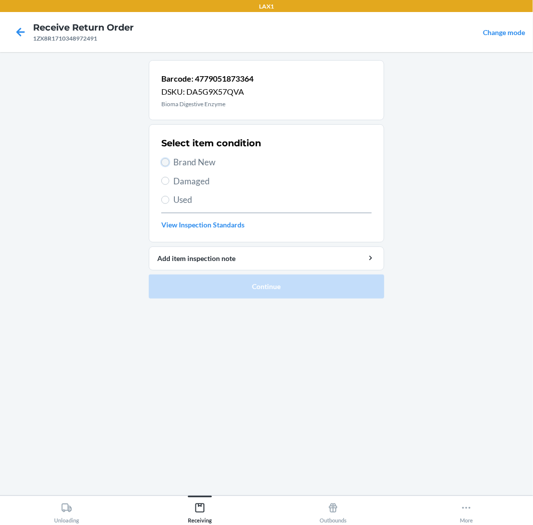
click at [165, 160] on input "Brand New" at bounding box center [165, 162] width 8 height 8
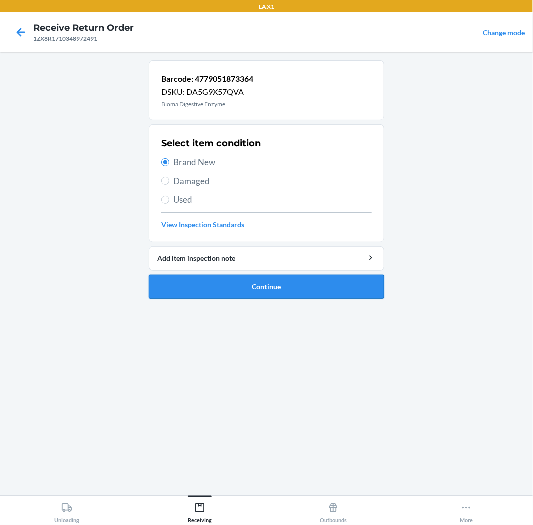
click at [344, 283] on button "Continue" at bounding box center [266, 287] width 235 height 24
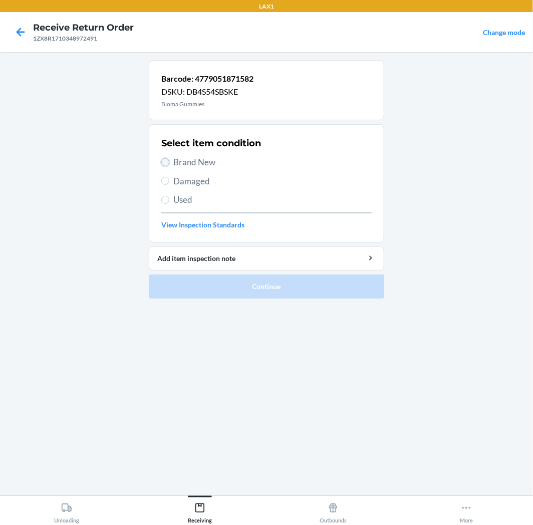
click at [165, 162] on input "Brand New" at bounding box center [165, 162] width 8 height 8
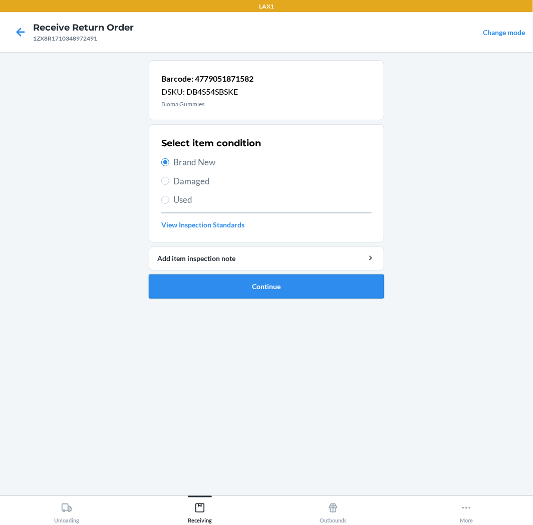
click at [318, 284] on button "Continue" at bounding box center [266, 287] width 235 height 24
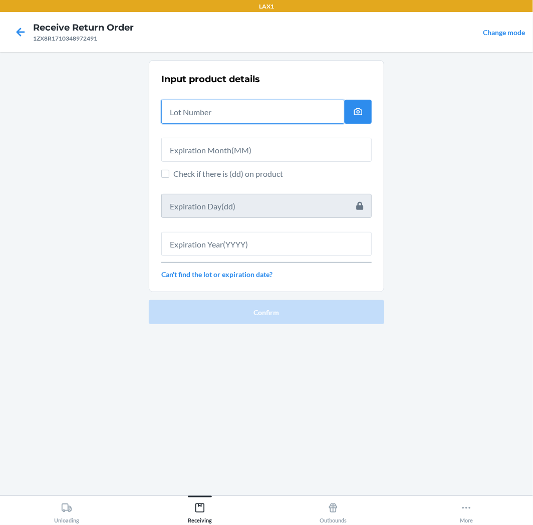
click at [260, 113] on input "text" at bounding box center [252, 112] width 183 height 24
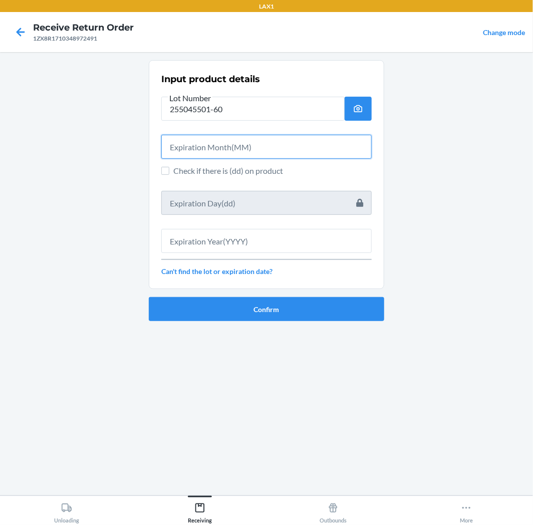
click at [259, 147] on input "text" at bounding box center [266, 147] width 210 height 24
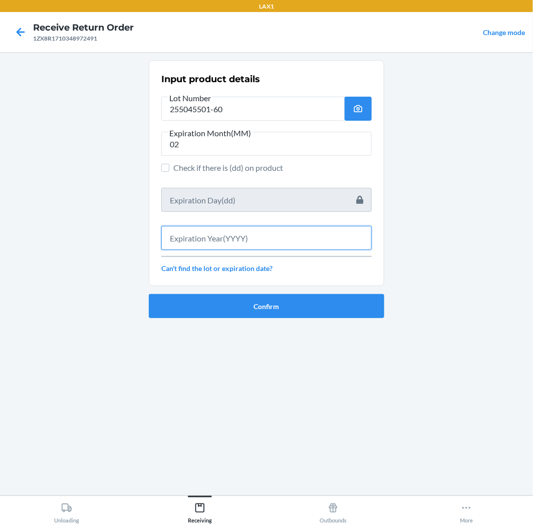
click at [233, 232] on input "text" at bounding box center [266, 238] width 210 height 24
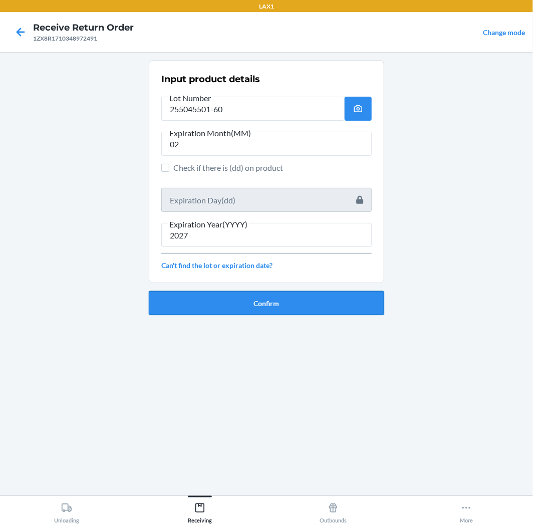
click at [304, 308] on button "Confirm" at bounding box center [266, 303] width 235 height 24
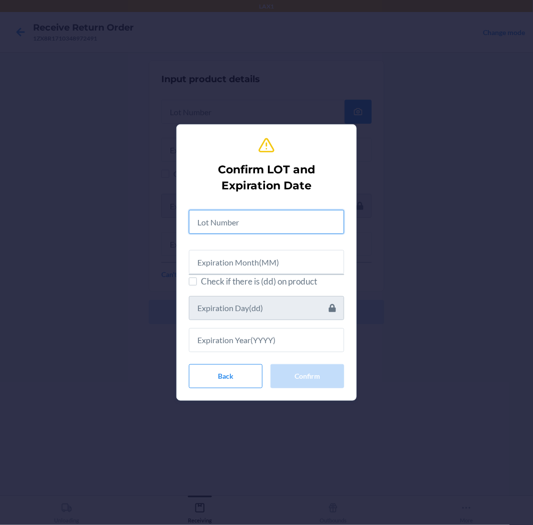
click at [280, 221] on input "text" at bounding box center [266, 222] width 155 height 24
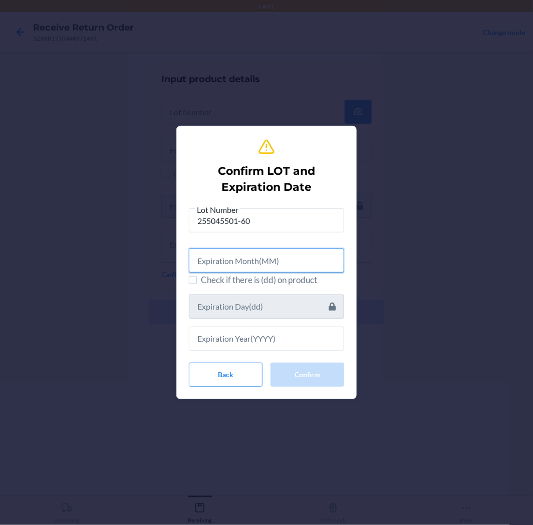
click at [279, 263] on input "text" at bounding box center [266, 261] width 155 height 24
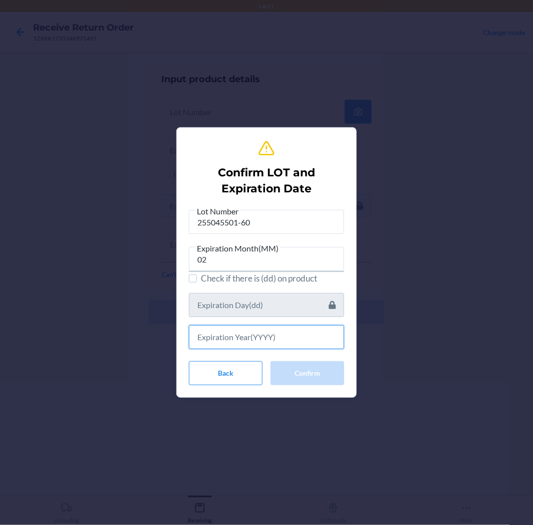
click at [279, 343] on input "text" at bounding box center [266, 337] width 155 height 24
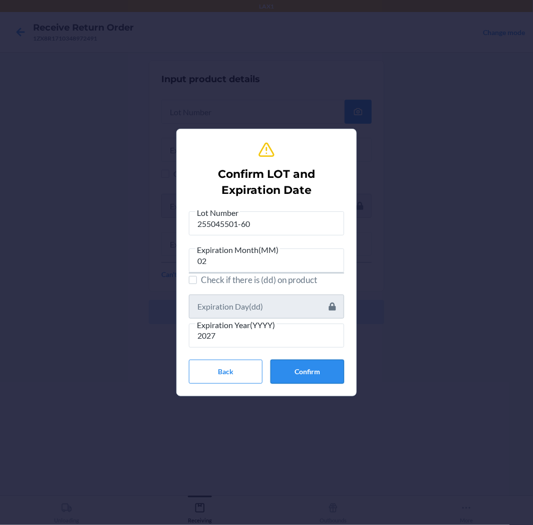
click at [304, 367] on button "Confirm" at bounding box center [308, 372] width 74 height 24
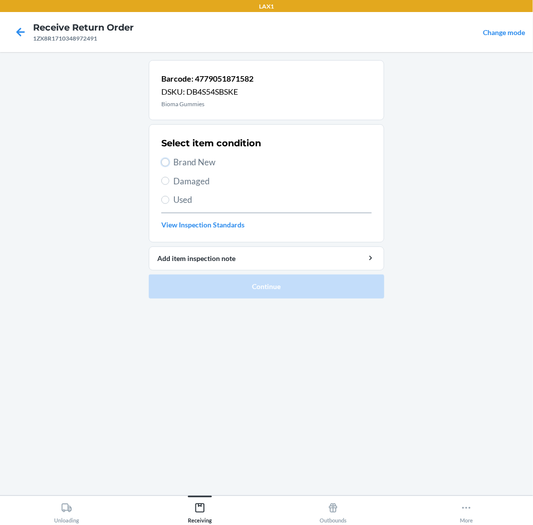
drag, startPoint x: 163, startPoint y: 162, endPoint x: 183, endPoint y: 183, distance: 29.8
click at [165, 163] on input "Brand New" at bounding box center [165, 162] width 8 height 8
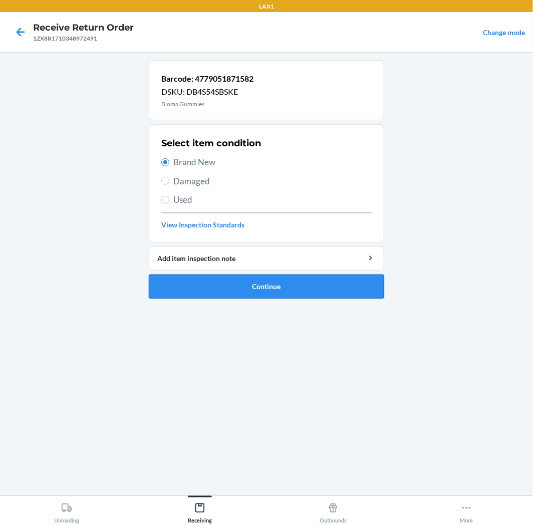
click at [324, 285] on button "Continue" at bounding box center [266, 287] width 235 height 24
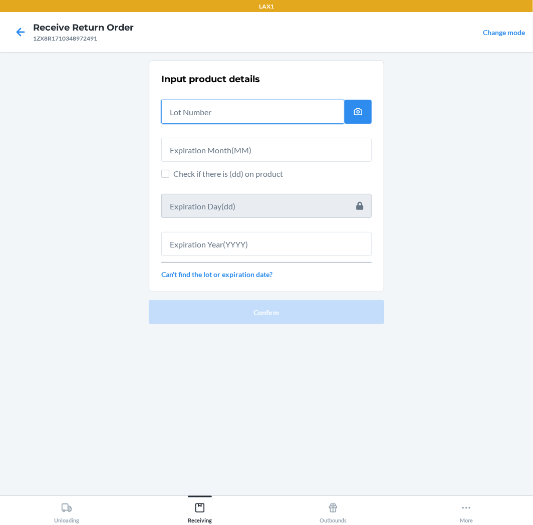
click at [269, 117] on input "text" at bounding box center [252, 112] width 183 height 24
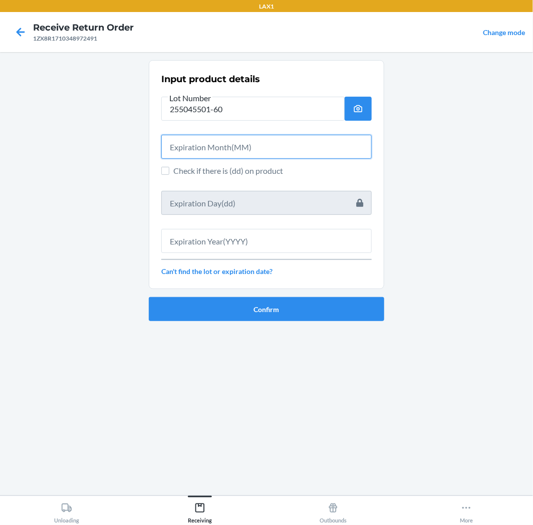
click at [288, 154] on input "text" at bounding box center [266, 147] width 210 height 24
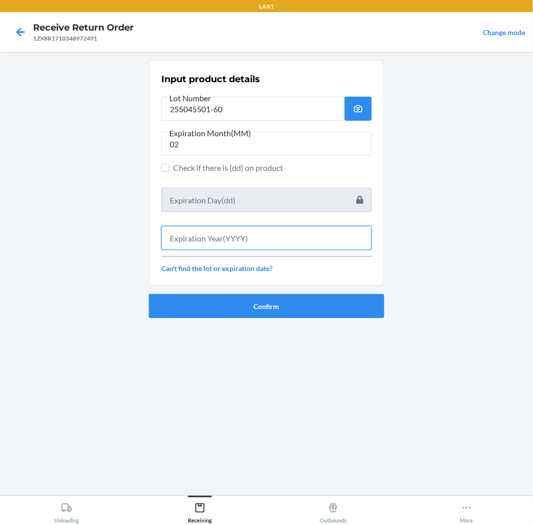
click at [252, 234] on input "text" at bounding box center [266, 238] width 210 height 24
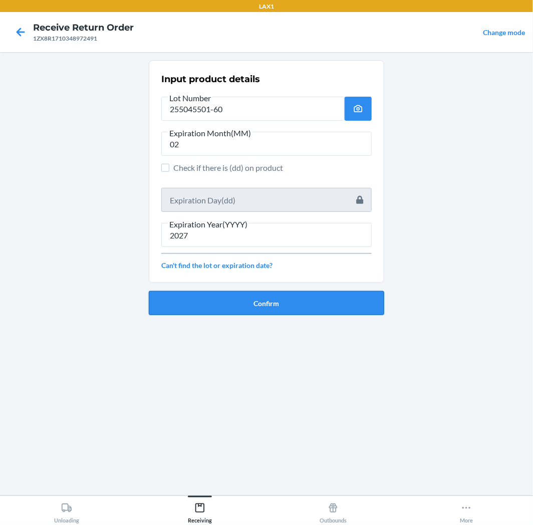
click at [298, 305] on button "Confirm" at bounding box center [266, 303] width 235 height 24
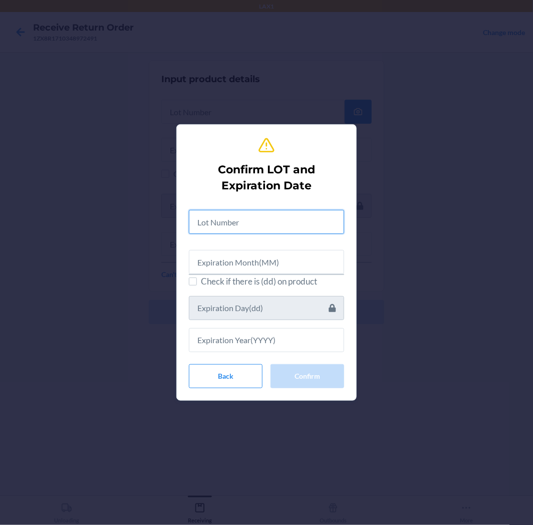
click at [294, 219] on input "text" at bounding box center [266, 222] width 155 height 24
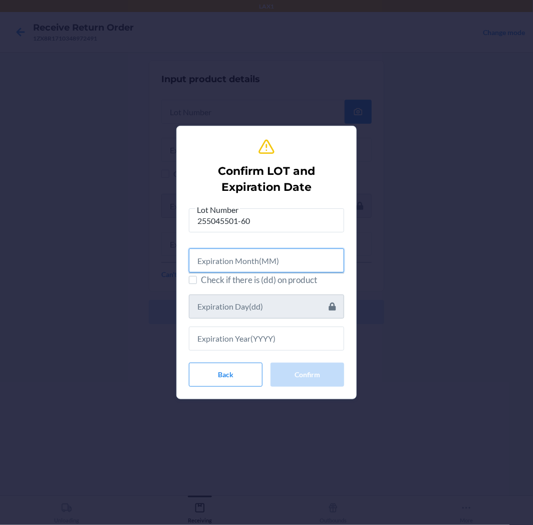
click at [321, 264] on input "text" at bounding box center [266, 261] width 155 height 24
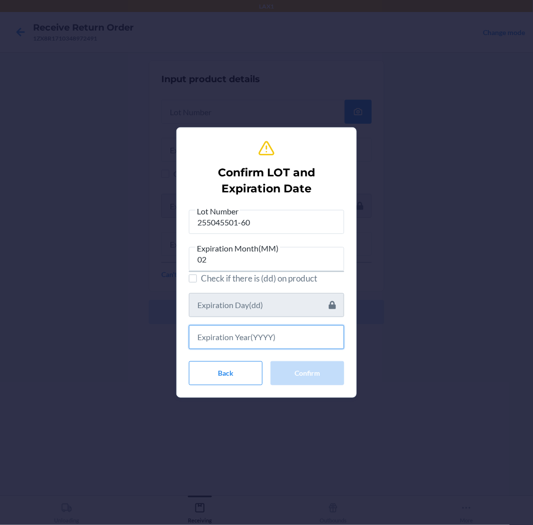
click at [310, 339] on input "text" at bounding box center [266, 337] width 155 height 24
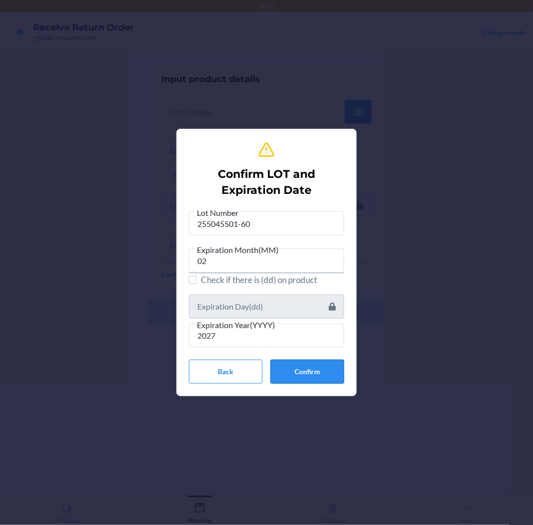
click at [312, 373] on button "Confirm" at bounding box center [308, 372] width 74 height 24
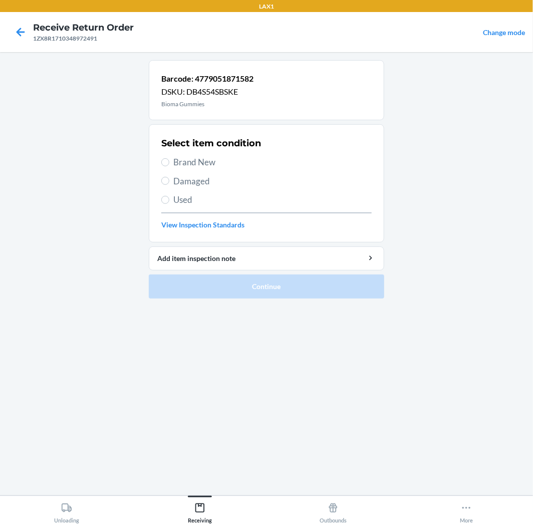
click at [169, 163] on label "Brand New" at bounding box center [266, 162] width 210 height 13
click at [169, 163] on input "Brand New" at bounding box center [165, 162] width 8 height 8
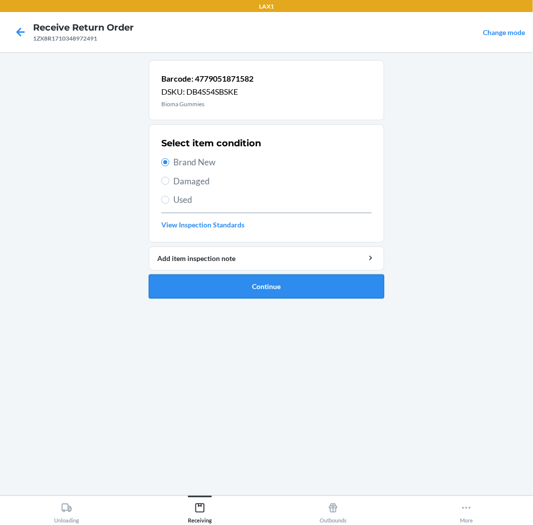
click at [328, 281] on button "Continue" at bounding box center [266, 287] width 235 height 24
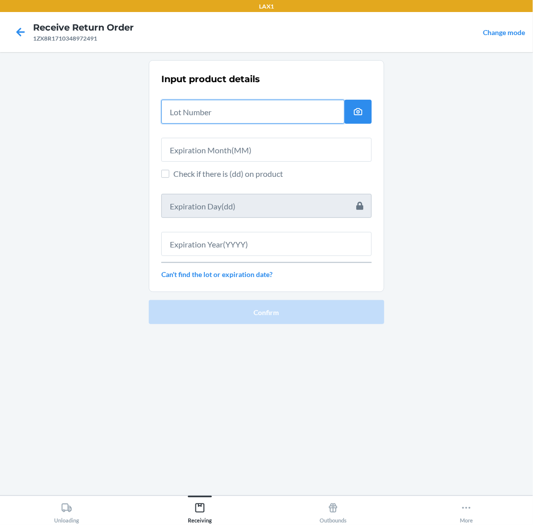
click at [284, 121] on input "text" at bounding box center [252, 112] width 183 height 24
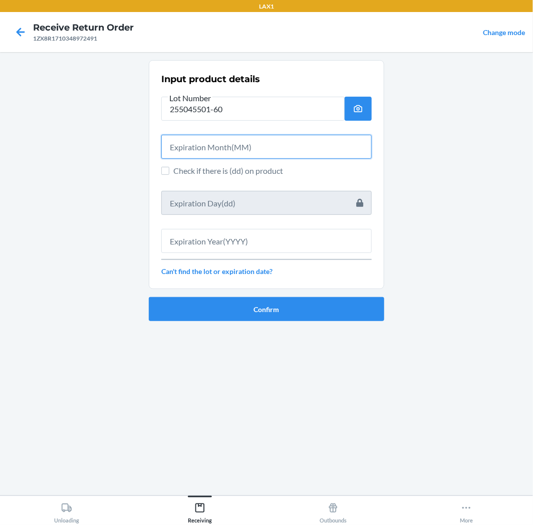
click at [289, 147] on input "text" at bounding box center [266, 147] width 210 height 24
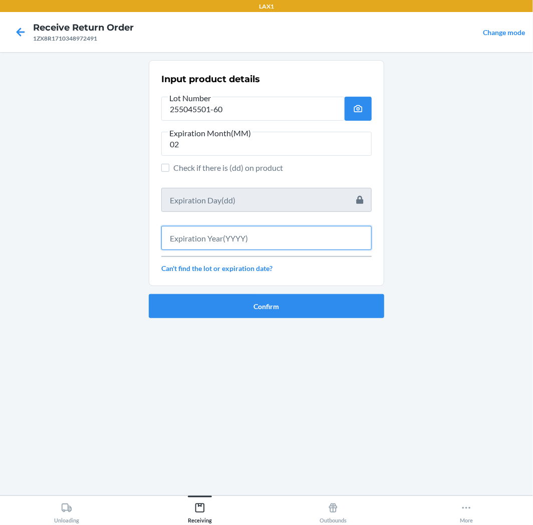
click at [277, 238] on input "text" at bounding box center [266, 238] width 210 height 24
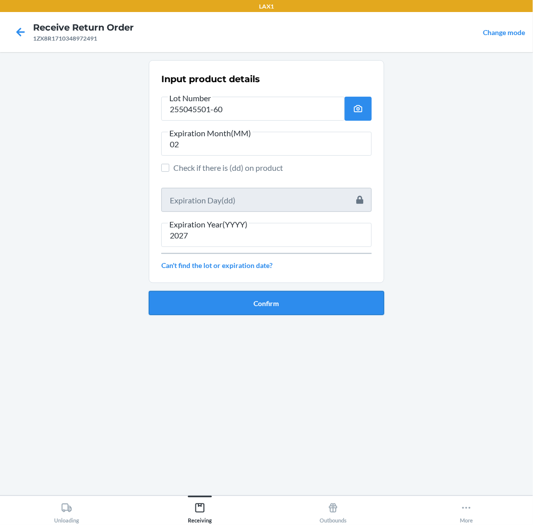
click at [276, 299] on button "Confirm" at bounding box center [266, 303] width 235 height 24
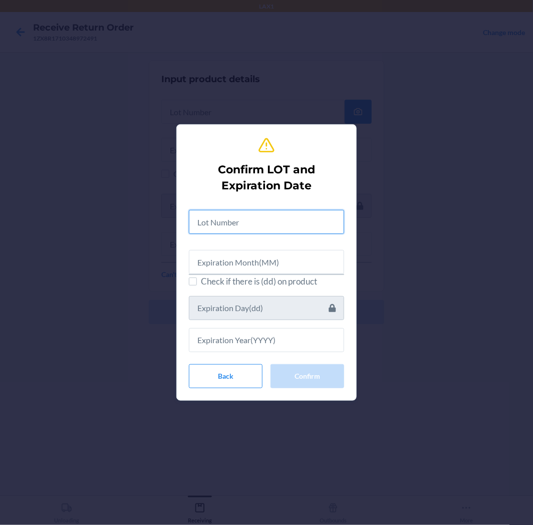
click at [297, 224] on input "text" at bounding box center [266, 222] width 155 height 24
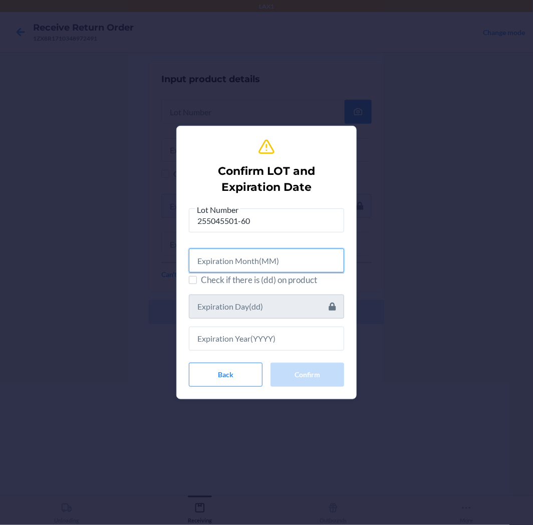
click at [296, 266] on input "text" at bounding box center [266, 261] width 155 height 24
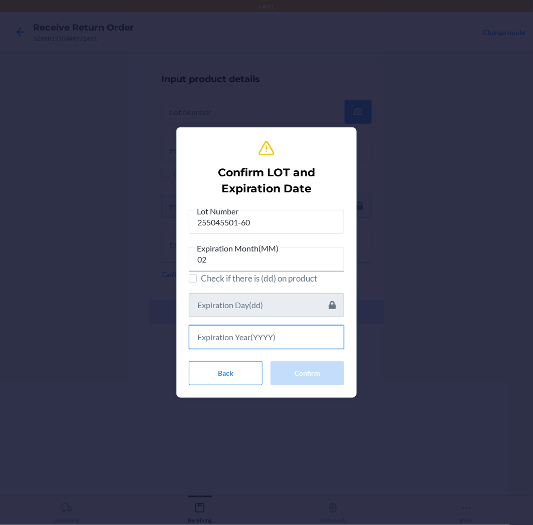
click at [286, 346] on input "text" at bounding box center [266, 337] width 155 height 24
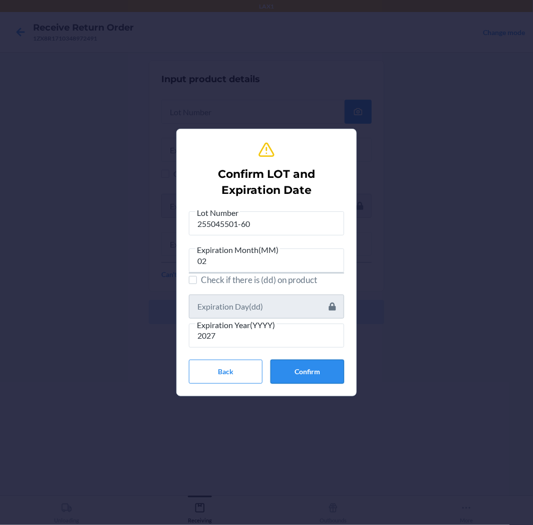
click at [317, 370] on button "Confirm" at bounding box center [308, 372] width 74 height 24
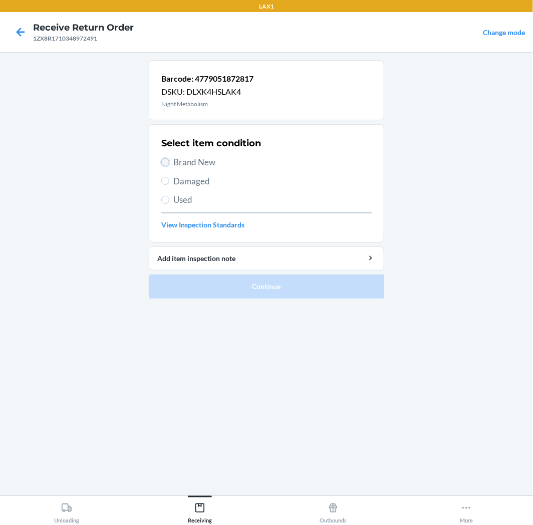
drag, startPoint x: 168, startPoint y: 161, endPoint x: 168, endPoint y: 168, distance: 6.5
click at [168, 161] on input "Brand New" at bounding box center [165, 162] width 8 height 8
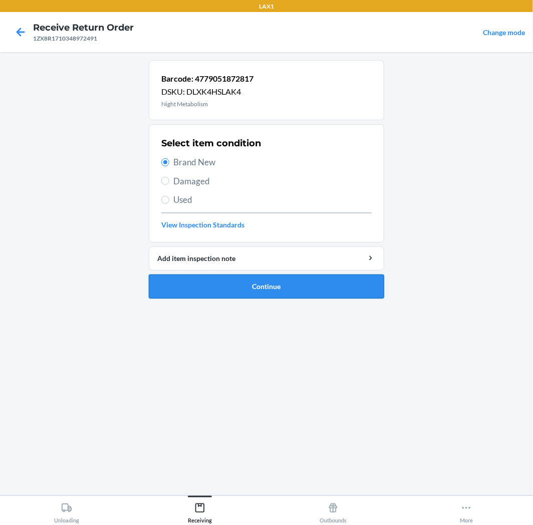
click at [337, 285] on button "Continue" at bounding box center [266, 287] width 235 height 24
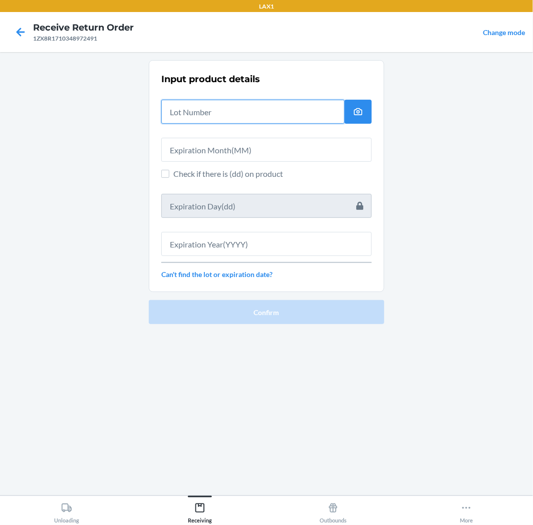
click at [276, 112] on input "text" at bounding box center [252, 112] width 183 height 24
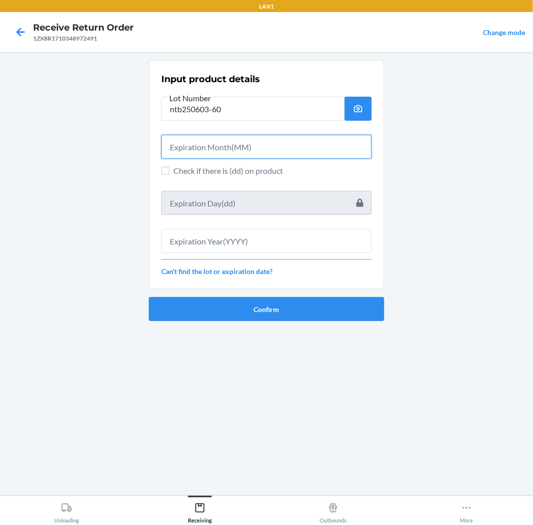
click at [283, 138] on input "text" at bounding box center [266, 147] width 210 height 24
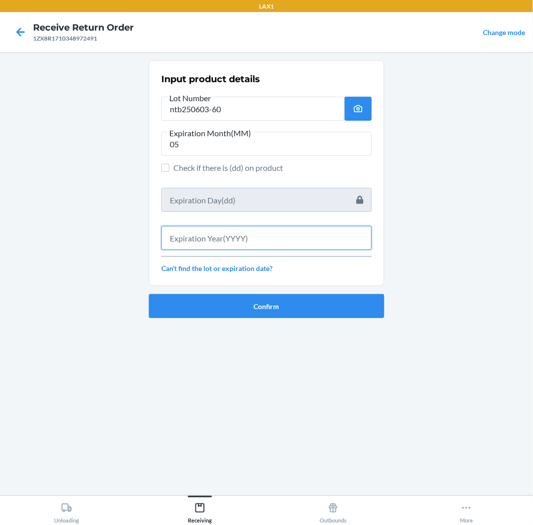
click at [313, 231] on input "text" at bounding box center [266, 238] width 210 height 24
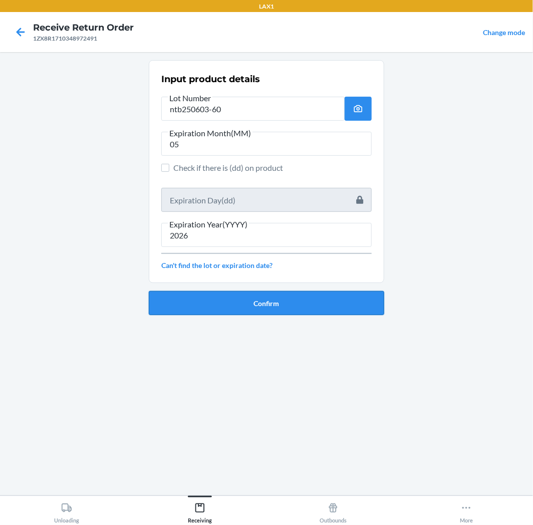
click at [305, 303] on button "Confirm" at bounding box center [266, 303] width 235 height 24
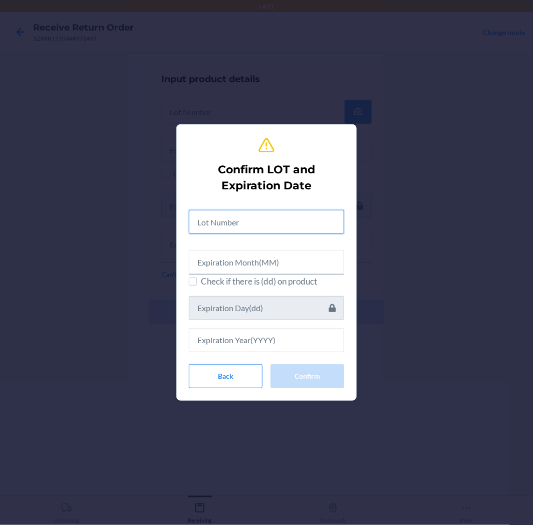
click at [313, 220] on input "text" at bounding box center [266, 222] width 155 height 24
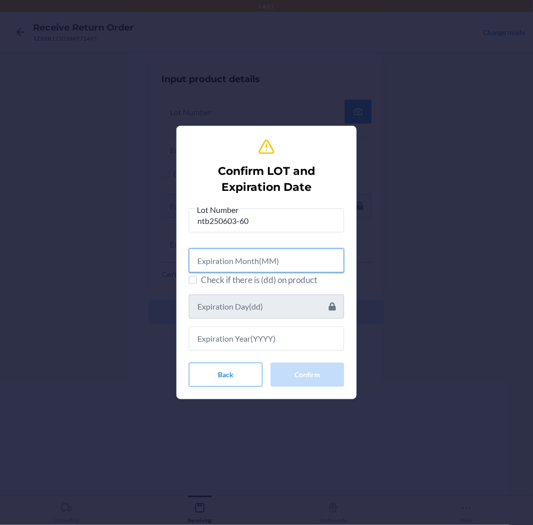
click at [280, 267] on input "text" at bounding box center [266, 261] width 155 height 24
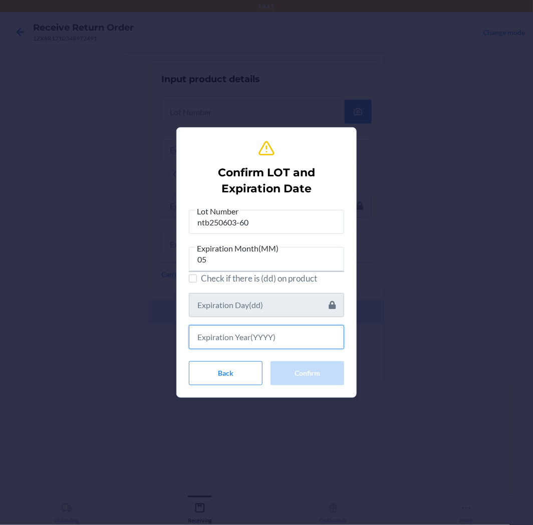
click at [278, 343] on input "text" at bounding box center [266, 337] width 155 height 24
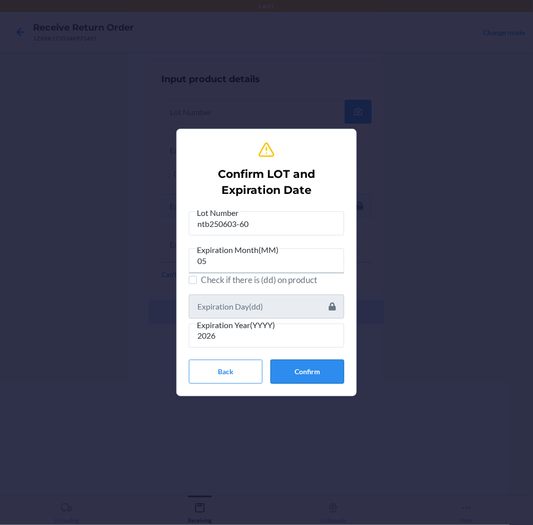
click at [316, 374] on button "Confirm" at bounding box center [308, 372] width 74 height 24
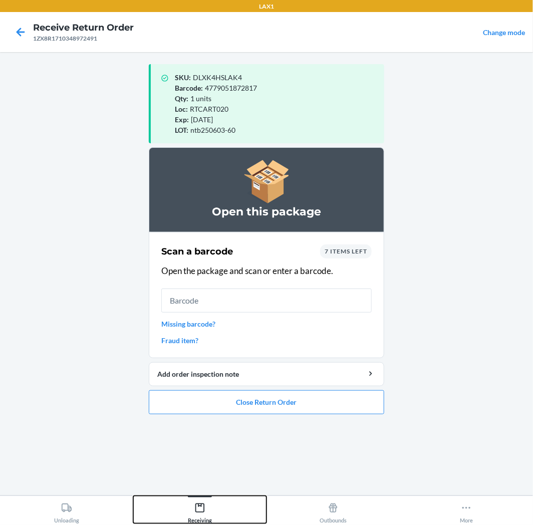
click at [194, 510] on icon at bounding box center [199, 508] width 11 height 11
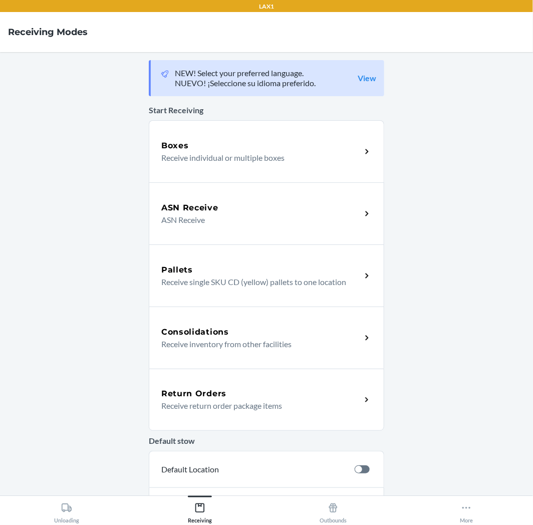
click at [273, 396] on div "Return Orders" at bounding box center [261, 394] width 200 height 12
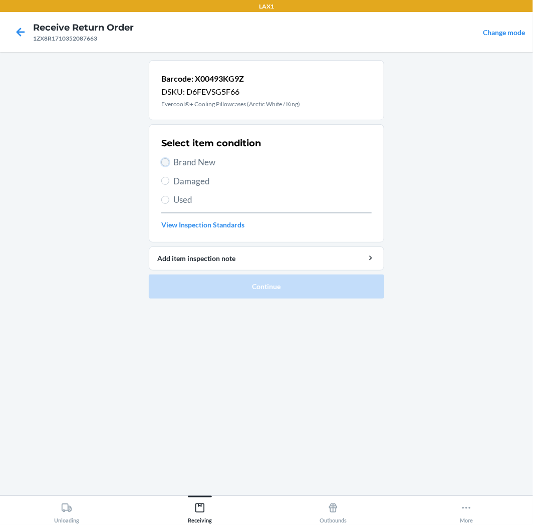
click at [168, 163] on input "Brand New" at bounding box center [165, 162] width 8 height 8
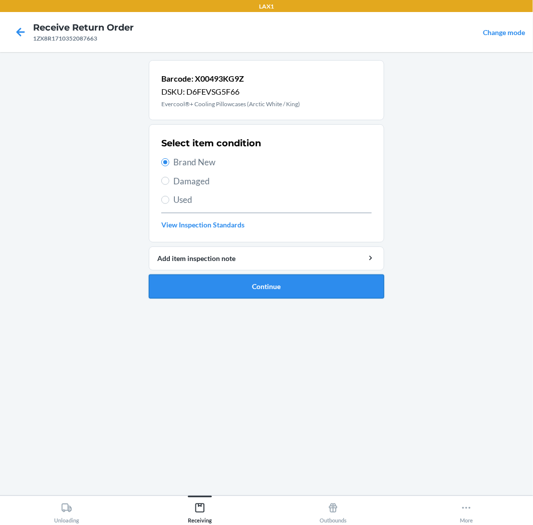
click at [311, 285] on button "Continue" at bounding box center [266, 287] width 235 height 24
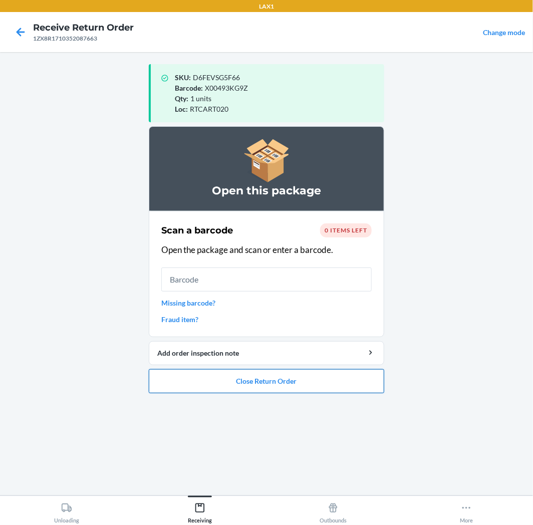
click at [319, 384] on button "Close Return Order" at bounding box center [266, 381] width 235 height 24
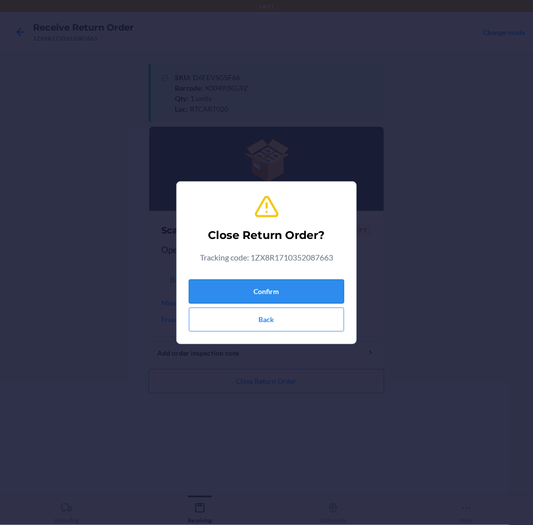
click at [314, 289] on button "Confirm" at bounding box center [266, 292] width 155 height 24
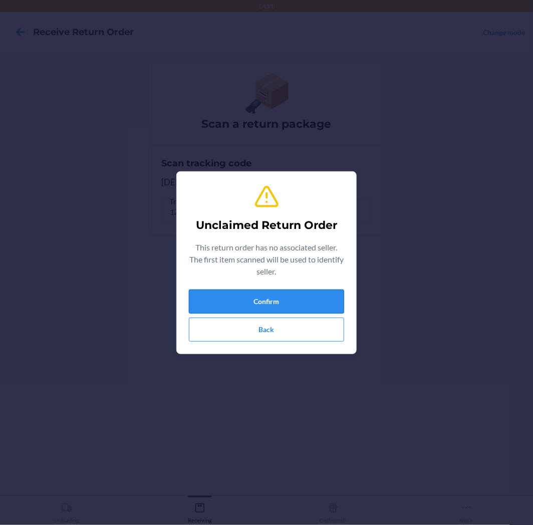
click at [291, 305] on button "Confirm" at bounding box center [266, 302] width 155 height 24
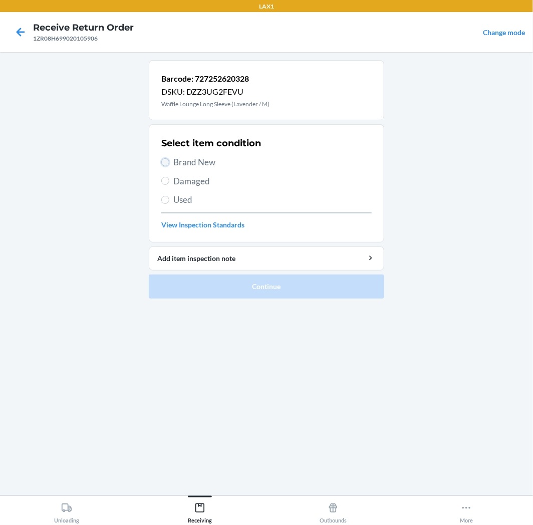
click at [163, 162] on input "Brand New" at bounding box center [165, 162] width 8 height 8
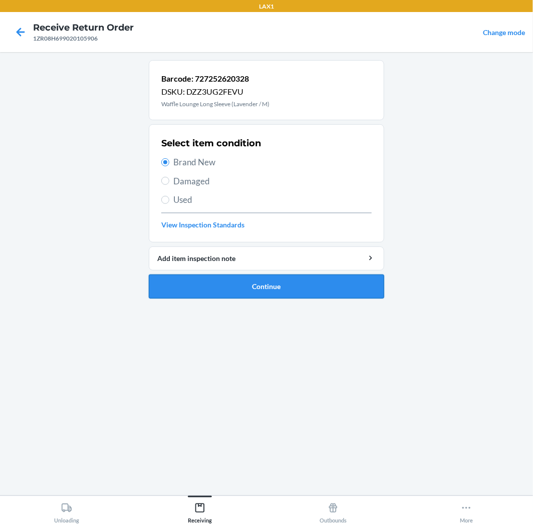
click at [331, 290] on button "Continue" at bounding box center [266, 287] width 235 height 24
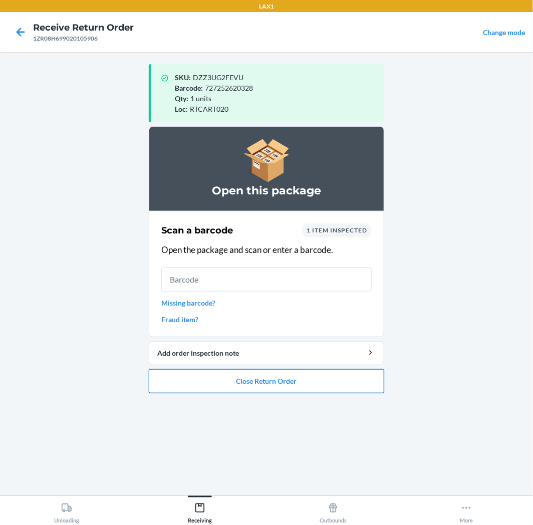
click at [298, 378] on button "Close Return Order" at bounding box center [266, 381] width 235 height 24
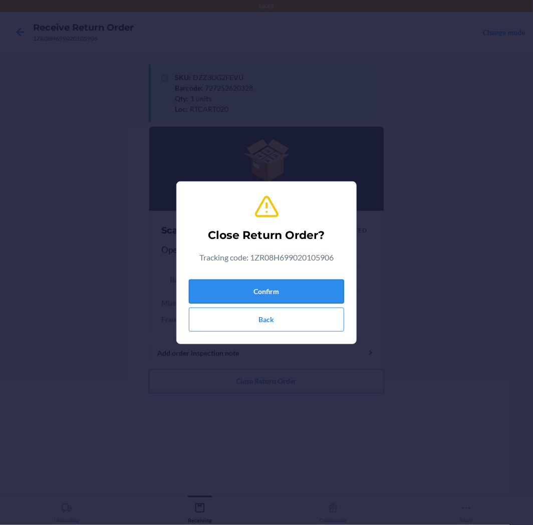
click at [294, 291] on button "Confirm" at bounding box center [266, 292] width 155 height 24
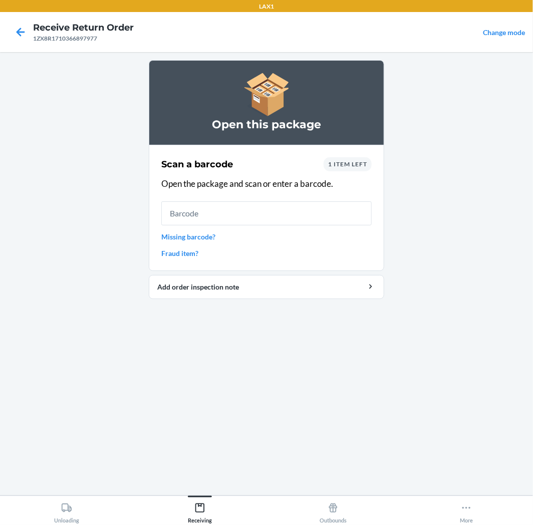
click at [192, 236] on link "Missing barcode?" at bounding box center [266, 236] width 210 height 11
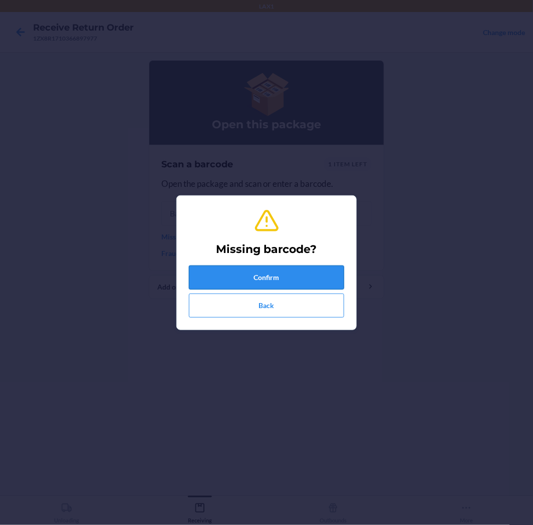
click at [259, 274] on button "Confirm" at bounding box center [266, 278] width 155 height 24
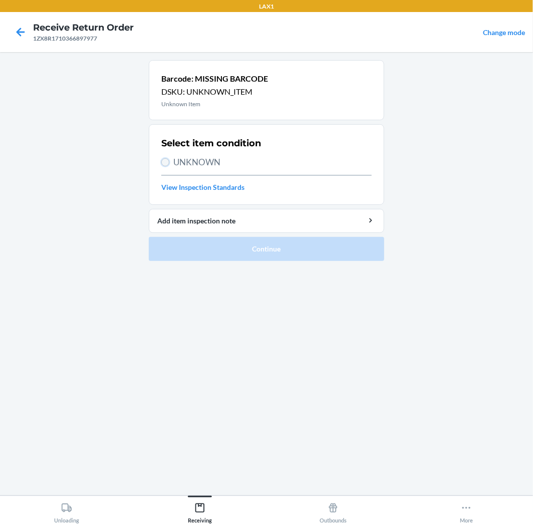
click at [164, 163] on input "UNKNOWN" at bounding box center [165, 162] width 8 height 8
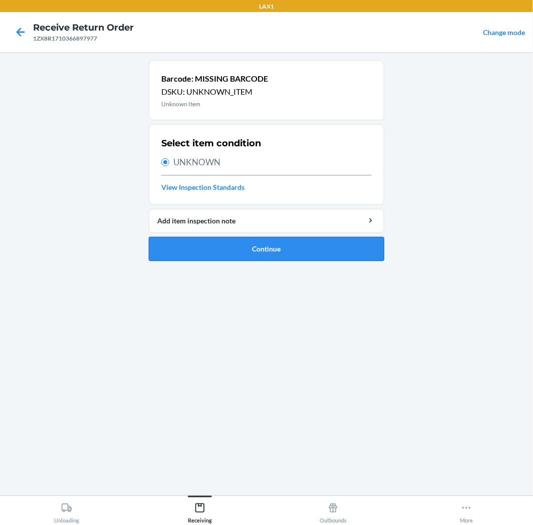
click at [303, 251] on button "Continue" at bounding box center [266, 249] width 235 height 24
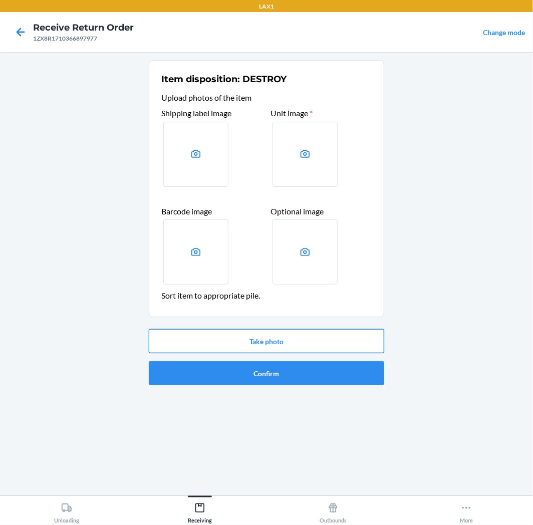
drag, startPoint x: 299, startPoint y: 344, endPoint x: 304, endPoint y: 339, distance: 7.1
click at [304, 339] on button "Take photo" at bounding box center [266, 341] width 235 height 24
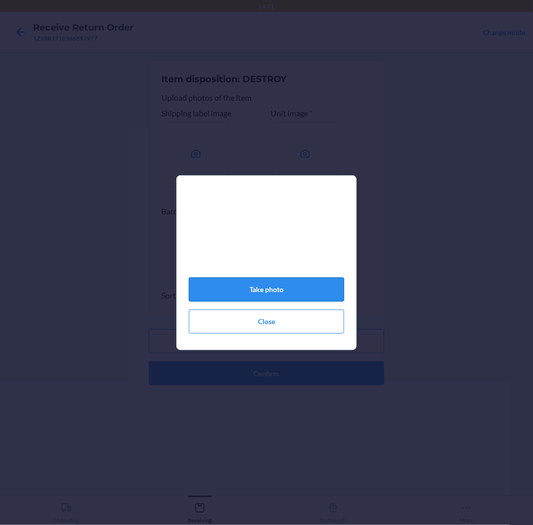
click at [274, 294] on button "Take photo" at bounding box center [266, 290] width 155 height 24
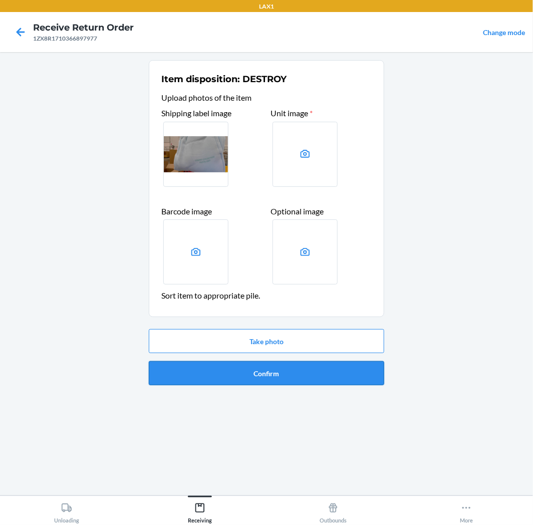
click at [288, 372] on button "Confirm" at bounding box center [266, 373] width 235 height 24
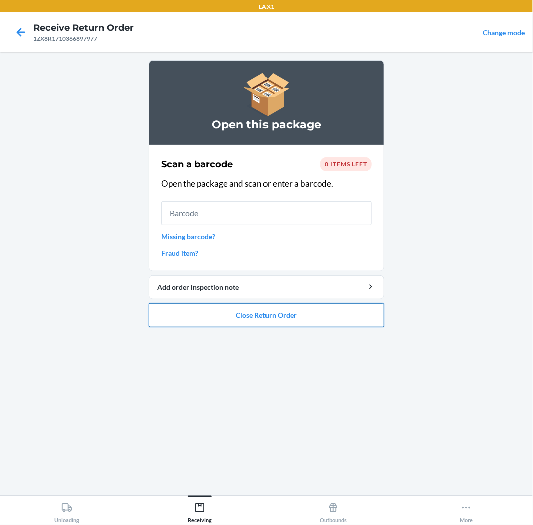
click at [252, 321] on button "Close Return Order" at bounding box center [266, 315] width 235 height 24
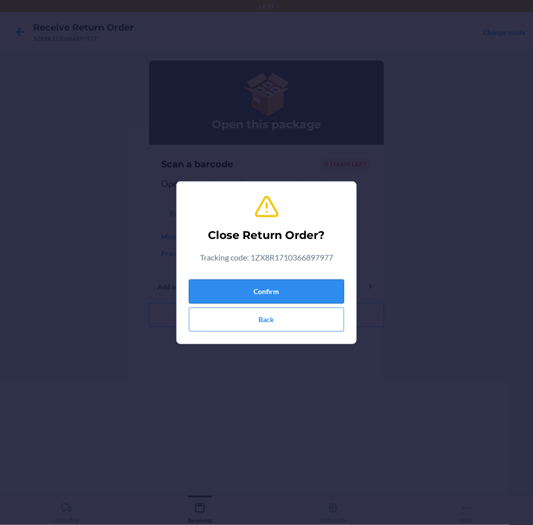
click at [274, 289] on button "Confirm" at bounding box center [266, 292] width 155 height 24
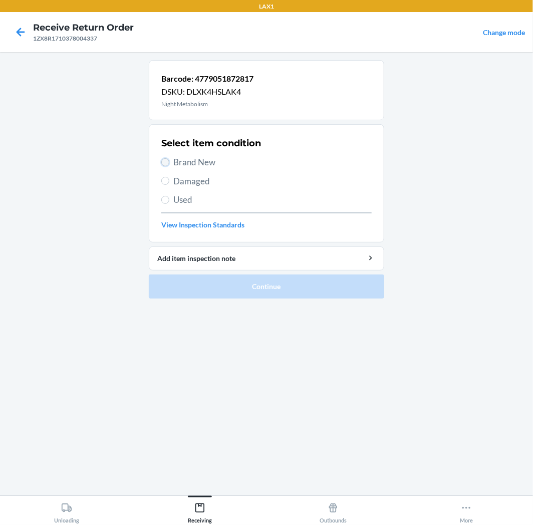
click at [164, 162] on input "Brand New" at bounding box center [165, 162] width 8 height 8
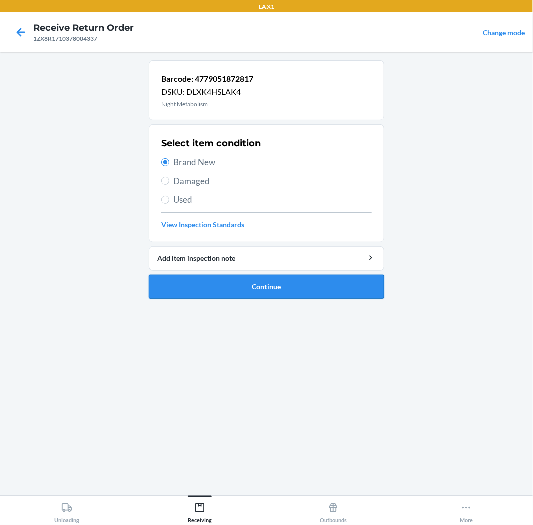
click at [299, 283] on button "Continue" at bounding box center [266, 287] width 235 height 24
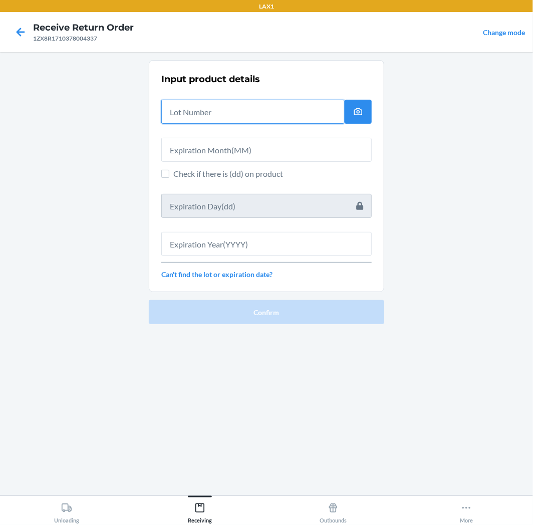
click at [283, 116] on input "text" at bounding box center [252, 112] width 183 height 24
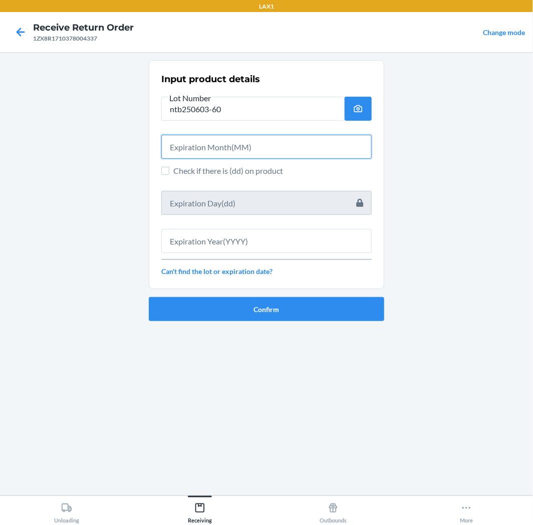
click at [276, 149] on input "text" at bounding box center [266, 147] width 210 height 24
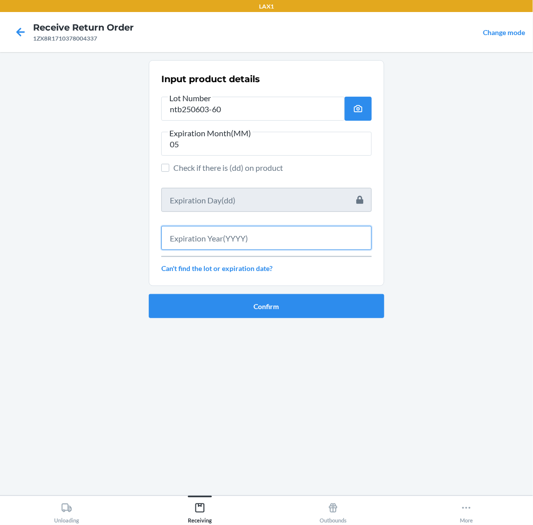
click at [261, 246] on input "text" at bounding box center [266, 238] width 210 height 24
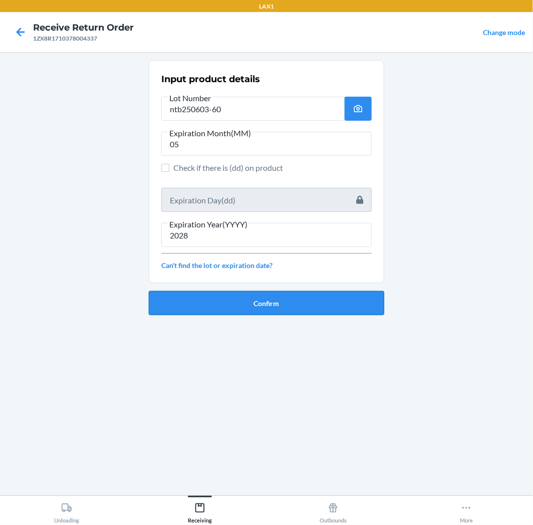
click at [262, 308] on button "Confirm" at bounding box center [266, 303] width 235 height 24
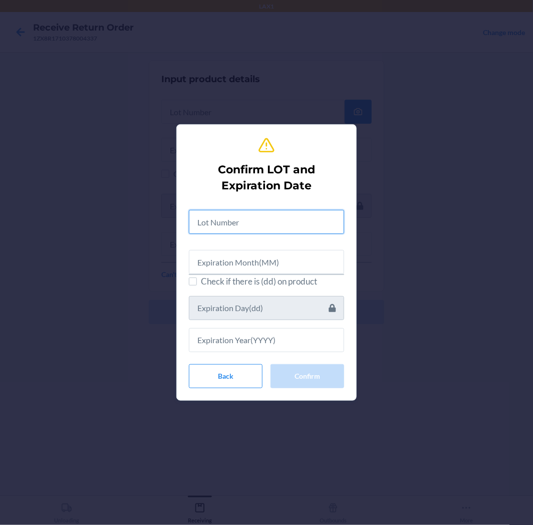
click at [243, 220] on input "text" at bounding box center [266, 222] width 155 height 24
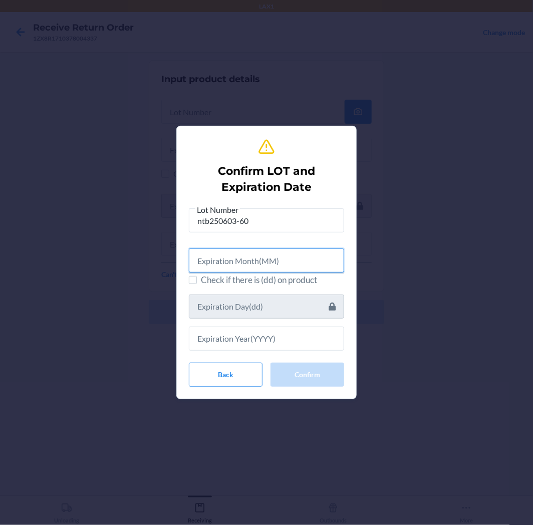
click at [241, 263] on input "text" at bounding box center [266, 261] width 155 height 24
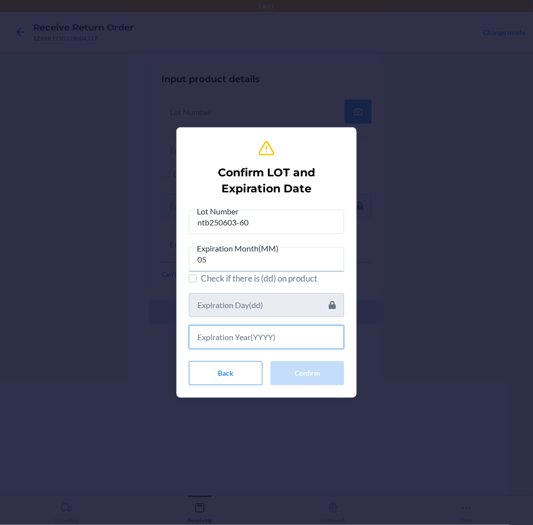
click at [242, 339] on input "text" at bounding box center [266, 337] width 155 height 24
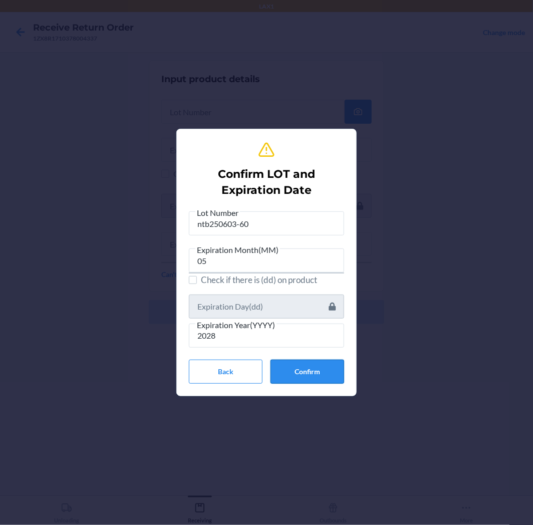
click at [315, 364] on button "Confirm" at bounding box center [308, 372] width 74 height 24
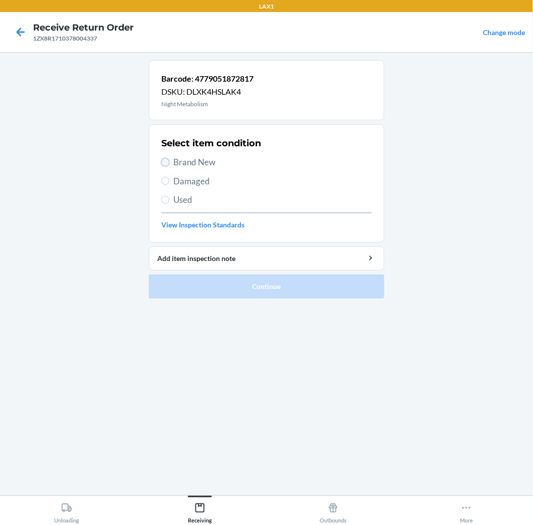
drag, startPoint x: 162, startPoint y: 161, endPoint x: 183, endPoint y: 179, distance: 27.7
click at [164, 161] on input "Brand New" at bounding box center [165, 162] width 8 height 8
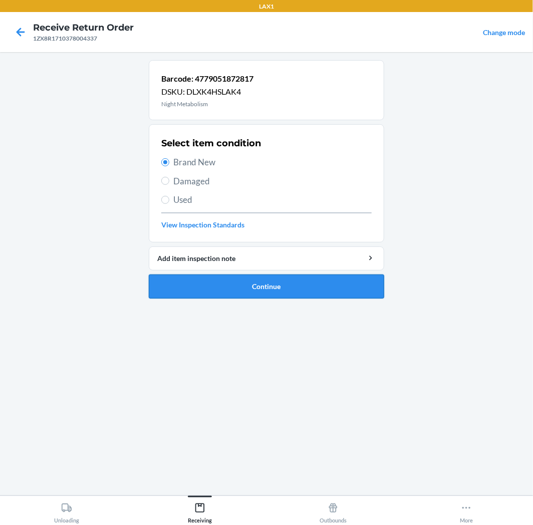
click at [297, 290] on button "Continue" at bounding box center [266, 287] width 235 height 24
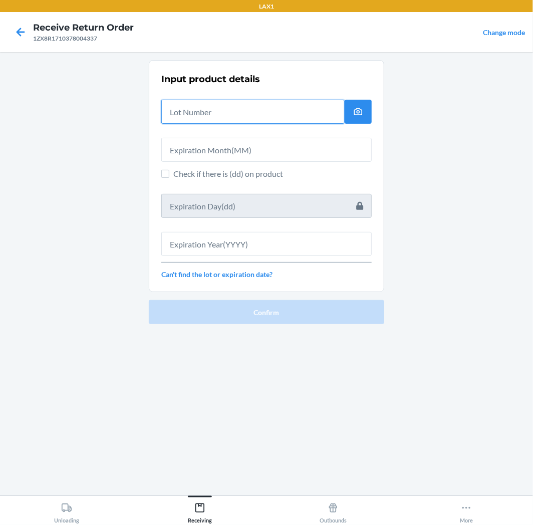
click at [263, 114] on input "text" at bounding box center [252, 112] width 183 height 24
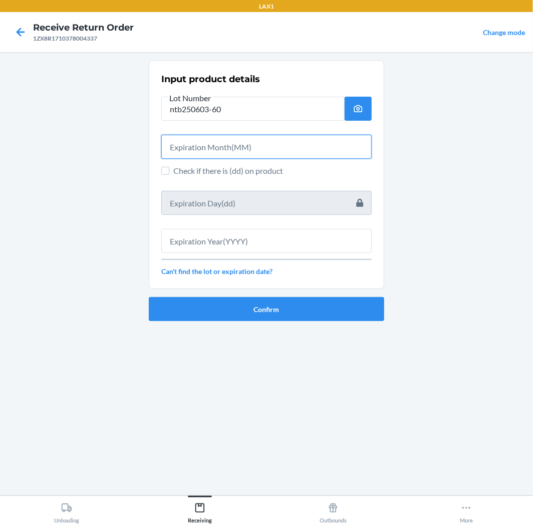
click at [253, 149] on input "text" at bounding box center [266, 147] width 210 height 24
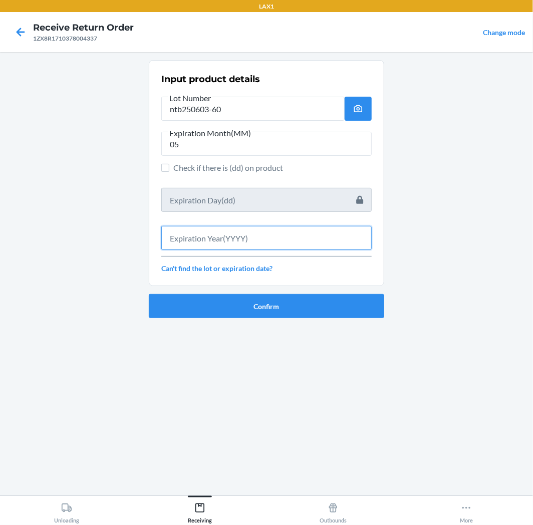
click at [255, 241] on input "text" at bounding box center [266, 238] width 210 height 24
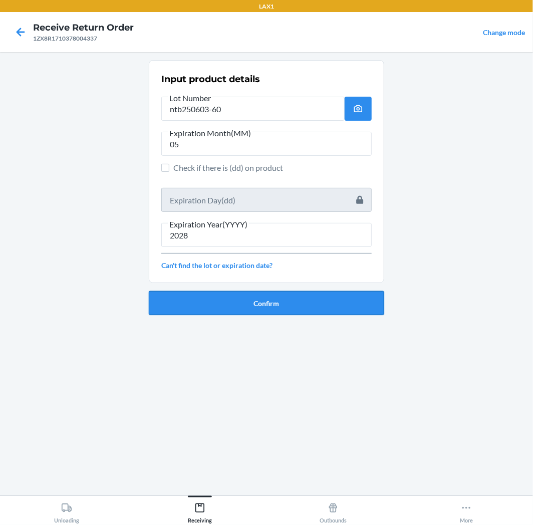
click at [262, 299] on button "Confirm" at bounding box center [266, 303] width 235 height 24
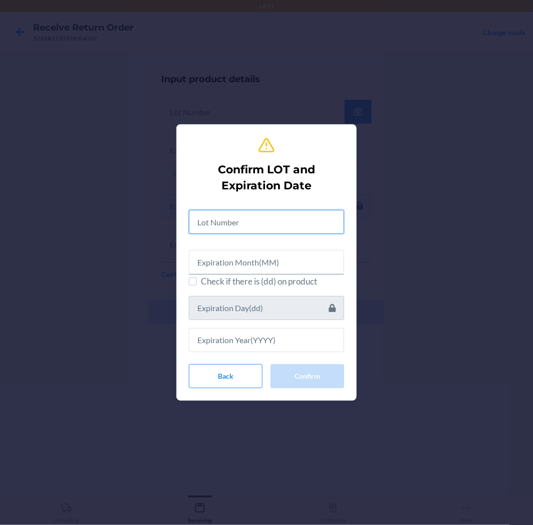
click at [269, 226] on input "text" at bounding box center [266, 222] width 155 height 24
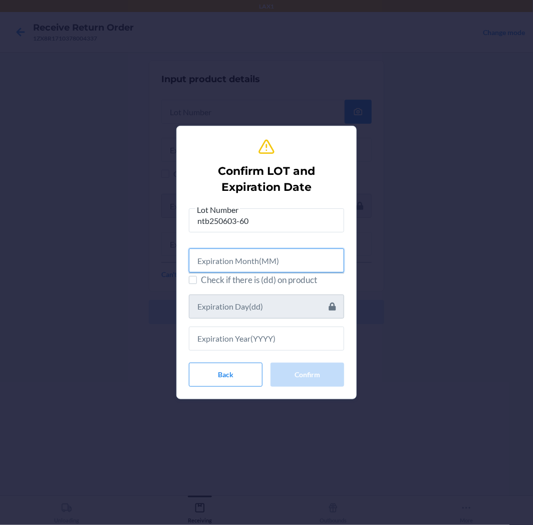
click at [281, 259] on input "text" at bounding box center [266, 261] width 155 height 24
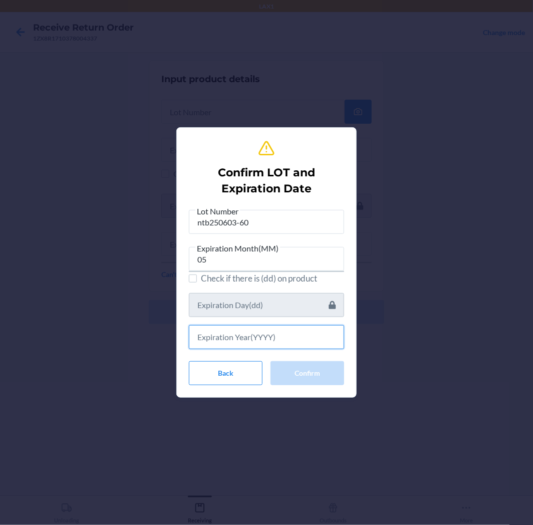
click at [272, 335] on input "text" at bounding box center [266, 337] width 155 height 24
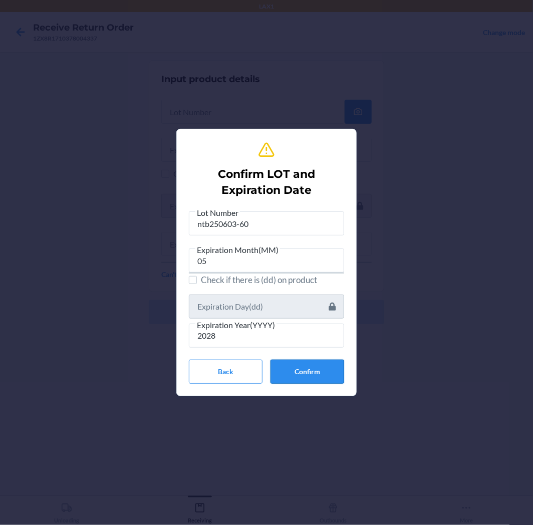
click at [319, 371] on button "Confirm" at bounding box center [308, 372] width 74 height 24
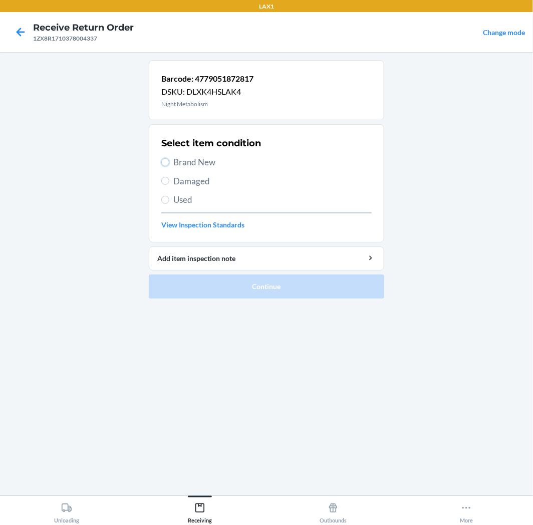
drag, startPoint x: 166, startPoint y: 163, endPoint x: 187, endPoint y: 184, distance: 29.8
click at [169, 165] on label "Brand New" at bounding box center [266, 162] width 210 height 13
click at [169, 165] on input "Brand New" at bounding box center [165, 162] width 8 height 8
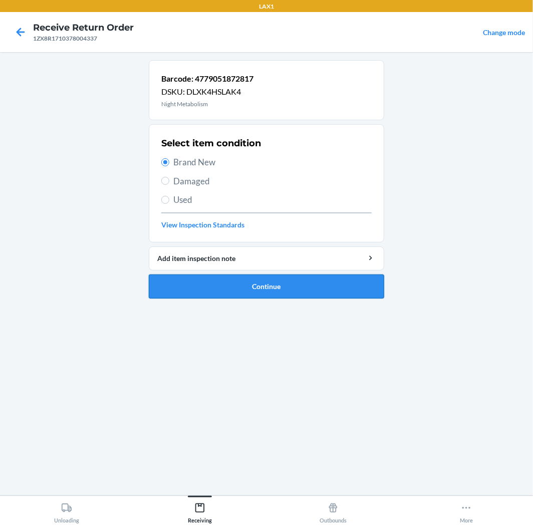
click at [355, 281] on button "Continue" at bounding box center [266, 287] width 235 height 24
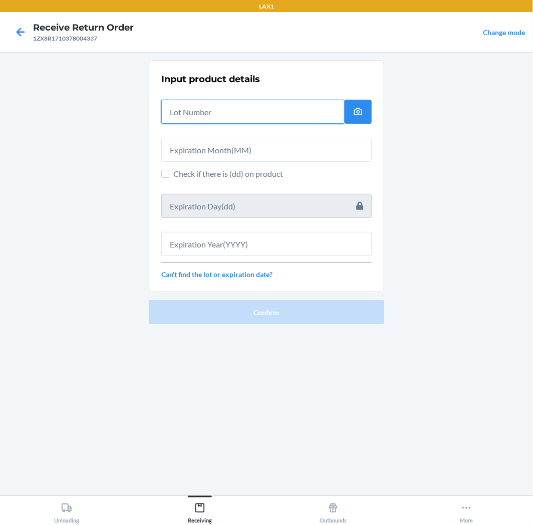
click at [270, 114] on input "text" at bounding box center [252, 112] width 183 height 24
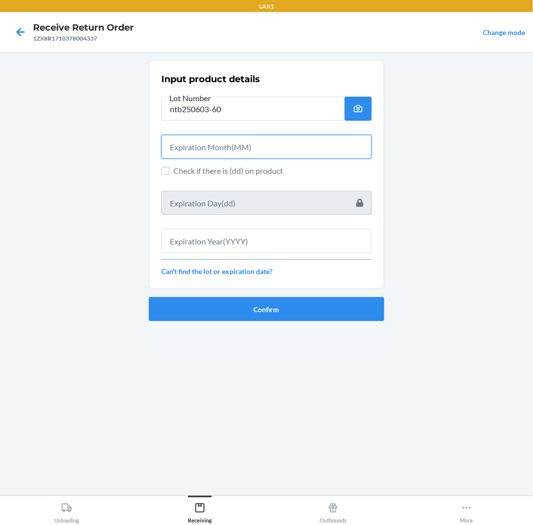
click at [251, 145] on input "text" at bounding box center [266, 147] width 210 height 24
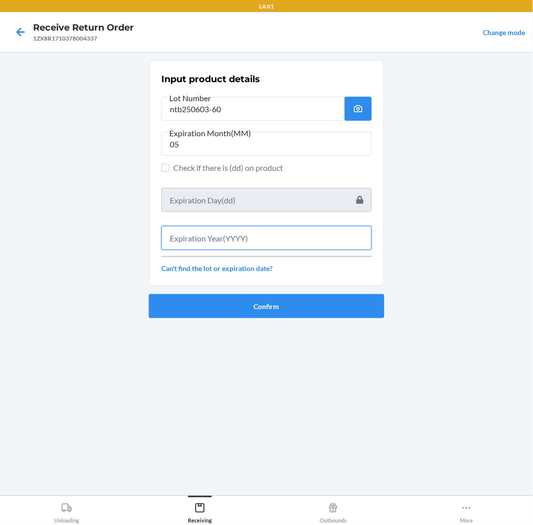
click at [223, 242] on input "text" at bounding box center [266, 238] width 210 height 24
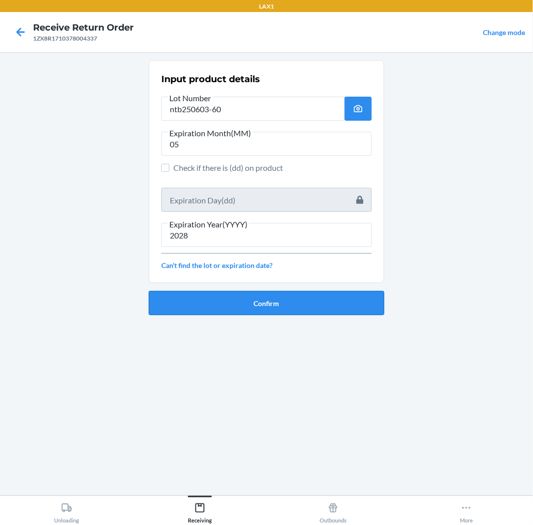
click at [274, 304] on button "Confirm" at bounding box center [266, 303] width 235 height 24
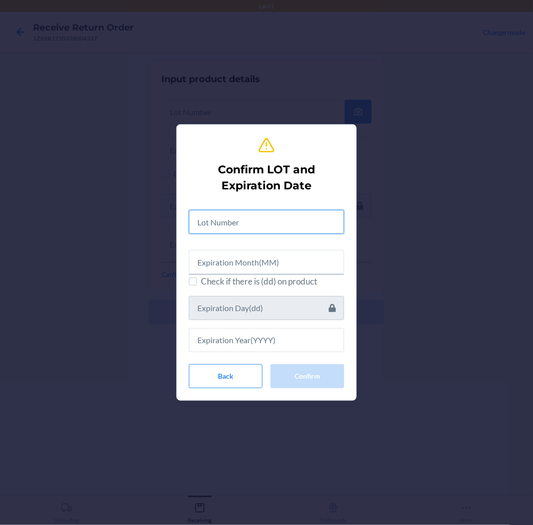
click at [282, 223] on input "text" at bounding box center [266, 222] width 155 height 24
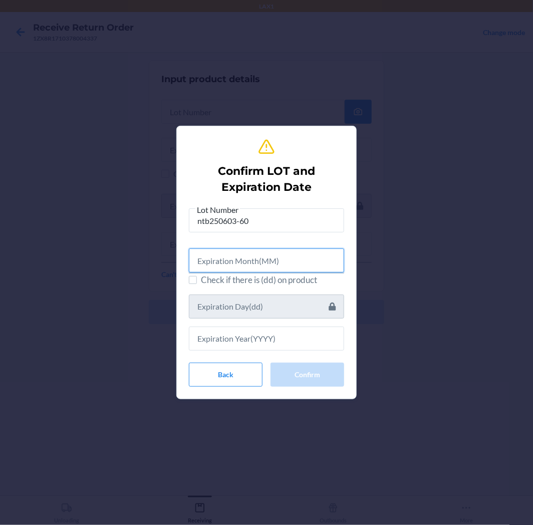
click at [288, 264] on input "text" at bounding box center [266, 261] width 155 height 24
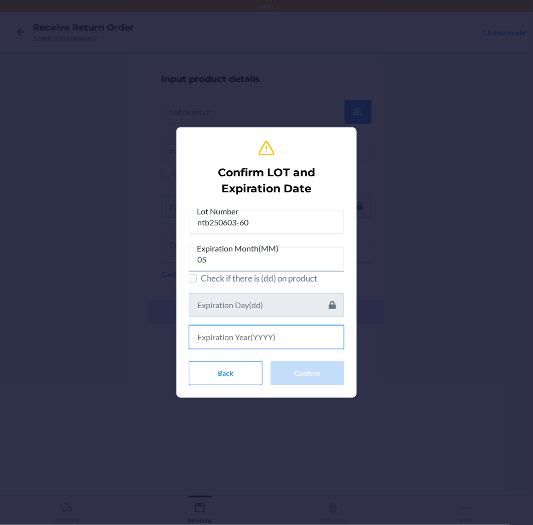
click at [303, 328] on input "text" at bounding box center [266, 337] width 155 height 24
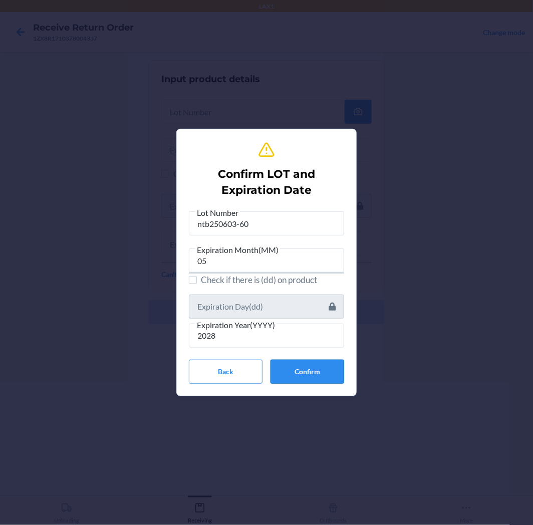
click at [317, 366] on button "Confirm" at bounding box center [308, 372] width 74 height 24
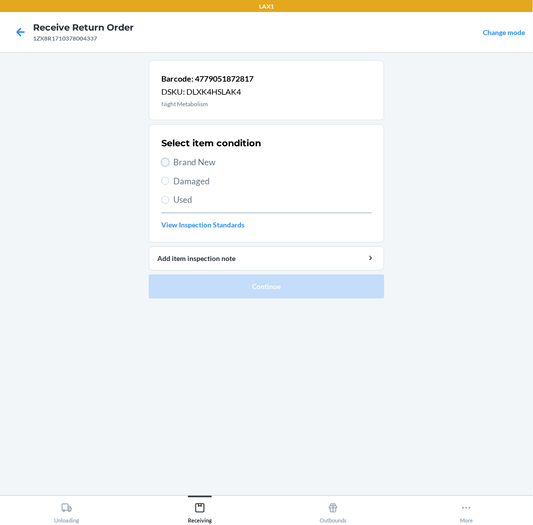
click at [168, 162] on input "Brand New" at bounding box center [165, 162] width 8 height 8
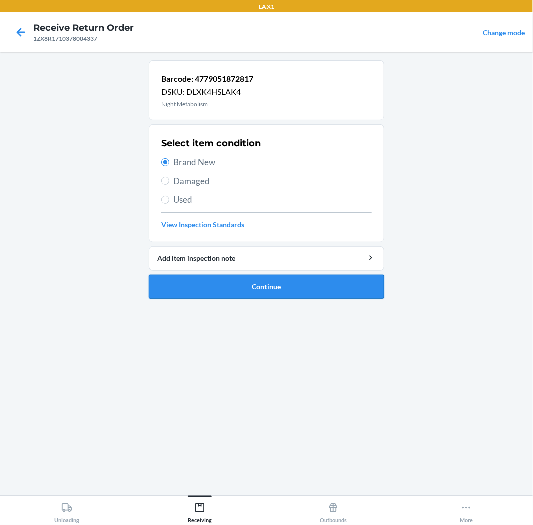
click at [351, 285] on button "Continue" at bounding box center [266, 287] width 235 height 24
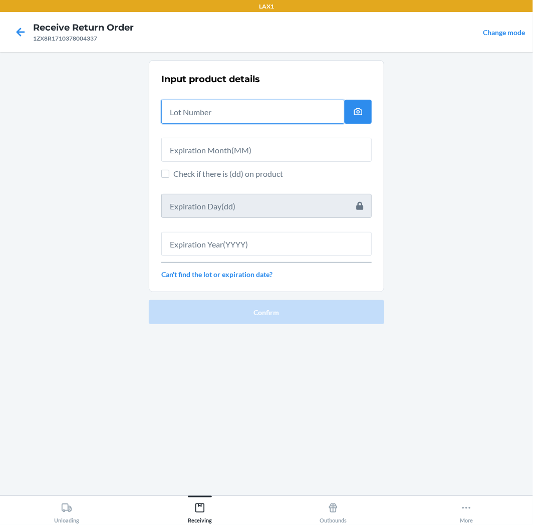
click at [296, 108] on input "text" at bounding box center [252, 112] width 183 height 24
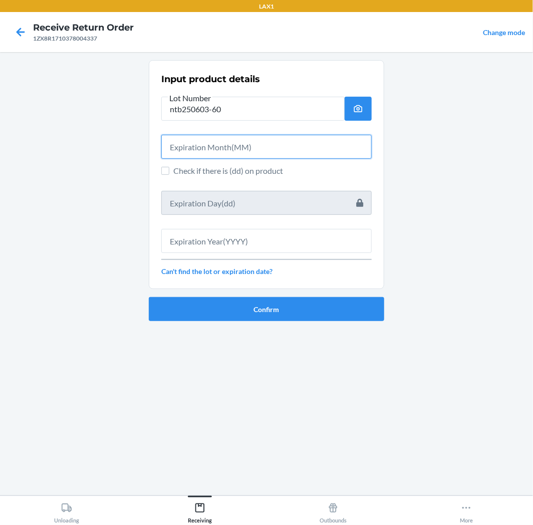
click at [252, 148] on input "text" at bounding box center [266, 147] width 210 height 24
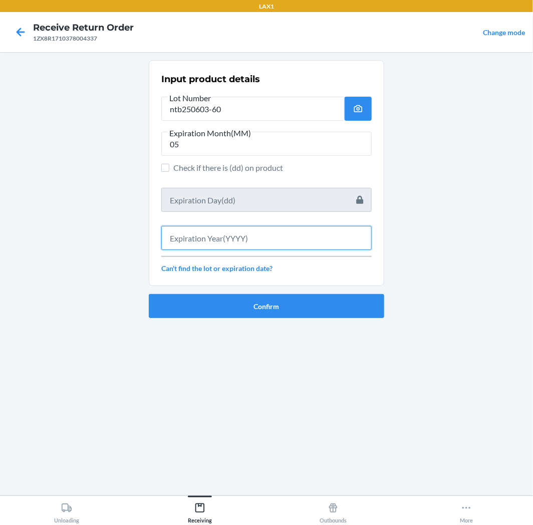
click at [204, 239] on input "text" at bounding box center [266, 238] width 210 height 24
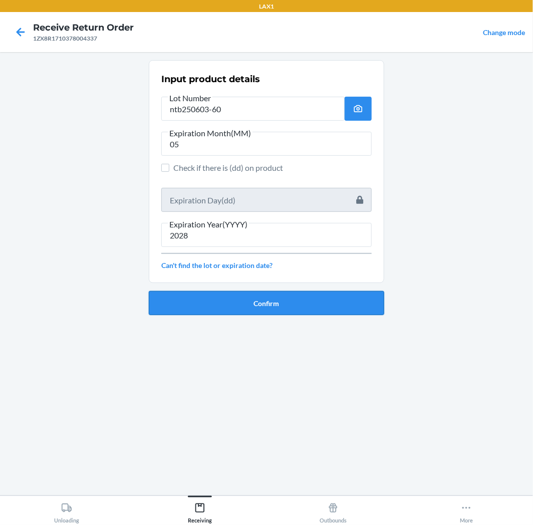
click at [213, 299] on button "Confirm" at bounding box center [266, 303] width 235 height 24
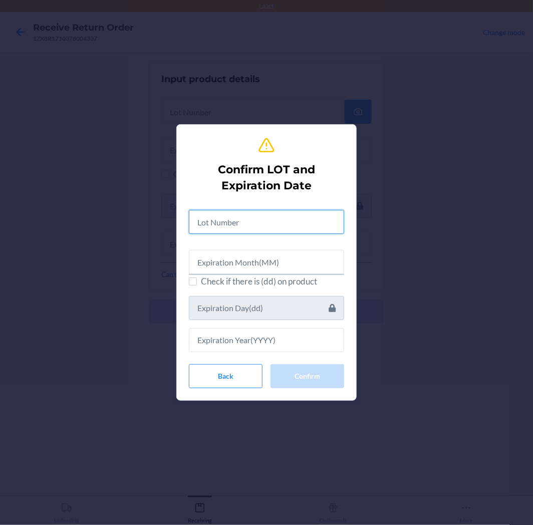
click at [242, 224] on input "text" at bounding box center [266, 222] width 155 height 24
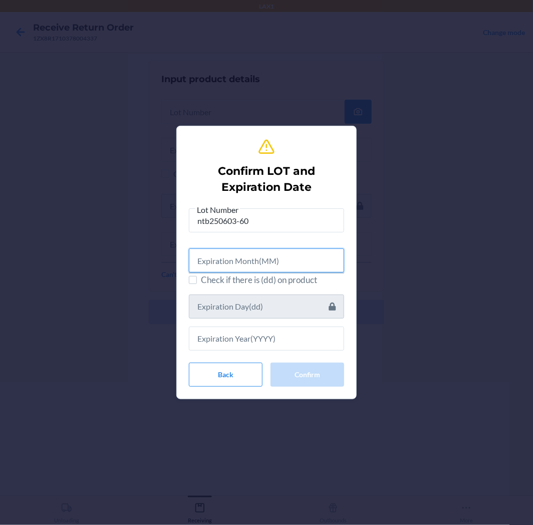
click at [227, 262] on input "text" at bounding box center [266, 261] width 155 height 24
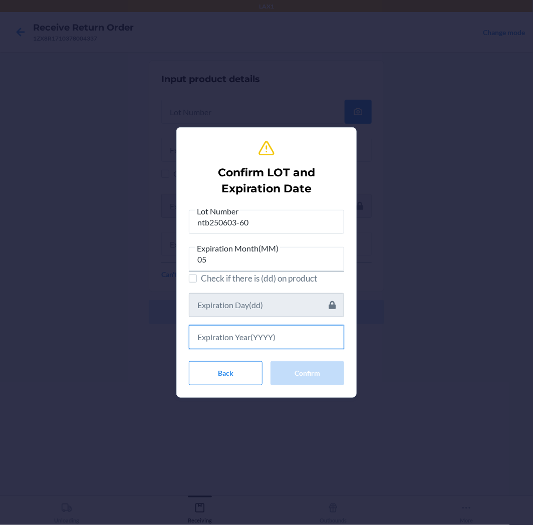
click at [220, 344] on input "text" at bounding box center [266, 337] width 155 height 24
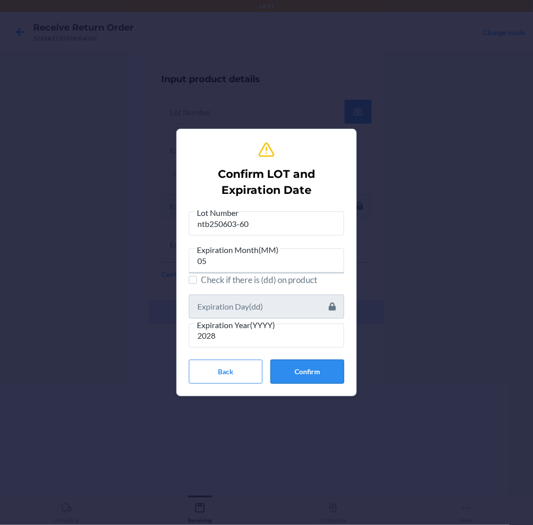
click at [301, 368] on button "Confirm" at bounding box center [308, 372] width 74 height 24
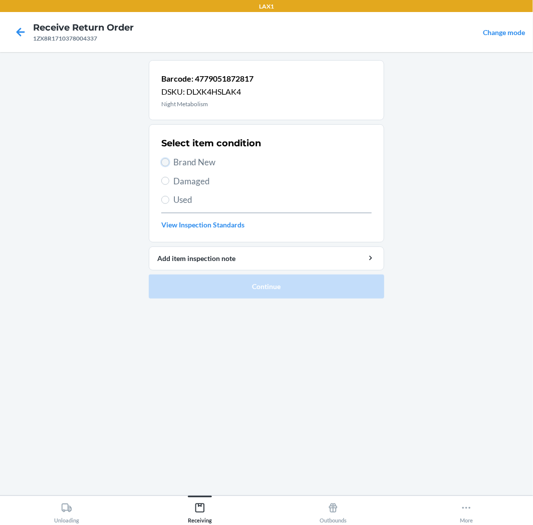
click at [165, 159] on input "Brand New" at bounding box center [165, 162] width 8 height 8
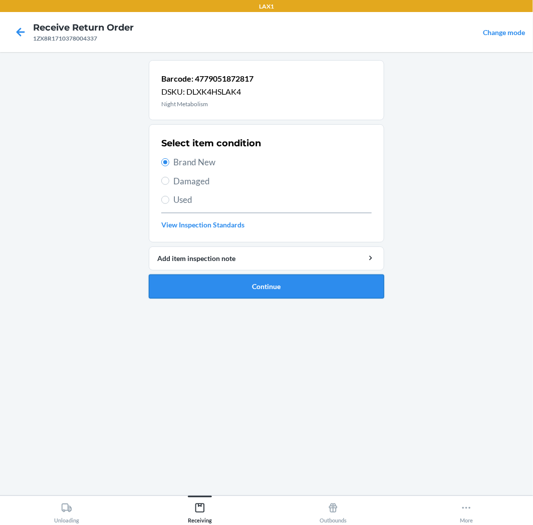
click at [305, 289] on button "Continue" at bounding box center [266, 287] width 235 height 24
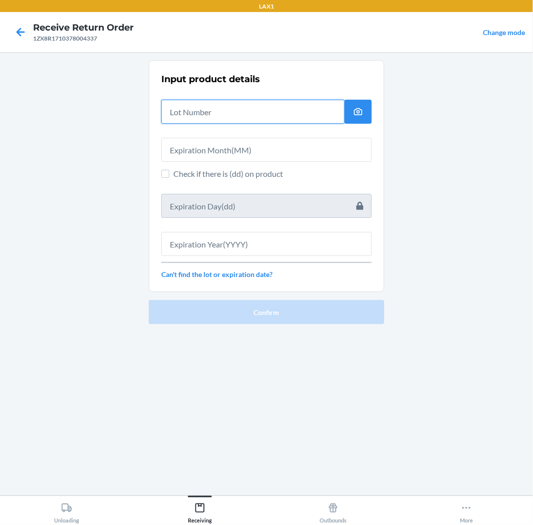
click at [260, 107] on input "text" at bounding box center [252, 112] width 183 height 24
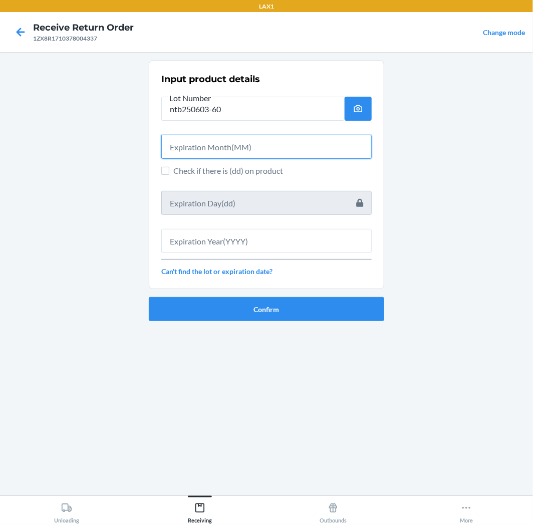
click at [243, 143] on input "text" at bounding box center [266, 147] width 210 height 24
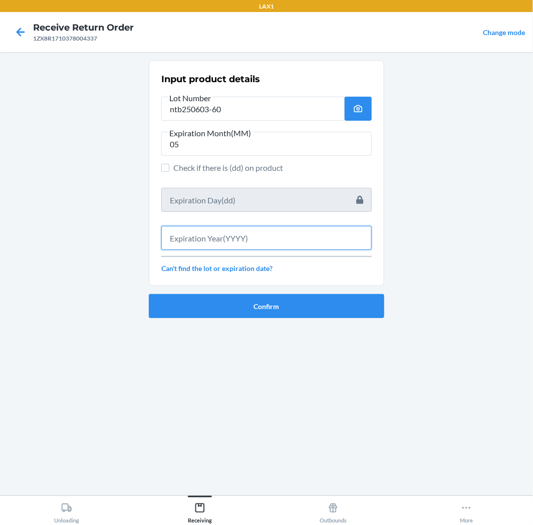
click at [215, 244] on input "text" at bounding box center [266, 238] width 210 height 24
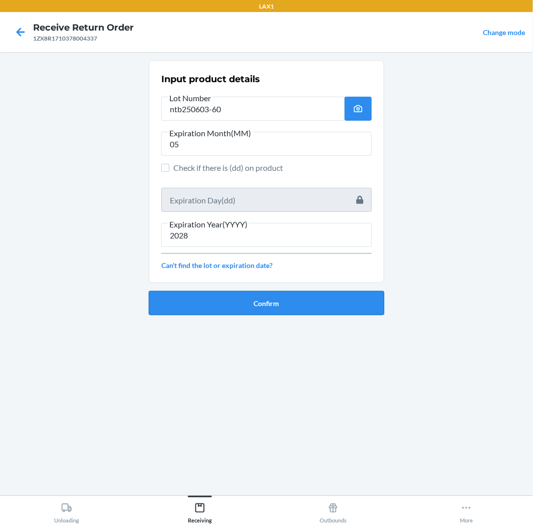
click at [272, 301] on button "Confirm" at bounding box center [266, 303] width 235 height 24
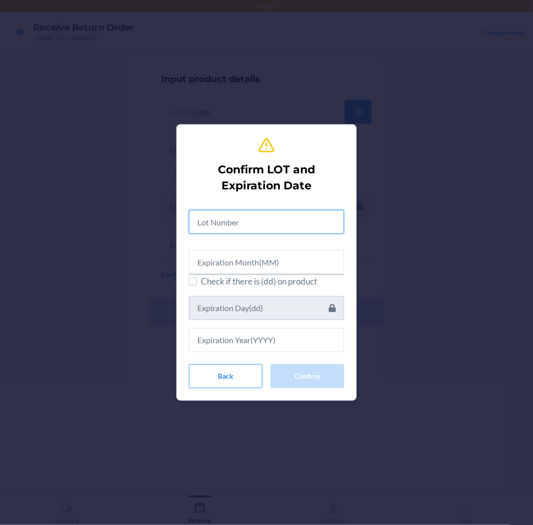
click at [273, 221] on input "text" at bounding box center [266, 222] width 155 height 24
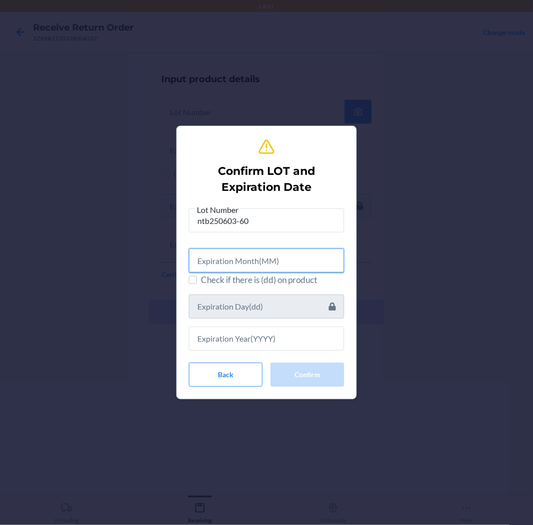
click at [264, 258] on input "text" at bounding box center [266, 261] width 155 height 24
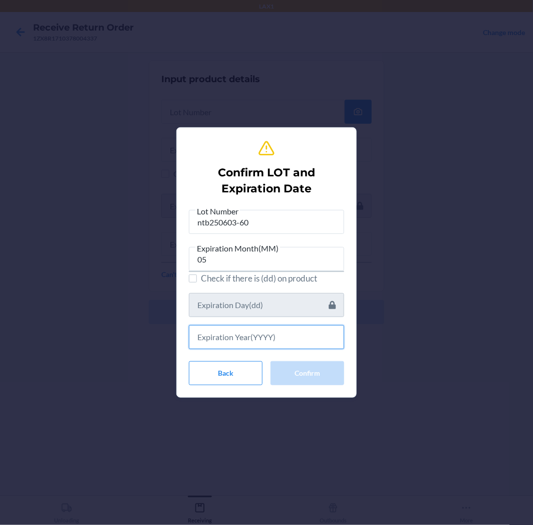
click at [260, 334] on input "text" at bounding box center [266, 337] width 155 height 24
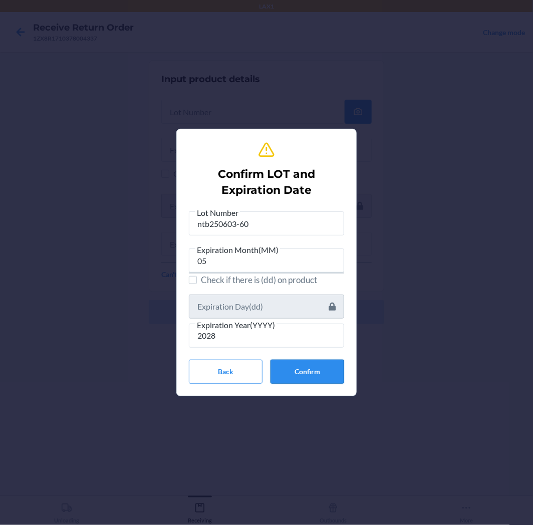
click at [304, 373] on button "Confirm" at bounding box center [308, 372] width 74 height 24
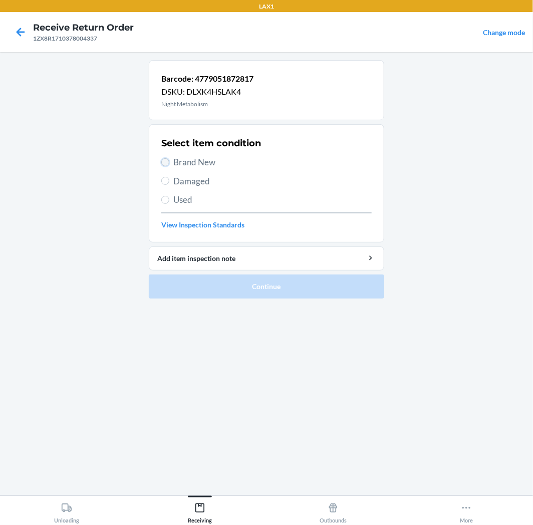
click at [168, 164] on input "Brand New" at bounding box center [165, 162] width 8 height 8
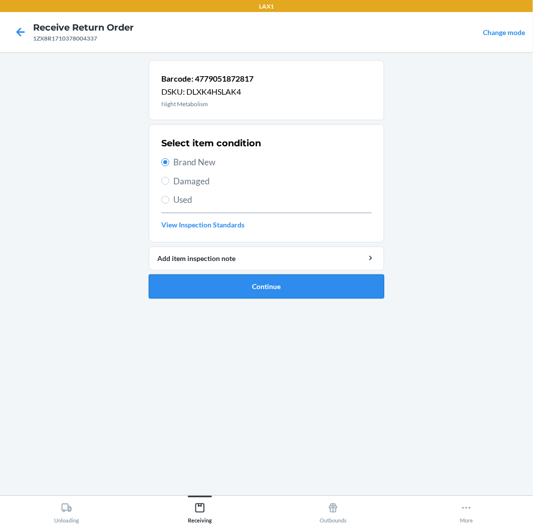
click at [298, 291] on button "Continue" at bounding box center [266, 287] width 235 height 24
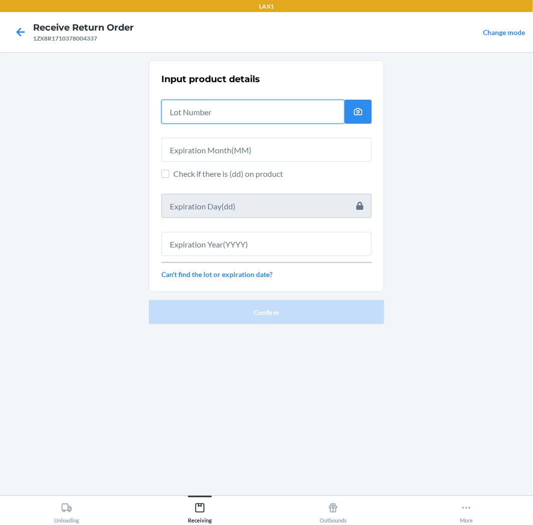
click at [215, 108] on input "text" at bounding box center [252, 112] width 183 height 24
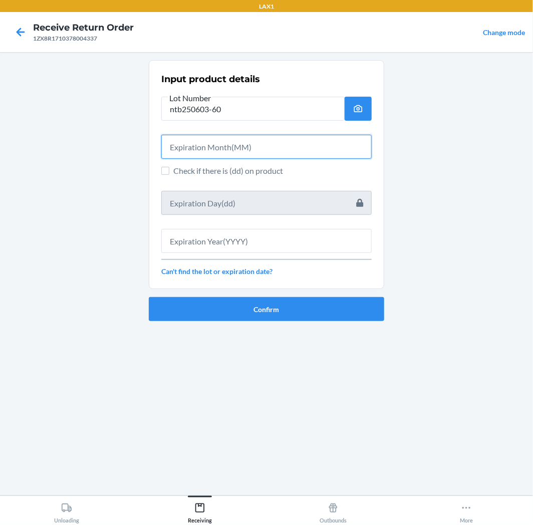
click at [212, 144] on input "text" at bounding box center [266, 147] width 210 height 24
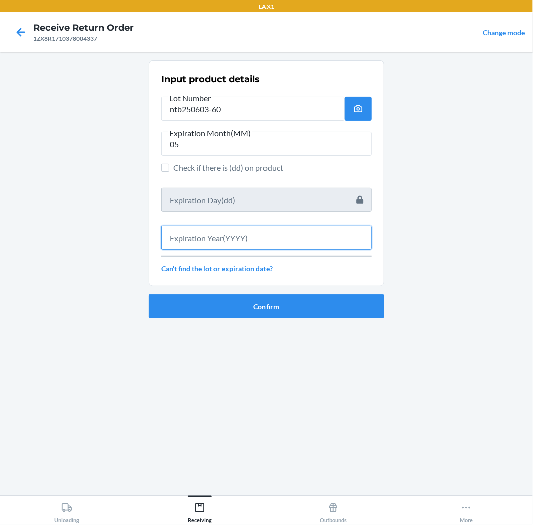
click at [189, 239] on input "text" at bounding box center [266, 238] width 210 height 24
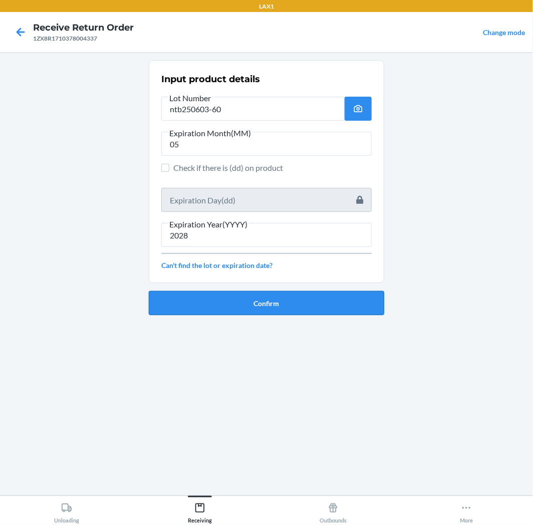
click at [251, 302] on button "Confirm" at bounding box center [266, 303] width 235 height 24
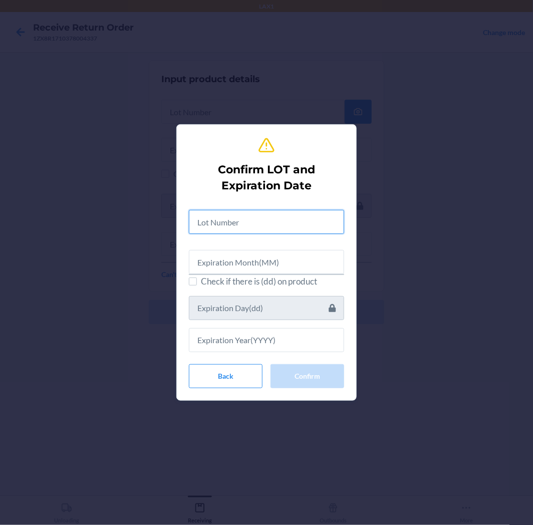
click at [272, 224] on input "text" at bounding box center [266, 222] width 155 height 24
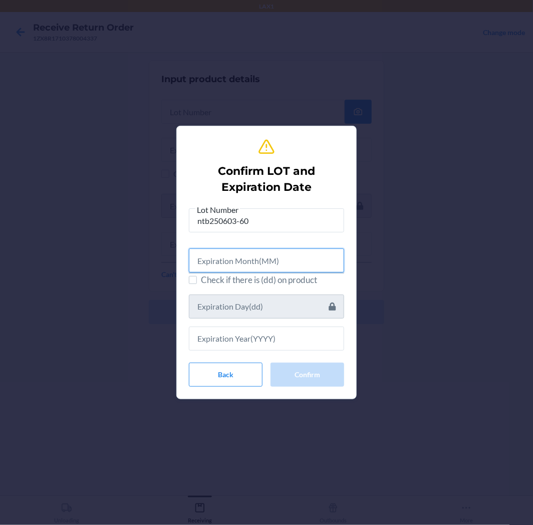
click at [273, 259] on input "text" at bounding box center [266, 261] width 155 height 24
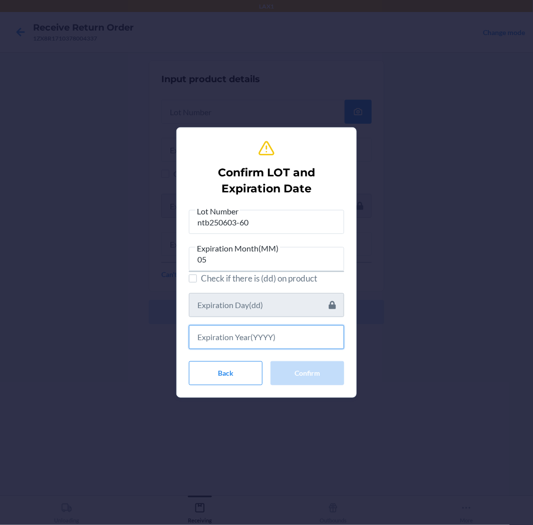
click at [273, 339] on input "text" at bounding box center [266, 337] width 155 height 24
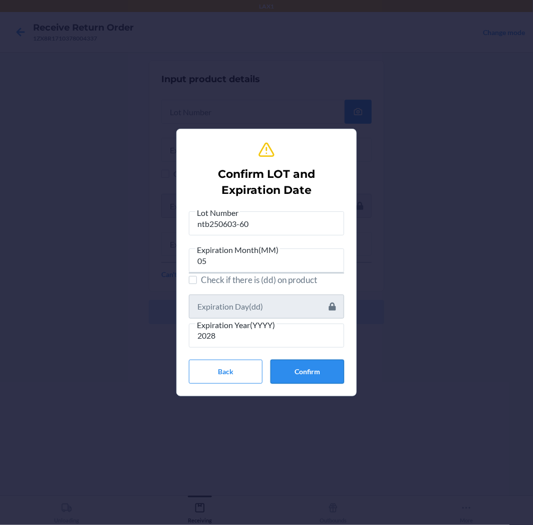
click at [311, 372] on button "Confirm" at bounding box center [308, 372] width 74 height 24
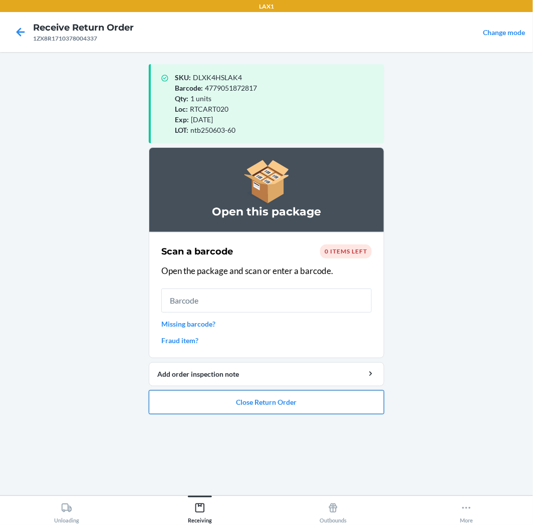
click at [316, 403] on button "Close Return Order" at bounding box center [266, 402] width 235 height 24
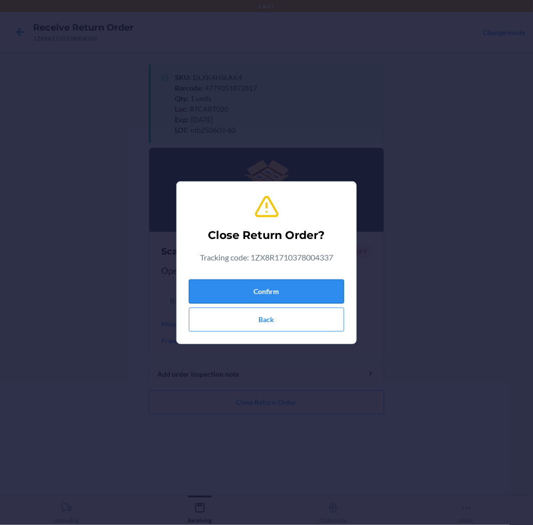
click at [323, 293] on button "Confirm" at bounding box center [266, 292] width 155 height 24
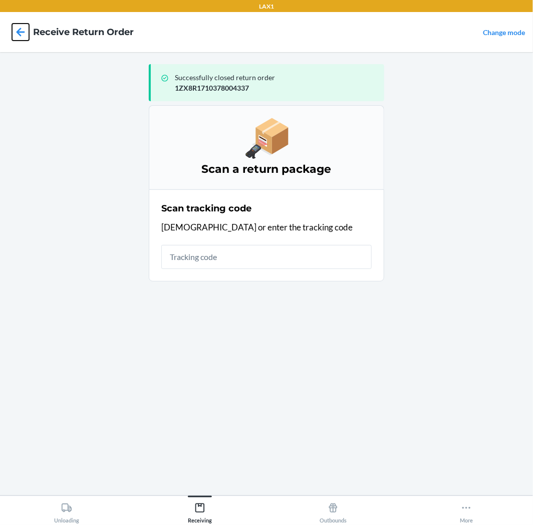
click at [17, 30] on icon at bounding box center [20, 32] width 17 height 17
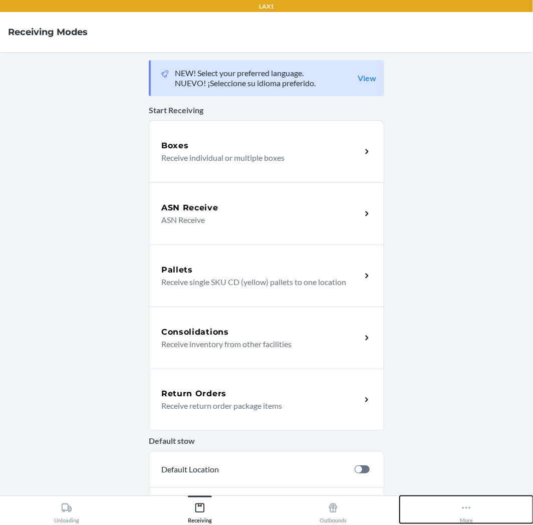
click at [467, 508] on icon at bounding box center [466, 508] width 11 height 11
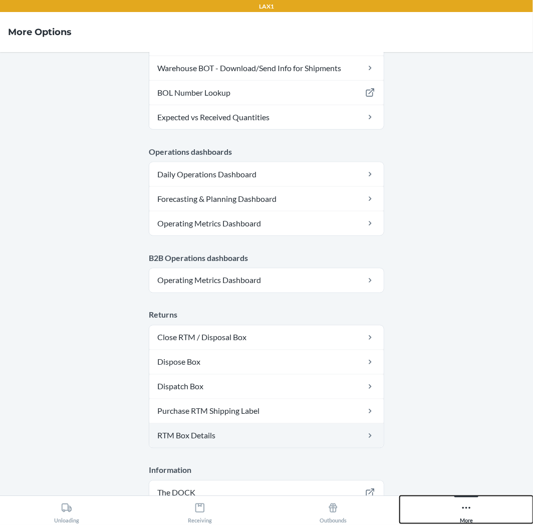
scroll to position [438, 0]
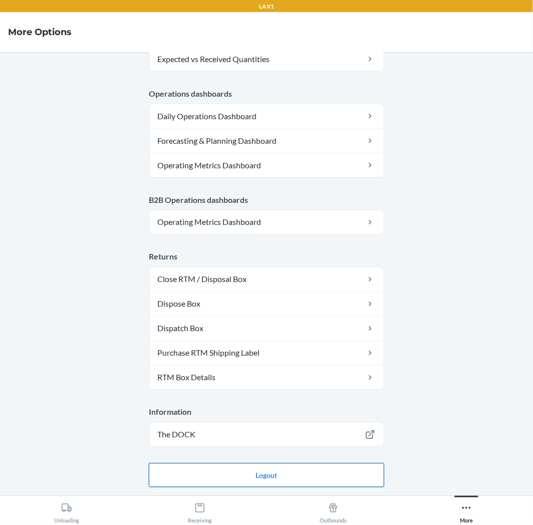
click at [330, 476] on button "Logout" at bounding box center [266, 475] width 235 height 24
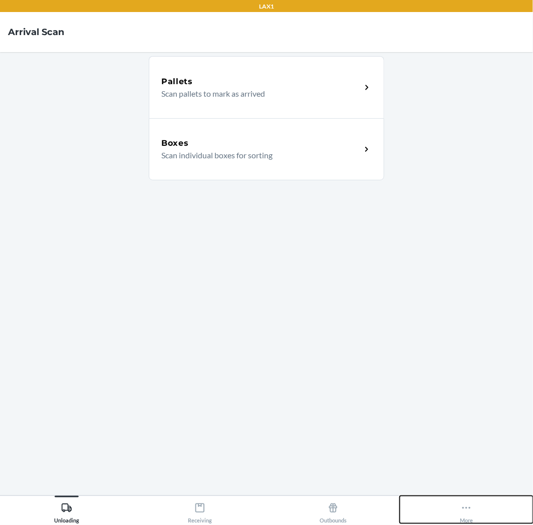
click at [468, 512] on icon at bounding box center [466, 508] width 11 height 11
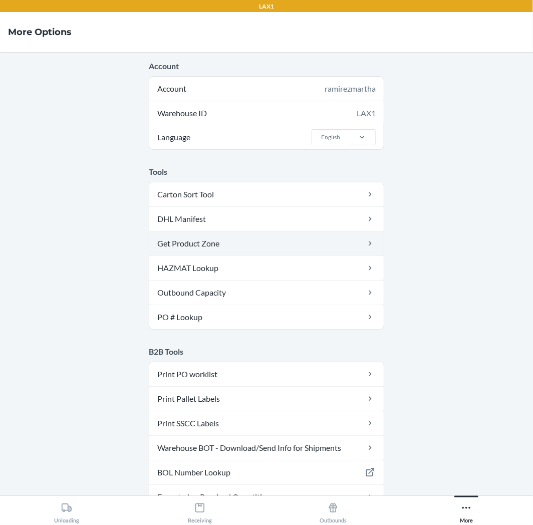
click at [271, 252] on link "Get Product Zone" at bounding box center [266, 243] width 234 height 24
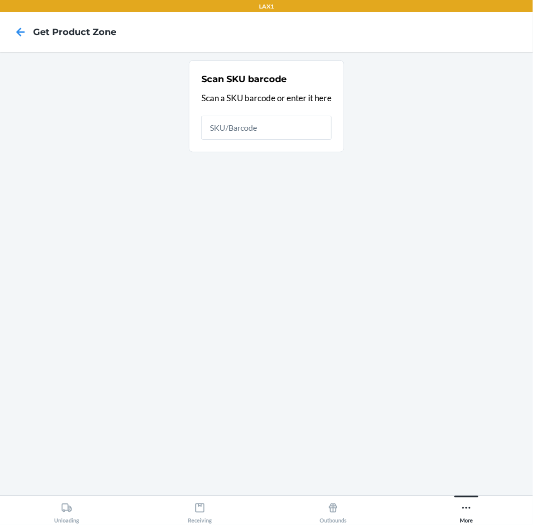
click at [266, 123] on input "text" at bounding box center [266, 128] width 130 height 24
click at [67, 516] on div "Unloading" at bounding box center [66, 511] width 25 height 25
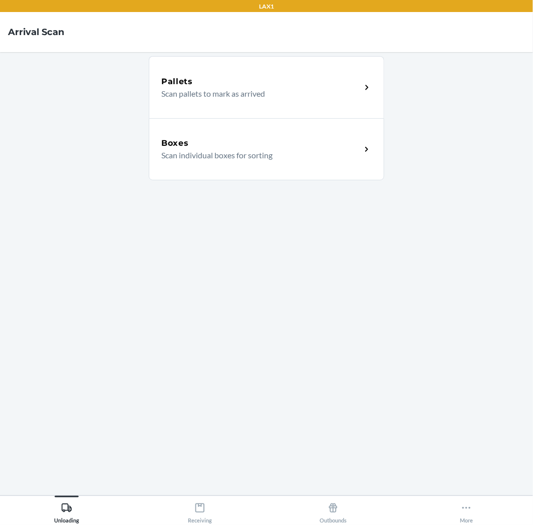
click at [251, 172] on div "Boxes Scan individual boxes for sorting" at bounding box center [266, 149] width 235 height 62
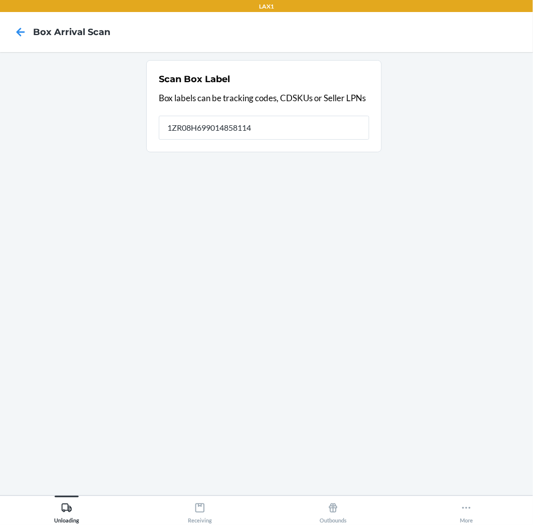
type input "1ZR08H699014858114"
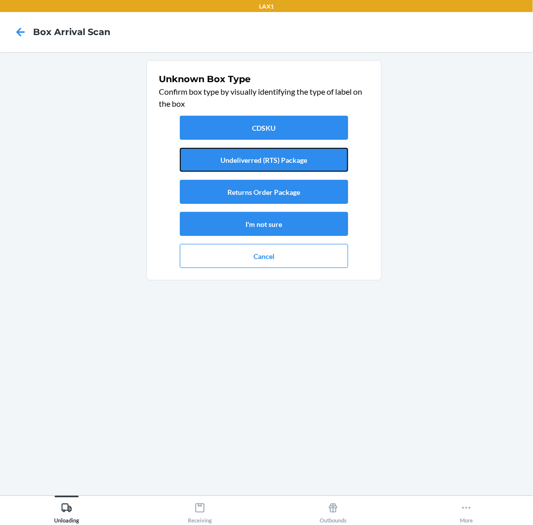
click at [291, 153] on button "Undeliverred (RTS) Package" at bounding box center [264, 160] width 168 height 24
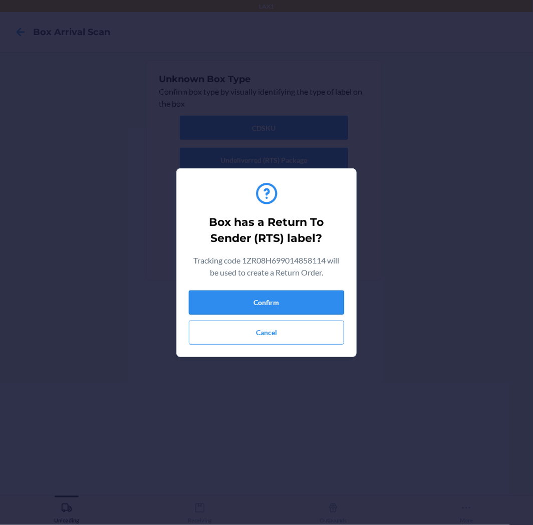
click at [311, 302] on button "Confirm" at bounding box center [266, 303] width 155 height 24
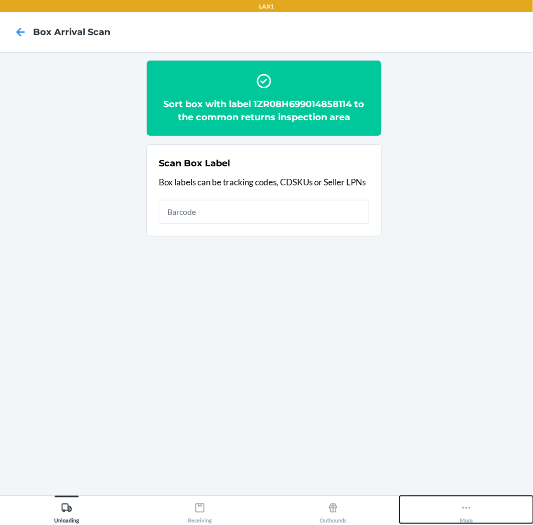
click at [466, 510] on icon at bounding box center [466, 508] width 11 height 11
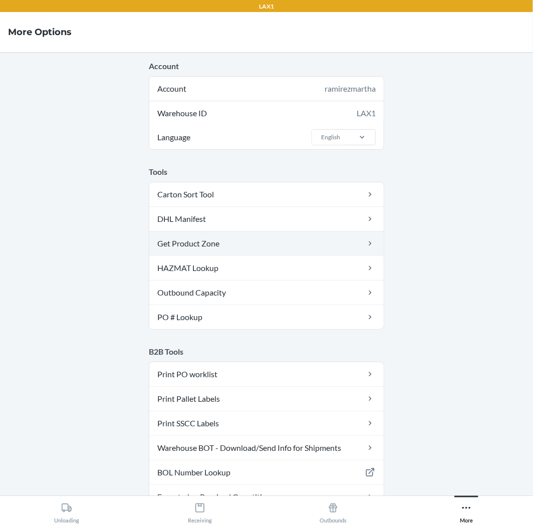
click at [295, 250] on link "Get Product Zone" at bounding box center [266, 243] width 234 height 24
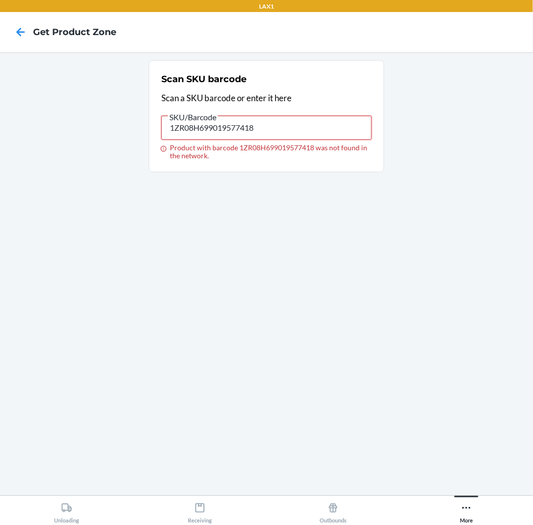
click at [269, 128] on input "1ZR08H699019577418" at bounding box center [266, 128] width 210 height 24
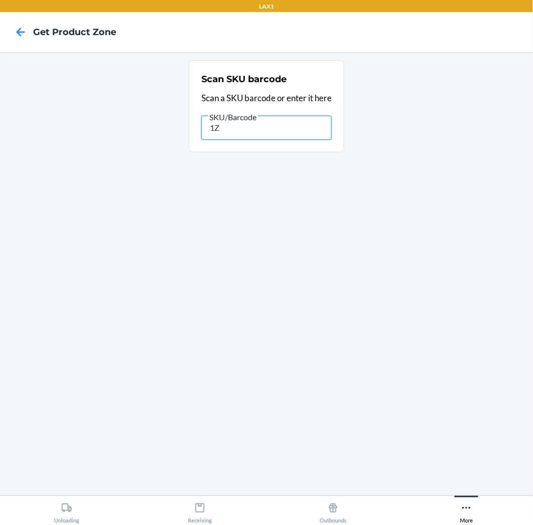
type input "1"
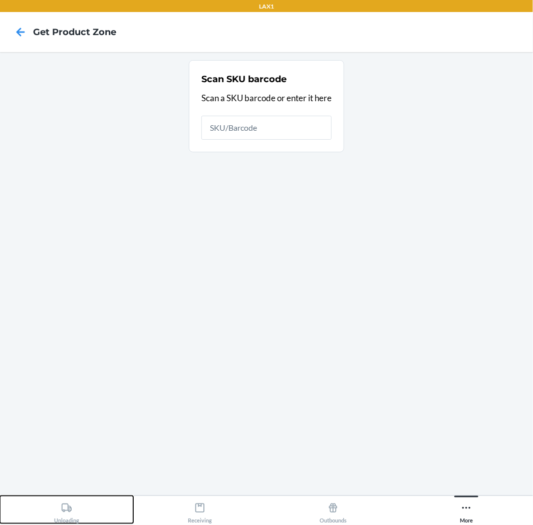
click at [67, 513] on icon at bounding box center [66, 508] width 11 height 11
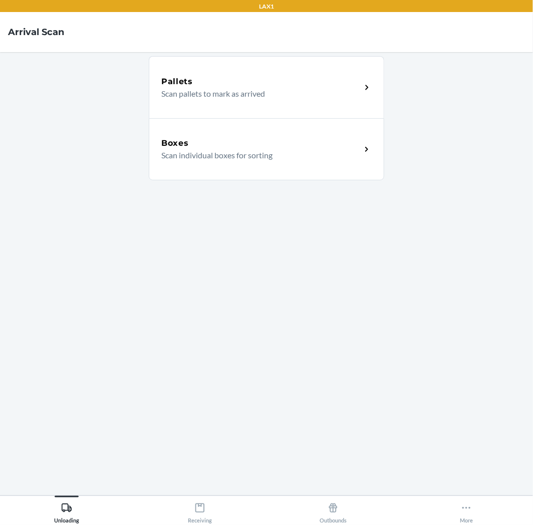
click at [267, 149] on p "Scan individual boxes for sorting" at bounding box center [257, 155] width 192 height 12
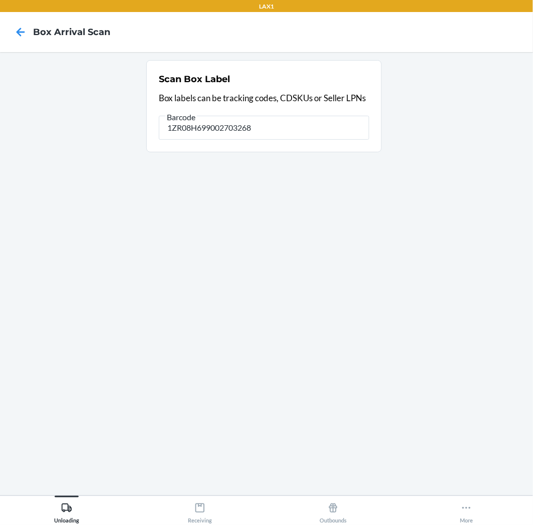
type input "1ZR08H699002703268"
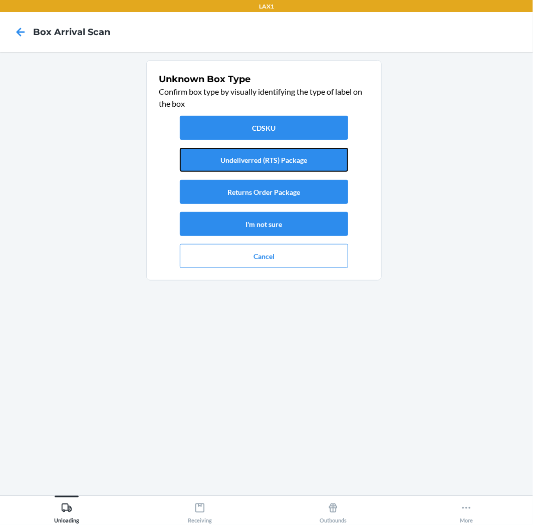
click at [267, 149] on button "Undeliverred (RTS) Package" at bounding box center [264, 160] width 168 height 24
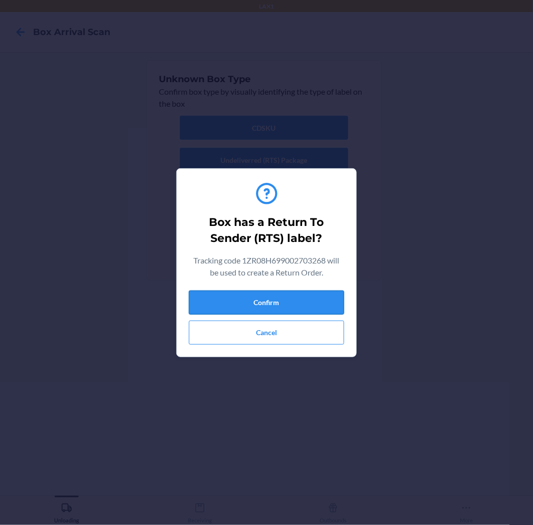
click at [241, 300] on button "Confirm" at bounding box center [266, 303] width 155 height 24
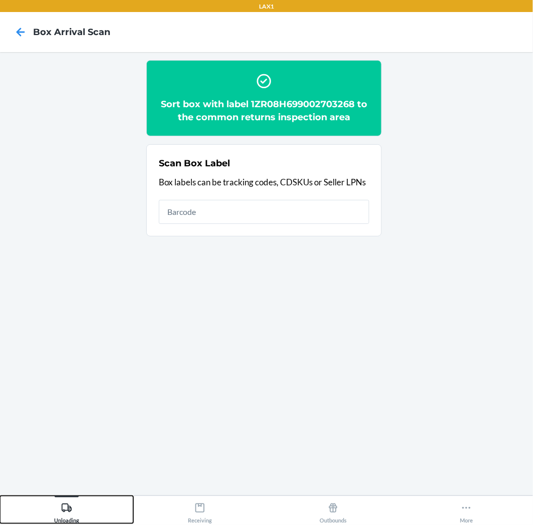
click at [70, 513] on div "Unloading" at bounding box center [66, 511] width 25 height 25
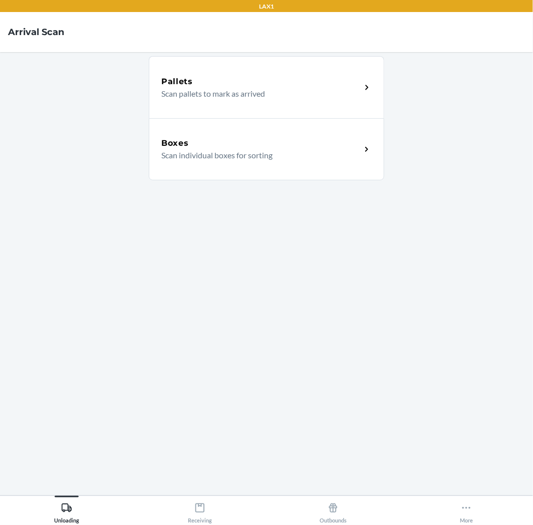
click at [287, 172] on div "Boxes Scan individual boxes for sorting" at bounding box center [266, 149] width 235 height 62
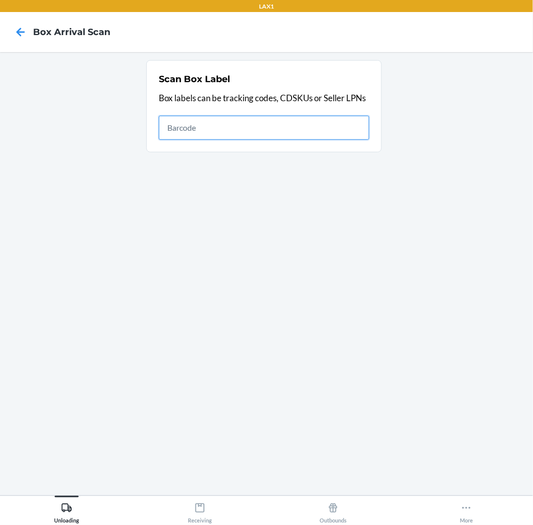
click at [241, 133] on input "text" at bounding box center [264, 128] width 210 height 24
type input "1ZR08H699021098735"
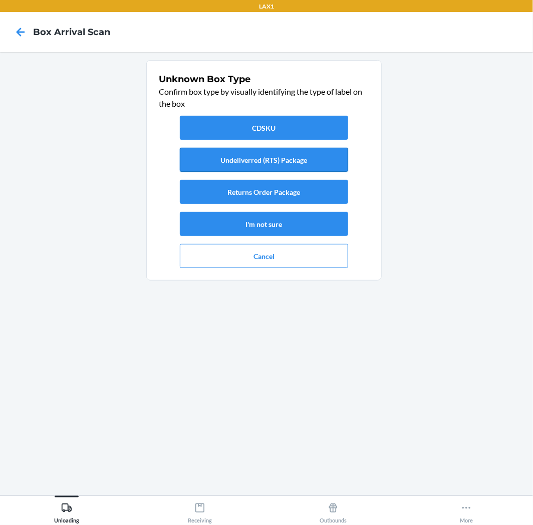
click at [274, 153] on button "Undeliverred (RTS) Package" at bounding box center [264, 160] width 168 height 24
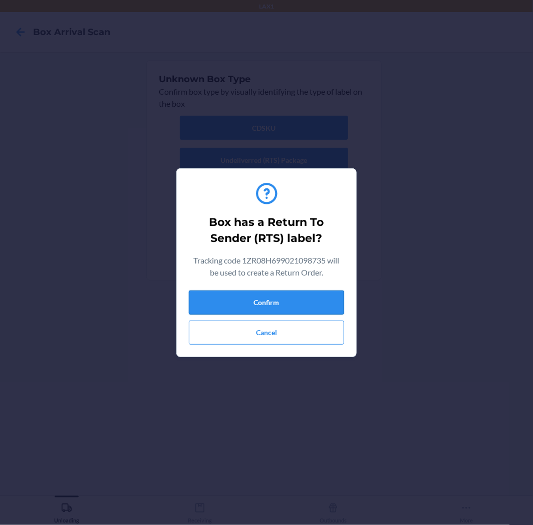
click at [294, 303] on button "Confirm" at bounding box center [266, 303] width 155 height 24
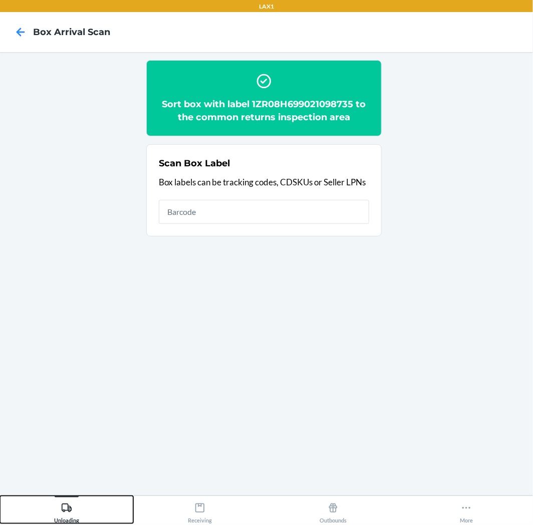
drag, startPoint x: 77, startPoint y: 510, endPoint x: 79, endPoint y: 504, distance: 6.3
click at [79, 504] on div "Unloading" at bounding box center [66, 511] width 25 height 25
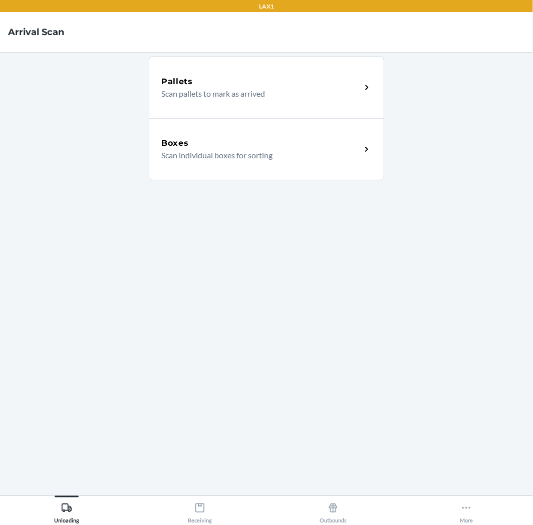
click at [327, 153] on p "Scan individual boxes for sorting" at bounding box center [257, 155] width 192 height 12
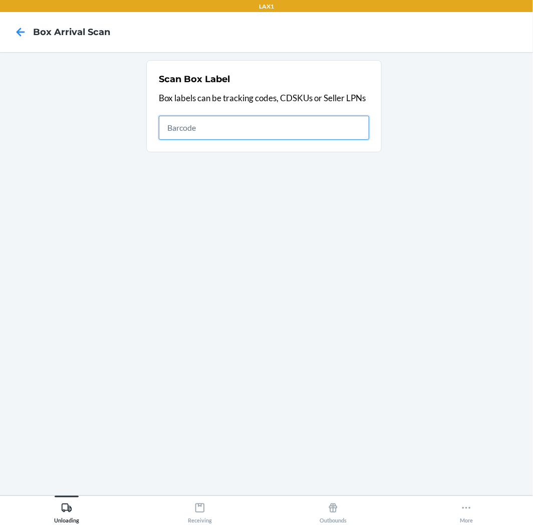
click at [229, 132] on input "text" at bounding box center [264, 128] width 210 height 24
type input "D3CT34BLYLS"
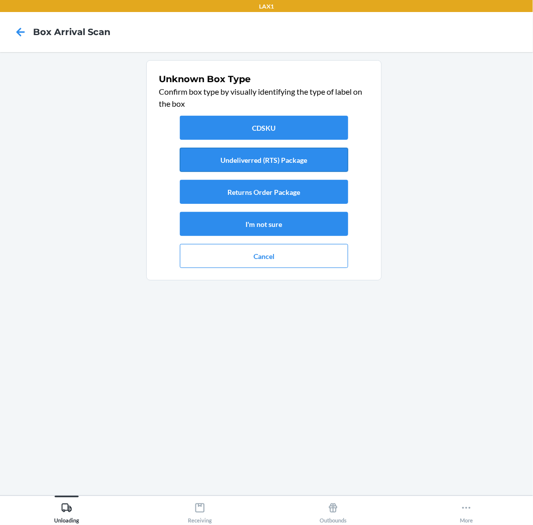
click at [257, 149] on button "Undeliverred (RTS) Package" at bounding box center [264, 160] width 168 height 24
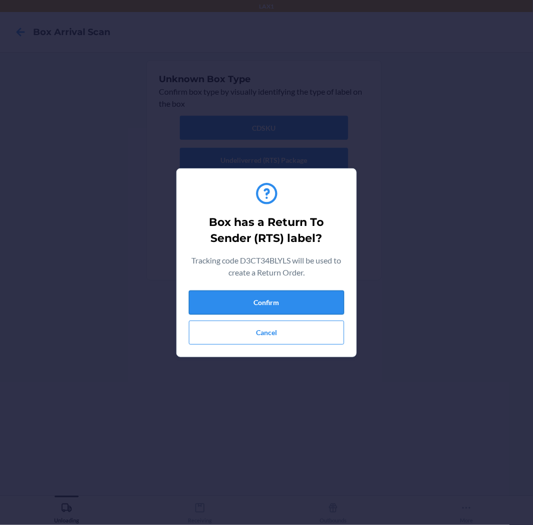
click at [321, 306] on button "Confirm" at bounding box center [266, 303] width 155 height 24
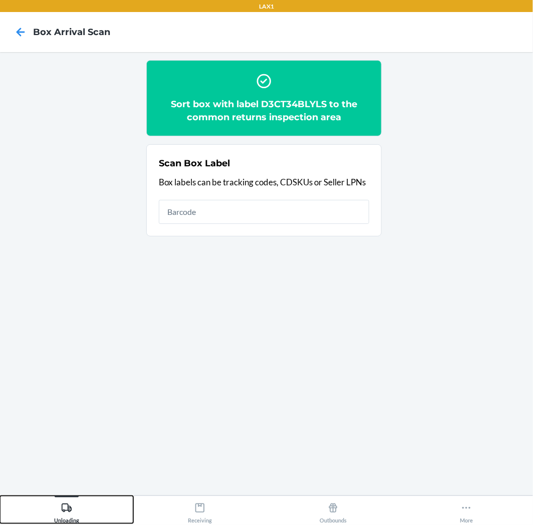
click at [66, 509] on icon at bounding box center [66, 508] width 11 height 11
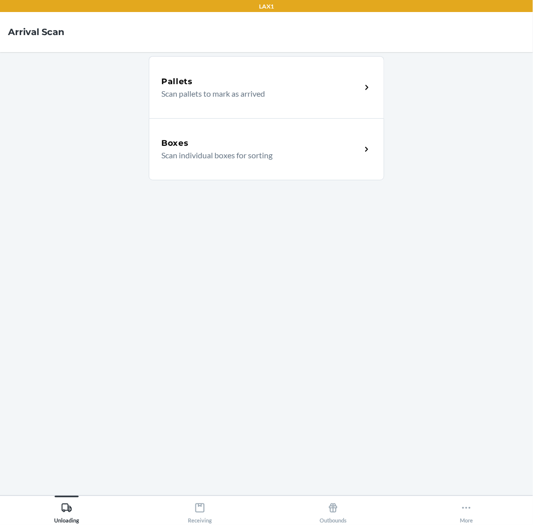
click at [289, 157] on p "Scan individual boxes for sorting" at bounding box center [257, 155] width 192 height 12
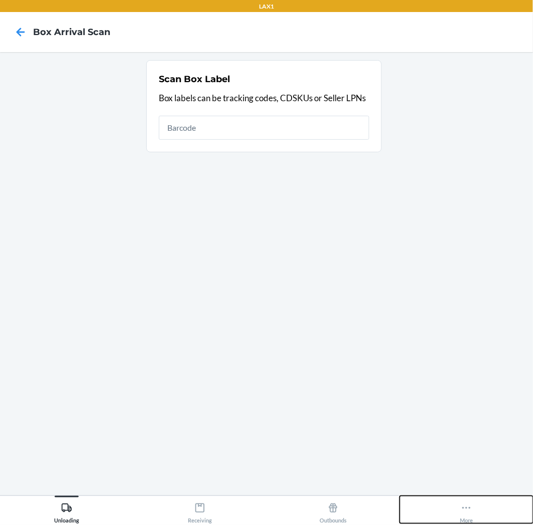
click at [469, 509] on icon at bounding box center [466, 508] width 9 height 2
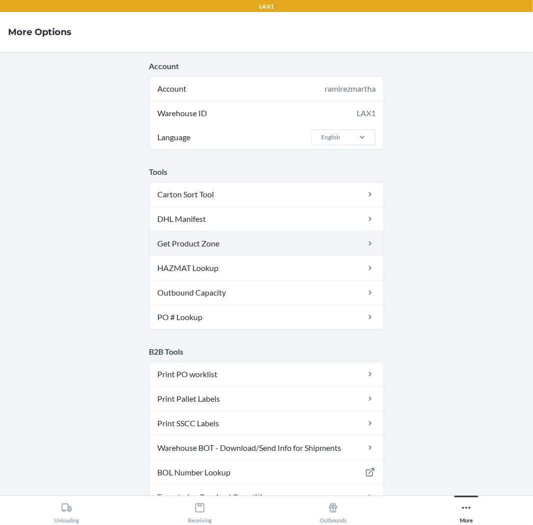
click at [291, 247] on link "Get Product Zone" at bounding box center [266, 243] width 234 height 24
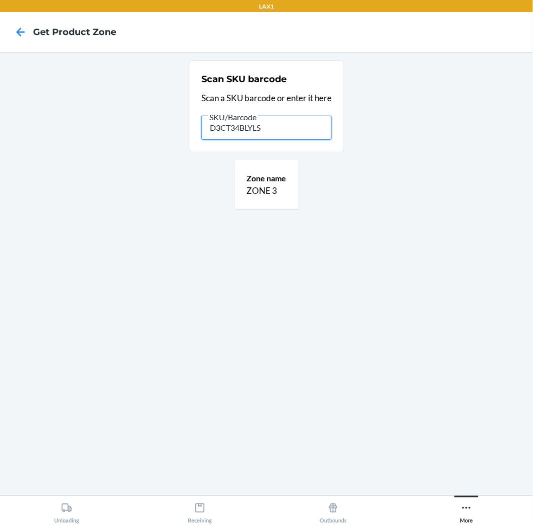
click at [307, 137] on input "D3CT34BLYLS" at bounding box center [266, 128] width 130 height 24
type input "D"
type input "1ZR08H699"
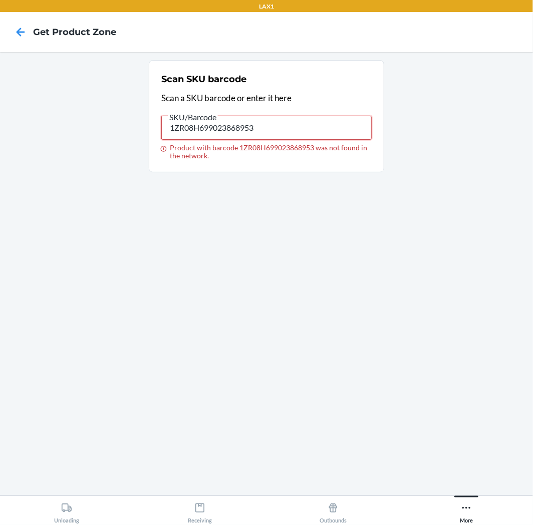
click at [264, 126] on input "1ZR08H699023868953" at bounding box center [266, 128] width 210 height 24
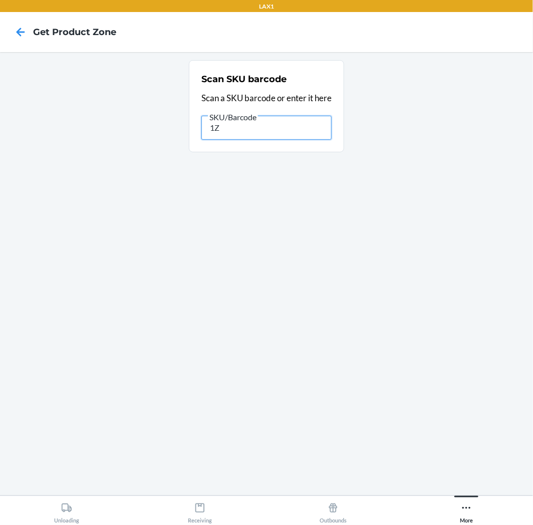
type input "1"
type input "1ZR08H699023868"
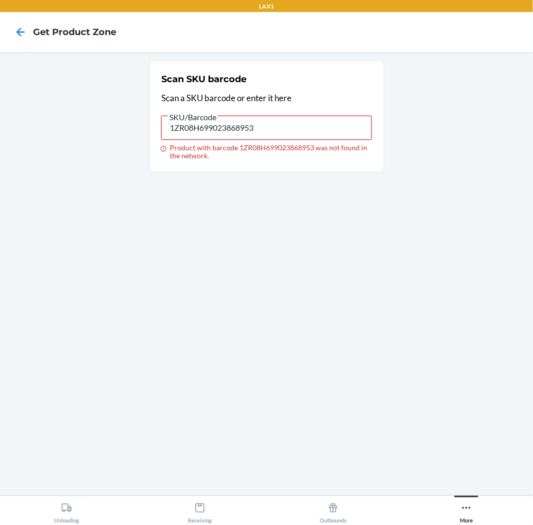
click at [269, 128] on input "1ZR08H699023868953" at bounding box center [266, 128] width 210 height 24
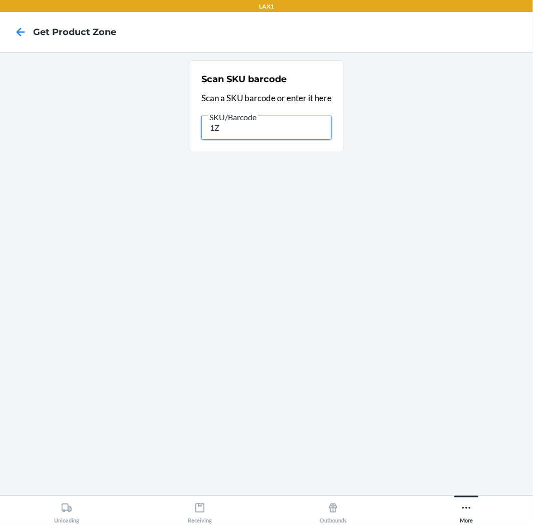
type input "1"
type input "61352710918"
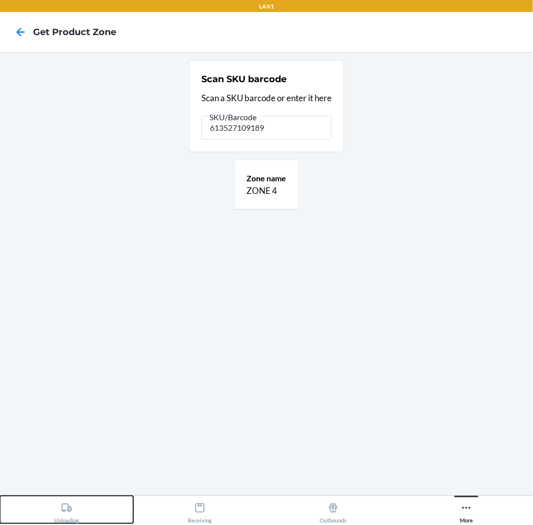
click at [63, 515] on div "Unloading" at bounding box center [66, 511] width 25 height 25
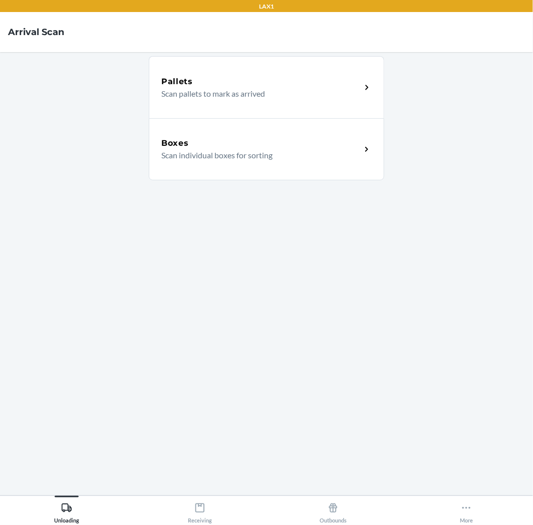
click at [277, 139] on div "Boxes" at bounding box center [261, 143] width 200 height 12
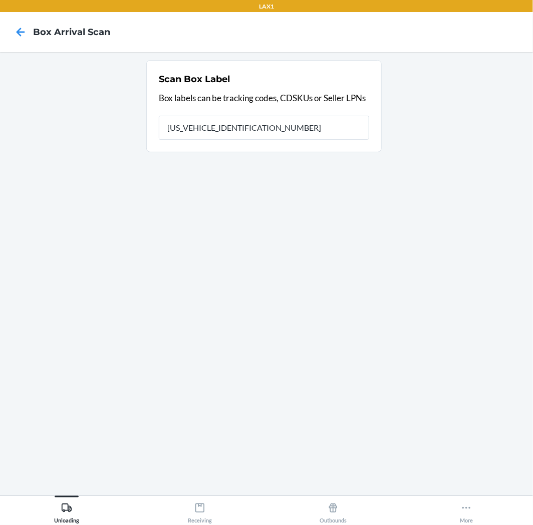
type input "1ZR08H699023868953"
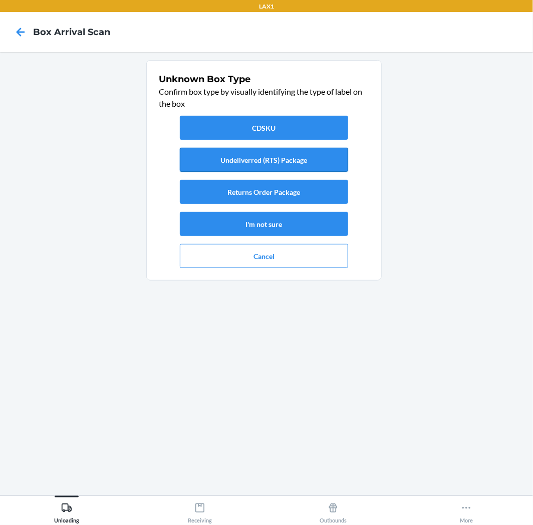
click at [274, 161] on button "Undeliverred (RTS) Package" at bounding box center [264, 160] width 168 height 24
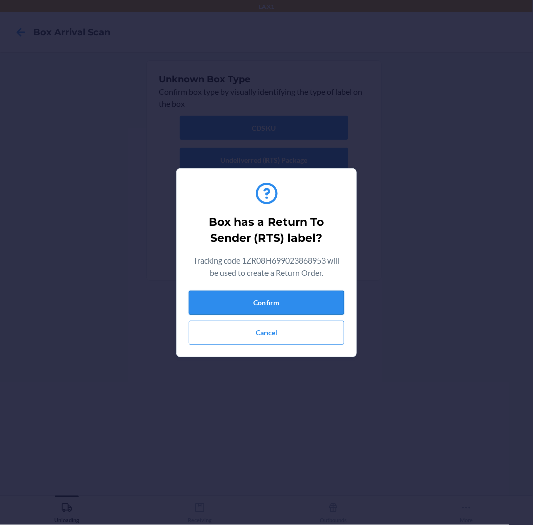
click at [293, 307] on button "Confirm" at bounding box center [266, 303] width 155 height 24
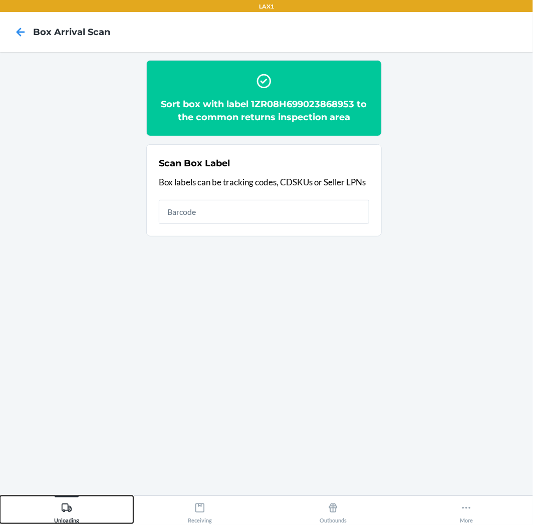
drag, startPoint x: 67, startPoint y: 509, endPoint x: 91, endPoint y: 474, distance: 41.8
click at [73, 504] on div "Unloading" at bounding box center [66, 511] width 25 height 25
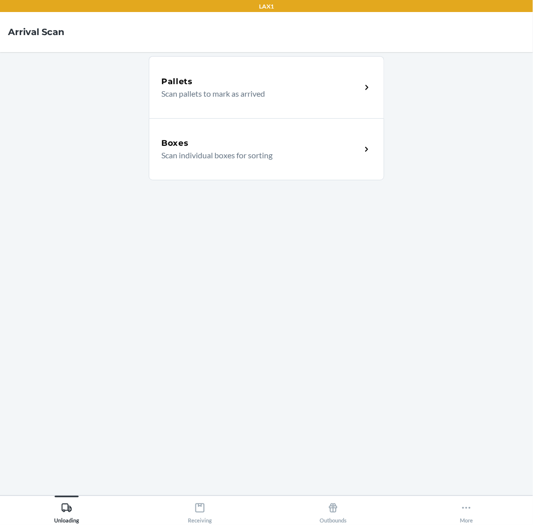
click at [298, 156] on p "Scan individual boxes for sorting" at bounding box center [257, 155] width 192 height 12
